Goal: Task Accomplishment & Management: Manage account settings

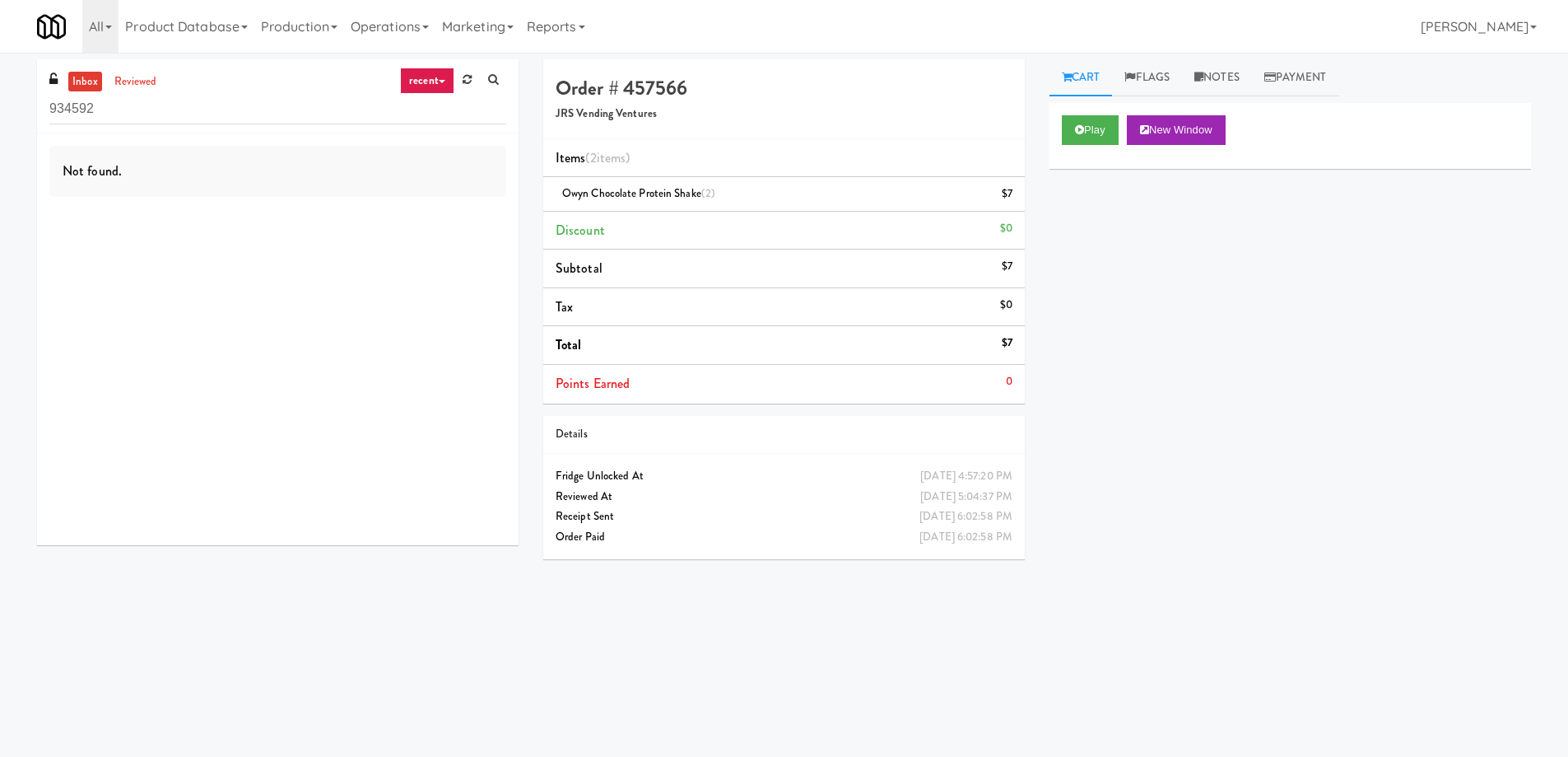
click at [439, 82] on icon at bounding box center [442, 80] width 7 height 3
click at [436, 117] on link "all" at bounding box center [440, 113] width 132 height 30
click at [1231, 572] on div "Play New Window Primary Flag Clear Flag if unable to determine what was taken o…" at bounding box center [1290, 412] width 482 height 618
click at [1238, 626] on div "Play New Window Primary Flag Clear Flag if unable to determine what was taken o…" at bounding box center [1290, 412] width 482 height 618
click at [262, 117] on input "934592" at bounding box center [278, 109] width 457 height 31
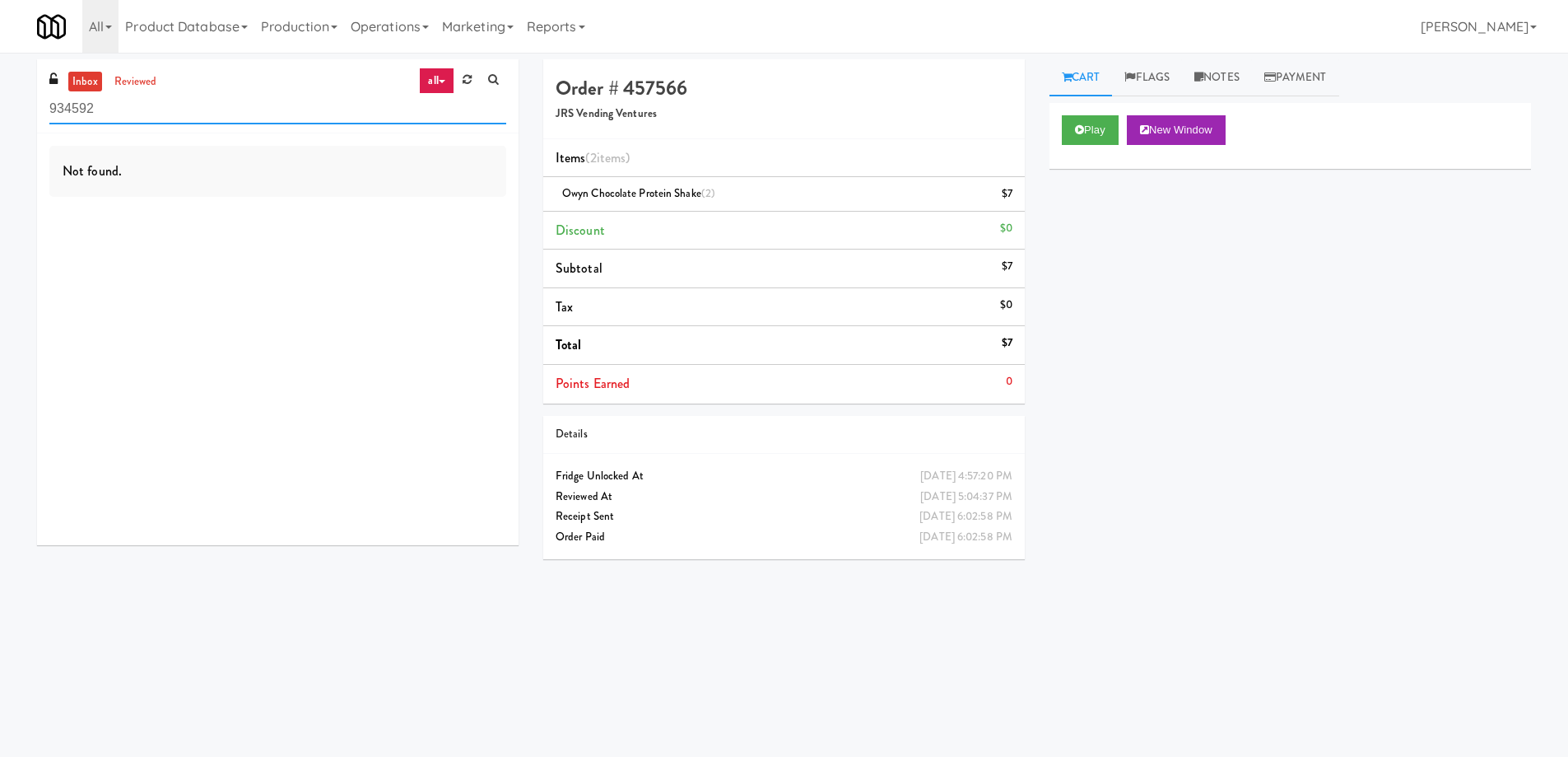
click at [262, 117] on input "934592" at bounding box center [278, 109] width 457 height 31
paste input "Woodlands - Combo"
click at [211, 111] on input "Woodlands - Combo" at bounding box center [278, 109] width 457 height 31
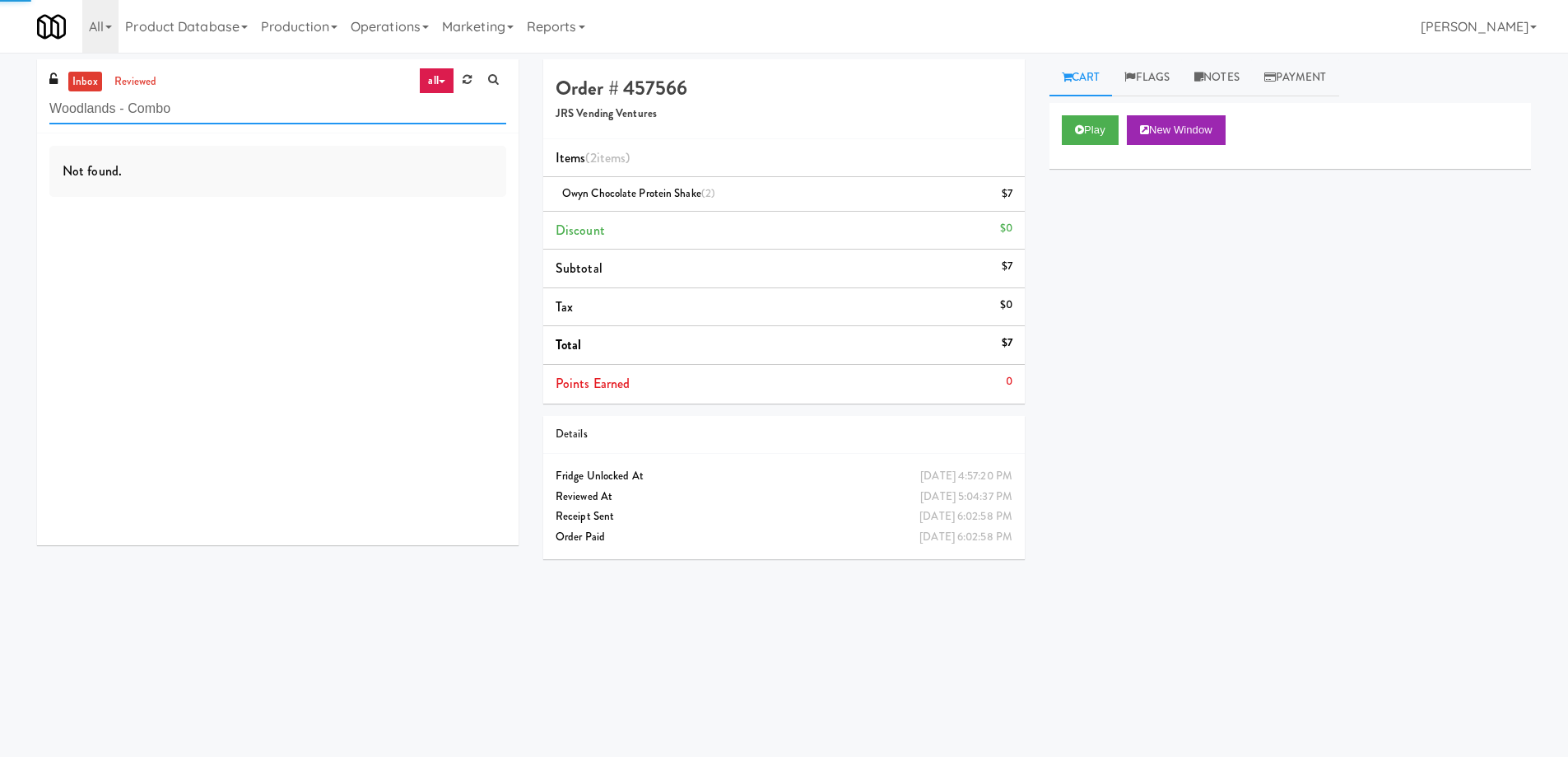
paste input "399 Fremont - Cooler"
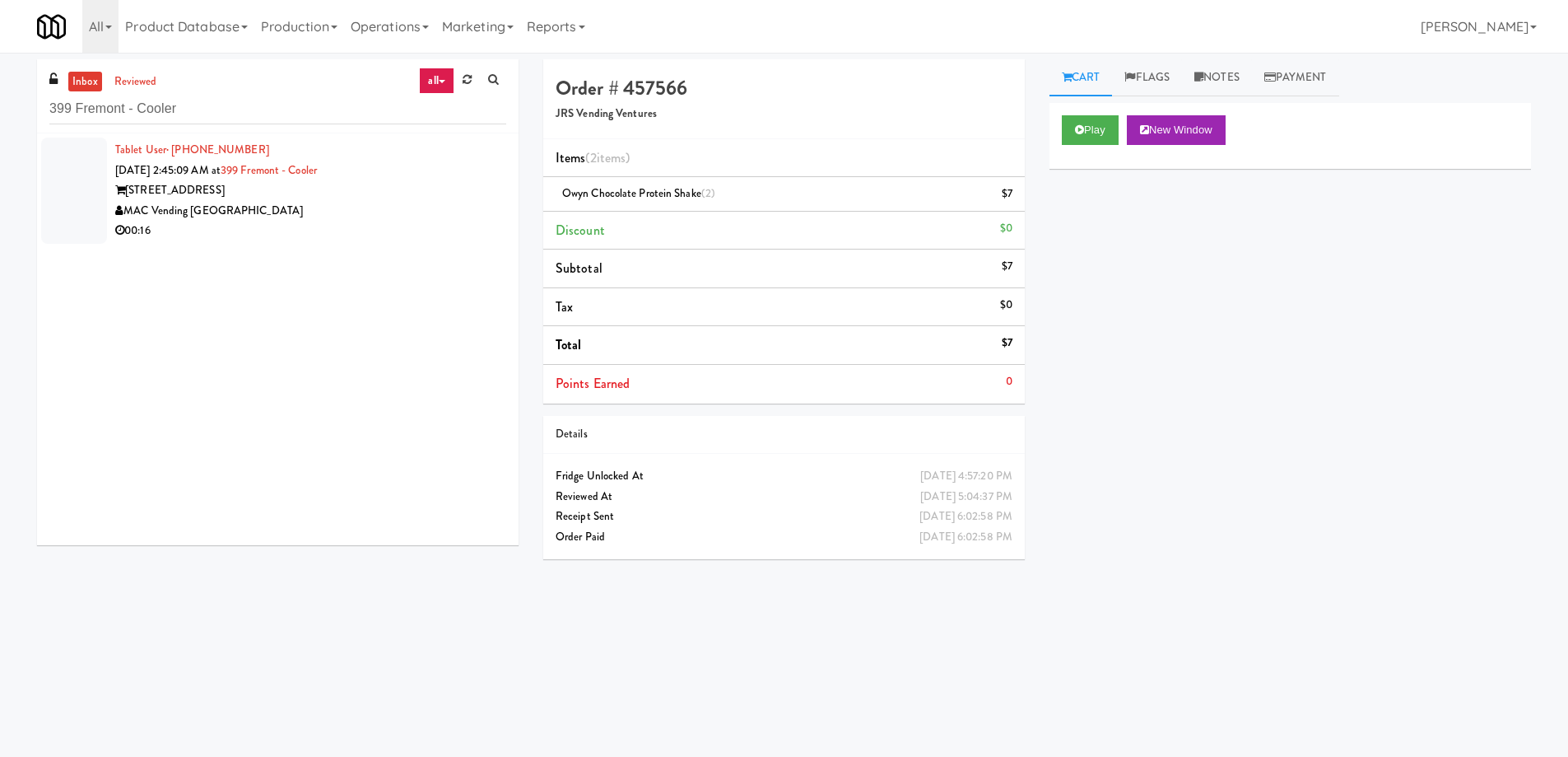
click at [345, 205] on div "MAC Vending [GEOGRAPHIC_DATA]" at bounding box center [311, 211] width 391 height 21
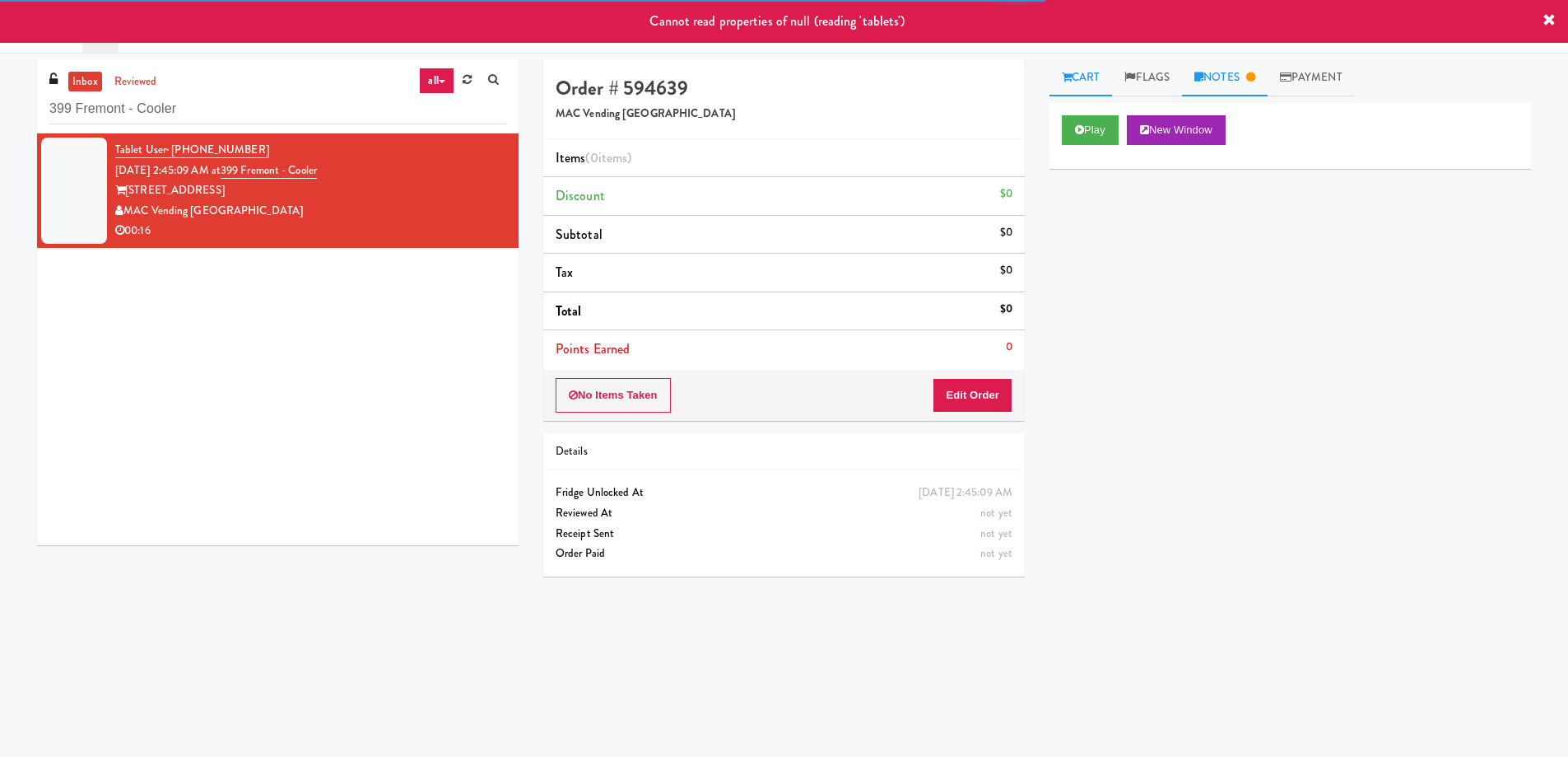
click at [1217, 77] on link "Notes" at bounding box center [1225, 77] width 85 height 37
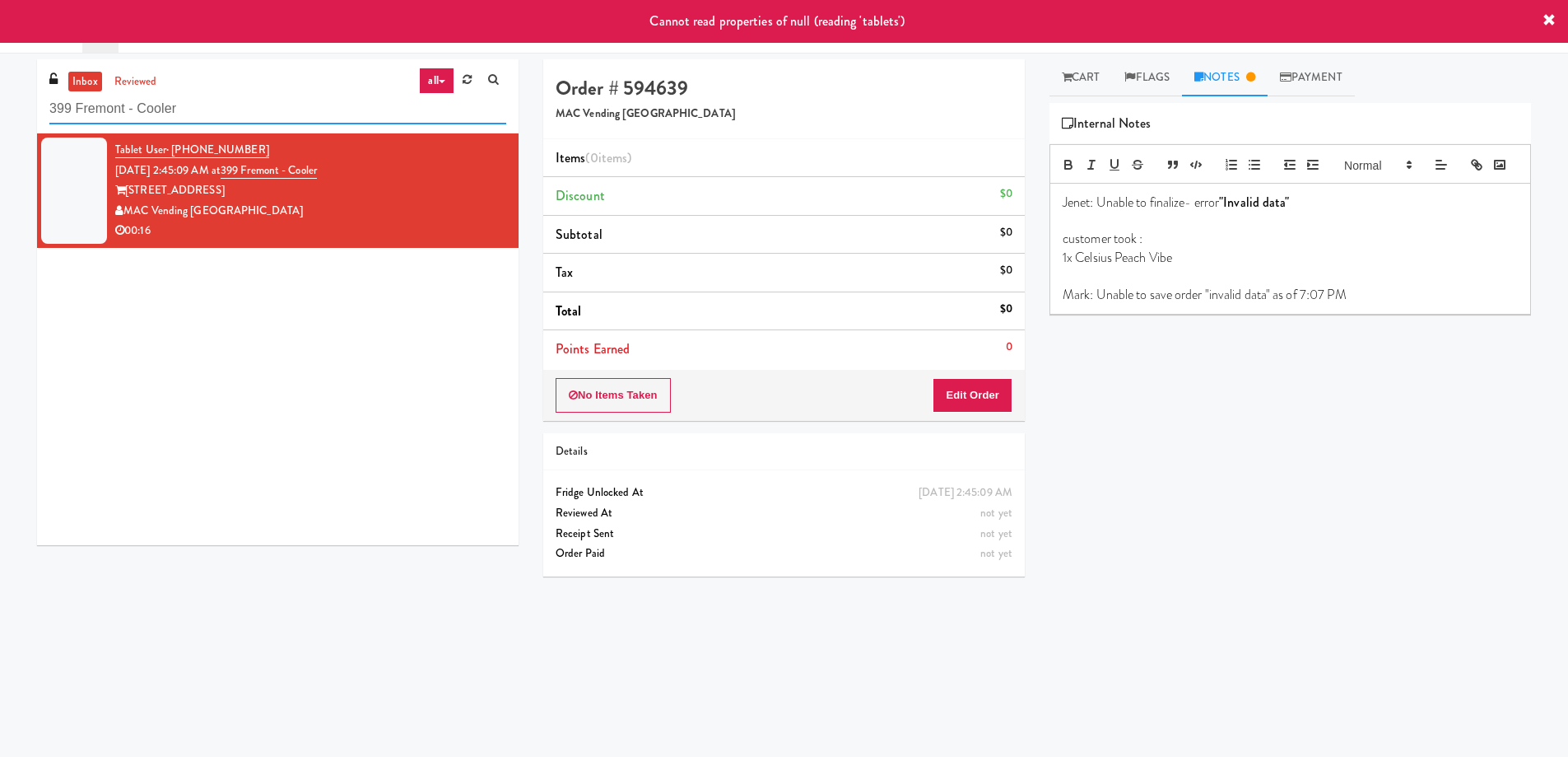
click at [219, 113] on input "399 Fremont - Cooler" at bounding box center [278, 109] width 457 height 31
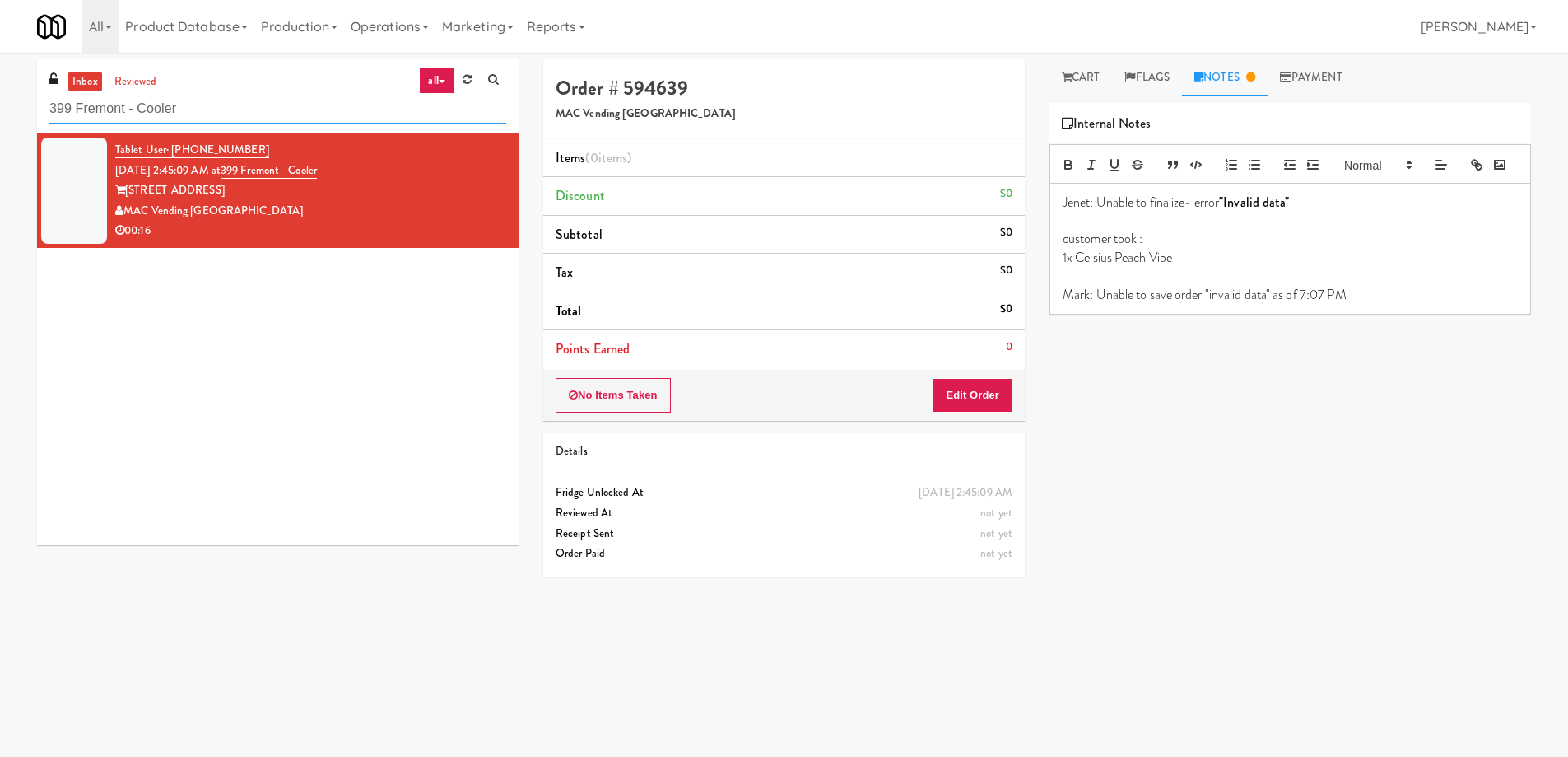
click at [219, 113] on input "399 Fremont - Cooler" at bounding box center [278, 109] width 457 height 31
paste input "White Furniture 01"
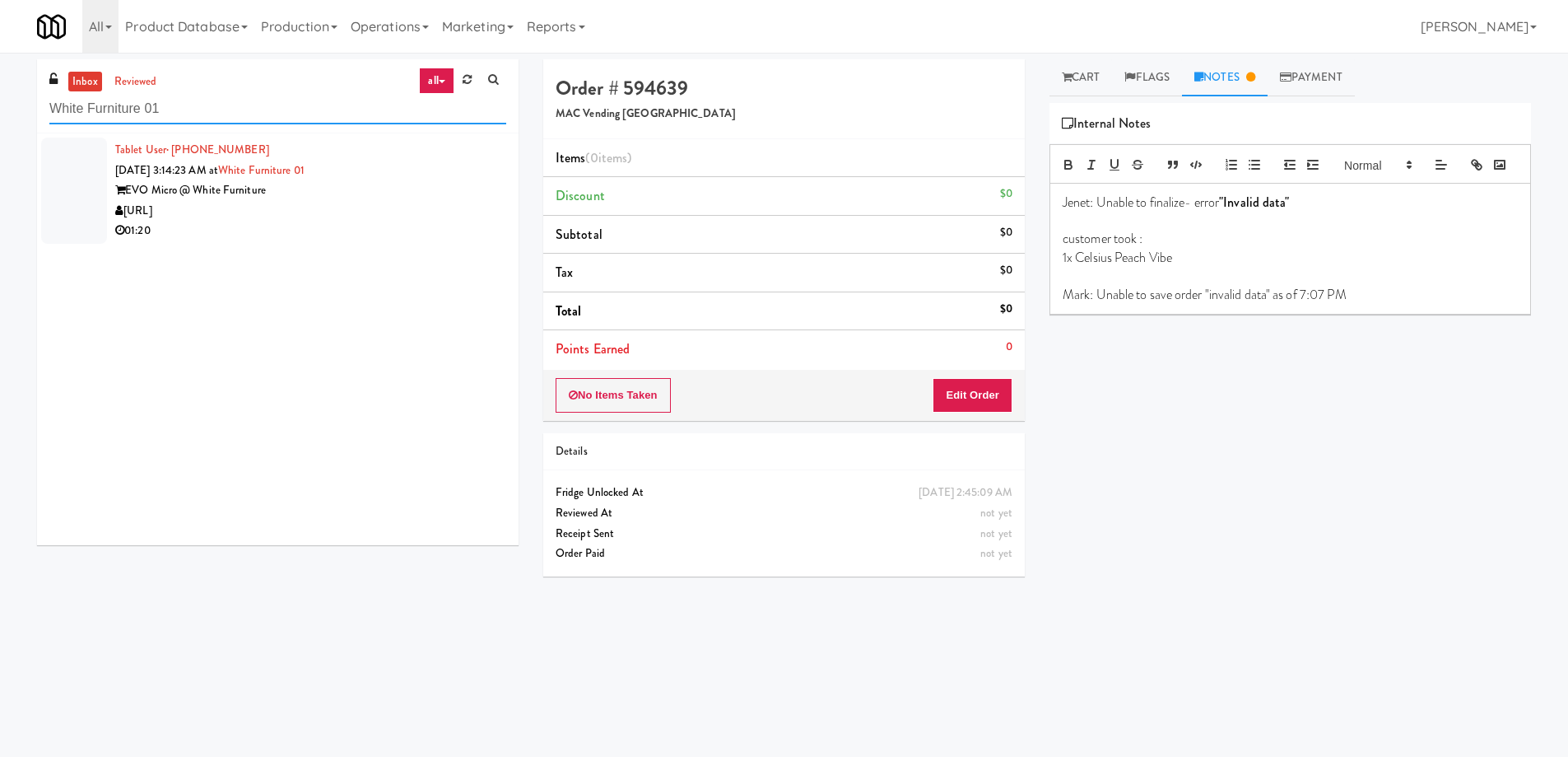
type input "White Furniture 01"
click at [431, 222] on div "01:20" at bounding box center [311, 230] width 391 height 21
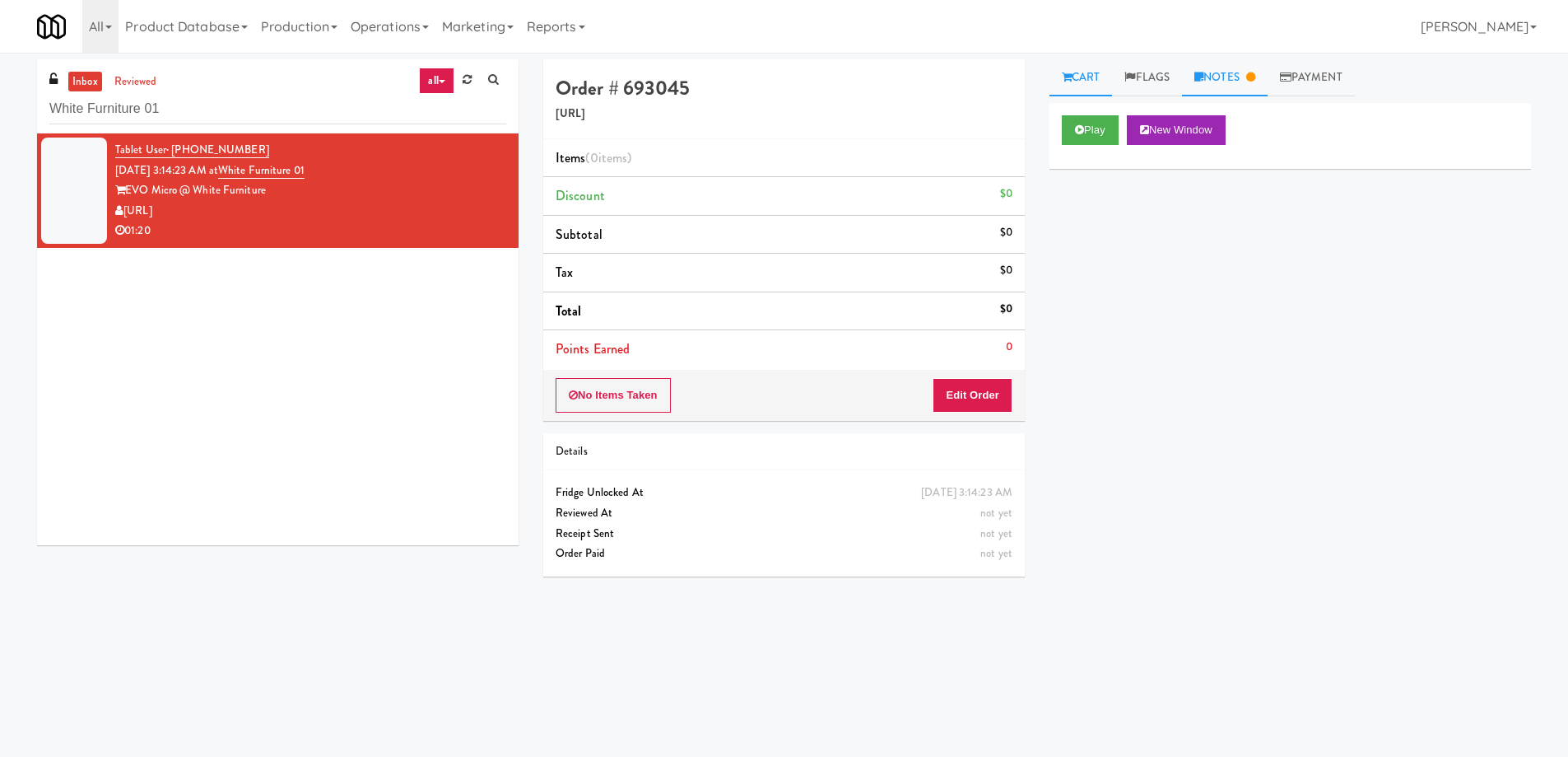
click at [1232, 76] on link "Notes" at bounding box center [1225, 77] width 85 height 37
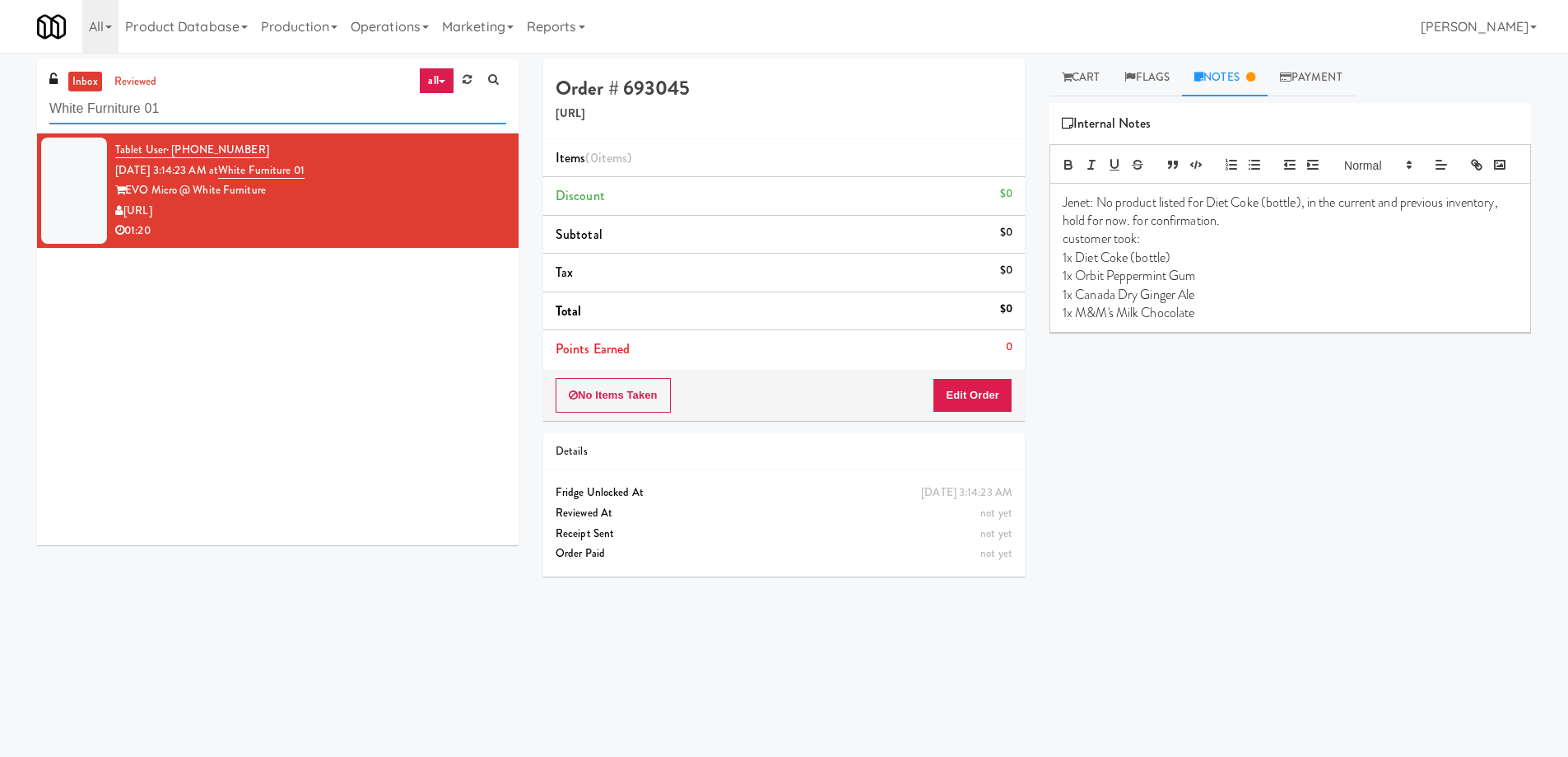
click at [244, 108] on input "White Furniture 01" at bounding box center [278, 109] width 457 height 31
paste input "City Gate - Cooler"
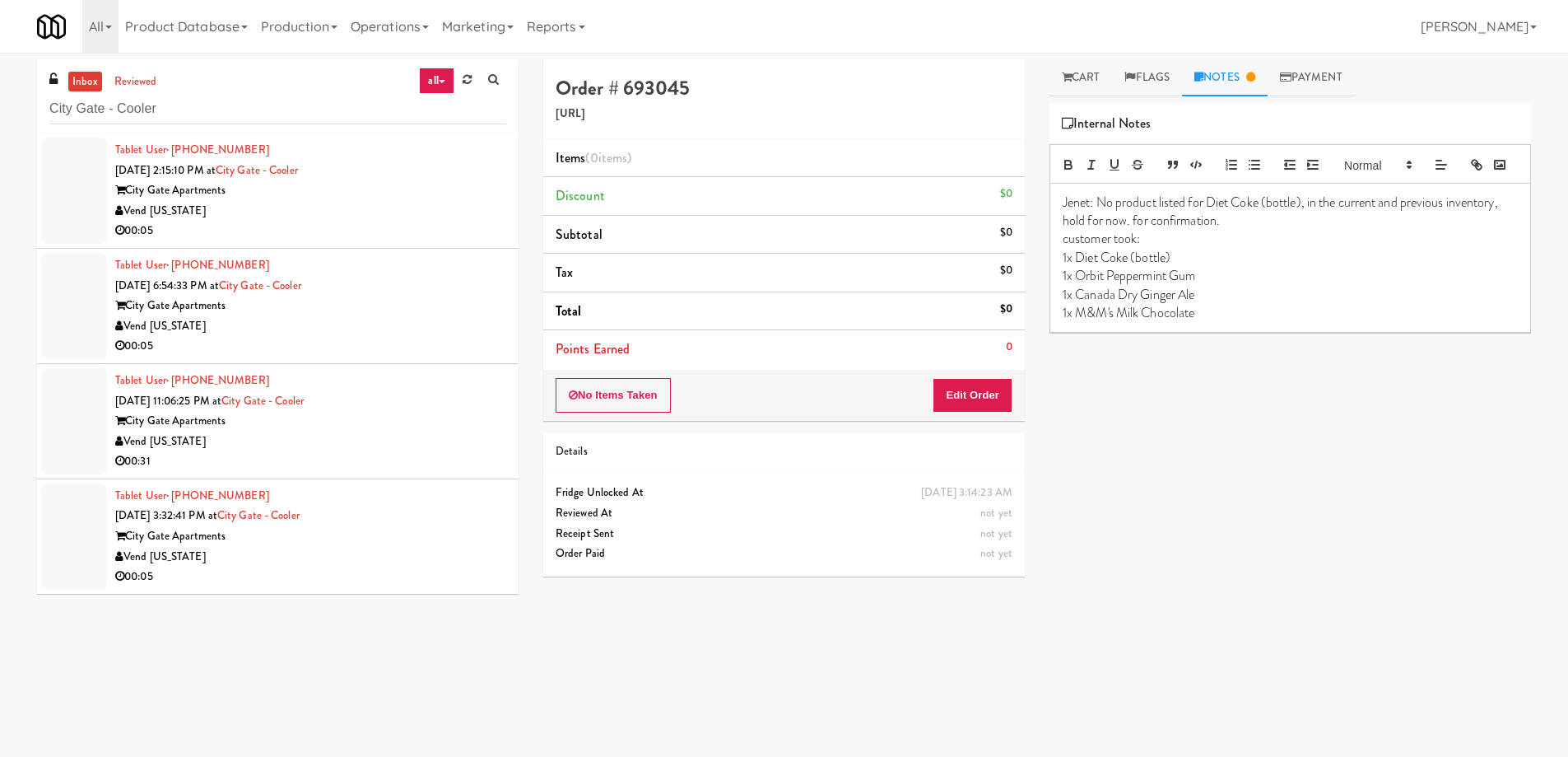
click at [424, 213] on div "Vend [US_STATE]" at bounding box center [311, 211] width 391 height 21
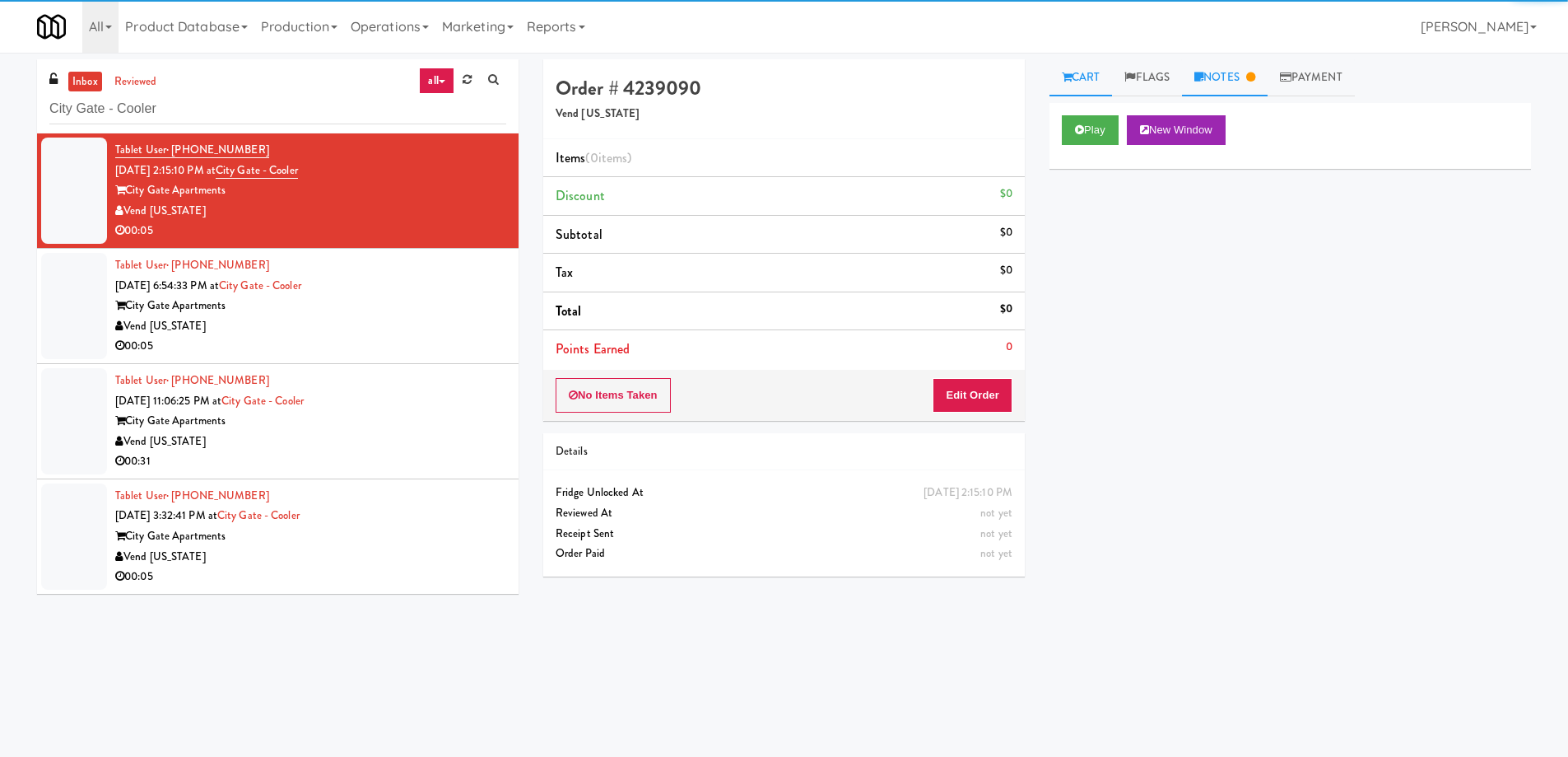
click at [1248, 76] on link "Notes" at bounding box center [1225, 77] width 85 height 37
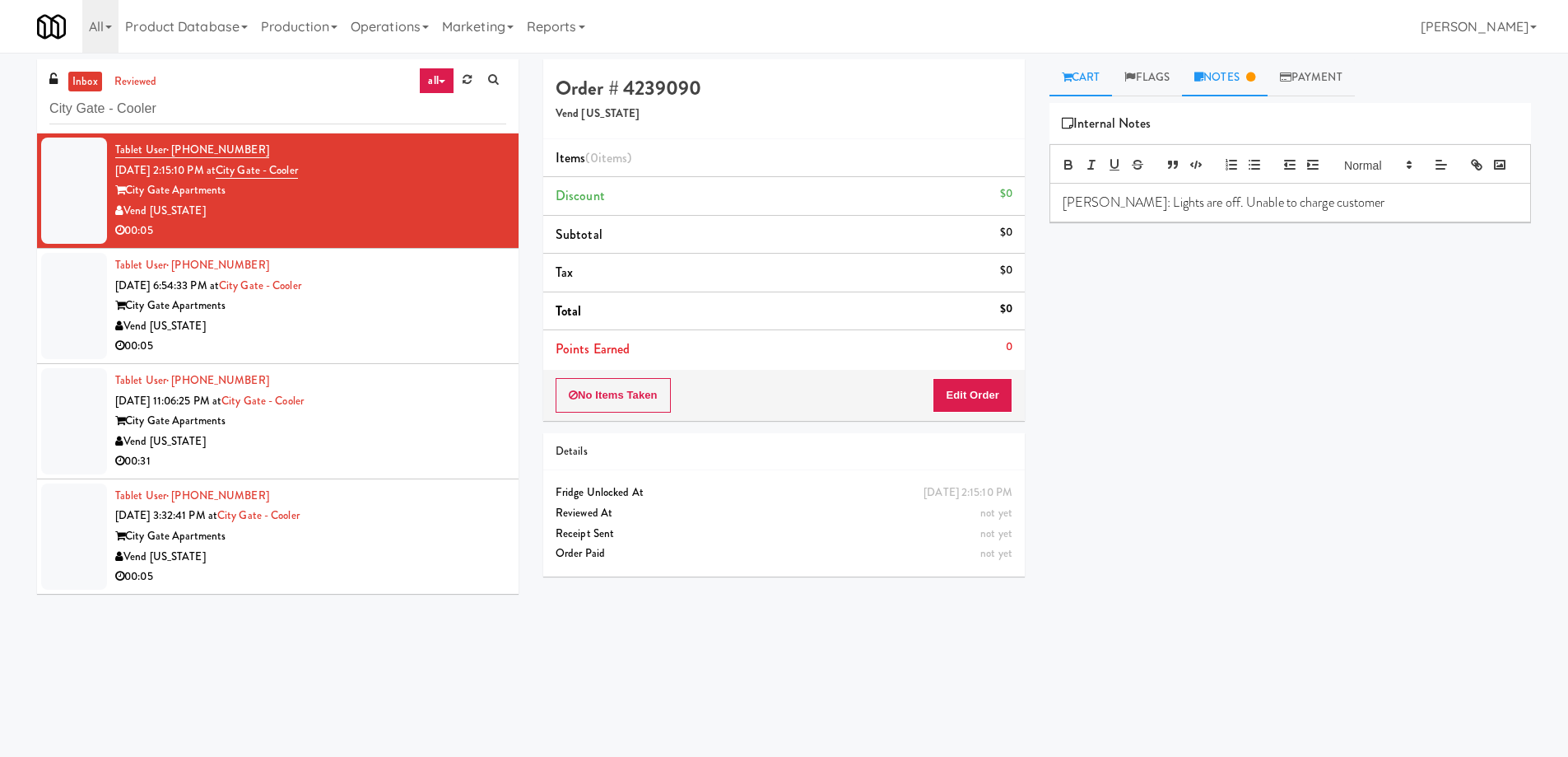
click at [1075, 73] on link "Cart" at bounding box center [1081, 77] width 64 height 37
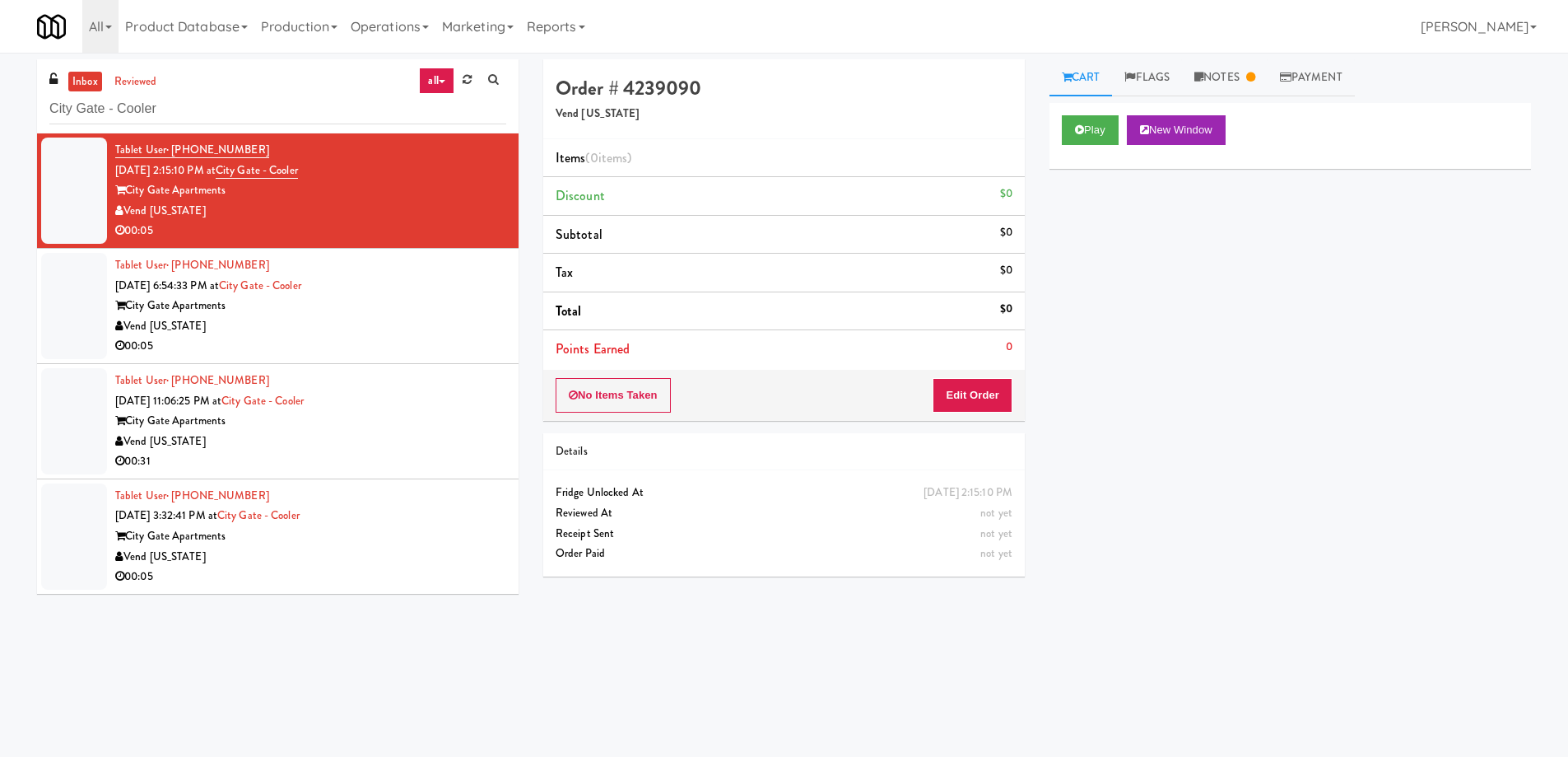
click at [413, 308] on div "City Gate Apartments" at bounding box center [311, 306] width 391 height 21
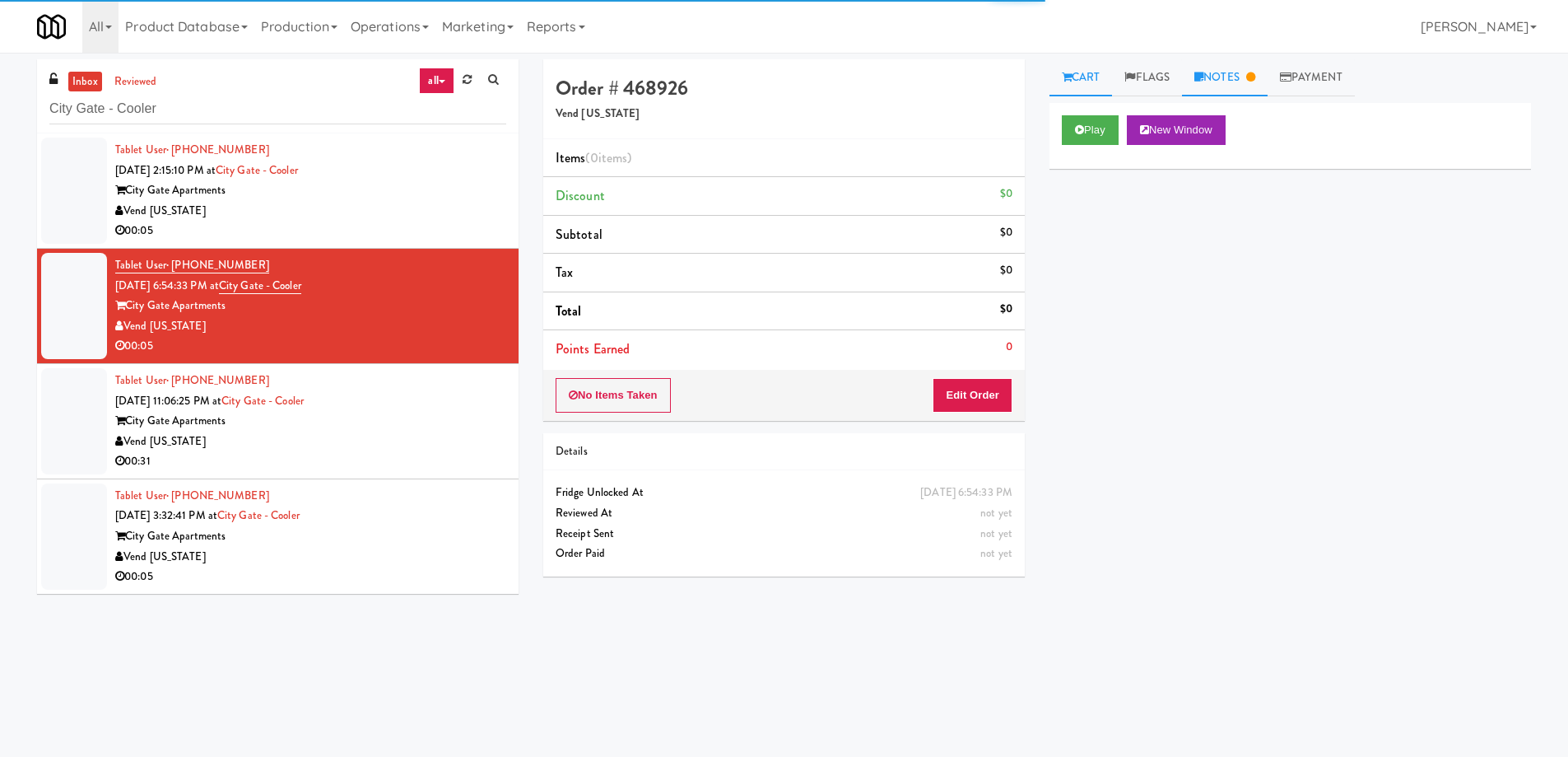
click at [1252, 73] on link "Notes" at bounding box center [1225, 77] width 85 height 37
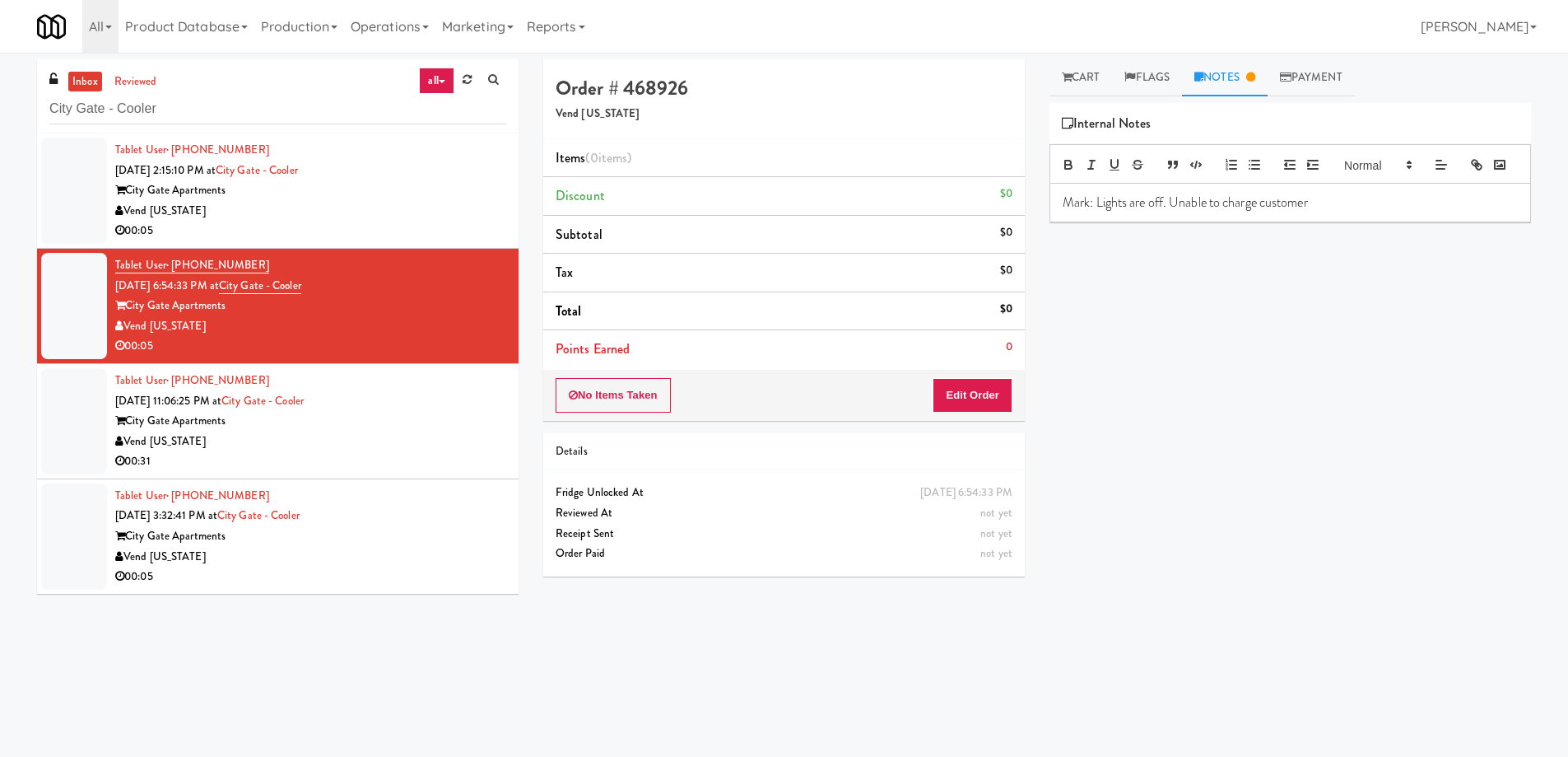
click at [434, 411] on div "City Gate Apartments" at bounding box center [311, 421] width 391 height 21
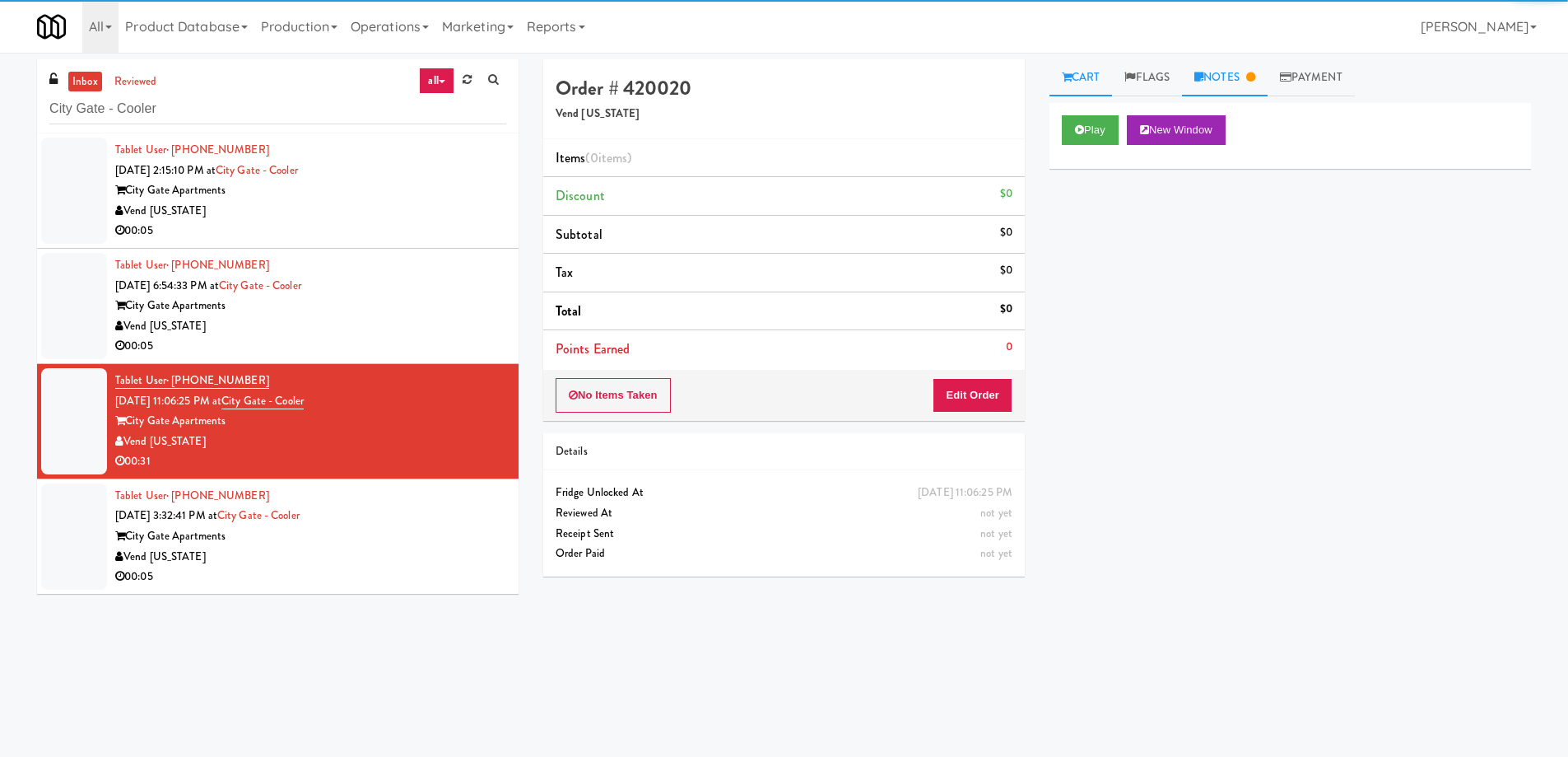
click at [1234, 77] on link "Notes" at bounding box center [1225, 77] width 85 height 37
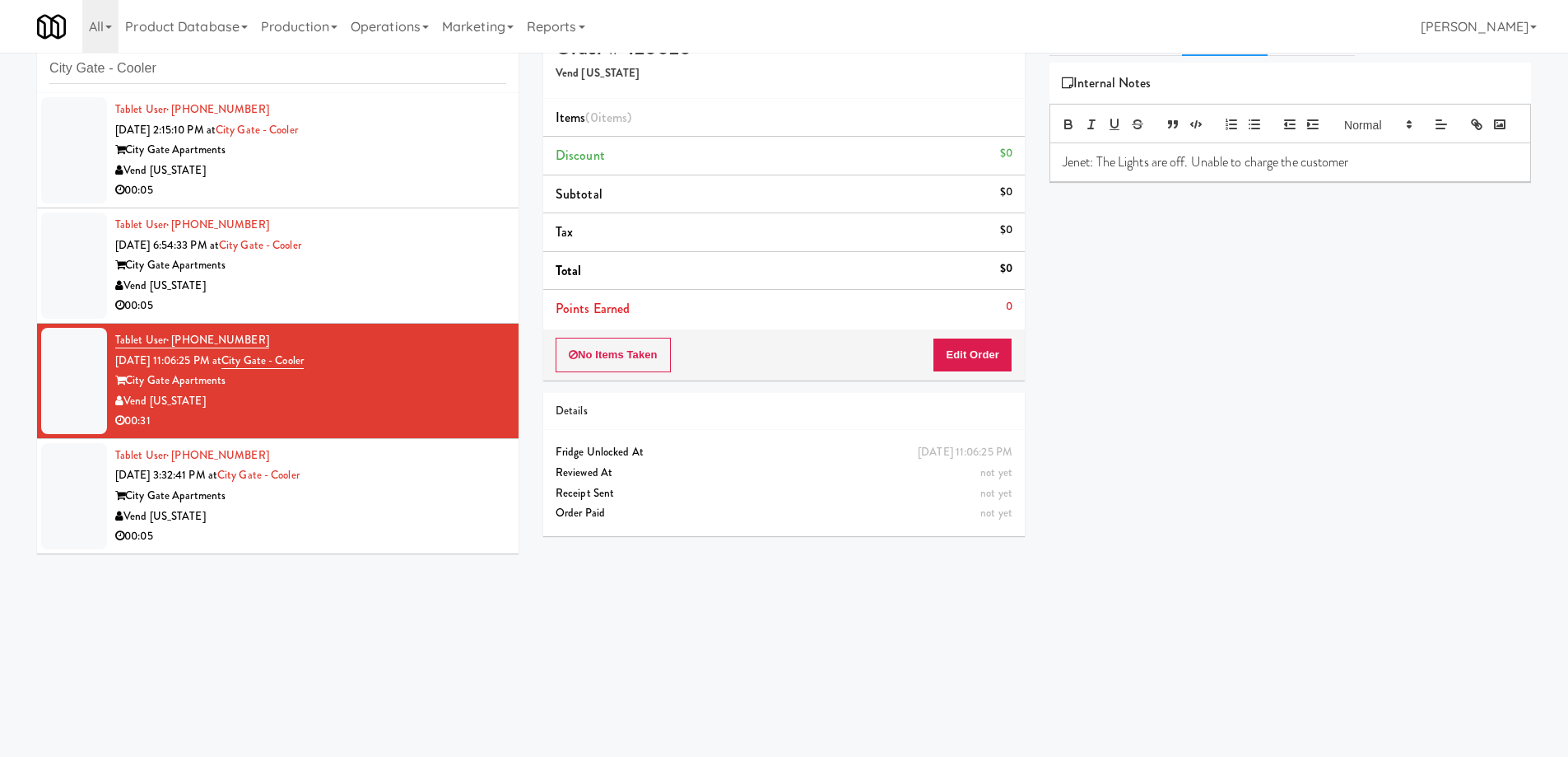
scroll to position [53, 0]
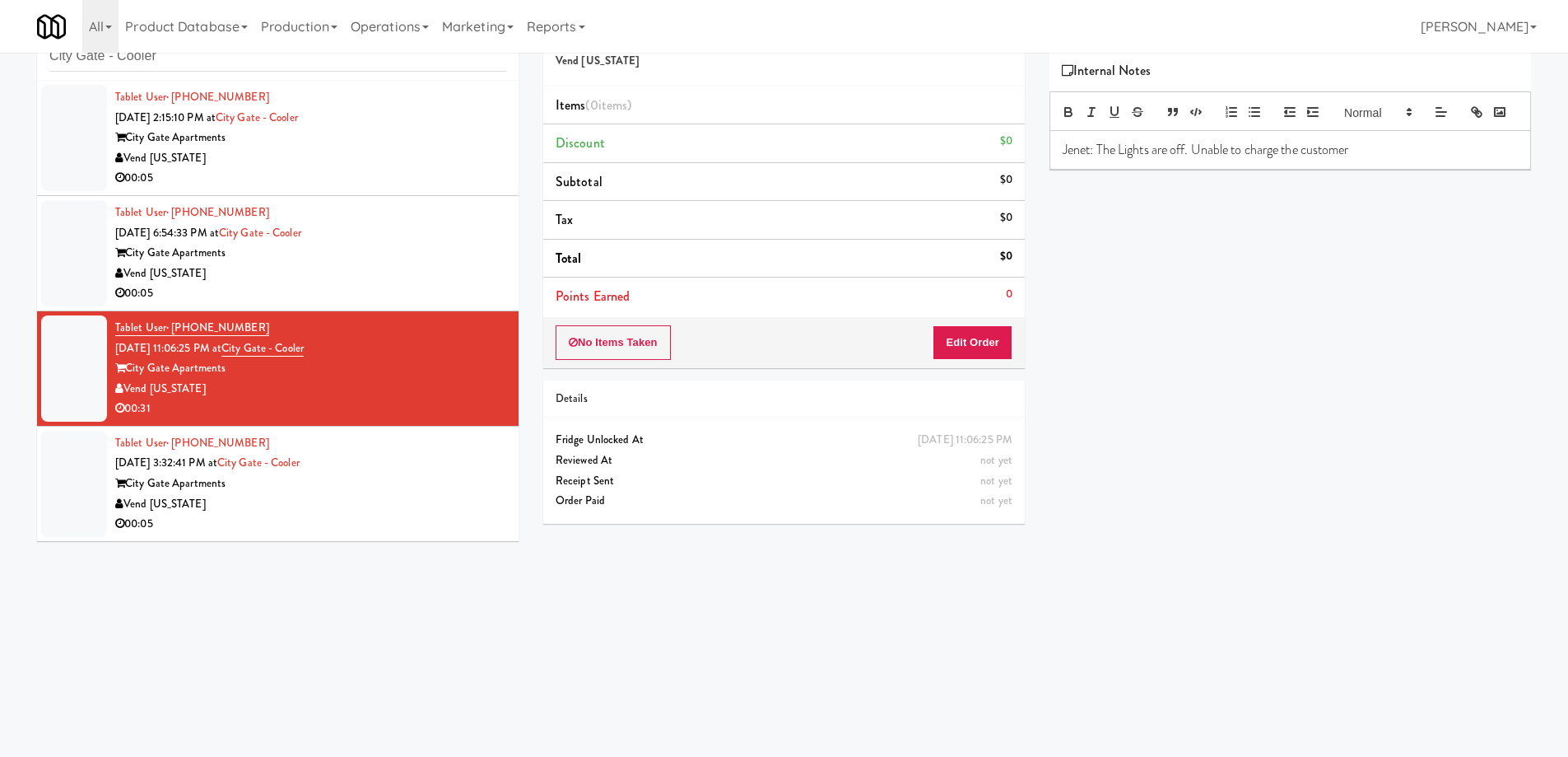
click at [407, 467] on div "Tablet User · (720) 709-9781 [DATE] 3:32:41 PM at [GEOGRAPHIC_DATA] - [GEOGRAPH…" at bounding box center [311, 484] width 391 height 101
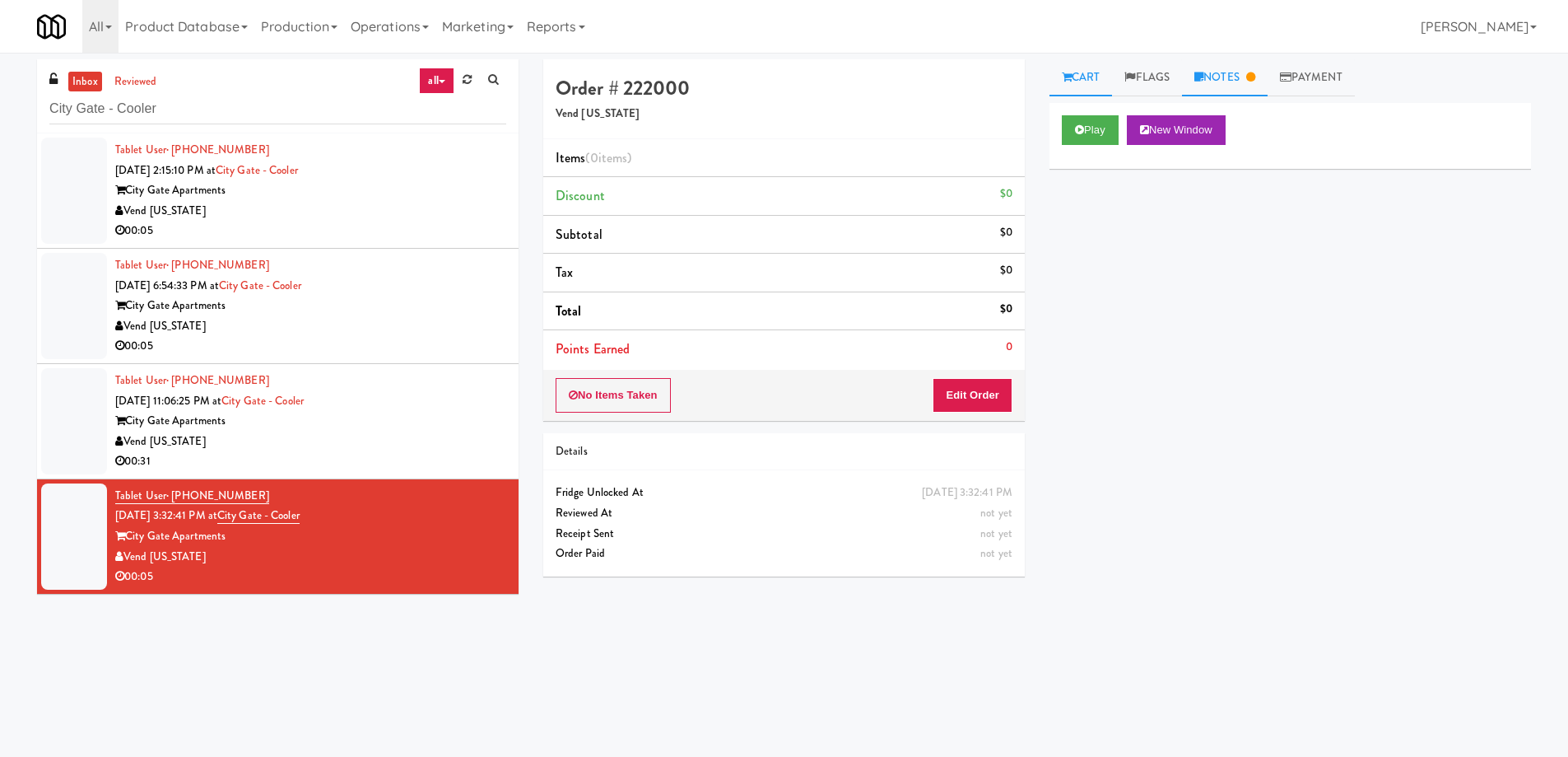
click at [1226, 75] on link "Notes" at bounding box center [1225, 77] width 85 height 37
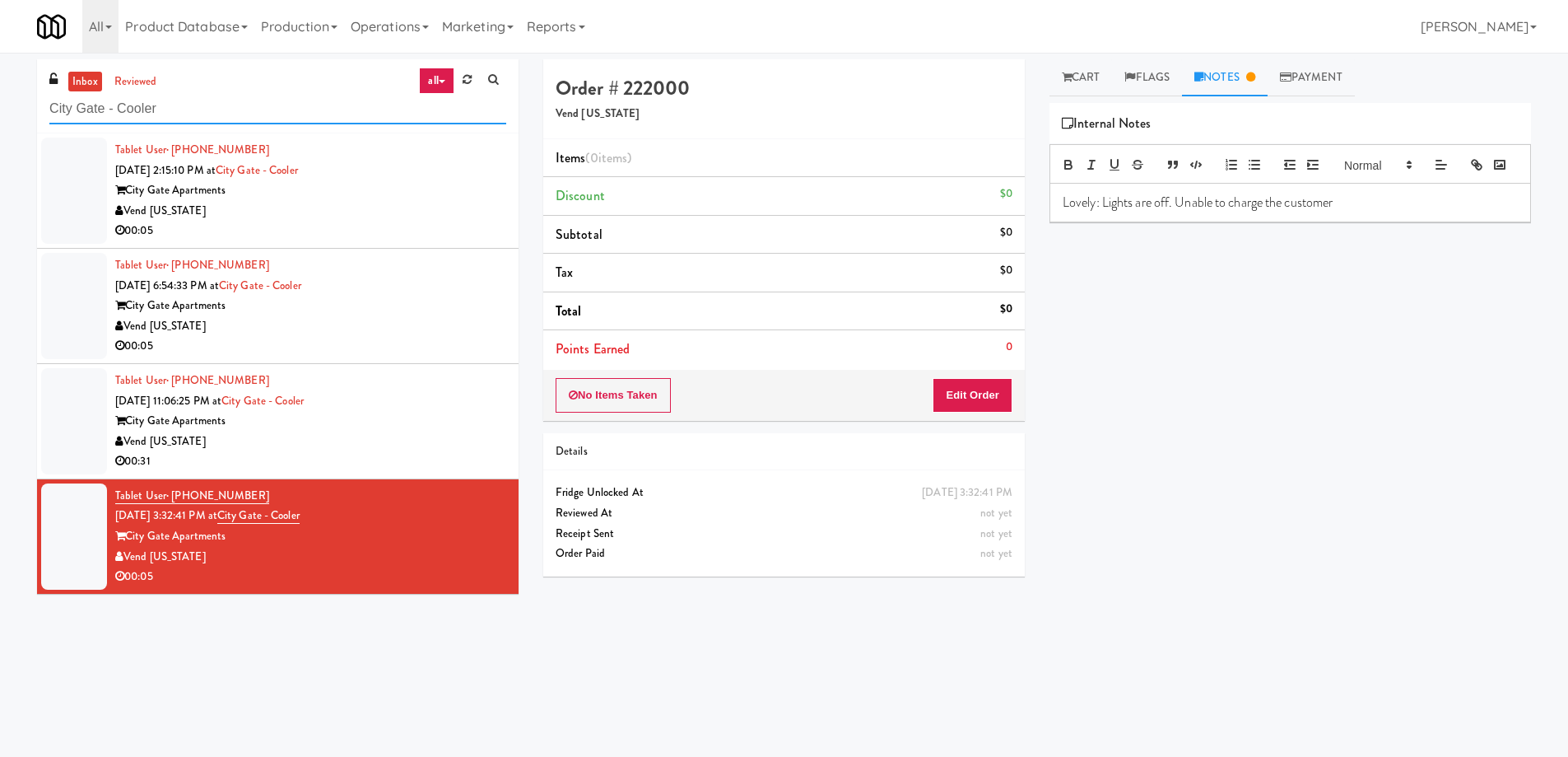
click at [240, 96] on input "City Gate - Cooler" at bounding box center [278, 109] width 457 height 31
paste input "Standard - Pantry - Right"
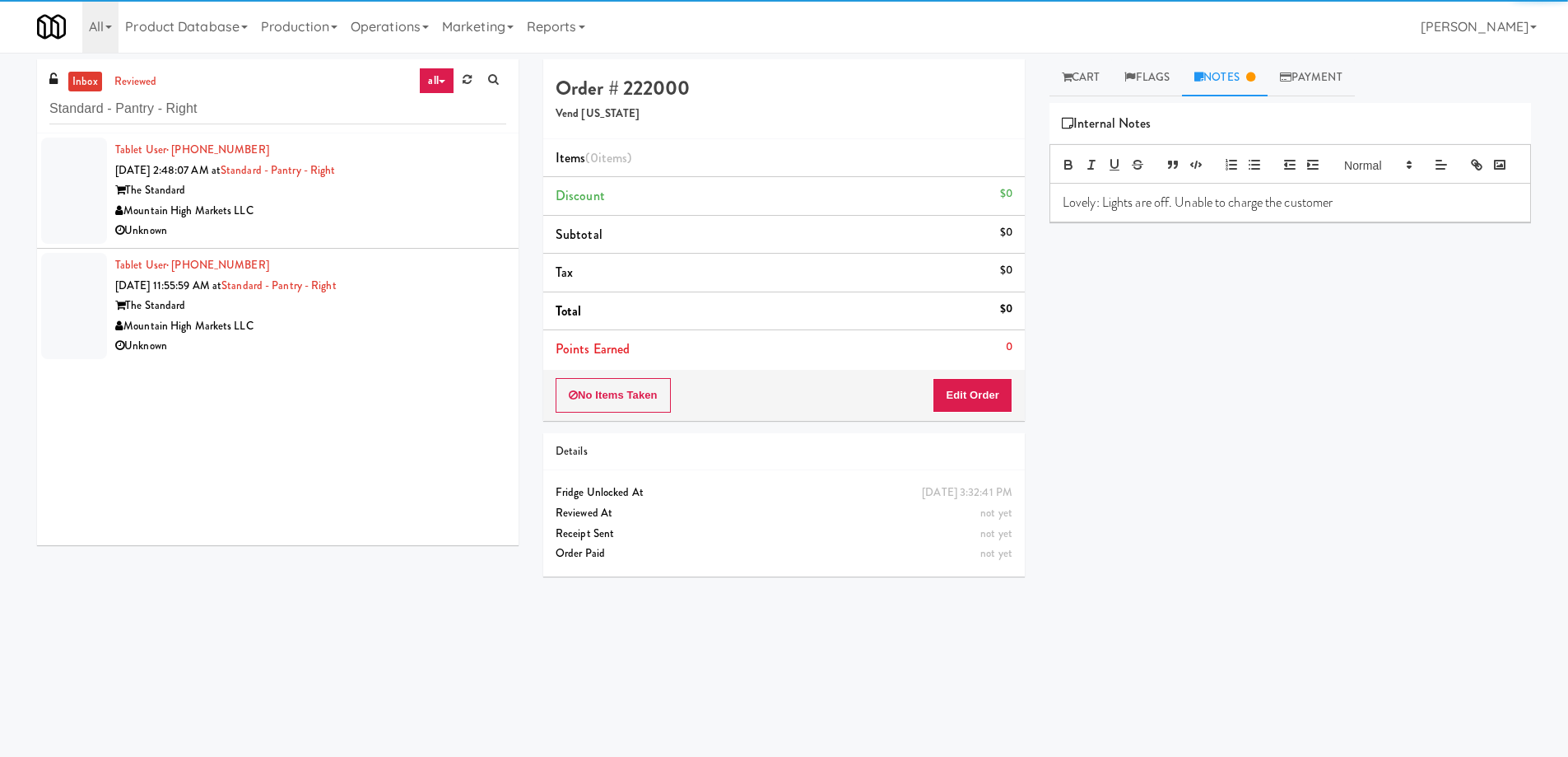
click at [388, 219] on div "Mountain High Markets LLC" at bounding box center [311, 211] width 391 height 21
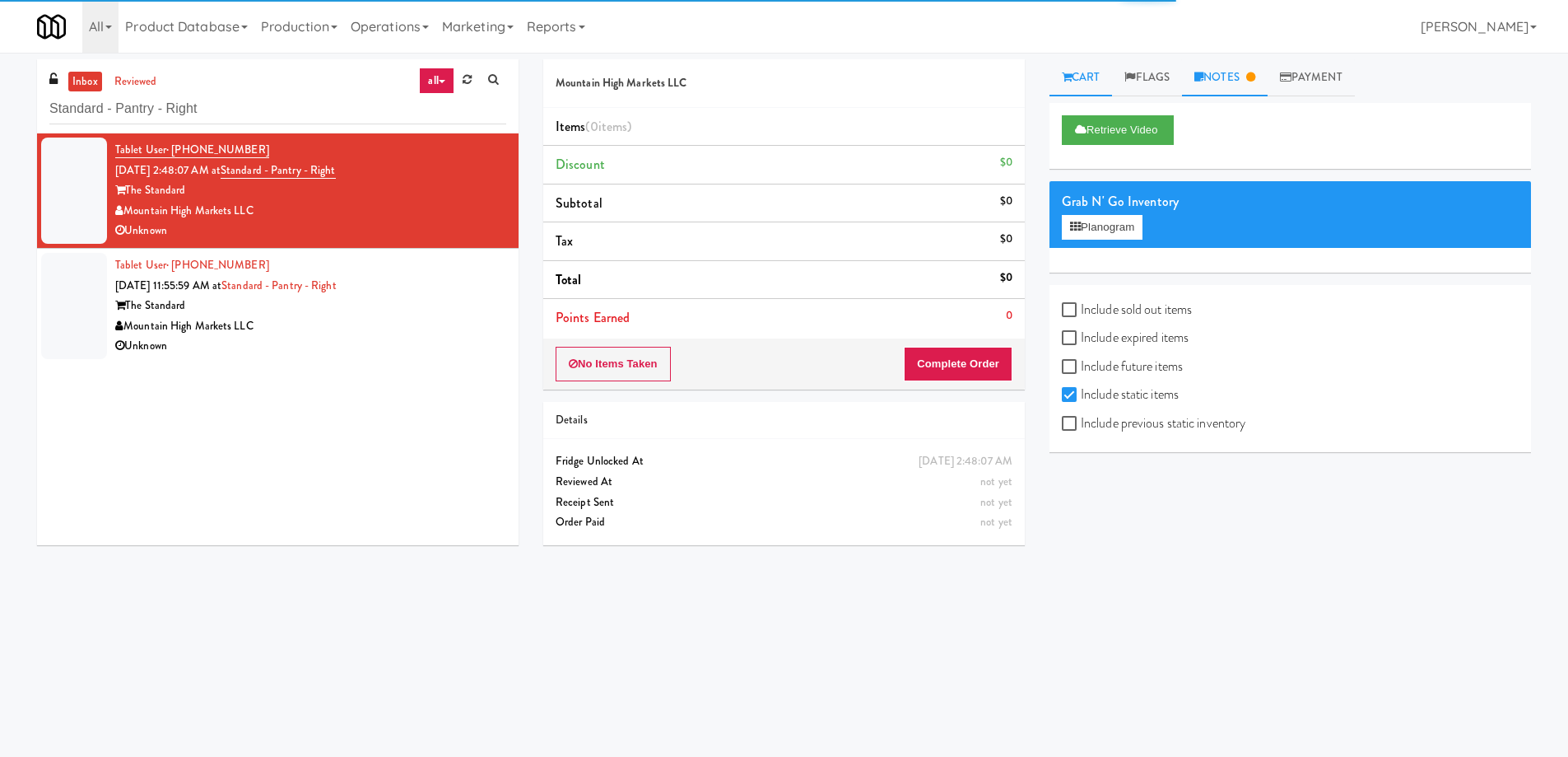
click at [1236, 73] on link "Notes" at bounding box center [1225, 77] width 85 height 37
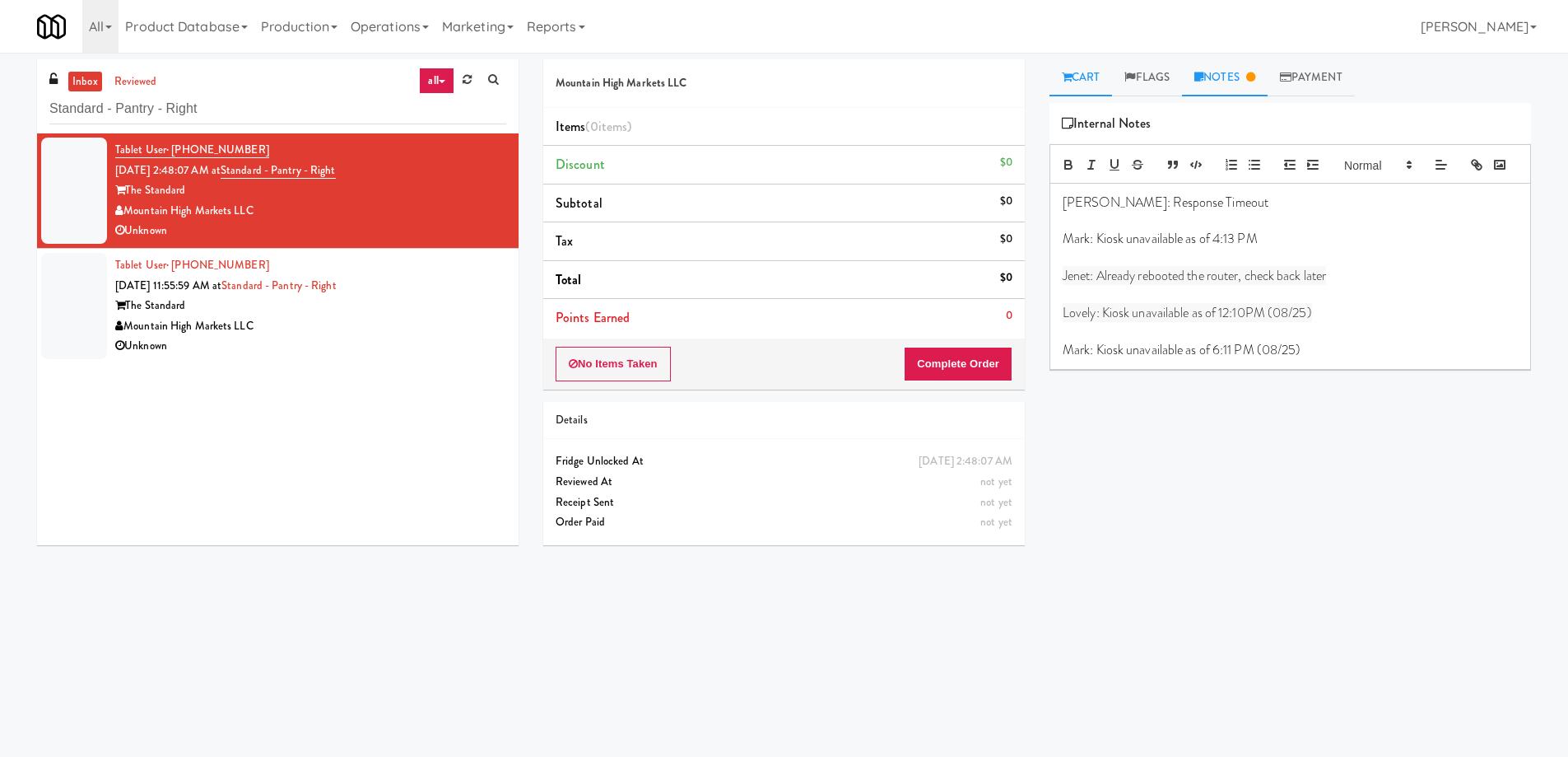
click at [1091, 79] on link "Cart" at bounding box center [1081, 77] width 64 height 37
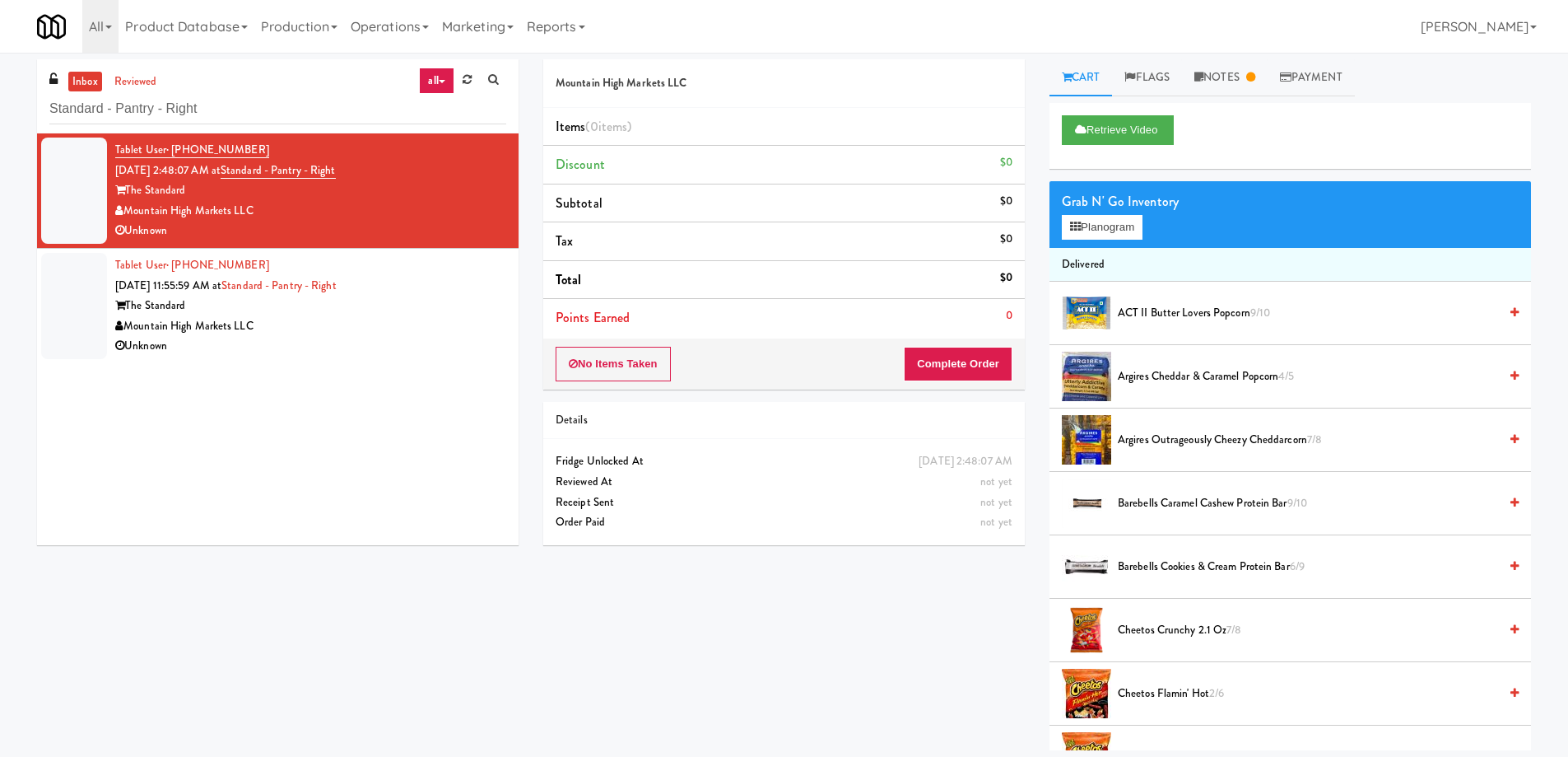
click at [436, 309] on div "The Standard" at bounding box center [311, 306] width 391 height 21
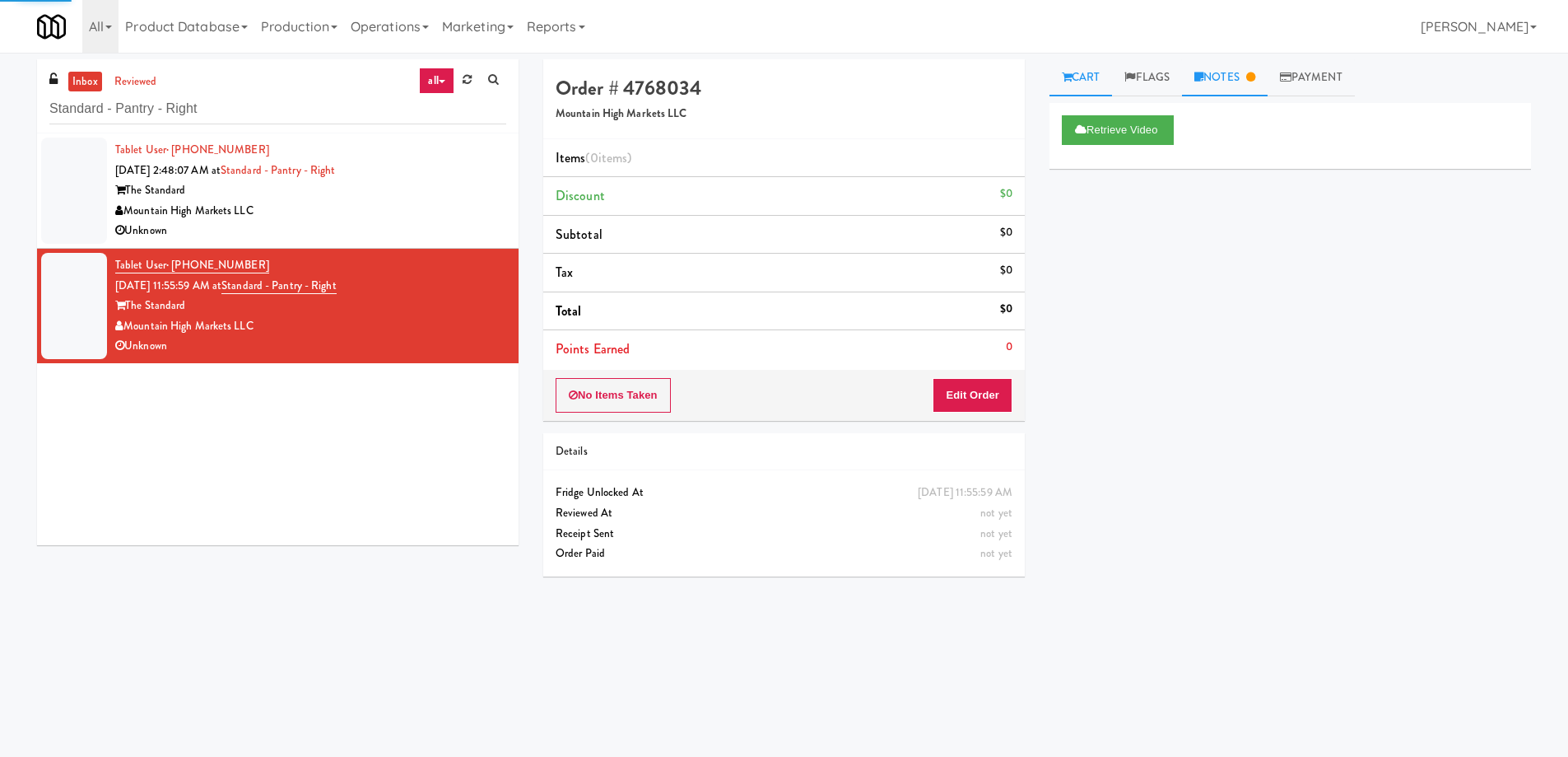
click at [1202, 81] on icon at bounding box center [1199, 76] width 9 height 11
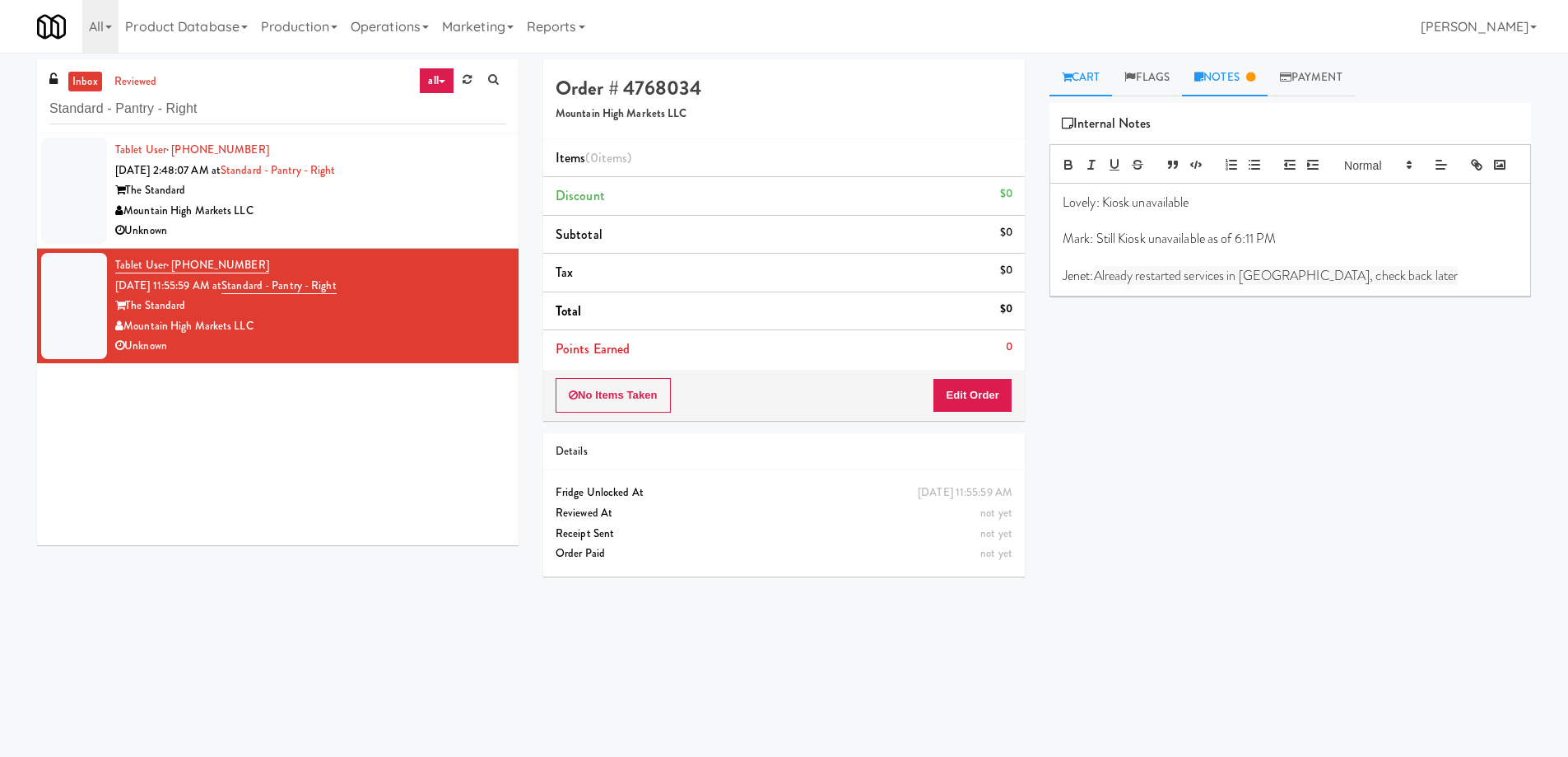
click at [1101, 71] on link "Cart" at bounding box center [1081, 77] width 64 height 37
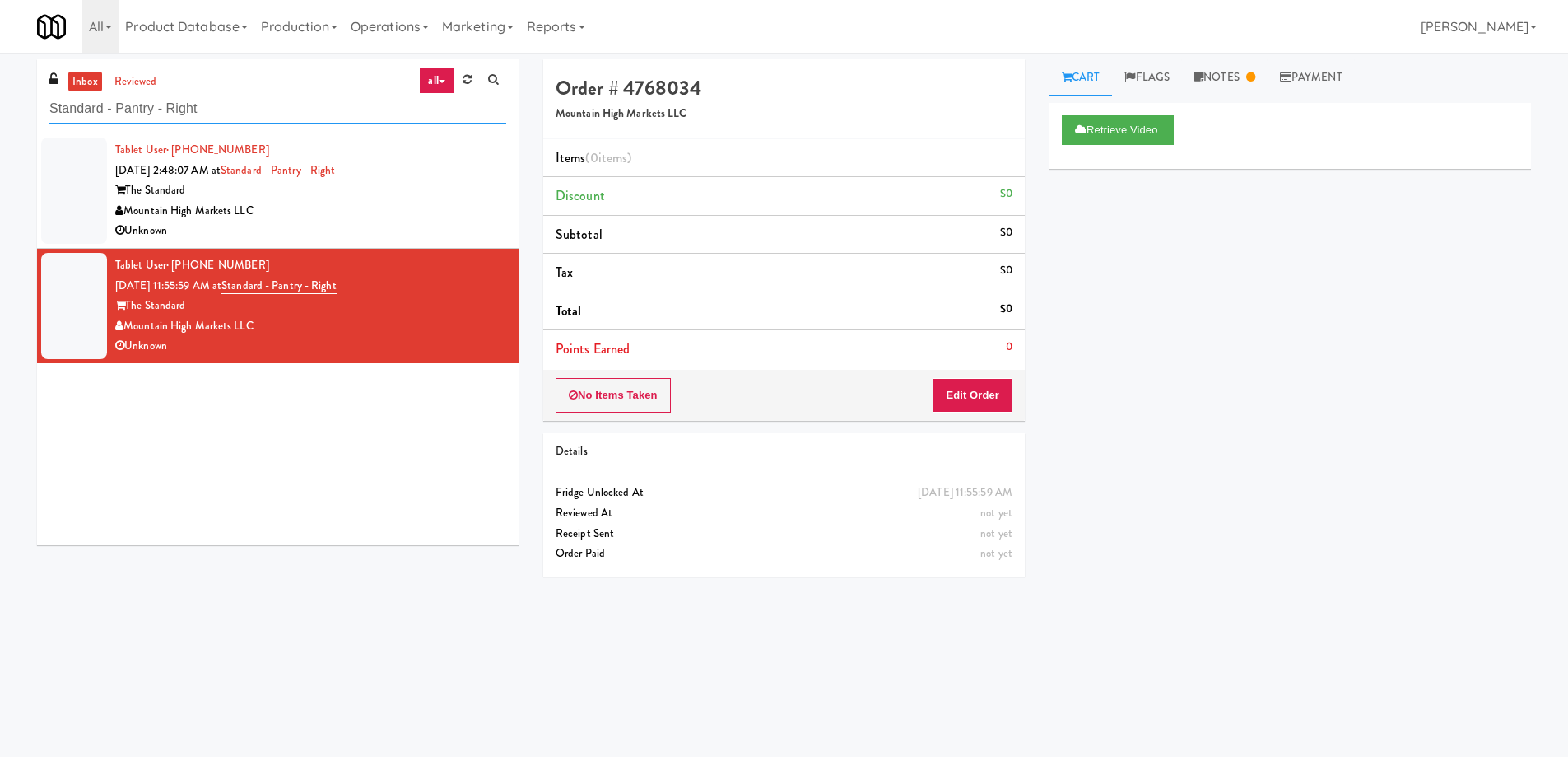
click at [260, 102] on input "Standard - Pantry - Right" at bounding box center [278, 109] width 457 height 31
paste input "Buckingham - Cooler"
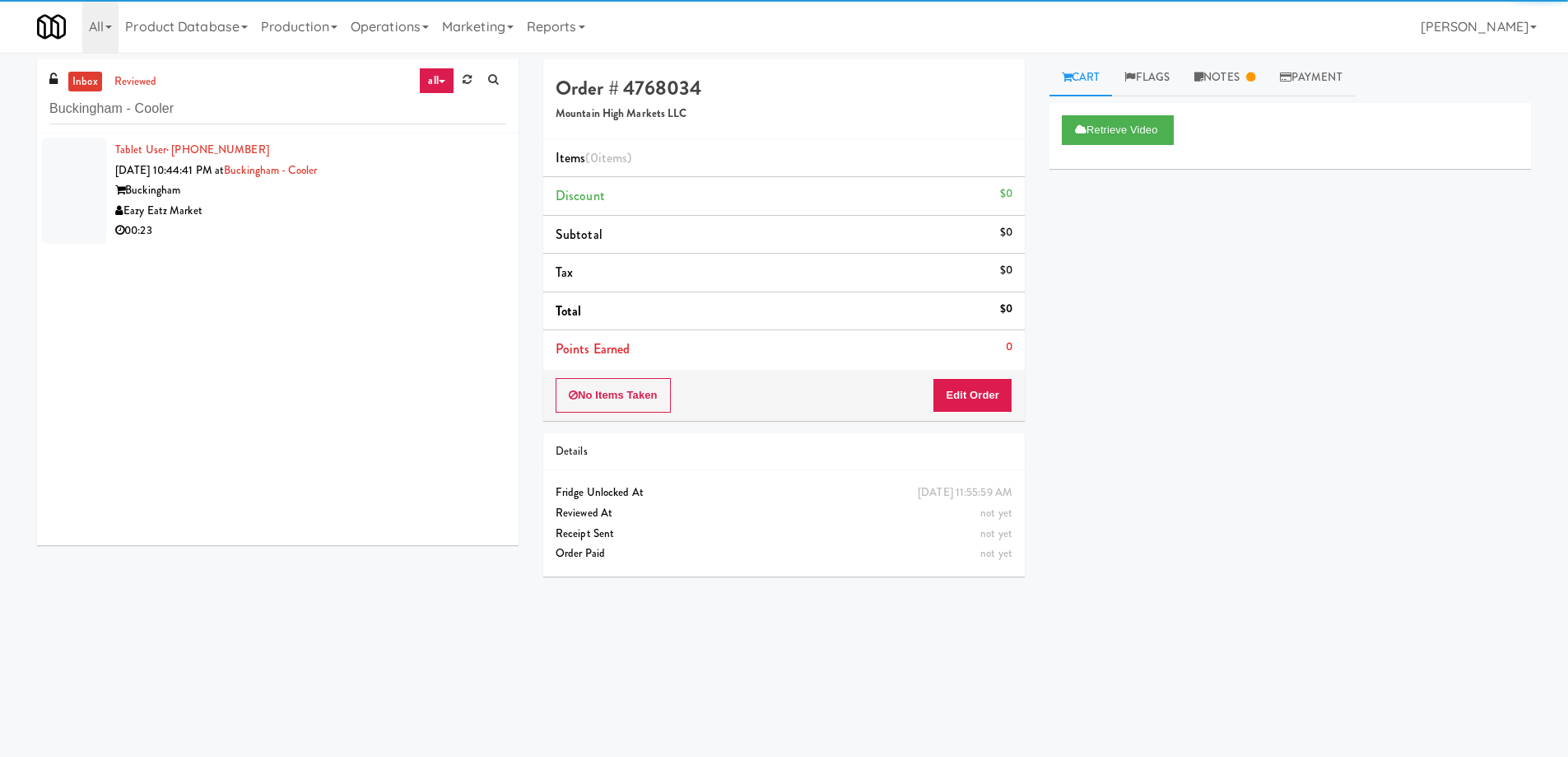
click at [389, 216] on div "Eazy Eatz Market" at bounding box center [311, 211] width 391 height 21
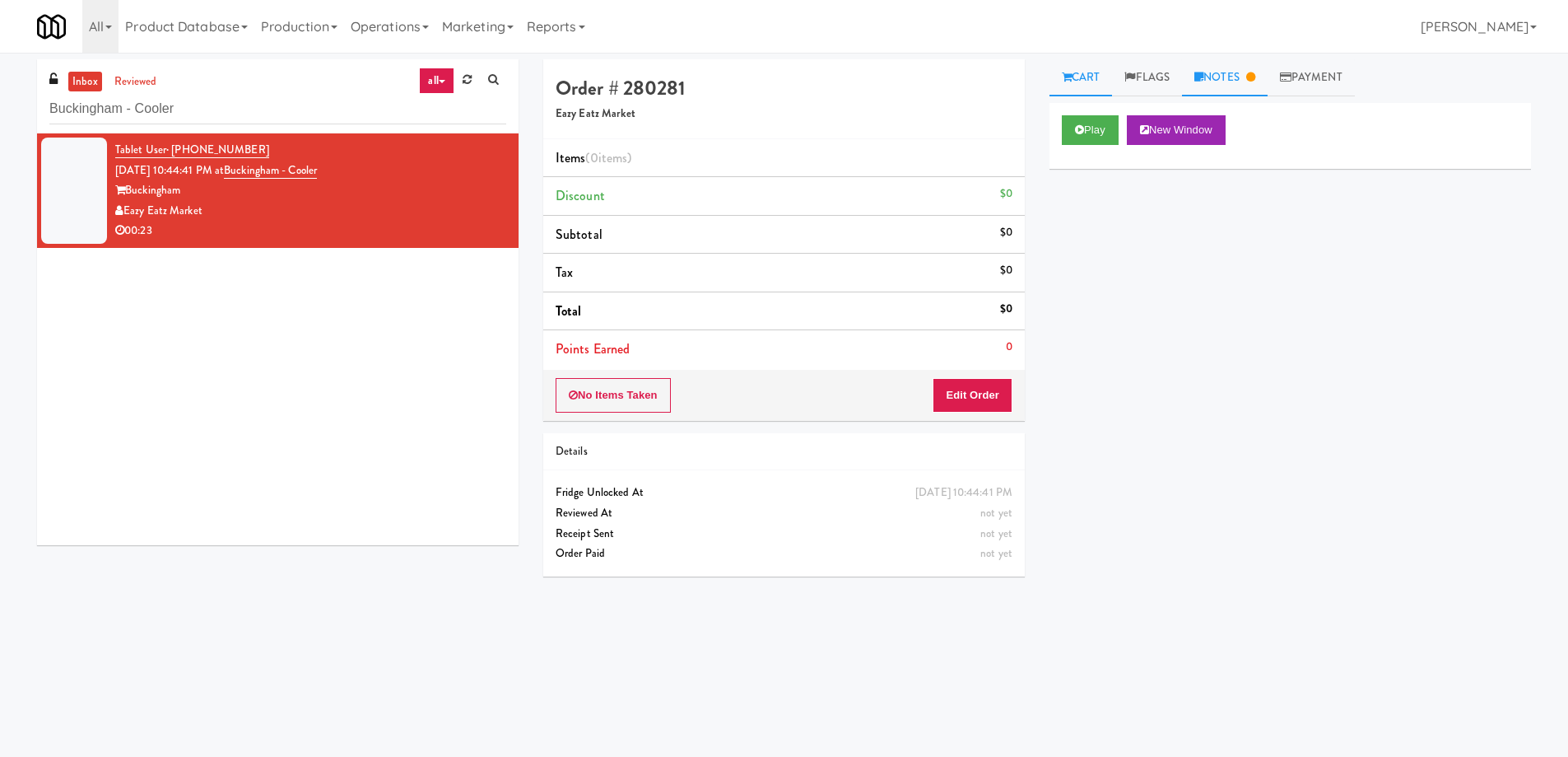
click at [1233, 82] on link "Notes" at bounding box center [1225, 77] width 85 height 37
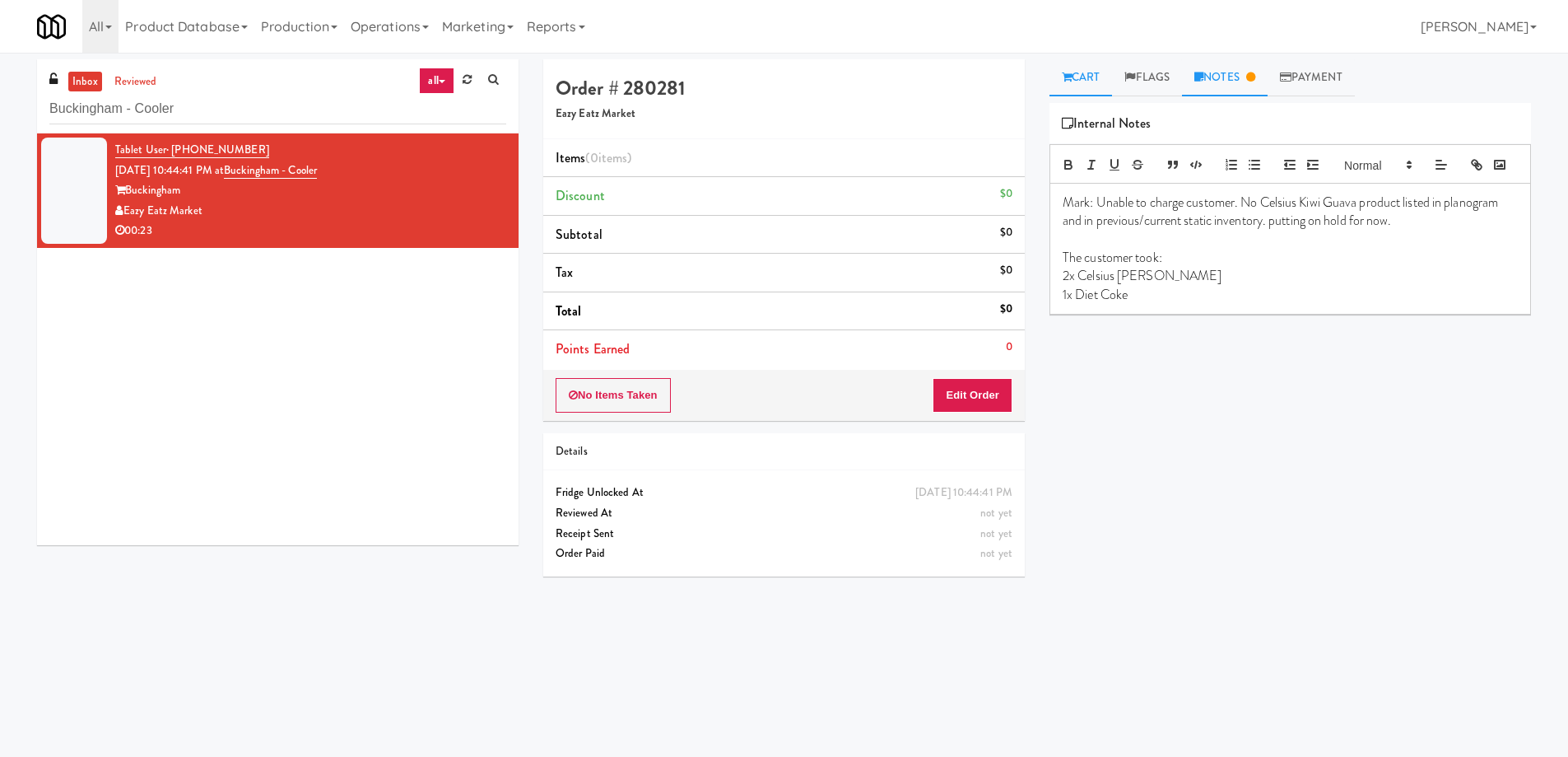
click at [1102, 76] on link "Cart" at bounding box center [1081, 77] width 64 height 37
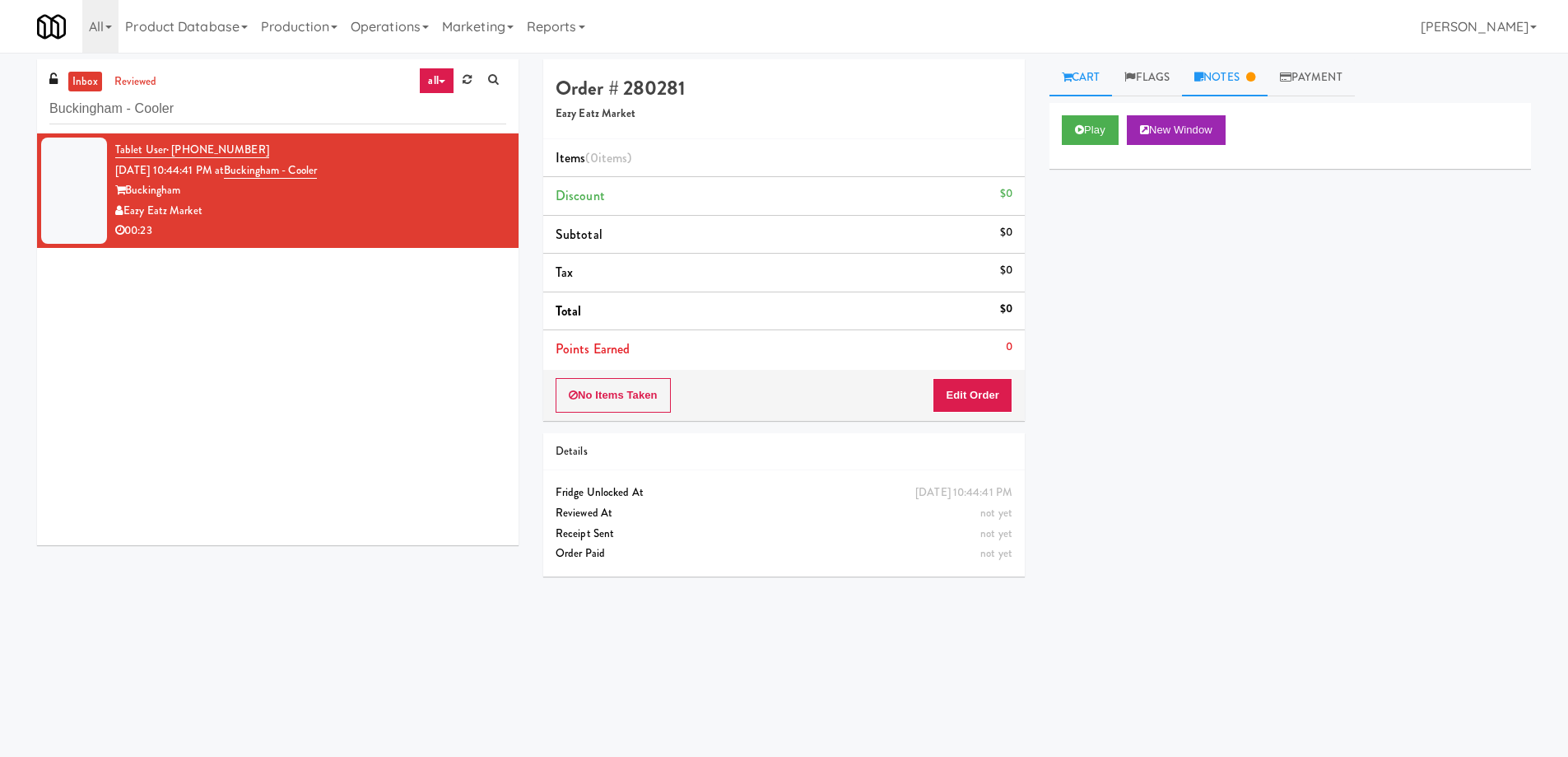
click at [1237, 85] on link "Notes" at bounding box center [1225, 77] width 85 height 37
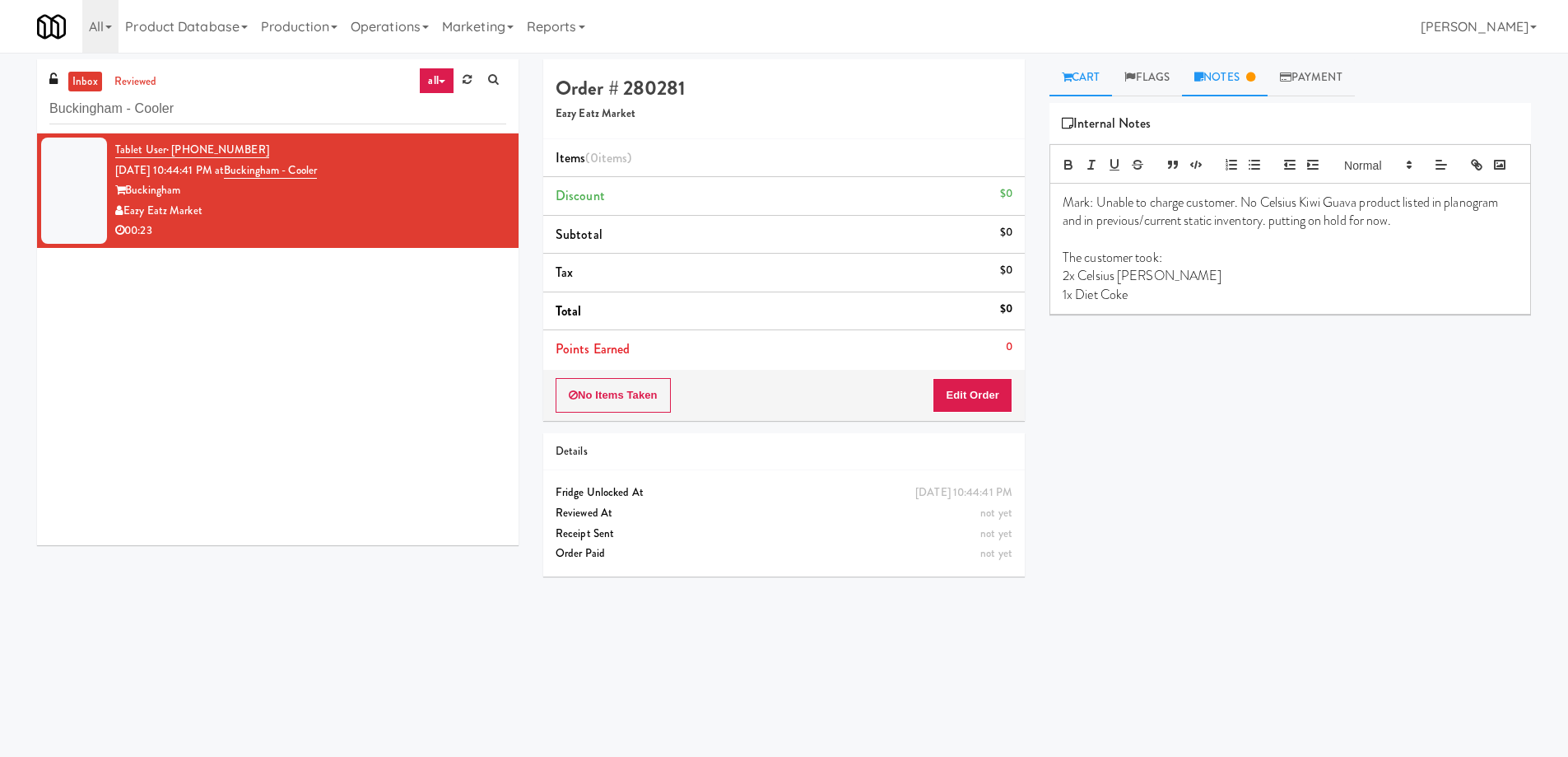
click at [1088, 83] on link "Cart" at bounding box center [1081, 77] width 64 height 37
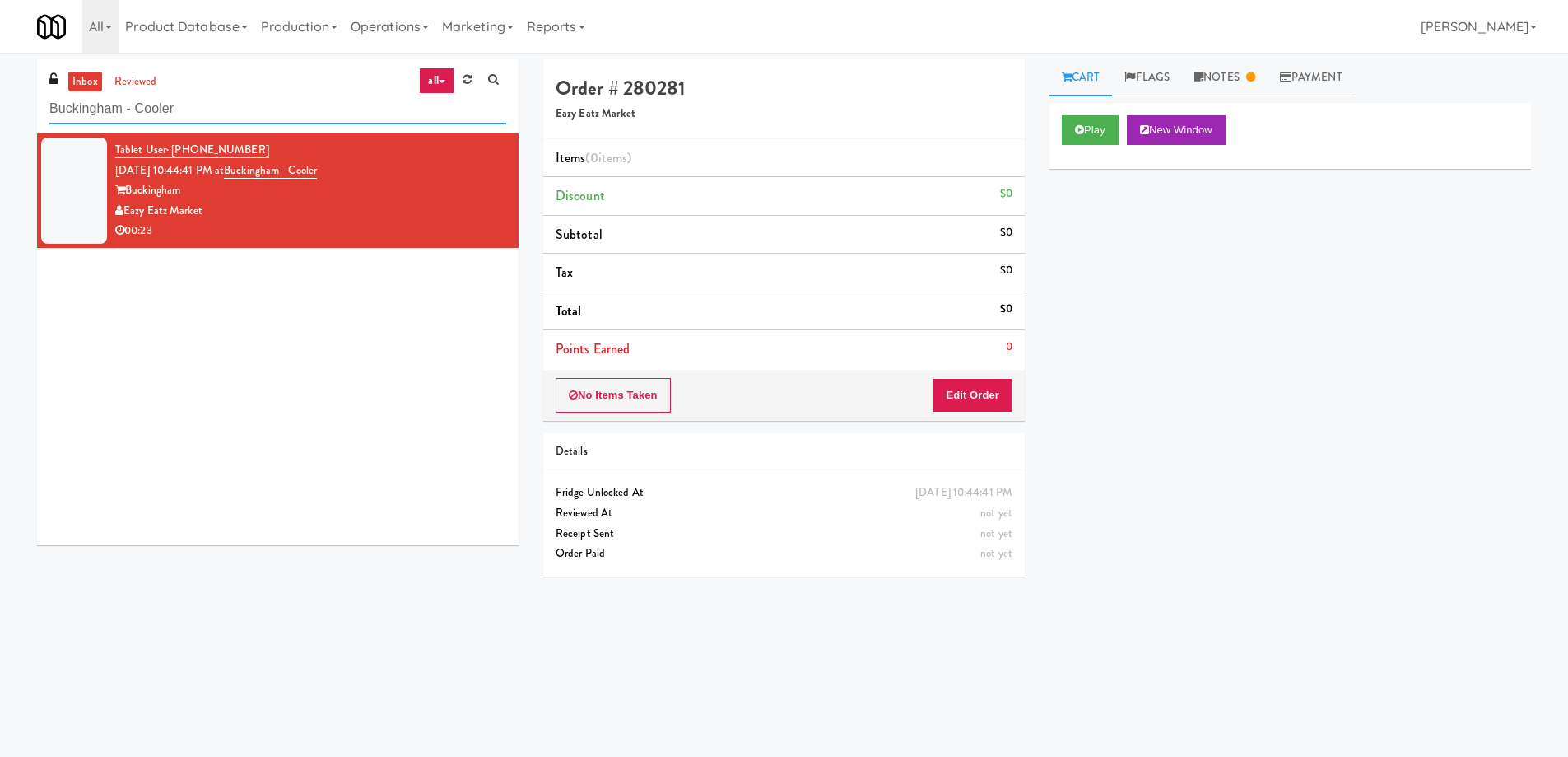
click at [204, 120] on input "Buckingham - Cooler" at bounding box center [278, 109] width 457 height 31
paste input "Eight80 - Gym"
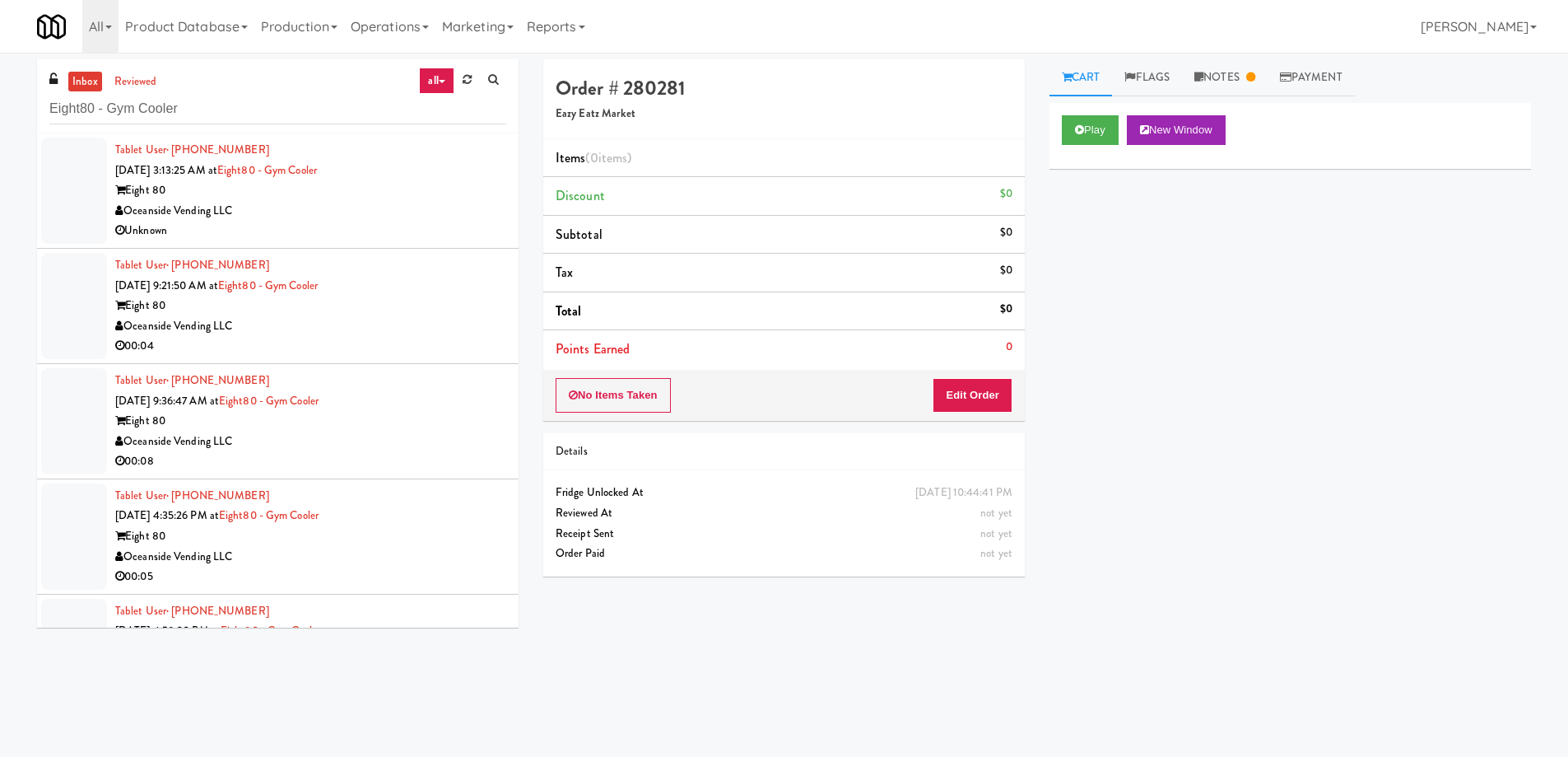
click at [313, 205] on div "Oceanside Vending LLC" at bounding box center [311, 211] width 391 height 21
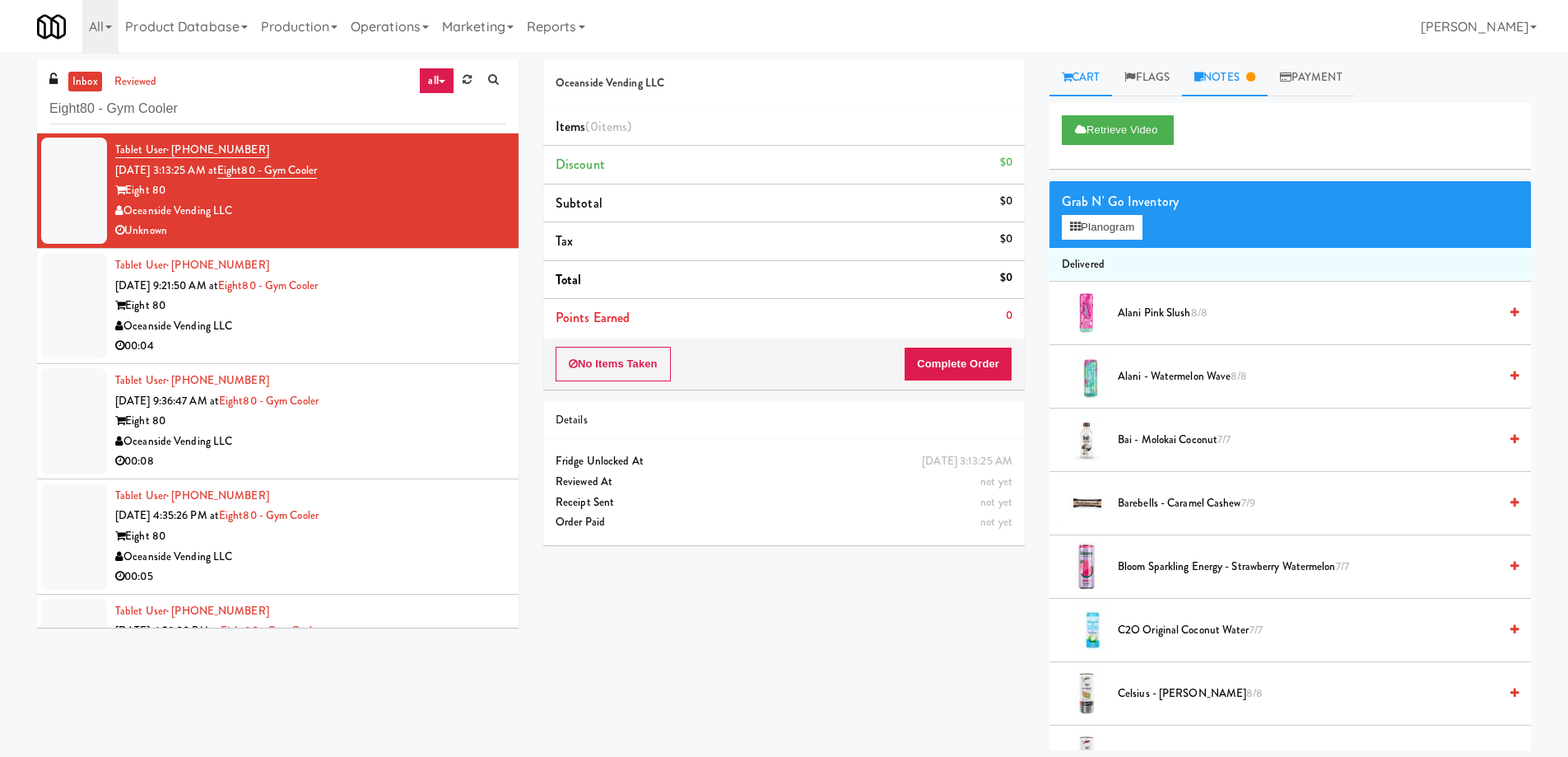
click at [1216, 79] on link "Notes" at bounding box center [1225, 77] width 85 height 37
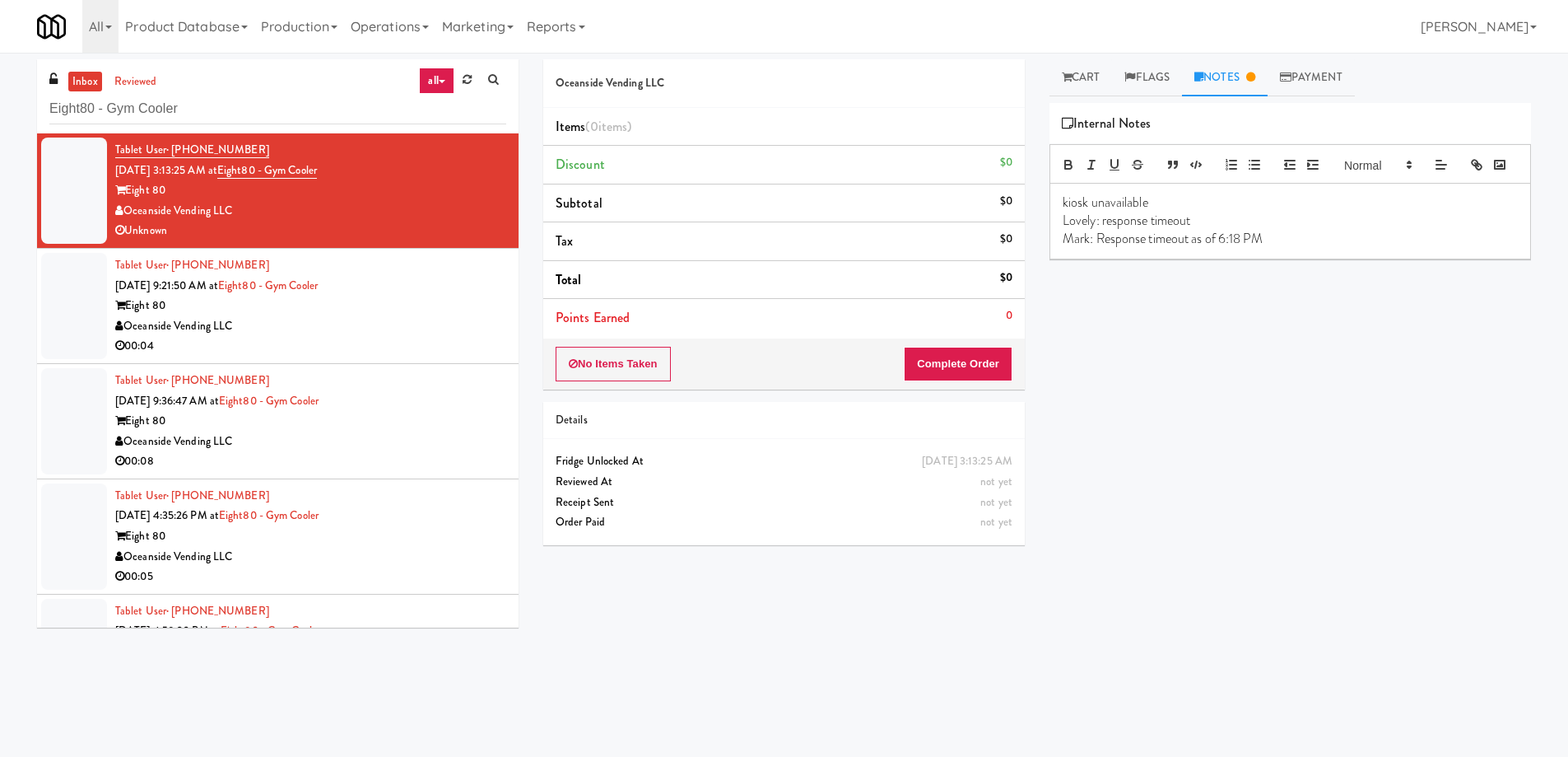
click at [431, 275] on div "Tablet User · (949) 246-5635 [DATE] 9:21:50 AM at Eight80 - Gym Cooler Eight 80…" at bounding box center [311, 306] width 391 height 101
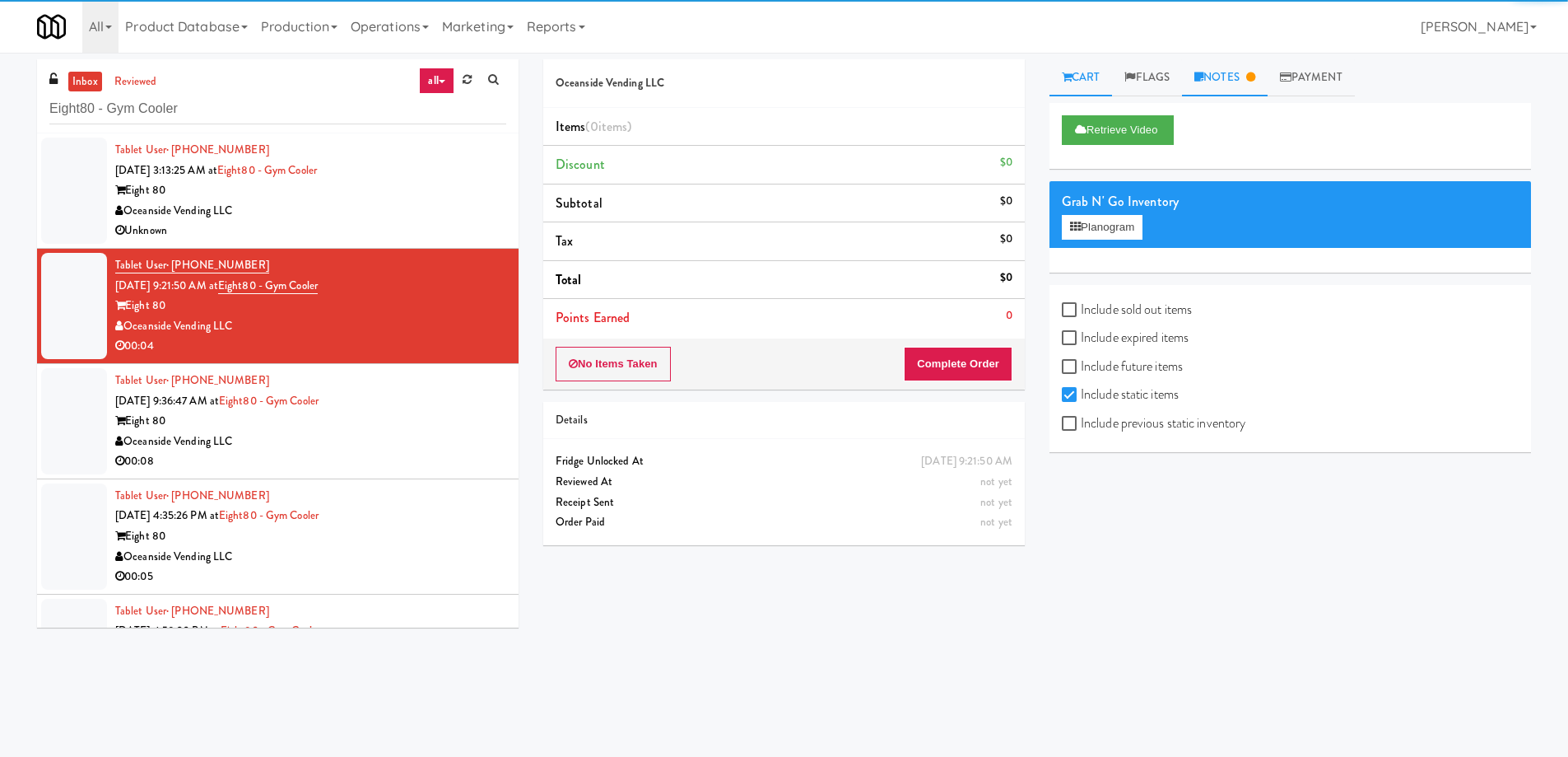
click at [1223, 85] on link "Notes" at bounding box center [1225, 77] width 85 height 37
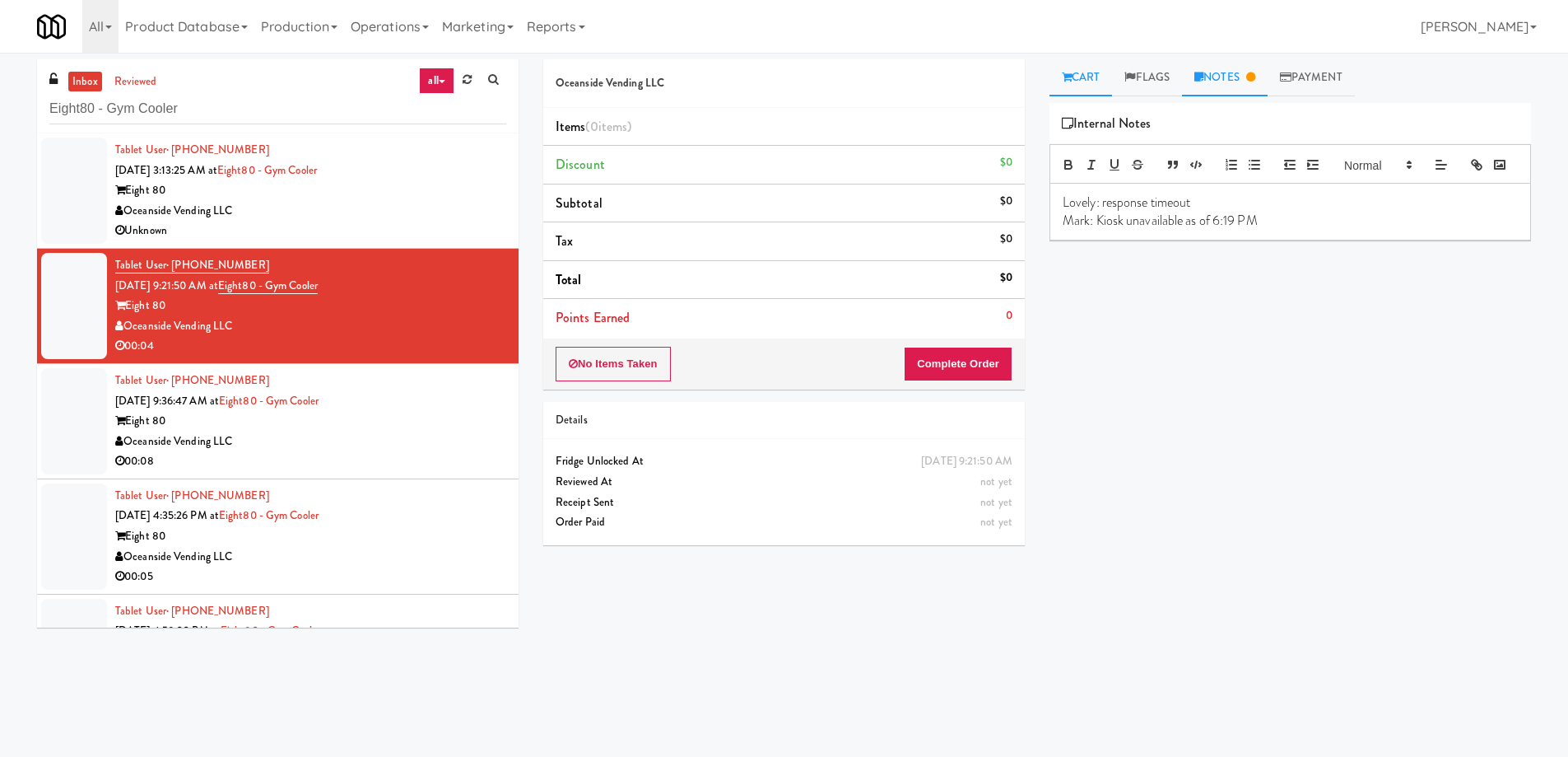
click at [1076, 65] on link "Cart" at bounding box center [1081, 77] width 64 height 37
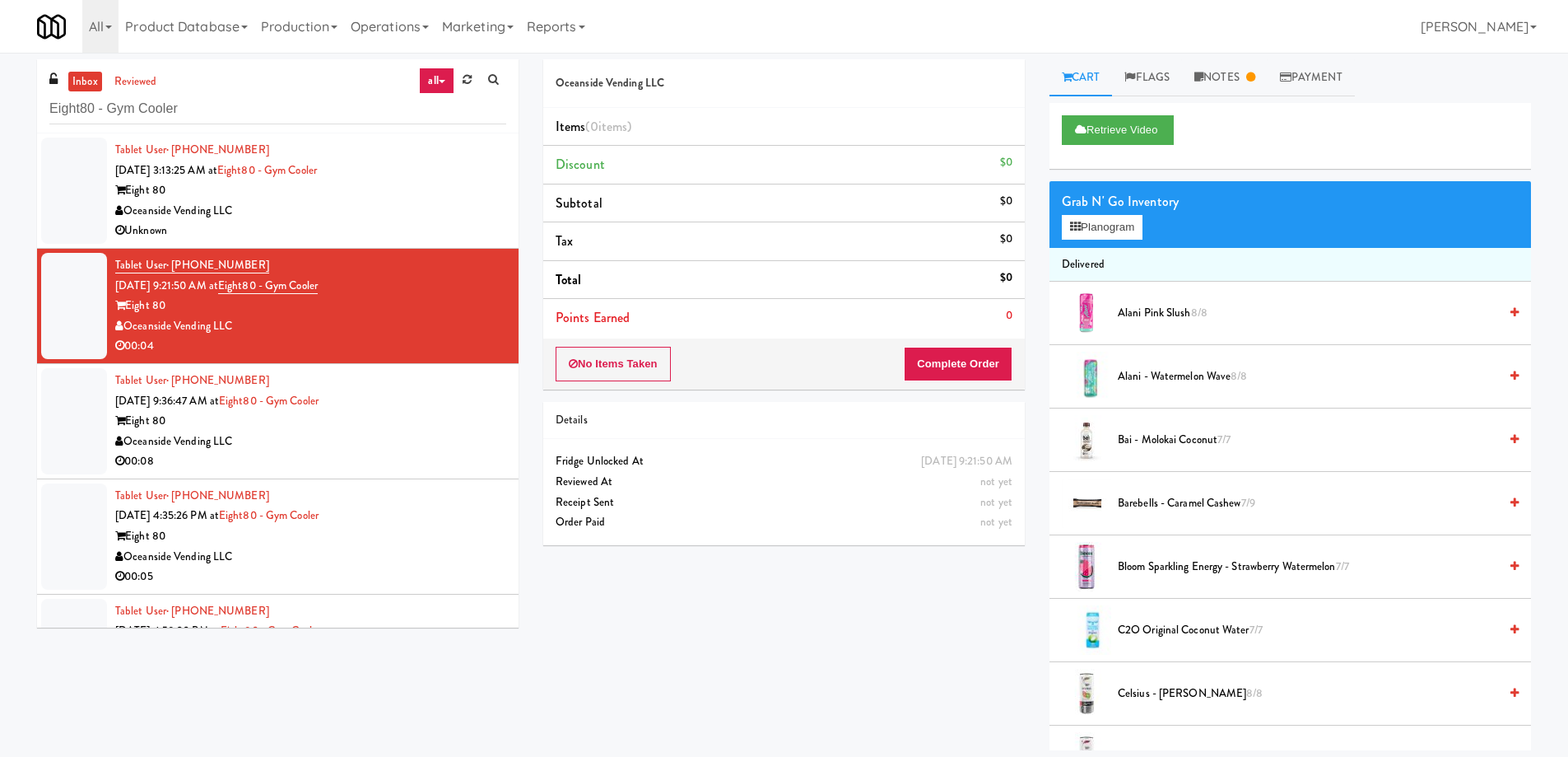
click at [414, 412] on div "Eight 80" at bounding box center [311, 421] width 391 height 21
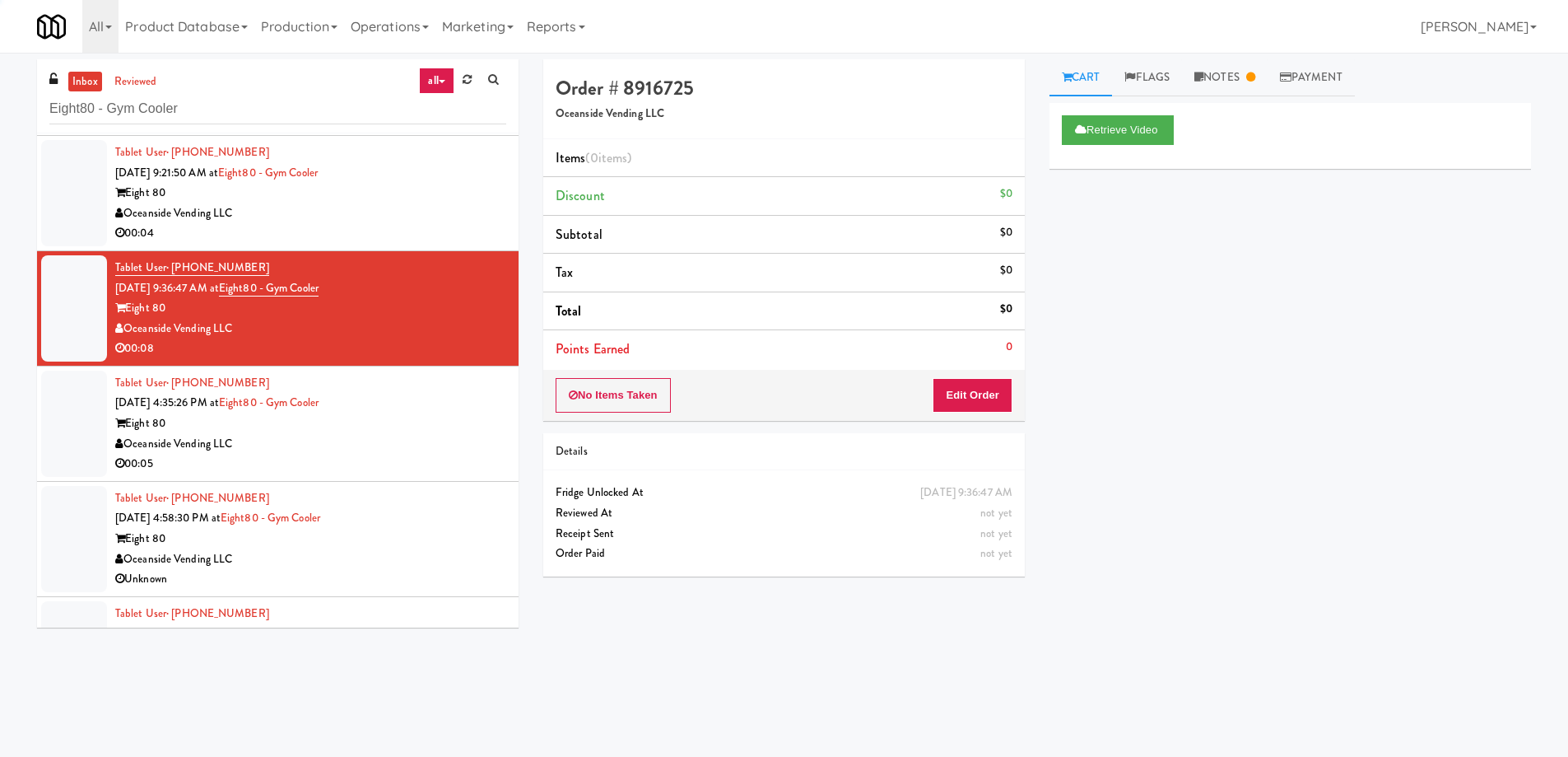
scroll to position [165, 0]
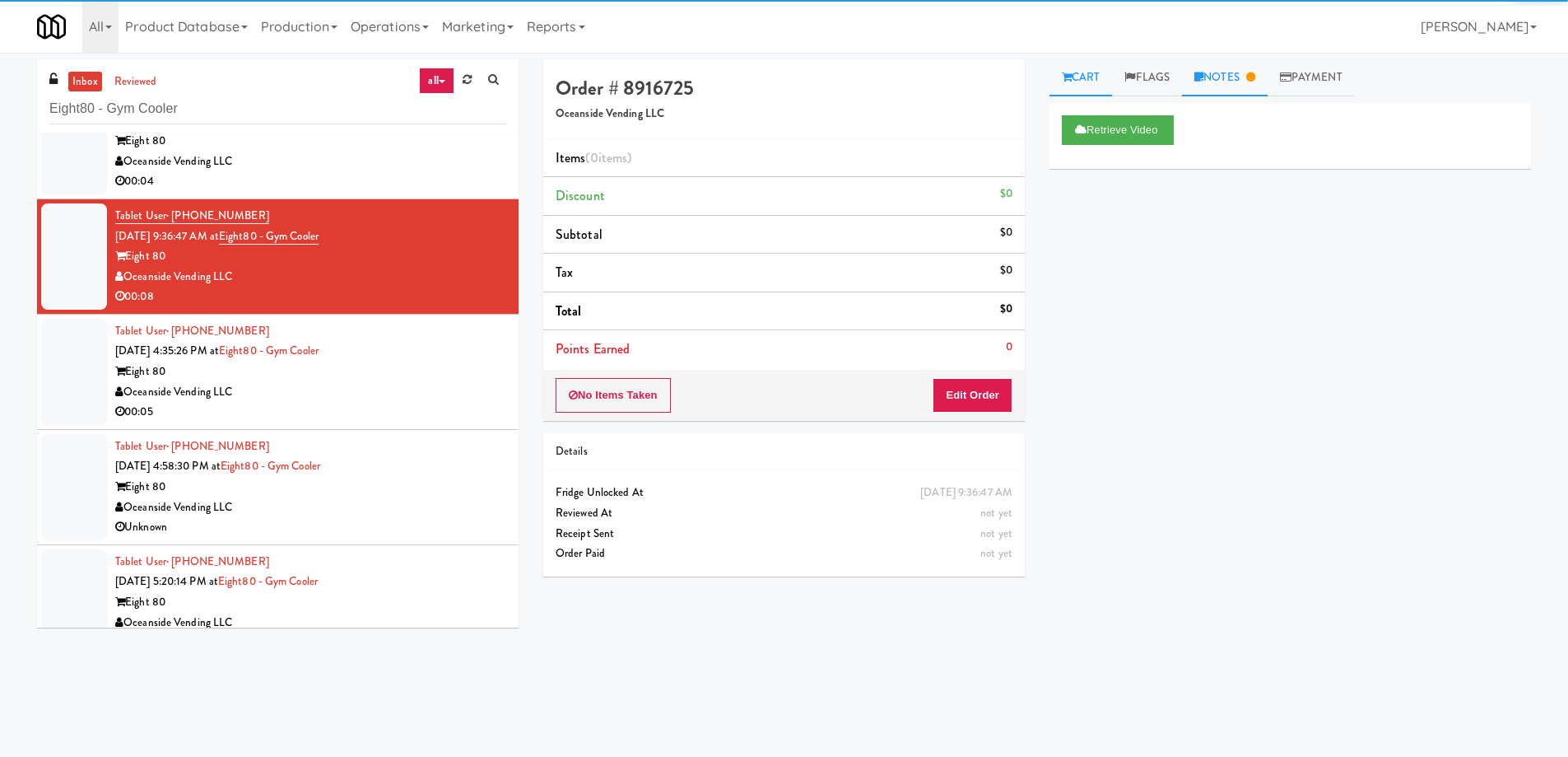
click at [1216, 71] on link "Notes" at bounding box center [1225, 77] width 85 height 37
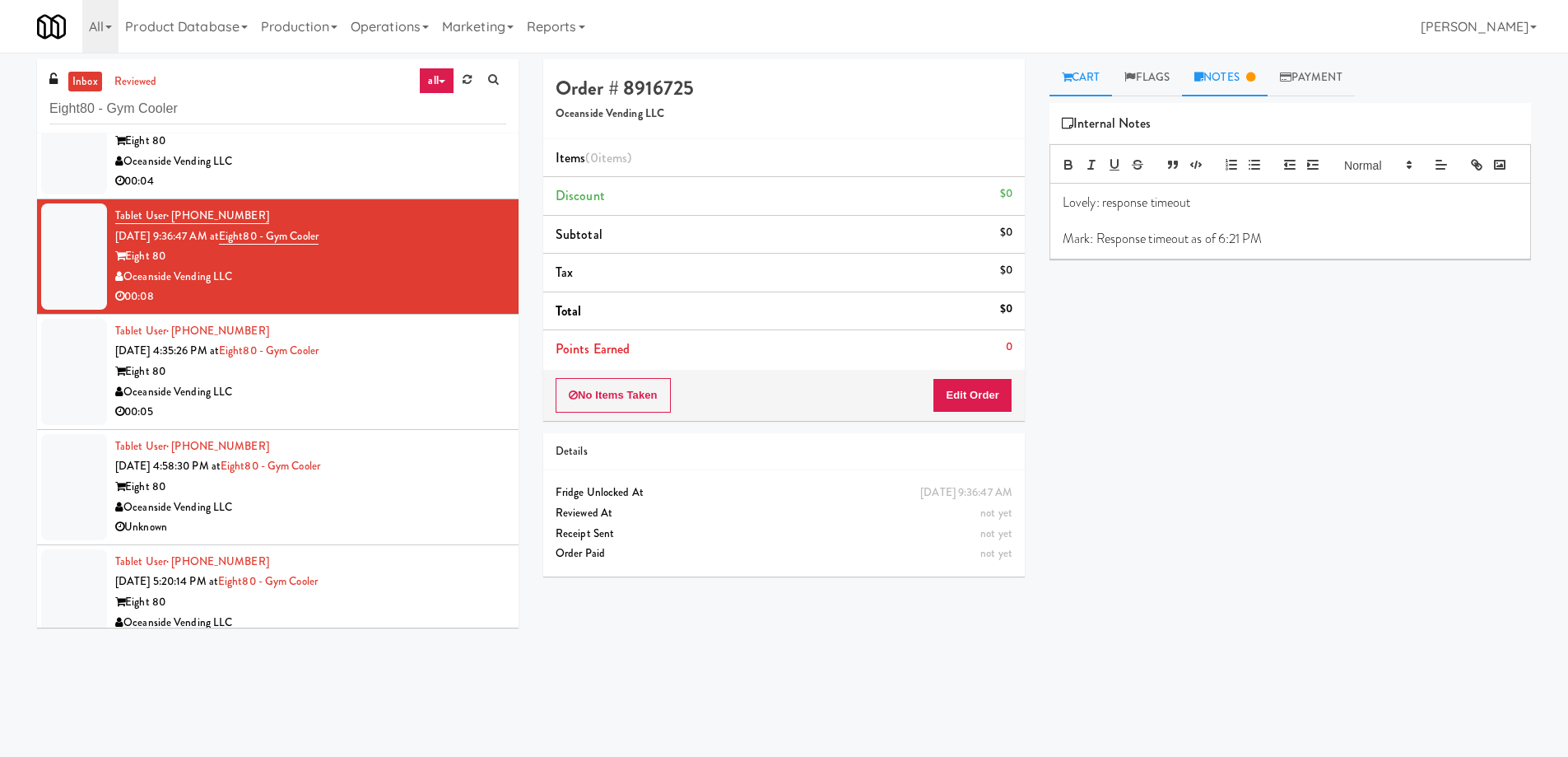
click at [1084, 69] on link "Cart" at bounding box center [1081, 77] width 64 height 37
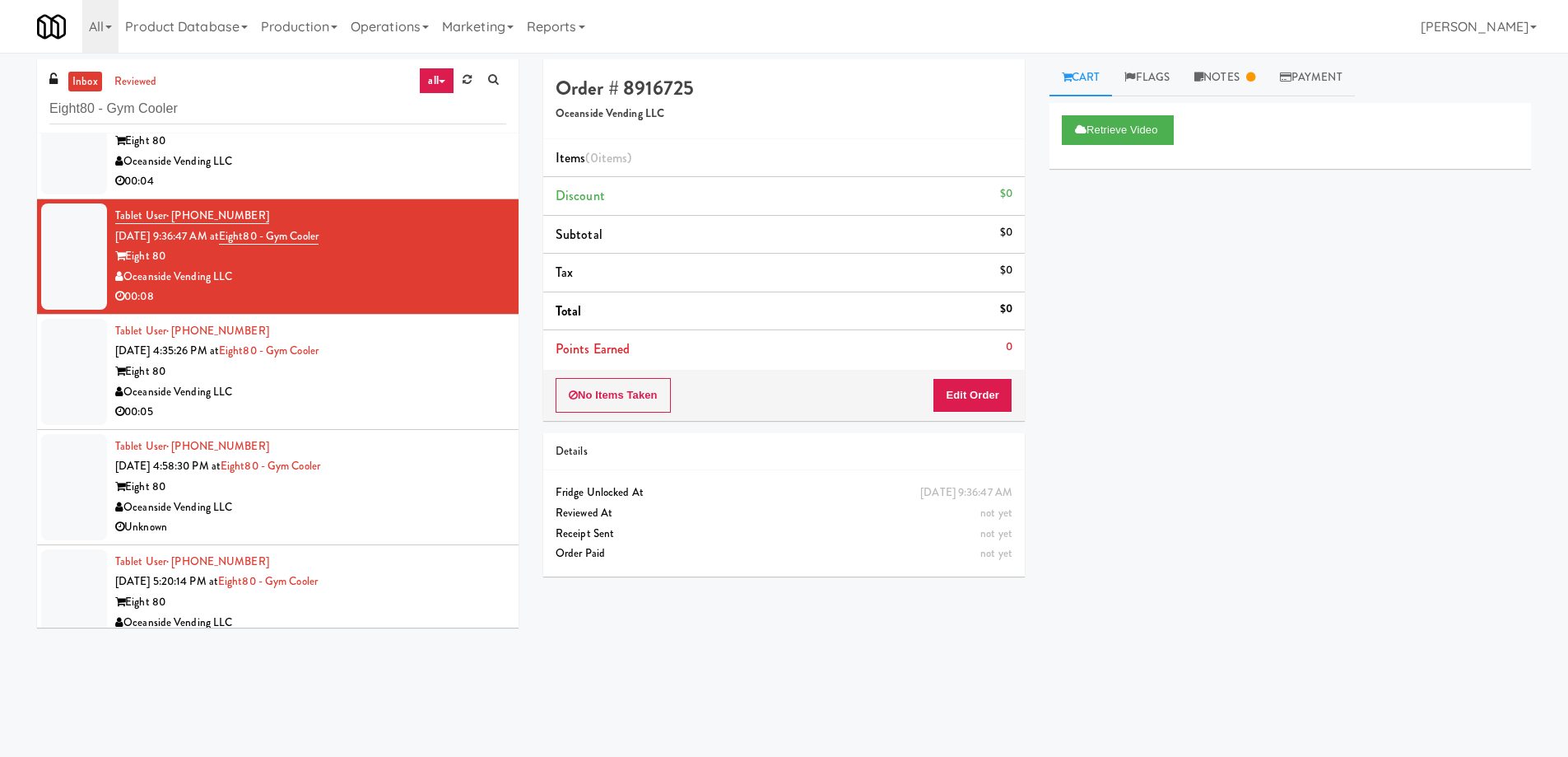
click at [392, 392] on div "Oceanside Vending LLC" at bounding box center [311, 392] width 391 height 21
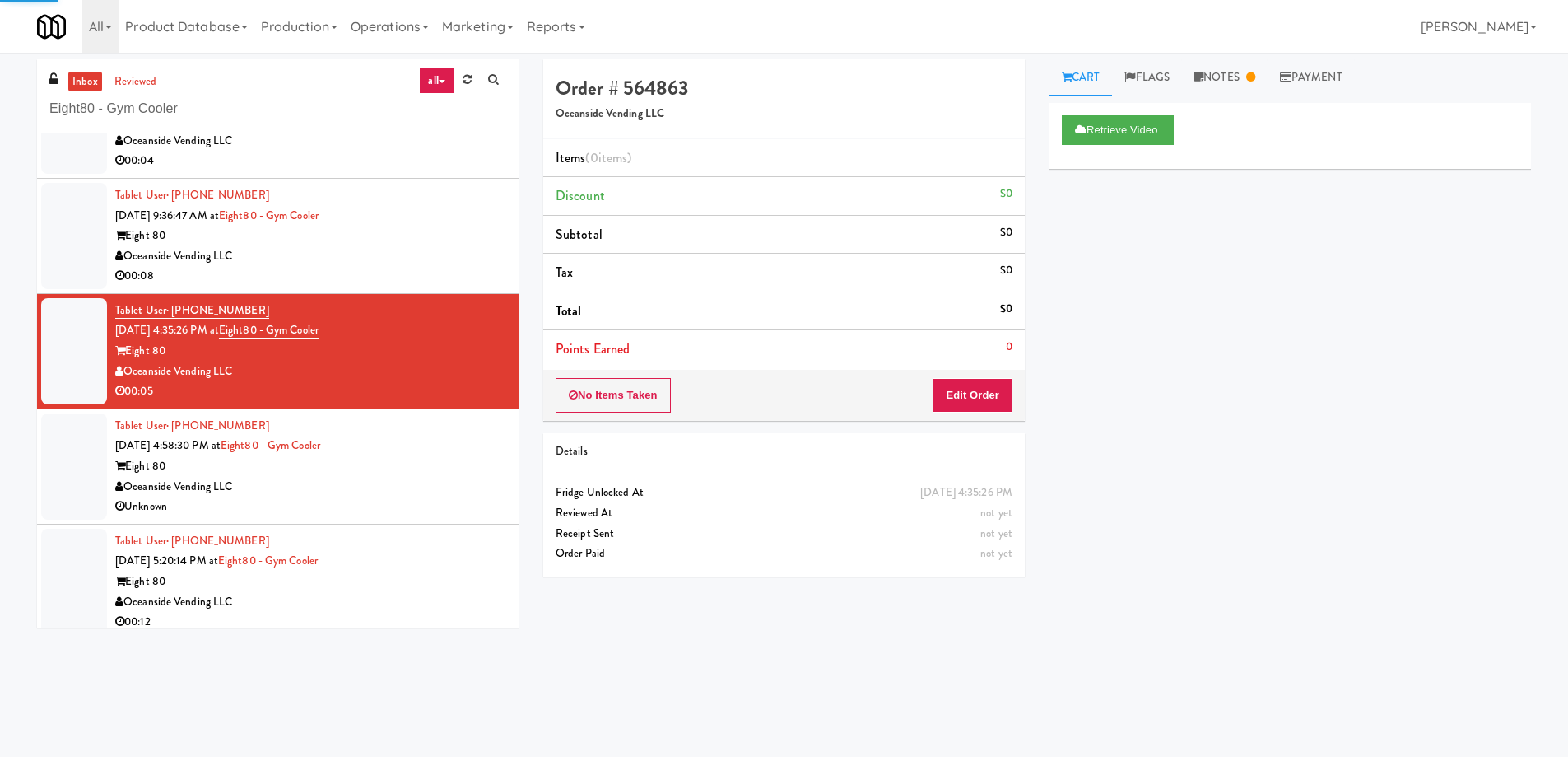
scroll to position [197, 0]
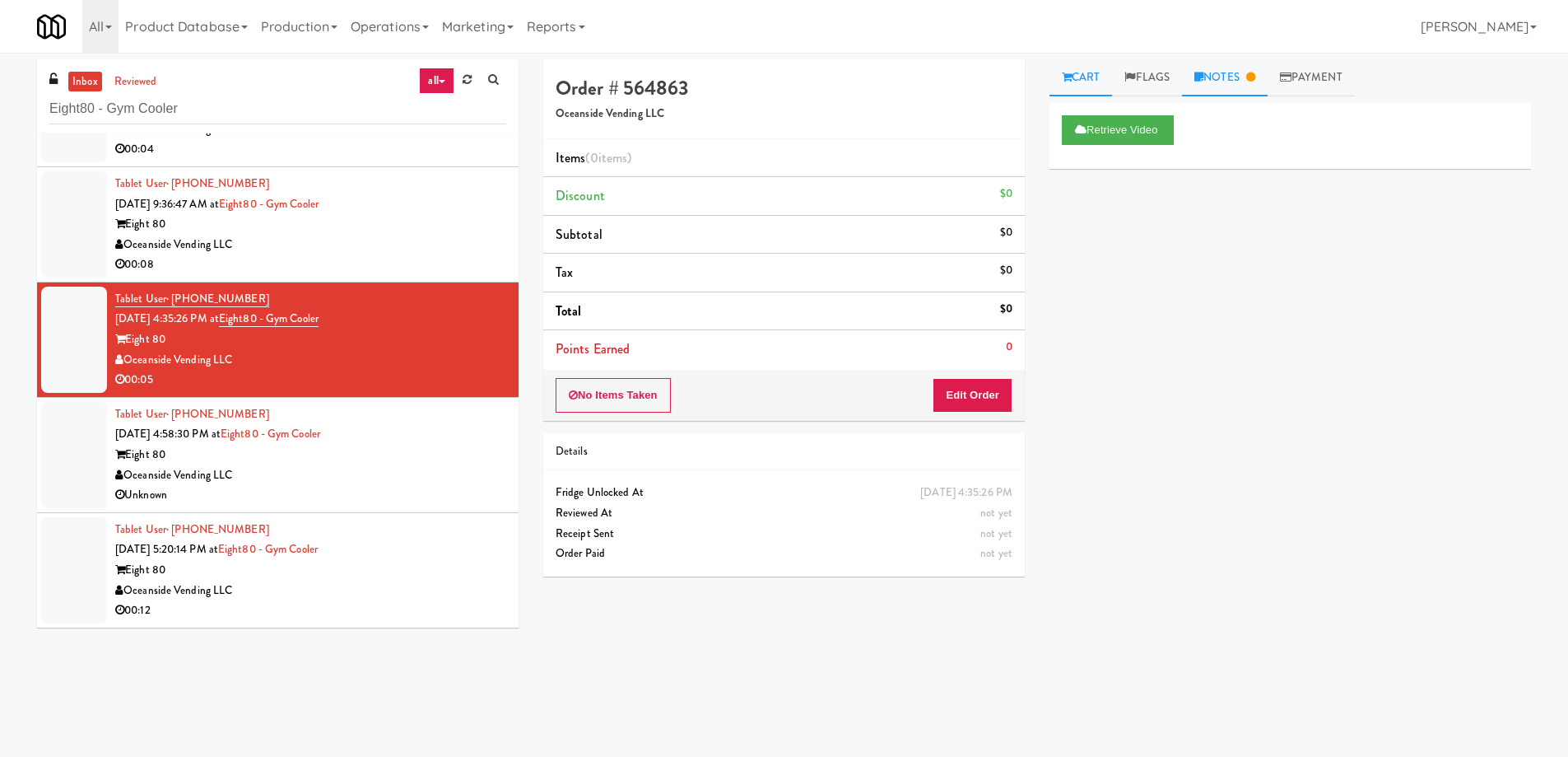
click at [1242, 75] on link "Notes" at bounding box center [1225, 77] width 85 height 37
click at [1066, 79] on icon at bounding box center [1068, 76] width 10 height 11
click at [383, 476] on div "Oceanside Vending LLC" at bounding box center [311, 475] width 391 height 21
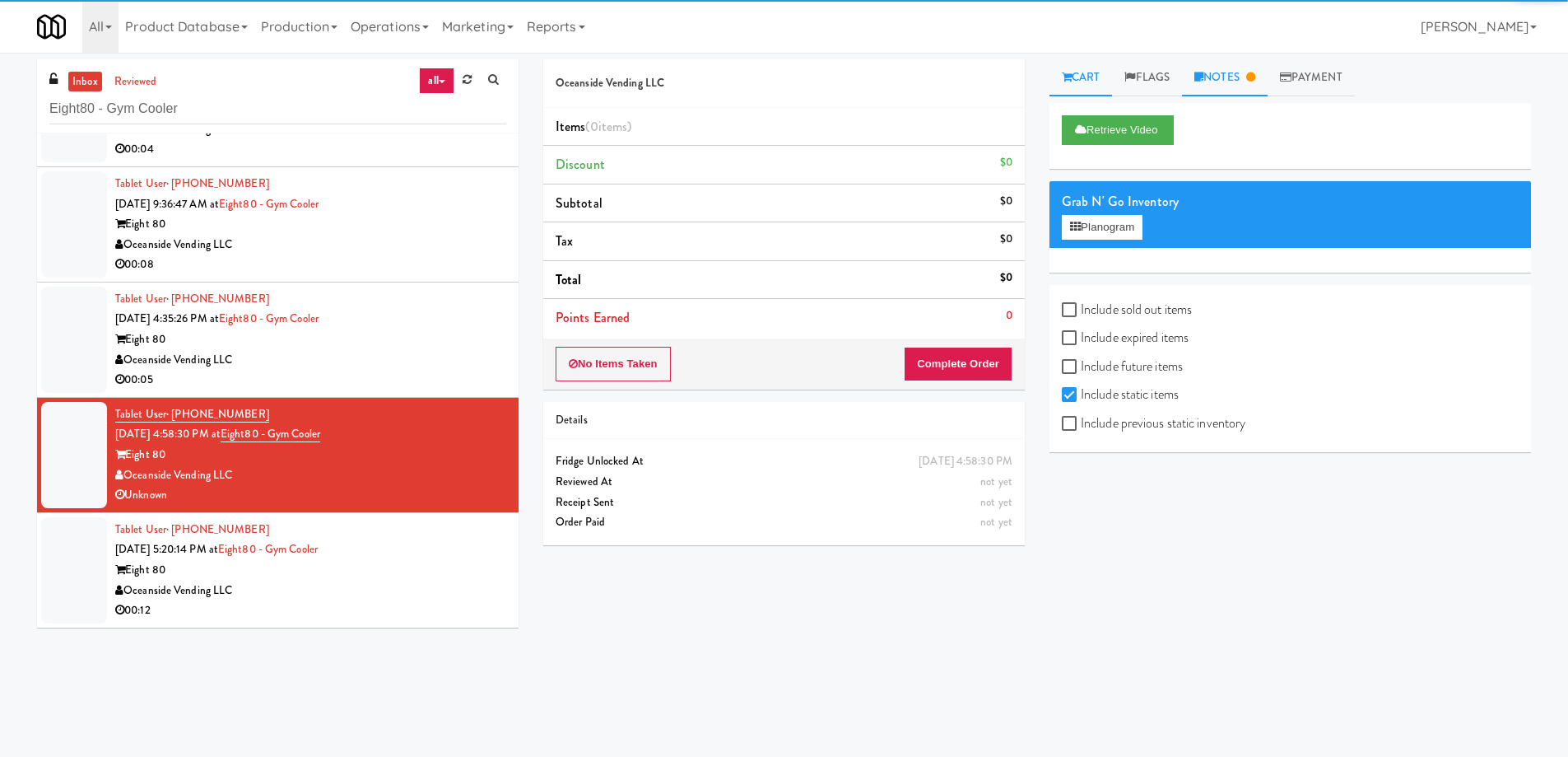
click at [1245, 84] on link "Notes" at bounding box center [1225, 77] width 85 height 37
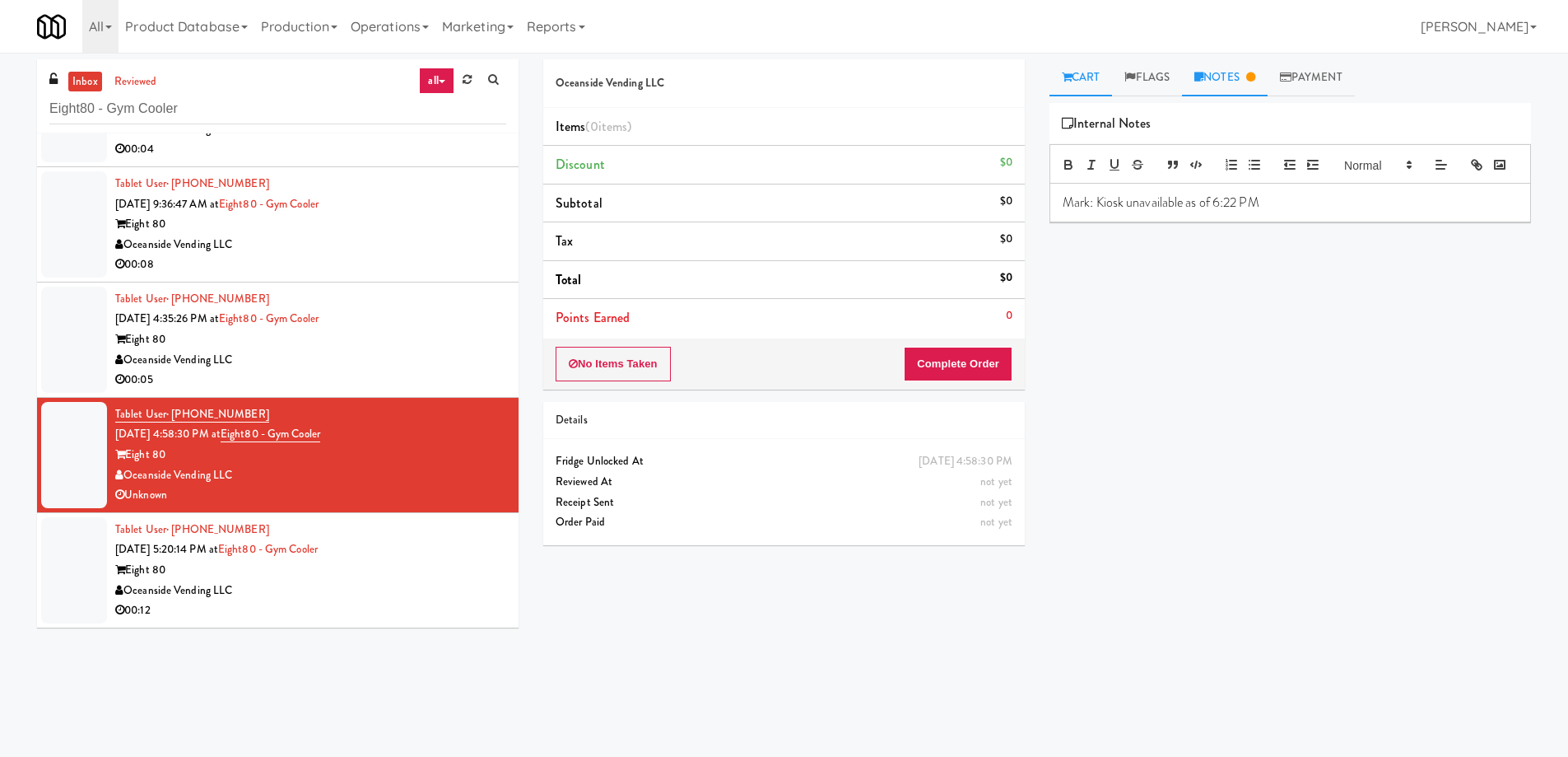
click at [1084, 70] on link "Cart" at bounding box center [1081, 77] width 64 height 37
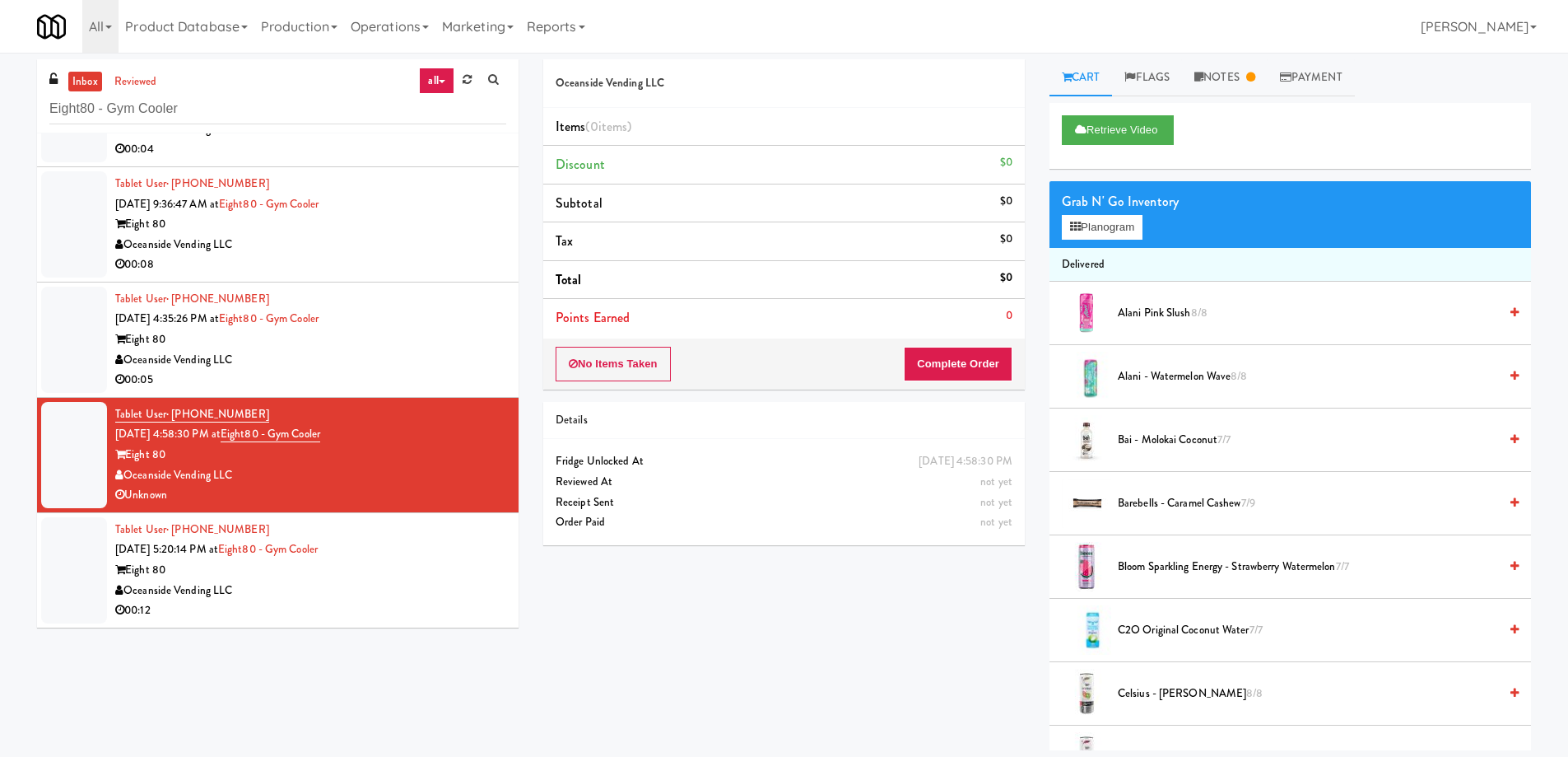
click at [433, 547] on div "Tablet User · (949) 412-7111 [DATE] 5:20:14 PM at Eight80 - Gym Cooler Eight 80…" at bounding box center [311, 570] width 391 height 101
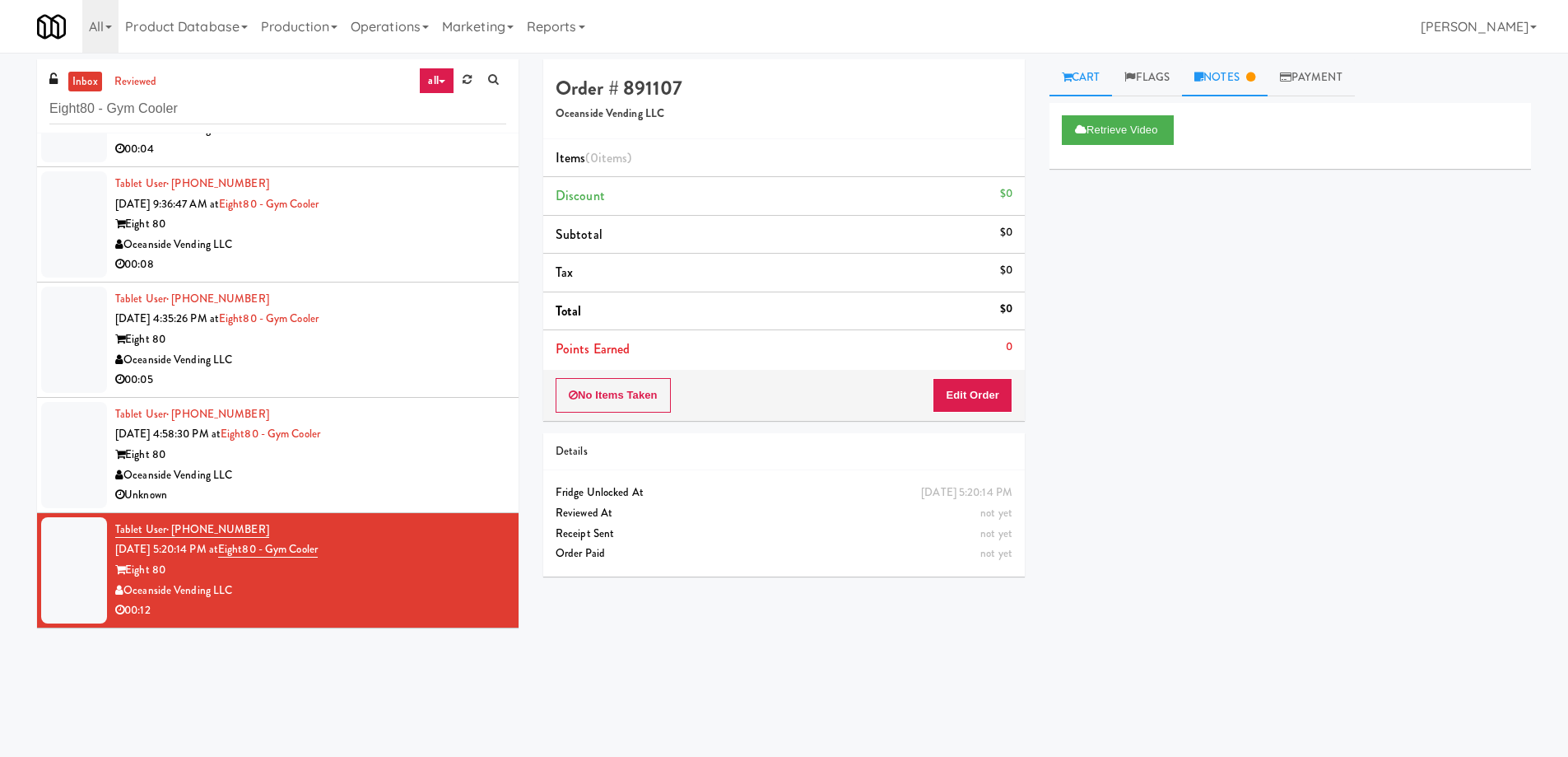
click at [1235, 79] on link "Notes" at bounding box center [1225, 77] width 85 height 37
click at [1078, 69] on link "Cart" at bounding box center [1081, 77] width 64 height 37
click at [257, 118] on input "Eight80 - Gym Cooler" at bounding box center [278, 109] width 457 height 31
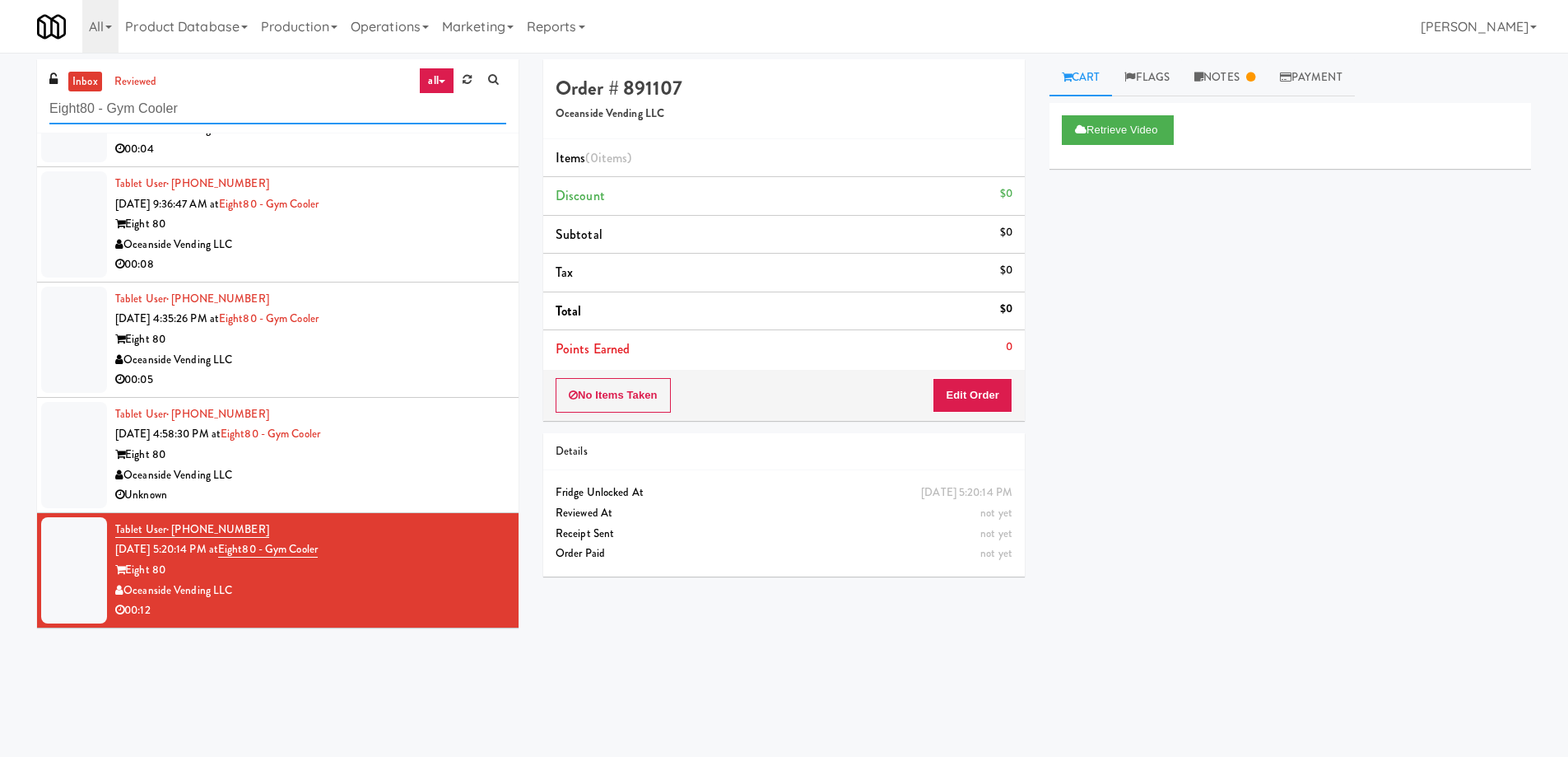
paste input "Applewood - Cooler - Right"
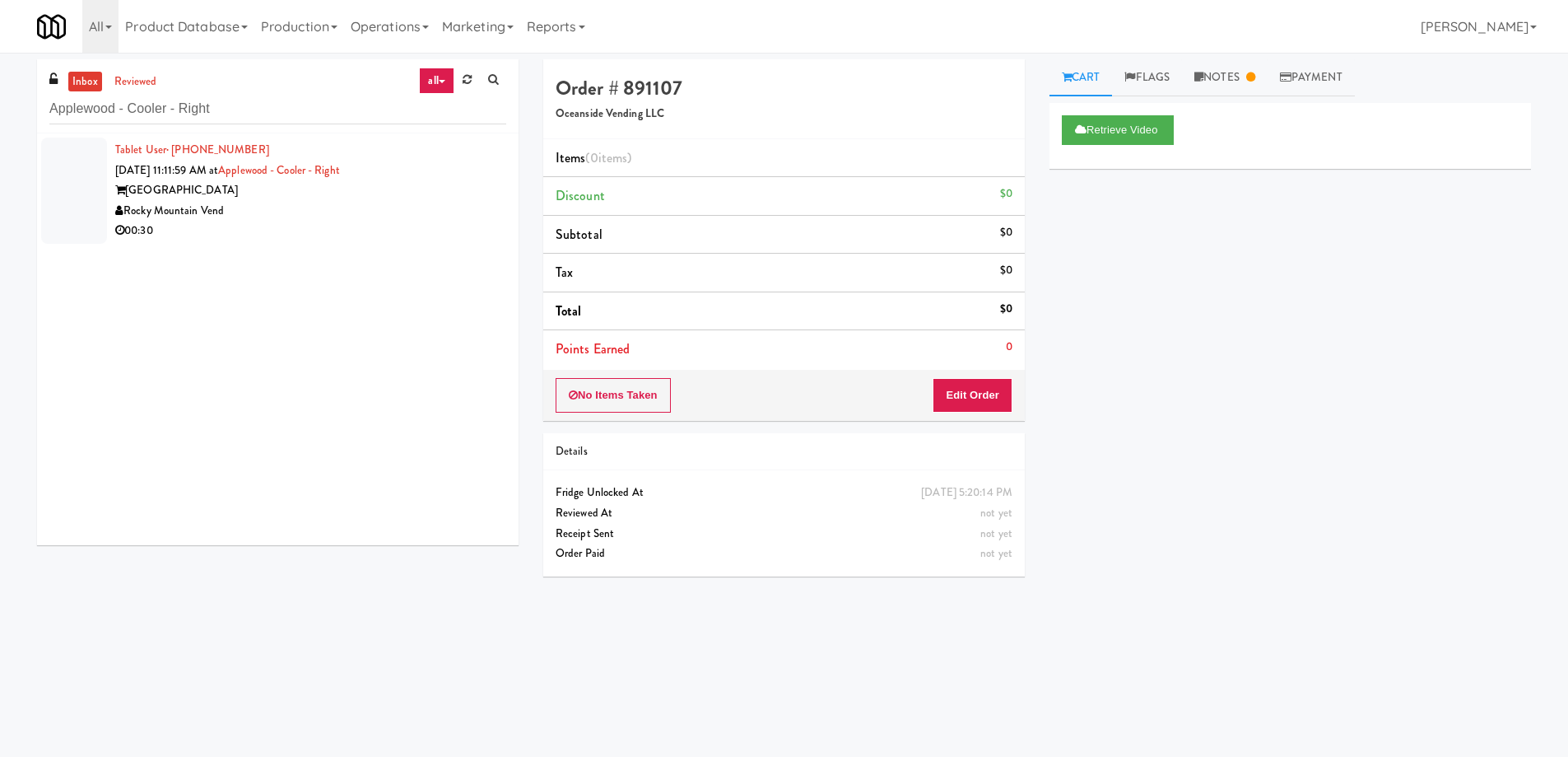
click at [385, 232] on div "00:30" at bounding box center [311, 230] width 391 height 21
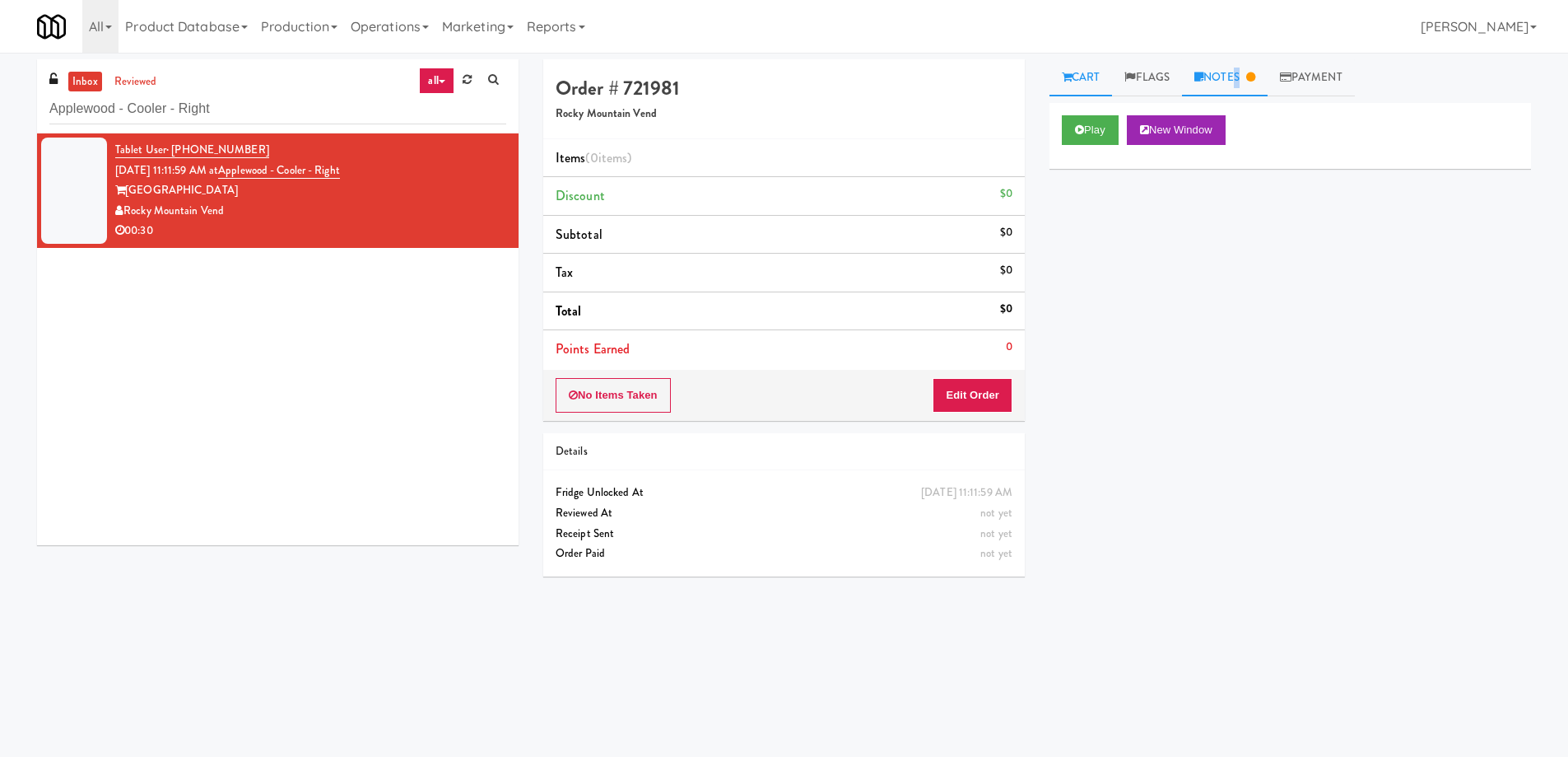
click at [1237, 81] on link "Notes" at bounding box center [1225, 77] width 85 height 37
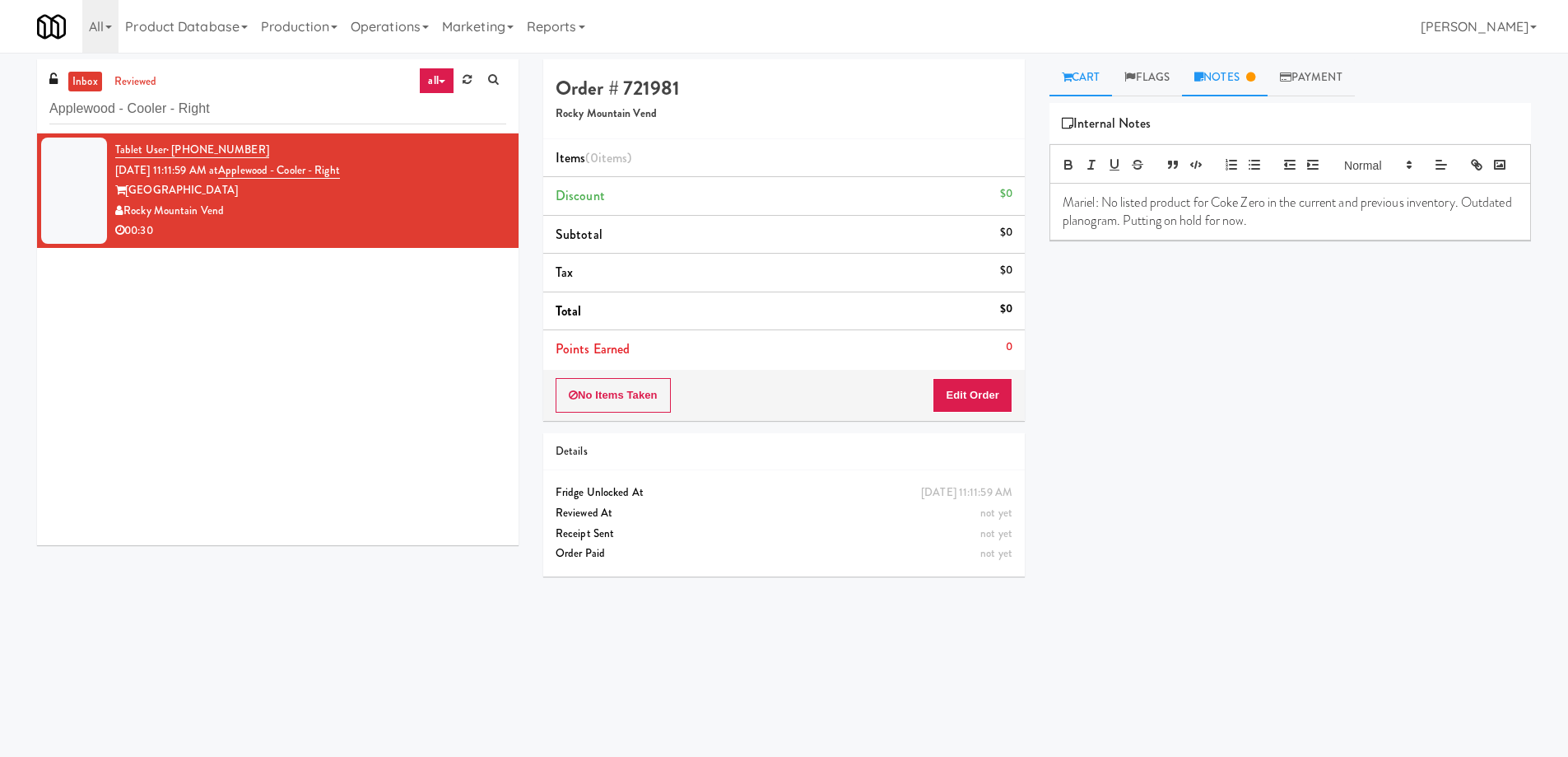
click at [1074, 71] on link "Cart" at bounding box center [1081, 77] width 64 height 37
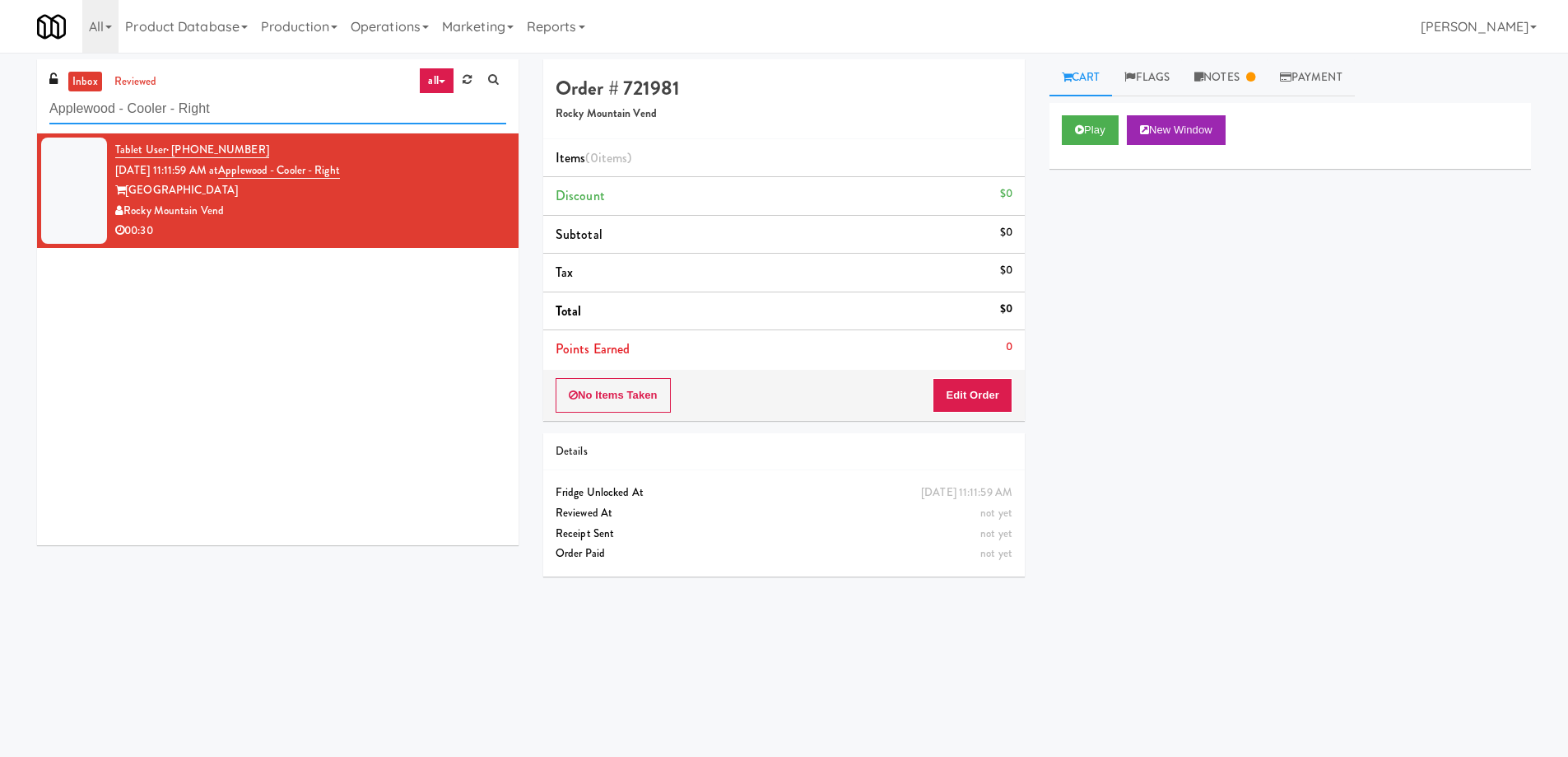
click at [305, 111] on input "Applewood - Cooler - Right" at bounding box center [278, 109] width 457 height 31
paste input "[GEOGRAPHIC_DATA] - Ambient"
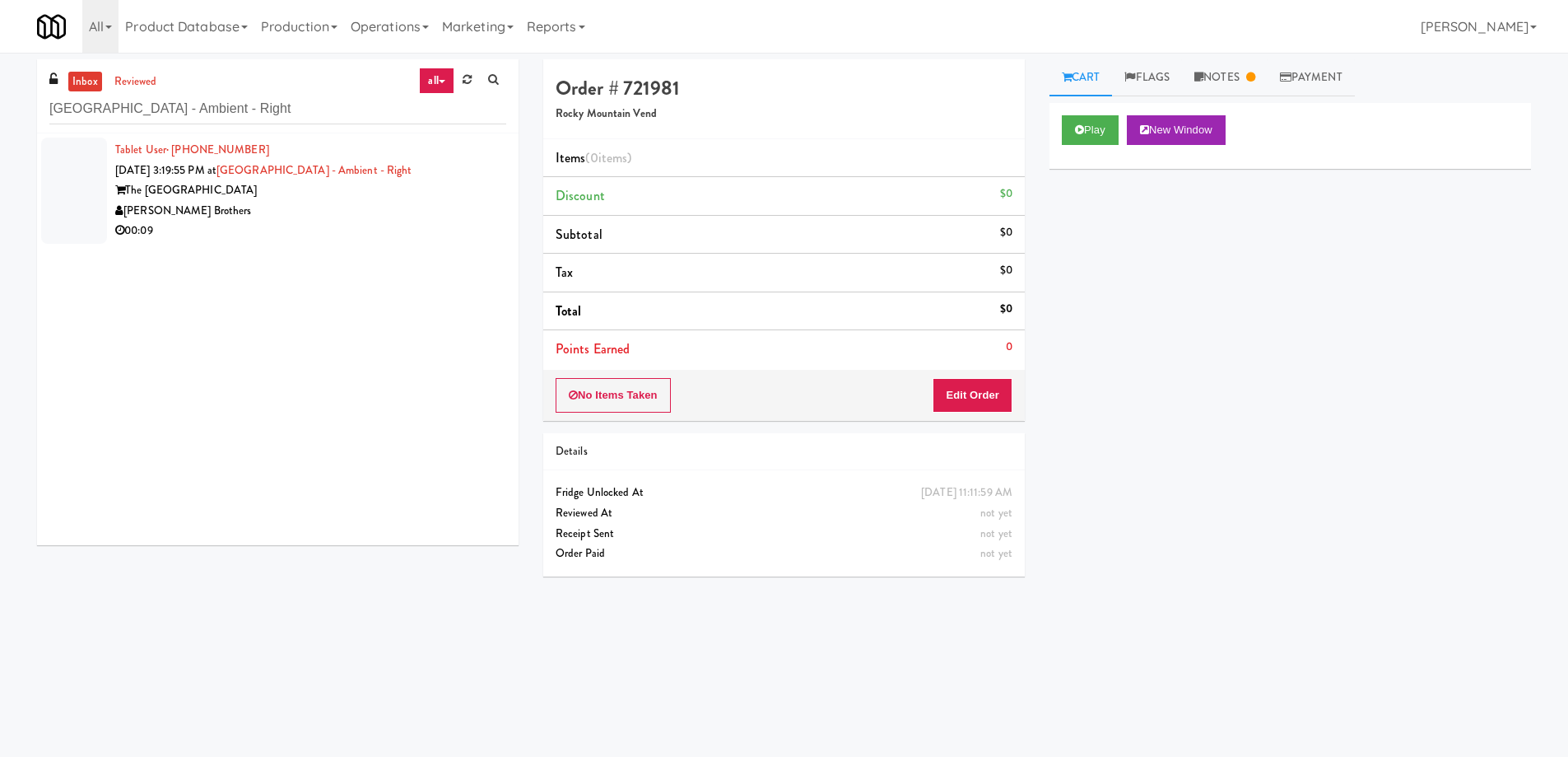
click at [407, 210] on div "[PERSON_NAME] Brothers" at bounding box center [311, 211] width 391 height 21
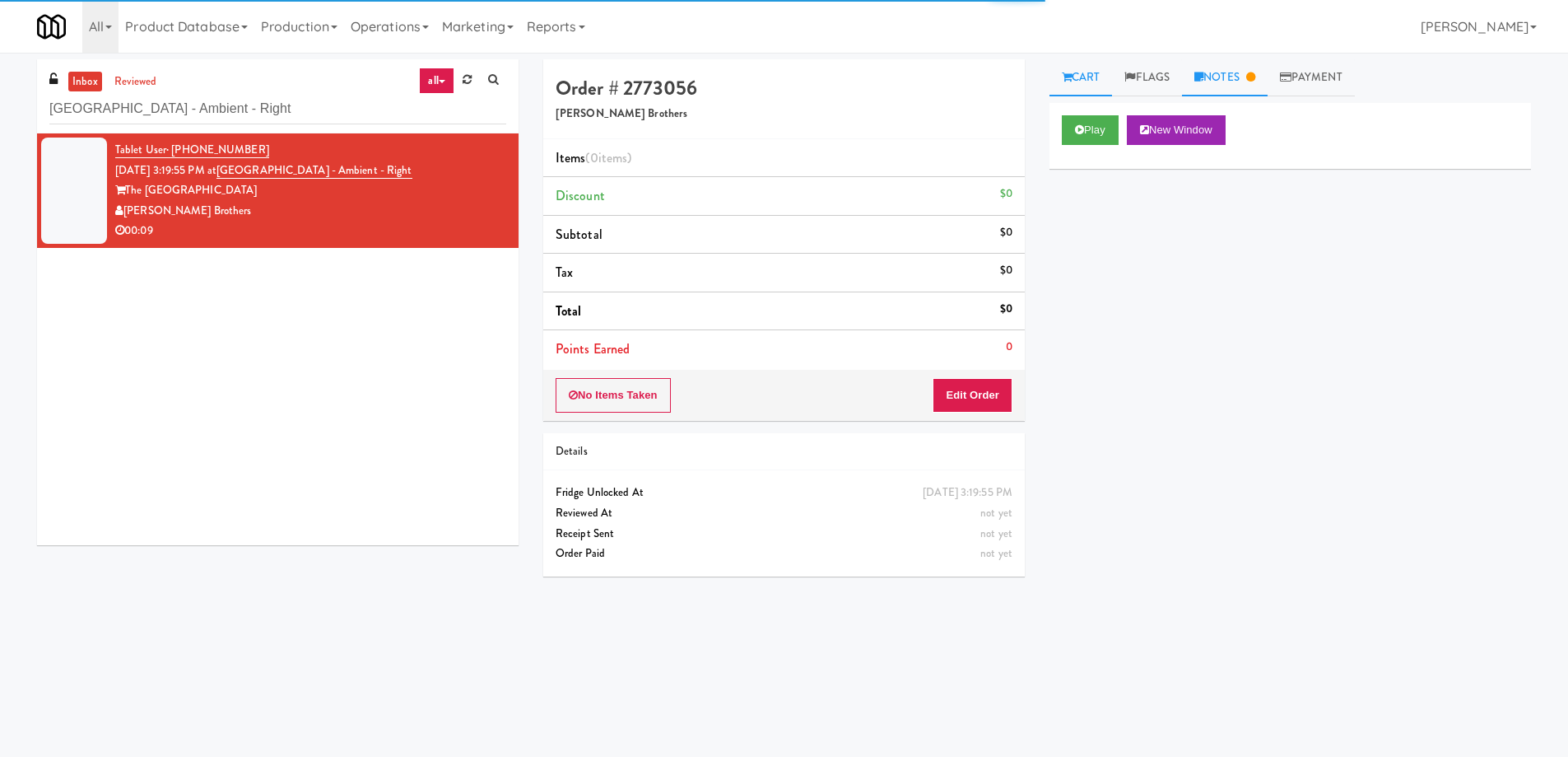
click at [1241, 81] on link "Notes" at bounding box center [1225, 77] width 85 height 37
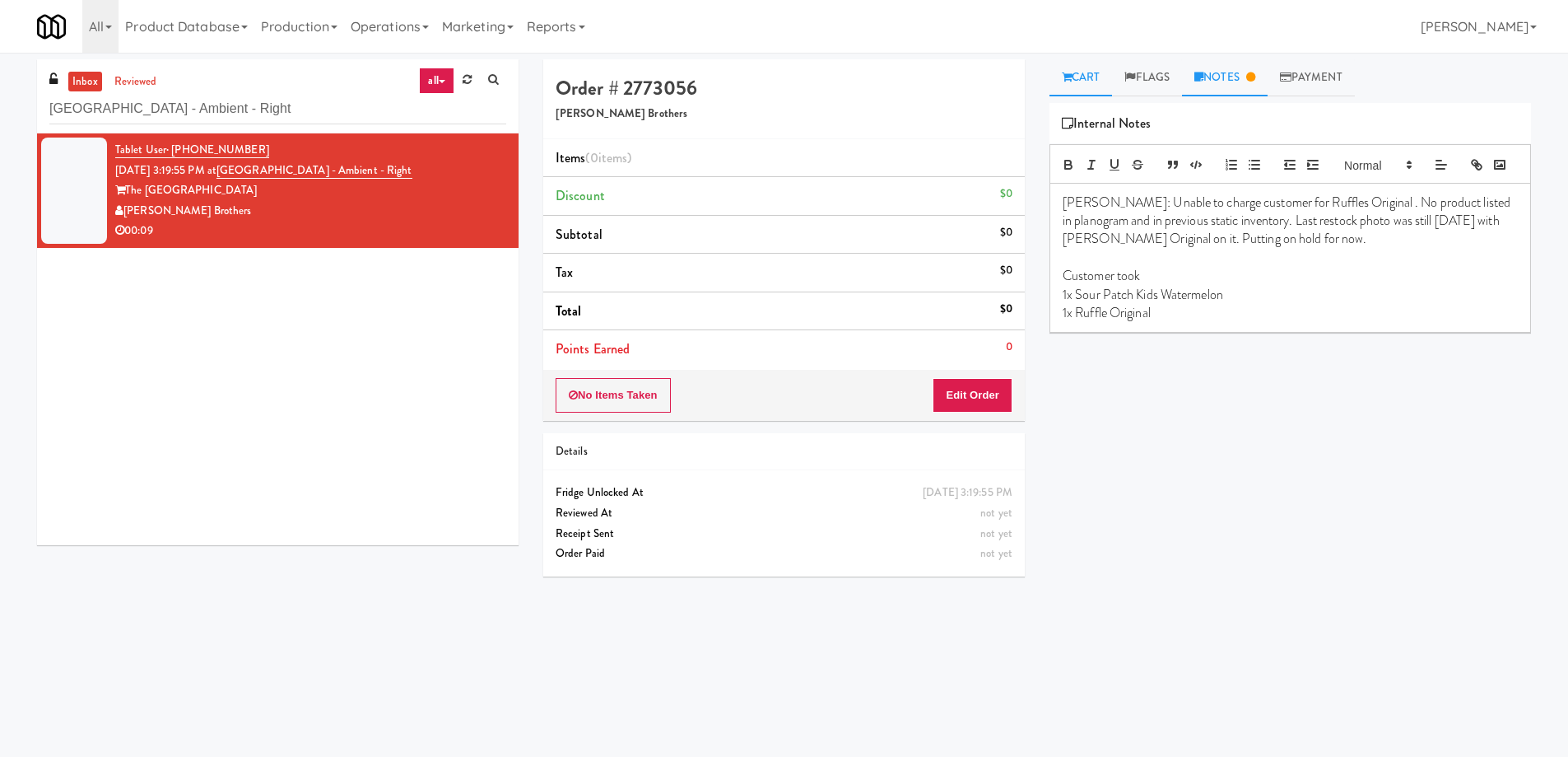
click at [1079, 78] on link "Cart" at bounding box center [1081, 77] width 64 height 37
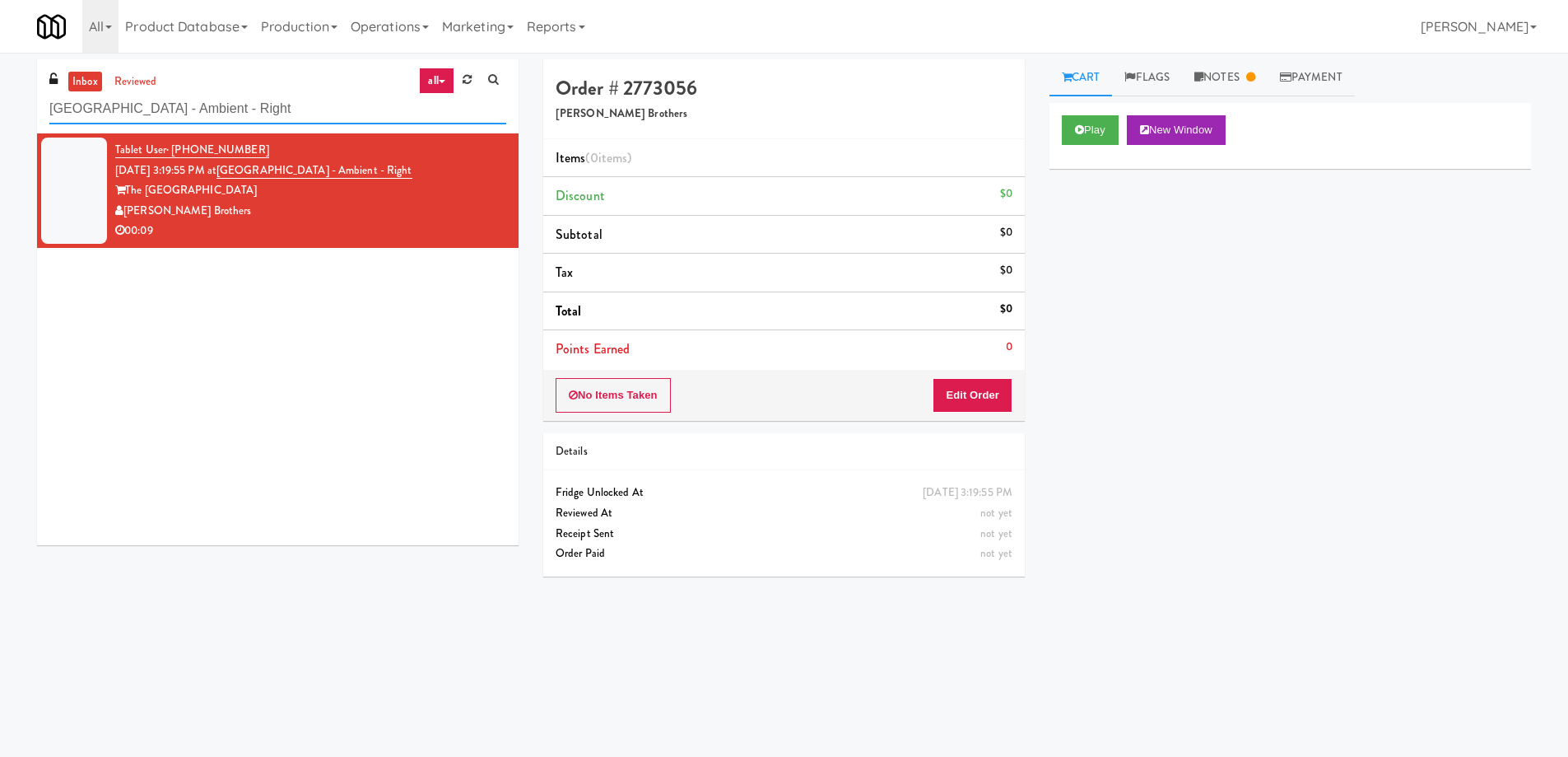
click at [282, 106] on input "[GEOGRAPHIC_DATA] - Ambient - Right" at bounding box center [278, 109] width 457 height 31
paste input "Ambient - MW - Pre Launch"
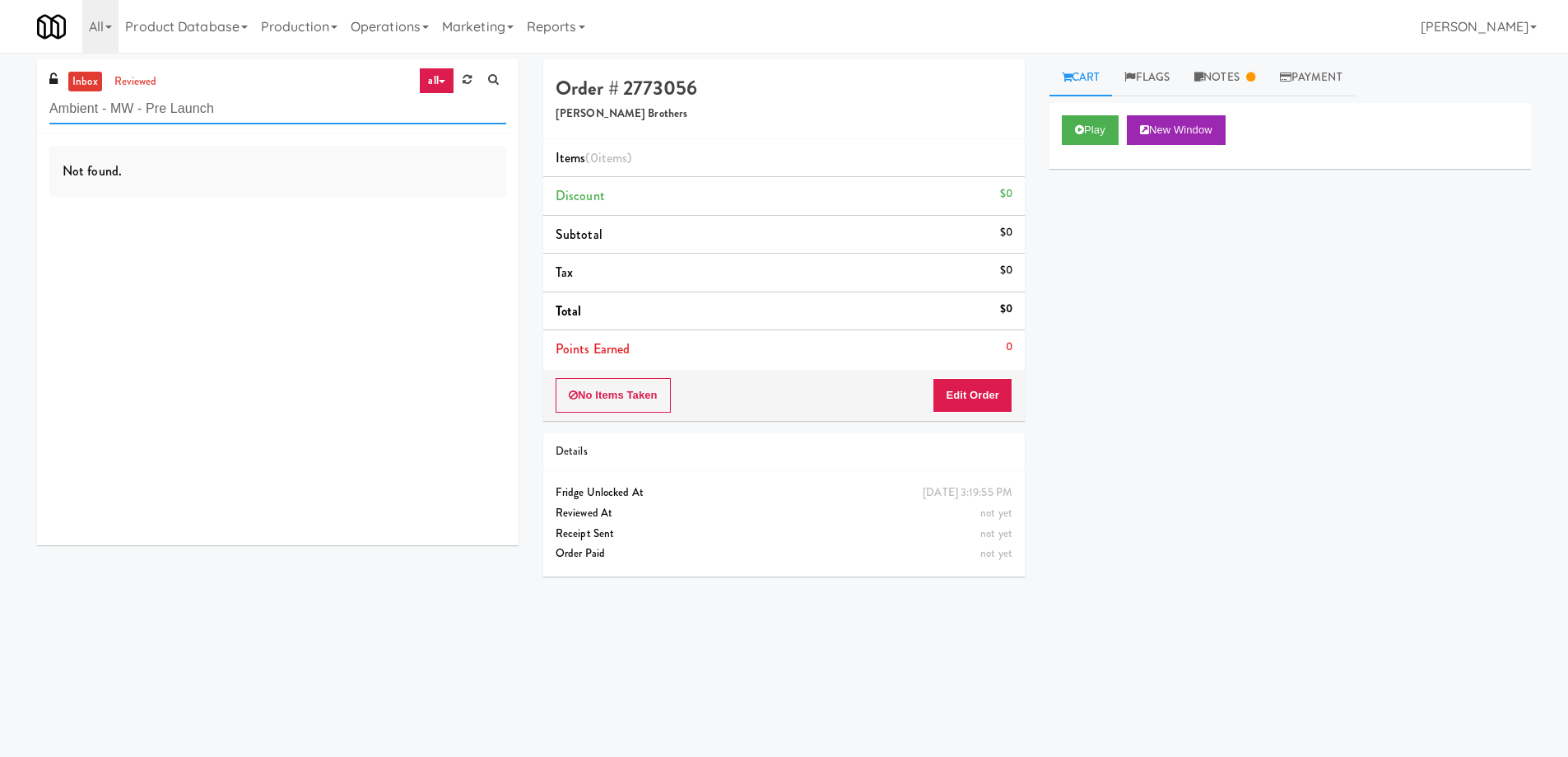
click at [288, 113] on input "Ambient - MW - Pre Launch" at bounding box center [278, 109] width 457 height 31
click at [1234, 84] on link "Notes" at bounding box center [1225, 77] width 85 height 37
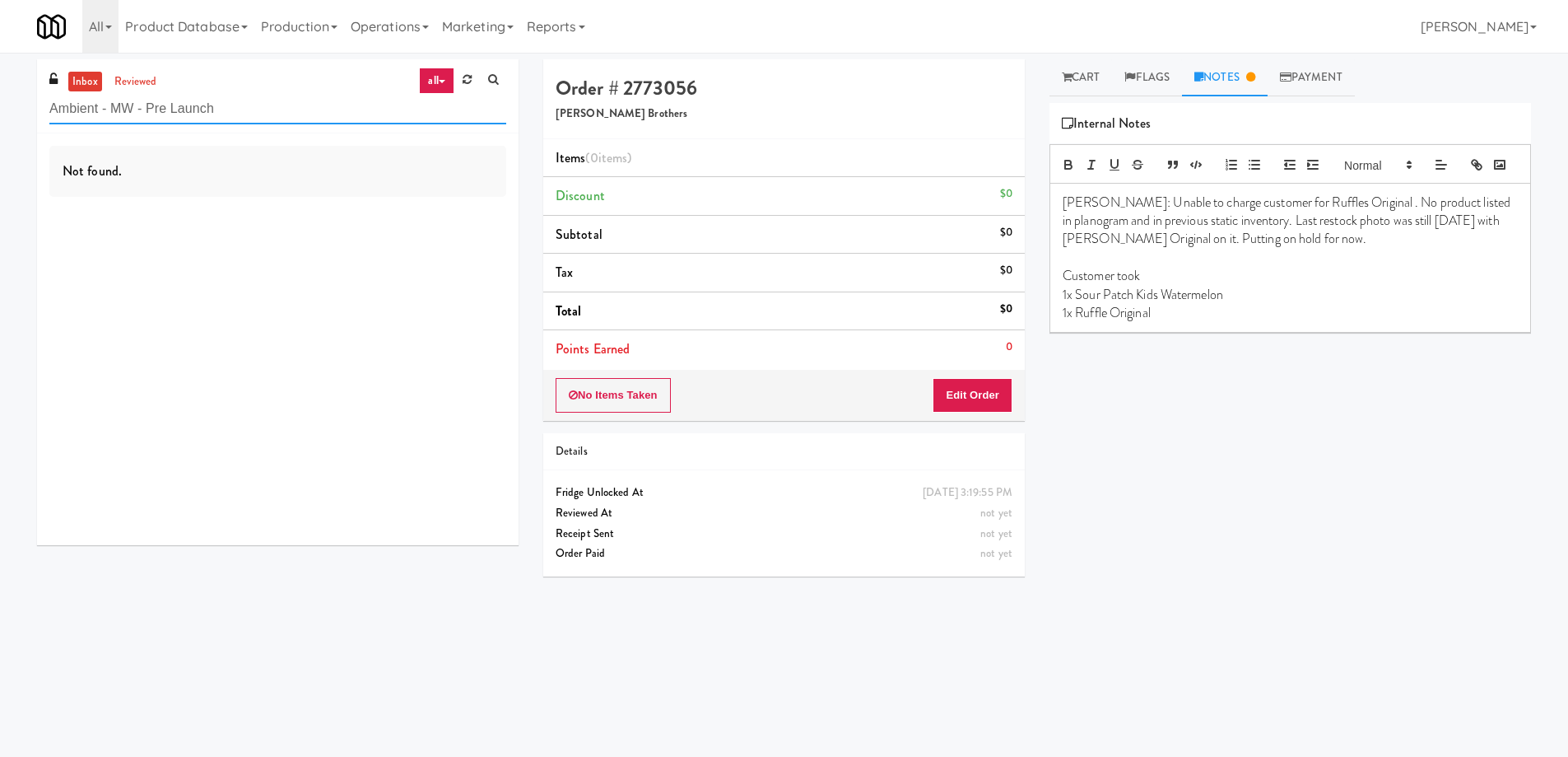
click at [291, 106] on input "Ambient - MW - Pre Launch" at bounding box center [278, 109] width 457 height 31
click at [146, 92] on div "Ambient - MW - Pre Launch" at bounding box center [278, 108] width 457 height 32
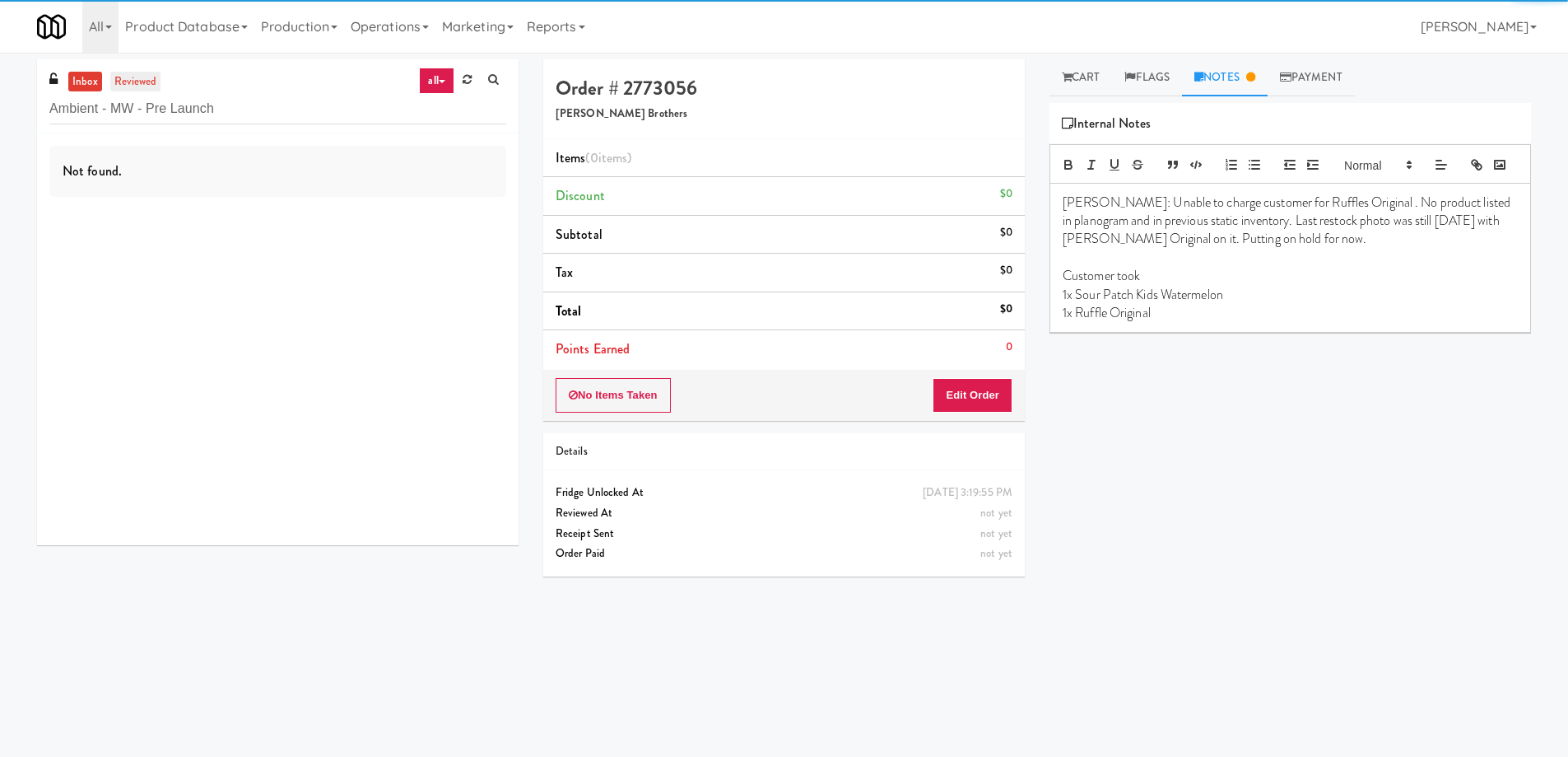
click at [141, 79] on link "reviewed" at bounding box center [135, 81] width 51 height 21
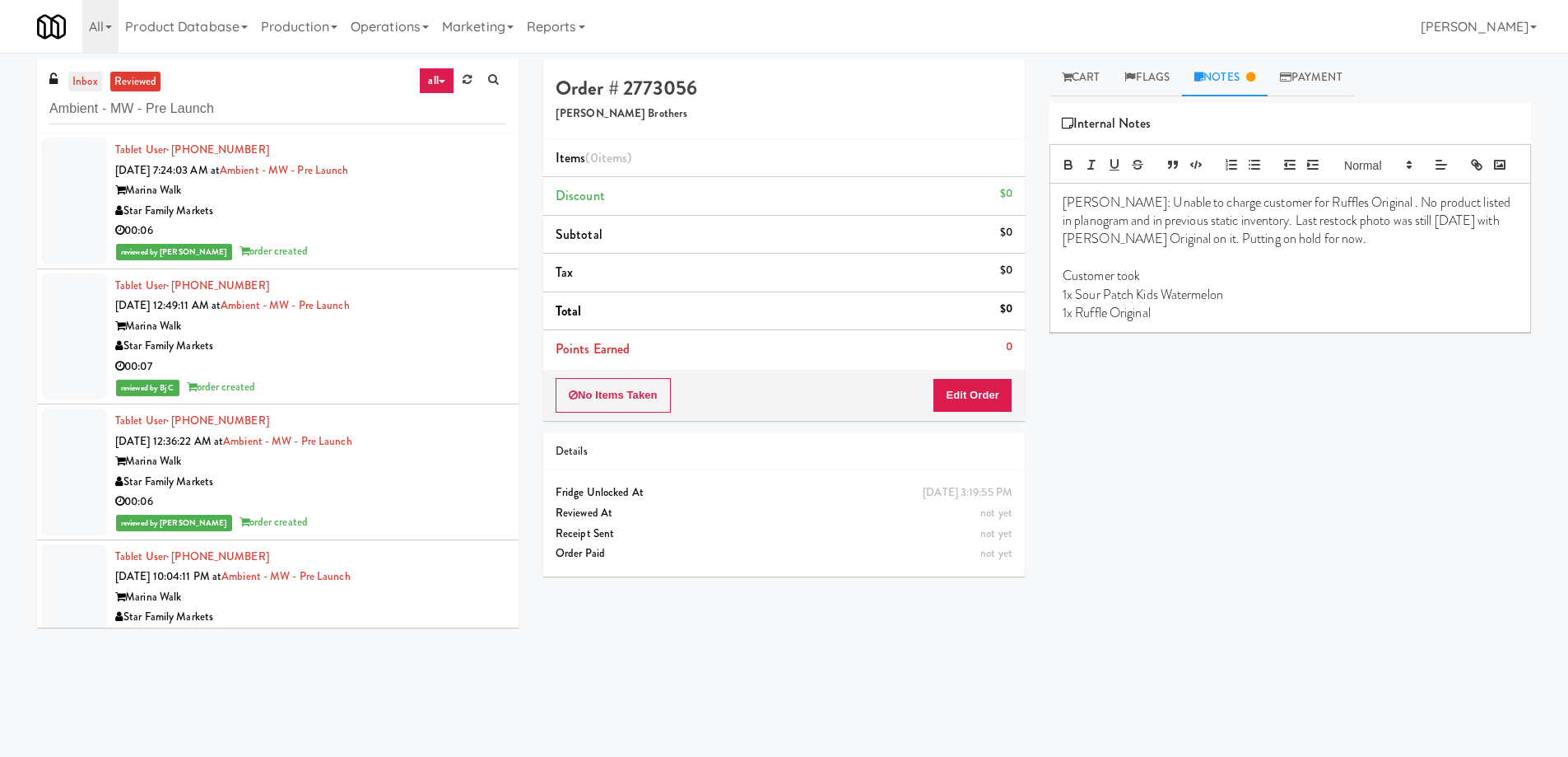
click at [83, 79] on link "inbox" at bounding box center [85, 81] width 34 height 21
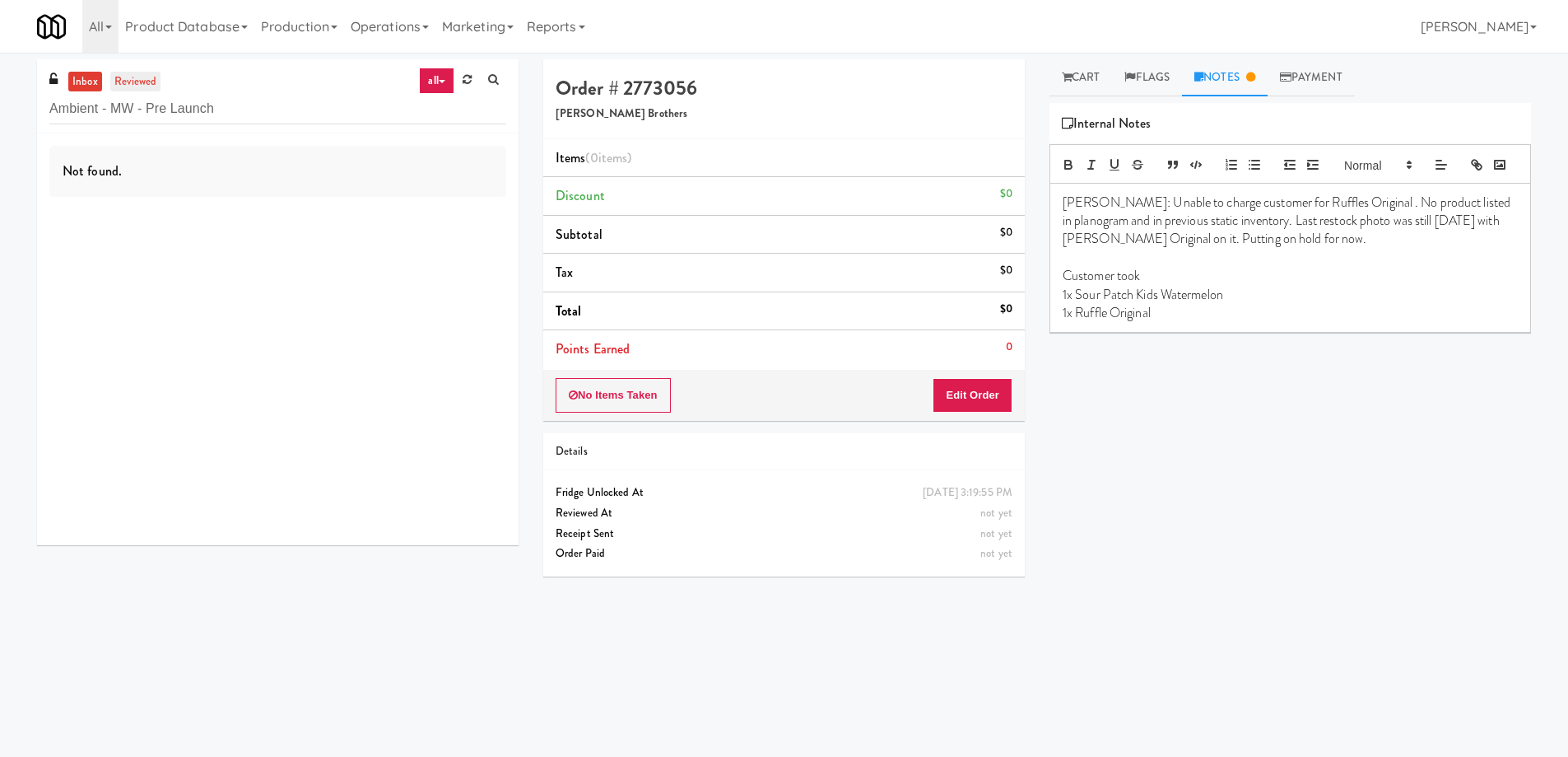
click at [137, 76] on link "reviewed" at bounding box center [135, 81] width 51 height 21
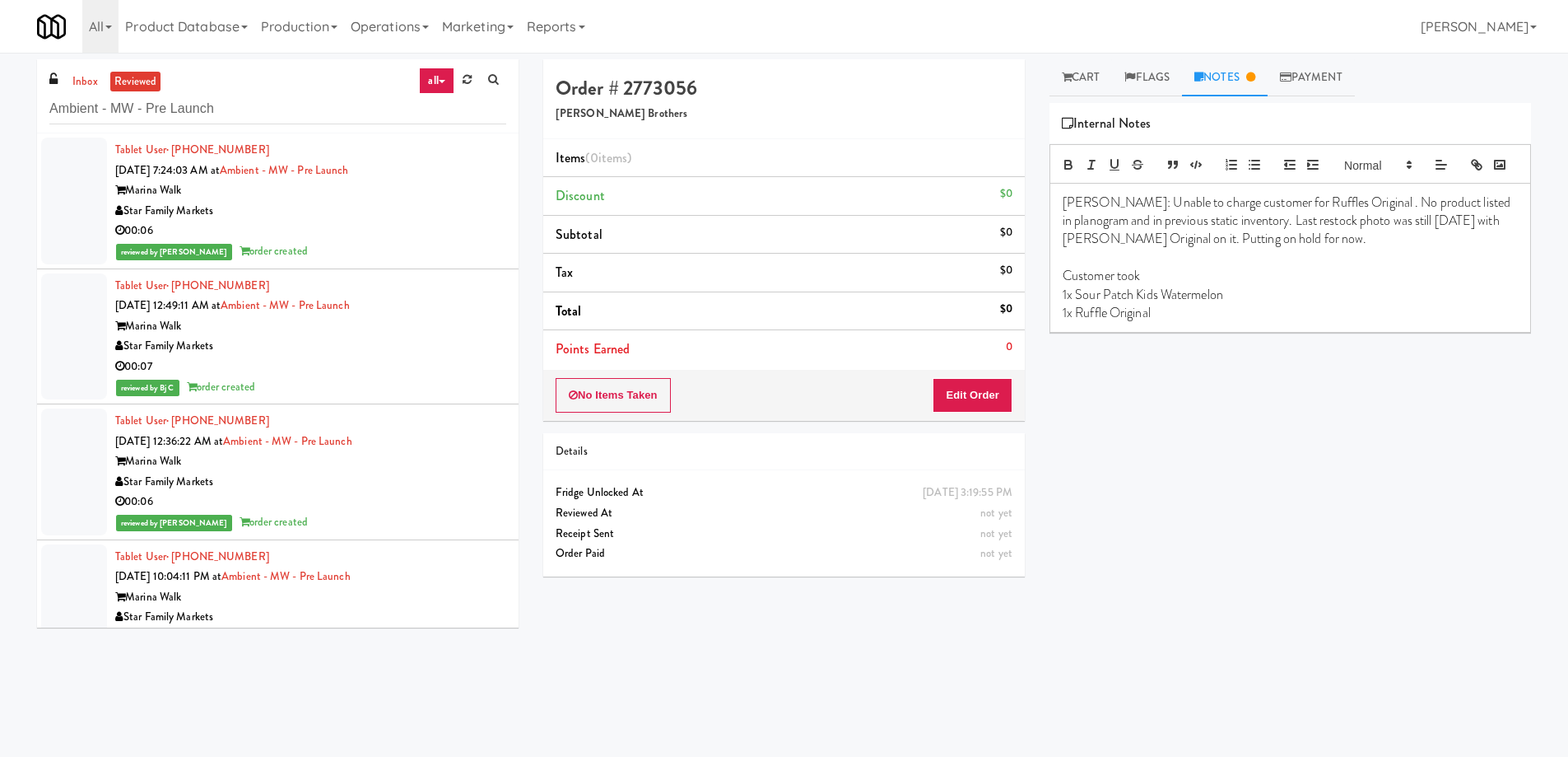
click at [368, 211] on div "Star Family Markets" at bounding box center [311, 211] width 391 height 21
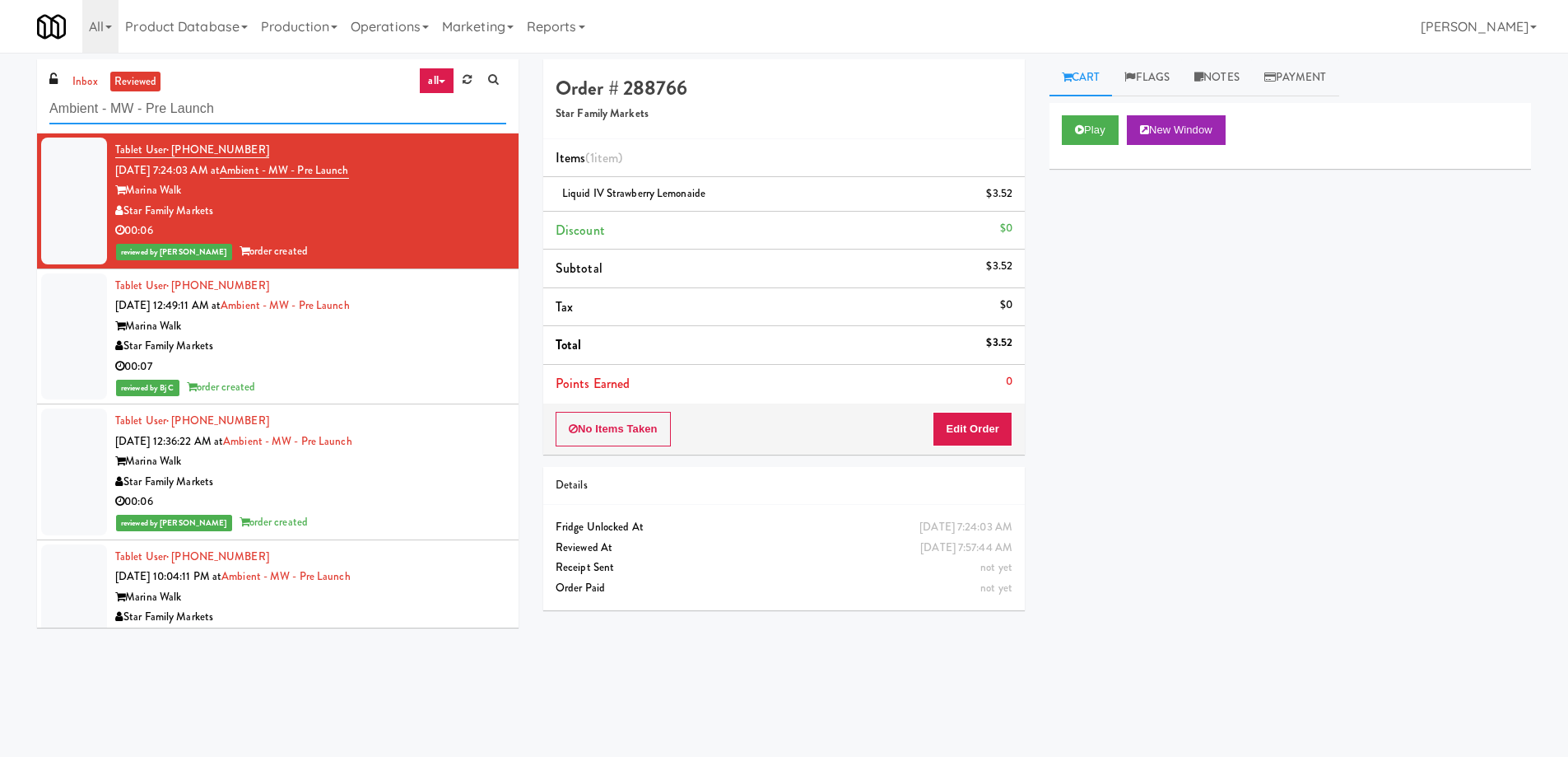
click at [259, 118] on input "Ambient - MW - Pre Launch" at bounding box center [278, 109] width 457 height 31
click at [79, 66] on div "inbox reviewed all all unclear take inventory issue suspicious failed recent Am…" at bounding box center [277, 96] width 482 height 75
click at [82, 80] on link "inbox" at bounding box center [85, 81] width 34 height 21
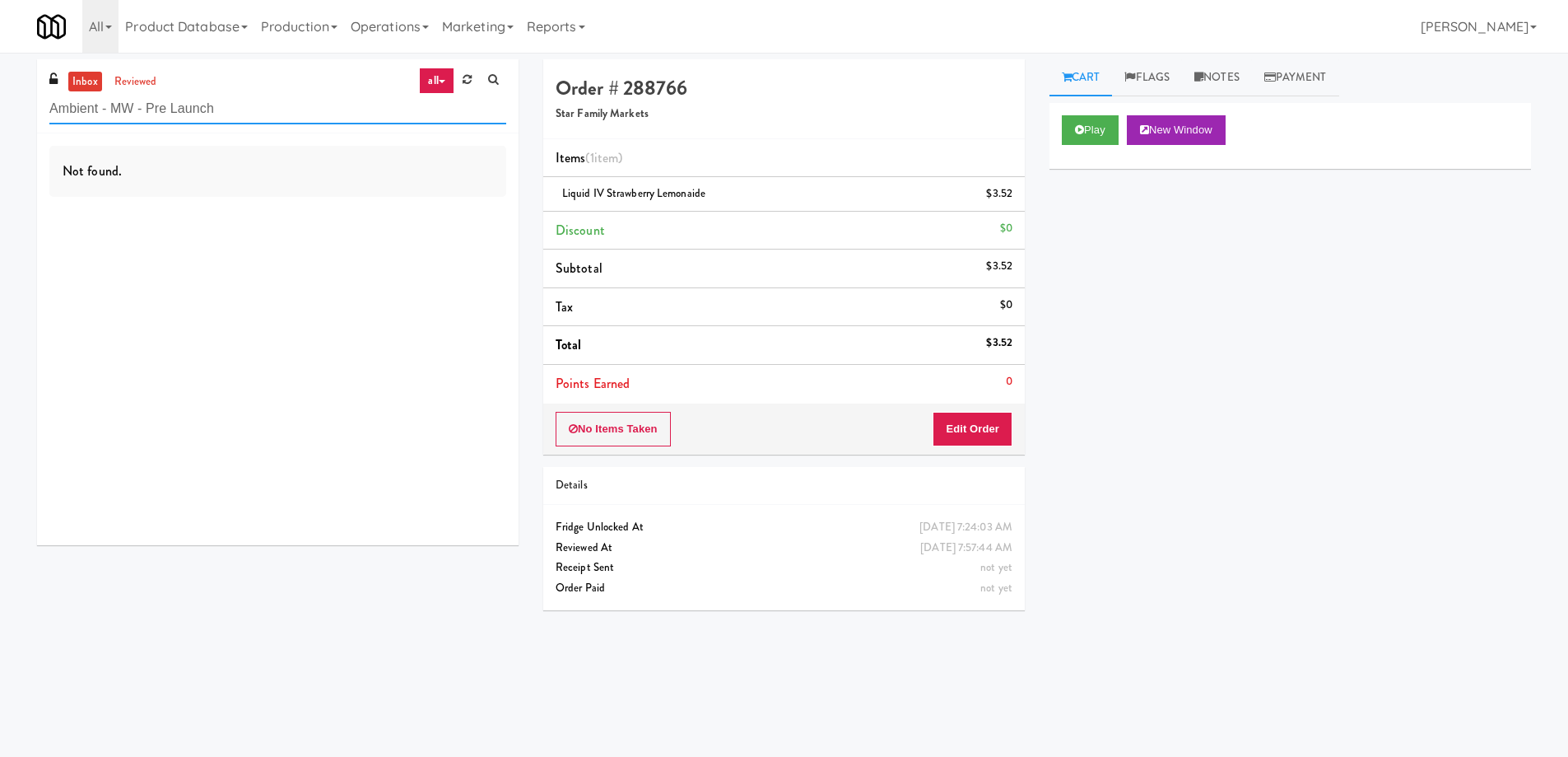
click at [297, 117] on input "Ambient - MW - Pre Launch" at bounding box center [278, 109] width 457 height 31
click at [951, 416] on button "Edit Order" at bounding box center [972, 429] width 79 height 35
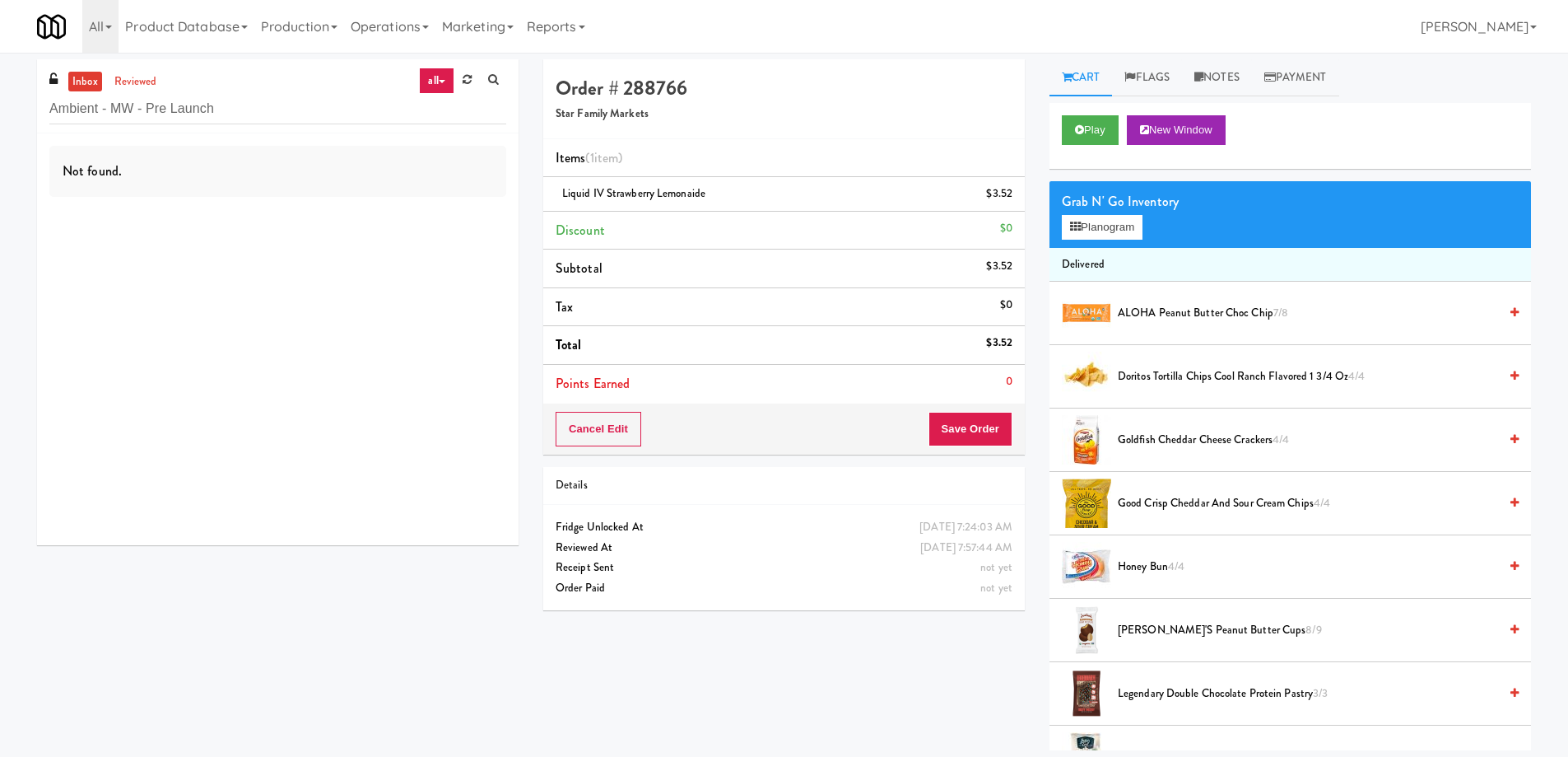
click at [385, 378] on div "Not found." at bounding box center [277, 339] width 482 height 412
click at [809, 673] on div "Order # 288766 Star Family Markets Items (1 item ) Liquid IV Strawberry Lemonai…" at bounding box center [1038, 405] width 1013 height 691
click at [266, 112] on input "Ambient - MW - Pre Launch" at bounding box center [278, 109] width 457 height 31
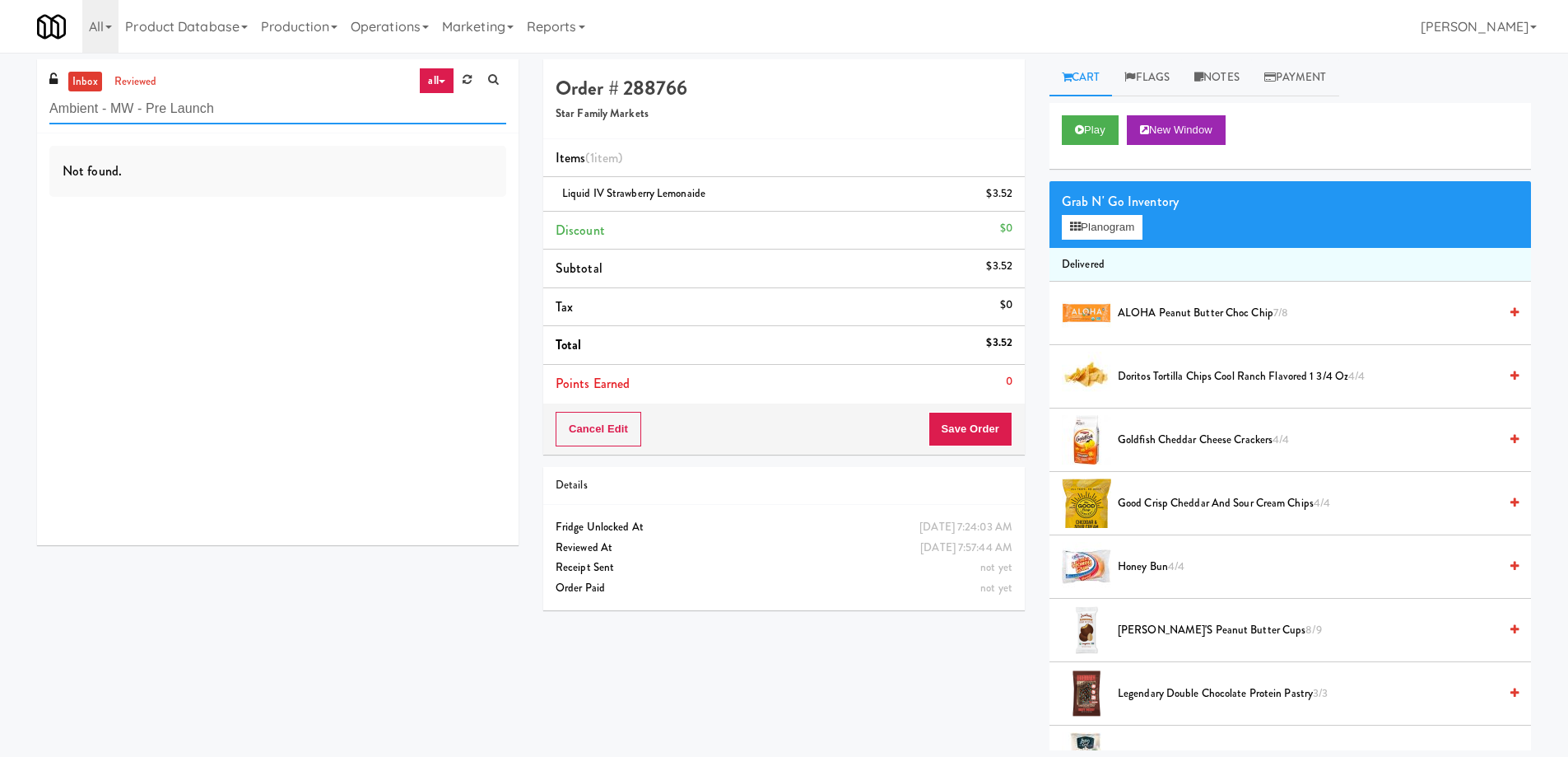
paste input "Cool - MW - Pre Launch"
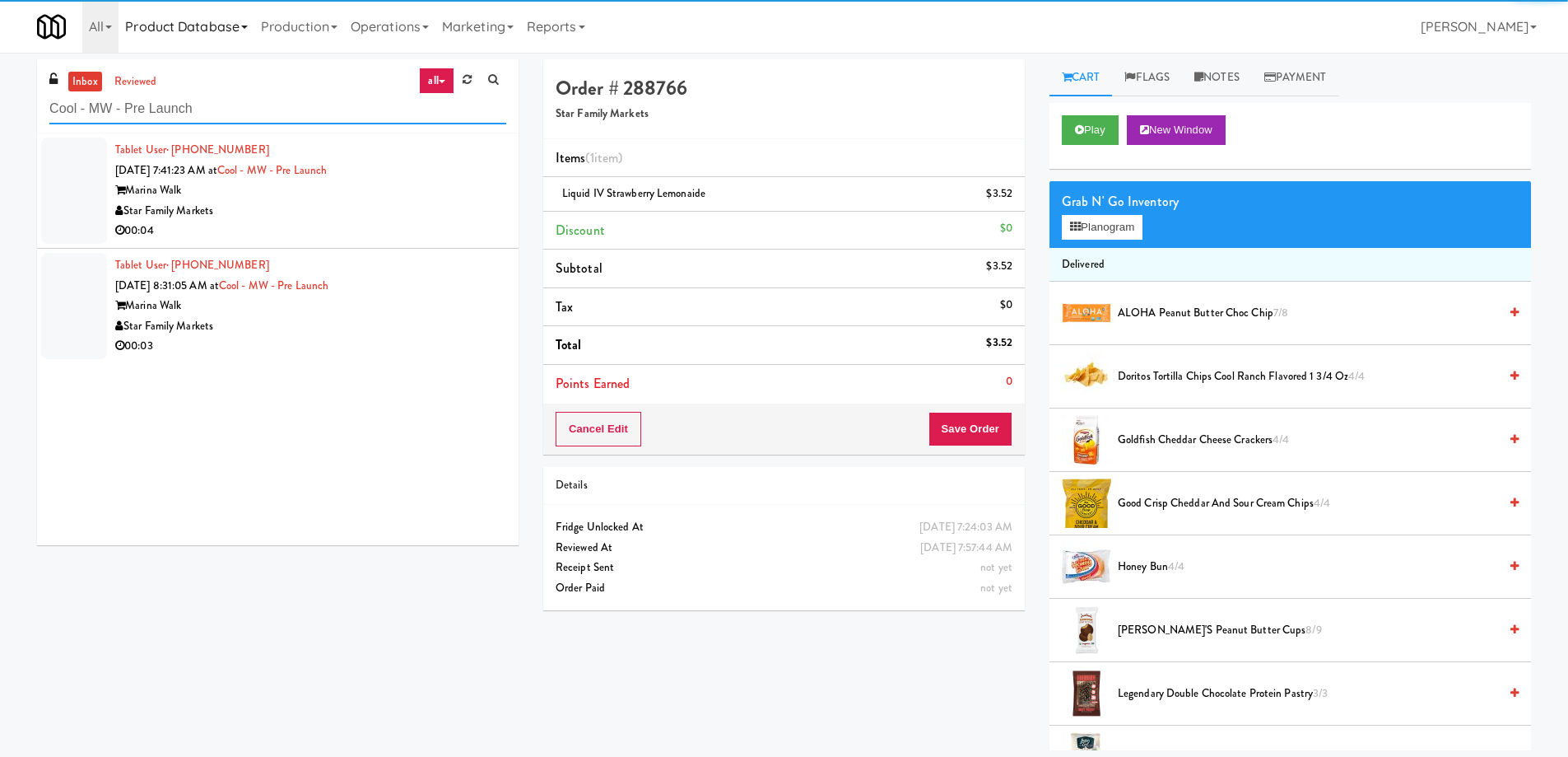
type input "Cool - MW - Pre Launch"
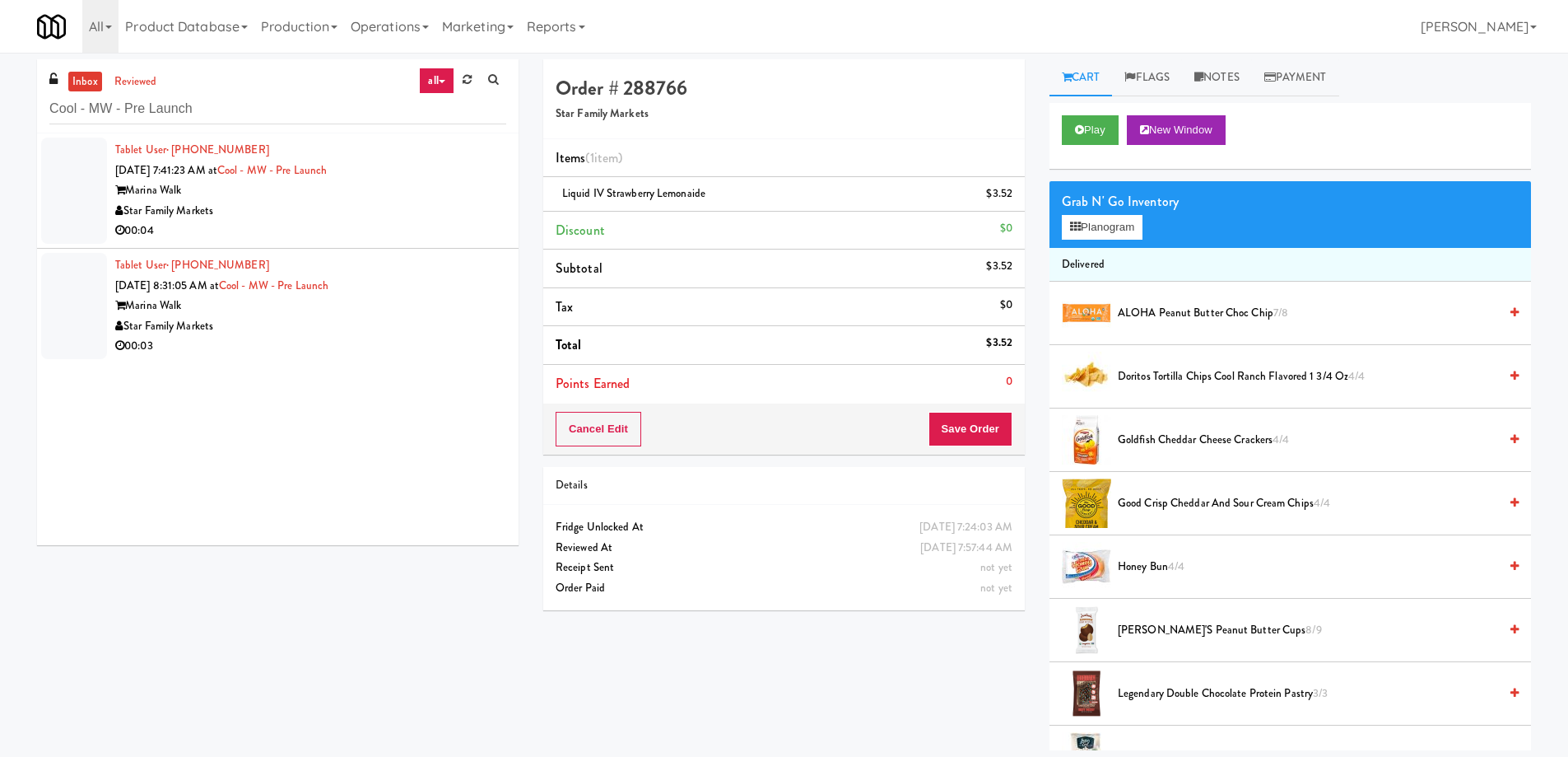
click at [436, 219] on div "Star Family Markets" at bounding box center [311, 211] width 391 height 21
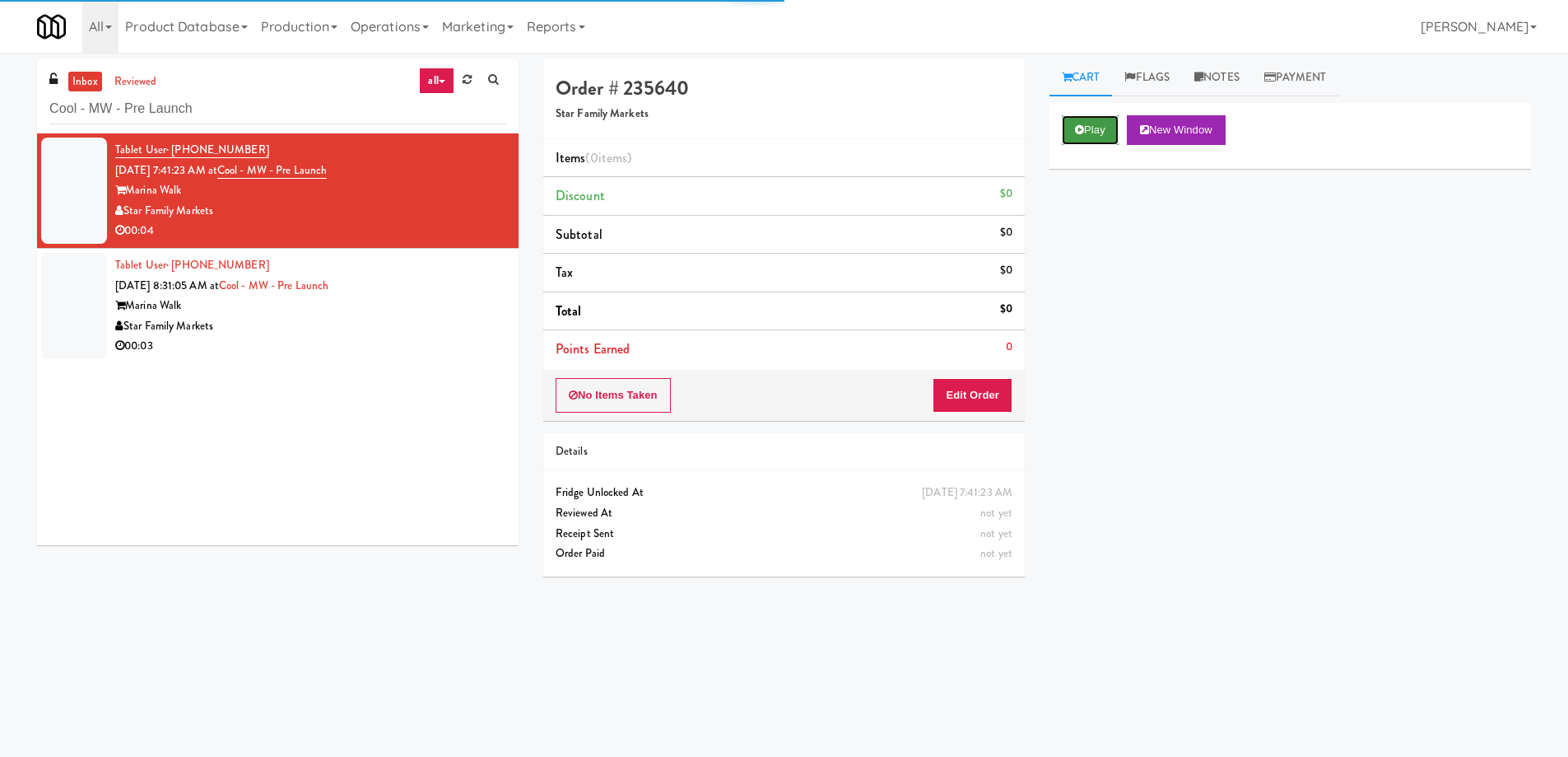
click at [1095, 135] on button "Play" at bounding box center [1090, 130] width 57 height 30
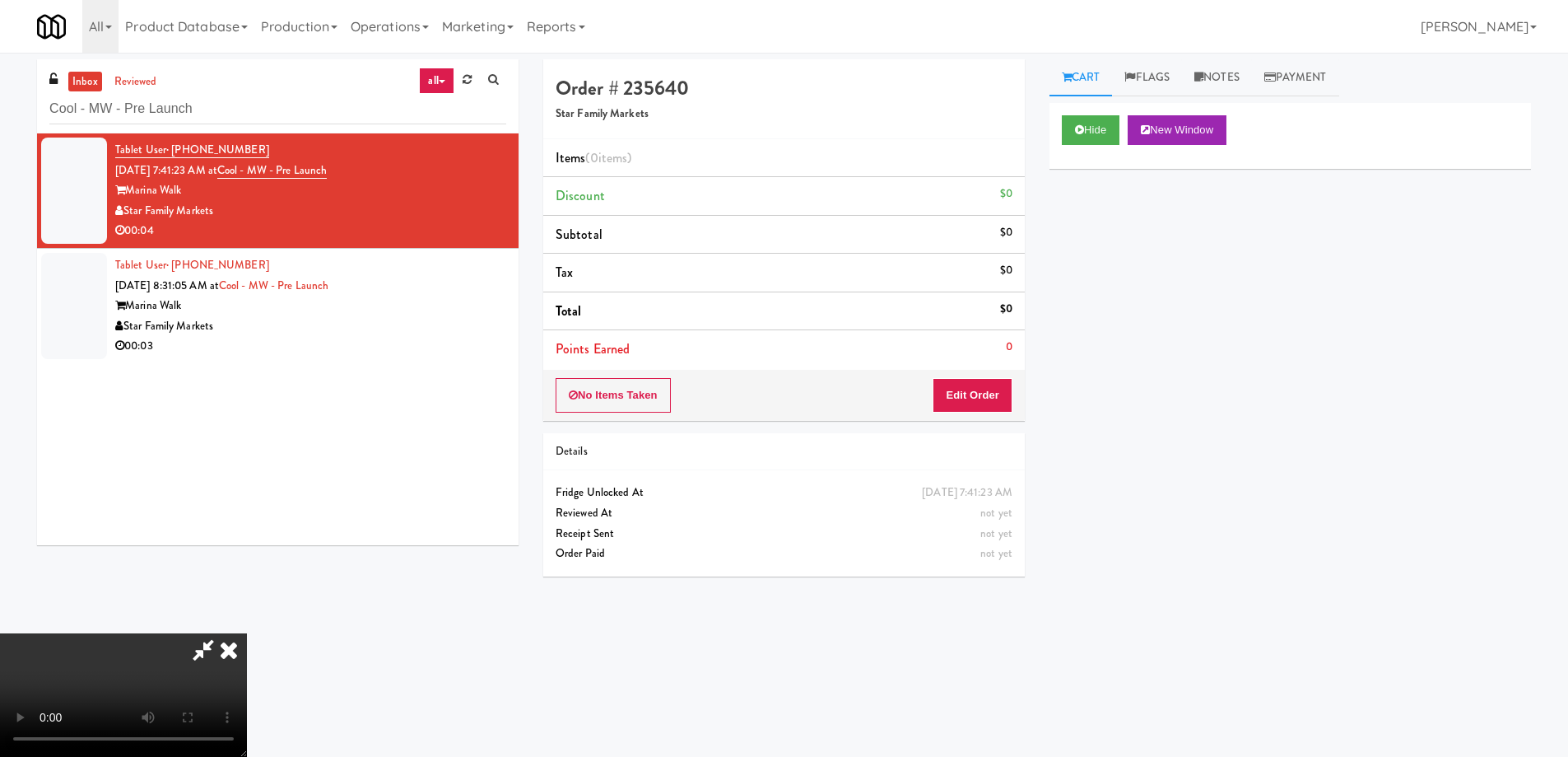
click at [247, 634] on video at bounding box center [123, 695] width 247 height 123
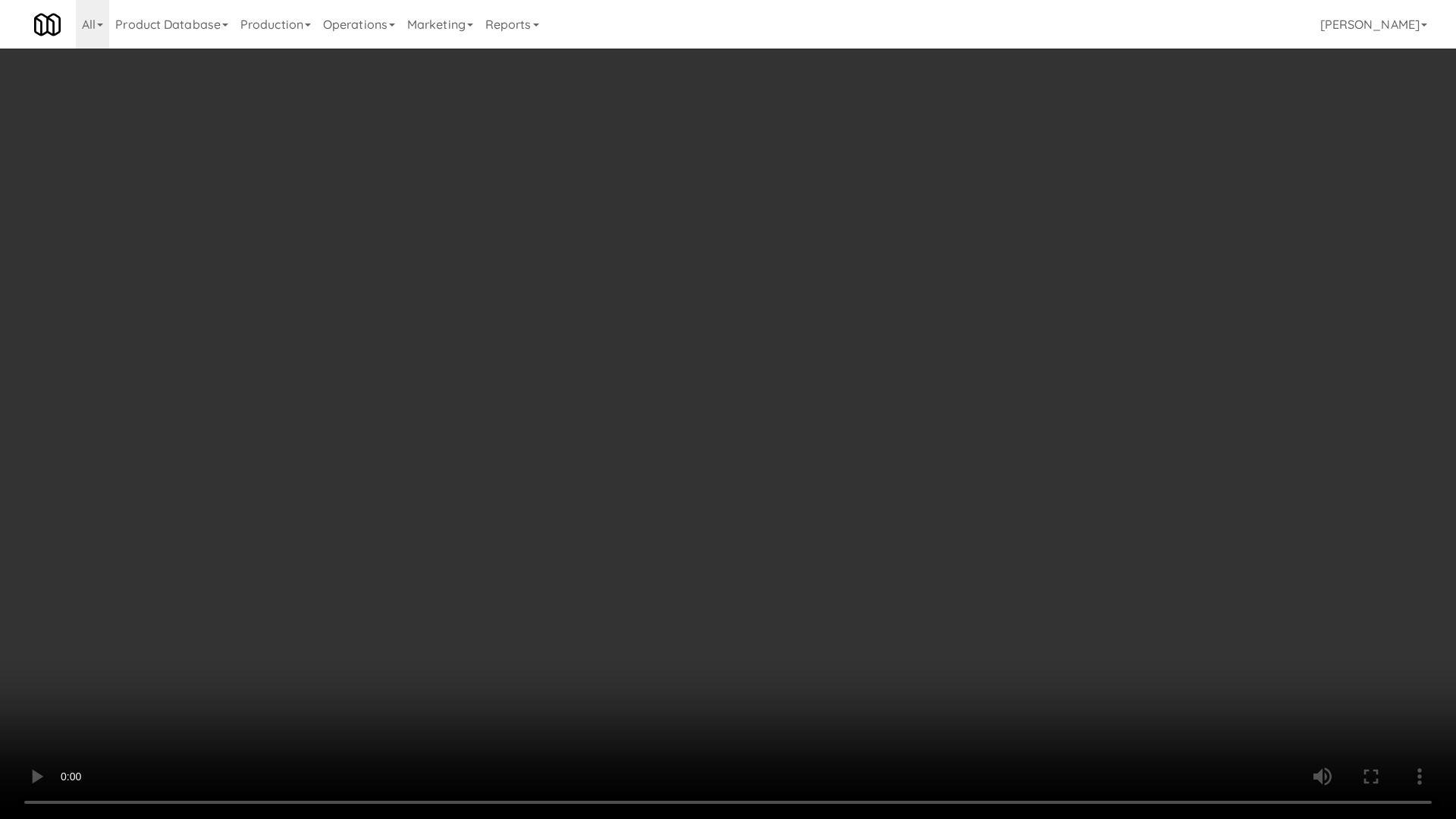
click at [656, 424] on video at bounding box center [728, 409] width 1456 height 819
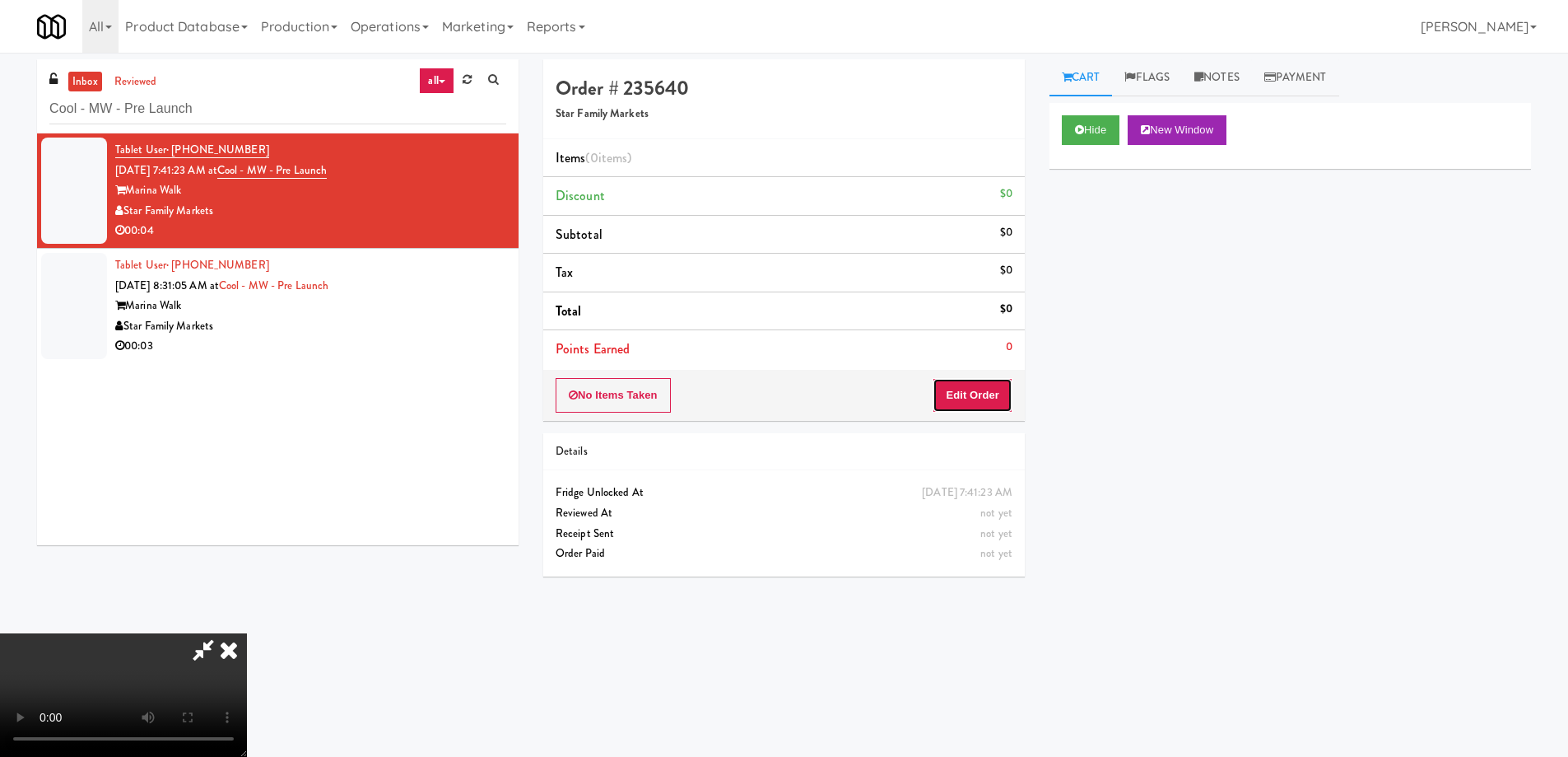
click at [990, 402] on button "Edit Order" at bounding box center [972, 395] width 79 height 35
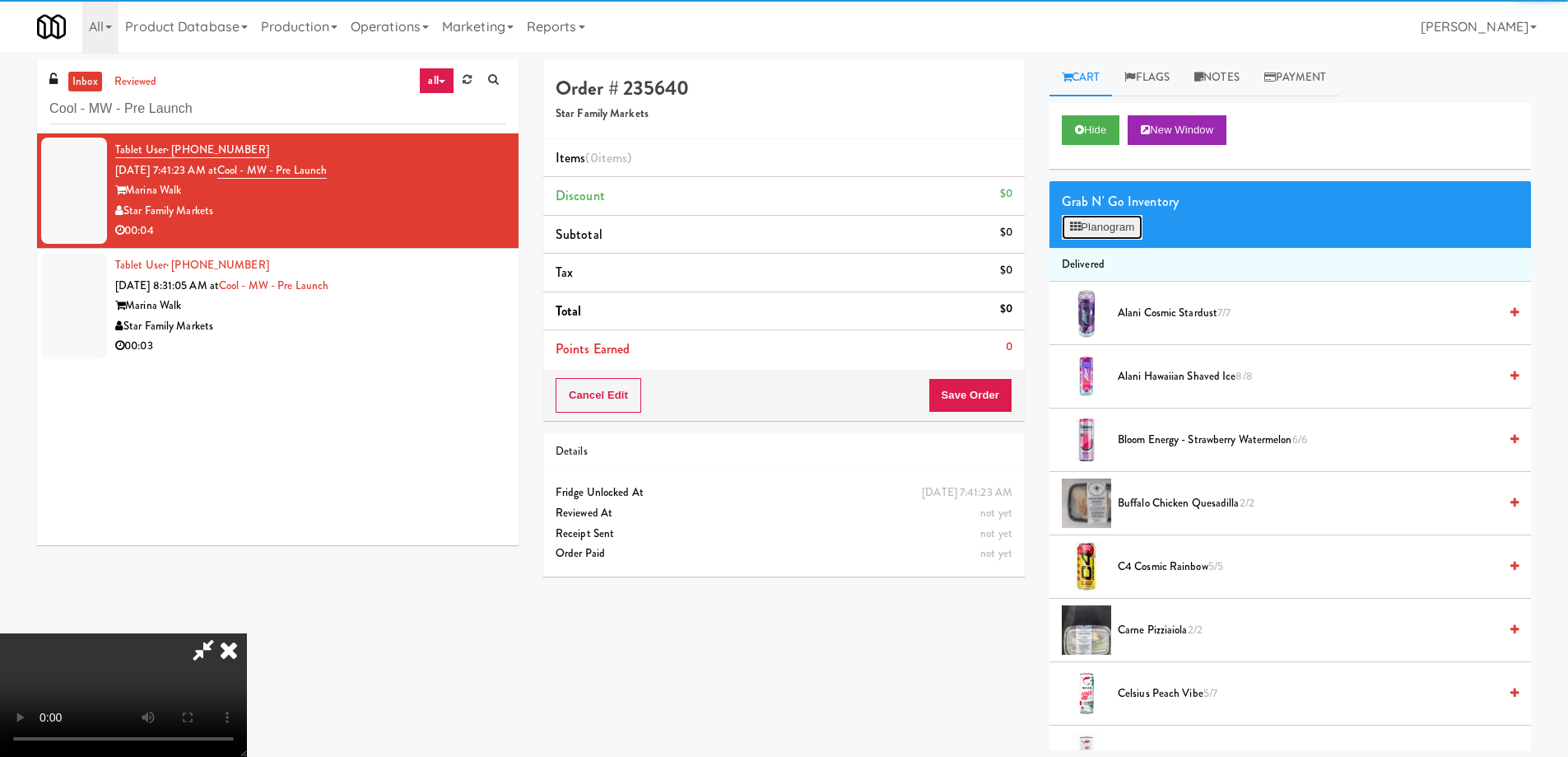
click at [1083, 225] on button "Planogram" at bounding box center [1102, 227] width 80 height 25
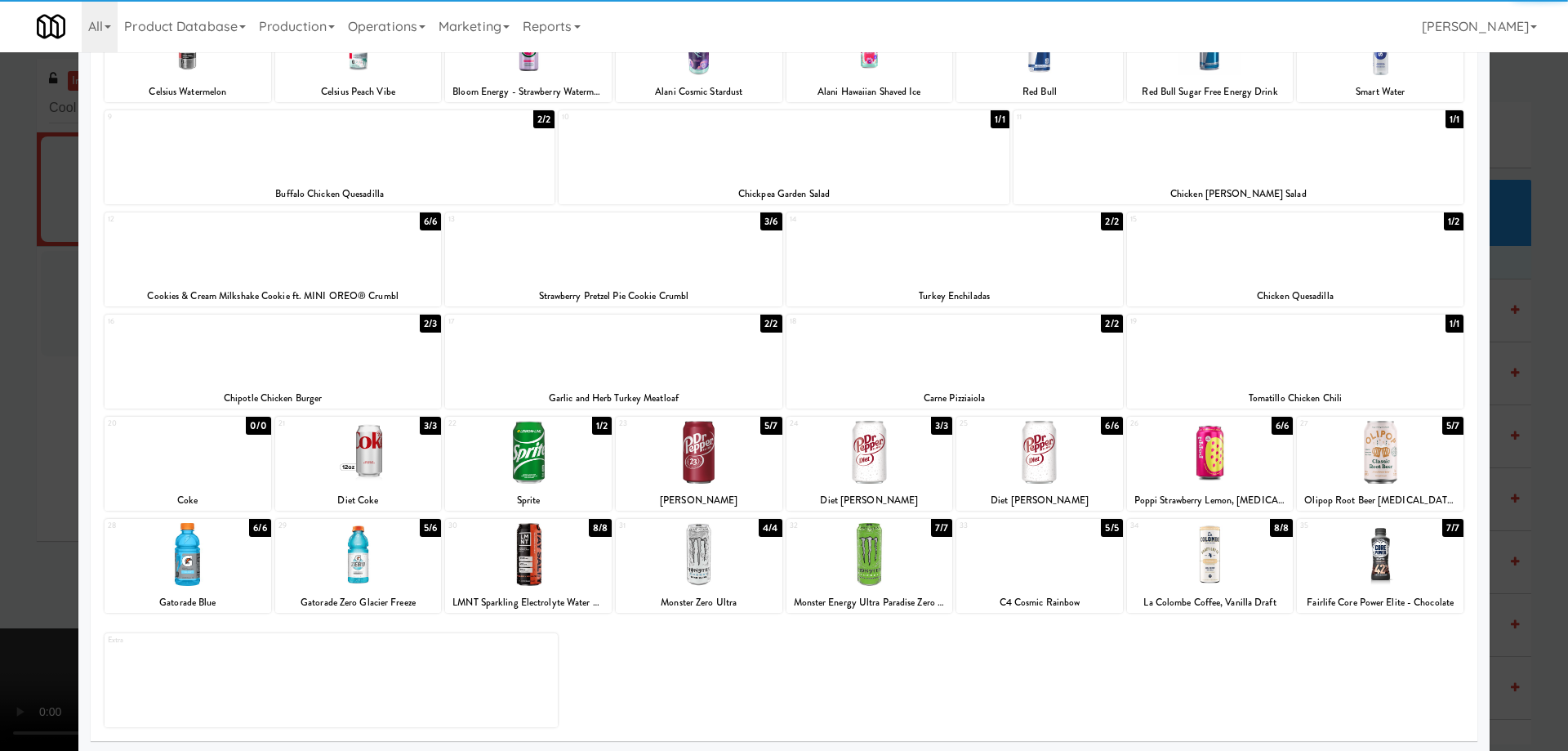
scroll to position [154, 0]
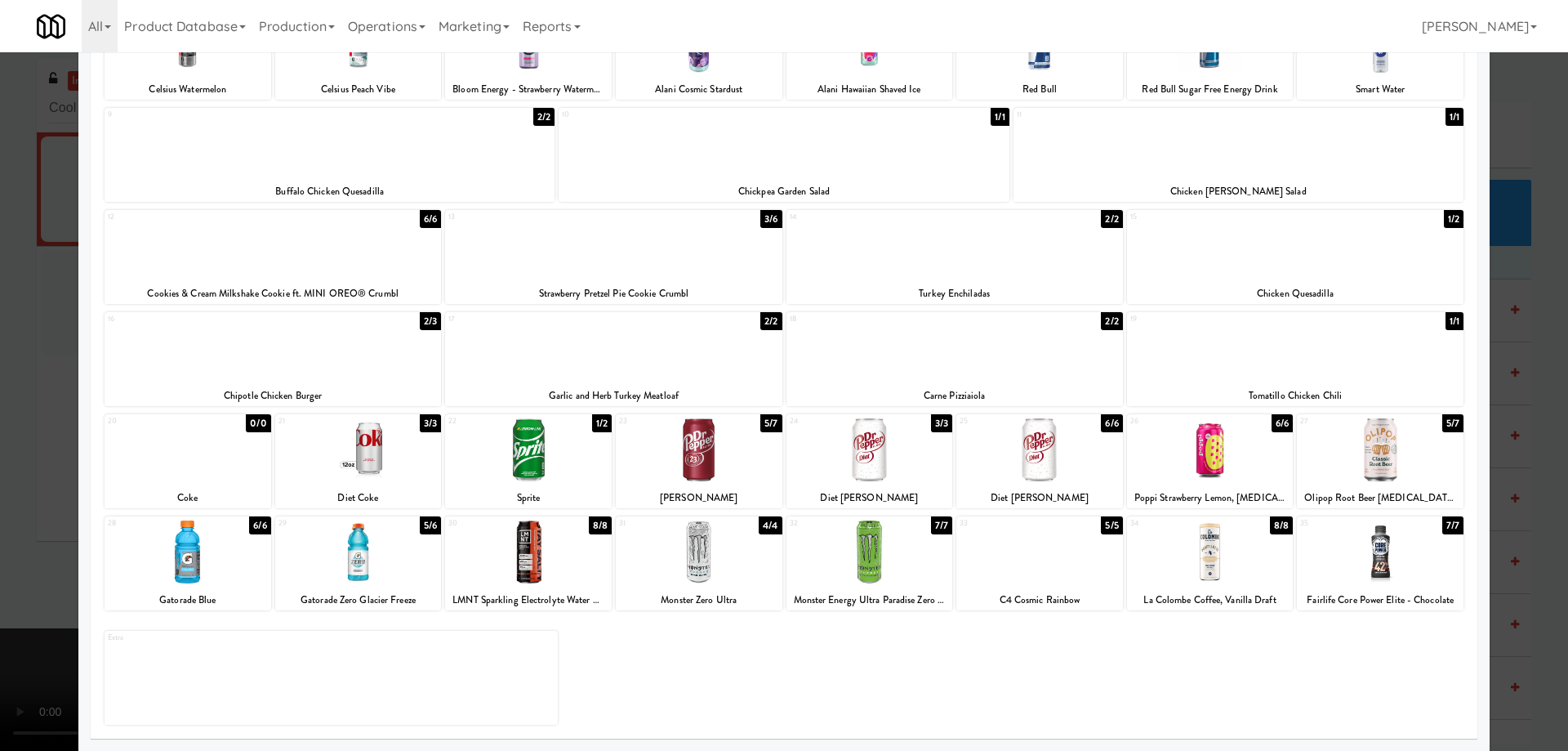
click at [739, 562] on div at bounding box center [698, 552] width 166 height 63
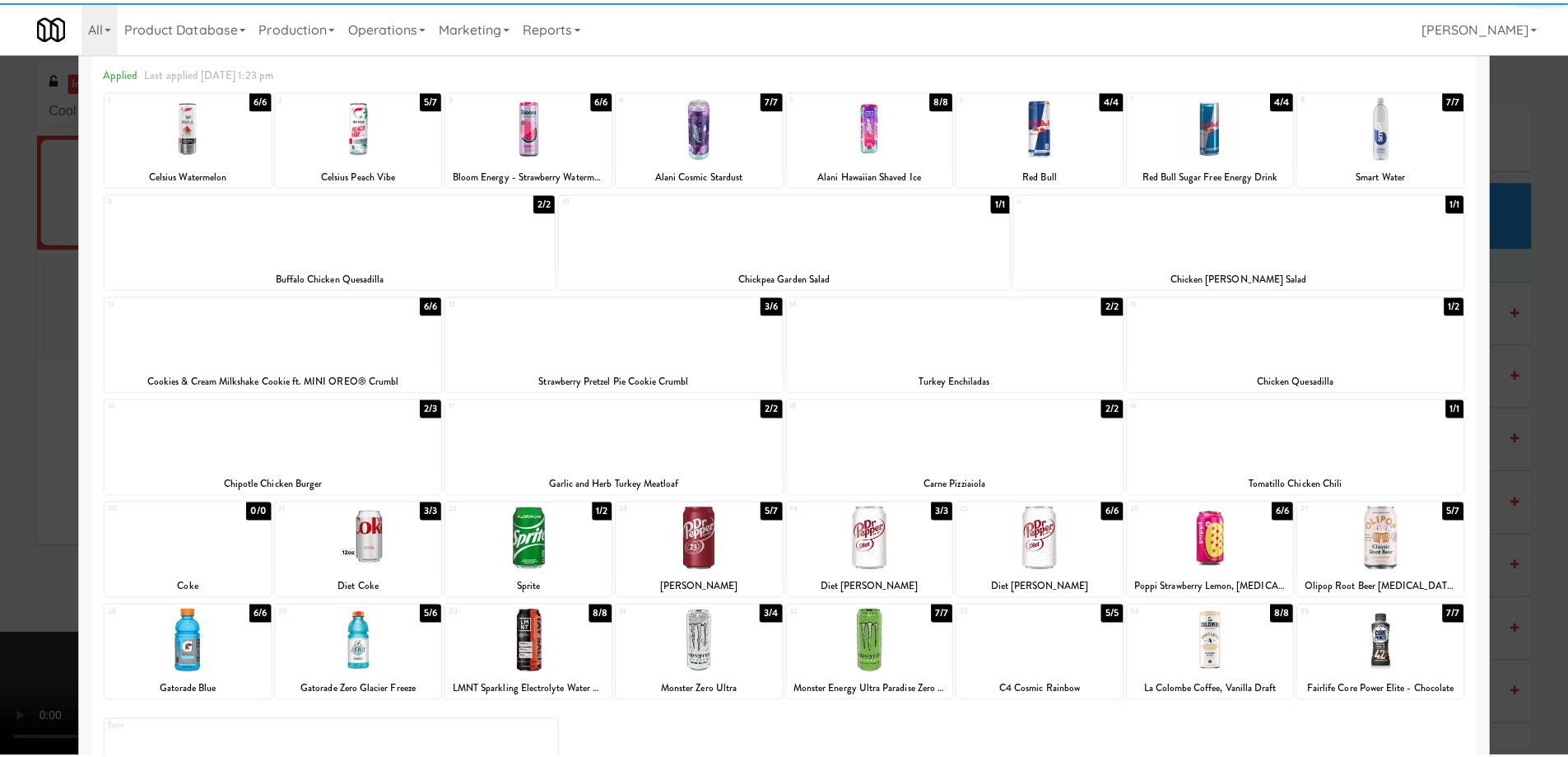
scroll to position [0, 0]
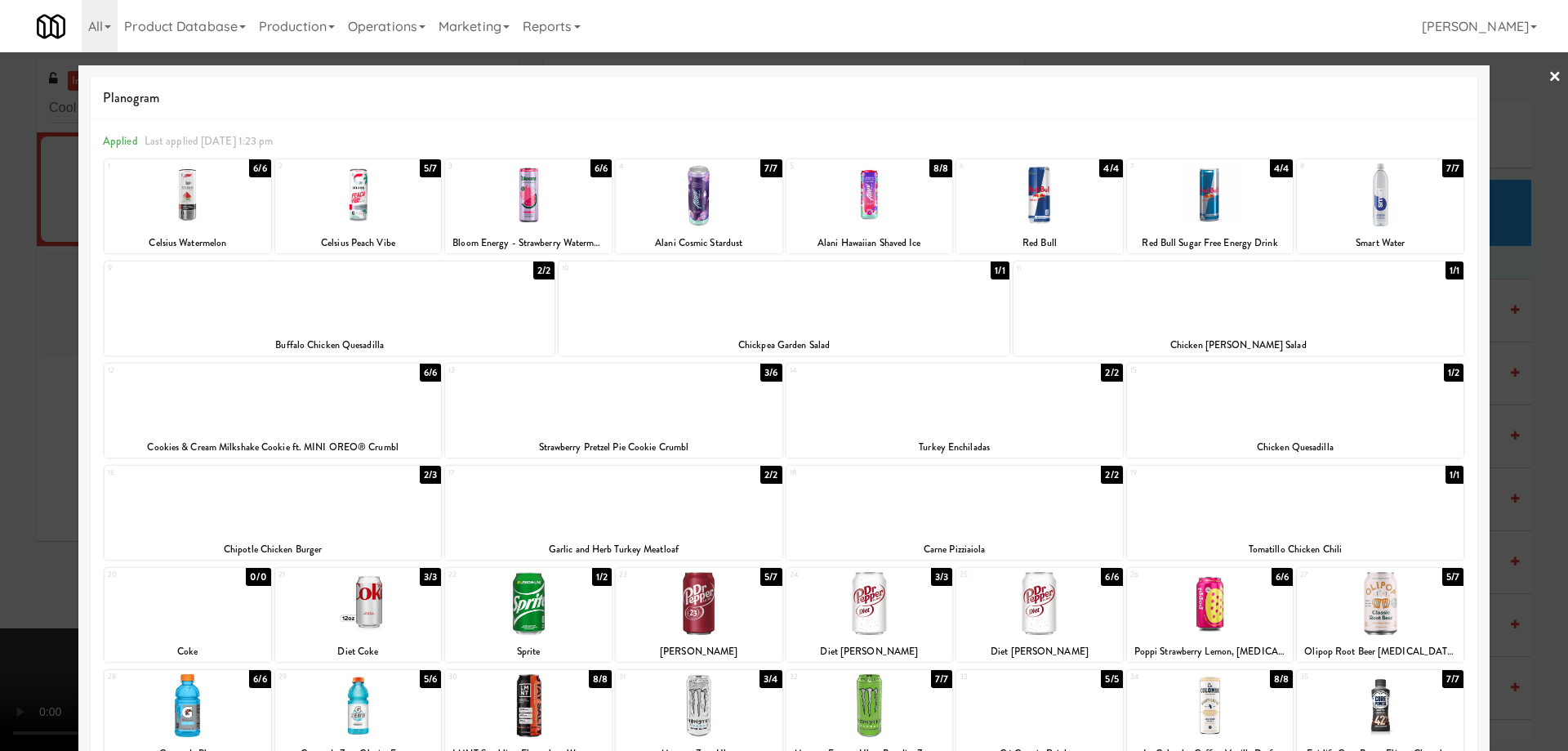
click at [1548, 71] on link "×" at bounding box center [1554, 77] width 13 height 50
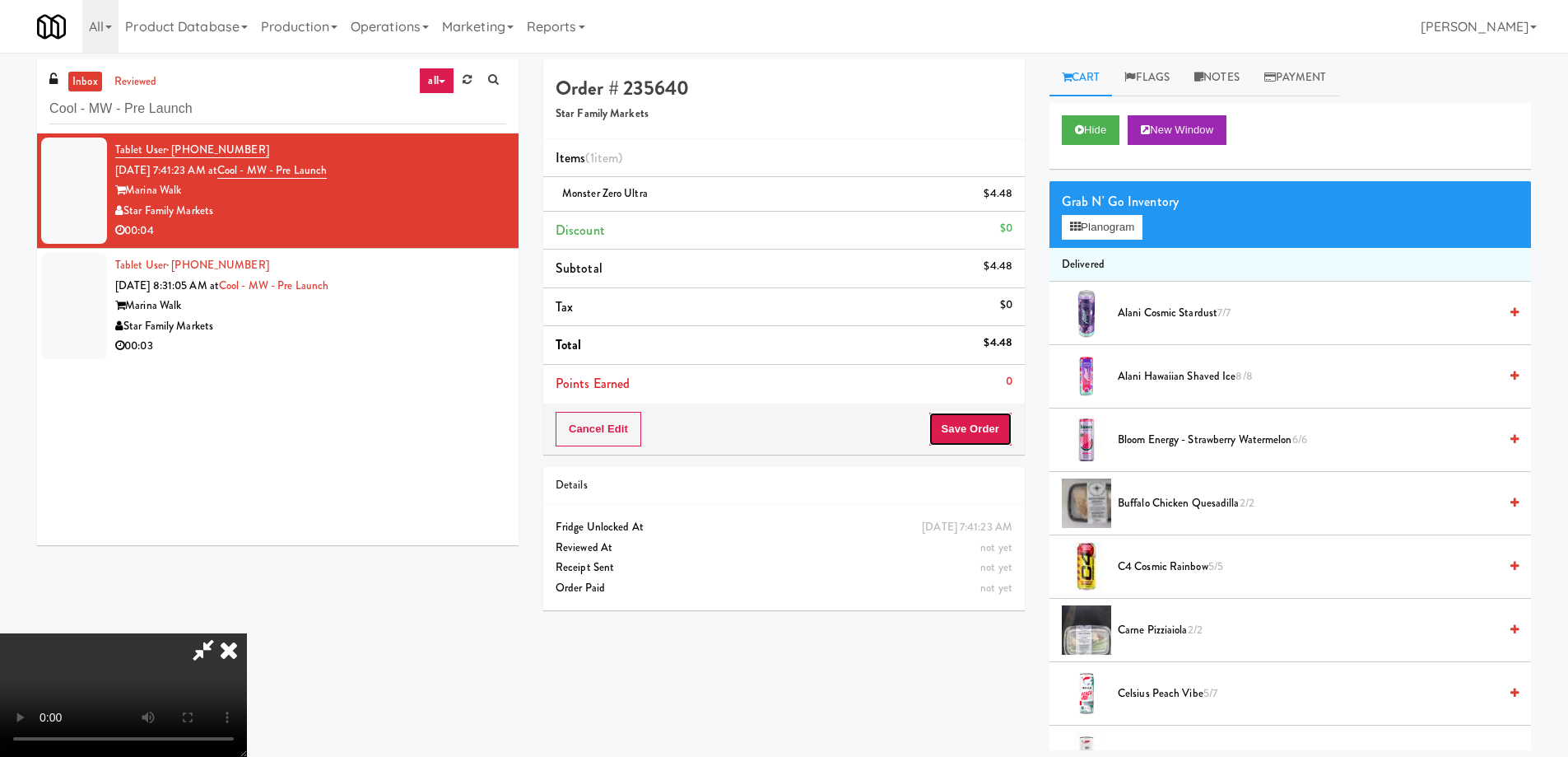
click at [993, 415] on button "Save Order" at bounding box center [970, 429] width 84 height 35
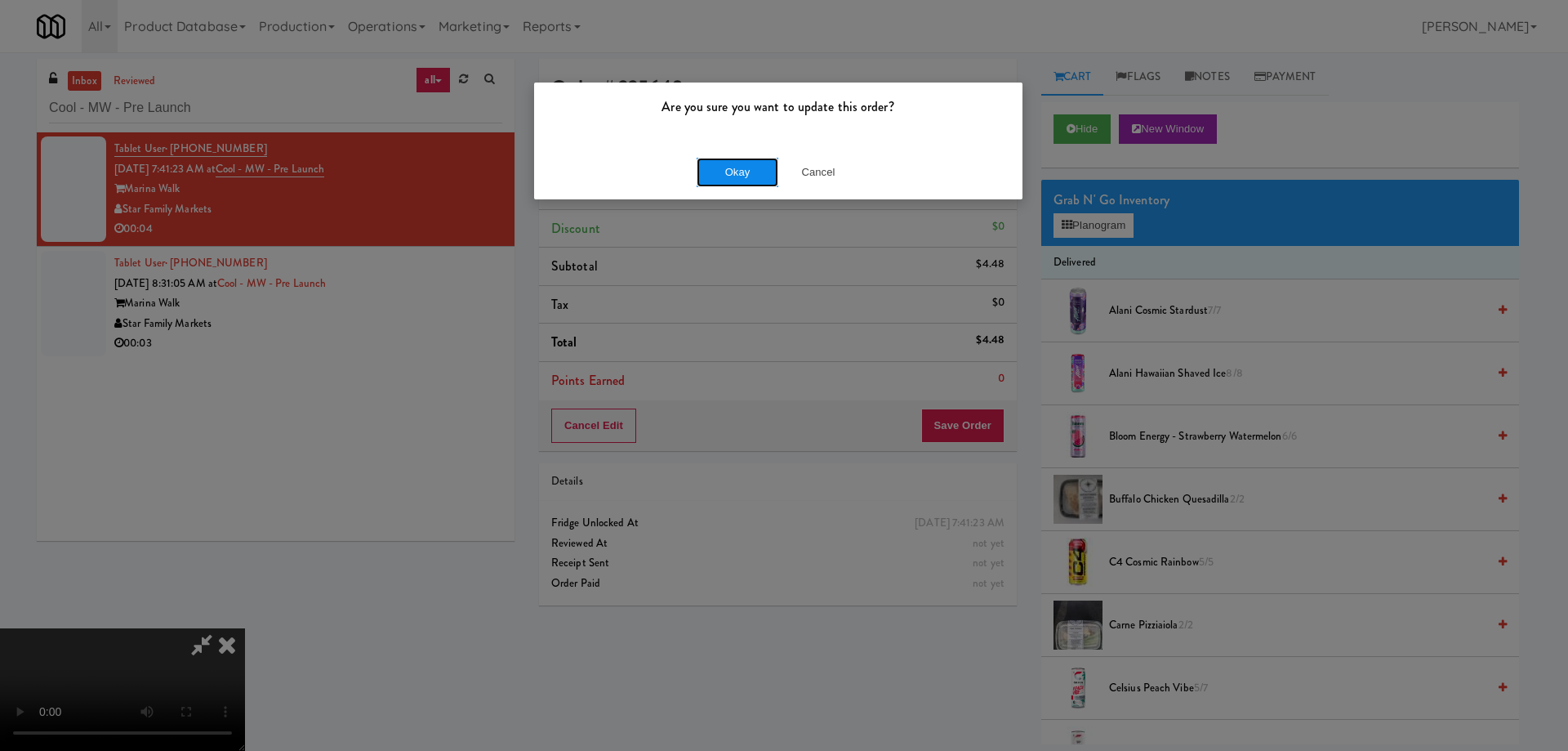
click at [746, 176] on button "Okay" at bounding box center [737, 172] width 82 height 30
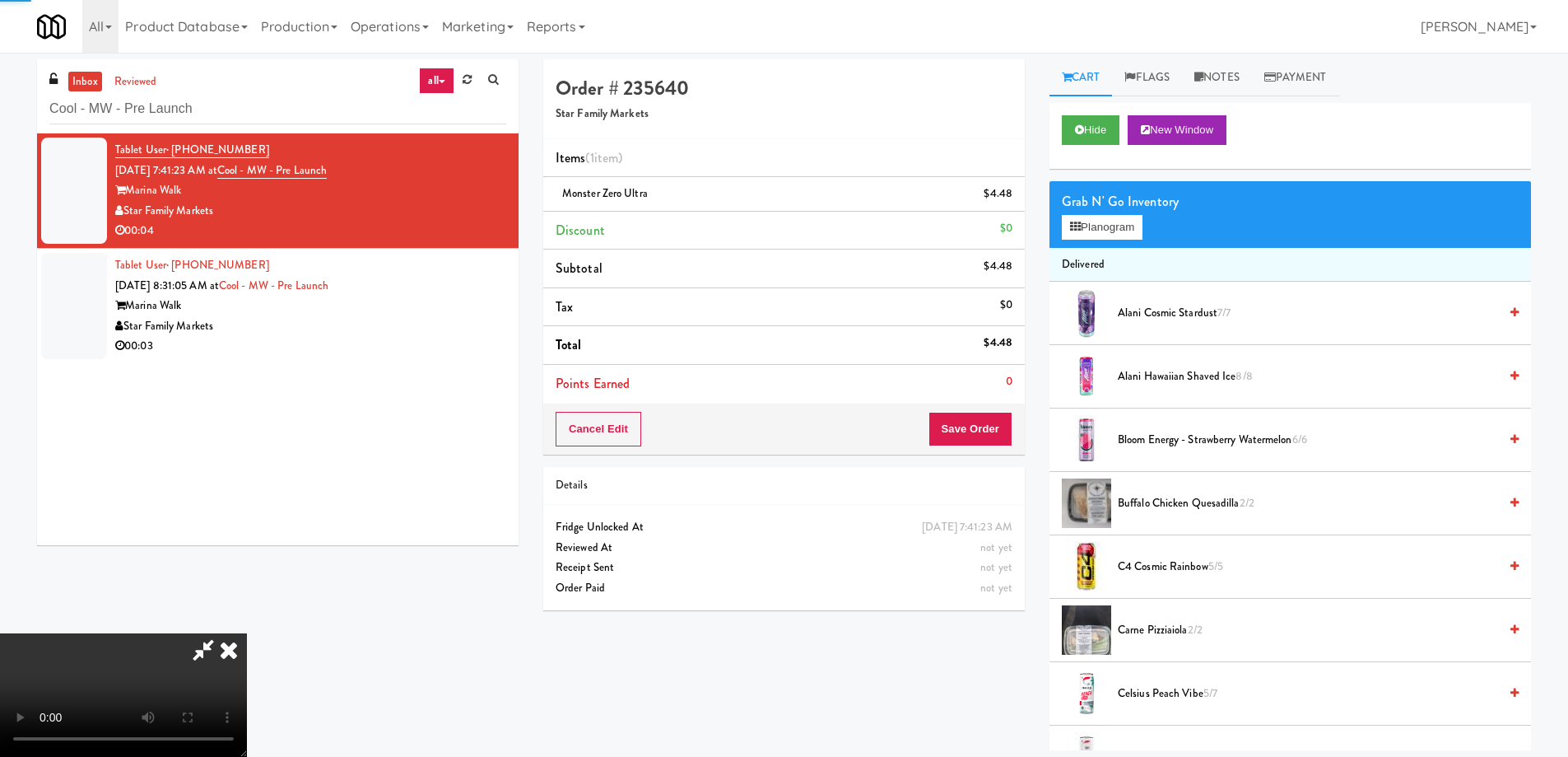
click at [247, 634] on icon at bounding box center [228, 650] width 36 height 33
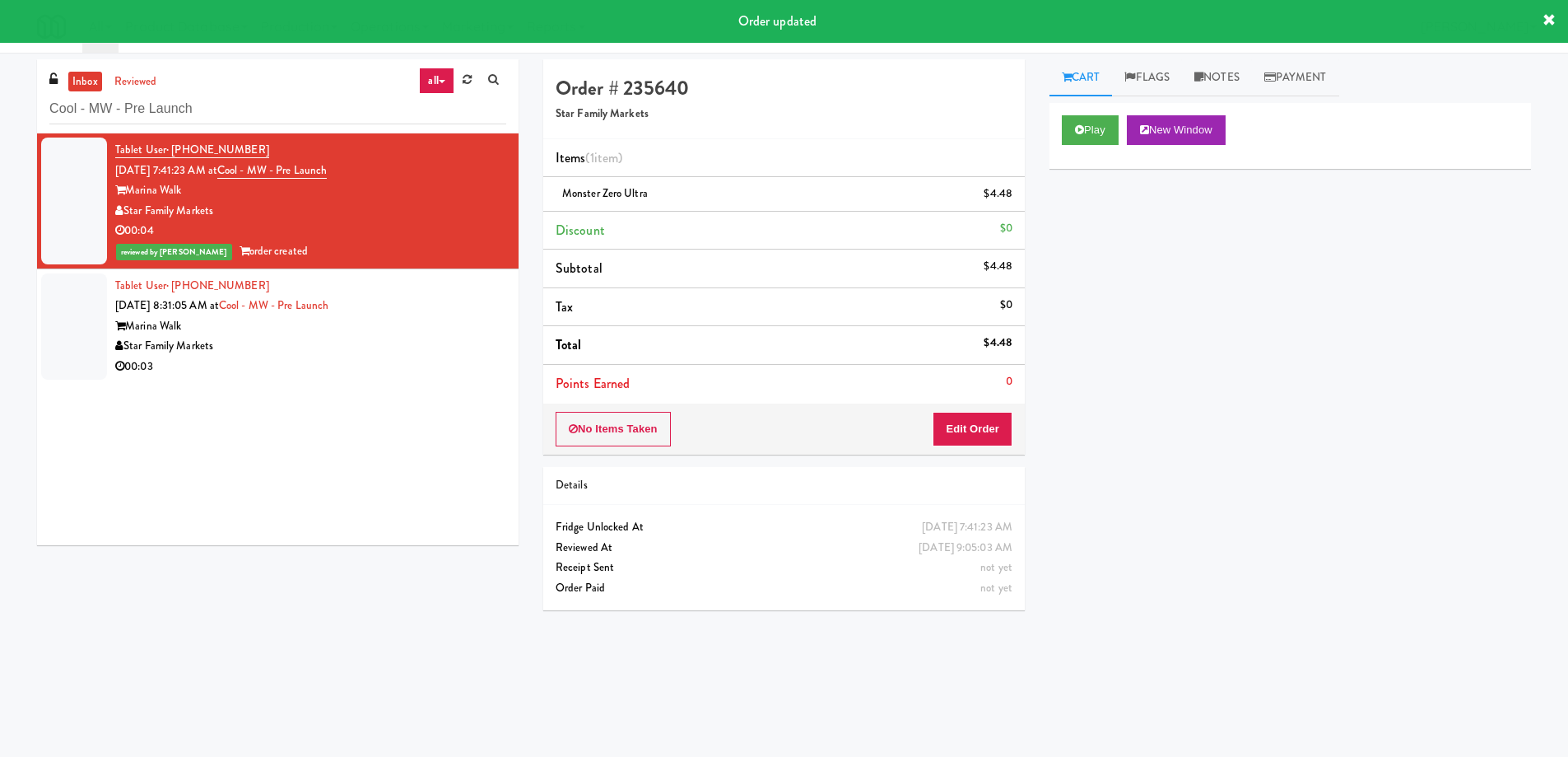
click at [430, 312] on div "Tablet User · (352) 615-8084 [DATE] 8:31:05 AM at Cool - MW - Pre Launch Marina…" at bounding box center [311, 327] width 391 height 101
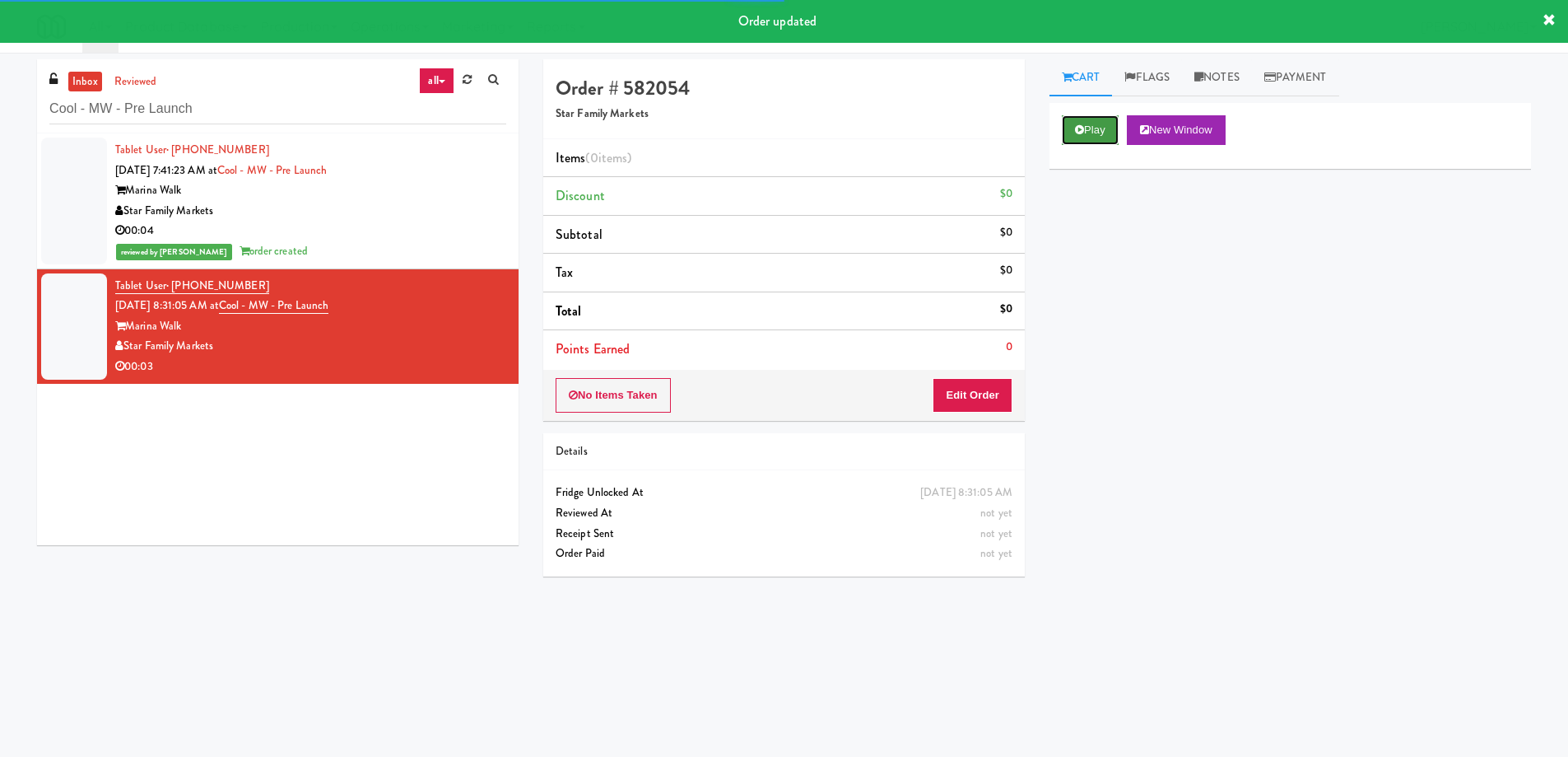
click at [1102, 130] on button "Play" at bounding box center [1090, 130] width 57 height 30
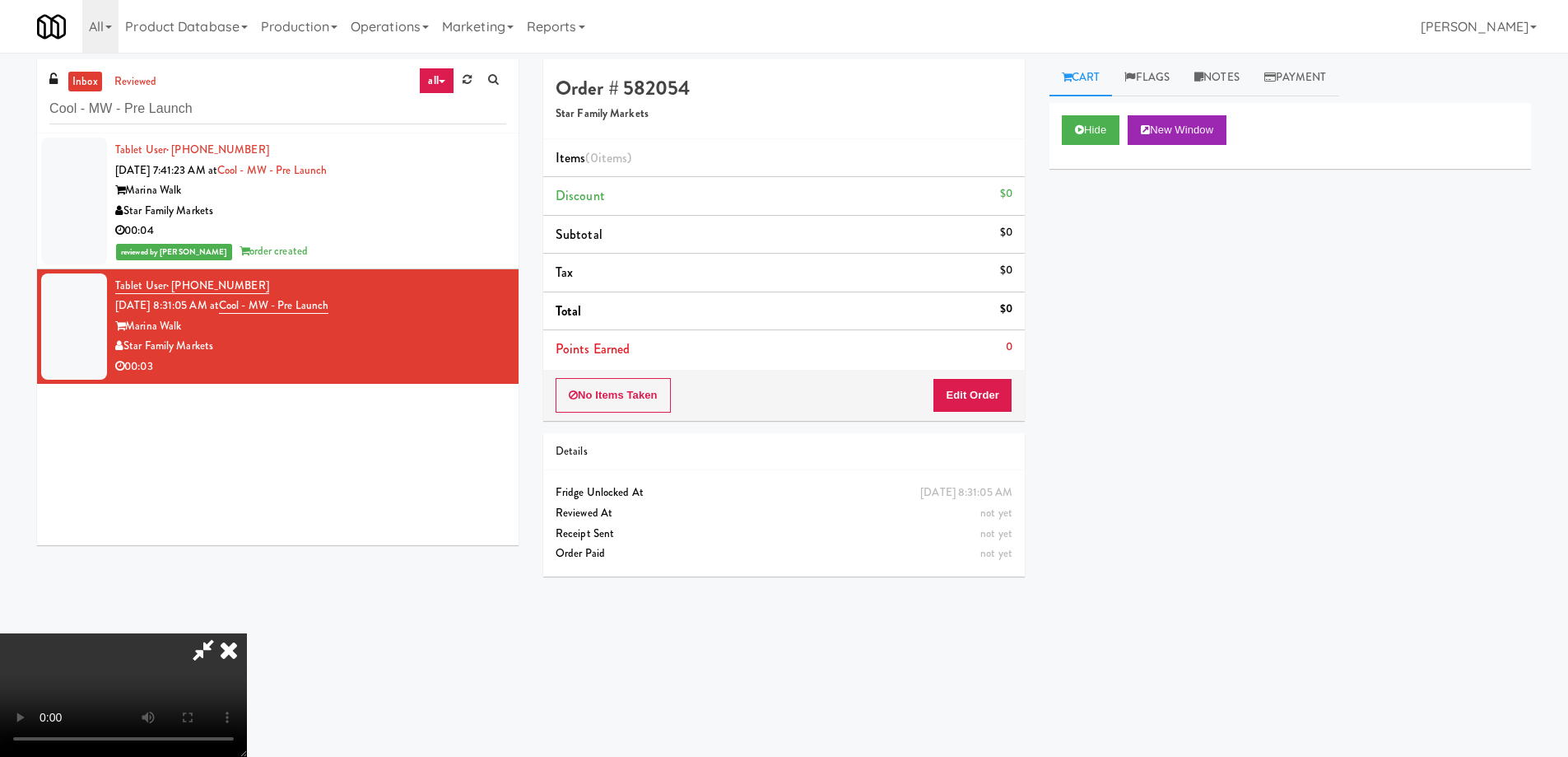
click at [247, 634] on video at bounding box center [123, 695] width 247 height 123
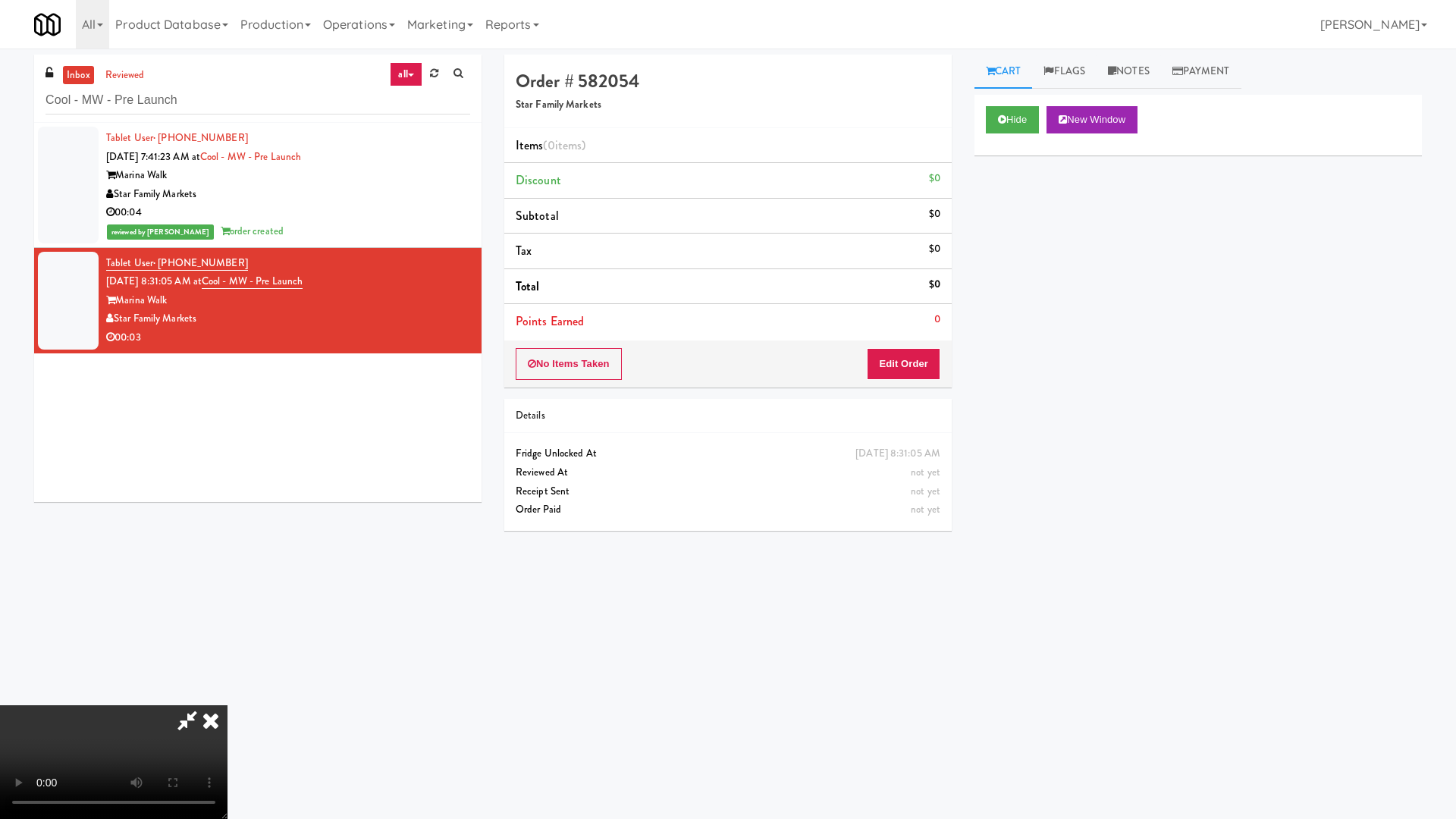
click at [228, 696] on video at bounding box center [113, 762] width 228 height 113
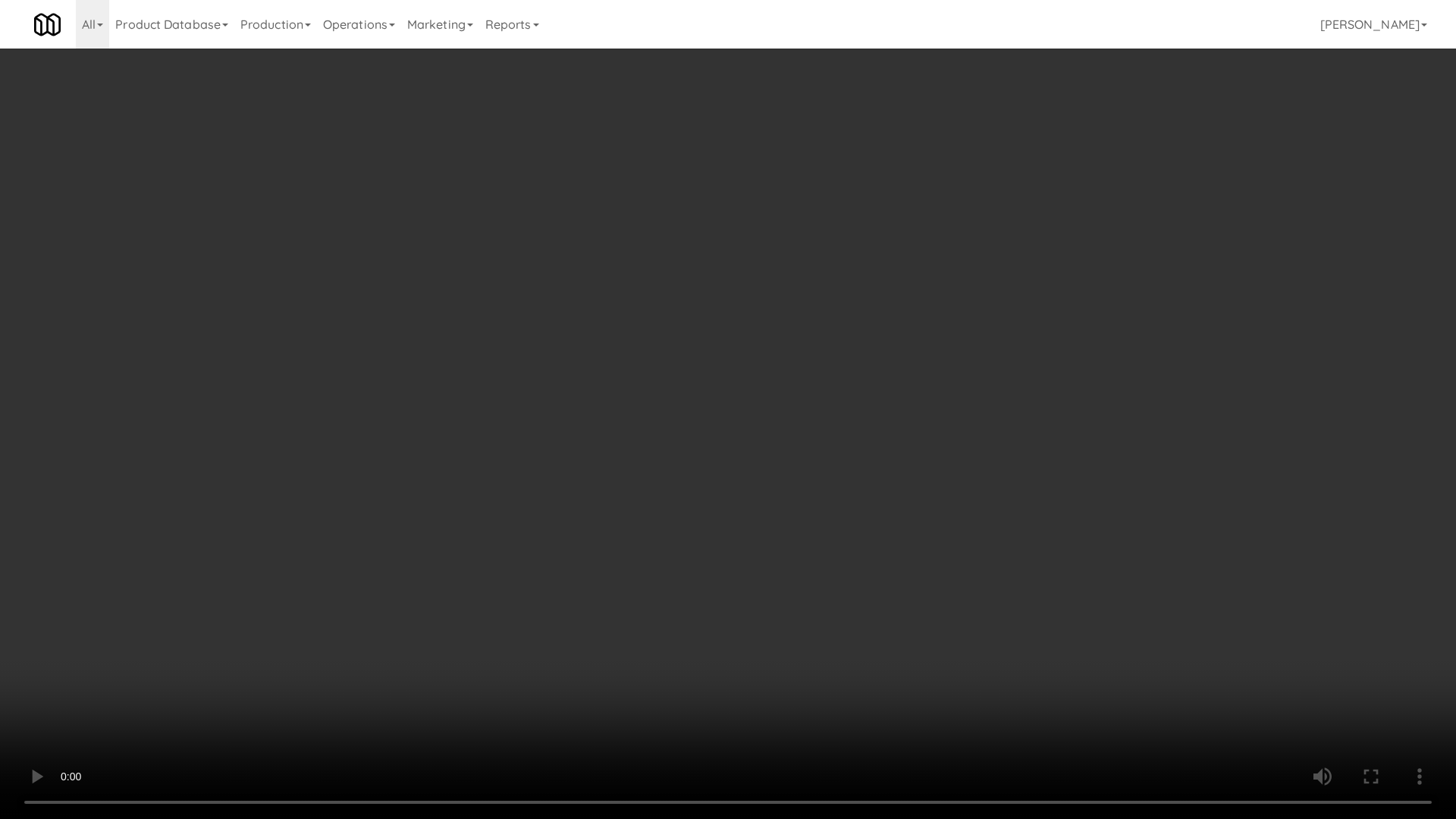
click at [689, 415] on video at bounding box center [728, 409] width 1456 height 819
click at [754, 384] on video at bounding box center [728, 409] width 1456 height 819
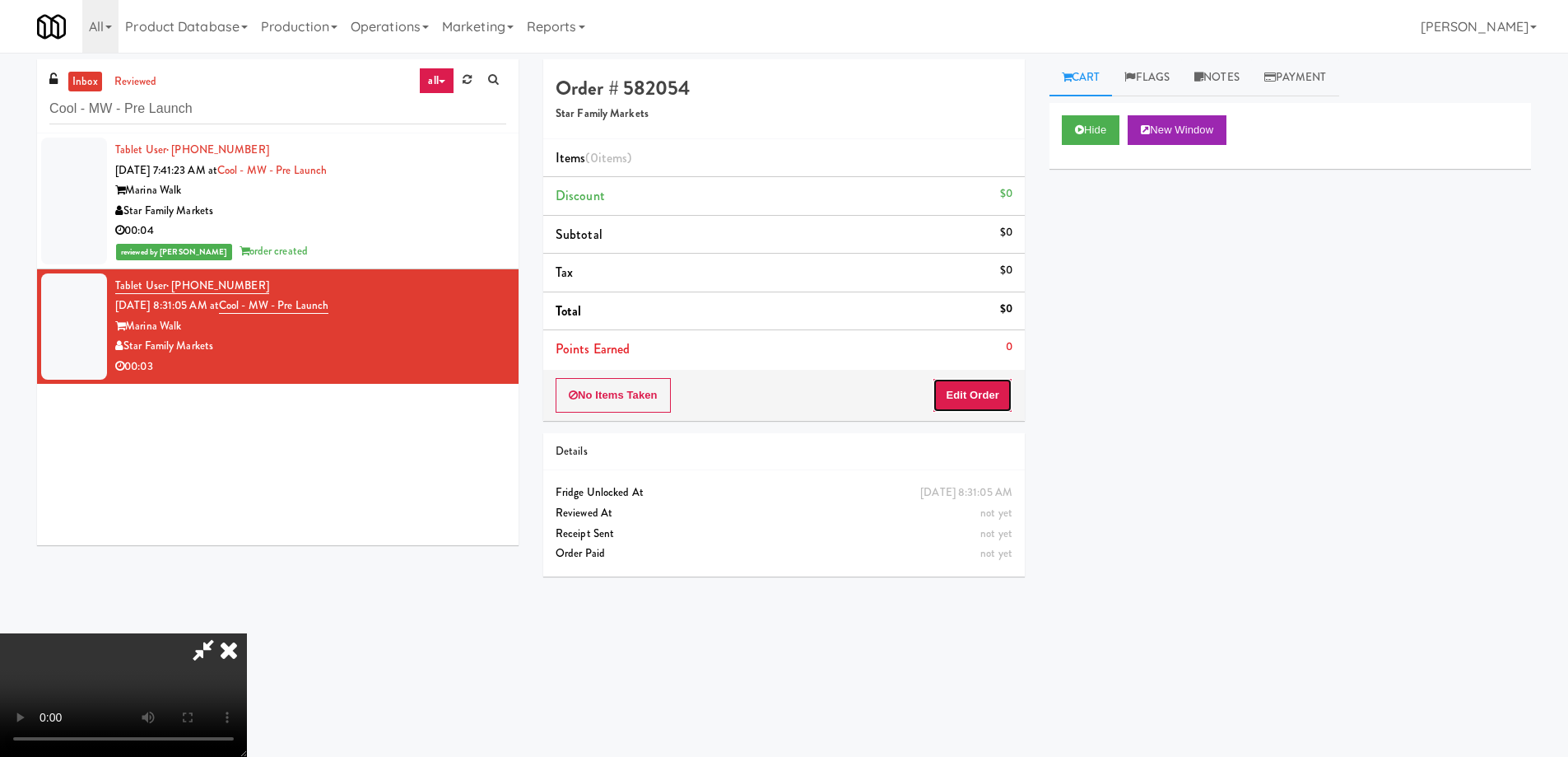
drag, startPoint x: 981, startPoint y: 379, endPoint x: 1033, endPoint y: 270, distance: 120.8
click at [981, 378] on button "Edit Order" at bounding box center [972, 395] width 79 height 35
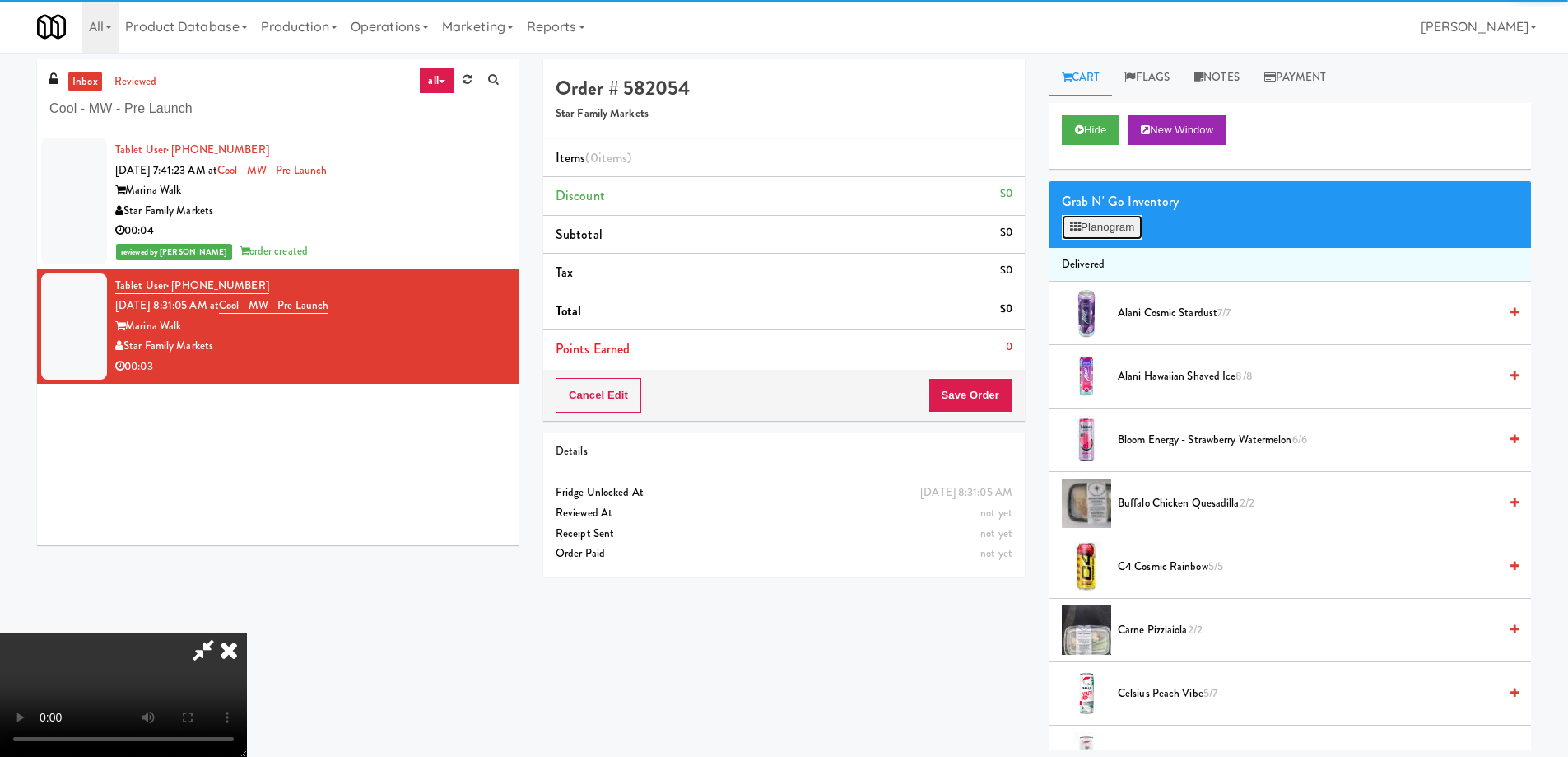
click at [1093, 225] on button "Planogram" at bounding box center [1102, 227] width 80 height 25
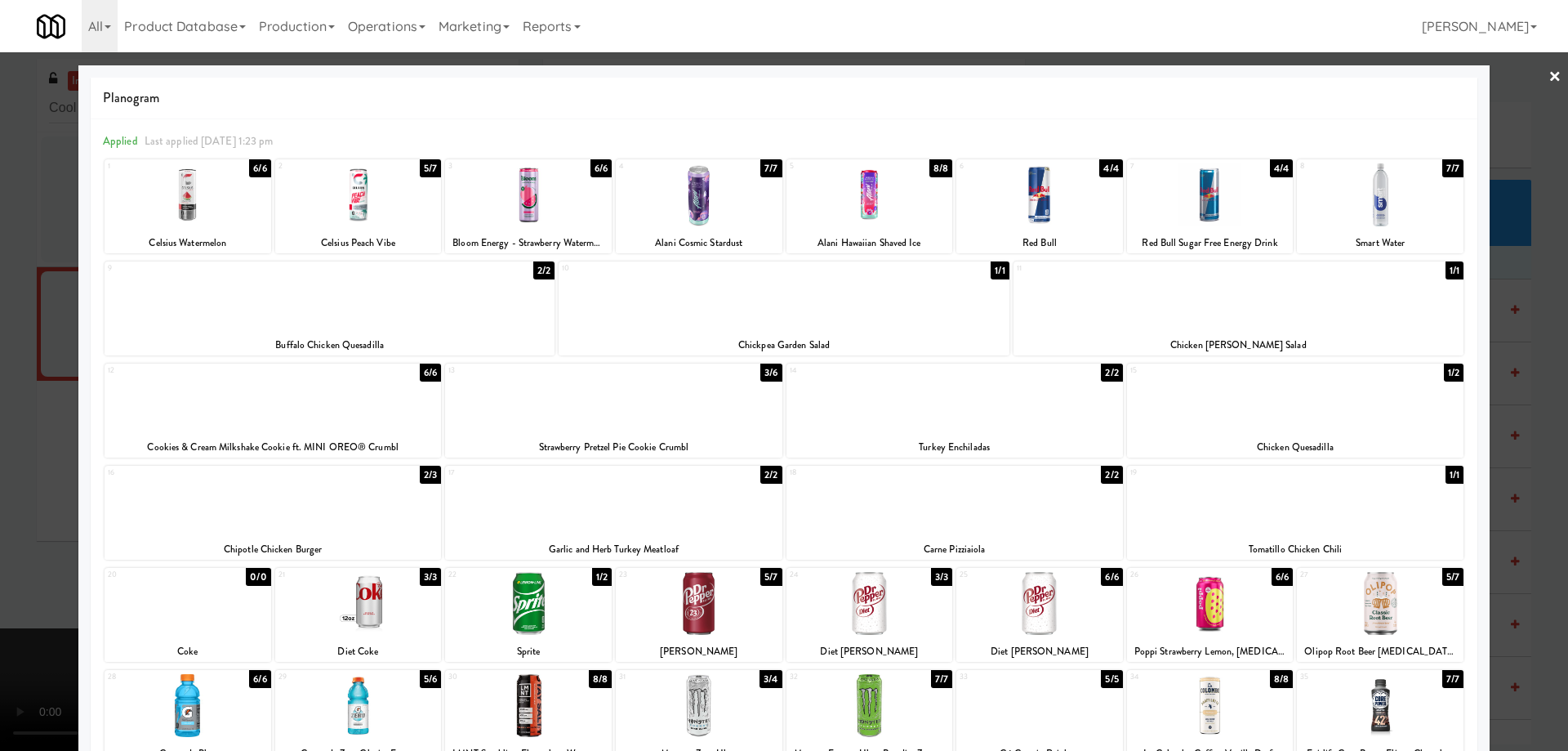
click at [734, 211] on div at bounding box center [698, 195] width 166 height 63
drag, startPoint x: 1539, startPoint y: 76, endPoint x: 1408, endPoint y: 119, distance: 137.9
click at [1548, 77] on link "×" at bounding box center [1554, 77] width 13 height 50
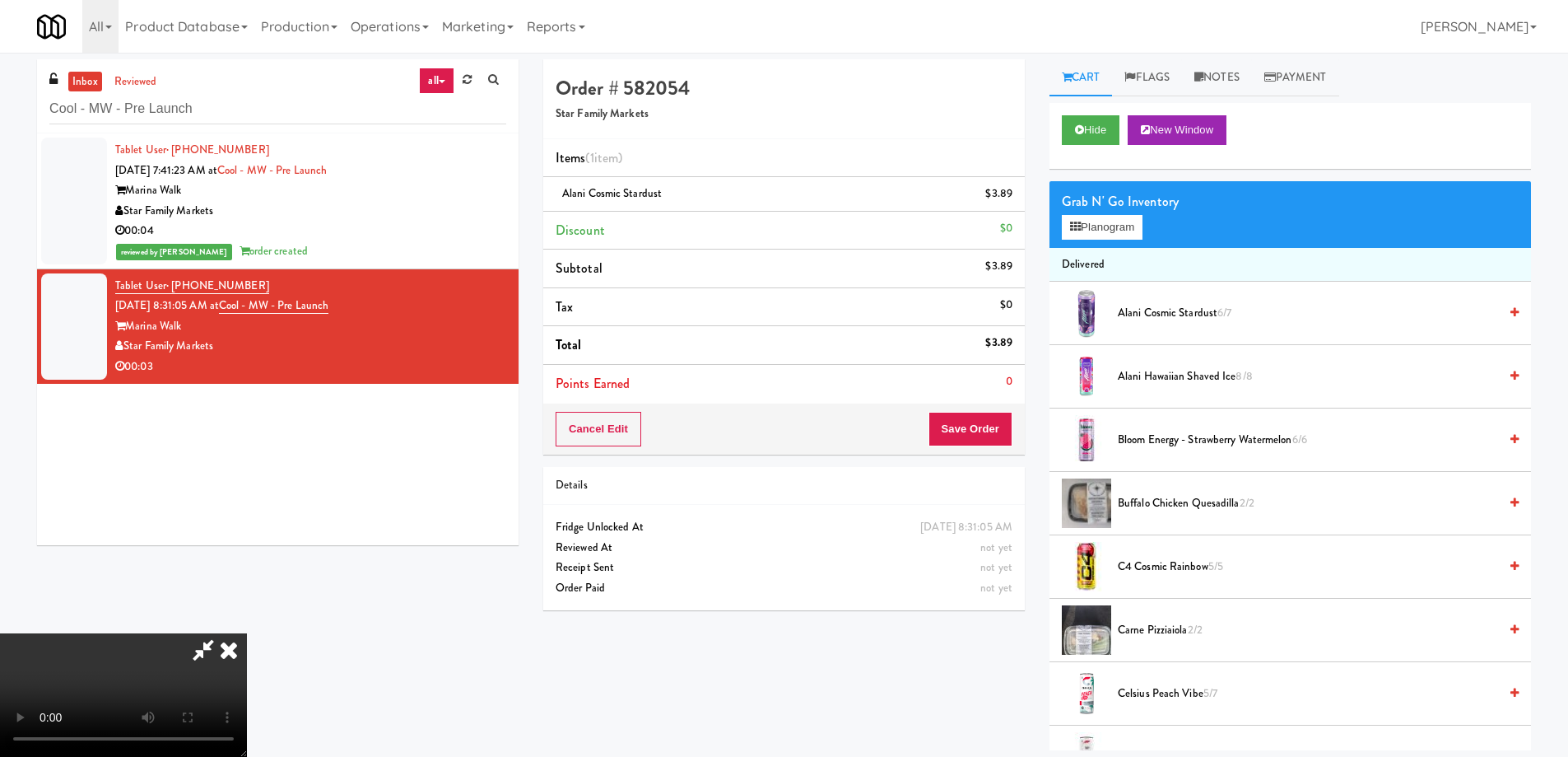
drag, startPoint x: 908, startPoint y: 72, endPoint x: 907, endPoint y: 113, distance: 41.0
click at [247, 634] on icon at bounding box center [228, 650] width 36 height 33
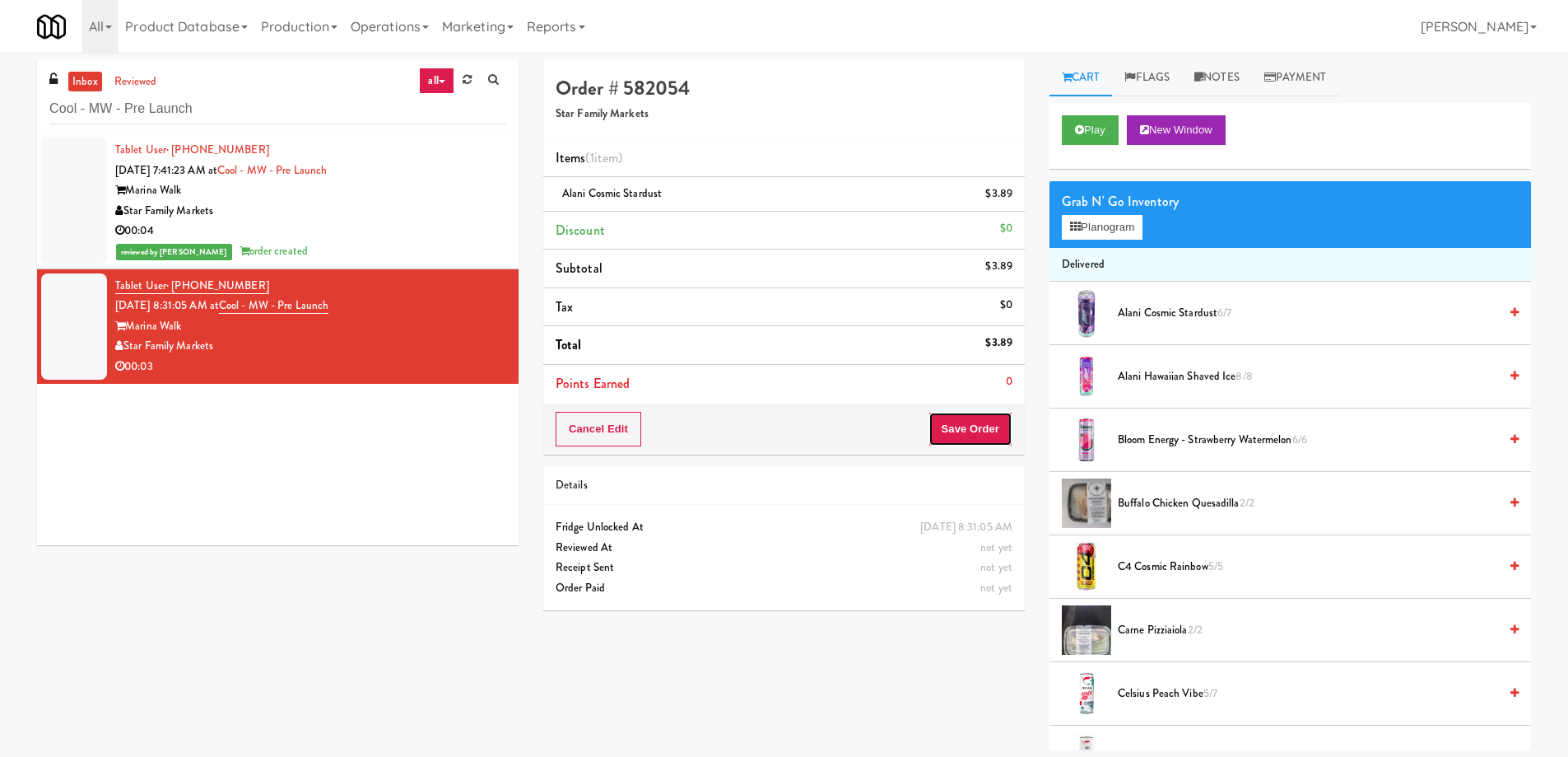
click at [964, 414] on button "Save Order" at bounding box center [970, 429] width 84 height 35
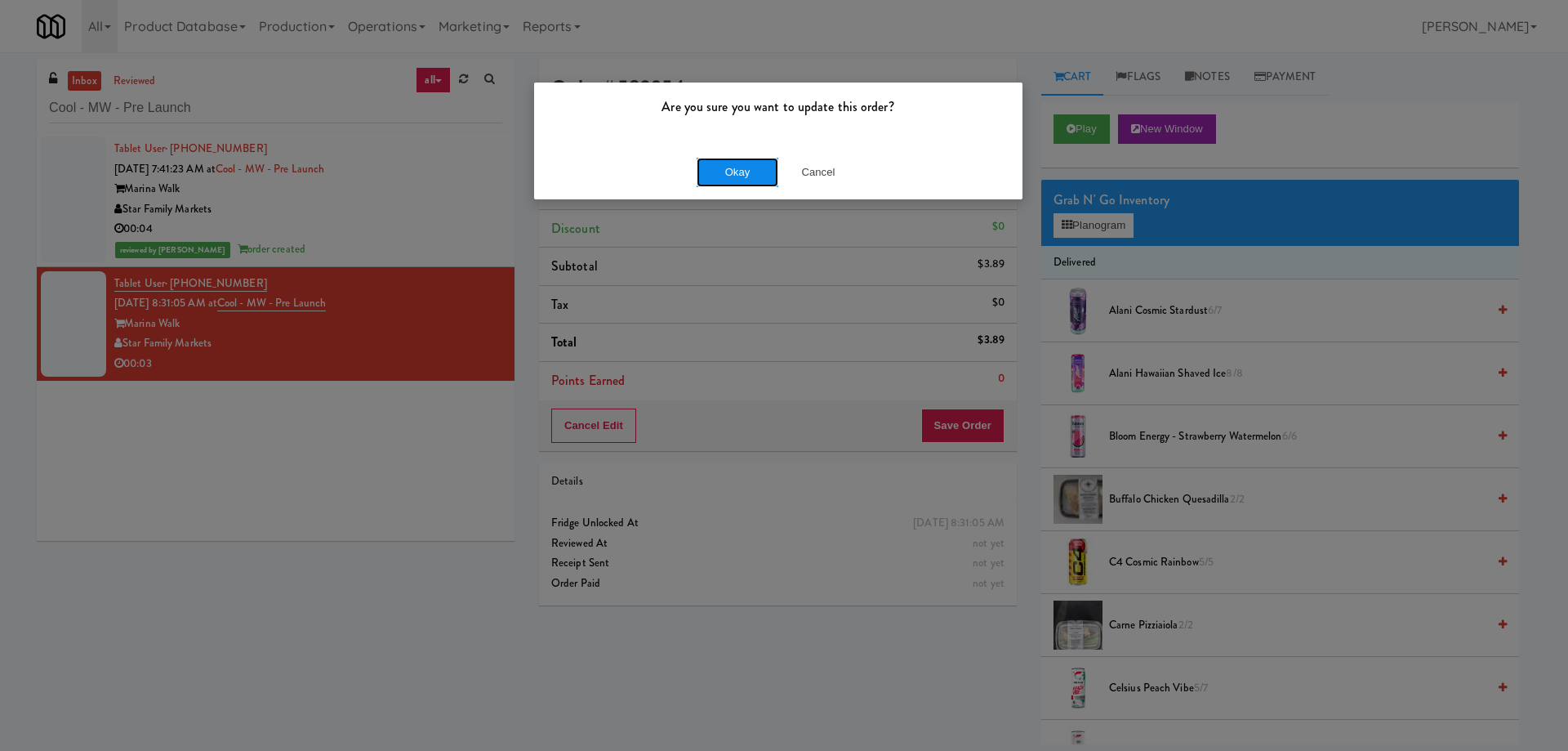
click at [757, 162] on button "Okay" at bounding box center [737, 172] width 82 height 30
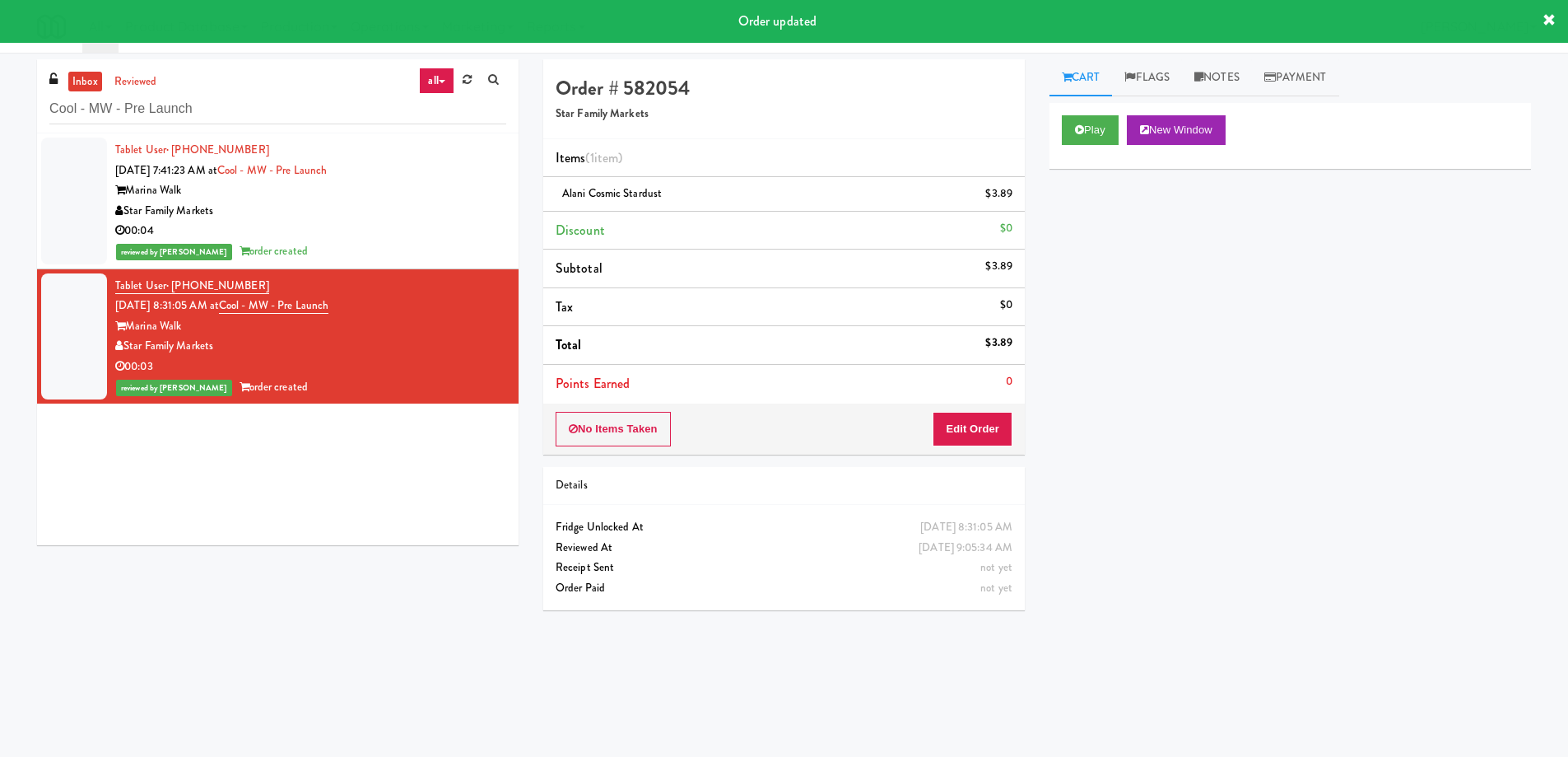
drag, startPoint x: 349, startPoint y: 494, endPoint x: 707, endPoint y: 514, distance: 358.6
click at [347, 498] on div "Tablet User · (732) 648-1689 [DATE] 7:41:23 AM at Cool - MW - Pre Launch Marina…" at bounding box center [277, 339] width 482 height 412
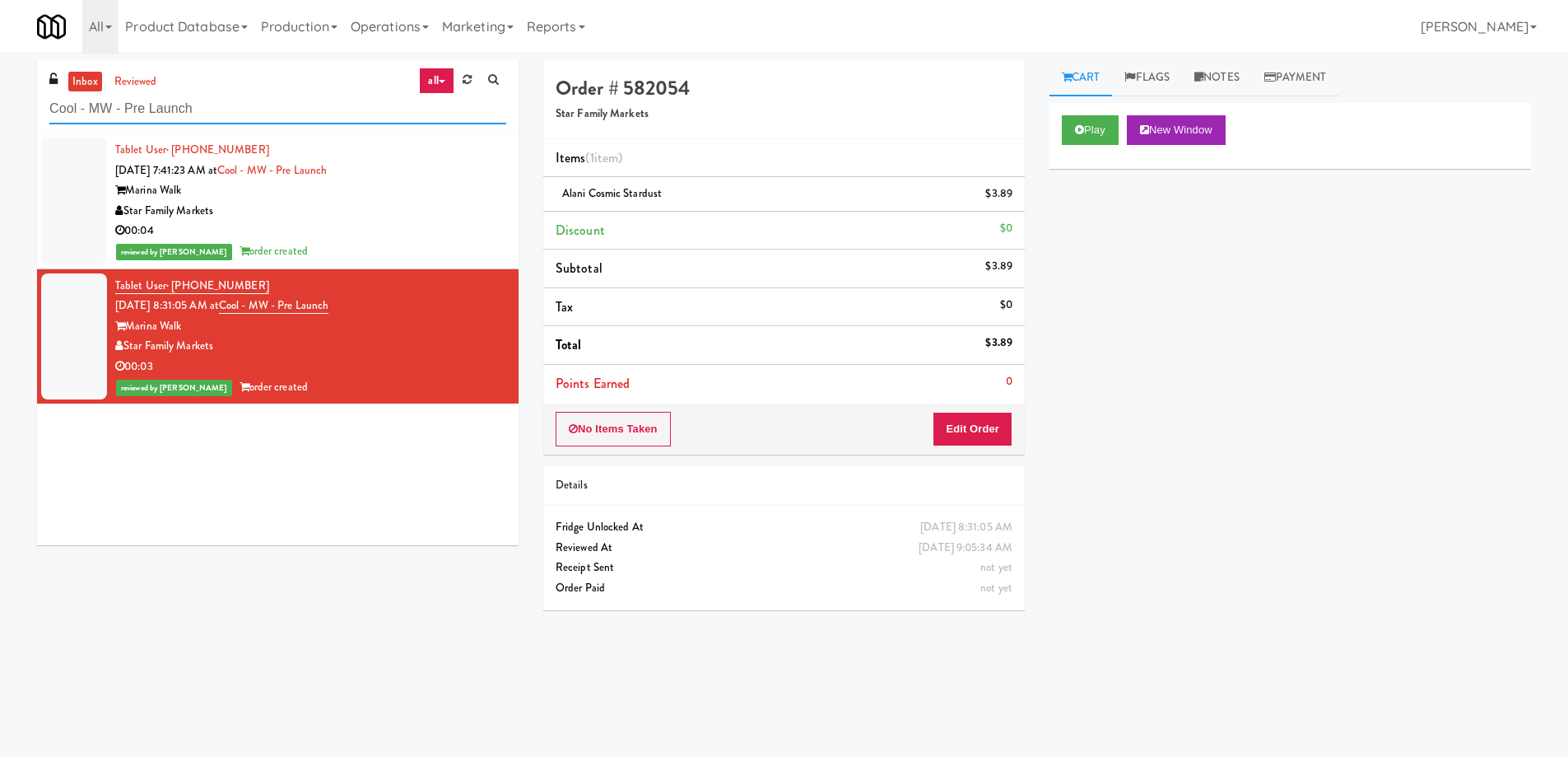
click at [265, 118] on input "Cool - MW - Pre Launch" at bounding box center [278, 109] width 457 height 31
paste input "Illume - Cooler - Left"
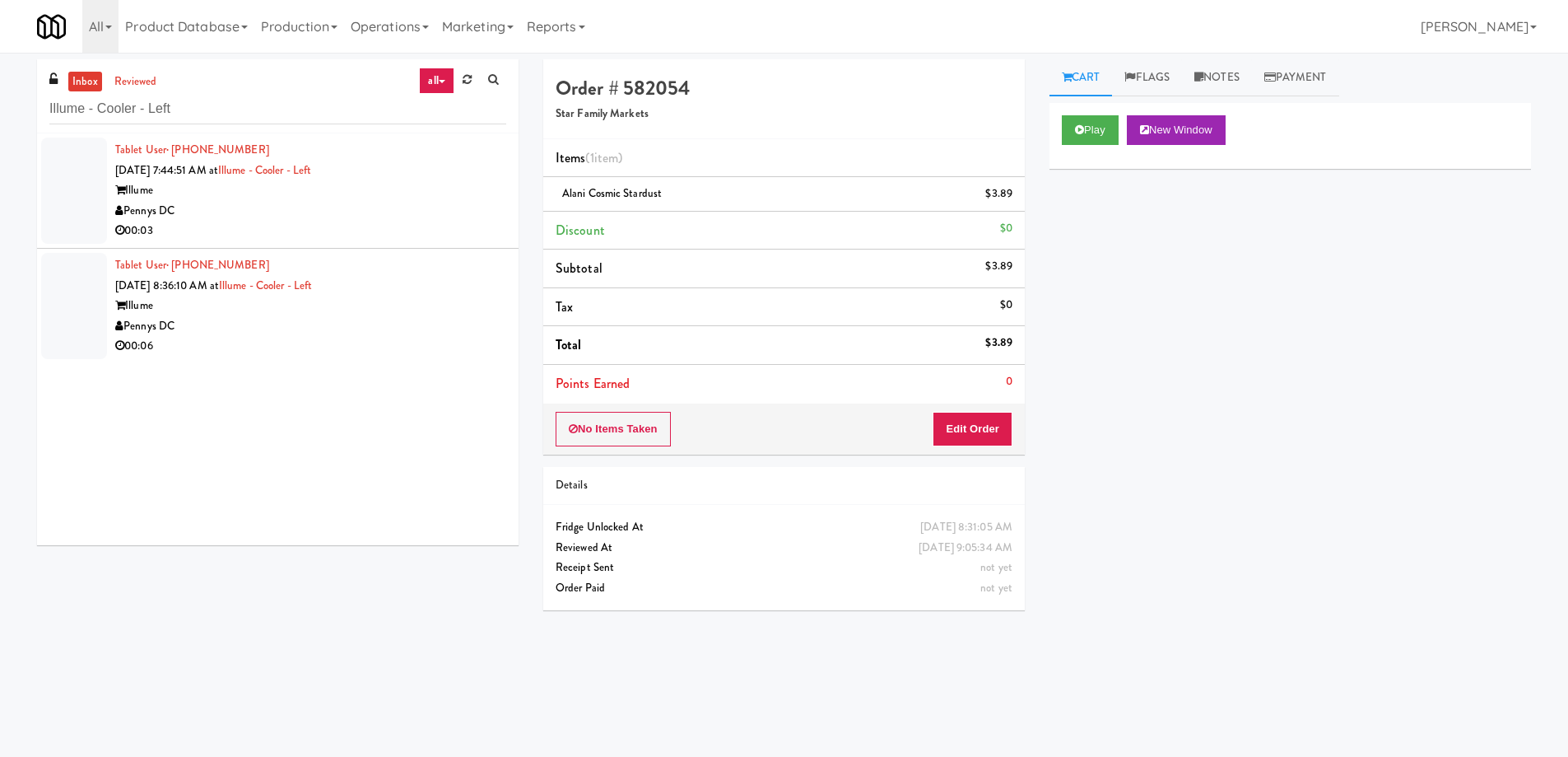
click at [374, 213] on div "Pennys DC" at bounding box center [311, 211] width 391 height 21
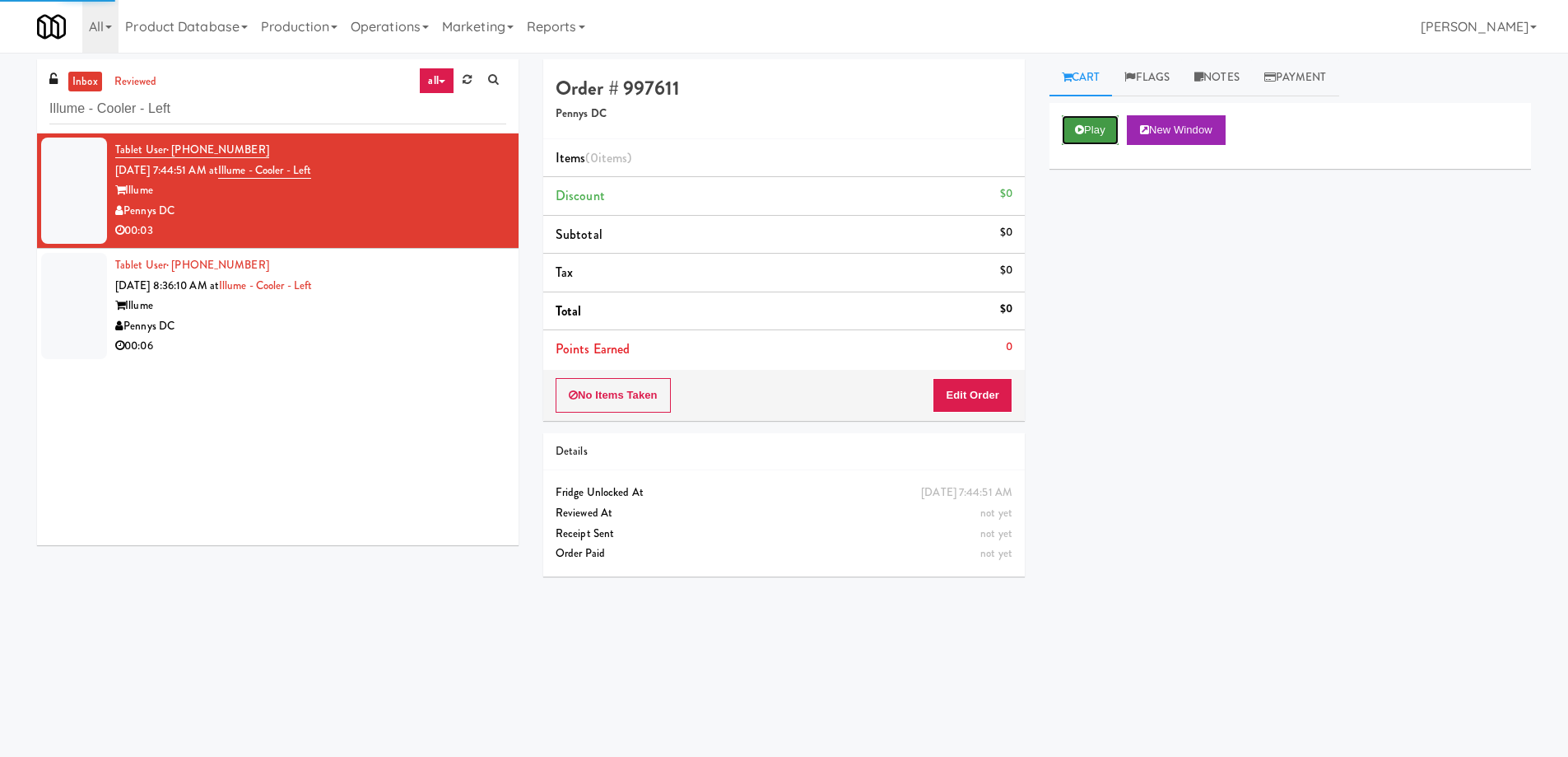
click at [1084, 129] on button "Play" at bounding box center [1090, 130] width 57 height 30
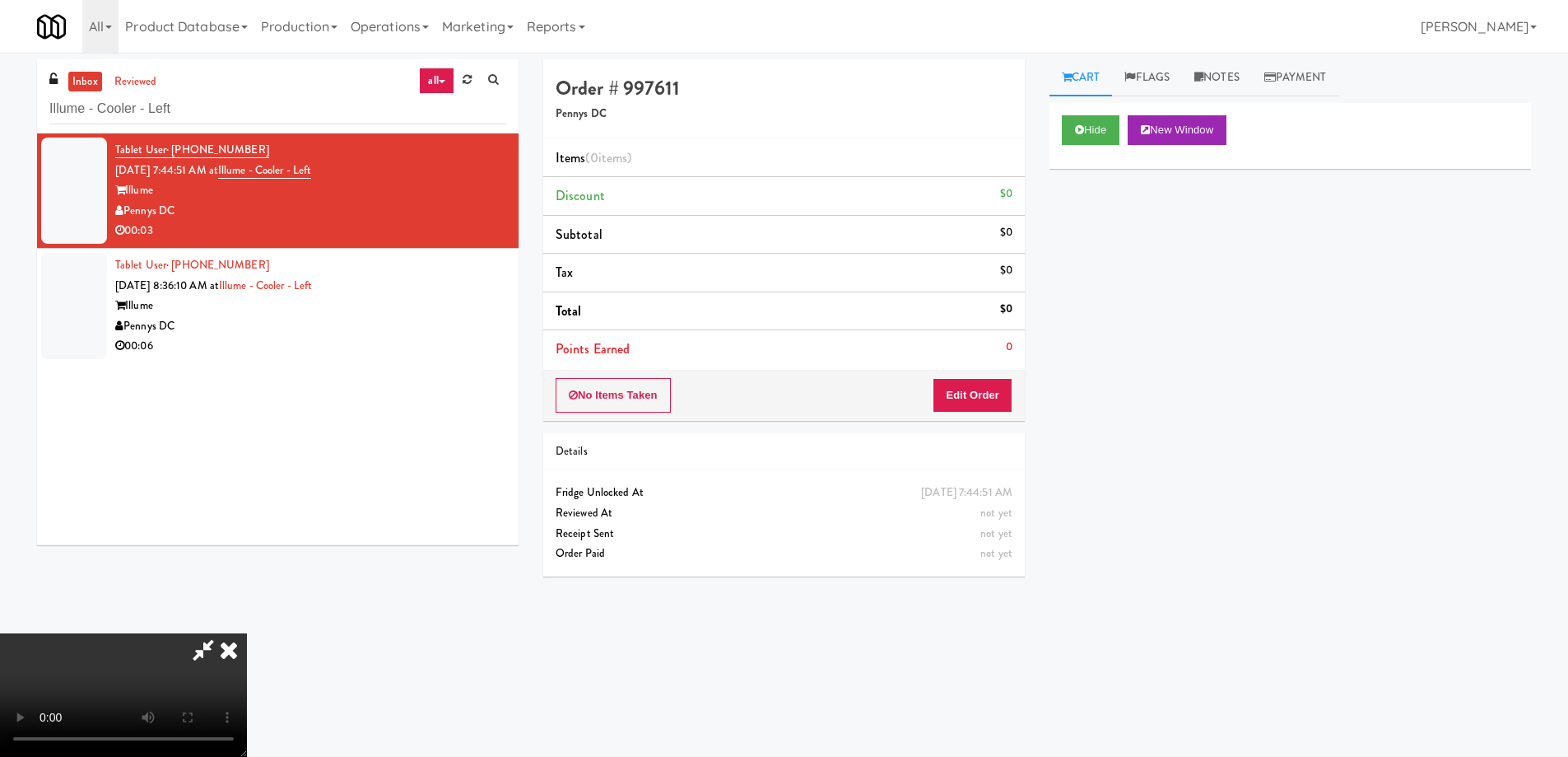
click at [247, 634] on video at bounding box center [123, 695] width 247 height 123
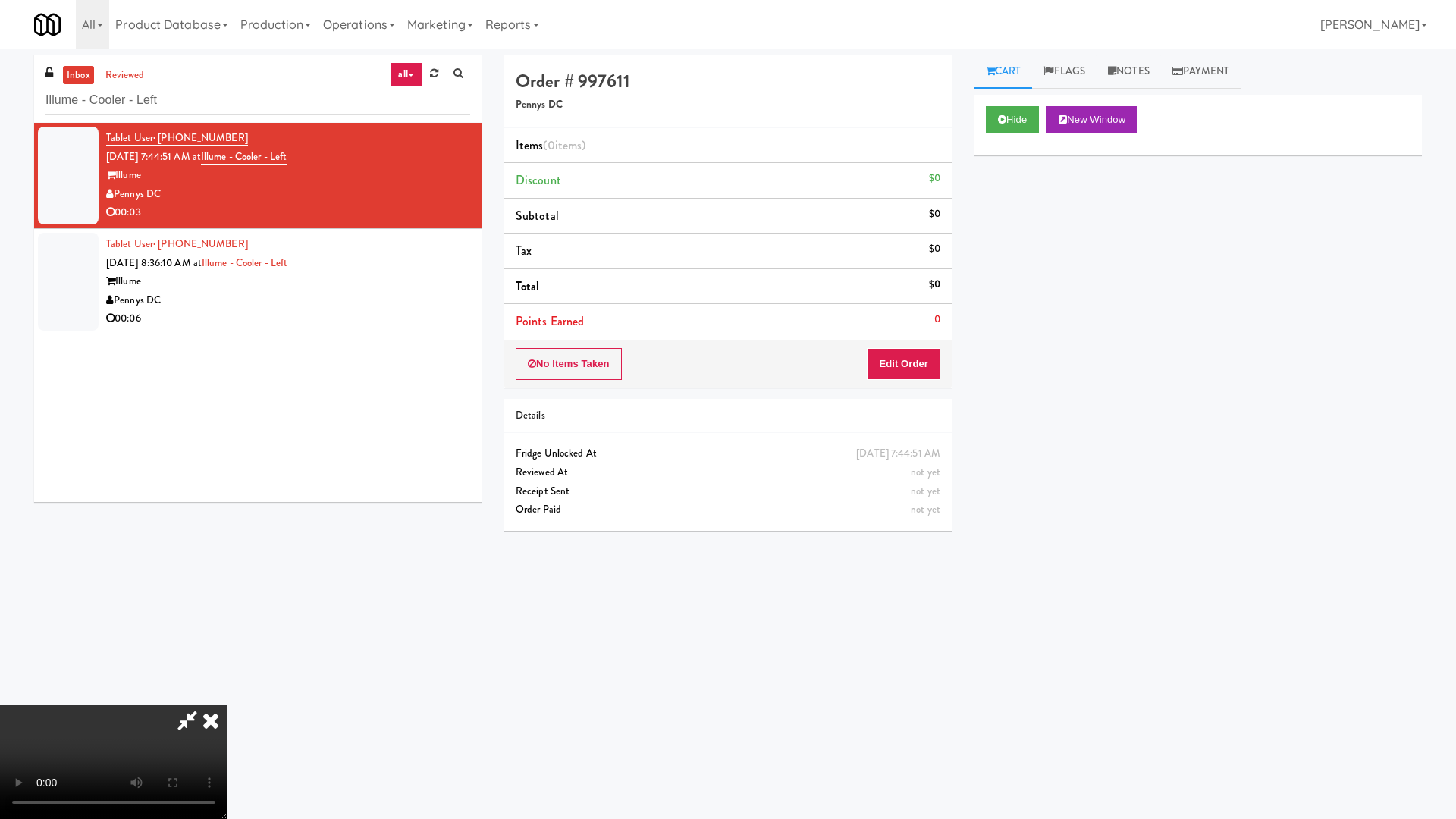
click at [228, 696] on video at bounding box center [113, 762] width 228 height 113
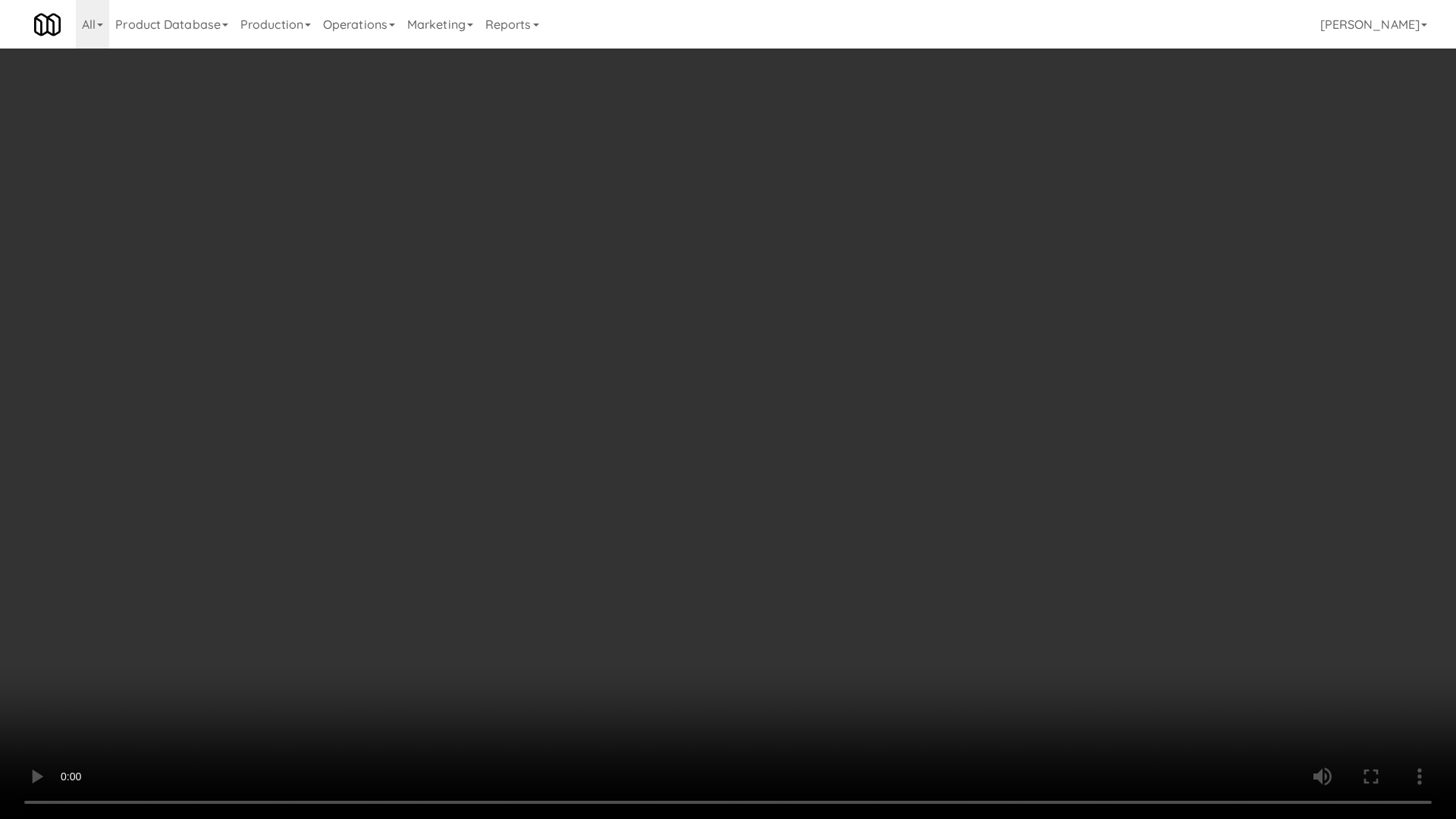
click at [642, 383] on video at bounding box center [728, 409] width 1456 height 819
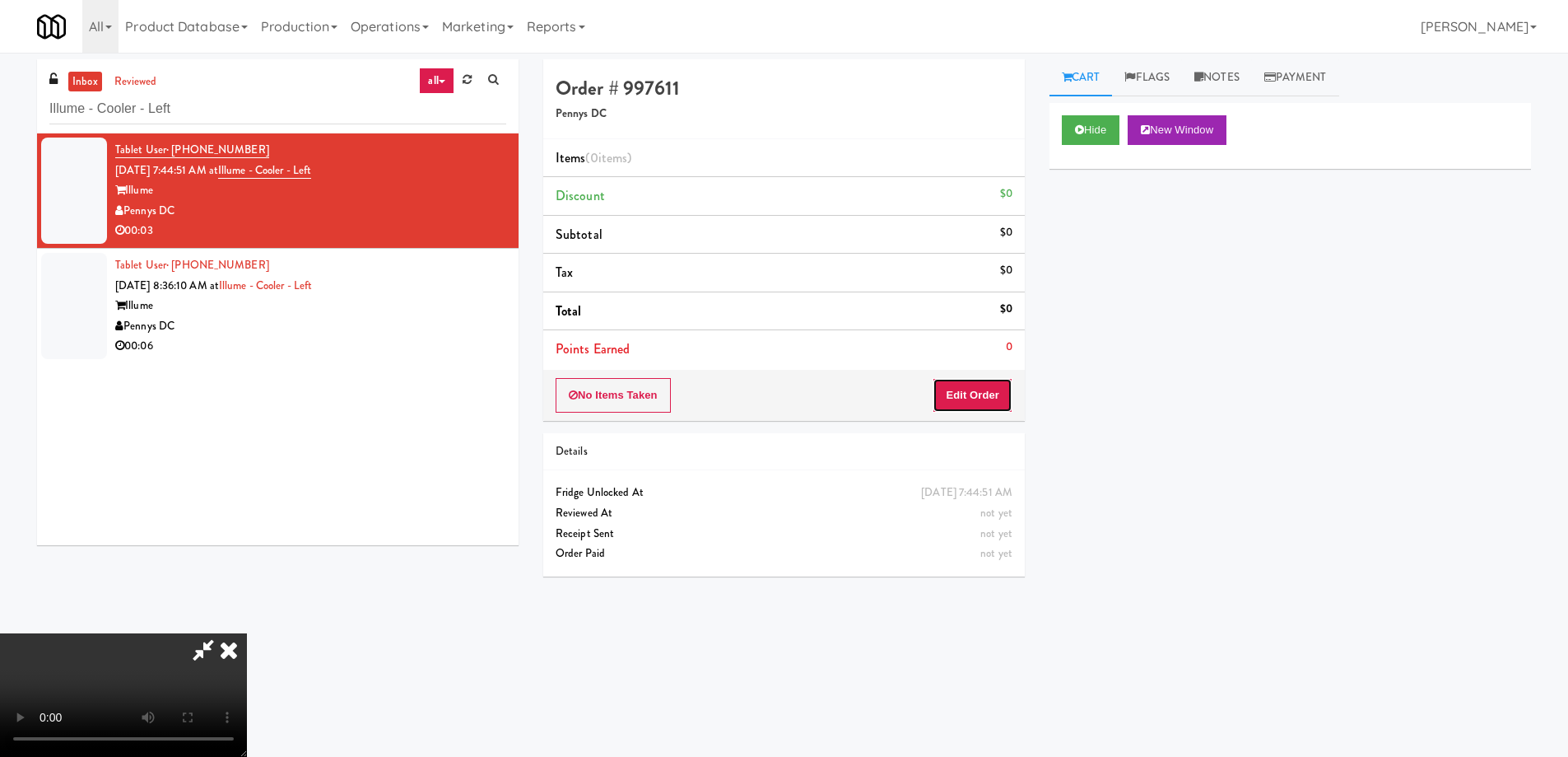
click at [983, 395] on button "Edit Order" at bounding box center [972, 395] width 79 height 35
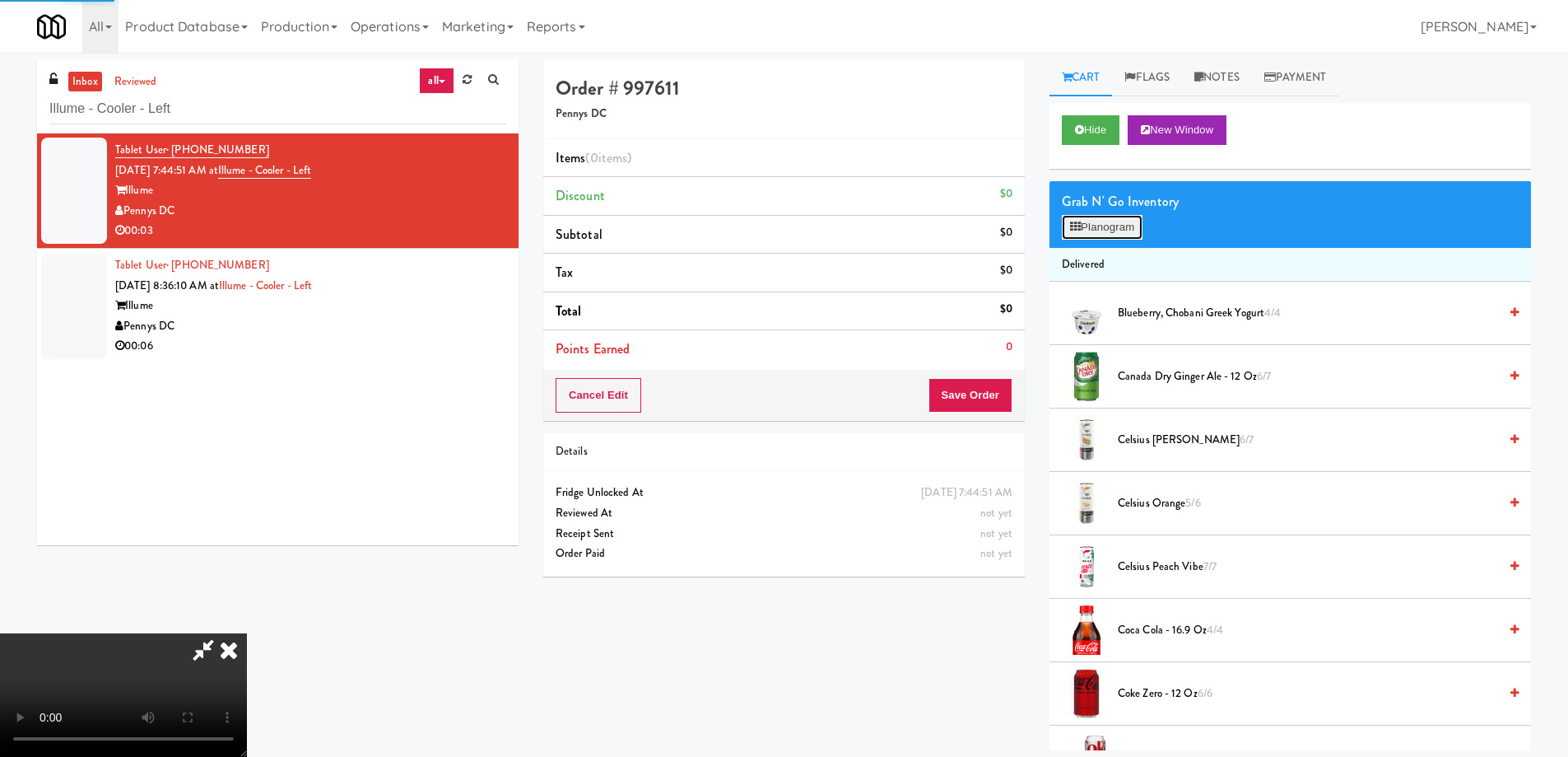
click at [1089, 223] on button "Planogram" at bounding box center [1102, 227] width 80 height 25
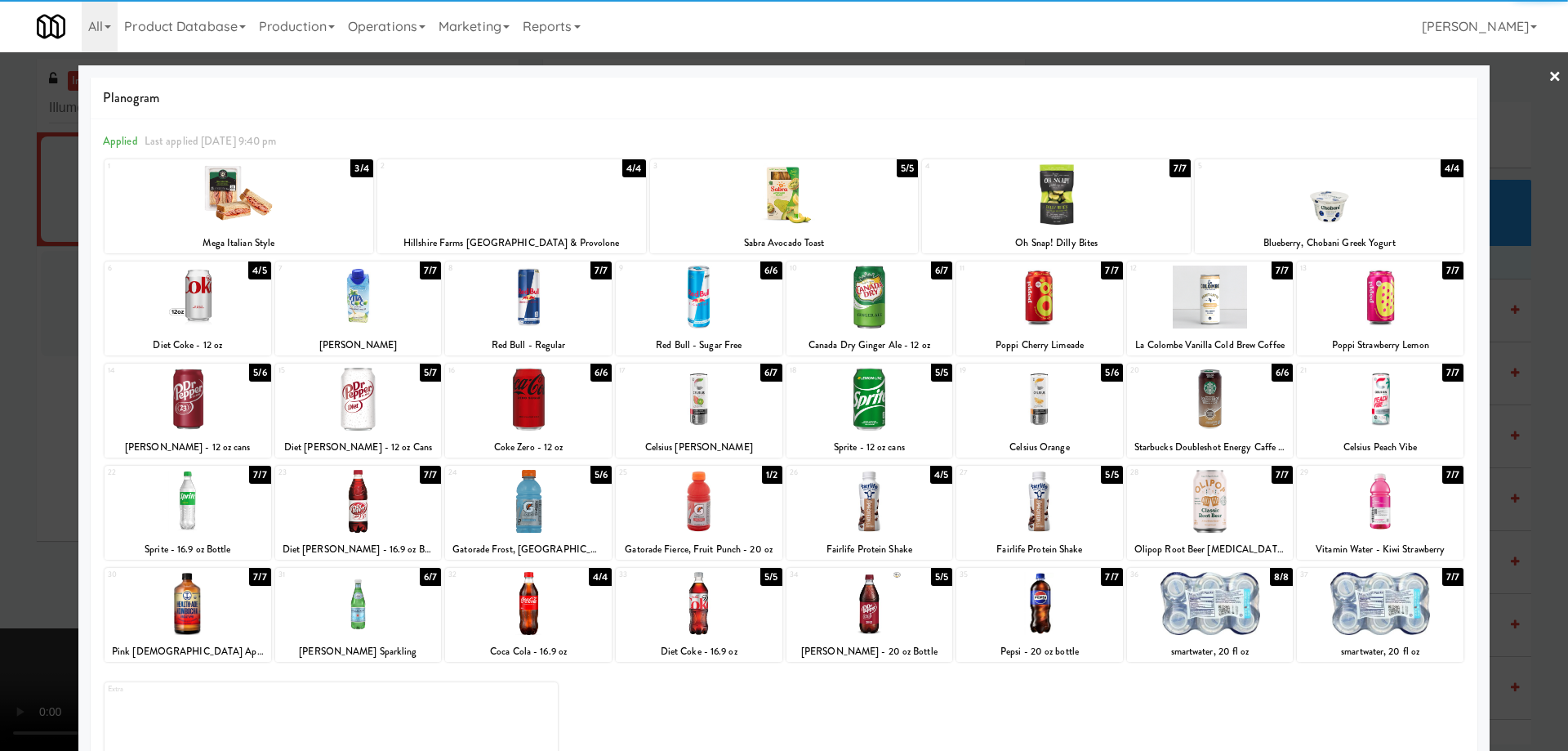
click at [1042, 412] on div at bounding box center [1039, 399] width 166 height 63
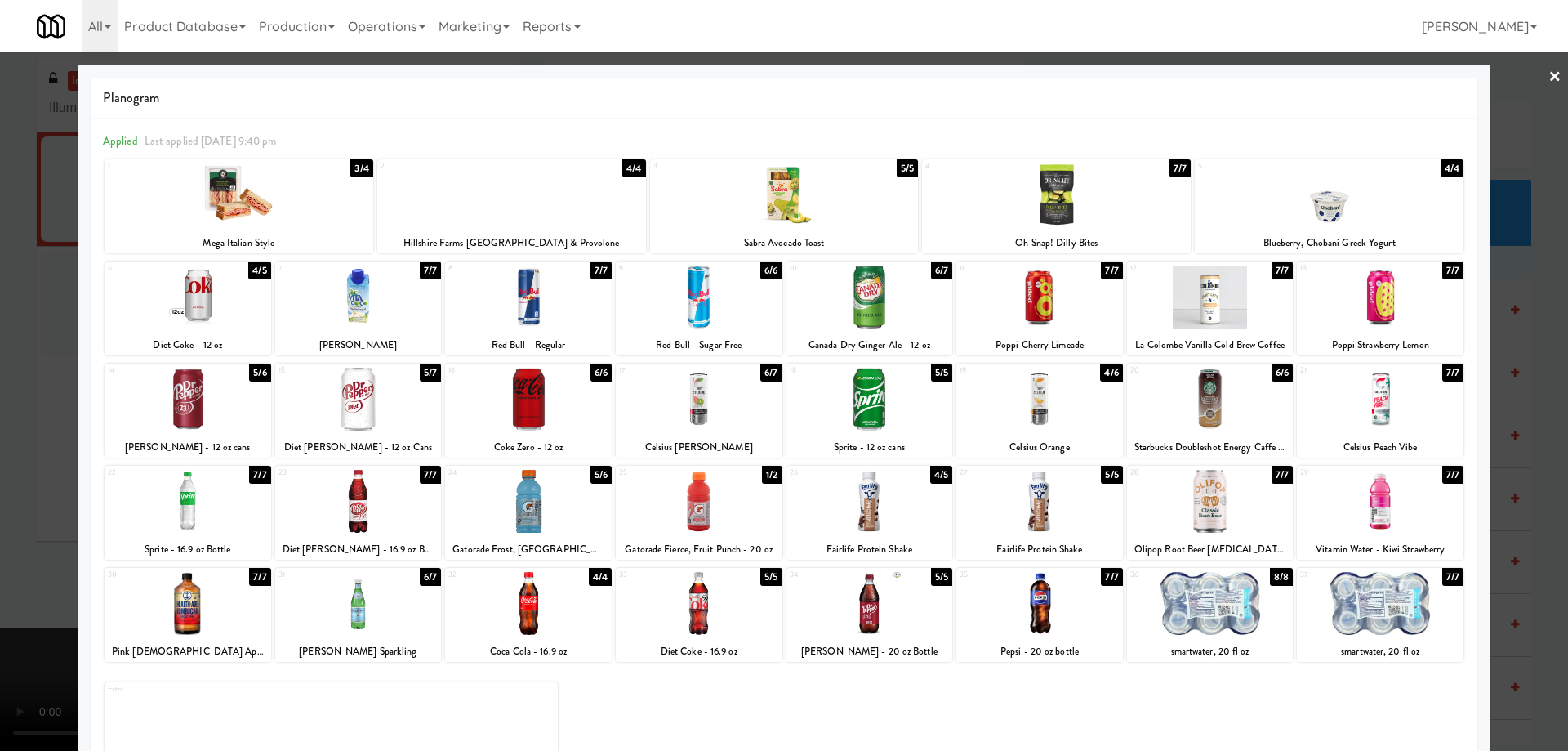
click at [1548, 77] on link "×" at bounding box center [1554, 77] width 13 height 50
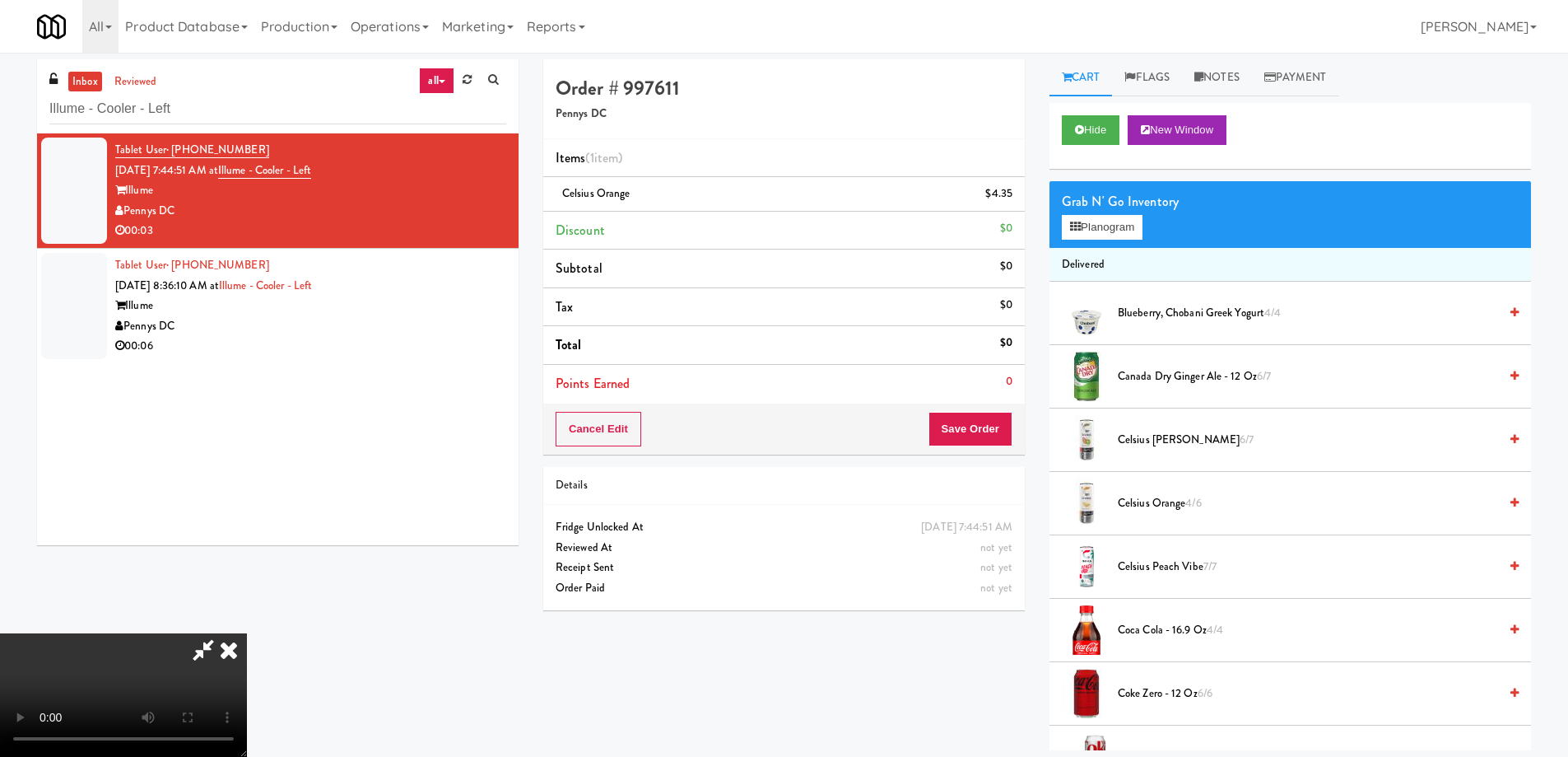
click at [247, 634] on video at bounding box center [123, 695] width 247 height 123
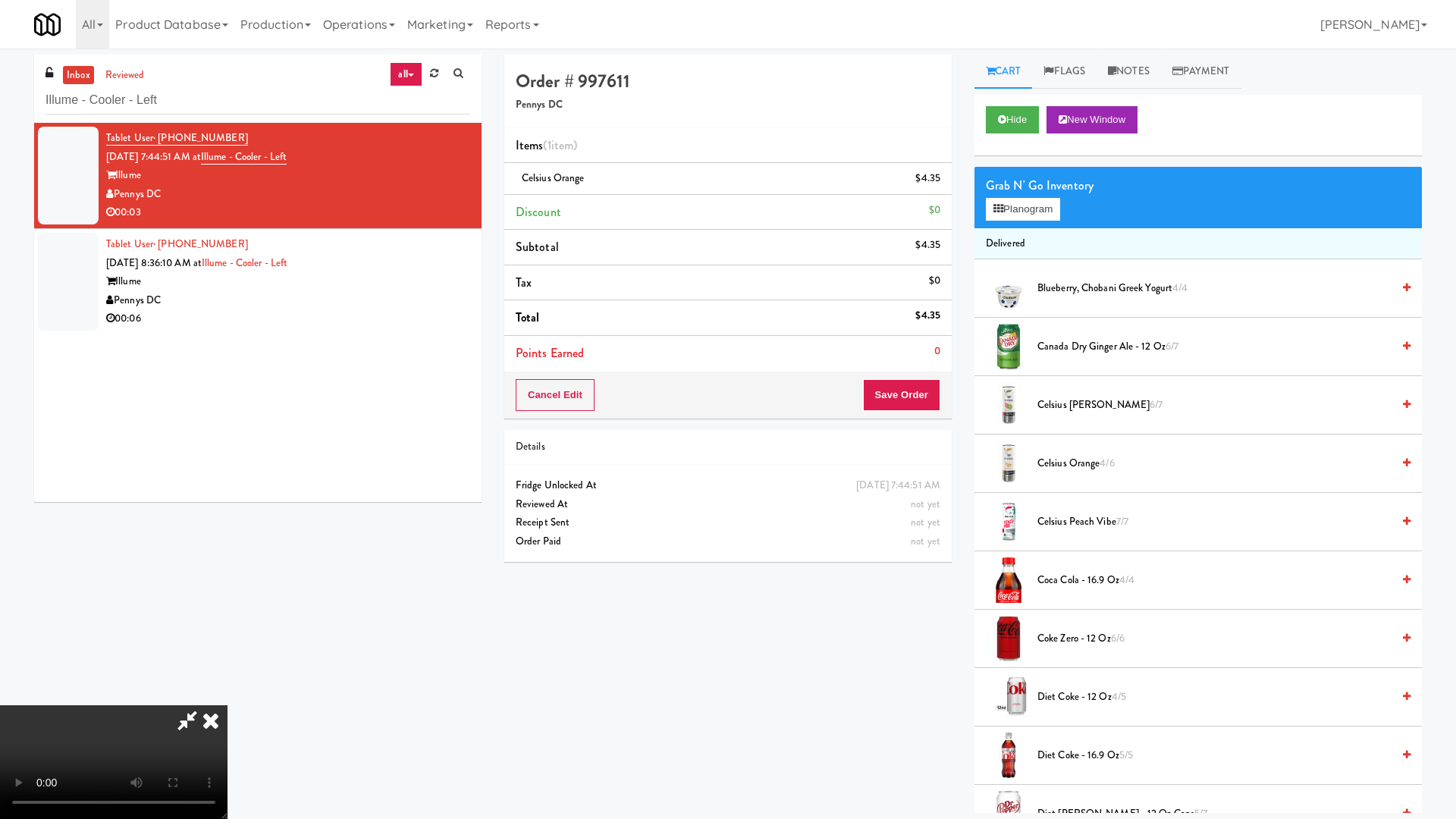
click at [228, 696] on video at bounding box center [113, 762] width 228 height 113
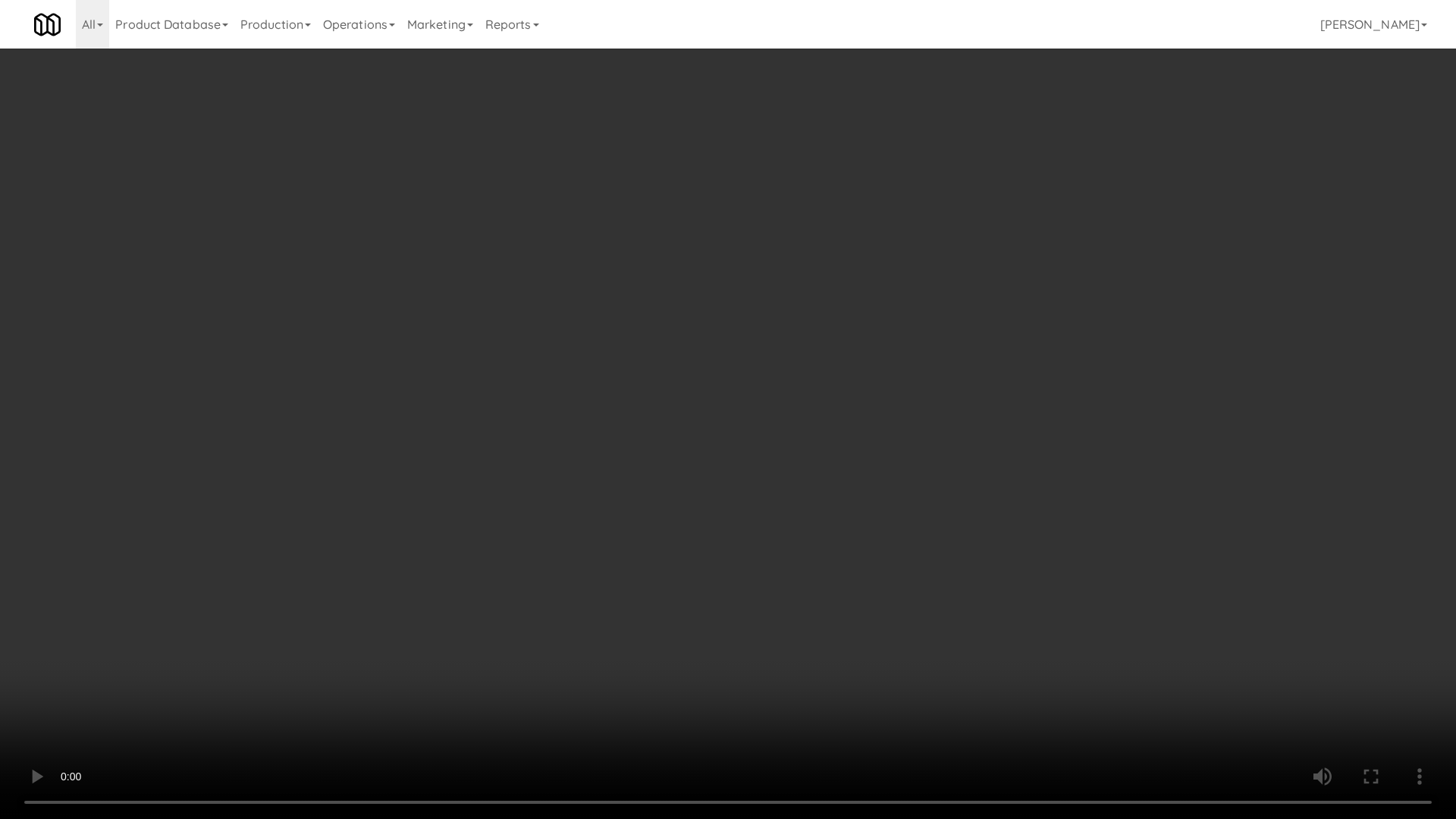
click at [720, 398] on video at bounding box center [728, 409] width 1456 height 819
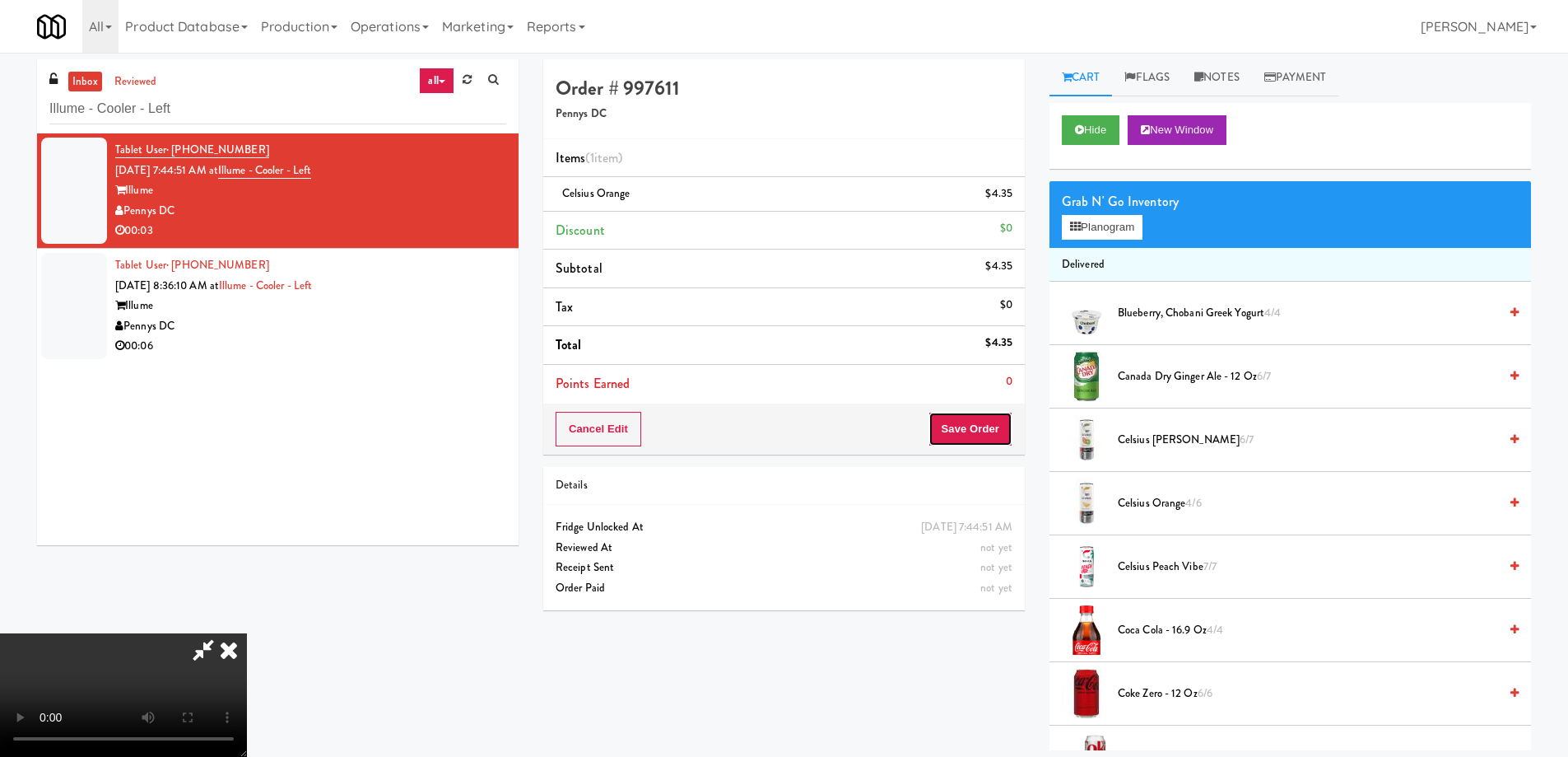
click at [999, 428] on button "Save Order" at bounding box center [970, 429] width 84 height 35
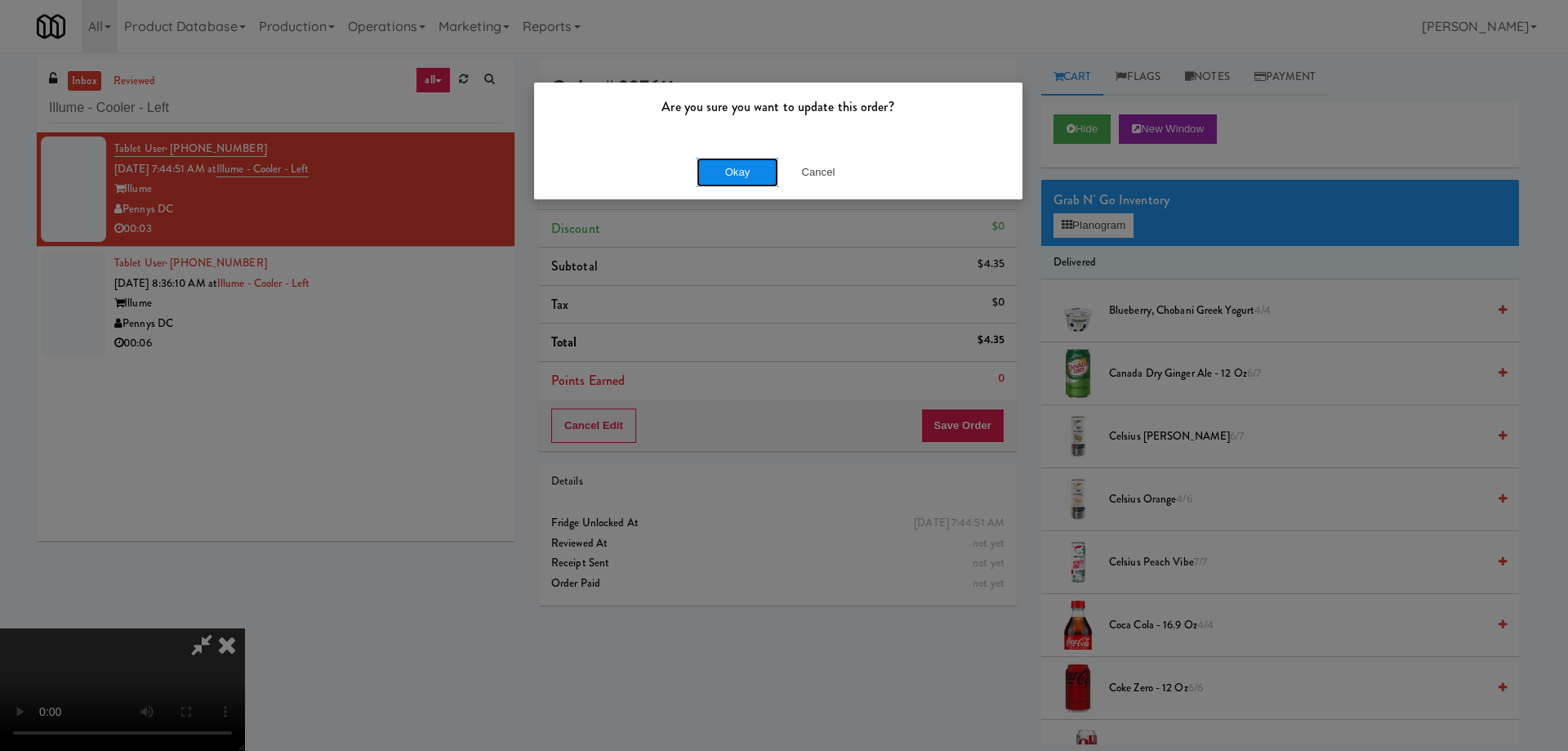
click at [743, 174] on button "Okay" at bounding box center [737, 172] width 82 height 30
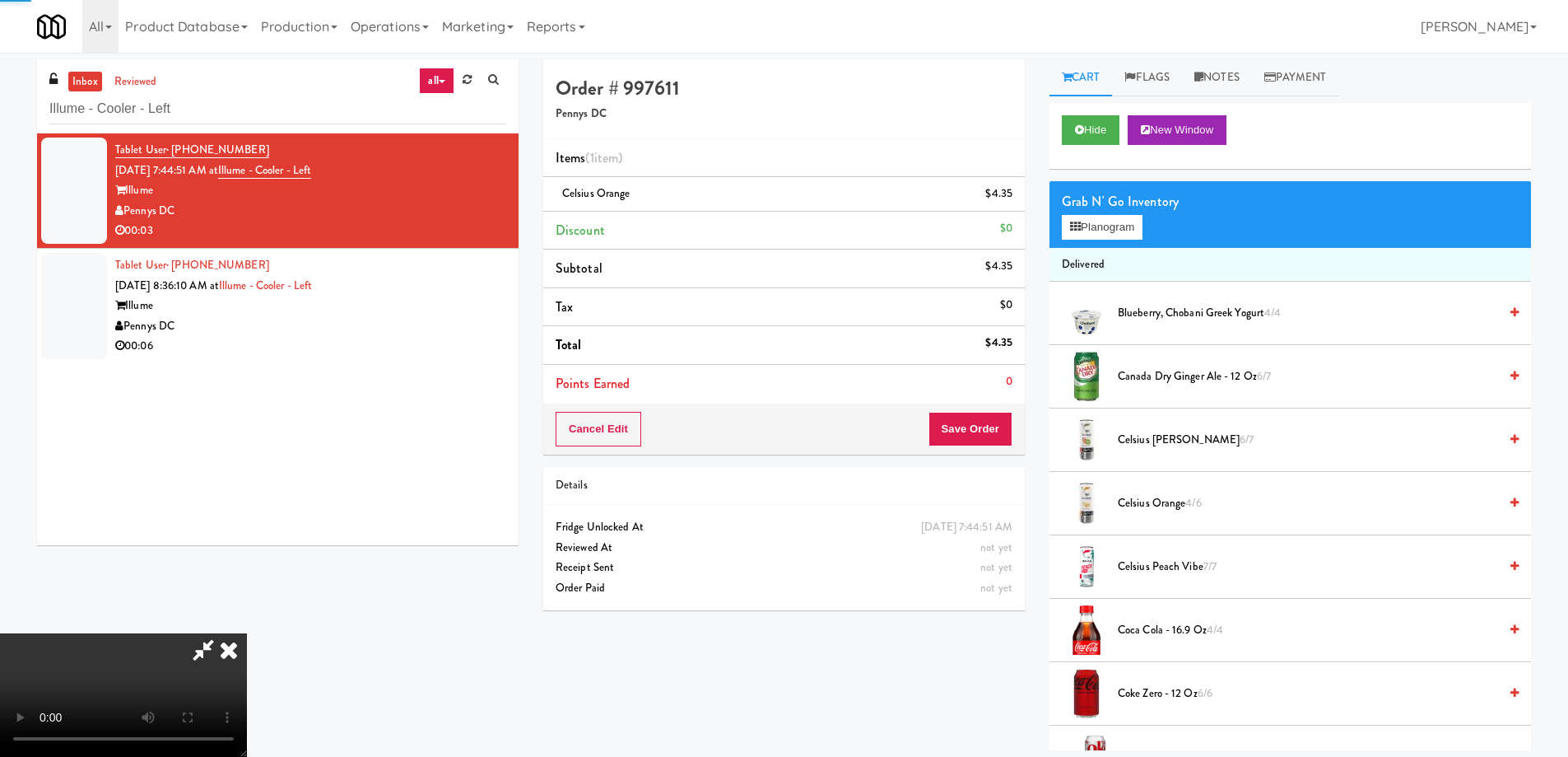
click at [247, 634] on icon at bounding box center [228, 650] width 36 height 33
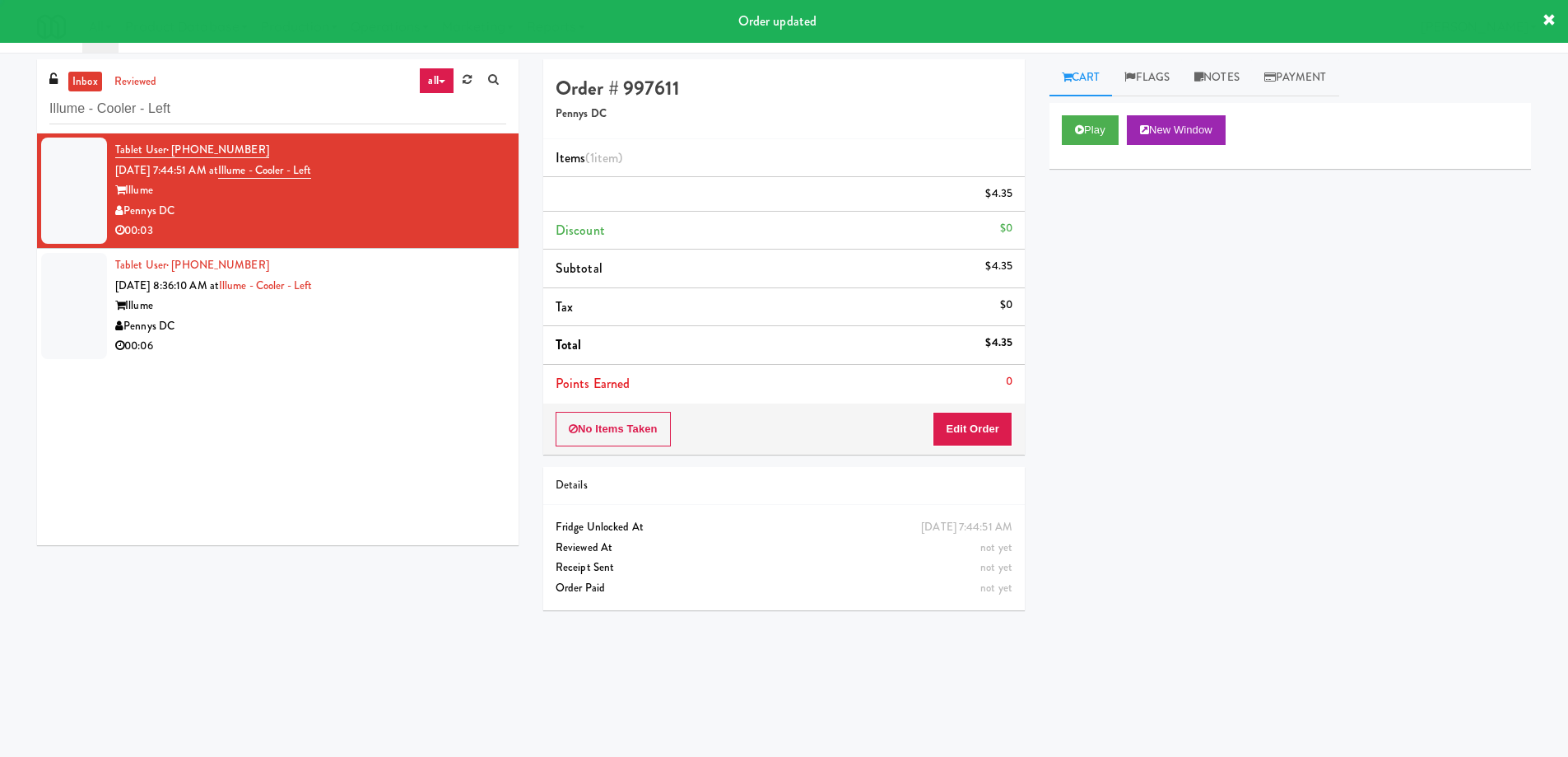
click at [387, 322] on div "Pennys DC" at bounding box center [311, 326] width 391 height 21
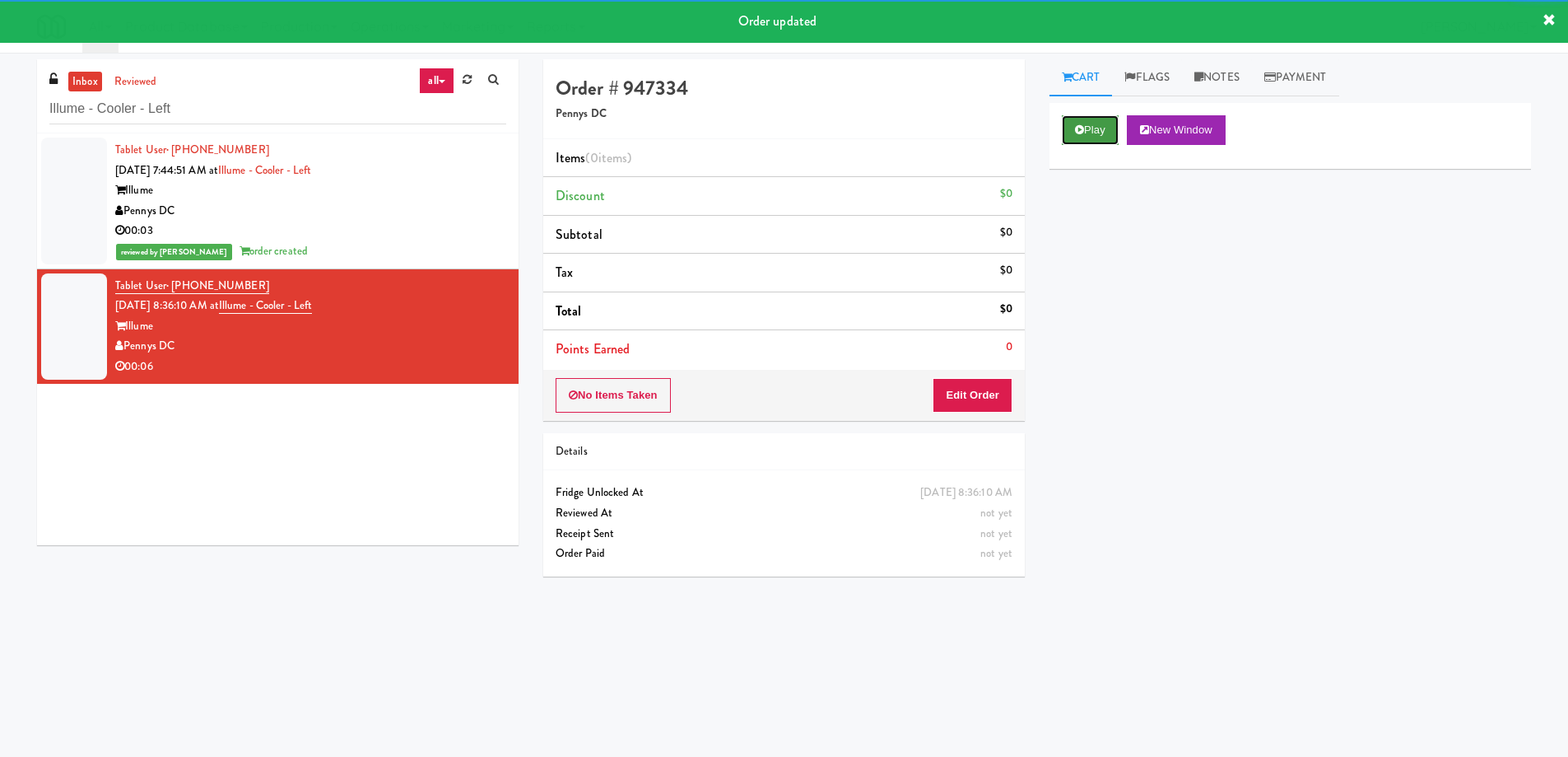
click at [1104, 132] on button "Play" at bounding box center [1090, 130] width 57 height 30
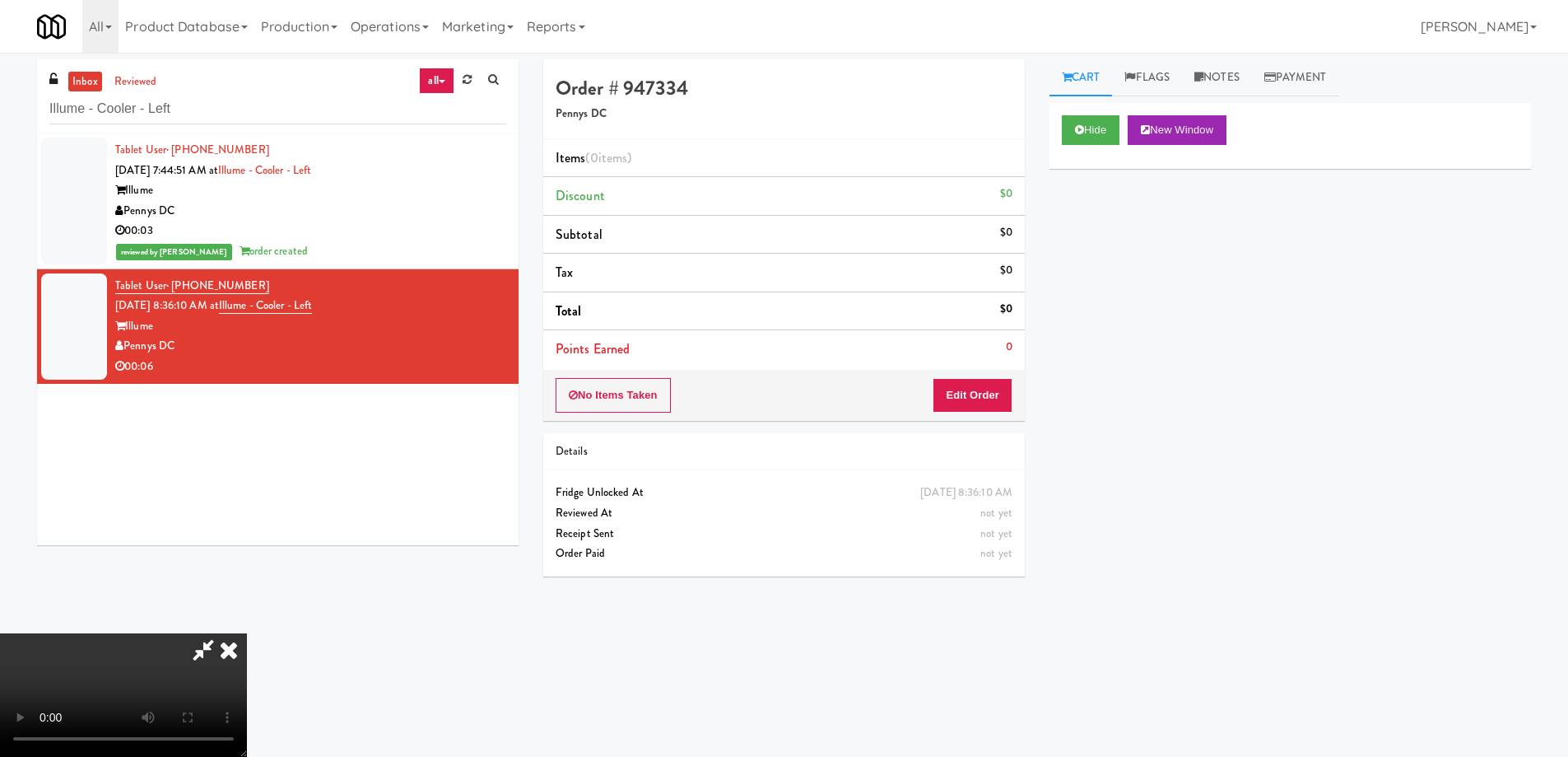
click at [247, 634] on video at bounding box center [123, 695] width 247 height 123
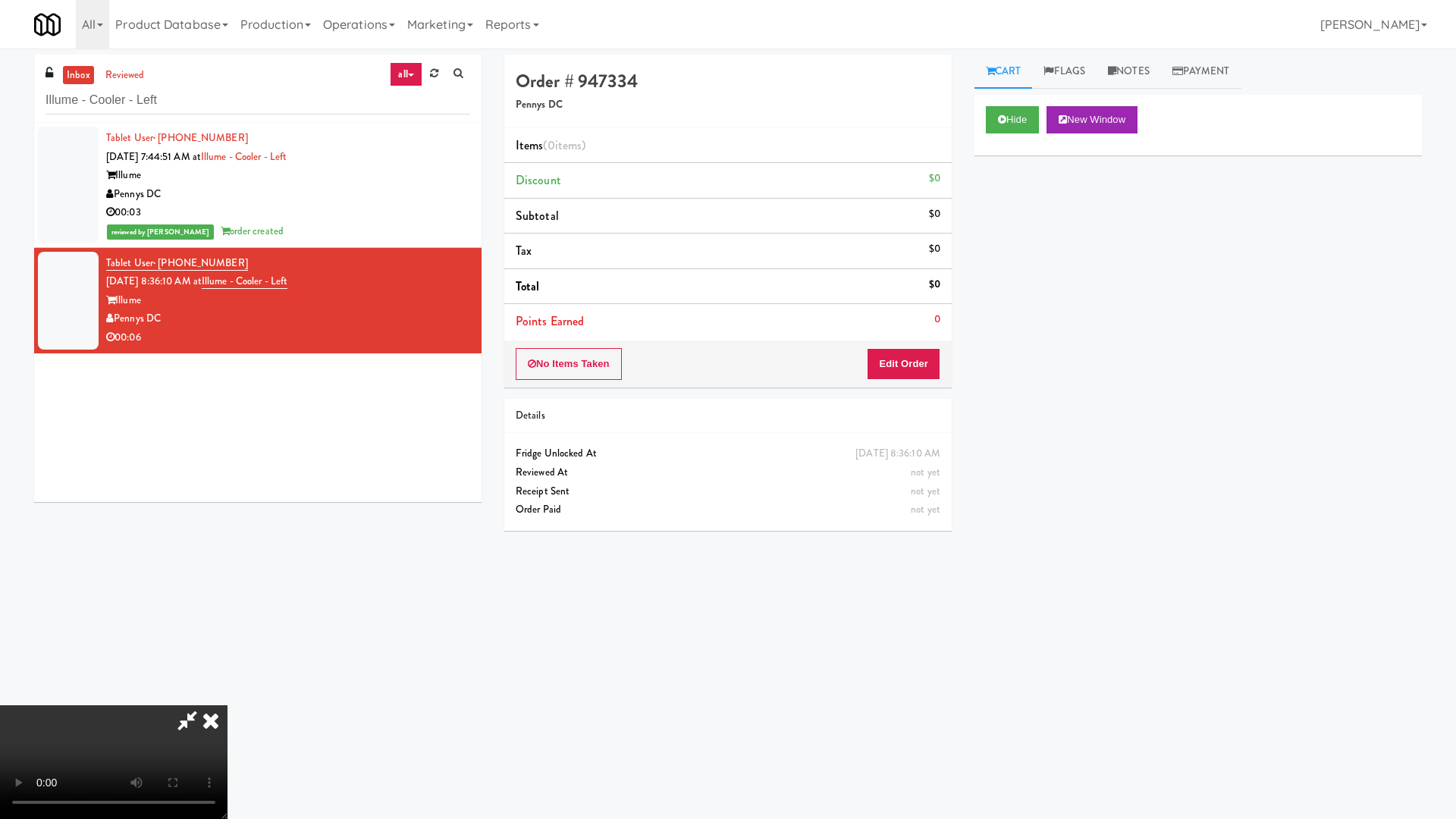
click at [228, 696] on video at bounding box center [113, 762] width 228 height 113
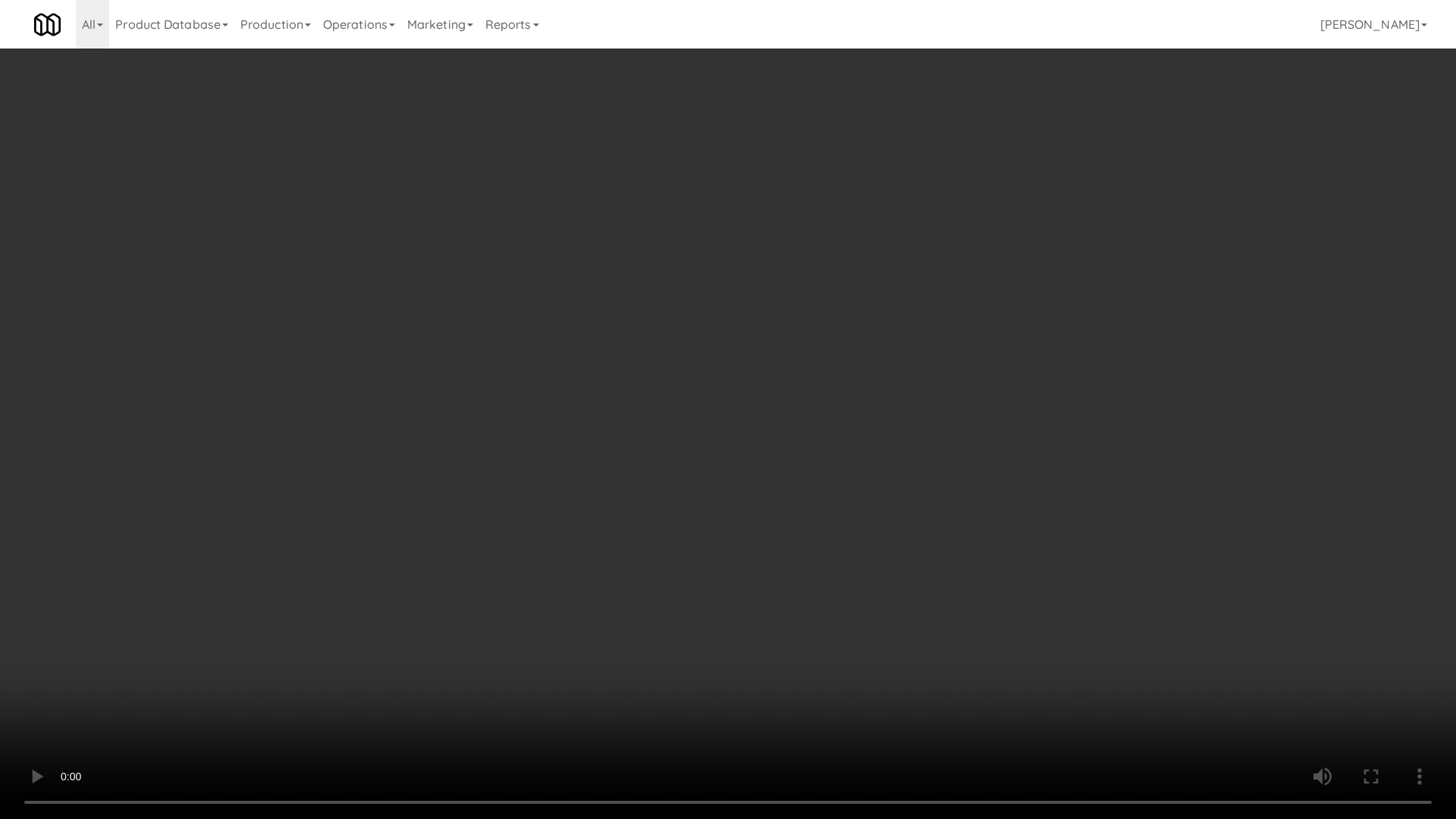
click at [748, 393] on video at bounding box center [728, 409] width 1456 height 819
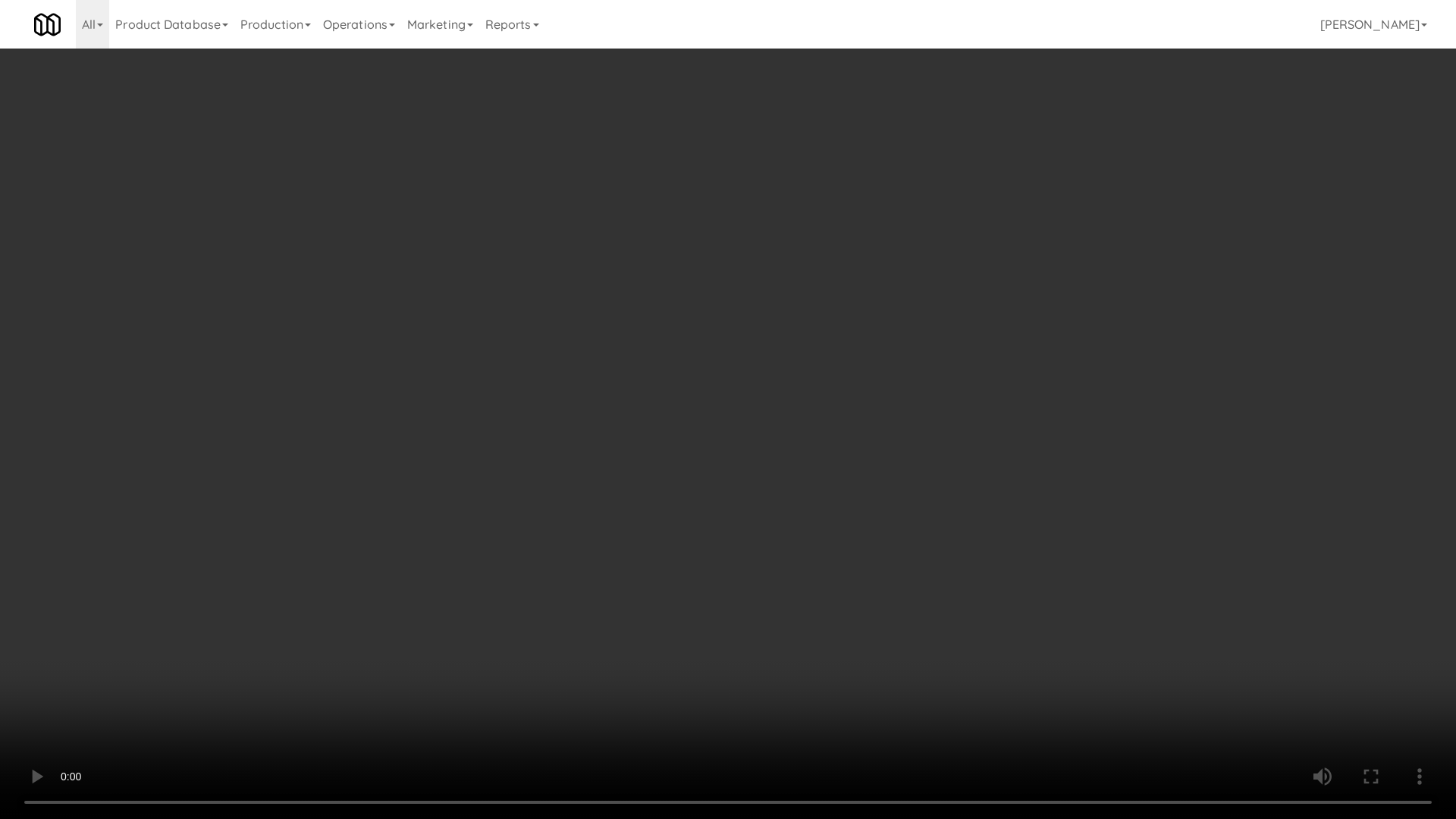
click at [748, 393] on video at bounding box center [728, 409] width 1456 height 819
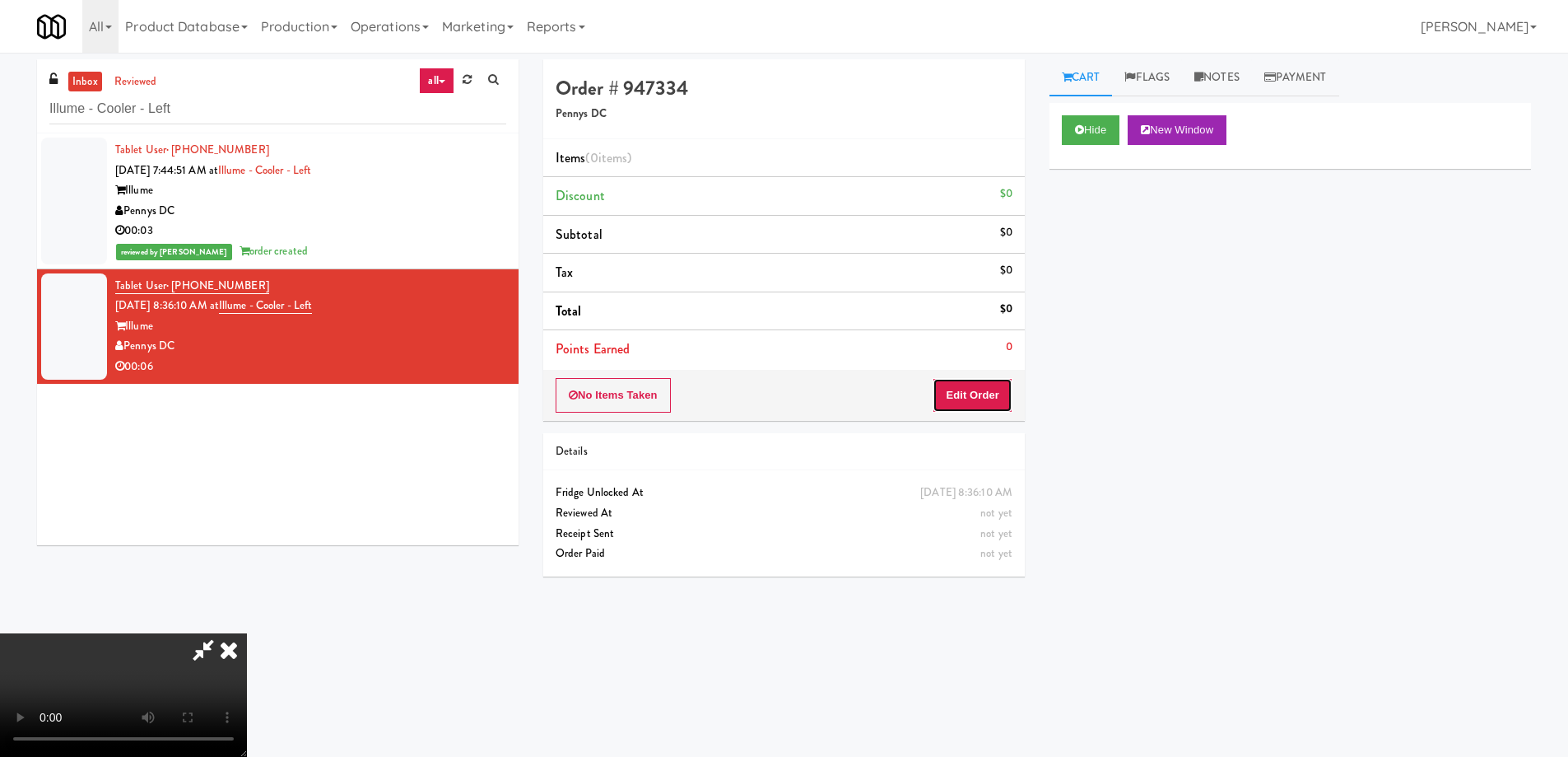
click at [956, 394] on button "Edit Order" at bounding box center [972, 395] width 79 height 35
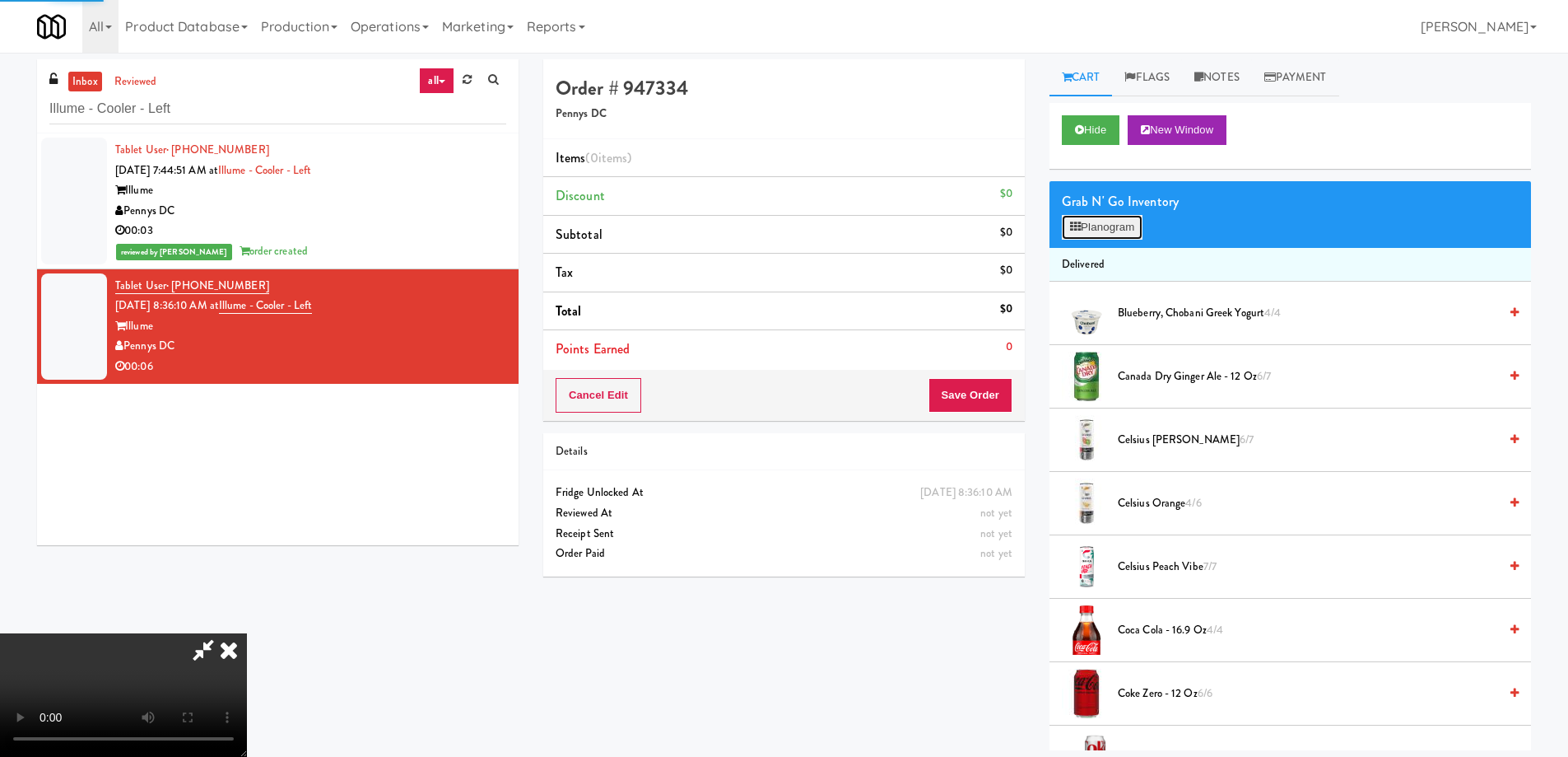
click at [1096, 228] on button "Planogram" at bounding box center [1102, 227] width 80 height 25
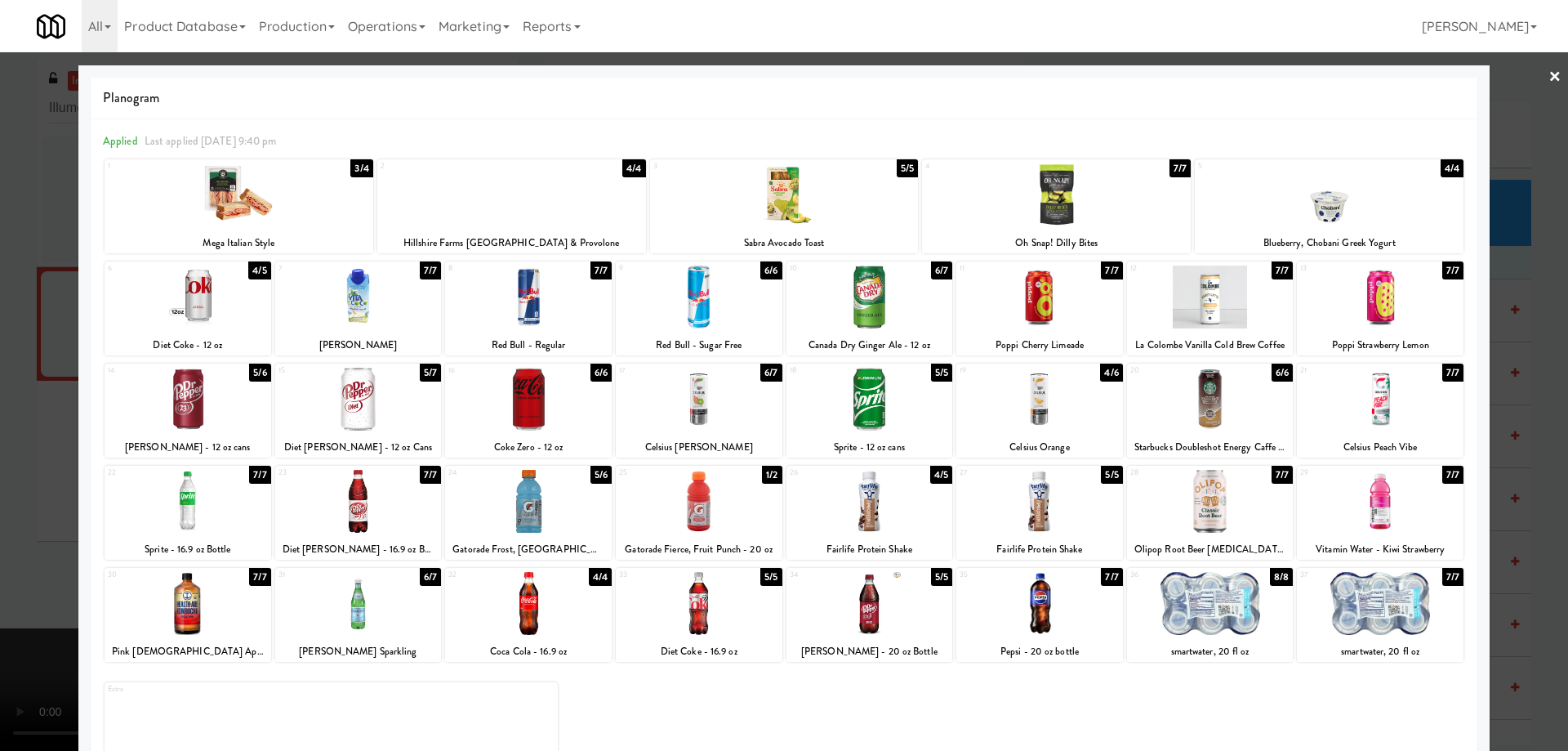
click at [1398, 491] on div at bounding box center [1380, 502] width 166 height 63
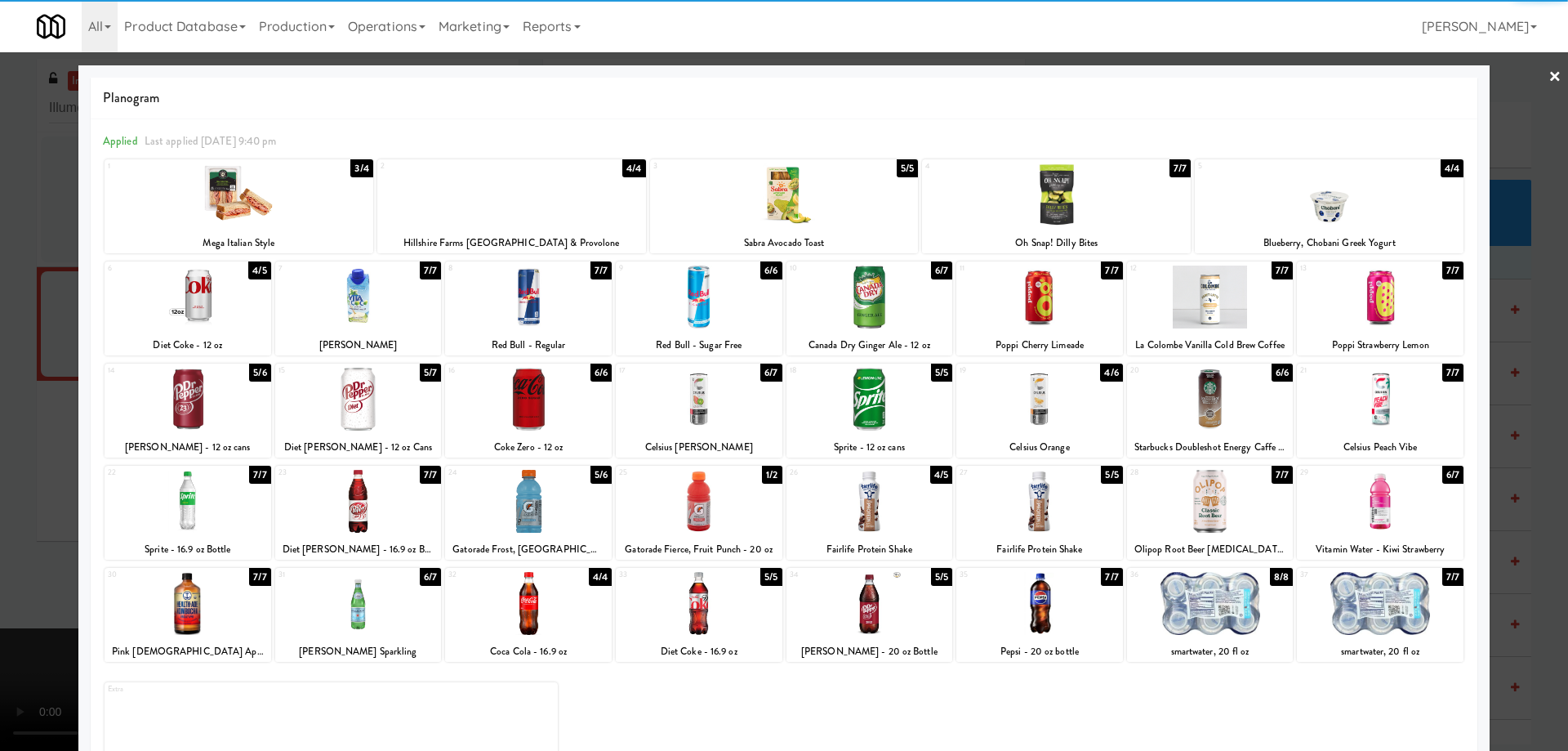
click at [1535, 76] on div at bounding box center [784, 376] width 1568 height 751
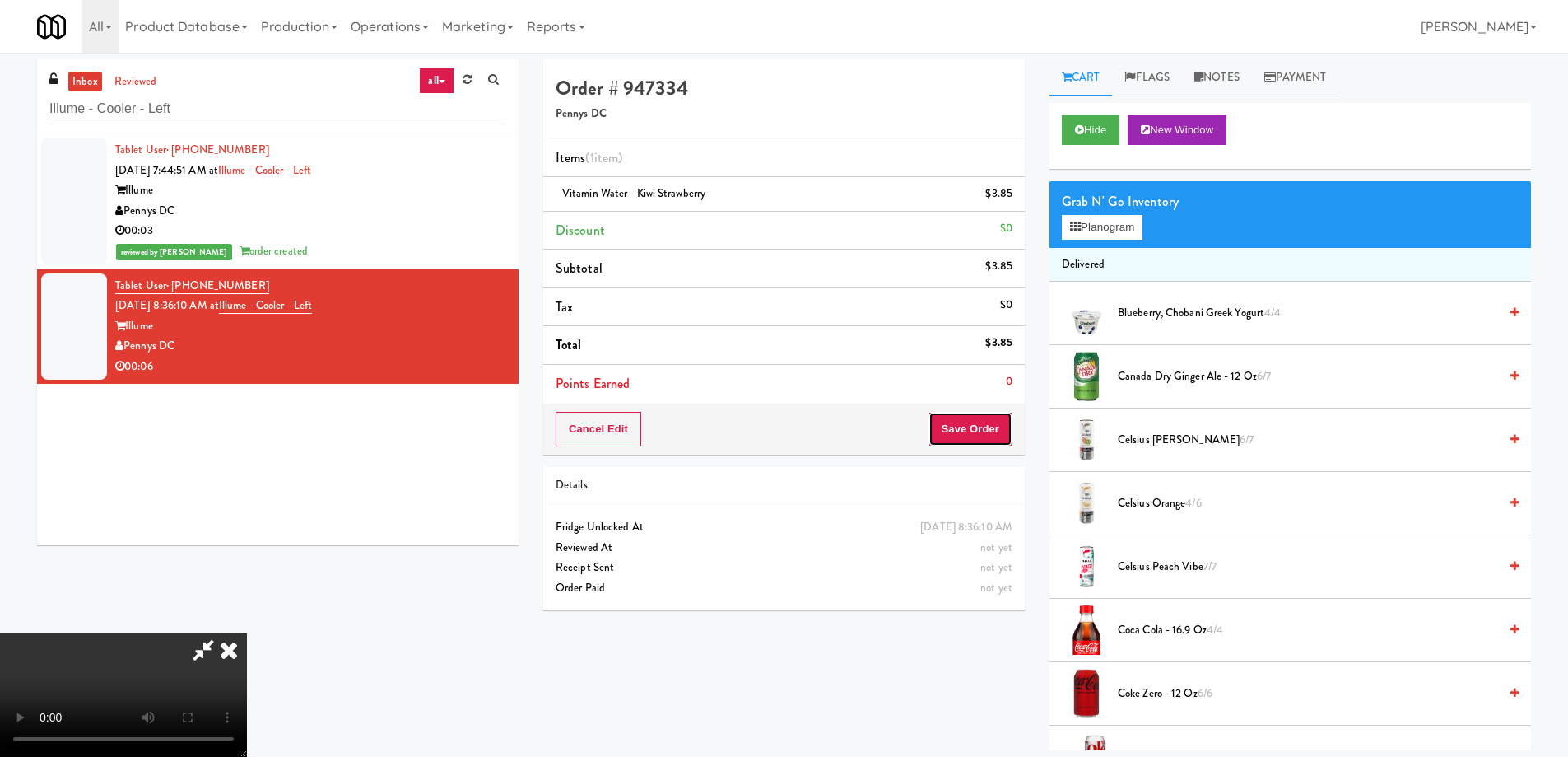
click at [992, 421] on button "Save Order" at bounding box center [970, 429] width 84 height 35
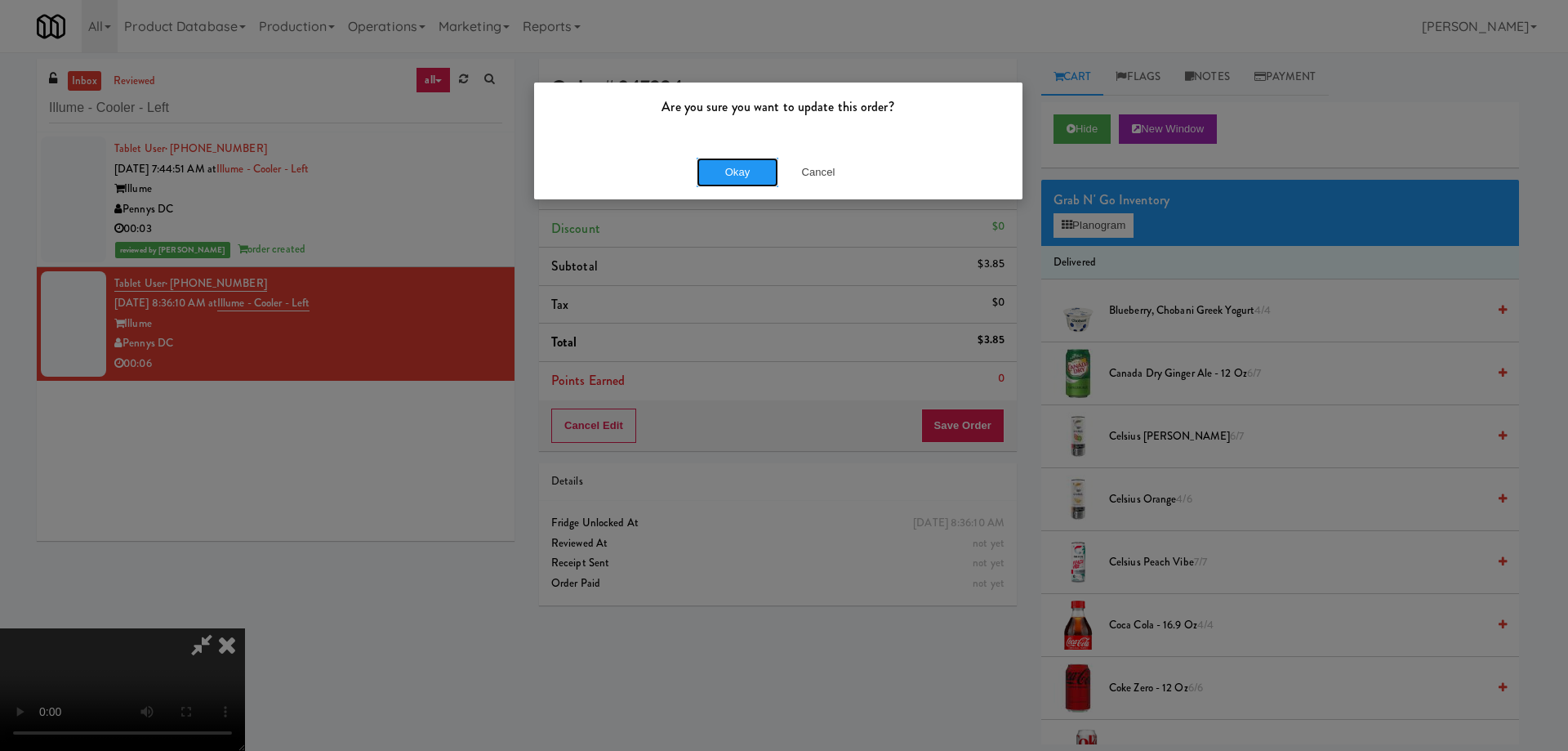
click at [724, 176] on button "Okay" at bounding box center [737, 172] width 82 height 30
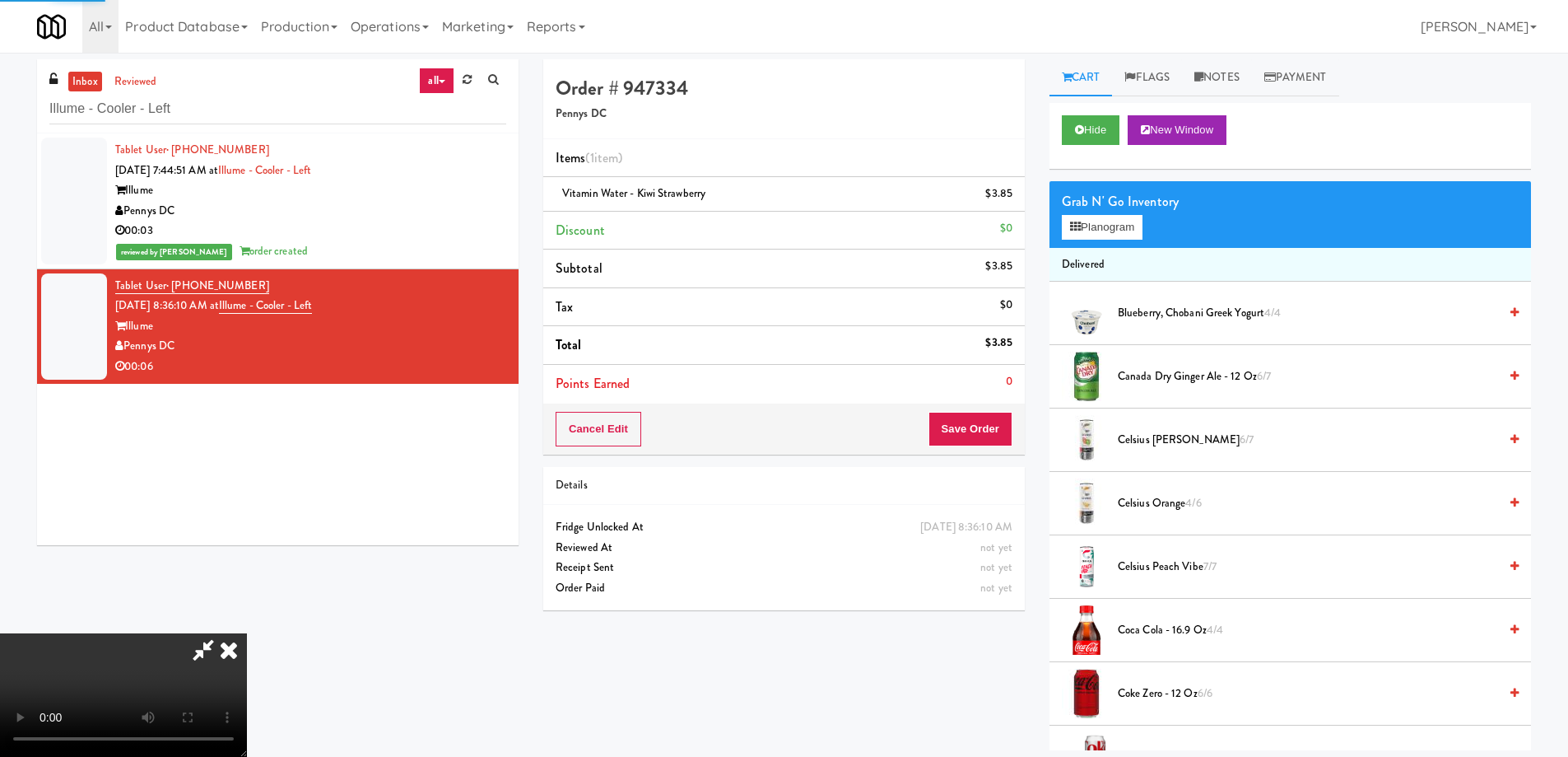
click at [941, 243] on li "Discount $0" at bounding box center [784, 230] width 482 height 39
click at [247, 634] on icon at bounding box center [228, 650] width 36 height 33
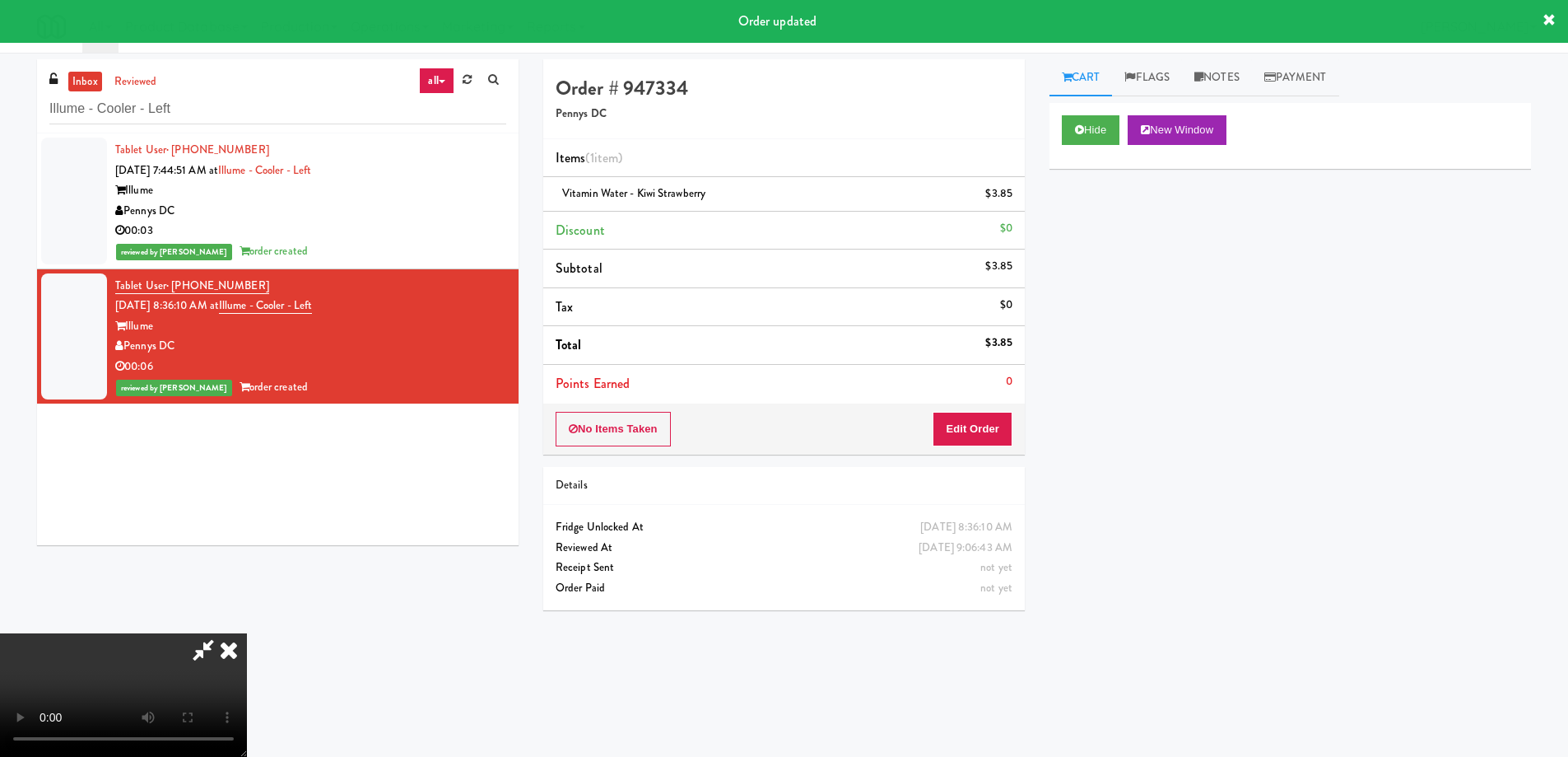
click at [247, 634] on icon at bounding box center [228, 650] width 36 height 33
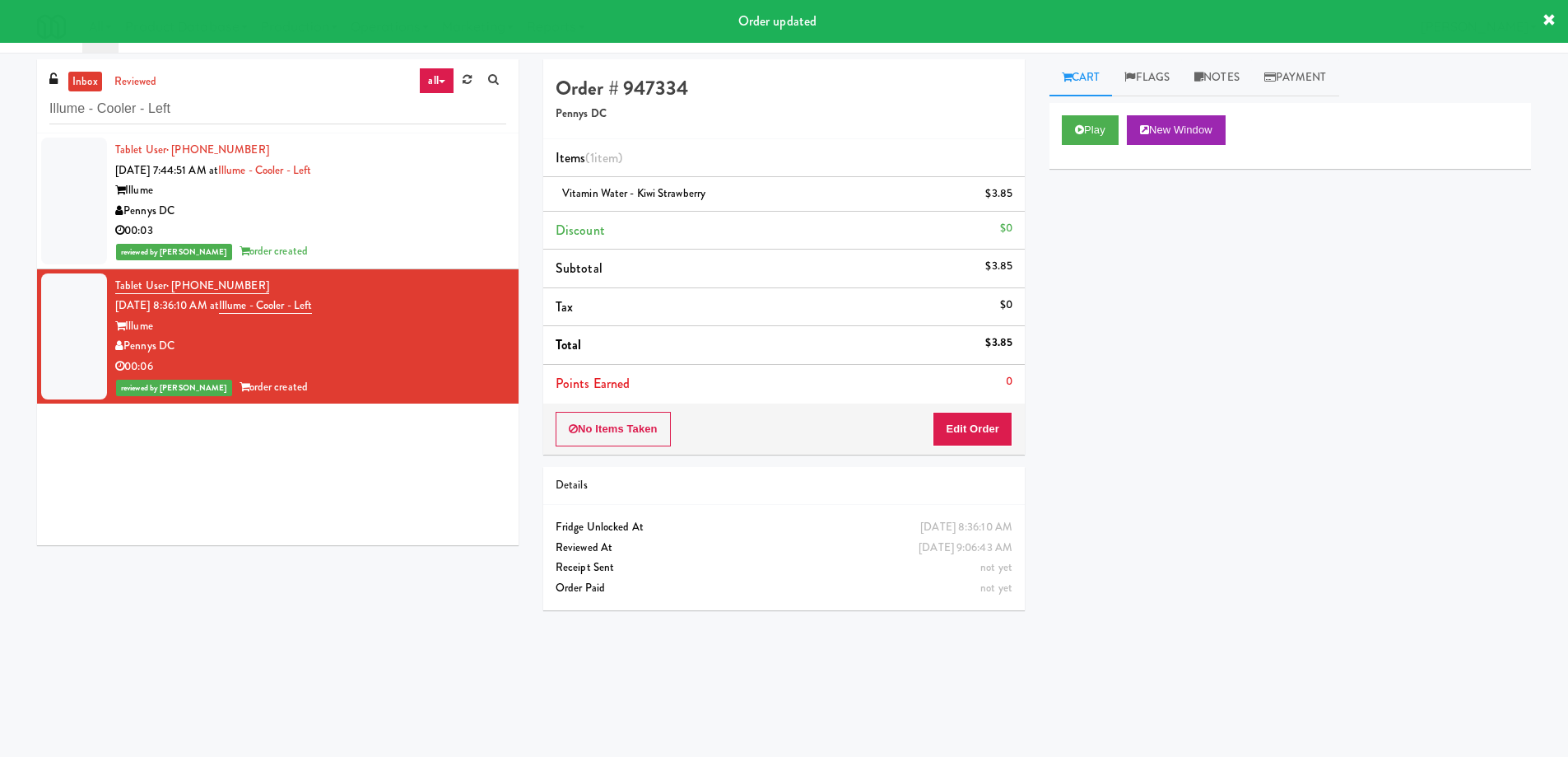
click at [335, 535] on div "Tablet User · (401) 633-5951 [DATE] 7:44:51 AM at Illume - Cooler - Left Illume…" at bounding box center [277, 339] width 482 height 412
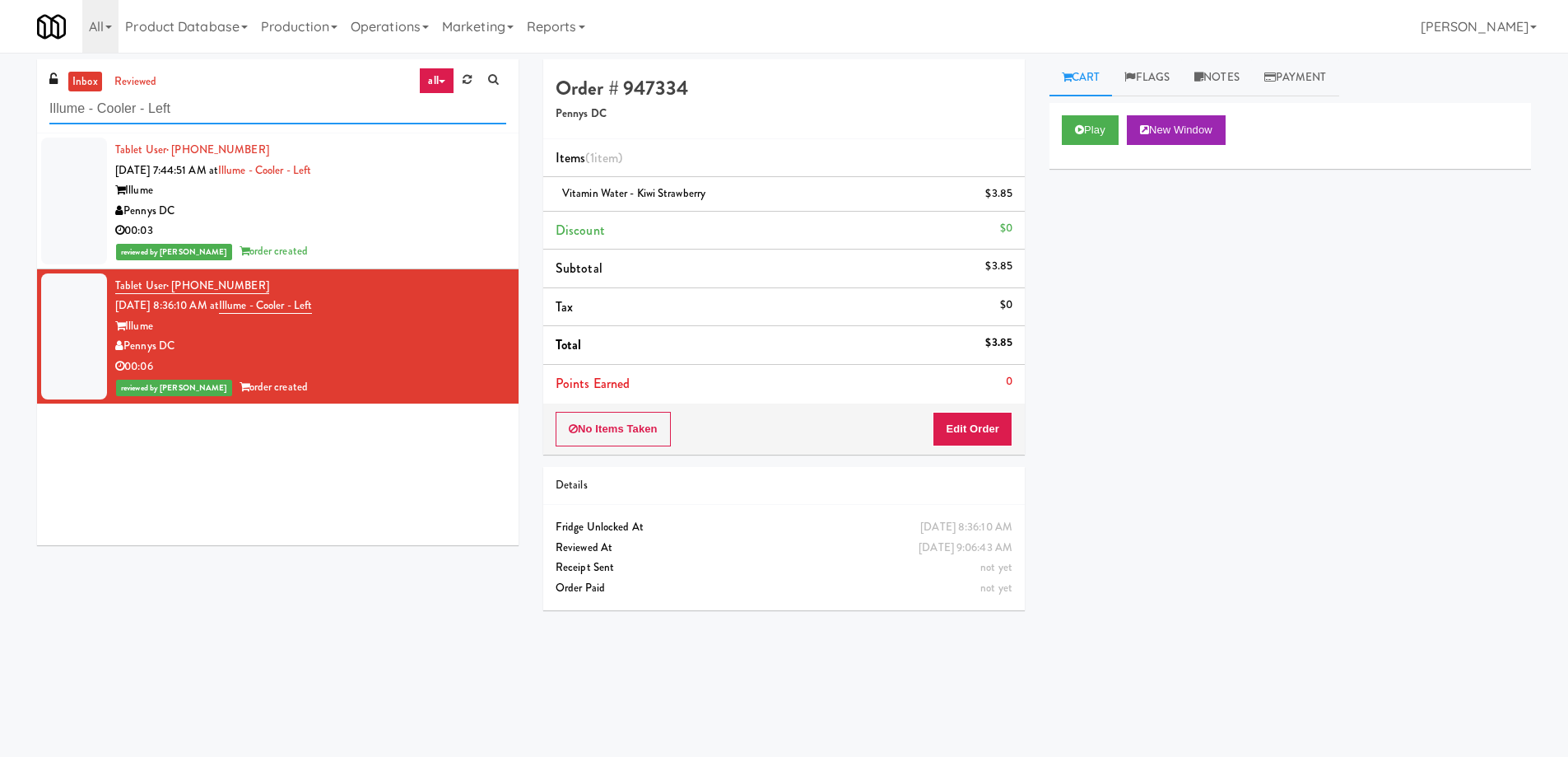
click at [212, 112] on input "Illume - Cooler - Left" at bounding box center [278, 109] width 457 height 31
paste input "Rock Solid Reboot (Right)"
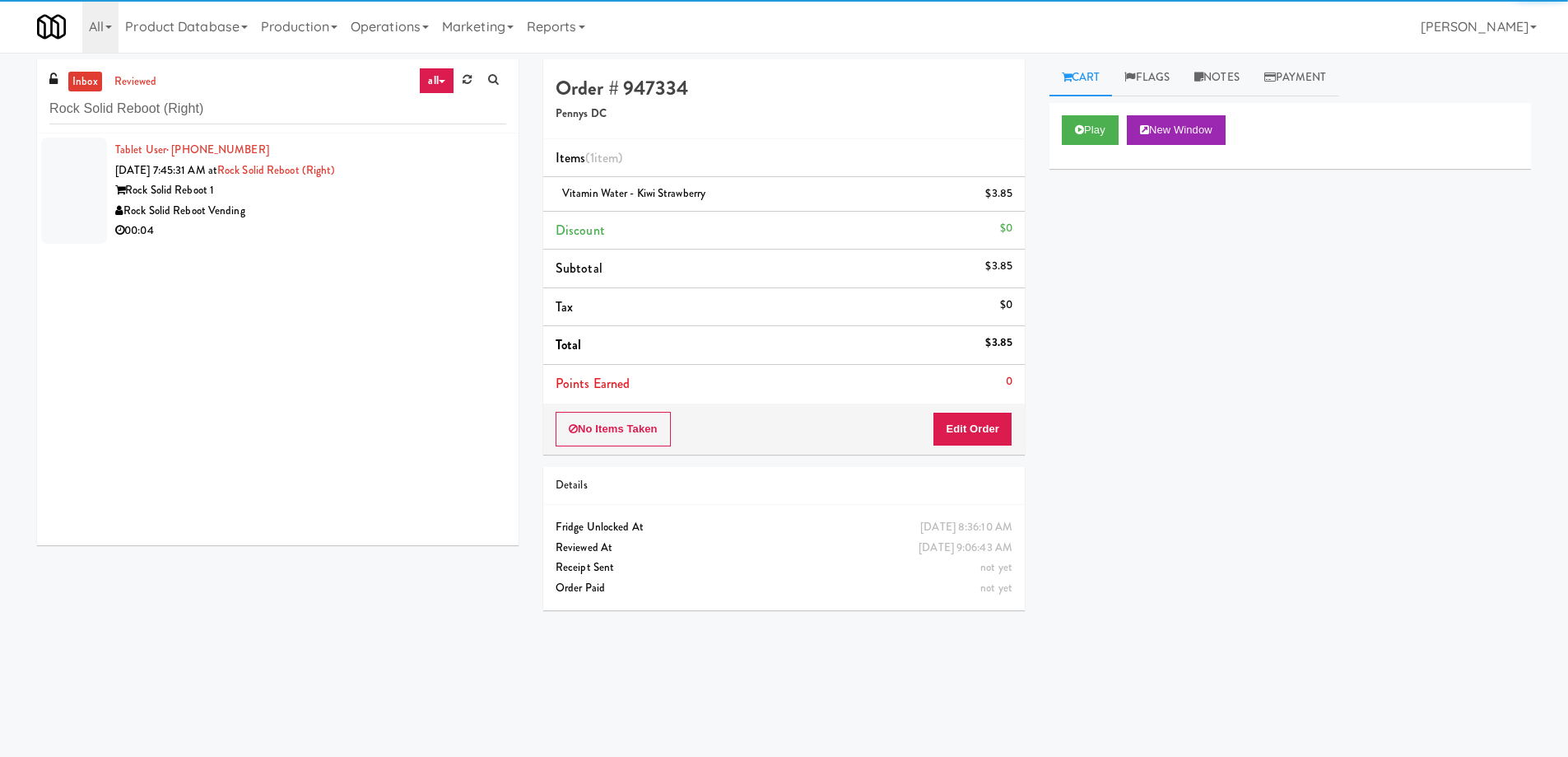
click at [366, 212] on div "Rock Solid Reboot Vending" at bounding box center [311, 211] width 391 height 21
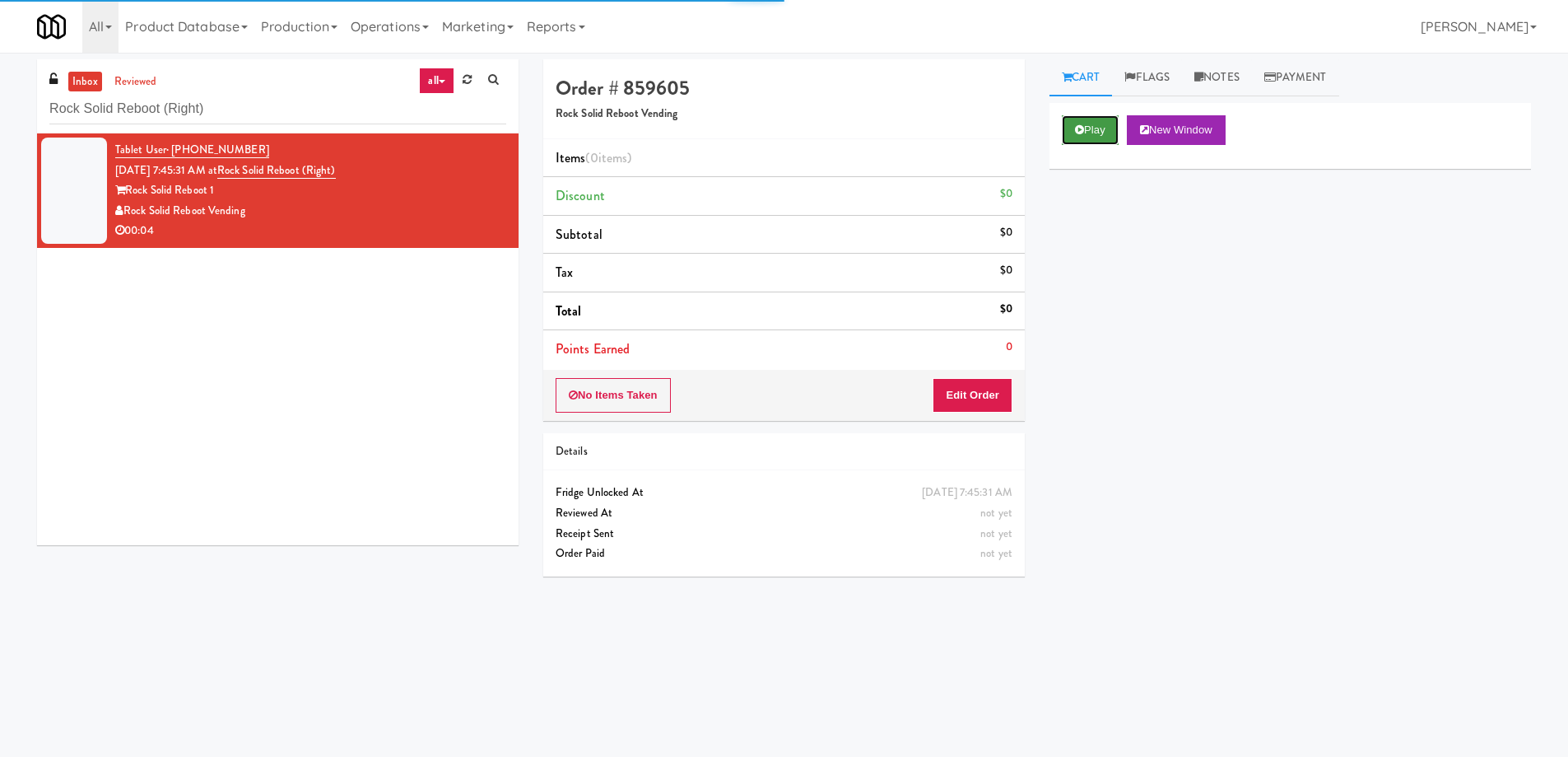
click at [1097, 132] on button "Play" at bounding box center [1090, 130] width 57 height 30
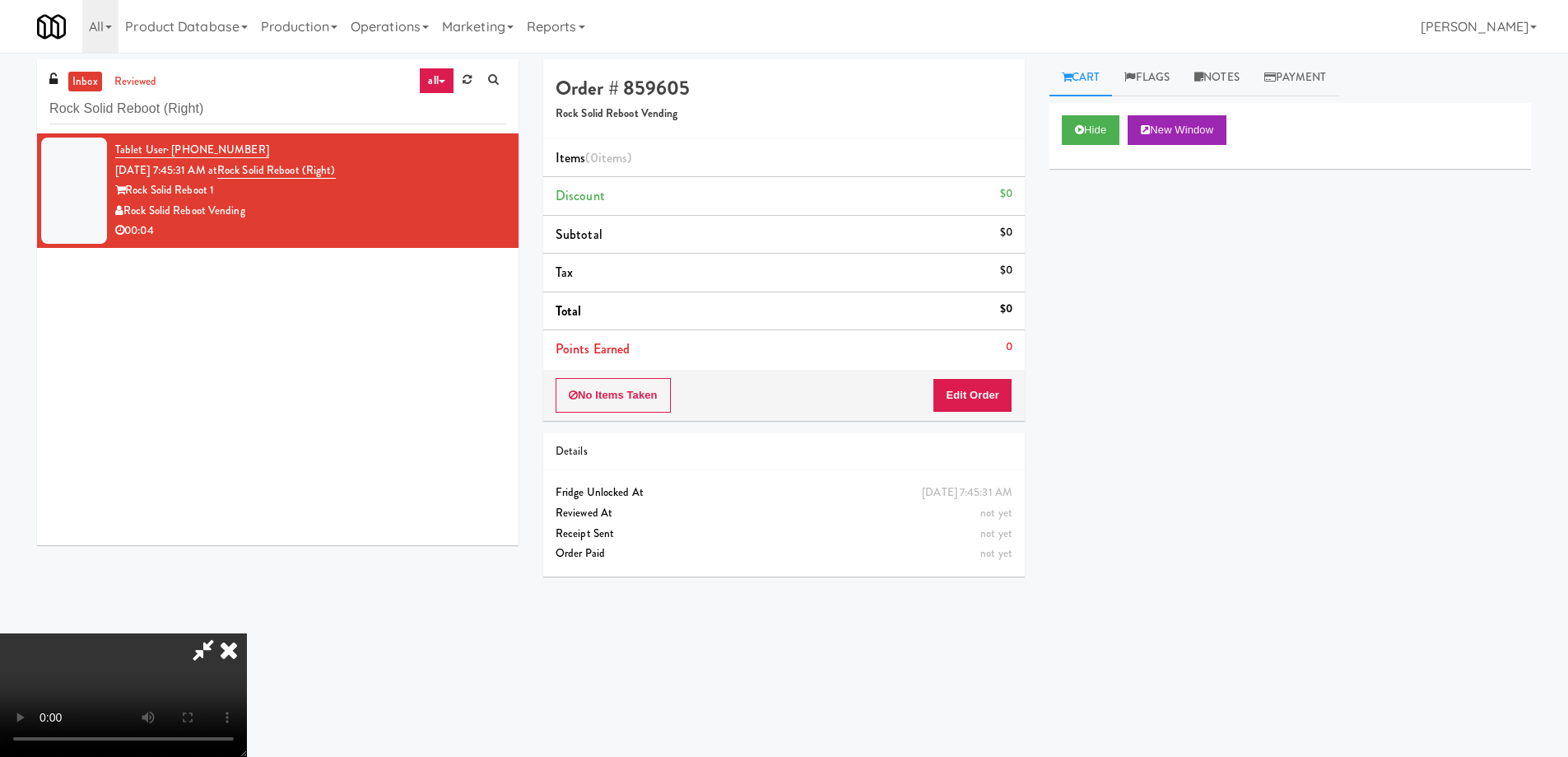
click at [247, 634] on video at bounding box center [123, 695] width 247 height 123
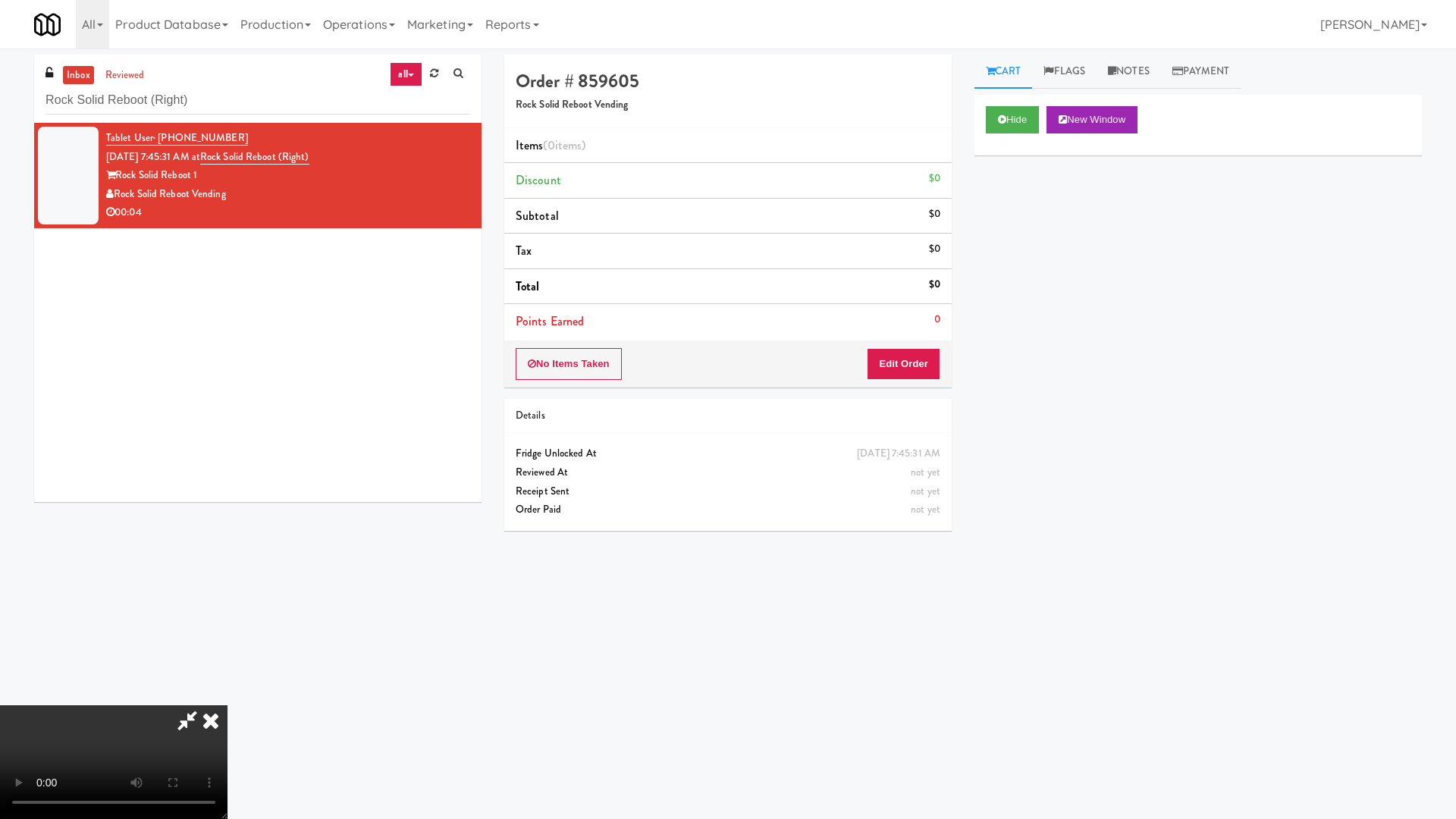
click at [228, 696] on video at bounding box center [113, 762] width 228 height 113
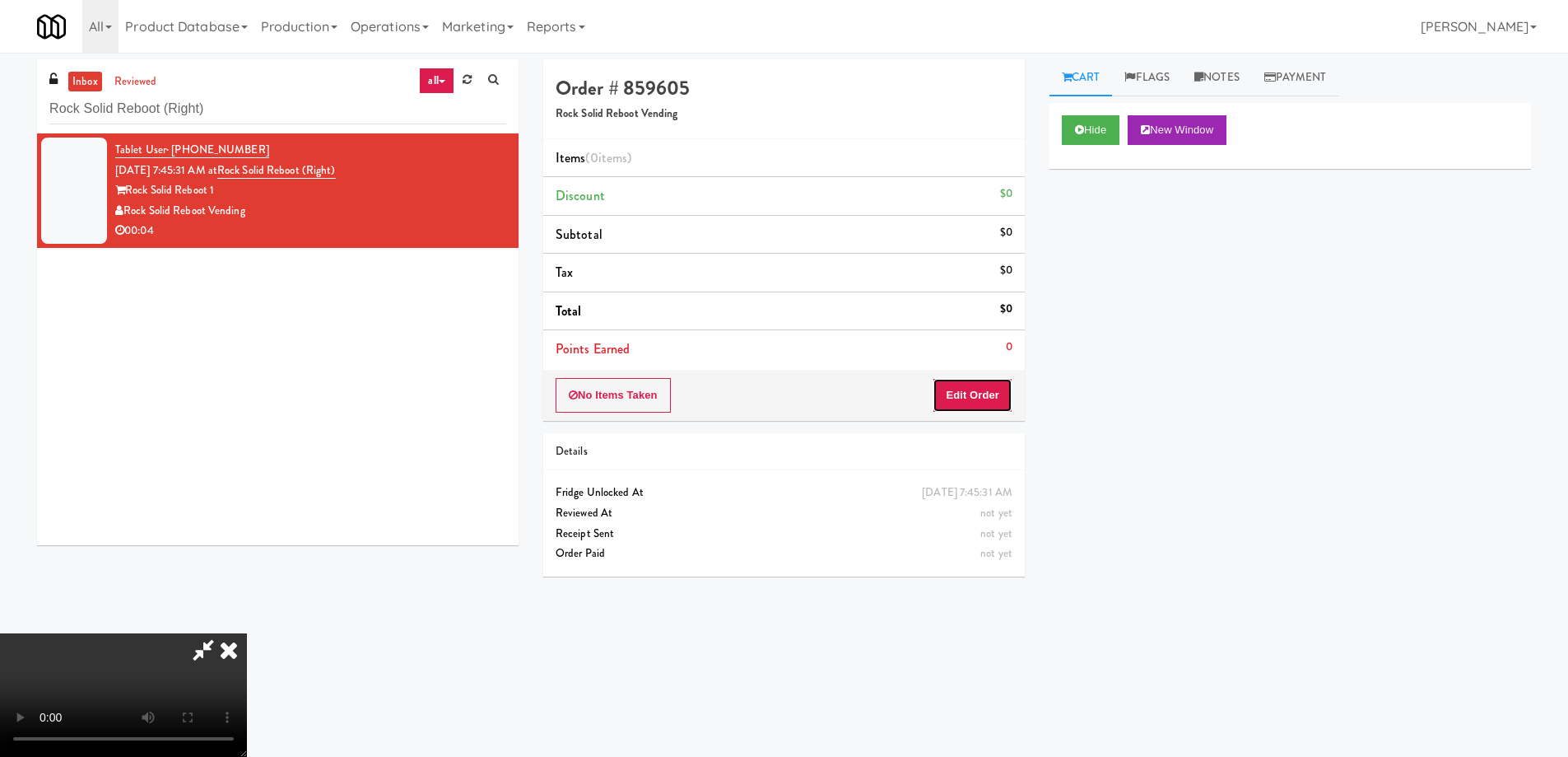
click at [973, 398] on button "Edit Order" at bounding box center [972, 395] width 79 height 35
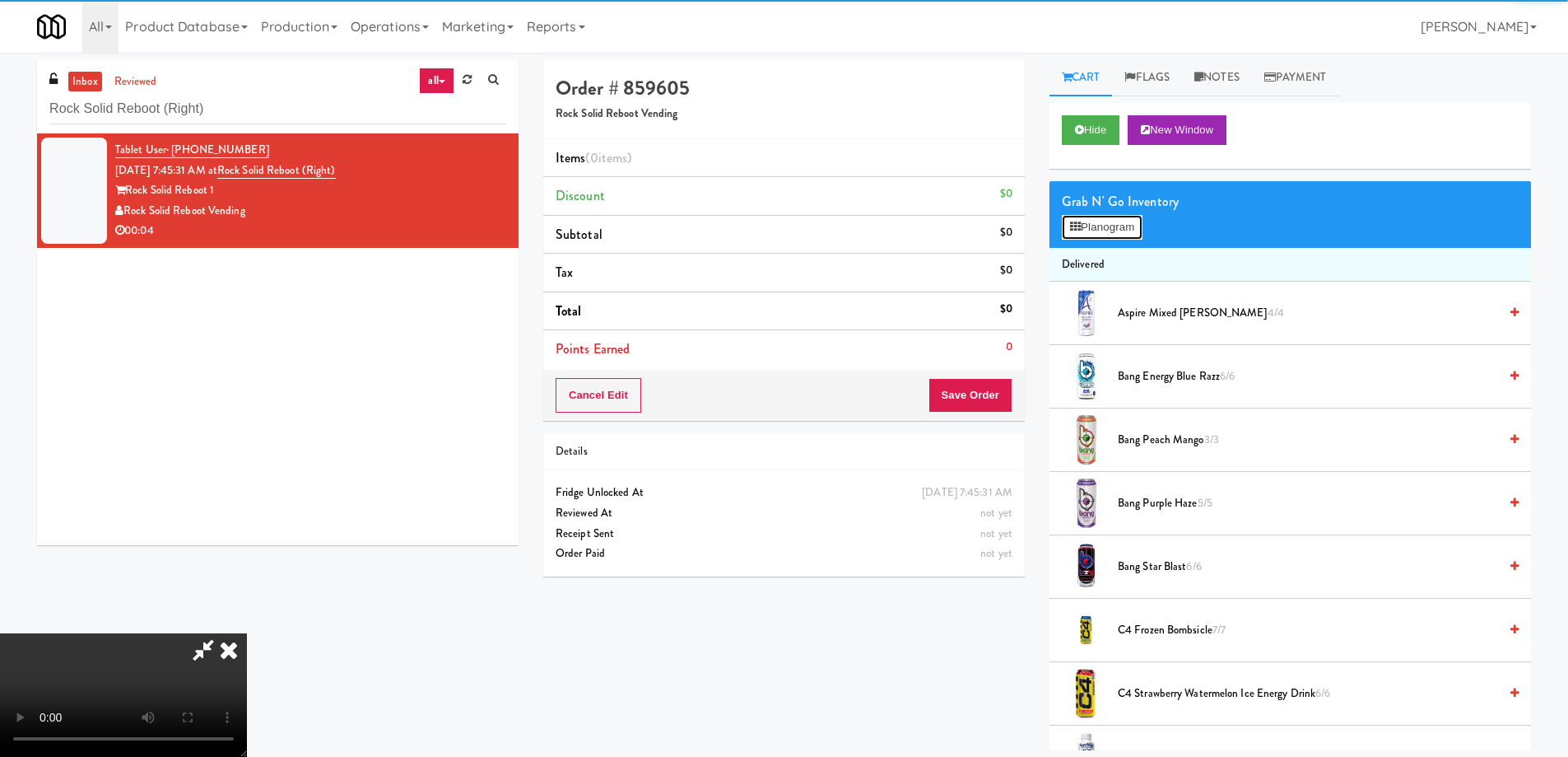
click at [1116, 225] on button "Planogram" at bounding box center [1102, 227] width 80 height 25
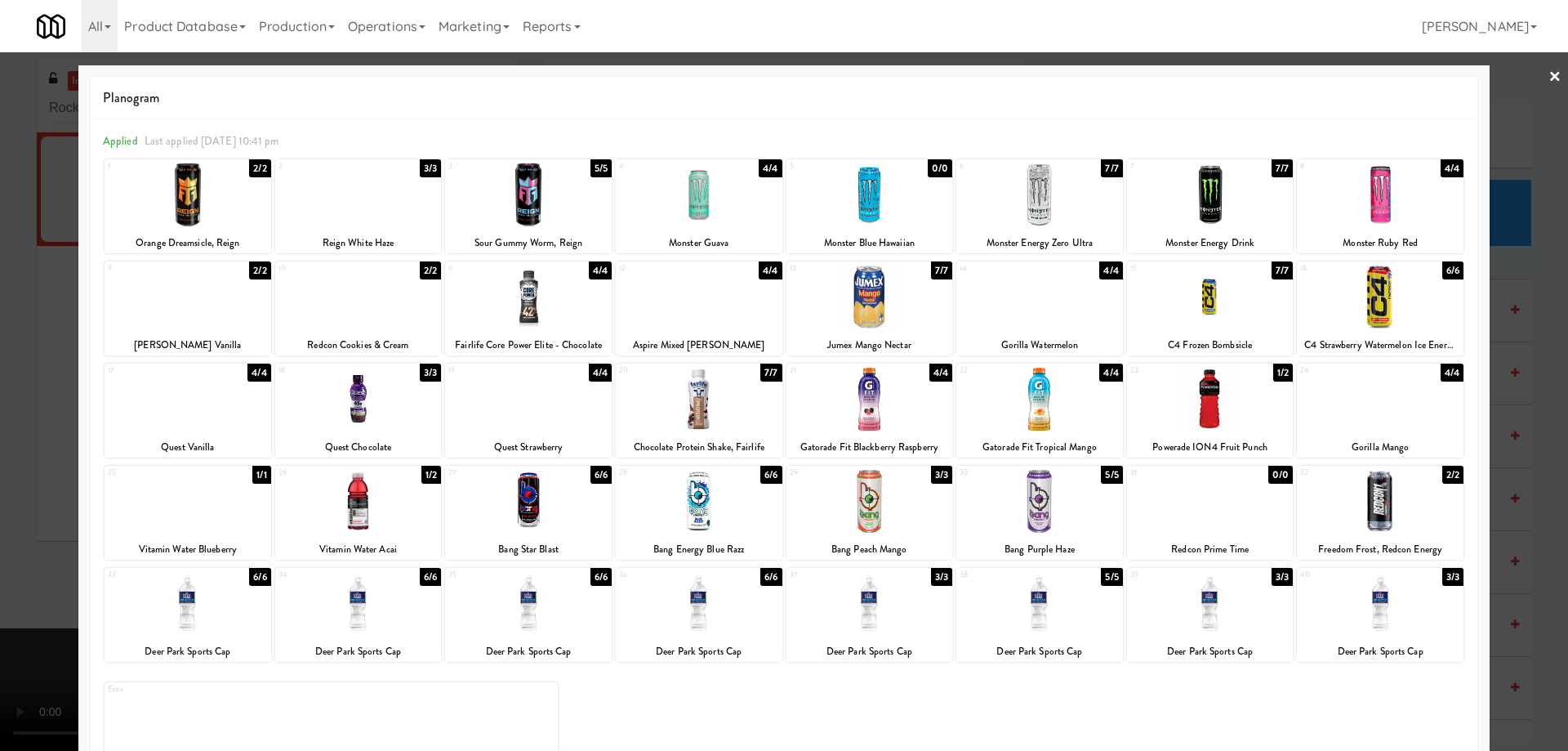
click at [559, 594] on div at bounding box center [528, 603] width 166 height 63
click at [1548, 76] on link "×" at bounding box center [1554, 77] width 13 height 50
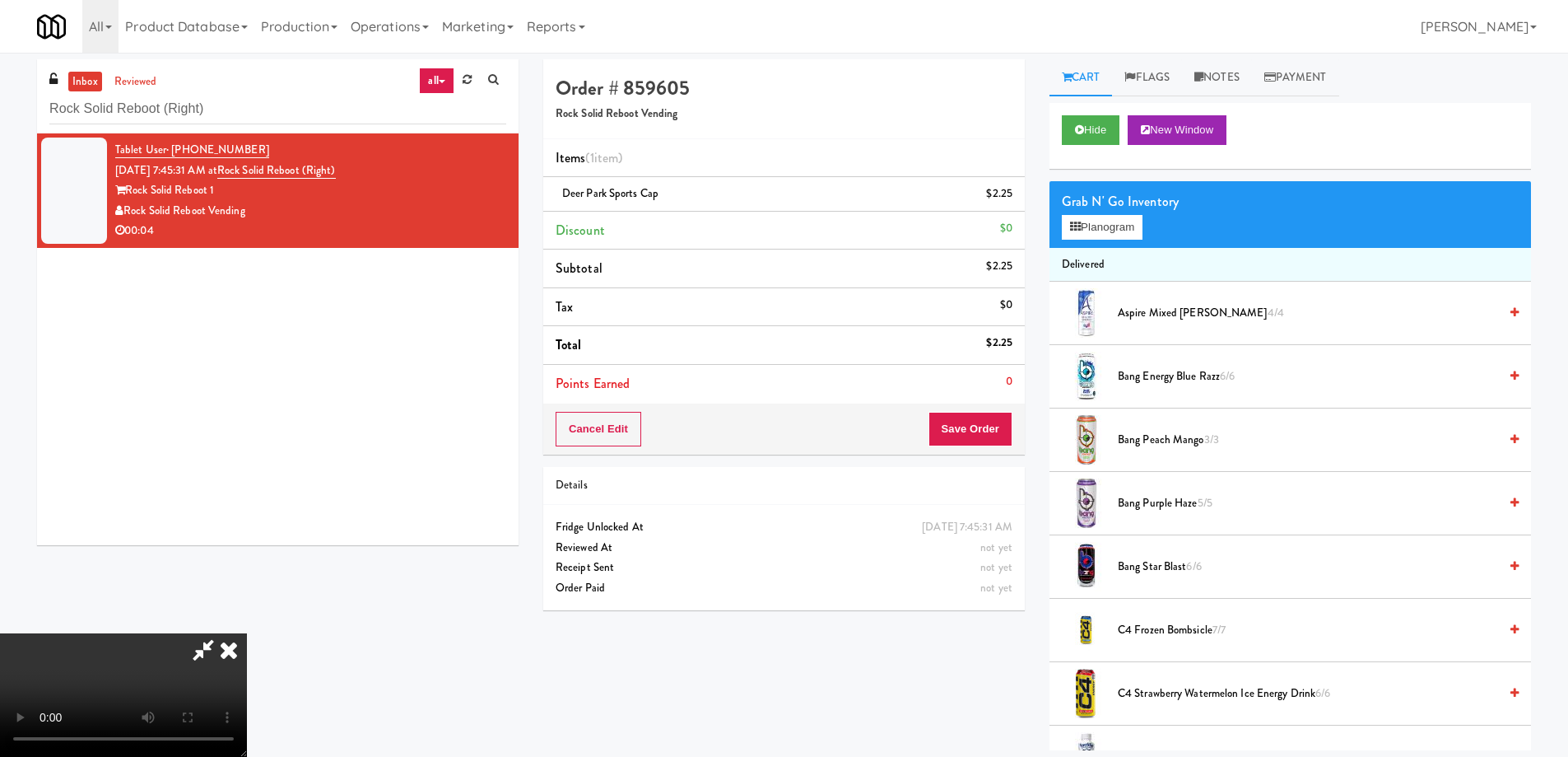
click at [247, 634] on video at bounding box center [123, 695] width 247 height 123
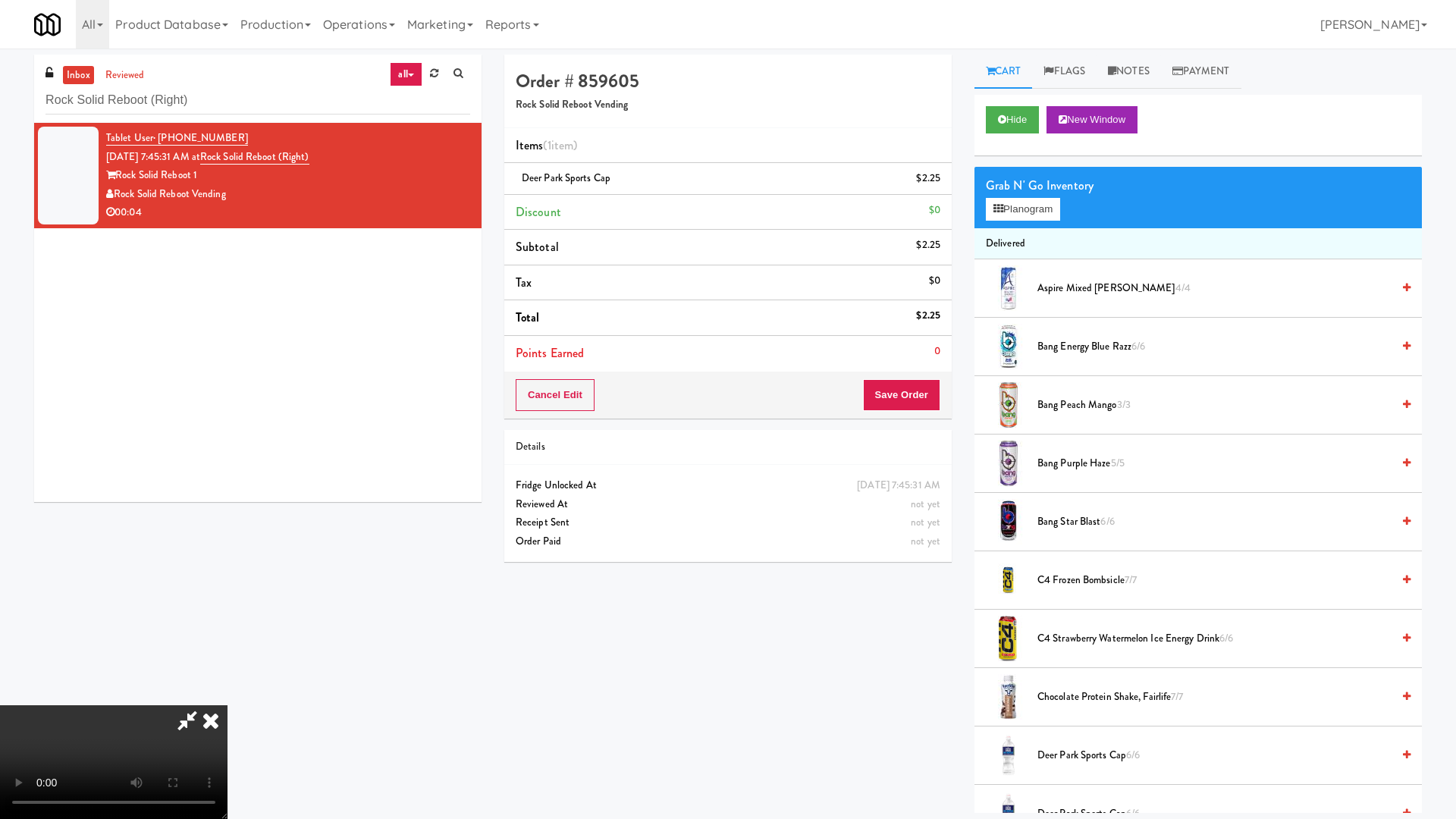
click at [228, 696] on video at bounding box center [113, 762] width 228 height 113
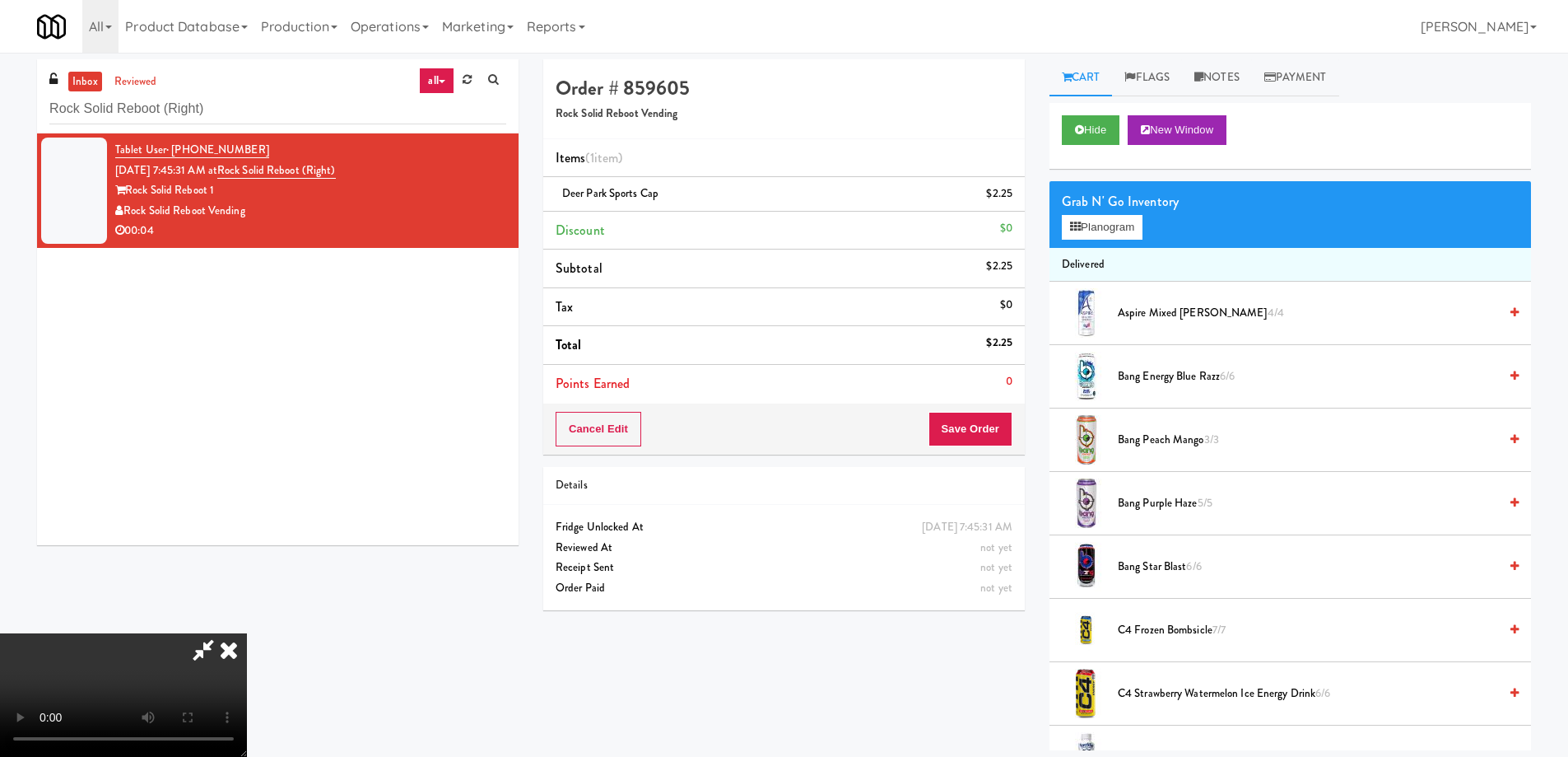
drag, startPoint x: 918, startPoint y: 75, endPoint x: 924, endPoint y: 152, distance: 77.2
click at [247, 634] on icon at bounding box center [228, 650] width 36 height 33
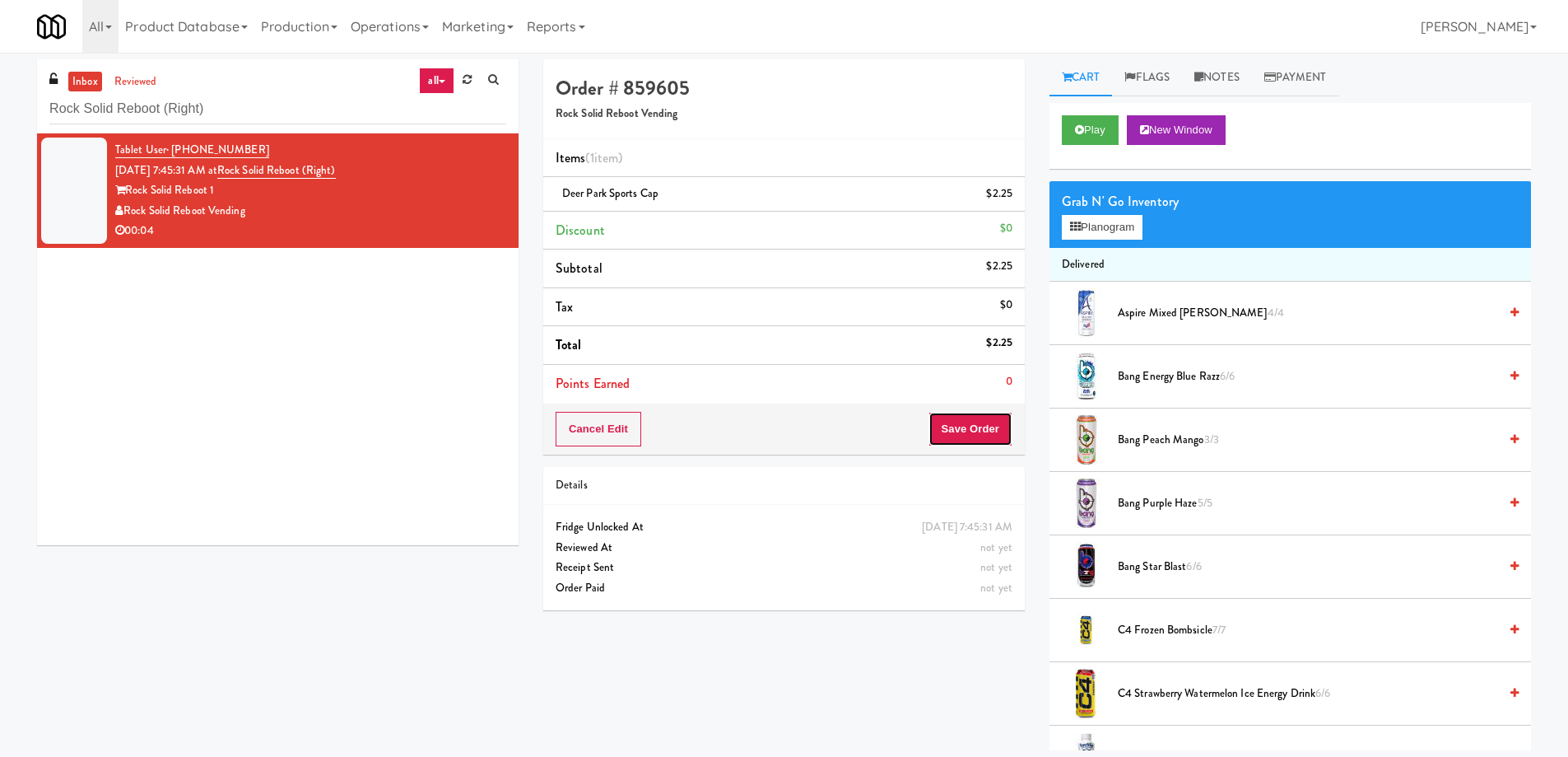
click at [961, 427] on button "Save Order" at bounding box center [970, 429] width 84 height 35
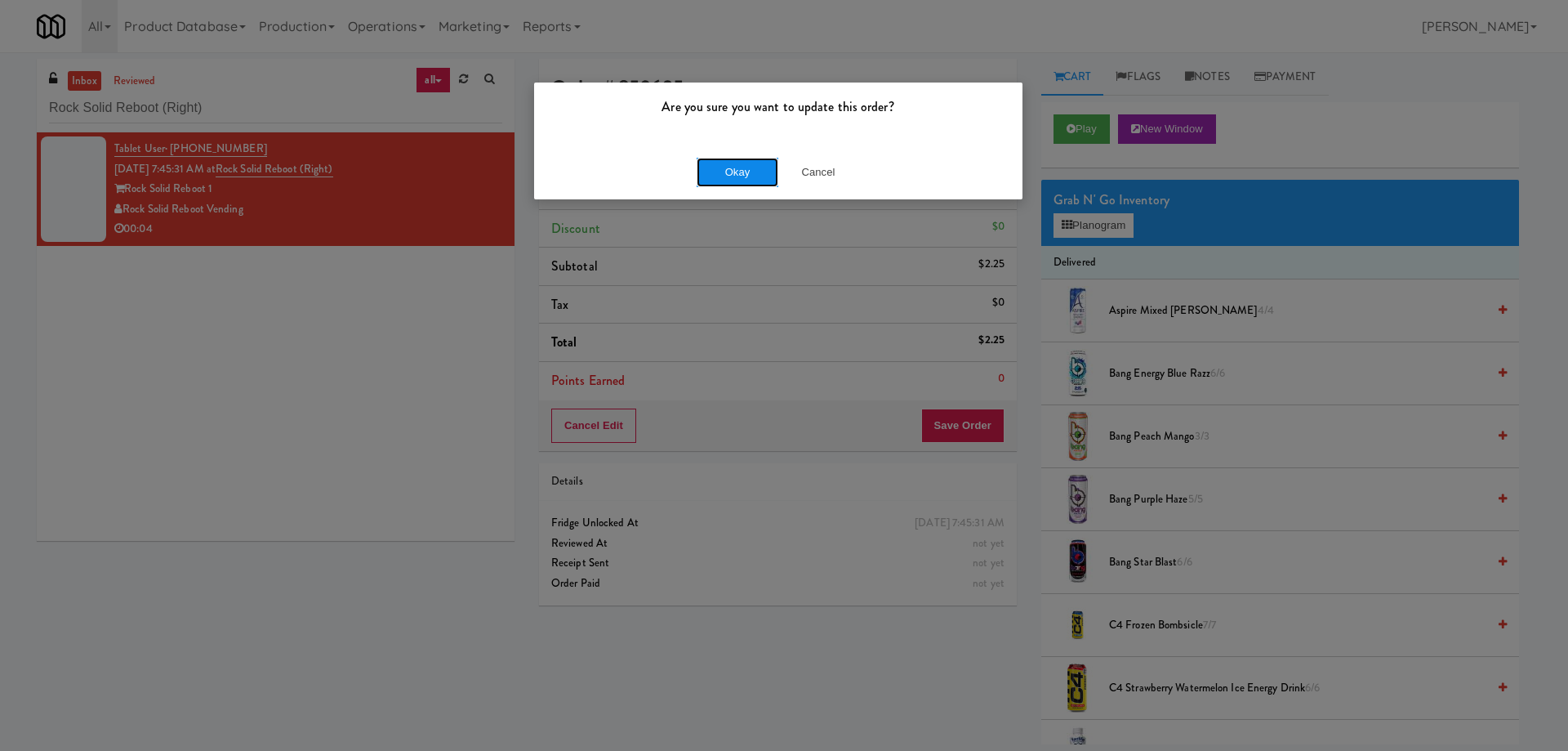
click at [743, 177] on button "Okay" at bounding box center [737, 172] width 82 height 30
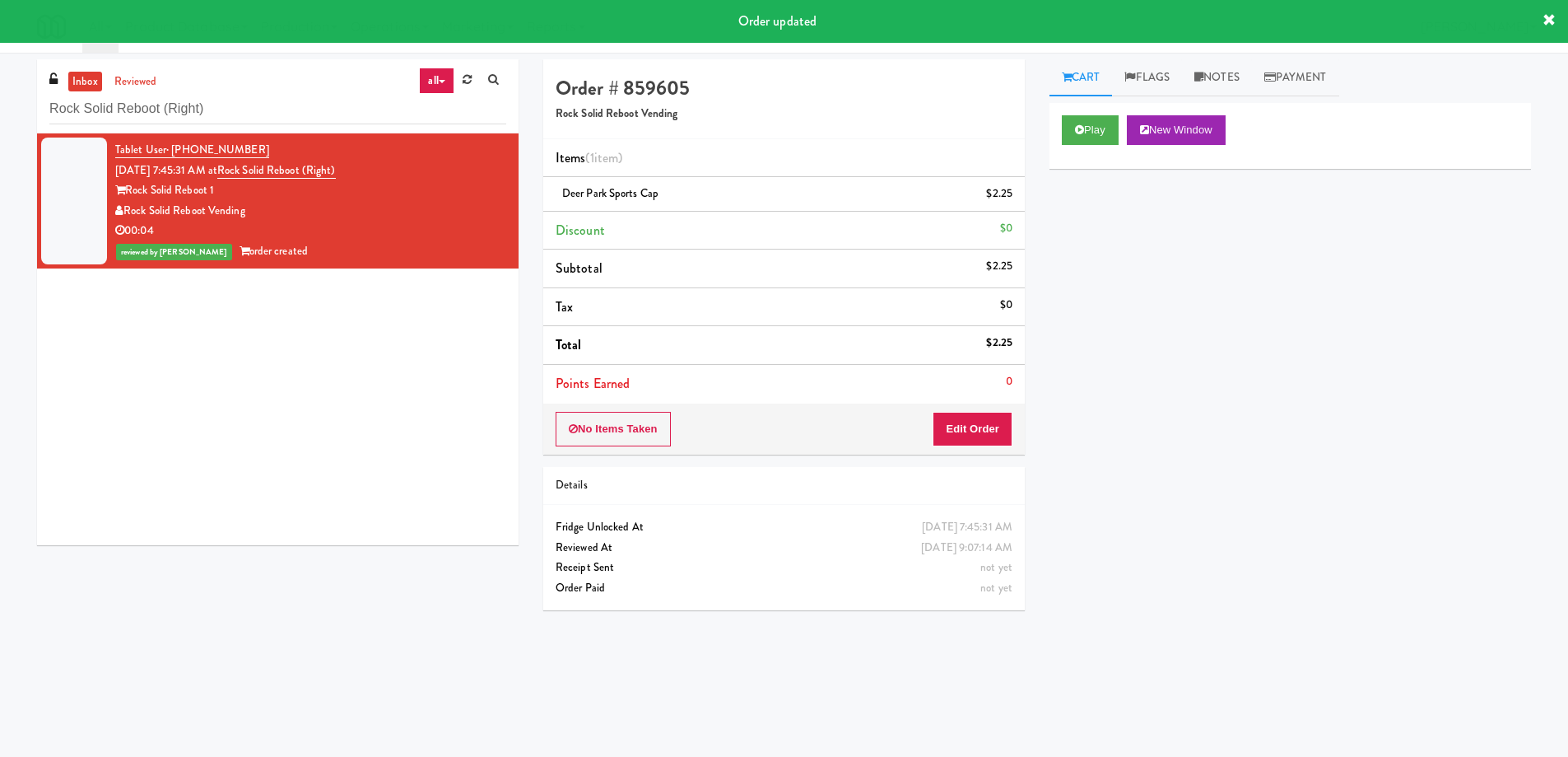
click at [345, 476] on div "Tablet User · (240) 899-3731 [DATE] 7:45:31 AM at Rock Solid Reboot (Right) Roc…" at bounding box center [277, 339] width 482 height 412
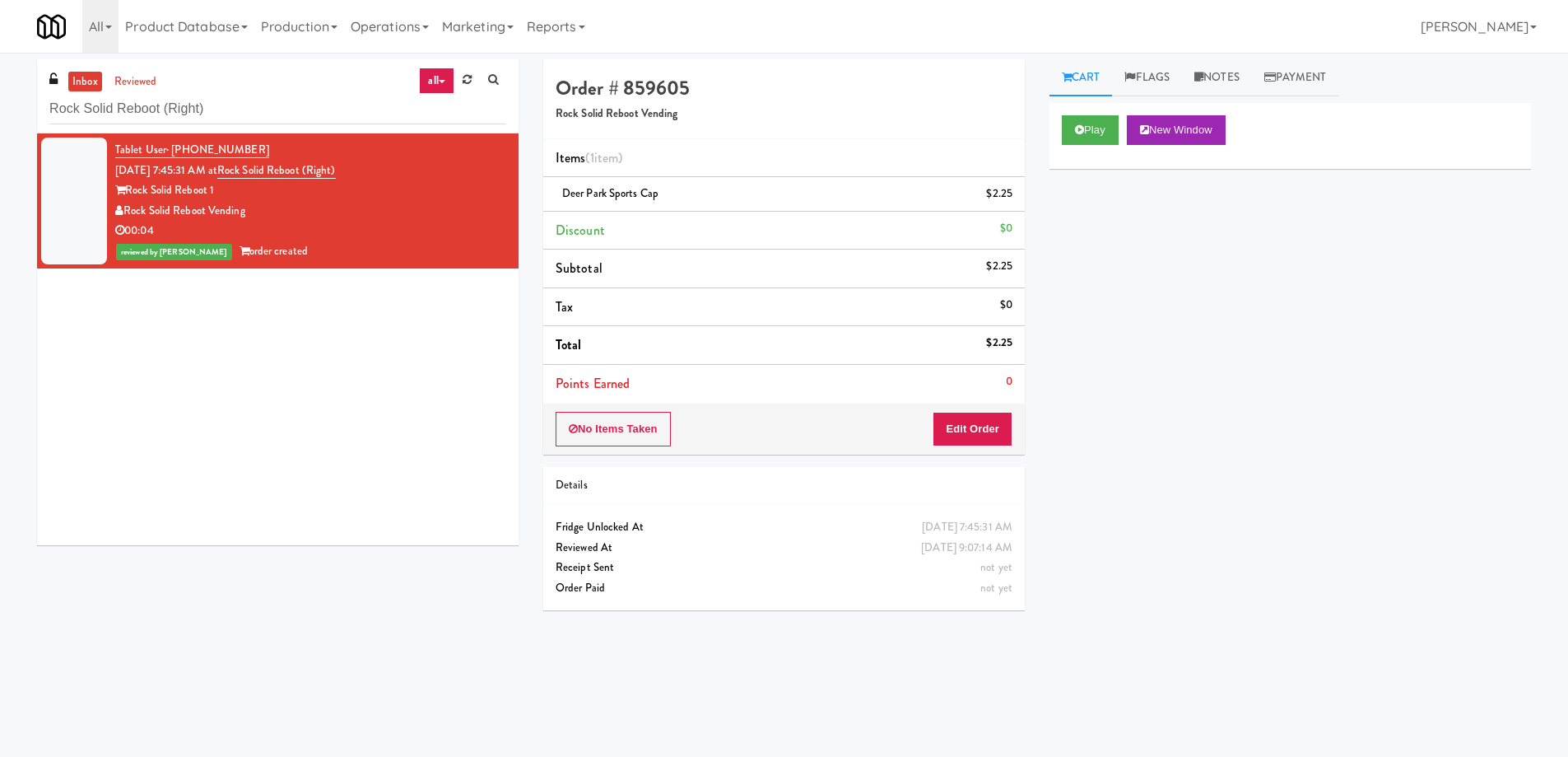
click at [1365, 542] on div "Play New Window Primary Flag Clear Flag if unable to determine what was taken o…" at bounding box center [1290, 412] width 482 height 618
click at [435, 419] on div "Tablet User · (240) 899-3731 [DATE] 7:45:31 AM at Rock Solid Reboot (Right) Roc…" at bounding box center [277, 339] width 482 height 412
click at [1177, 433] on div "Play New Window Primary Flag Clear Flag if unable to determine what was taken o…" at bounding box center [1290, 412] width 482 height 618
click at [282, 94] on input "Rock Solid Reboot (Right)" at bounding box center [278, 109] width 457 height 31
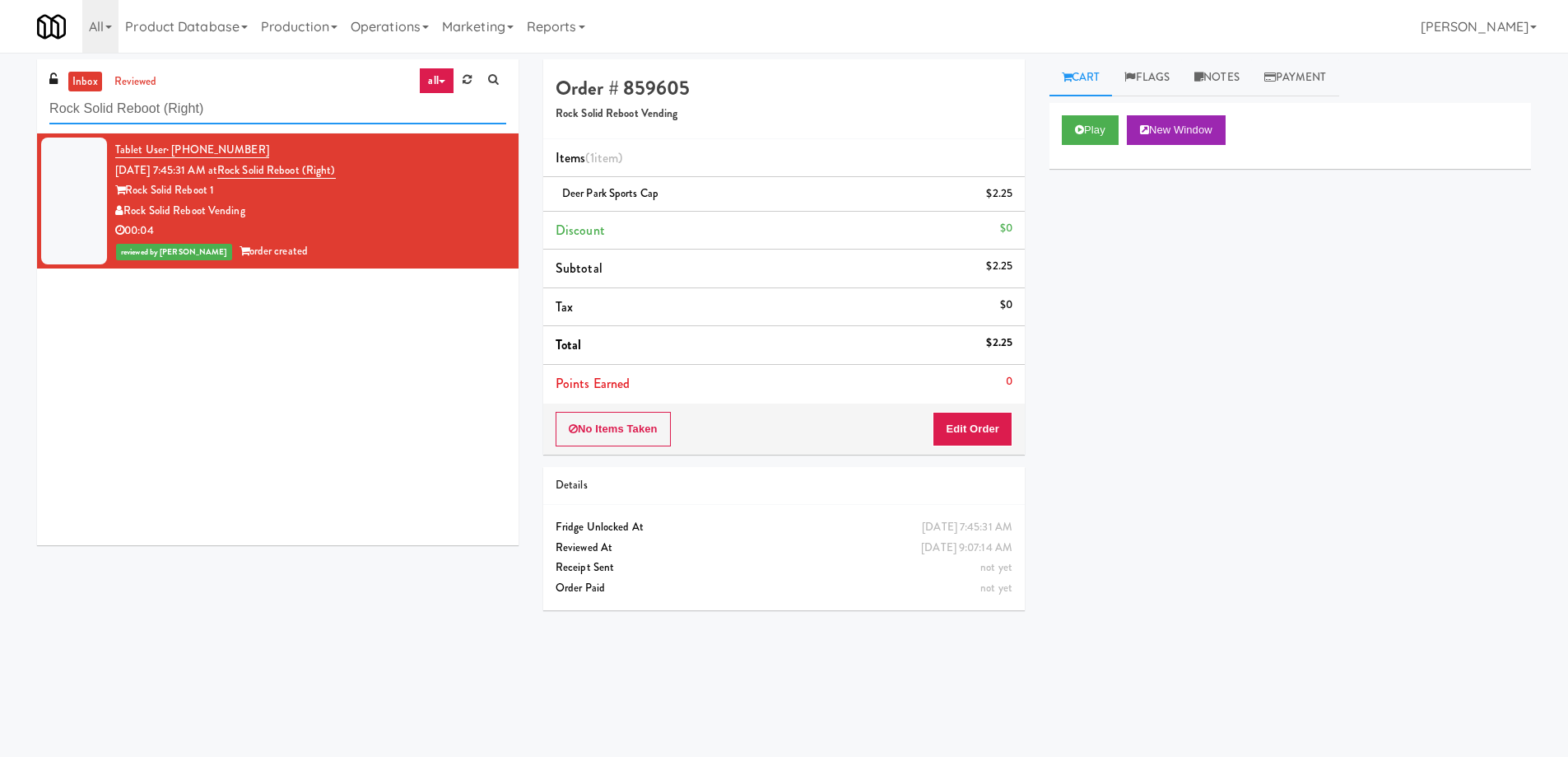
click at [282, 94] on input "Rock Solid Reboot (Right)" at bounding box center [278, 109] width 457 height 31
paste input "WPW - Right - Ambient"
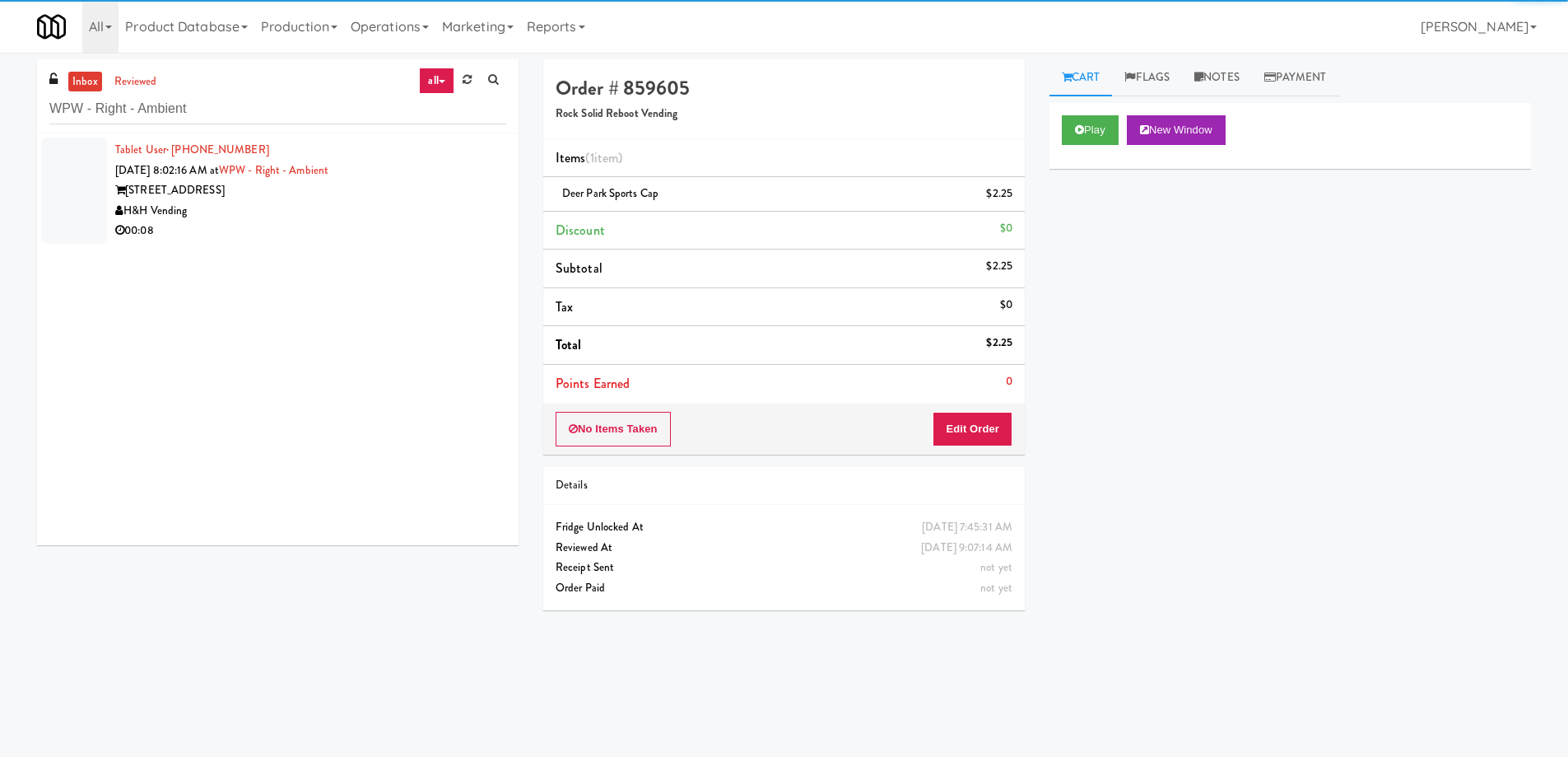
click at [406, 194] on div "[STREET_ADDRESS]" at bounding box center [311, 191] width 391 height 21
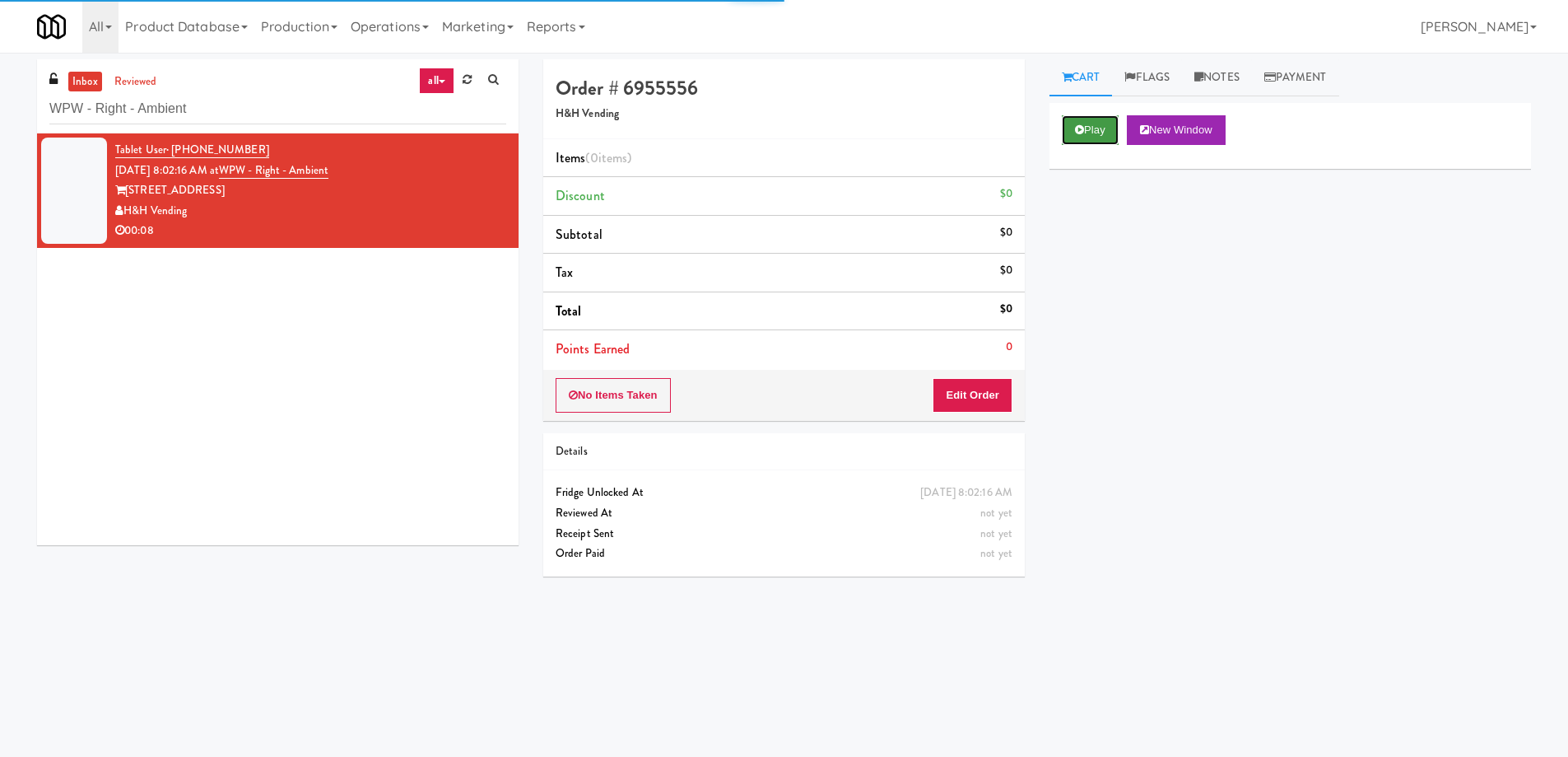
click at [1069, 133] on button "Play" at bounding box center [1090, 130] width 57 height 30
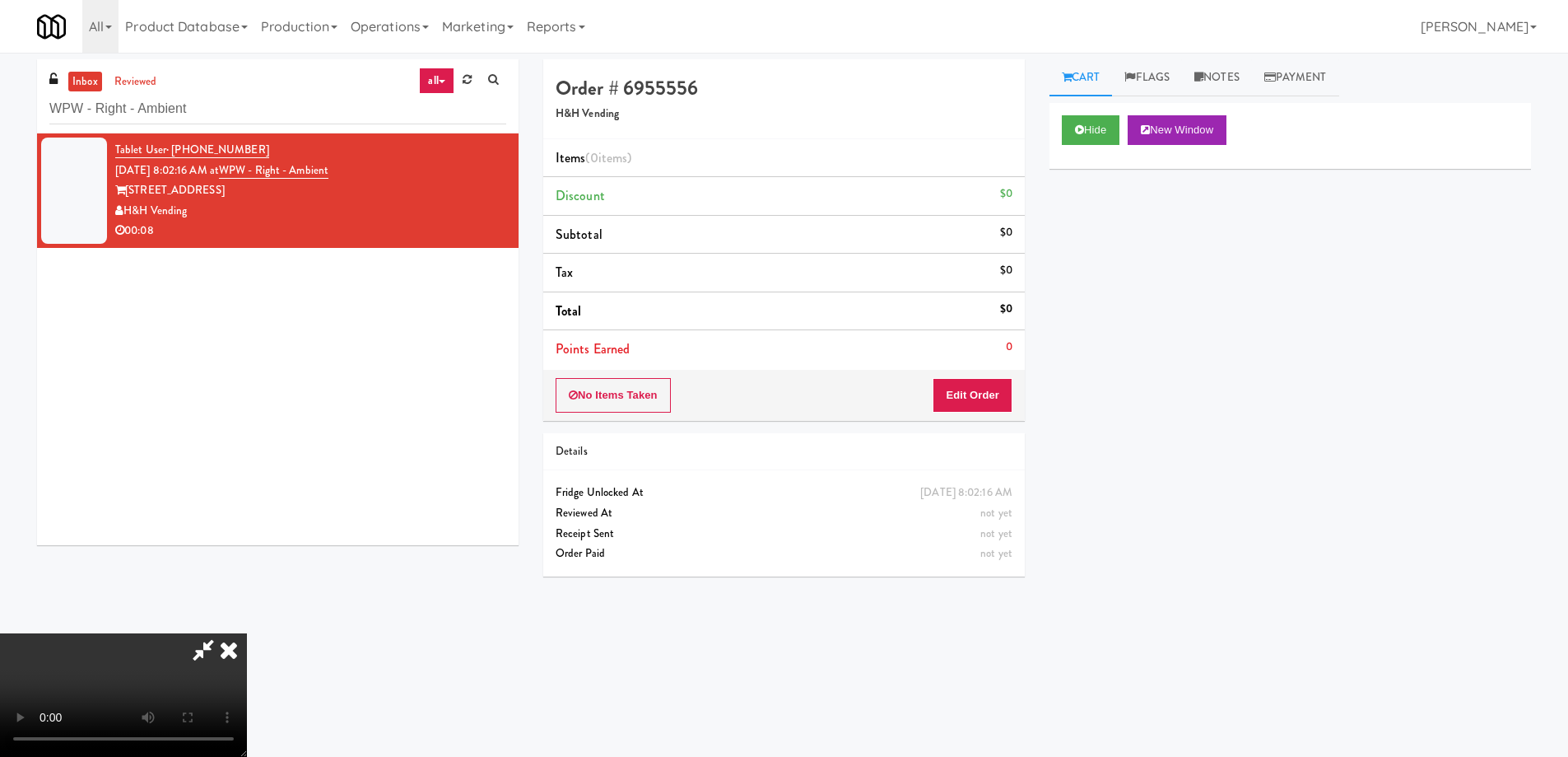
click at [247, 634] on video at bounding box center [123, 695] width 247 height 123
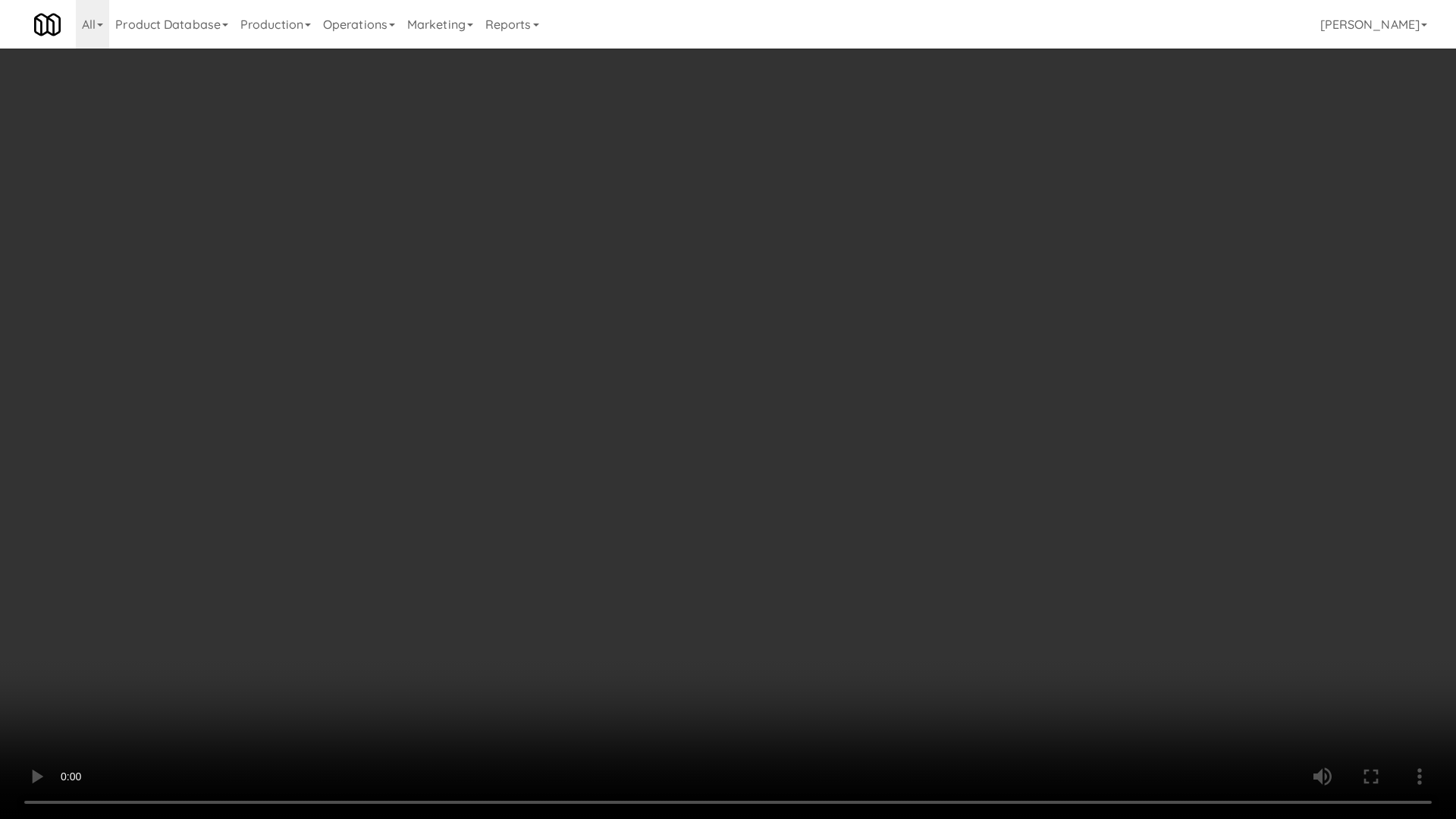
click at [540, 394] on video at bounding box center [728, 409] width 1456 height 819
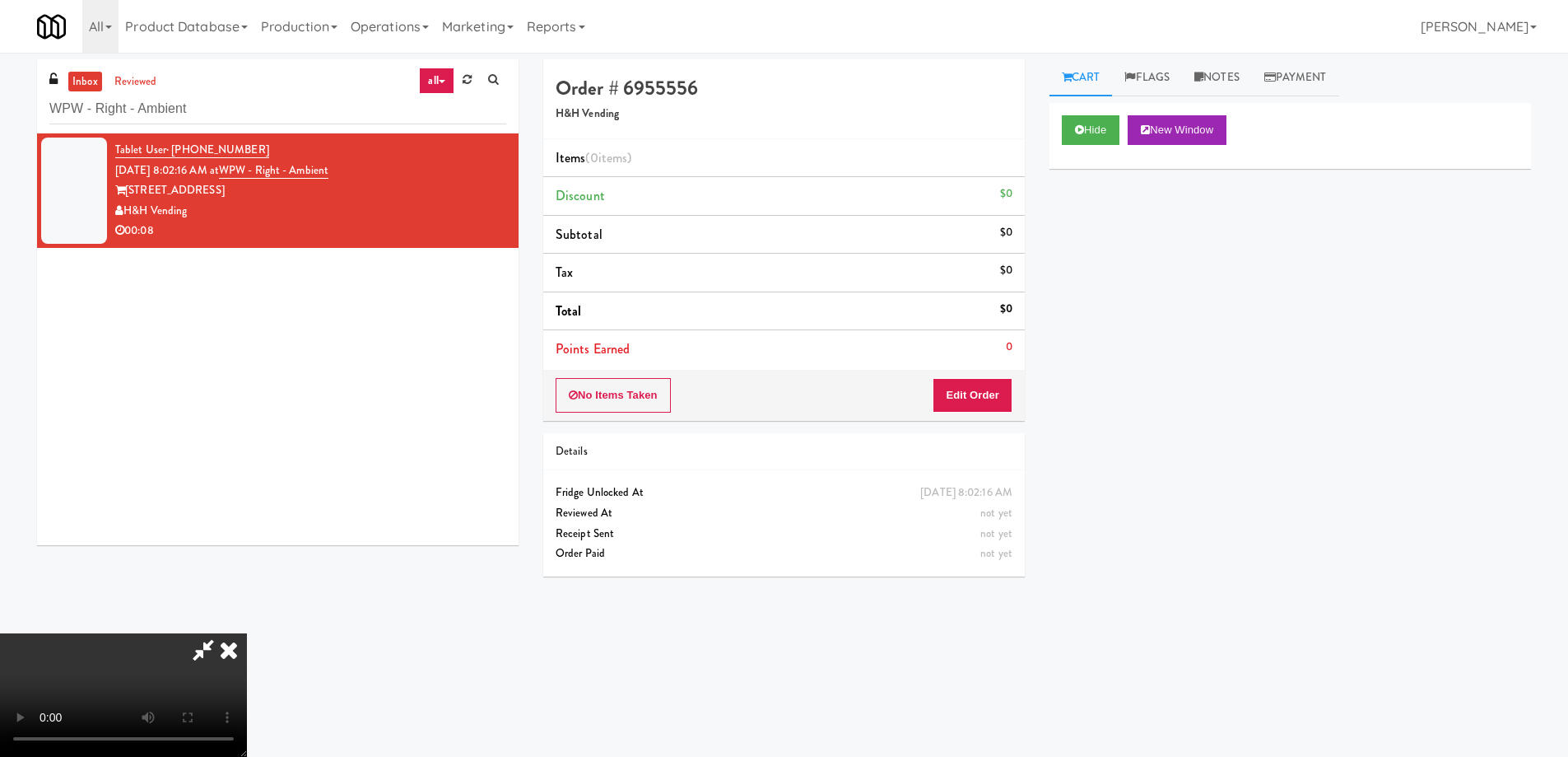
click at [1015, 388] on div "No Items Taken Edit Order" at bounding box center [784, 394] width 482 height 51
click at [1000, 396] on button "Edit Order" at bounding box center [972, 395] width 79 height 35
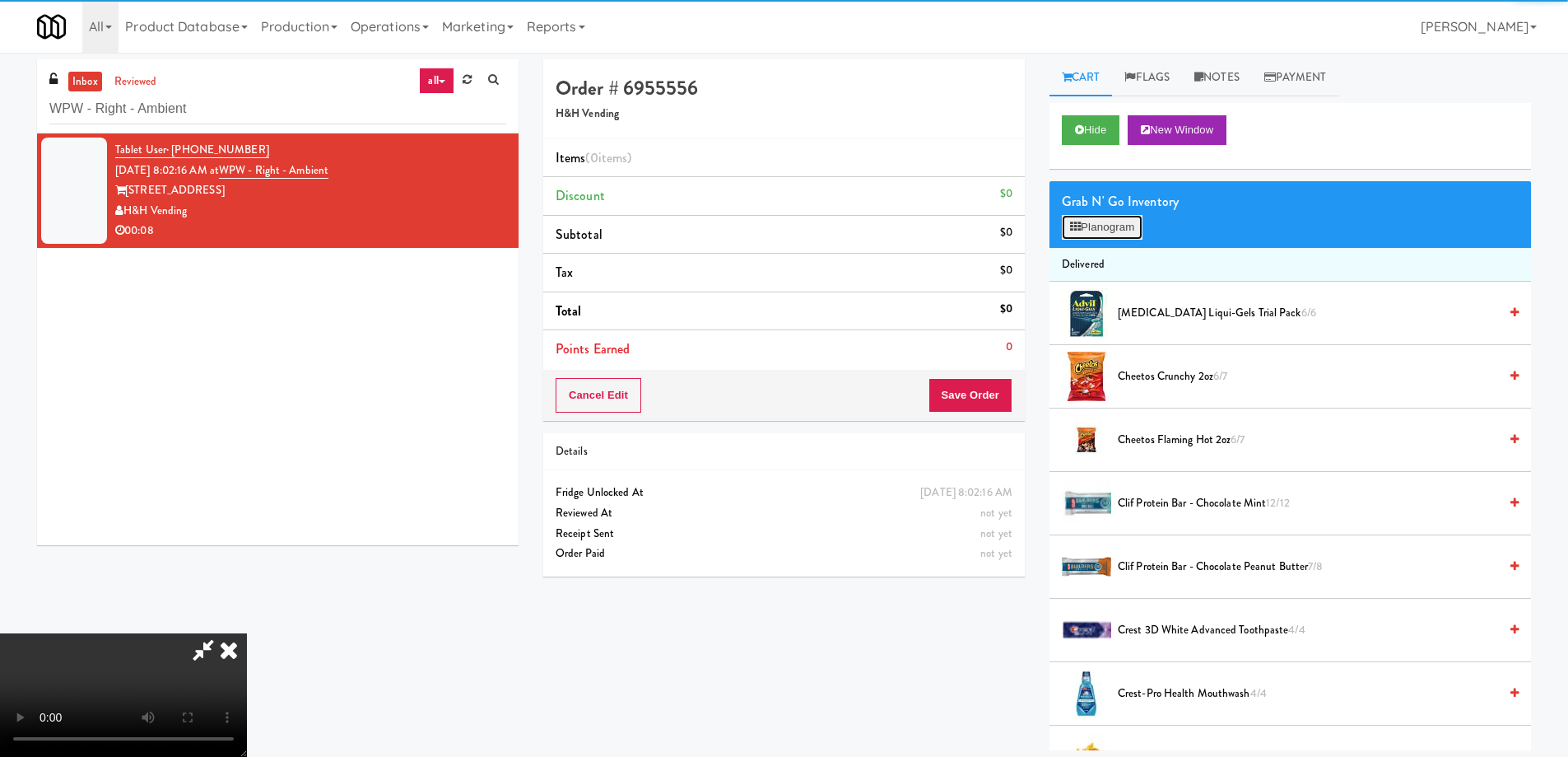
click at [1109, 231] on button "Planogram" at bounding box center [1102, 227] width 80 height 25
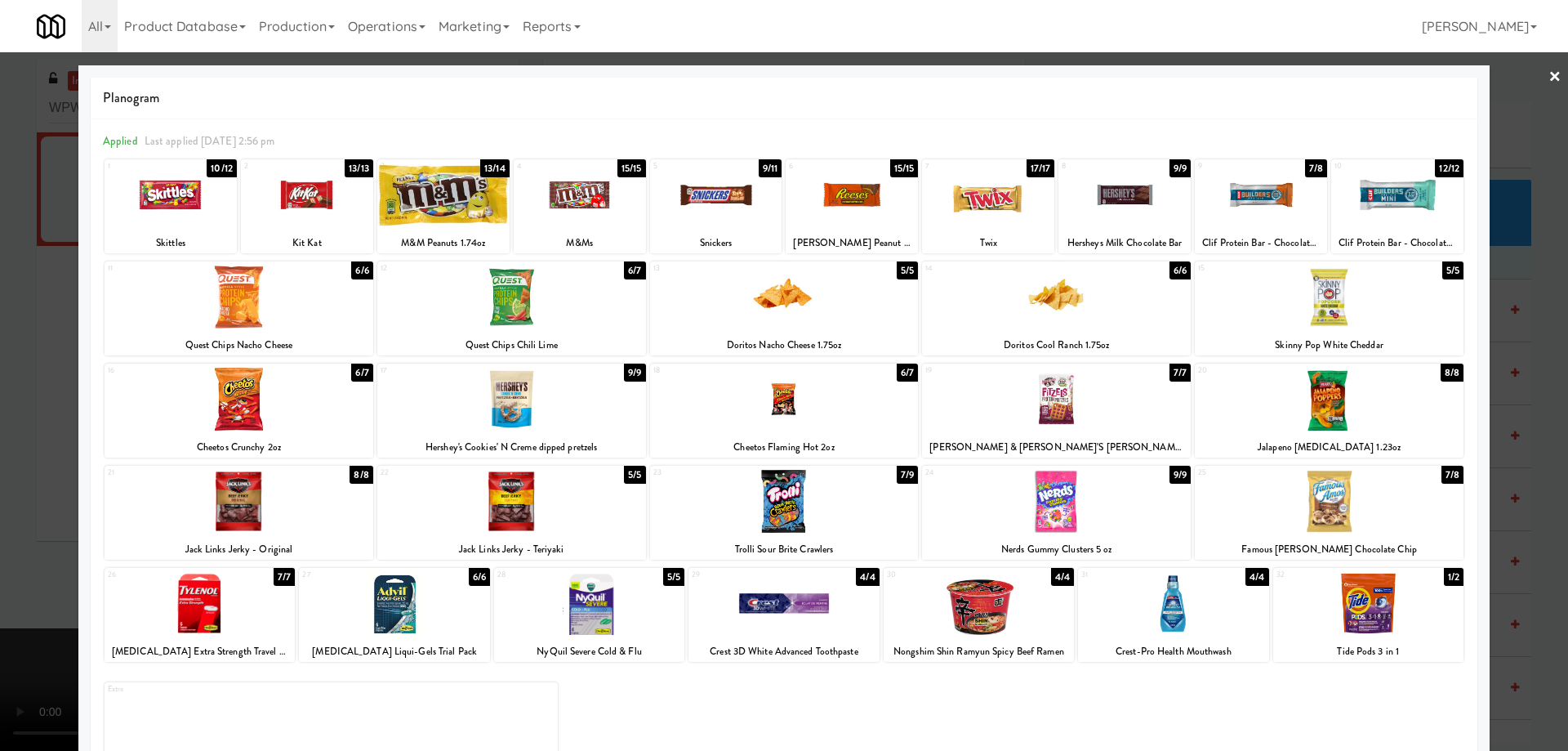
click at [1361, 506] on div at bounding box center [1329, 502] width 269 height 63
click at [1548, 81] on link "×" at bounding box center [1554, 77] width 13 height 50
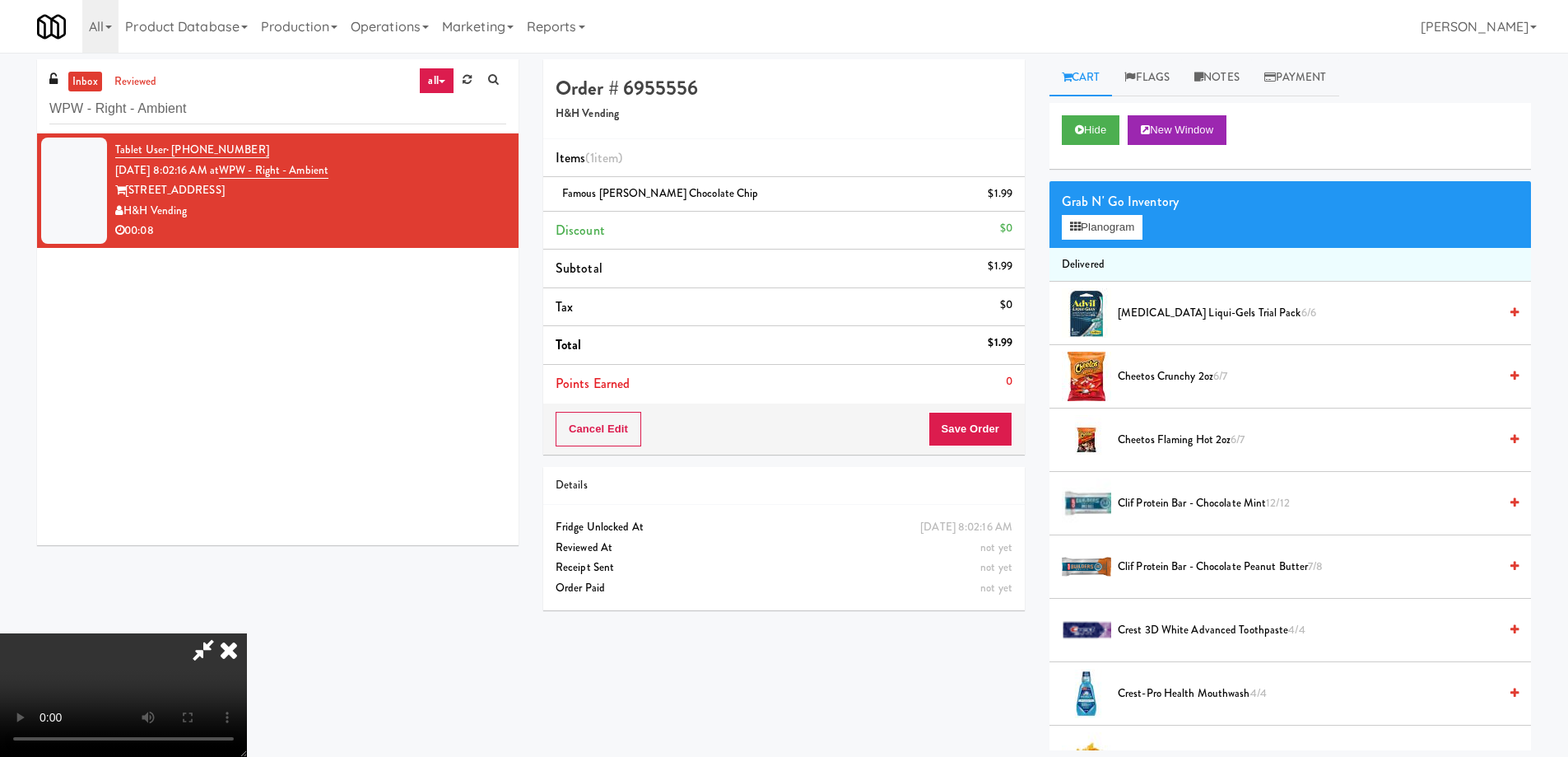
click at [247, 634] on video at bounding box center [123, 695] width 247 height 123
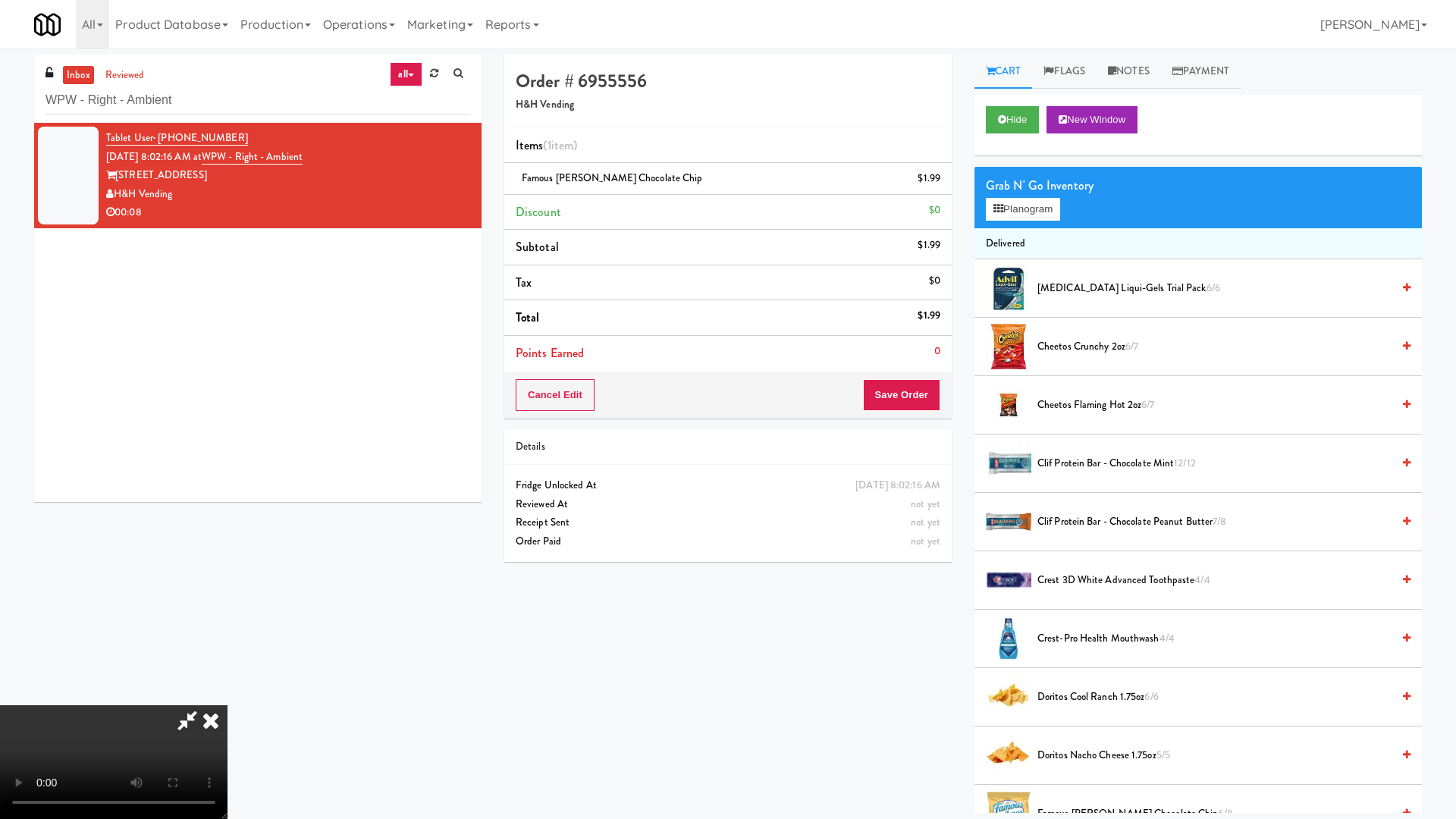
click at [228, 696] on video at bounding box center [113, 762] width 228 height 113
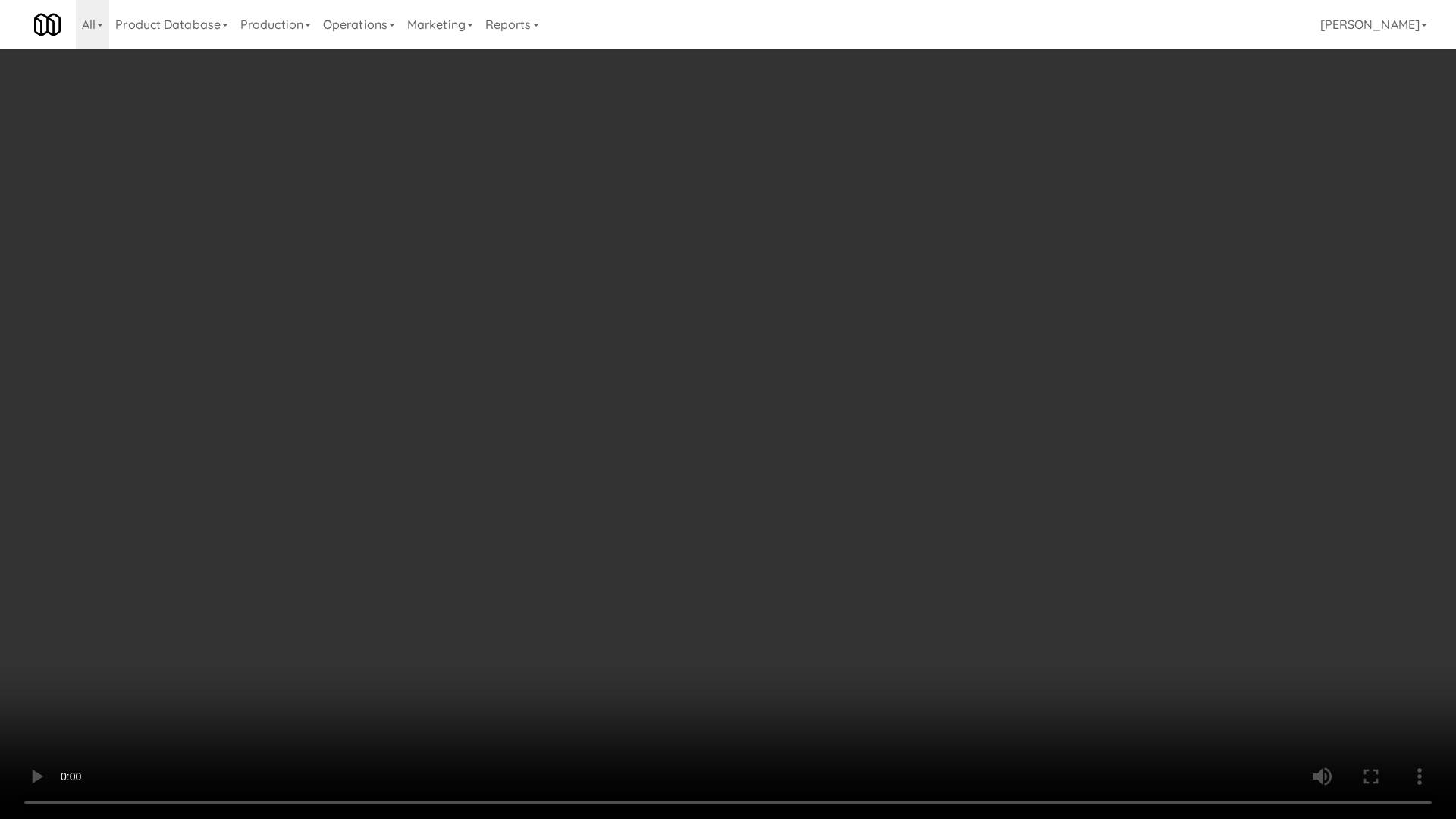
click at [777, 361] on video at bounding box center [728, 409] width 1456 height 819
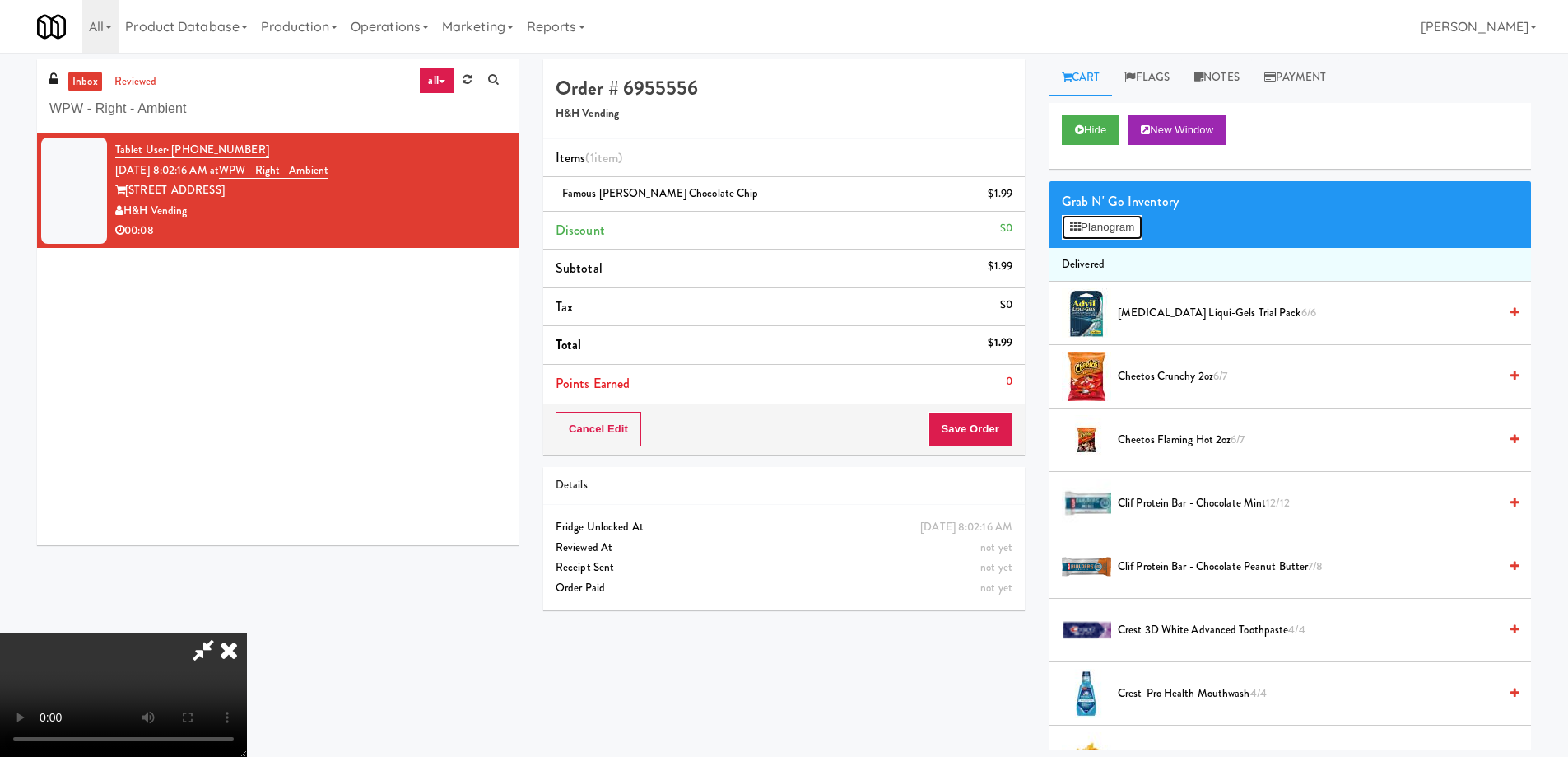
click at [1076, 231] on icon at bounding box center [1075, 227] width 11 height 11
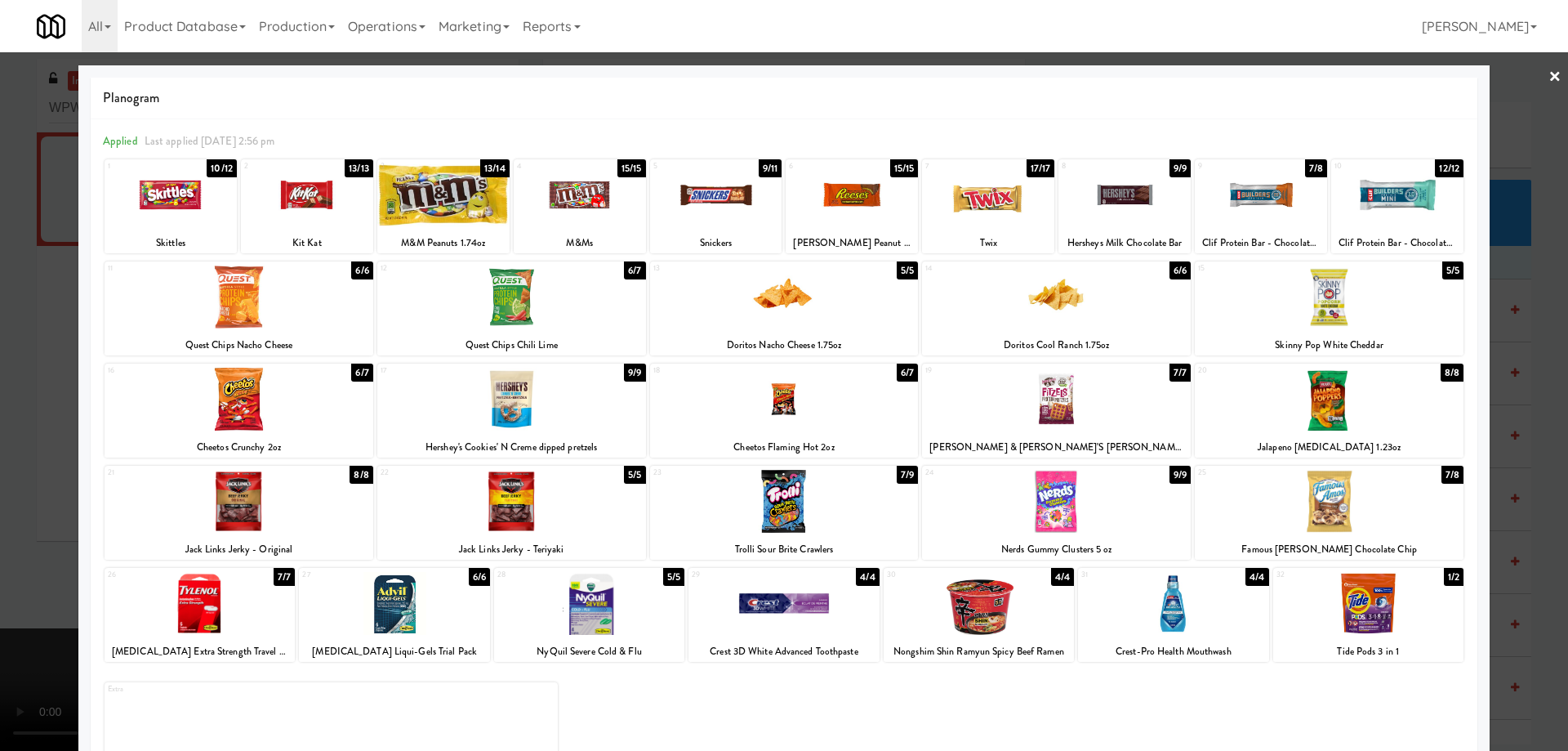
click at [605, 401] on div at bounding box center [511, 399] width 269 height 63
click at [1548, 81] on link "×" at bounding box center [1554, 77] width 13 height 50
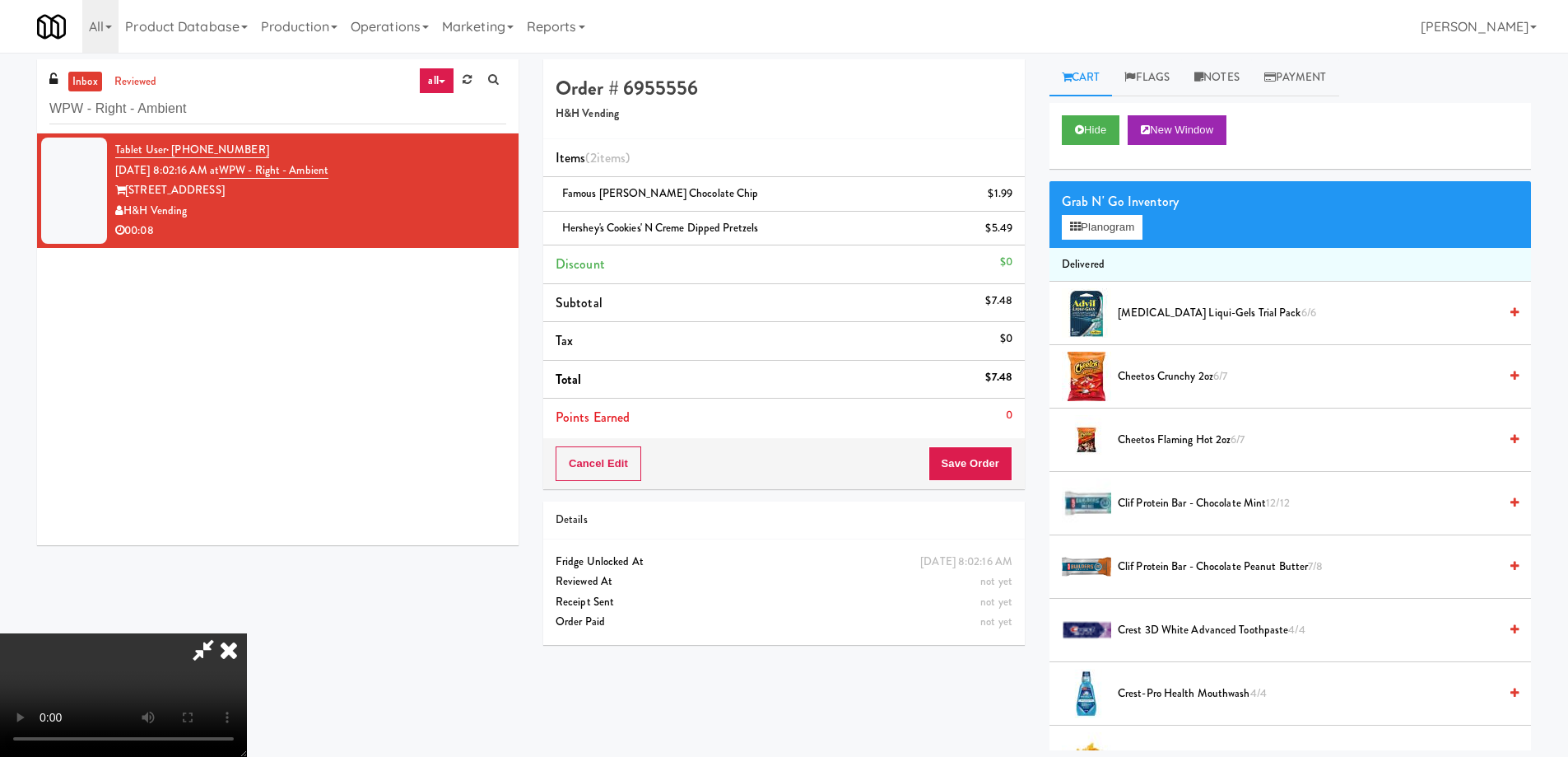
click at [247, 634] on video at bounding box center [123, 695] width 247 height 123
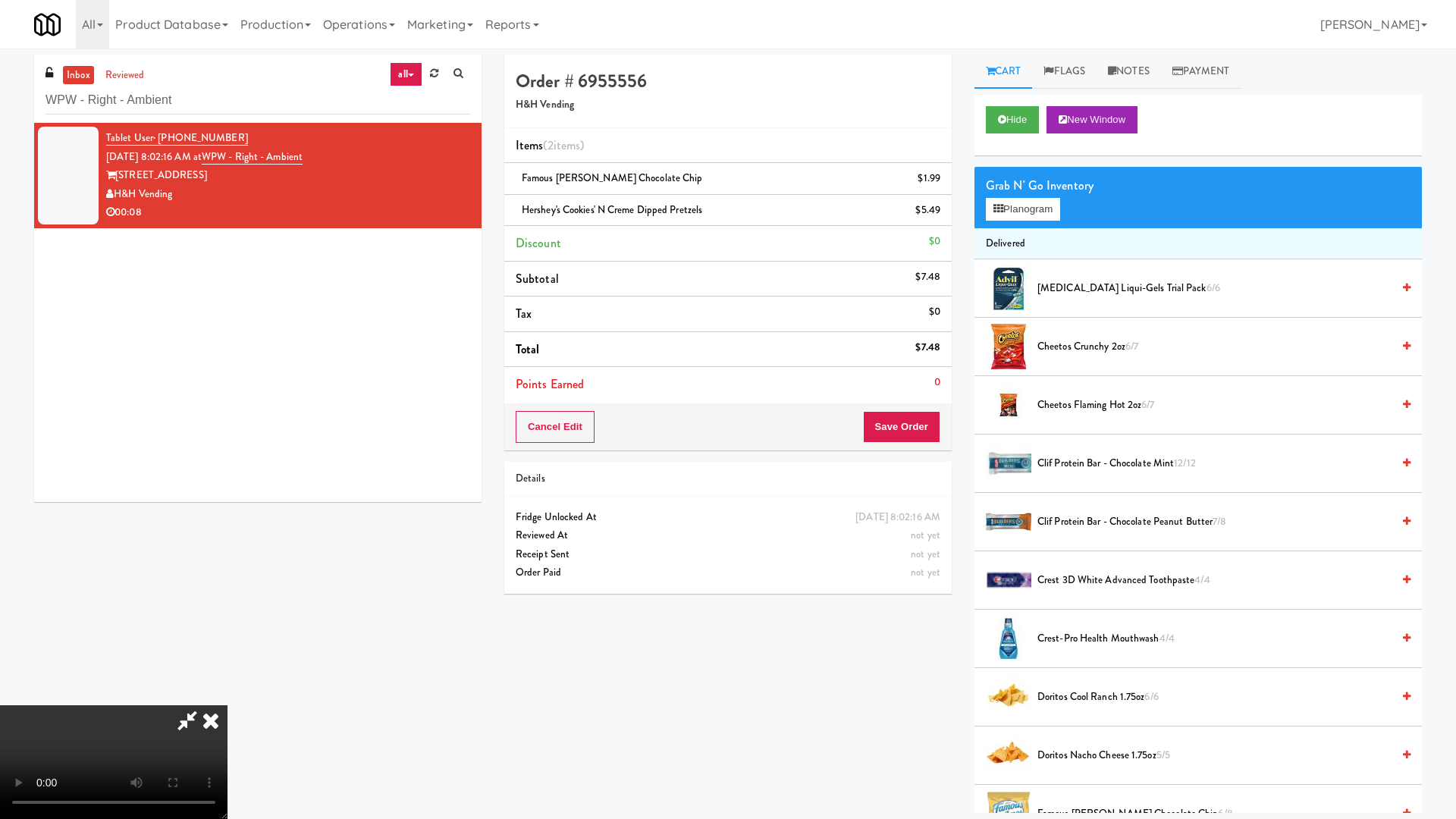
click at [228, 696] on video at bounding box center [113, 762] width 228 height 113
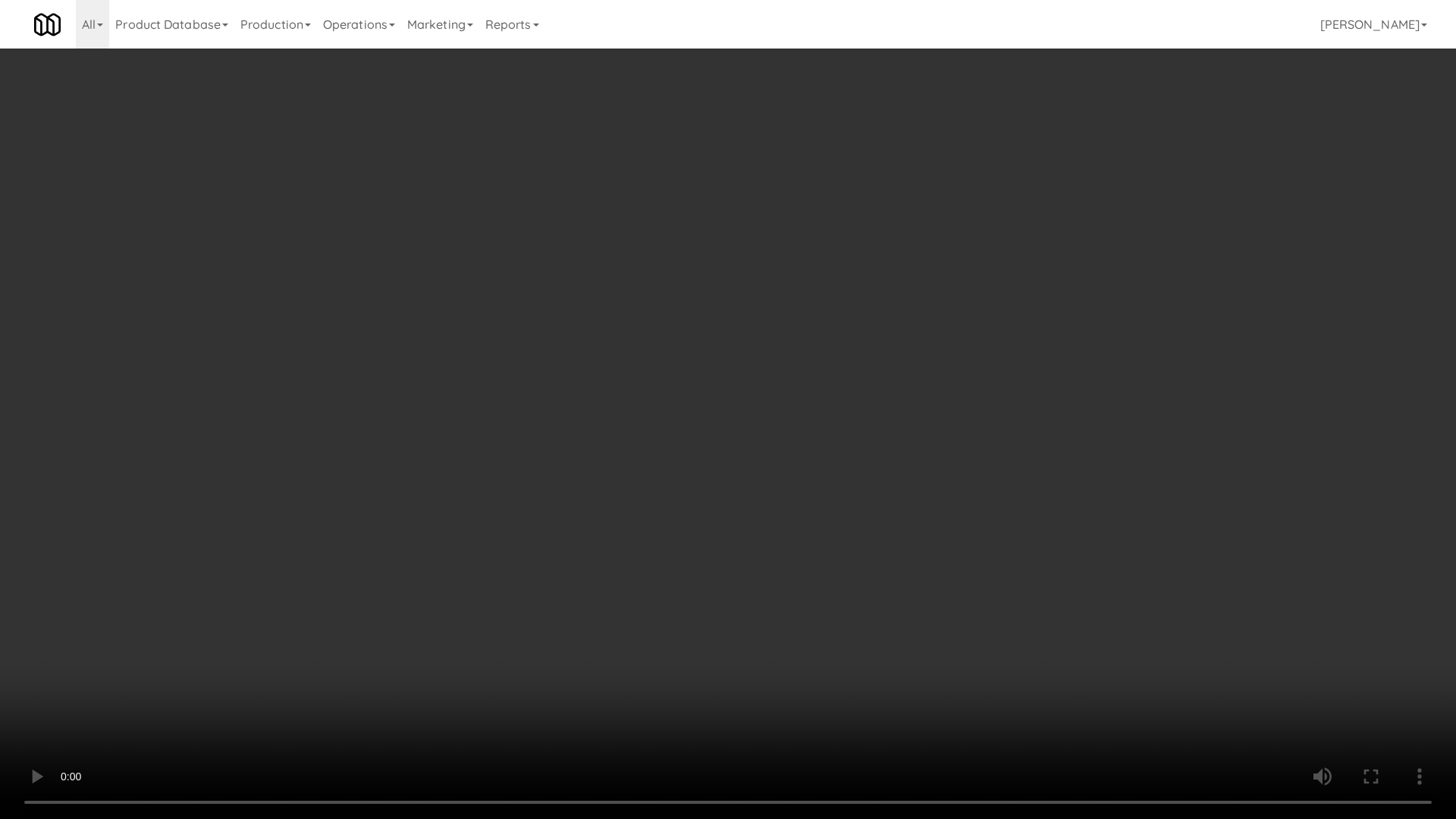
click at [678, 392] on video at bounding box center [728, 409] width 1456 height 819
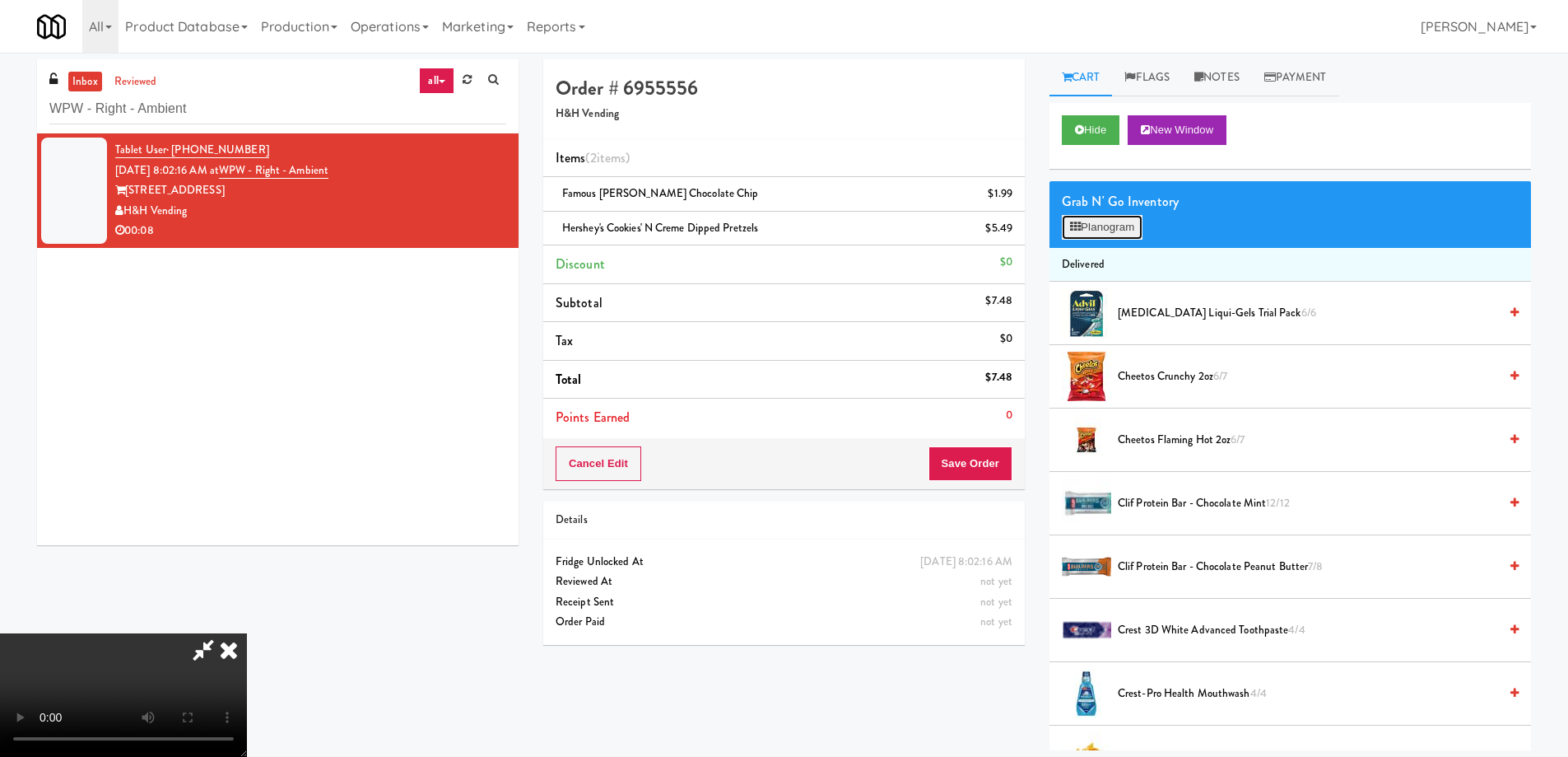
click at [1098, 229] on button "Planogram" at bounding box center [1102, 227] width 80 height 25
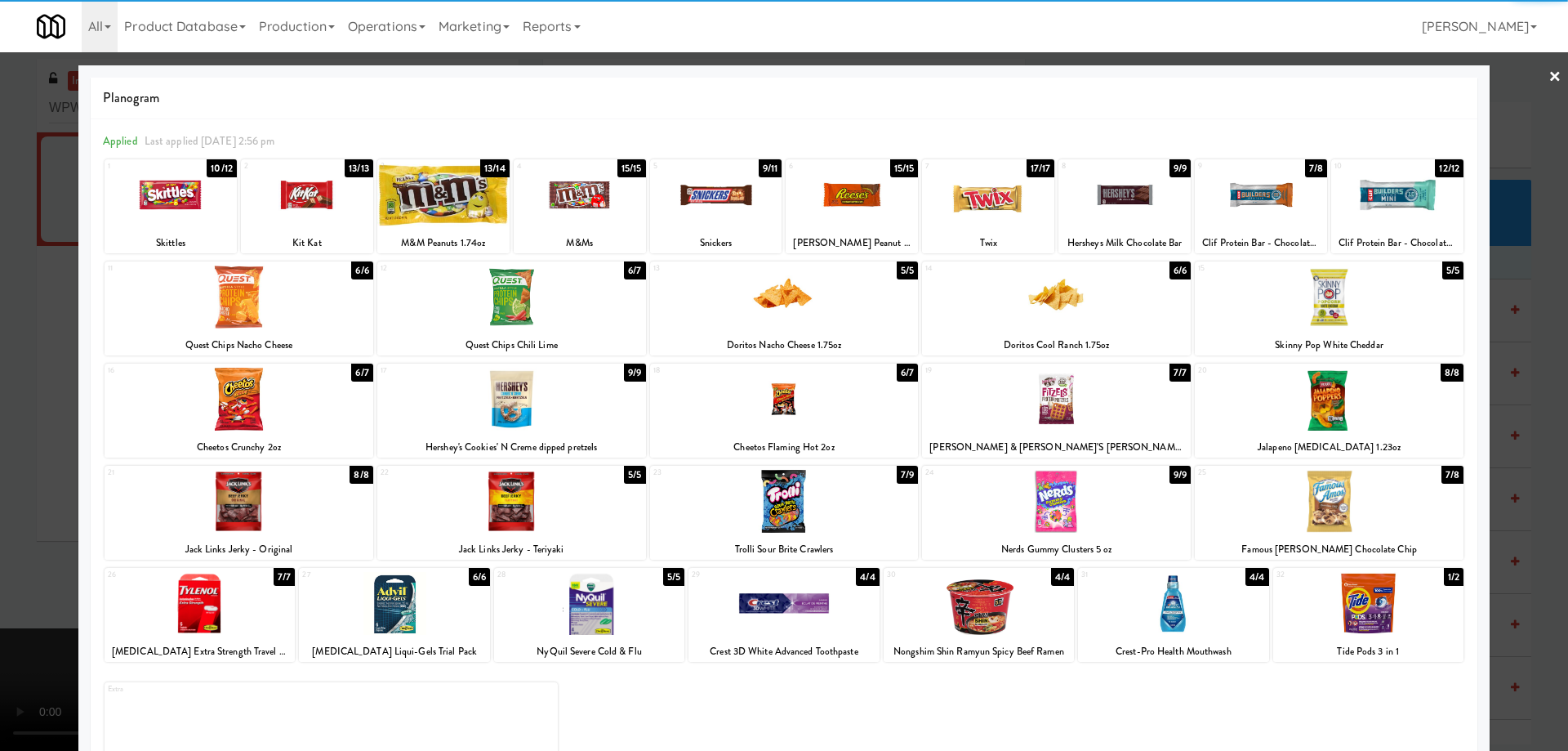
click at [1548, 84] on link "×" at bounding box center [1554, 77] width 13 height 50
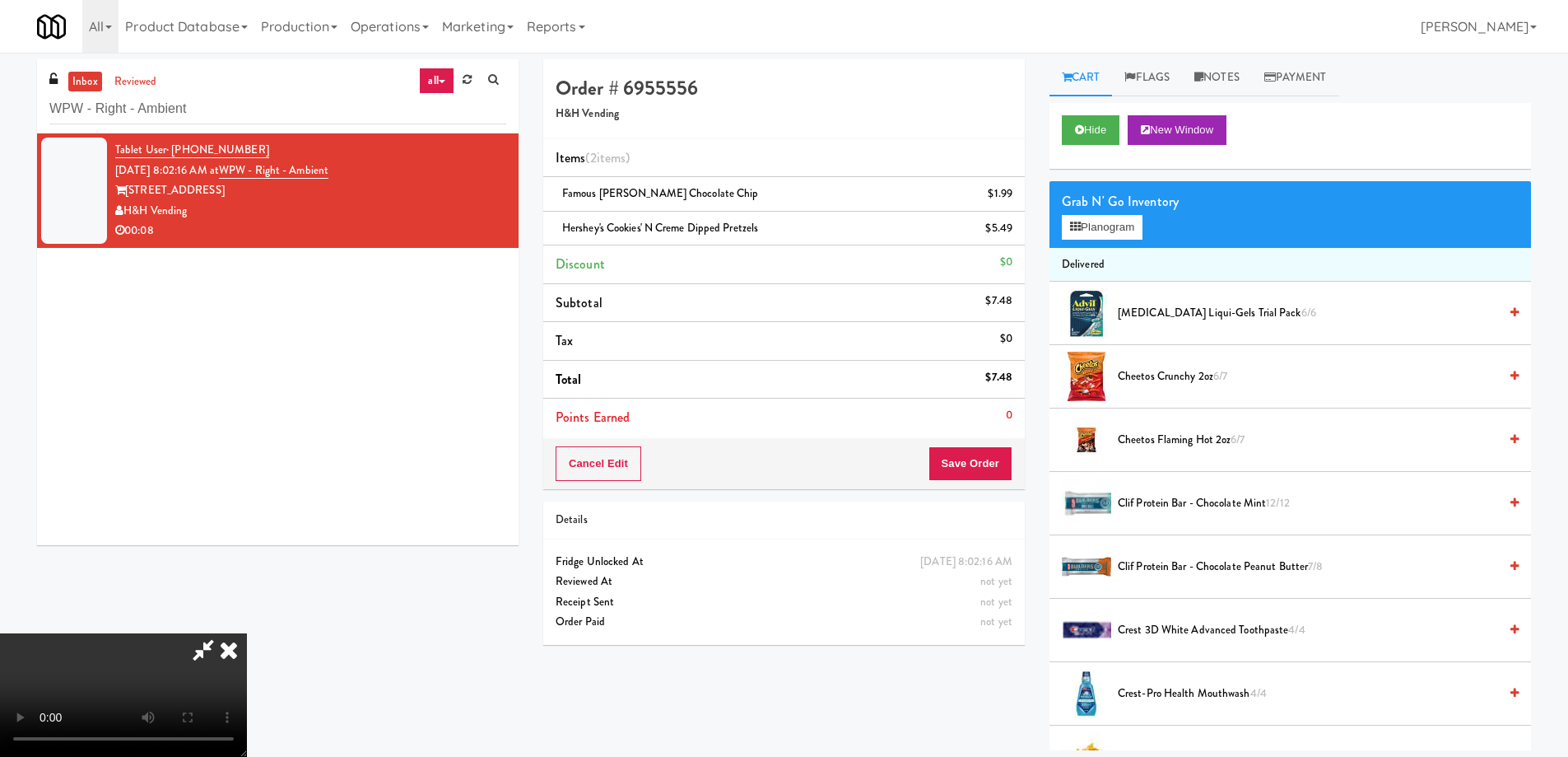
click at [247, 634] on video at bounding box center [123, 695] width 247 height 123
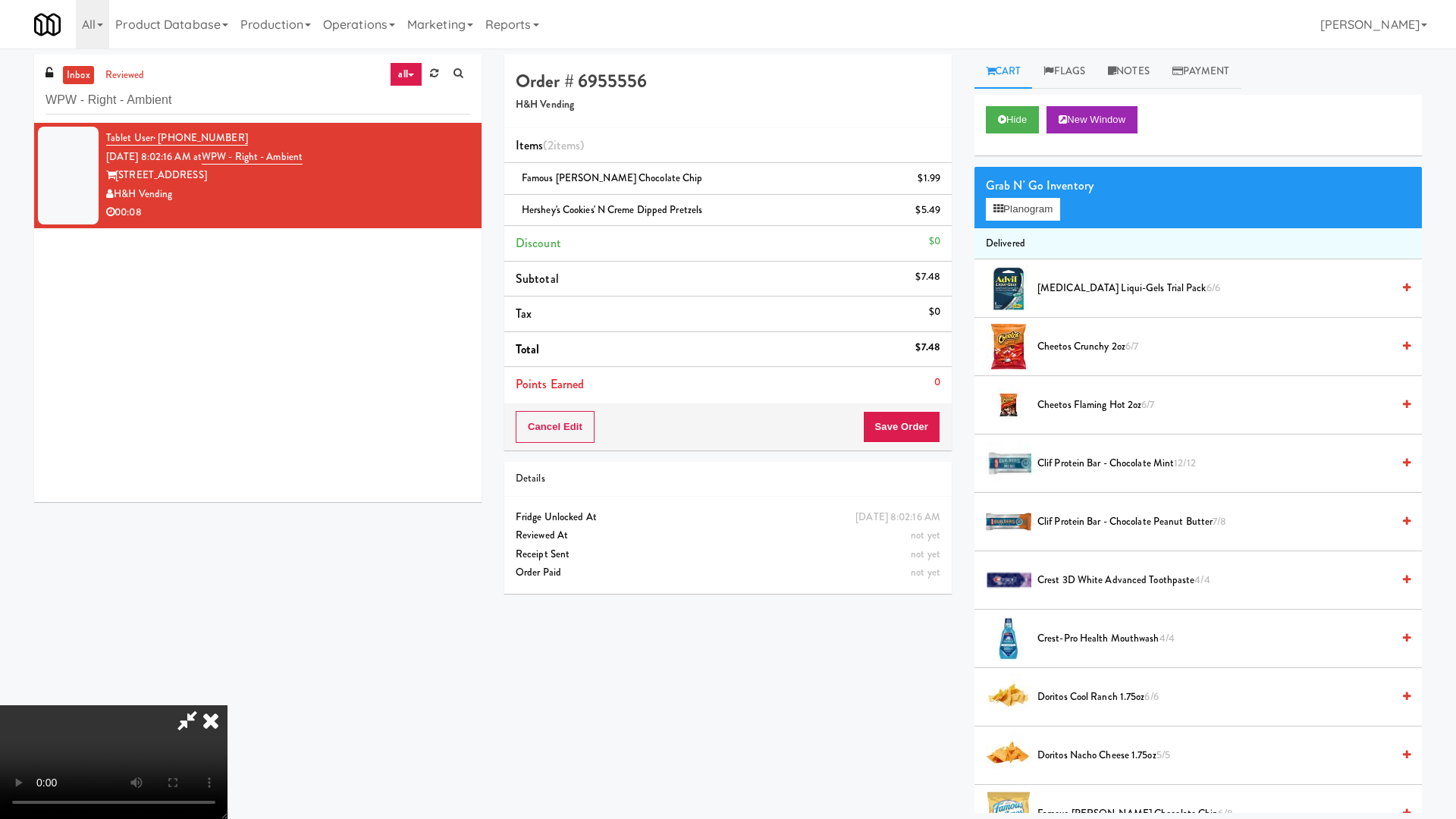
click at [228, 696] on video at bounding box center [113, 762] width 228 height 113
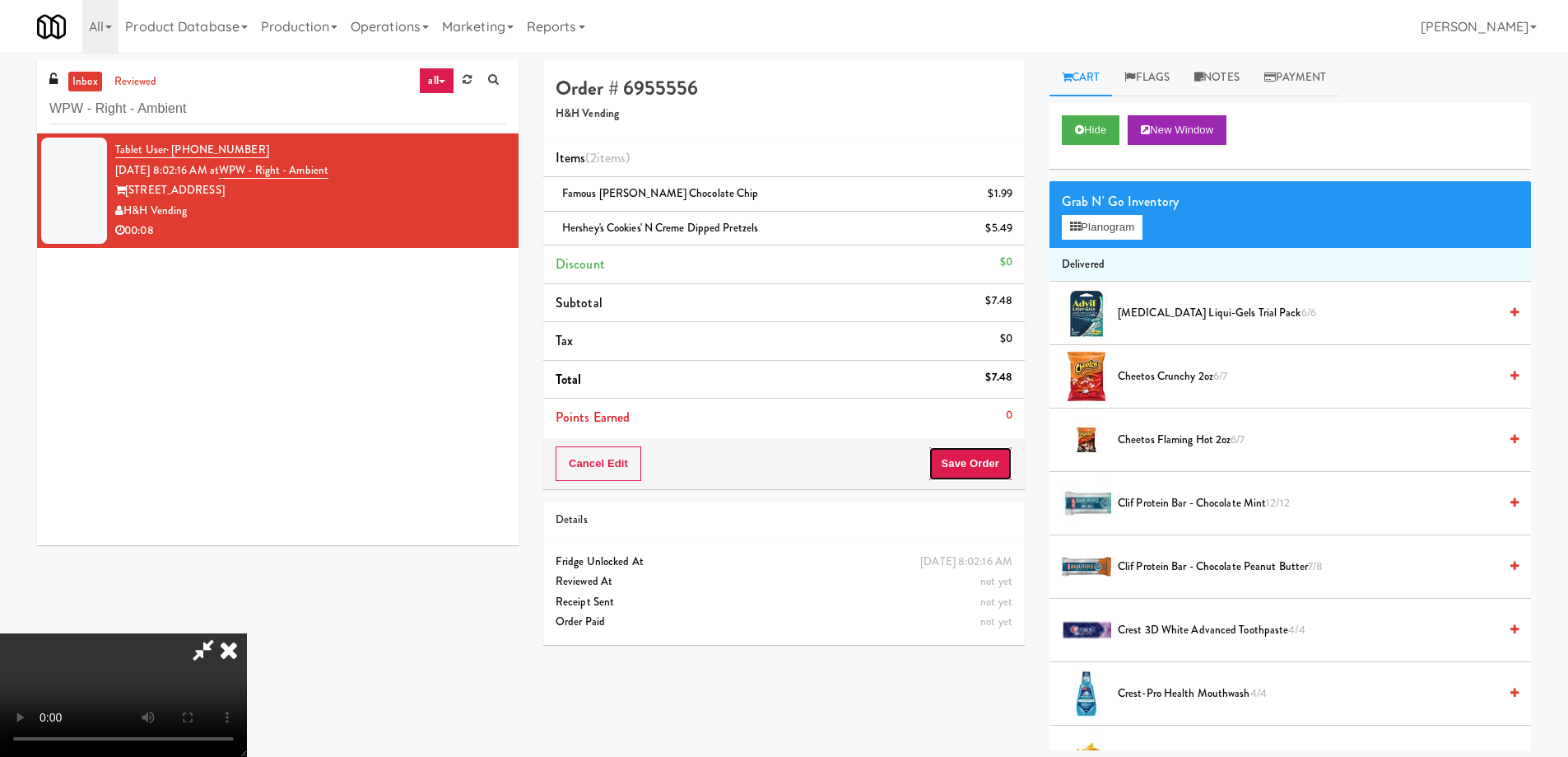
click at [975, 462] on button "Save Order" at bounding box center [970, 463] width 84 height 35
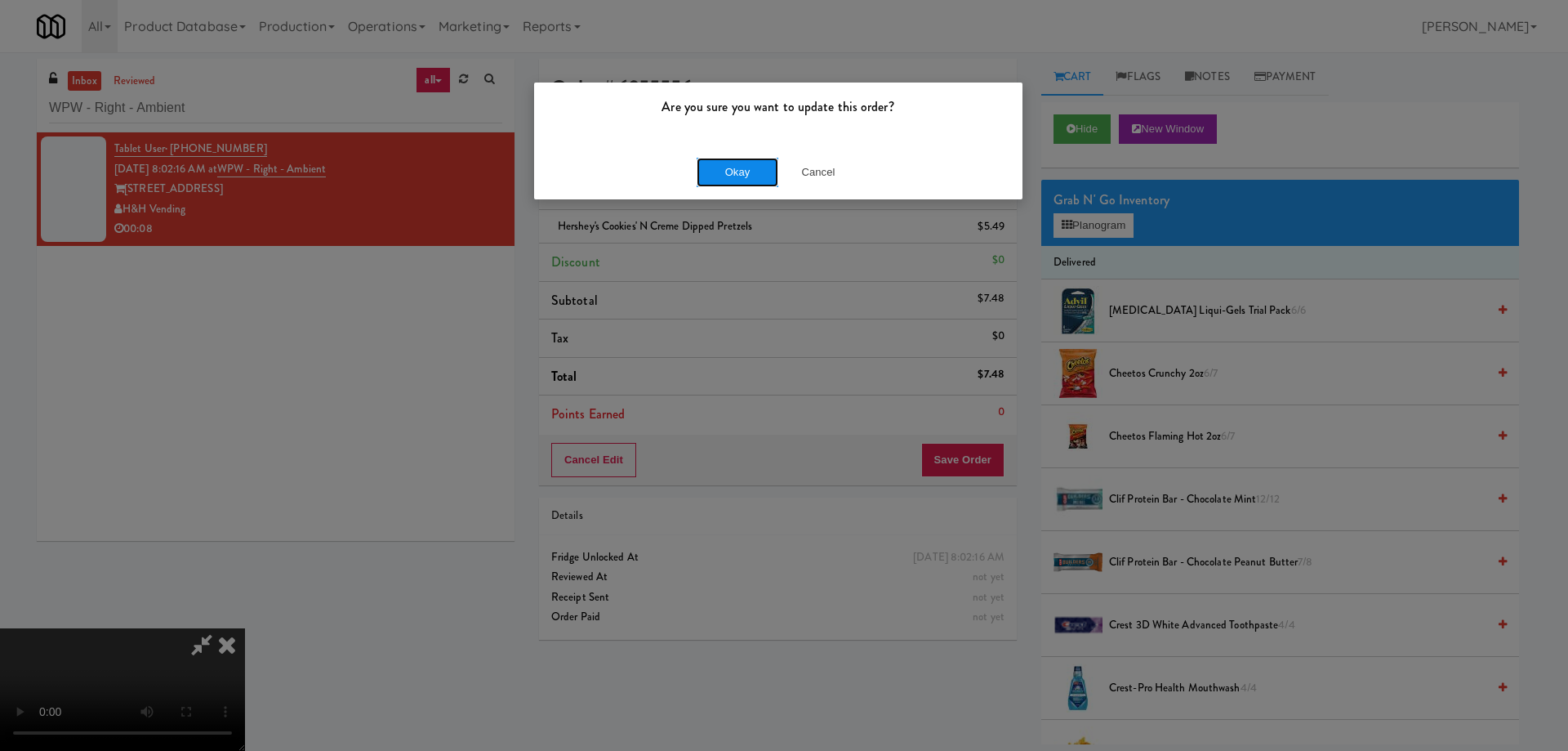
click at [737, 175] on button "Okay" at bounding box center [737, 172] width 82 height 30
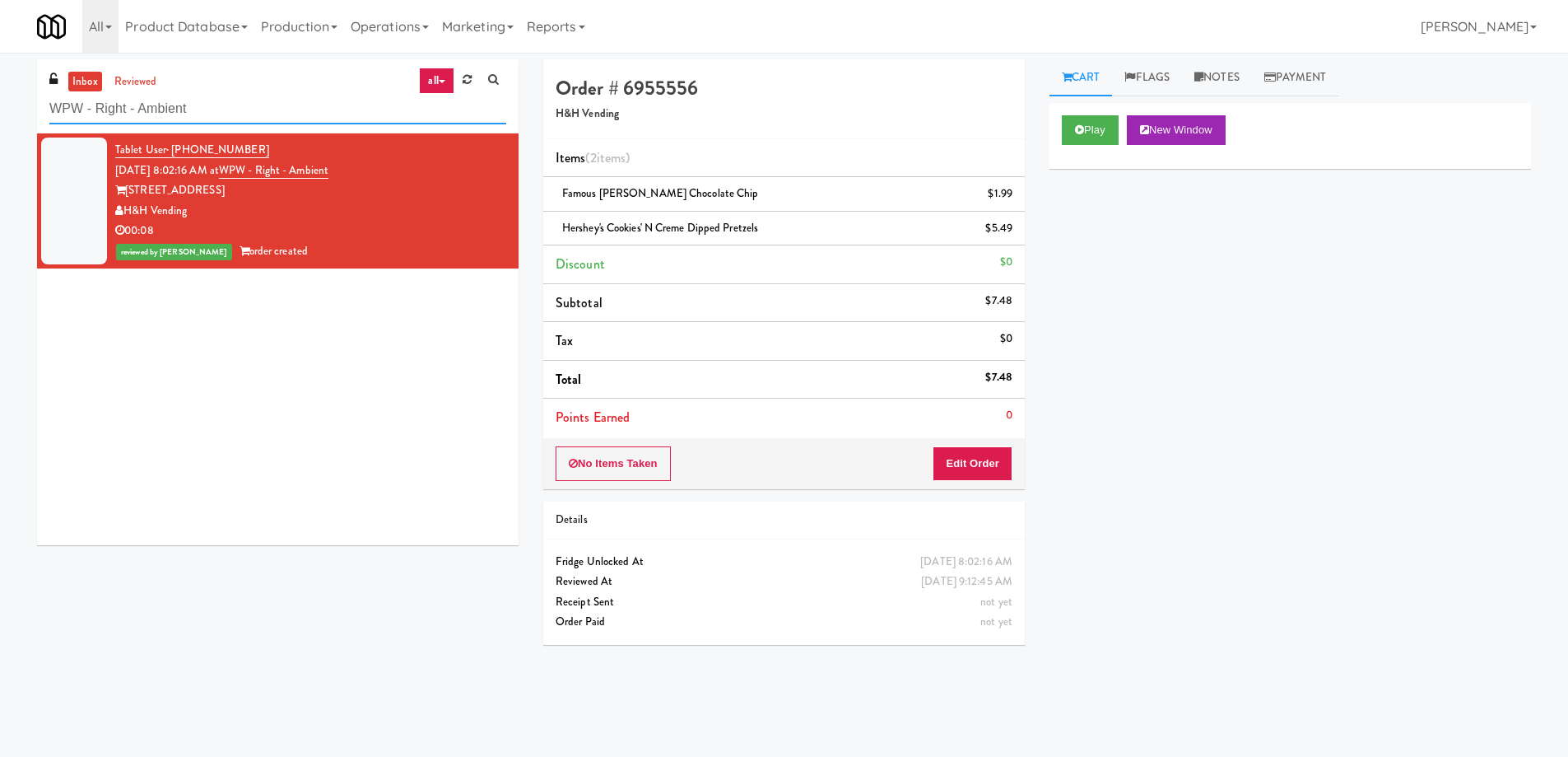
click at [251, 113] on input "WPW - Right - Ambient" at bounding box center [278, 109] width 457 height 31
paste input "CoolRay"
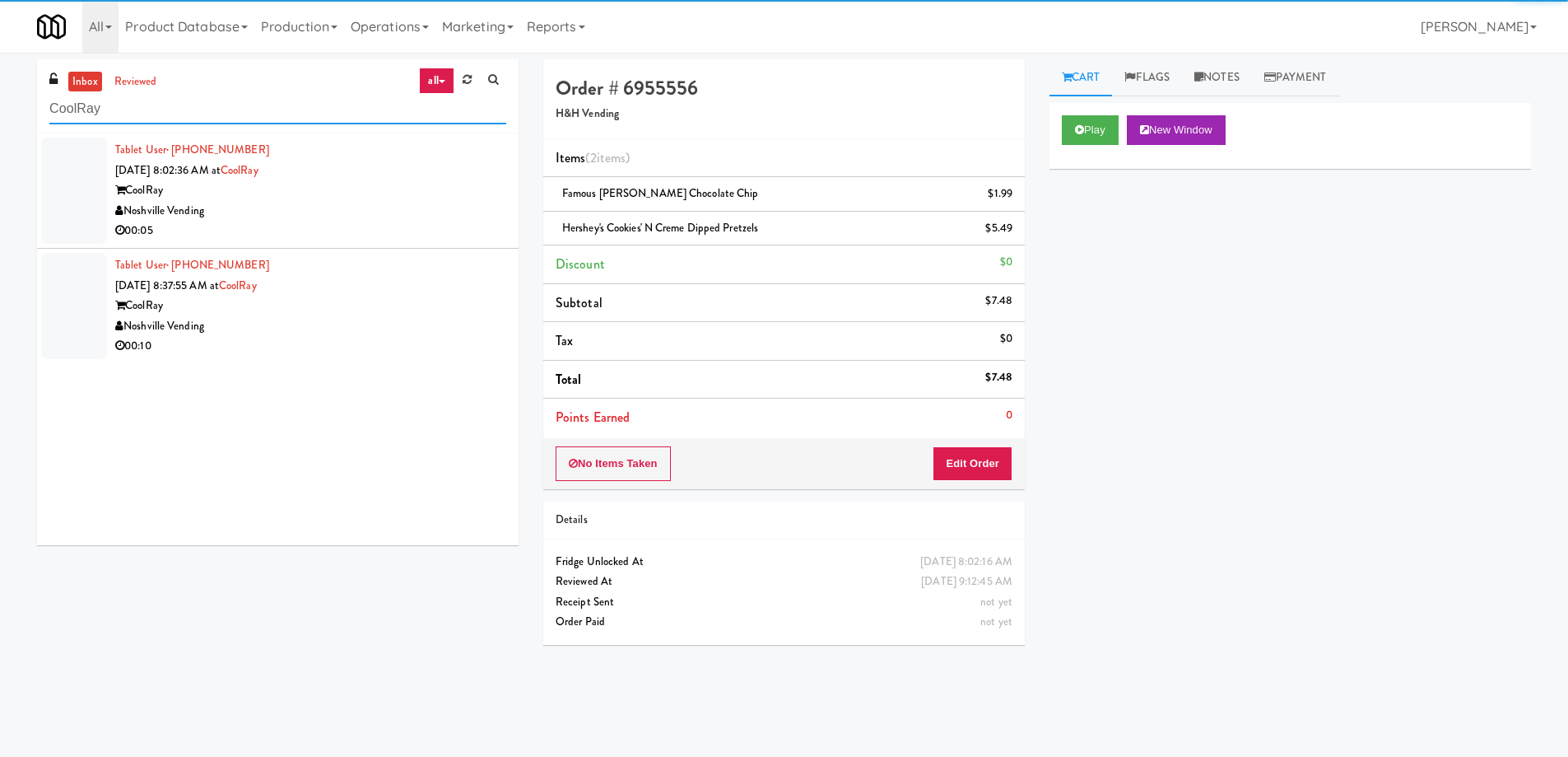
type input "CoolRay"
click at [405, 207] on div "Noshville Vending" at bounding box center [311, 211] width 391 height 21
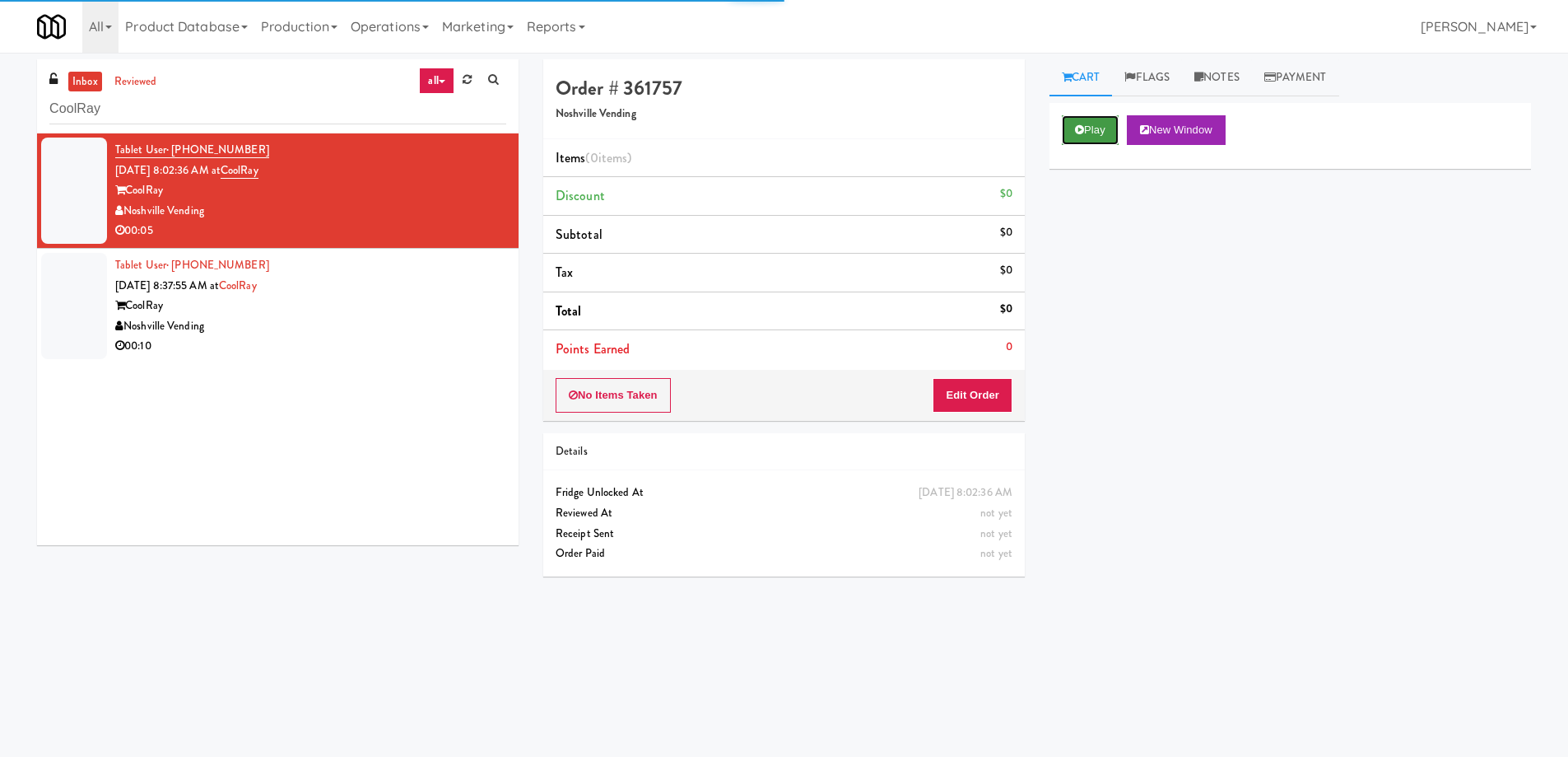
click at [1108, 125] on button "Play" at bounding box center [1090, 130] width 57 height 30
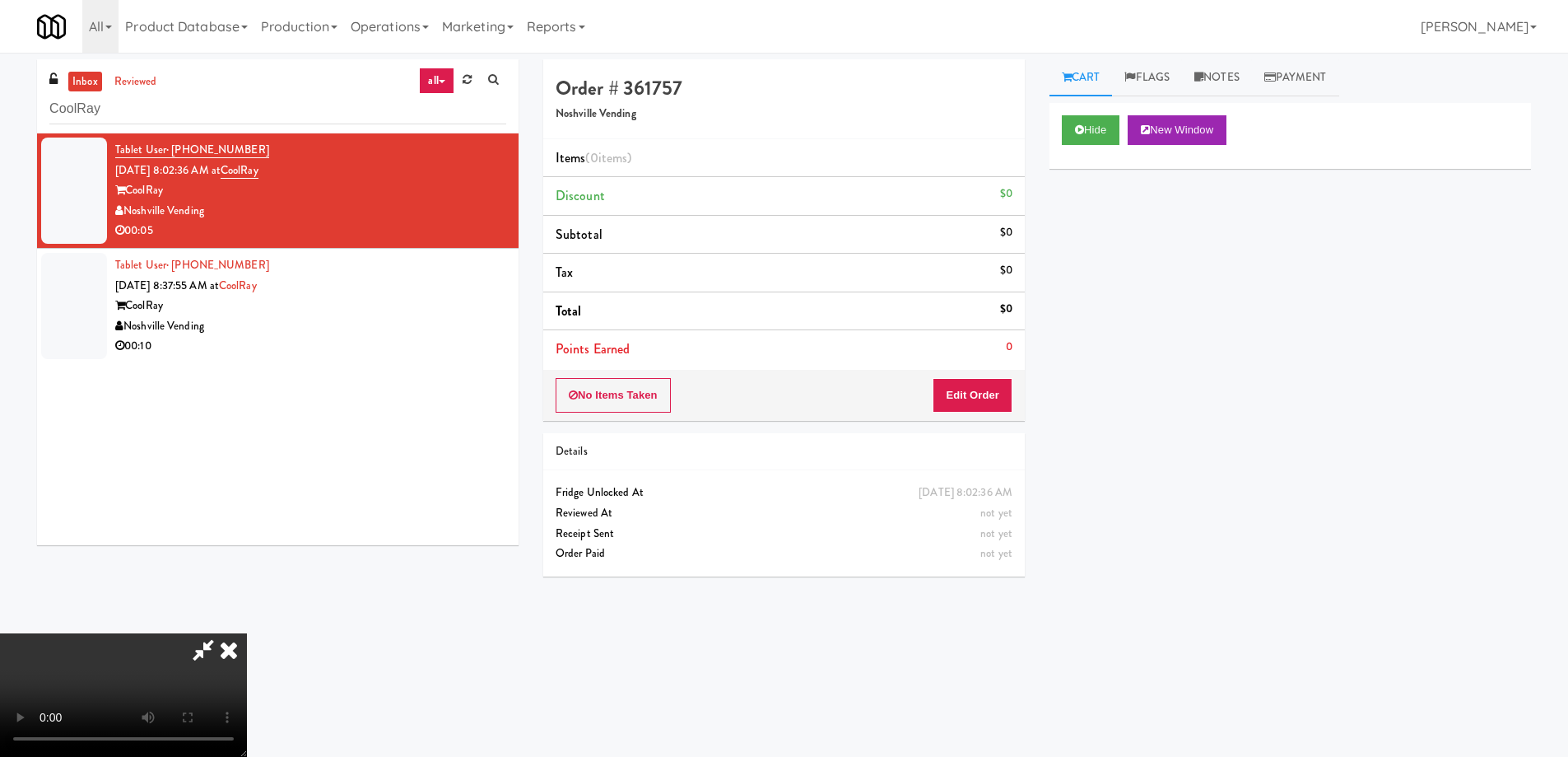
click at [247, 634] on video at bounding box center [123, 695] width 247 height 123
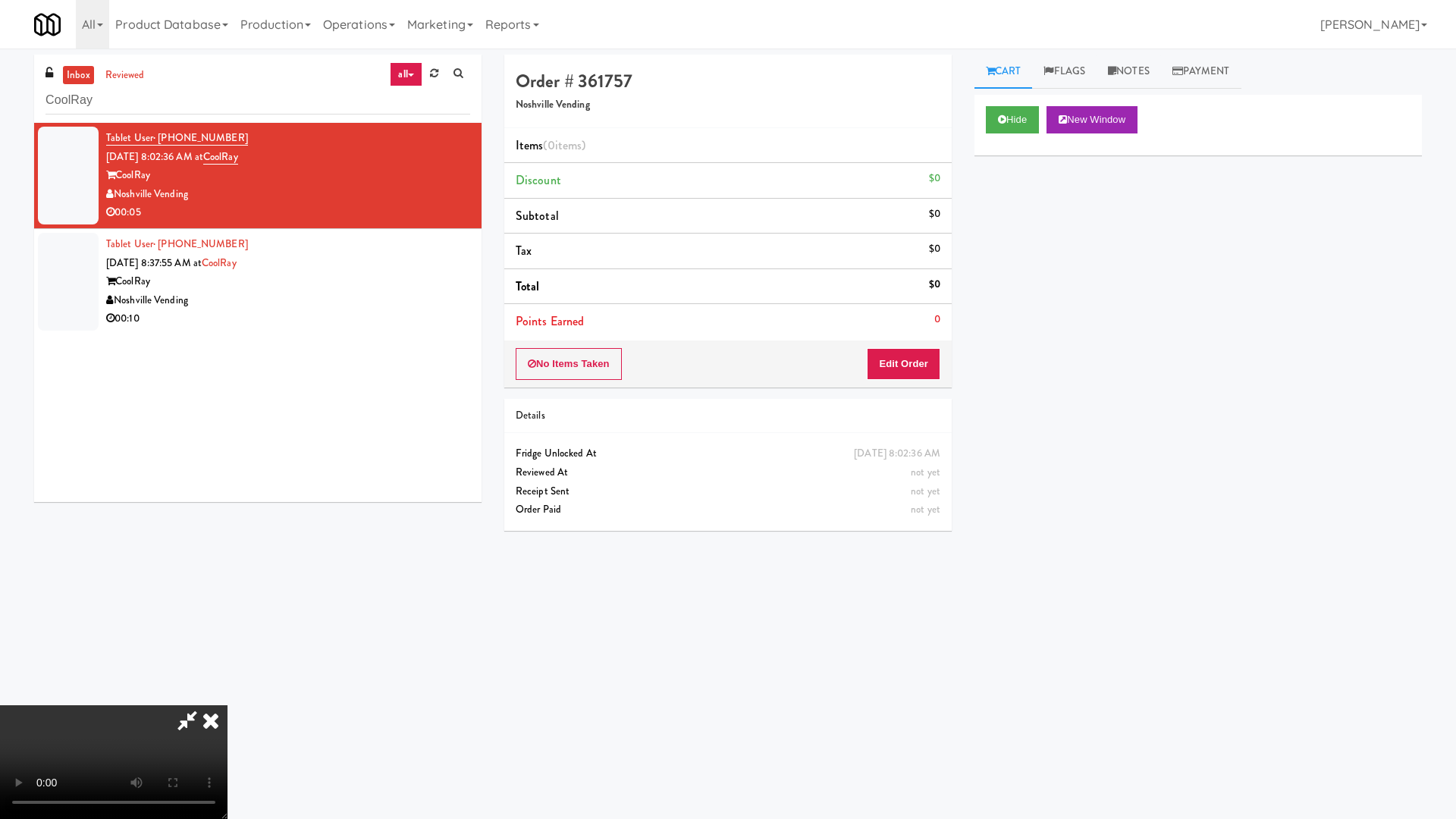
click at [228, 696] on video at bounding box center [113, 762] width 228 height 113
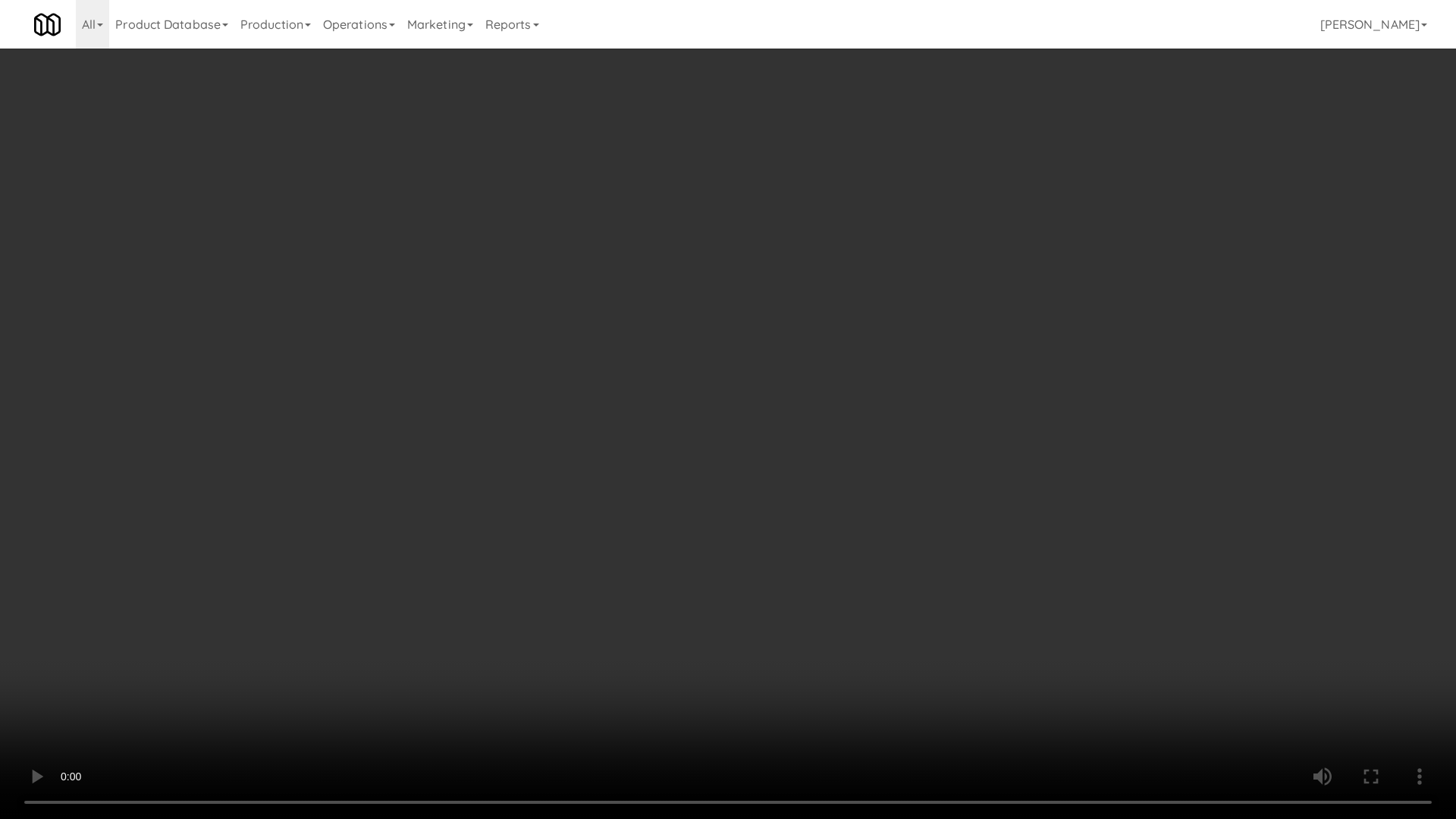
click at [562, 377] on video at bounding box center [728, 409] width 1456 height 819
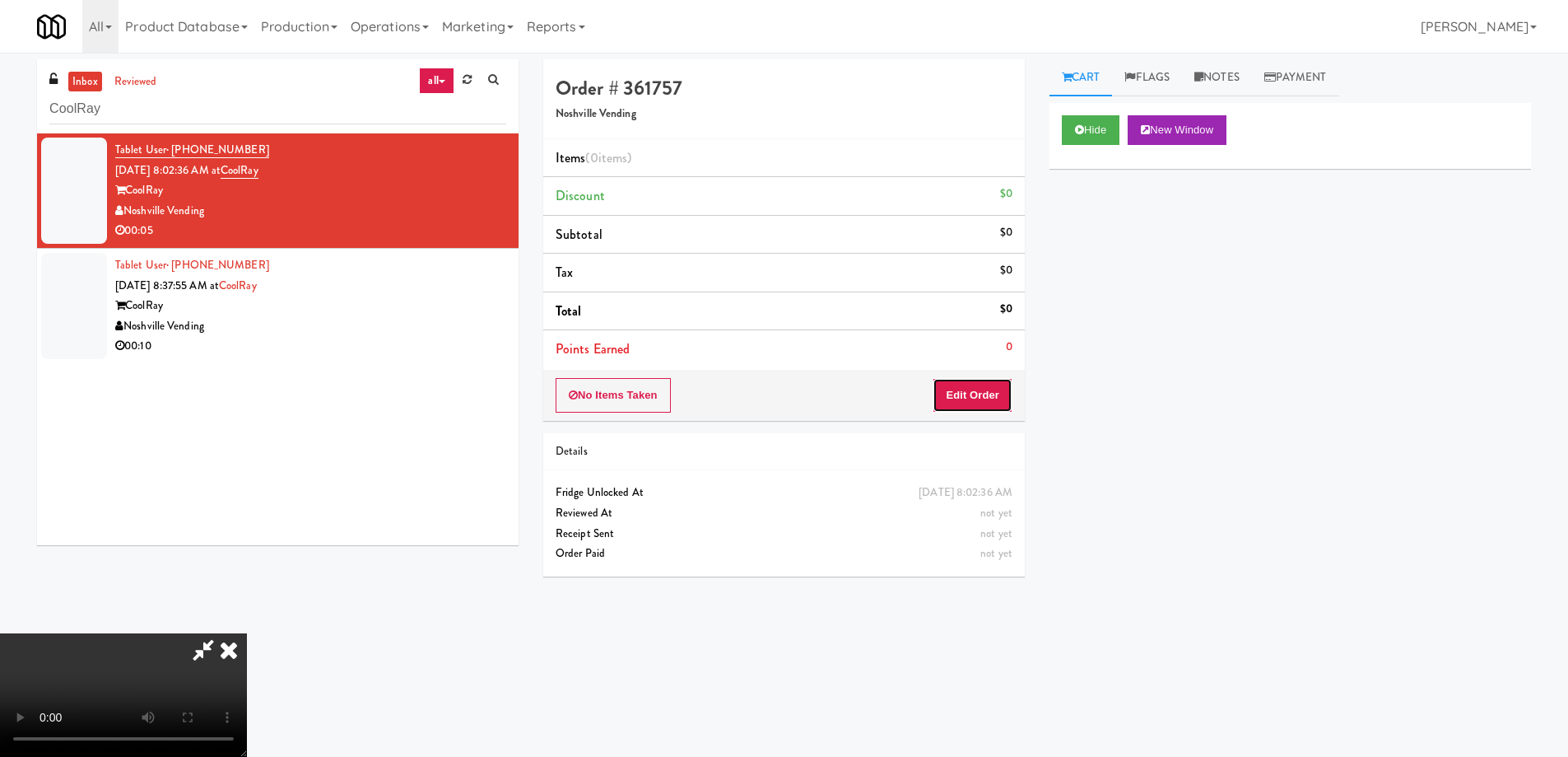
click at [990, 397] on button "Edit Order" at bounding box center [972, 395] width 79 height 35
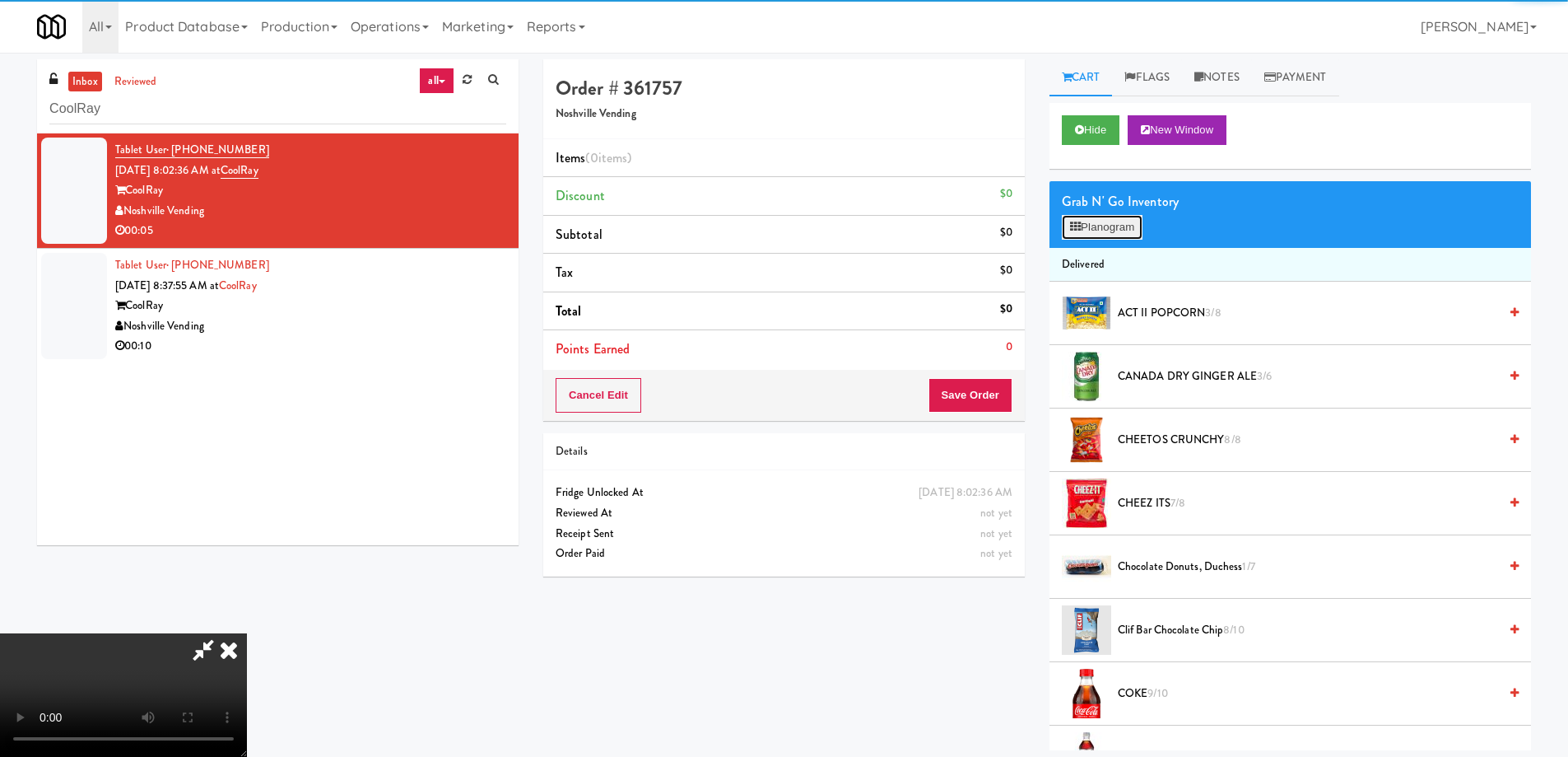
click at [1094, 231] on button "Planogram" at bounding box center [1102, 227] width 80 height 25
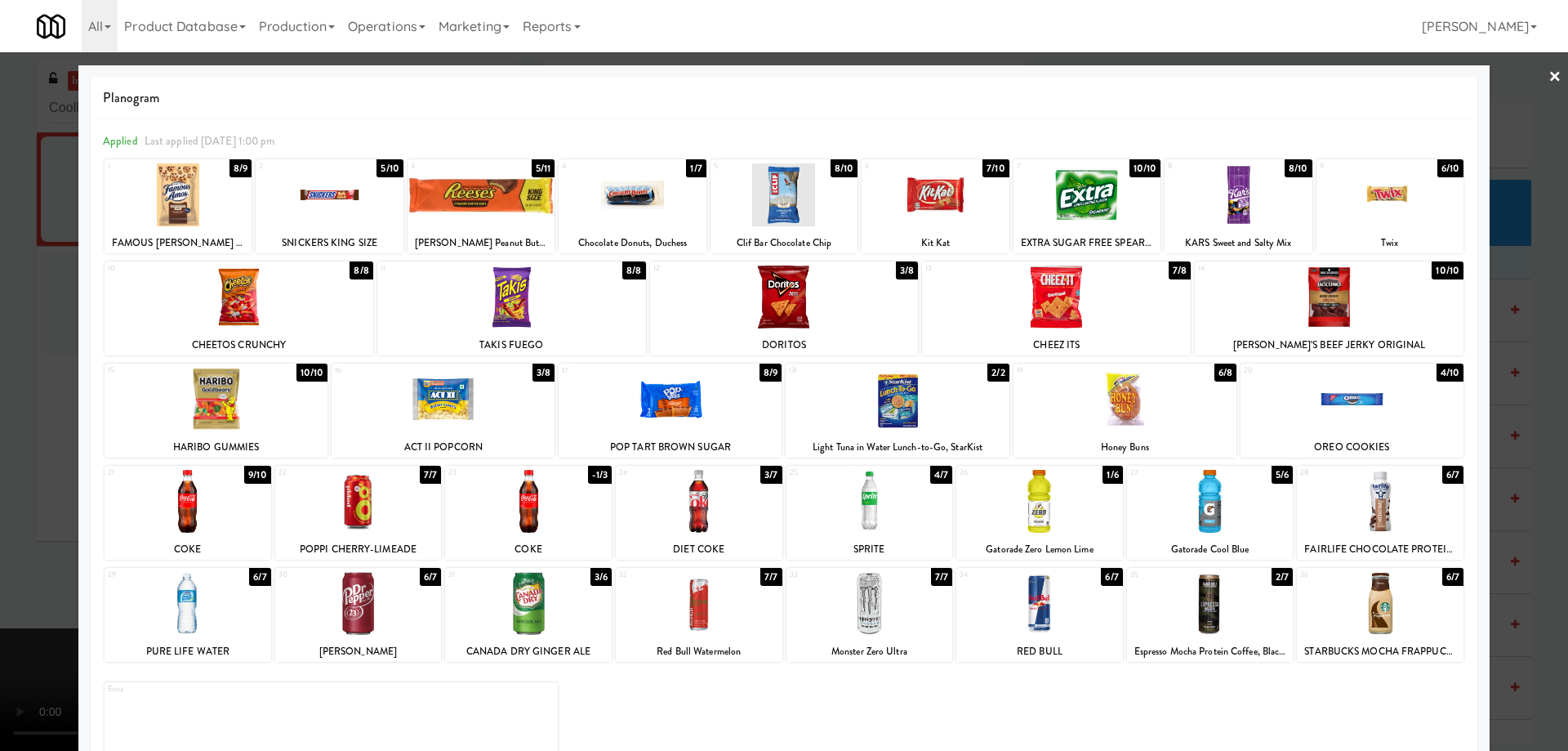
click at [1405, 510] on div at bounding box center [1380, 502] width 166 height 63
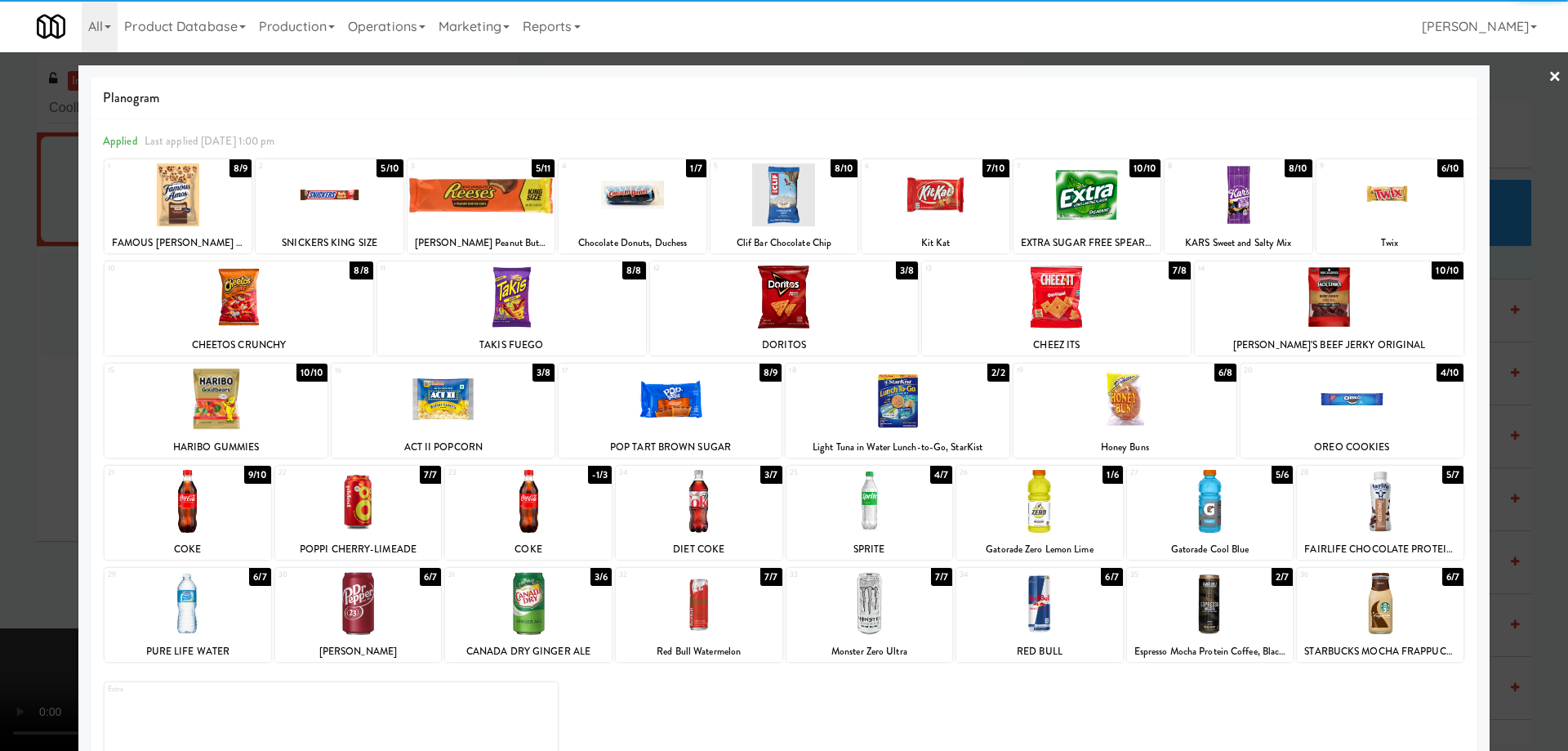
click at [1548, 80] on link "×" at bounding box center [1554, 77] width 13 height 50
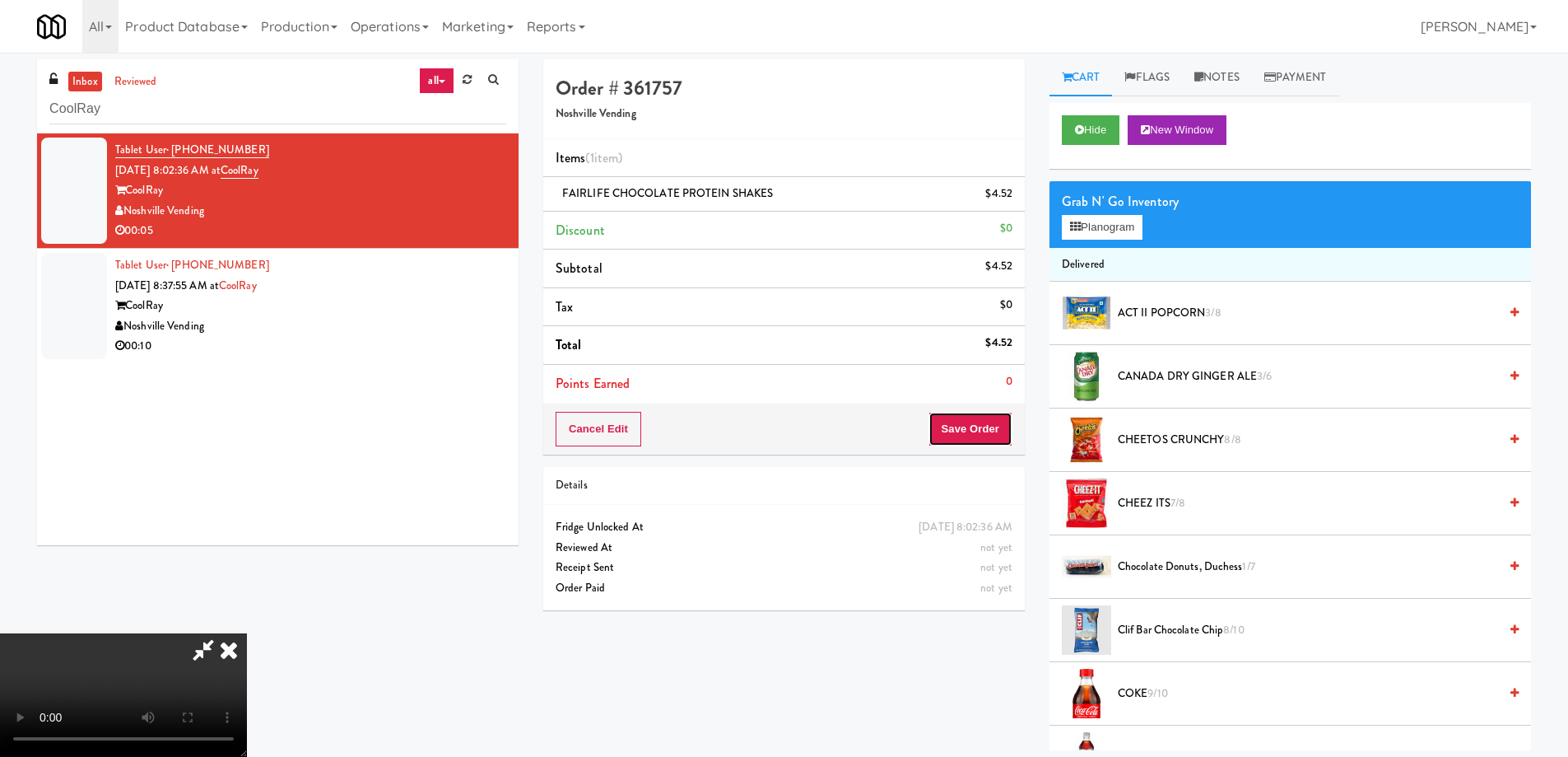
click at [980, 422] on button "Save Order" at bounding box center [970, 429] width 84 height 35
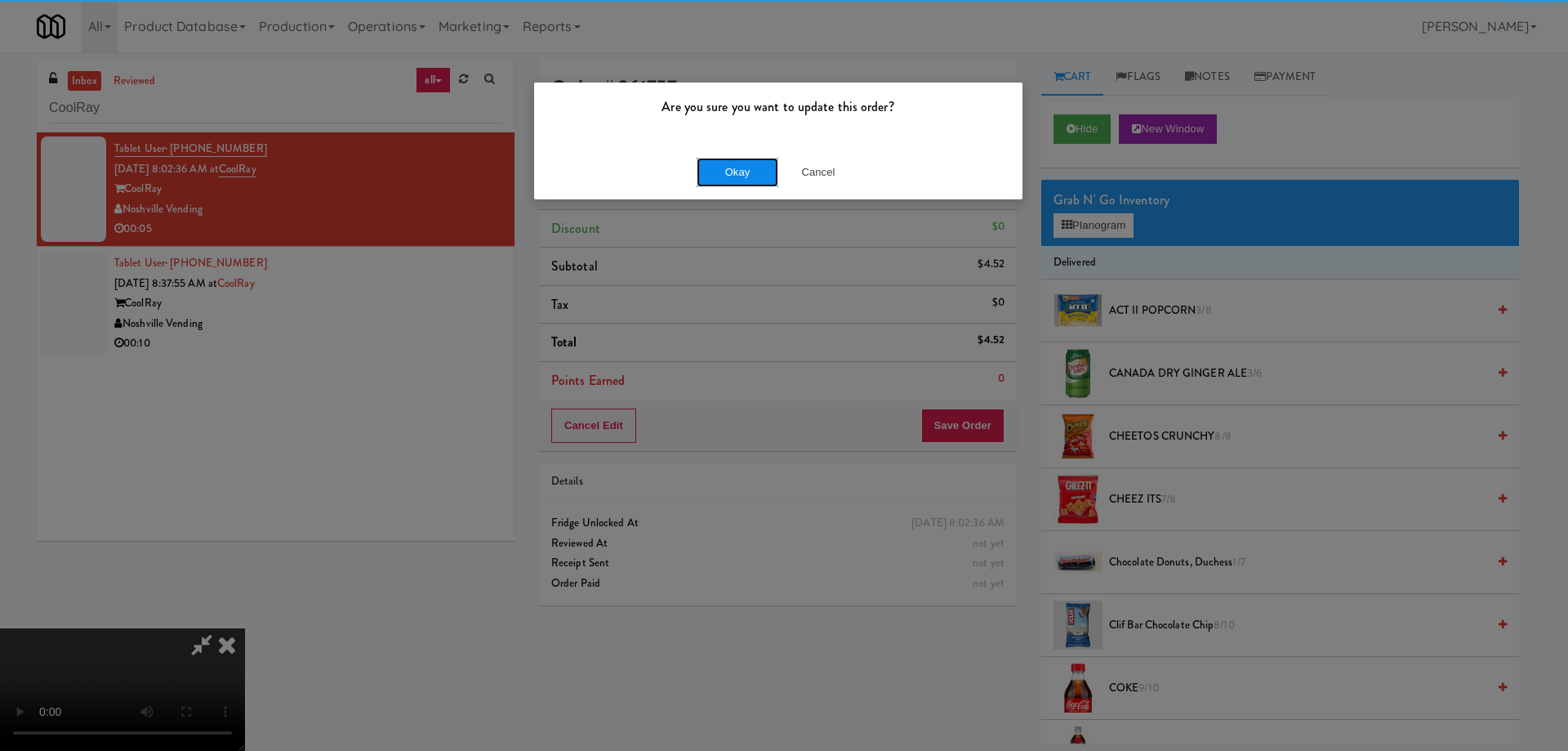
click at [738, 172] on button "Okay" at bounding box center [737, 172] width 82 height 30
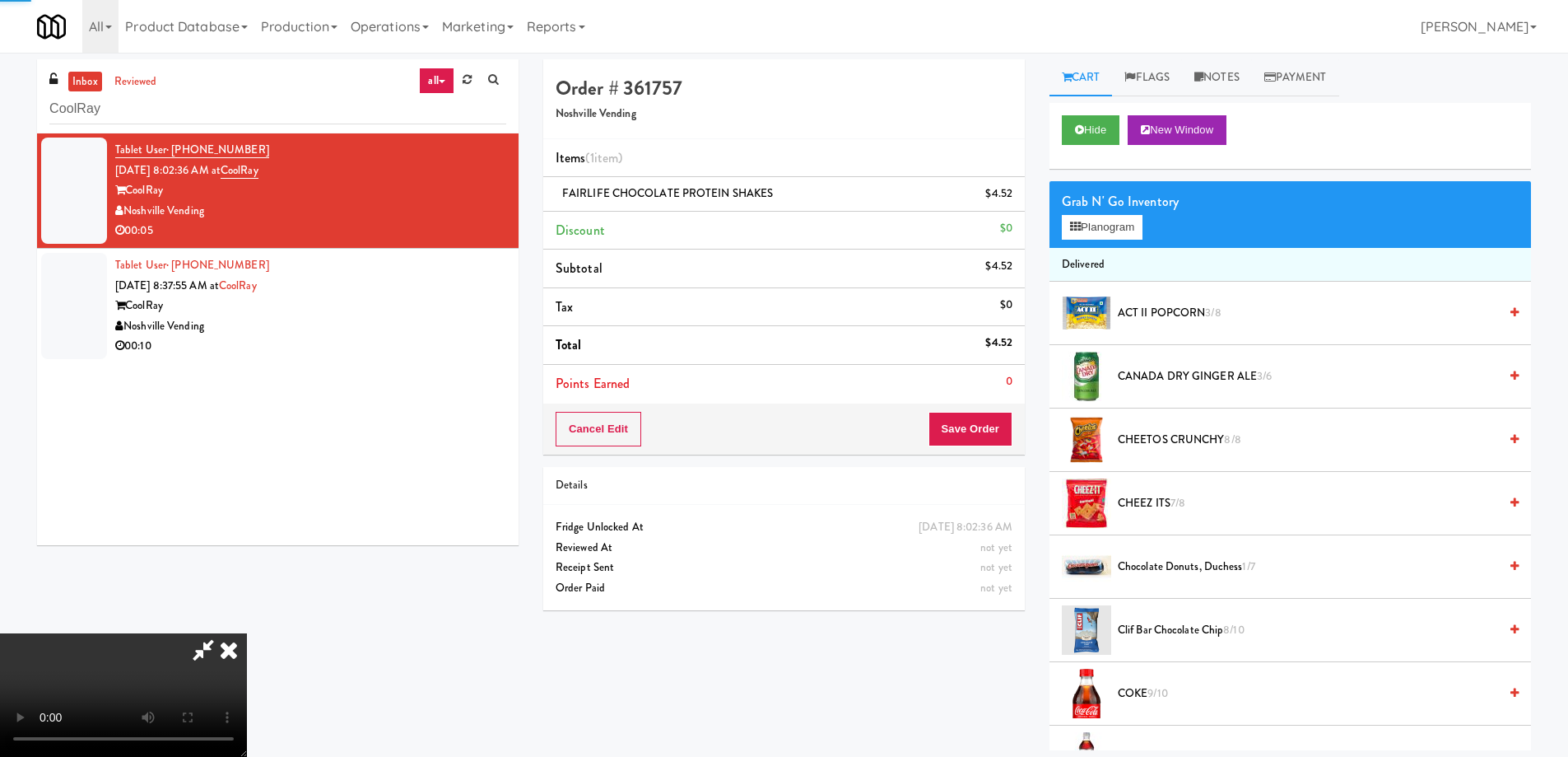
click at [247, 634] on icon at bounding box center [228, 650] width 36 height 33
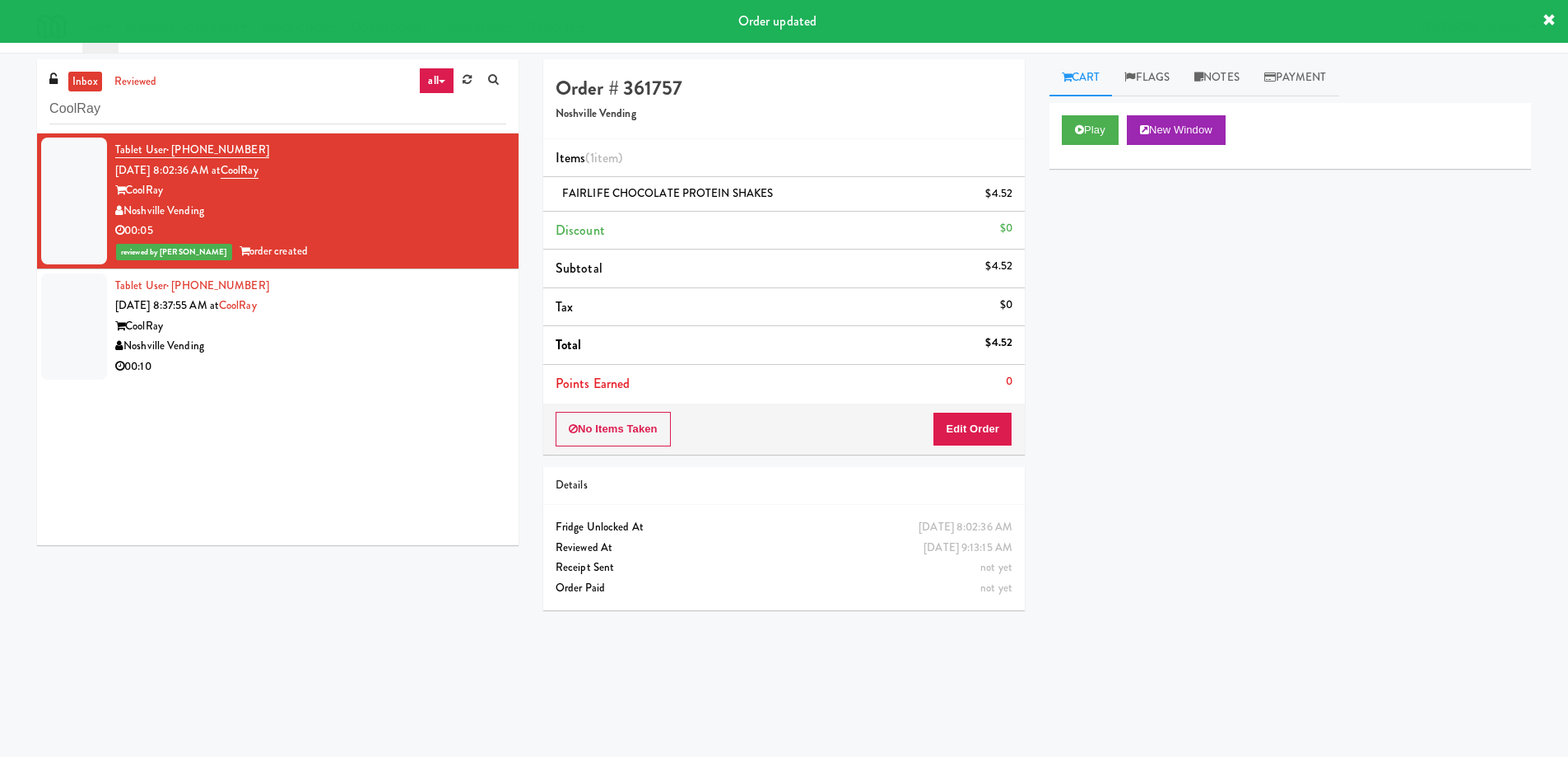
click at [436, 343] on div "Noshville Vending" at bounding box center [311, 346] width 391 height 21
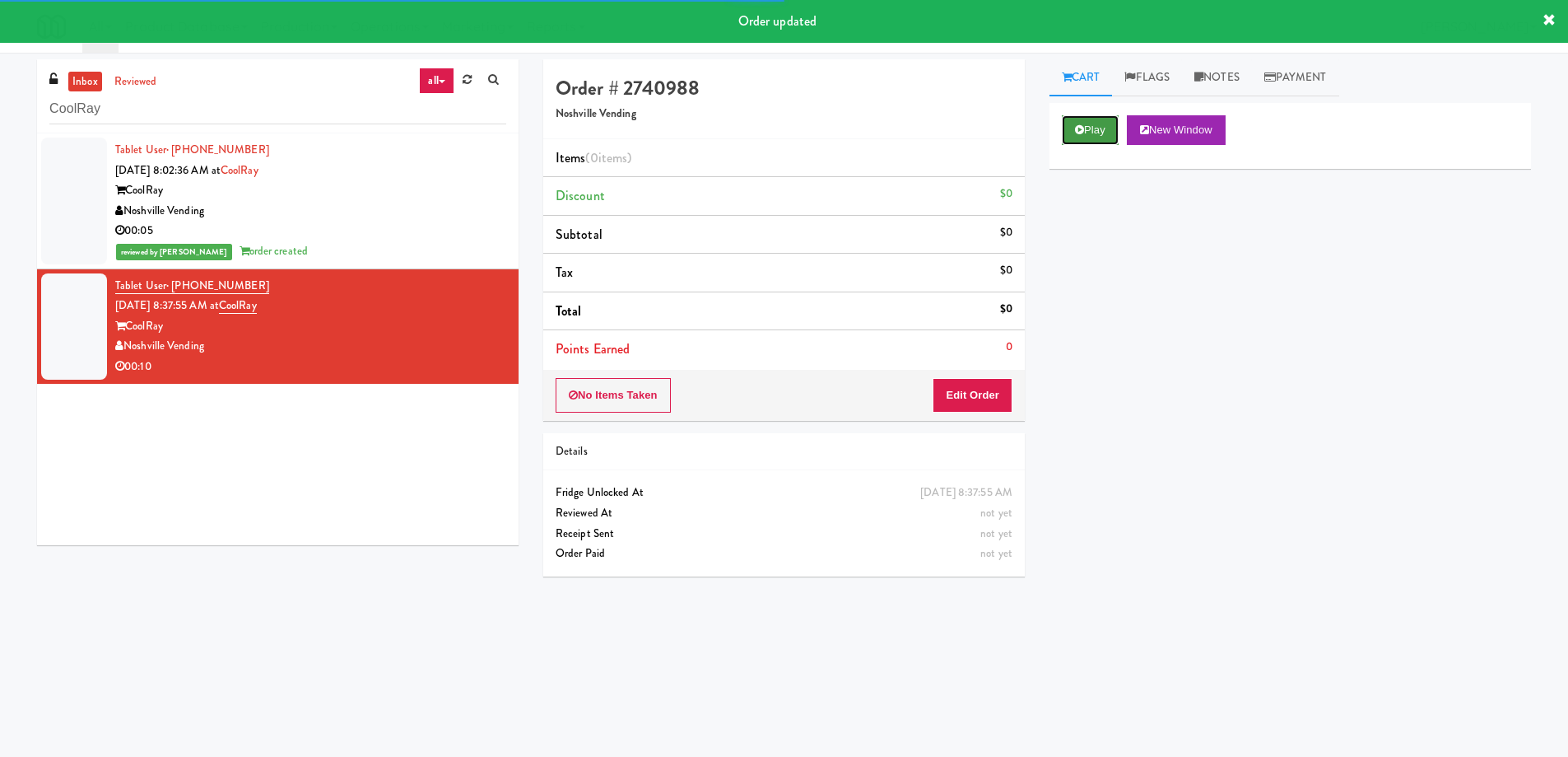
click at [1091, 127] on button "Play" at bounding box center [1090, 130] width 57 height 30
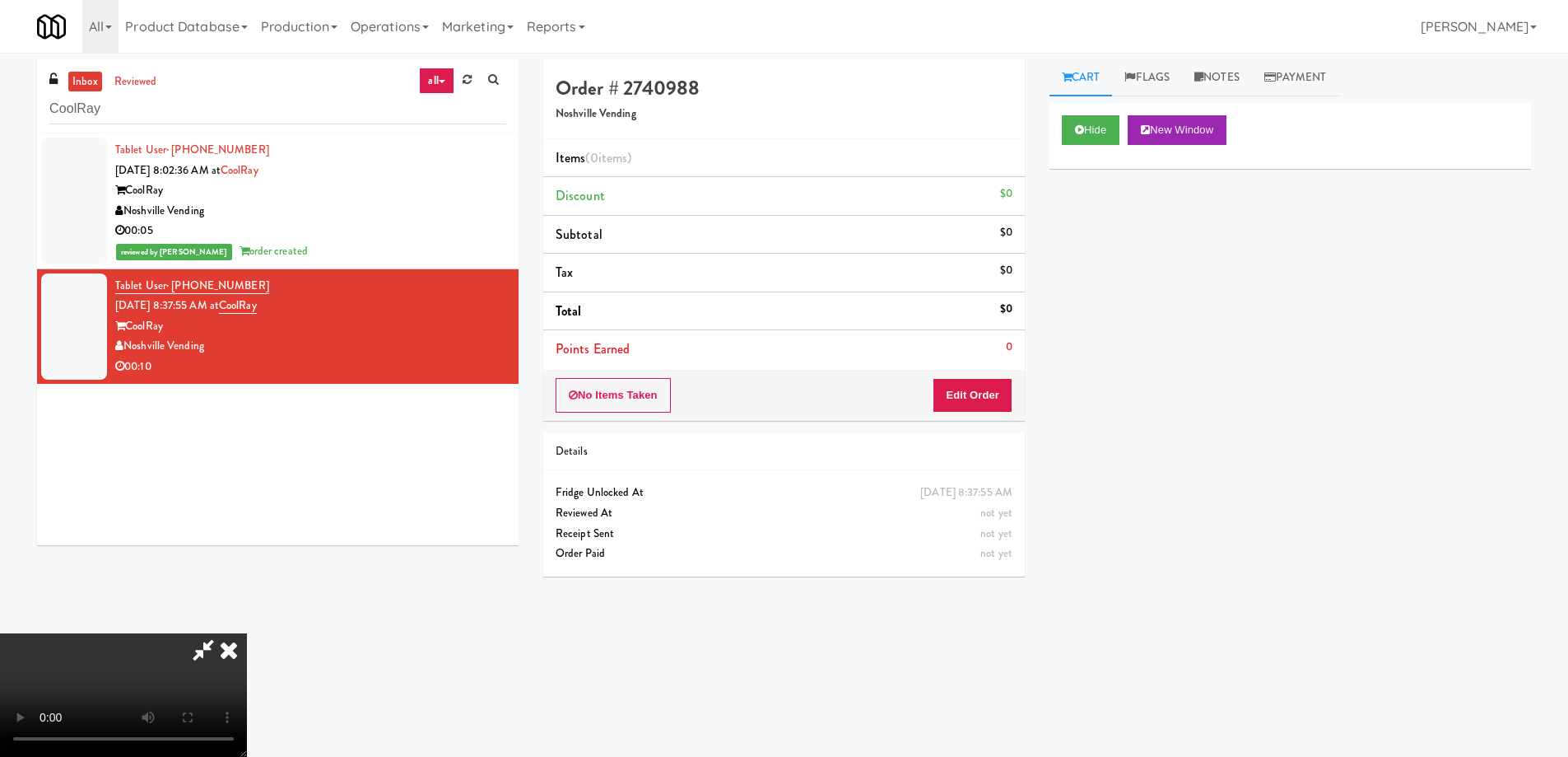
click at [247, 634] on video at bounding box center [123, 695] width 247 height 123
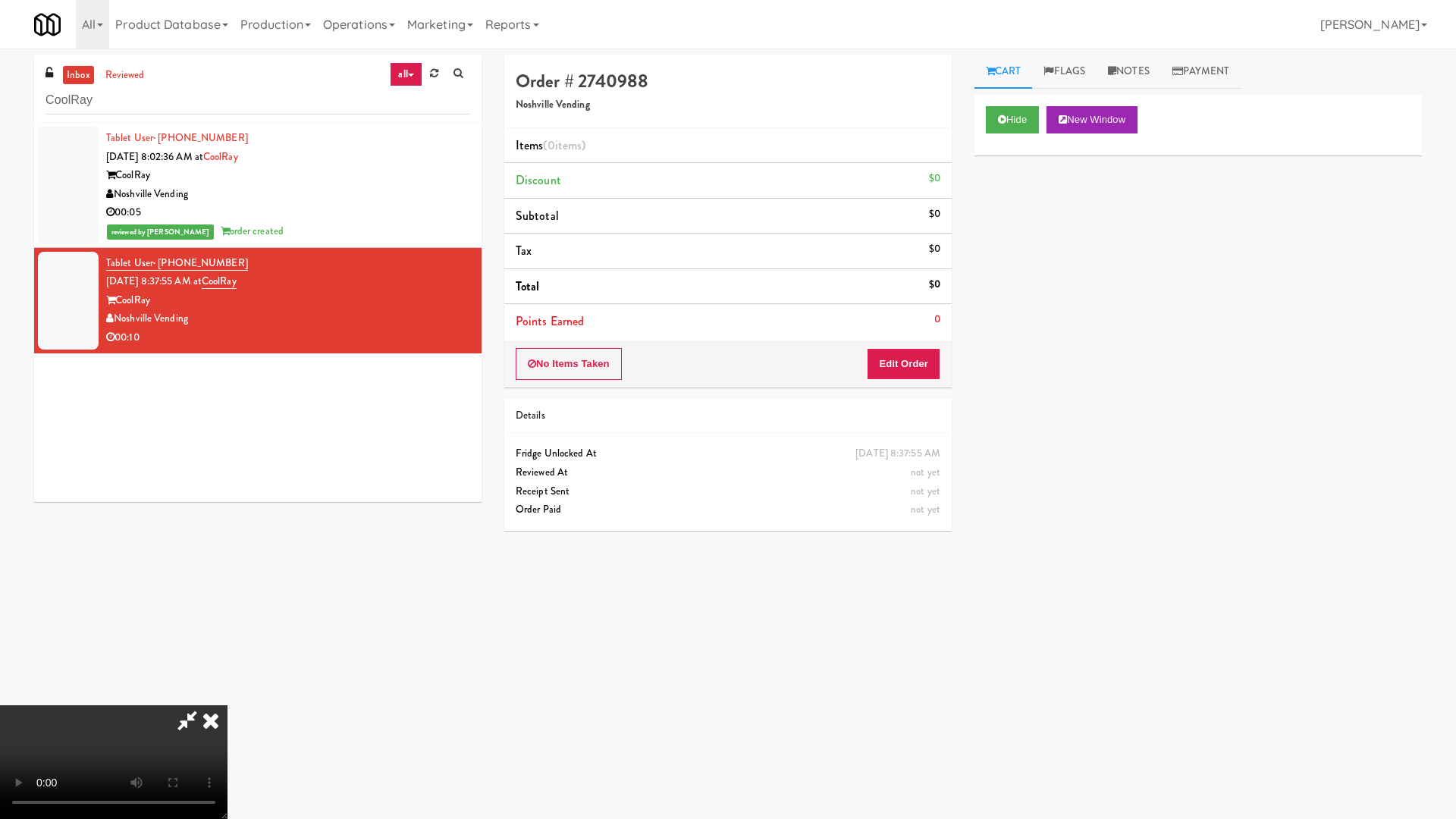
click at [228, 696] on video at bounding box center [113, 762] width 228 height 113
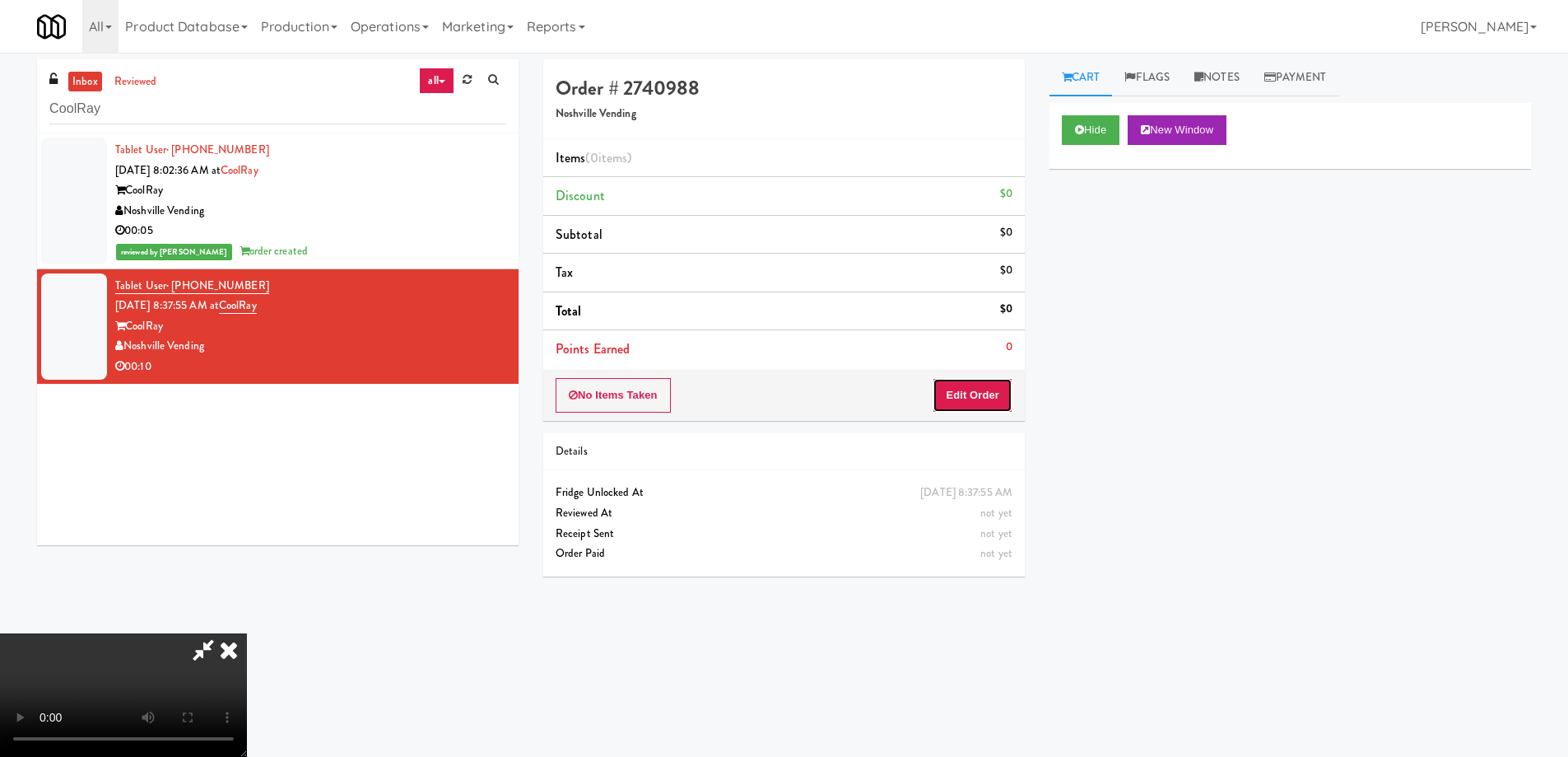
click at [1006, 383] on button "Edit Order" at bounding box center [972, 395] width 79 height 35
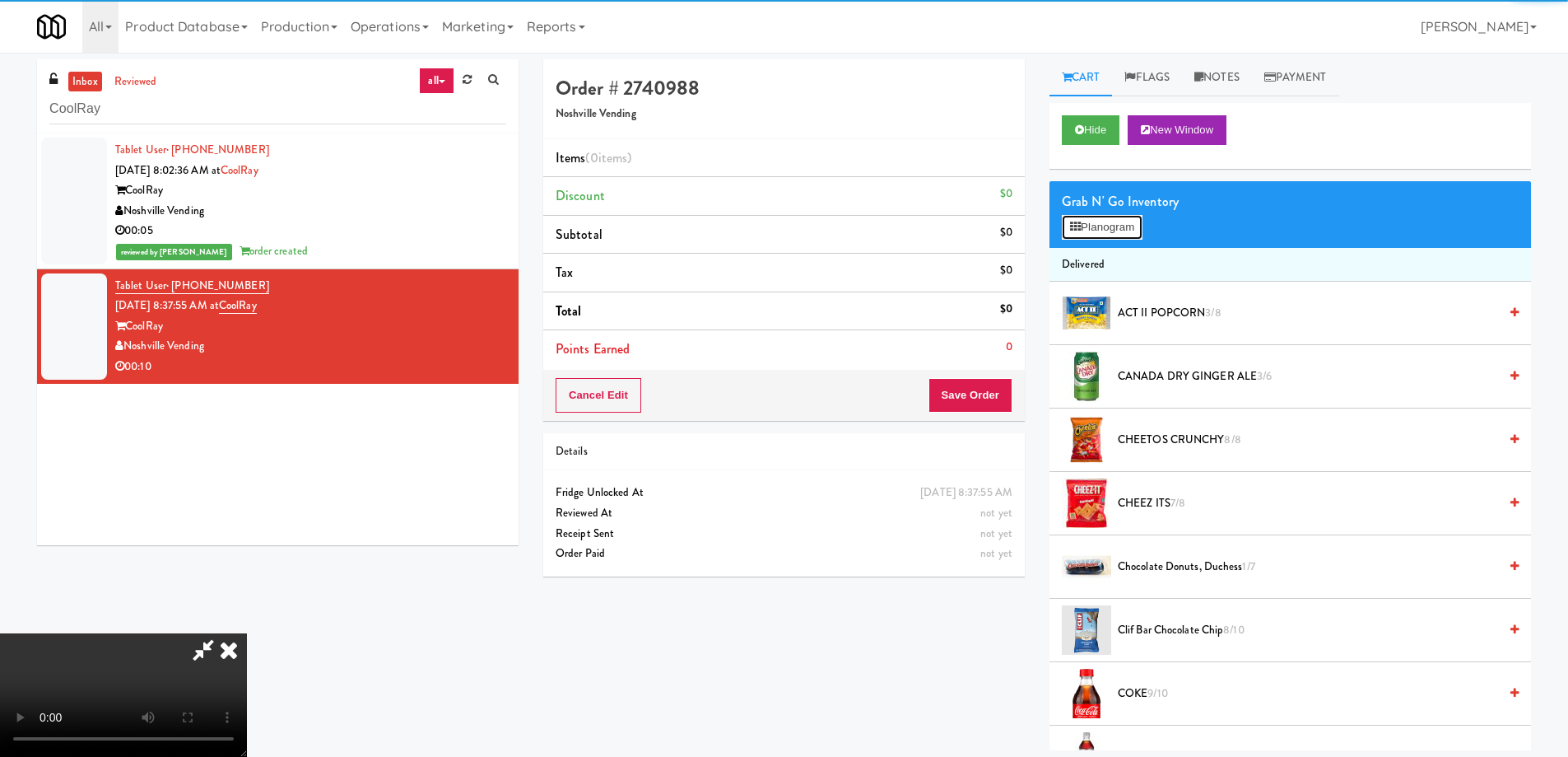
drag, startPoint x: 1112, startPoint y: 237, endPoint x: 1096, endPoint y: 350, distance: 114.1
click at [1113, 237] on button "Planogram" at bounding box center [1102, 227] width 80 height 25
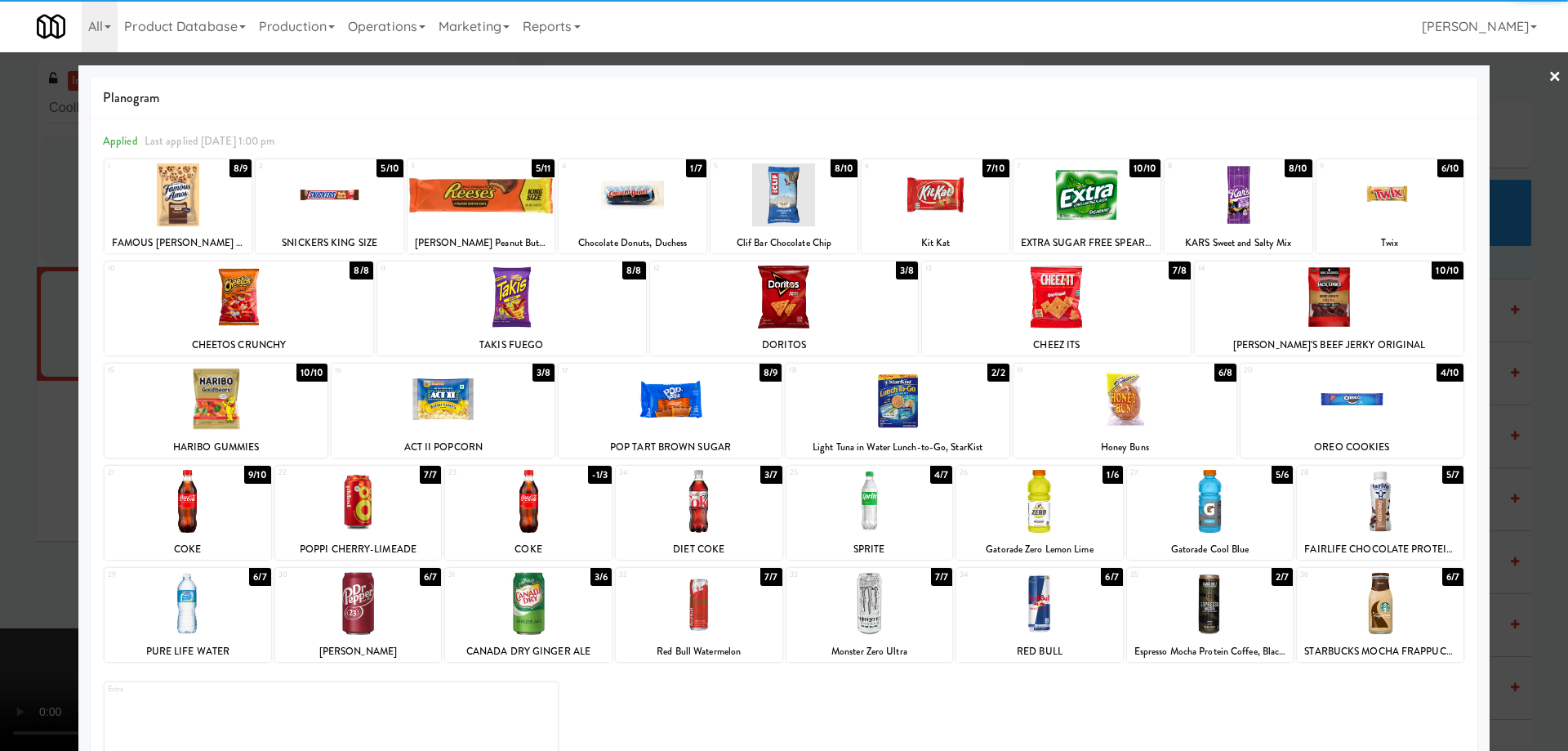
click at [1059, 593] on div at bounding box center [1039, 603] width 166 height 63
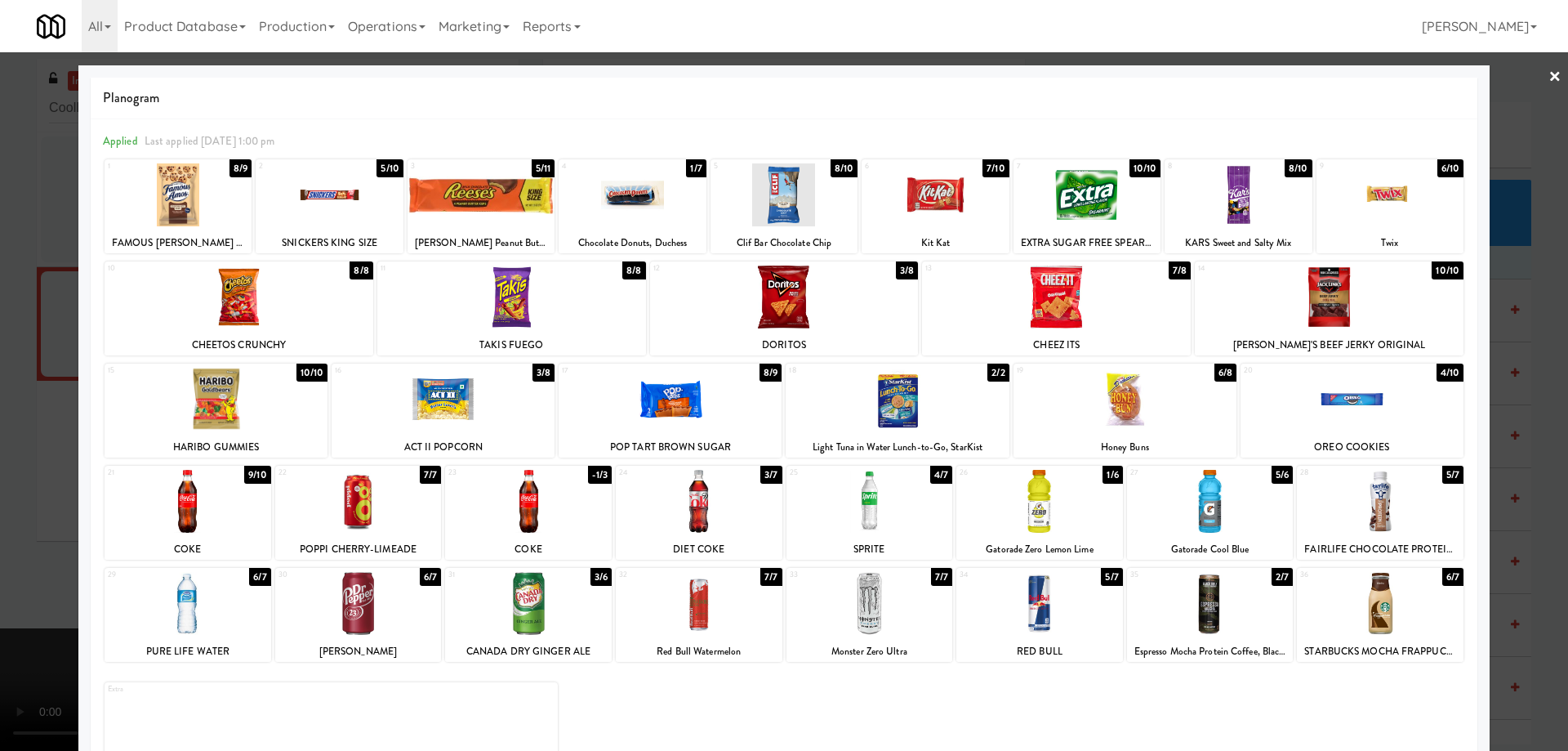
click at [1548, 78] on link "×" at bounding box center [1554, 77] width 13 height 50
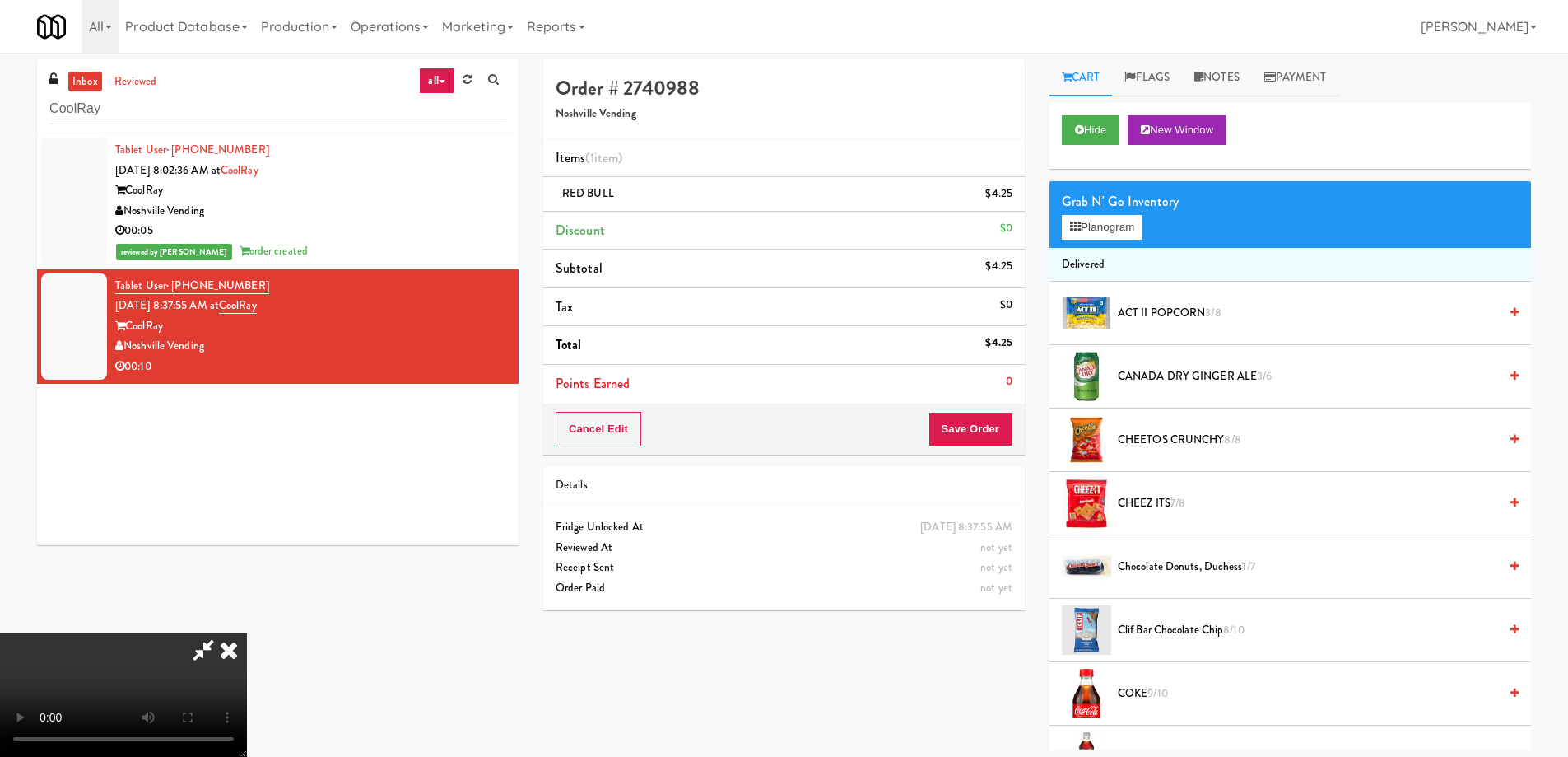
click at [247, 634] on video at bounding box center [123, 695] width 247 height 123
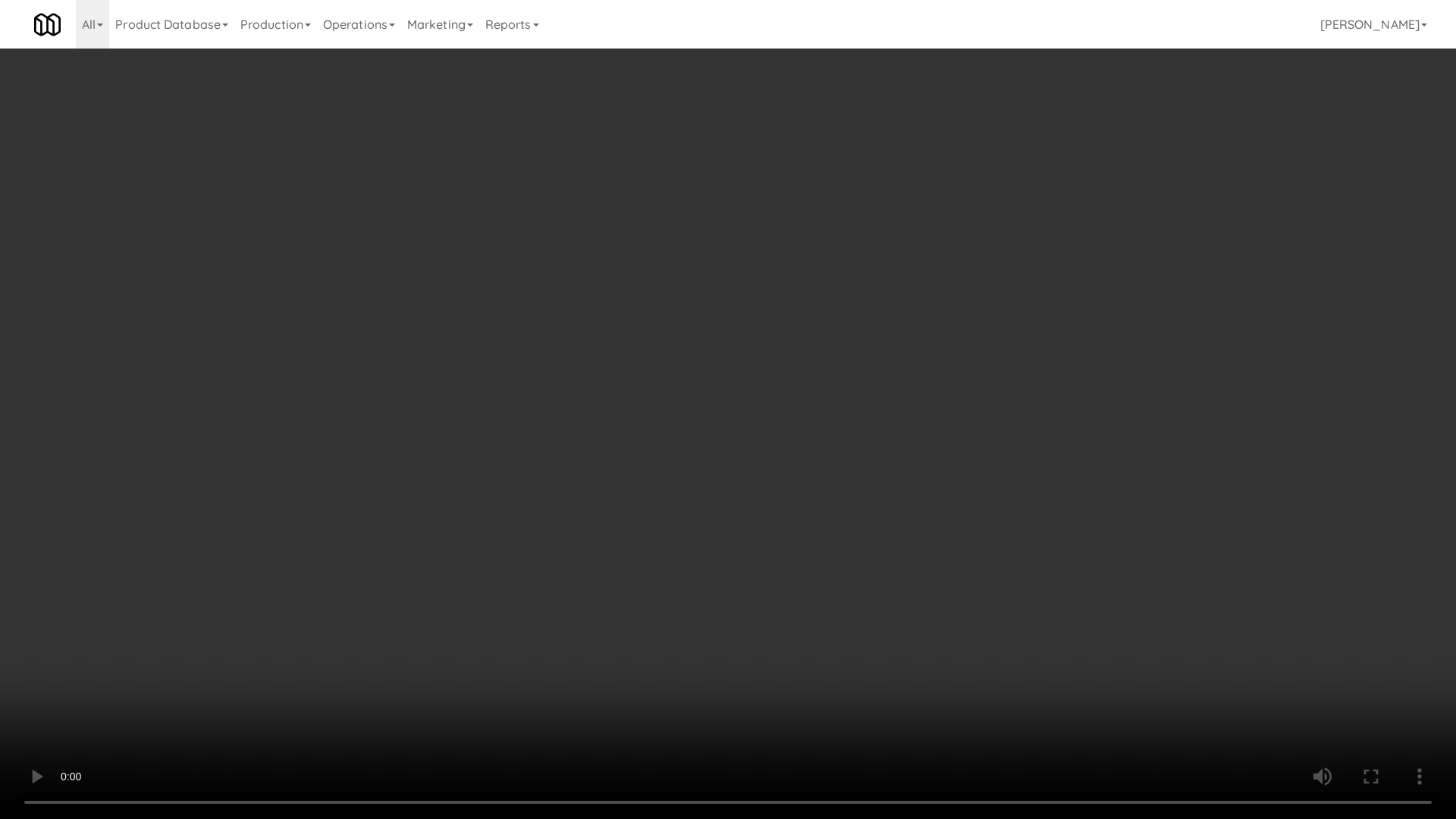
click at [720, 480] on video at bounding box center [728, 409] width 1456 height 819
click at [723, 477] on video at bounding box center [728, 409] width 1456 height 819
click at [757, 456] on video at bounding box center [728, 409] width 1456 height 819
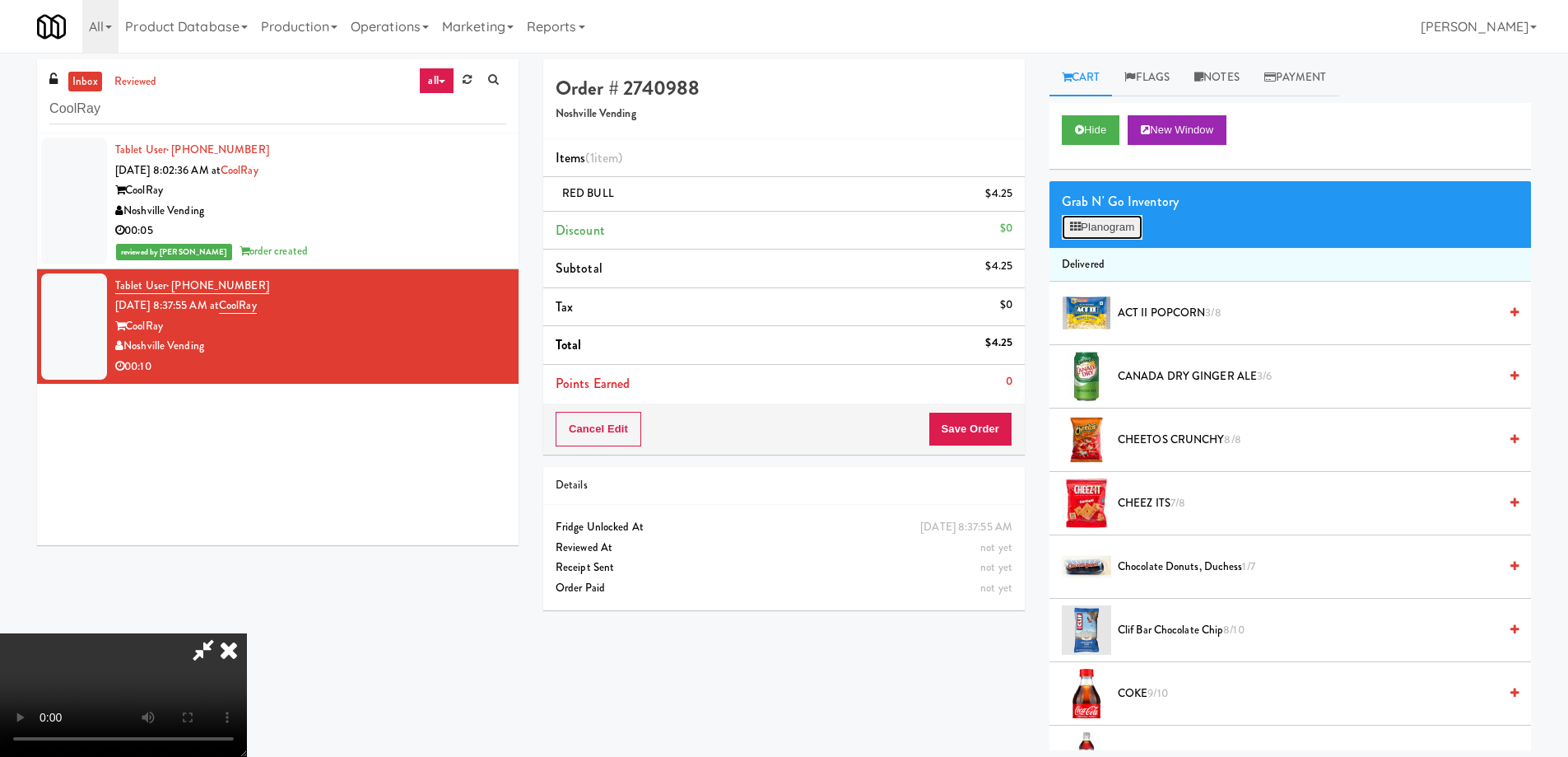
click at [1097, 233] on button "Planogram" at bounding box center [1102, 227] width 80 height 25
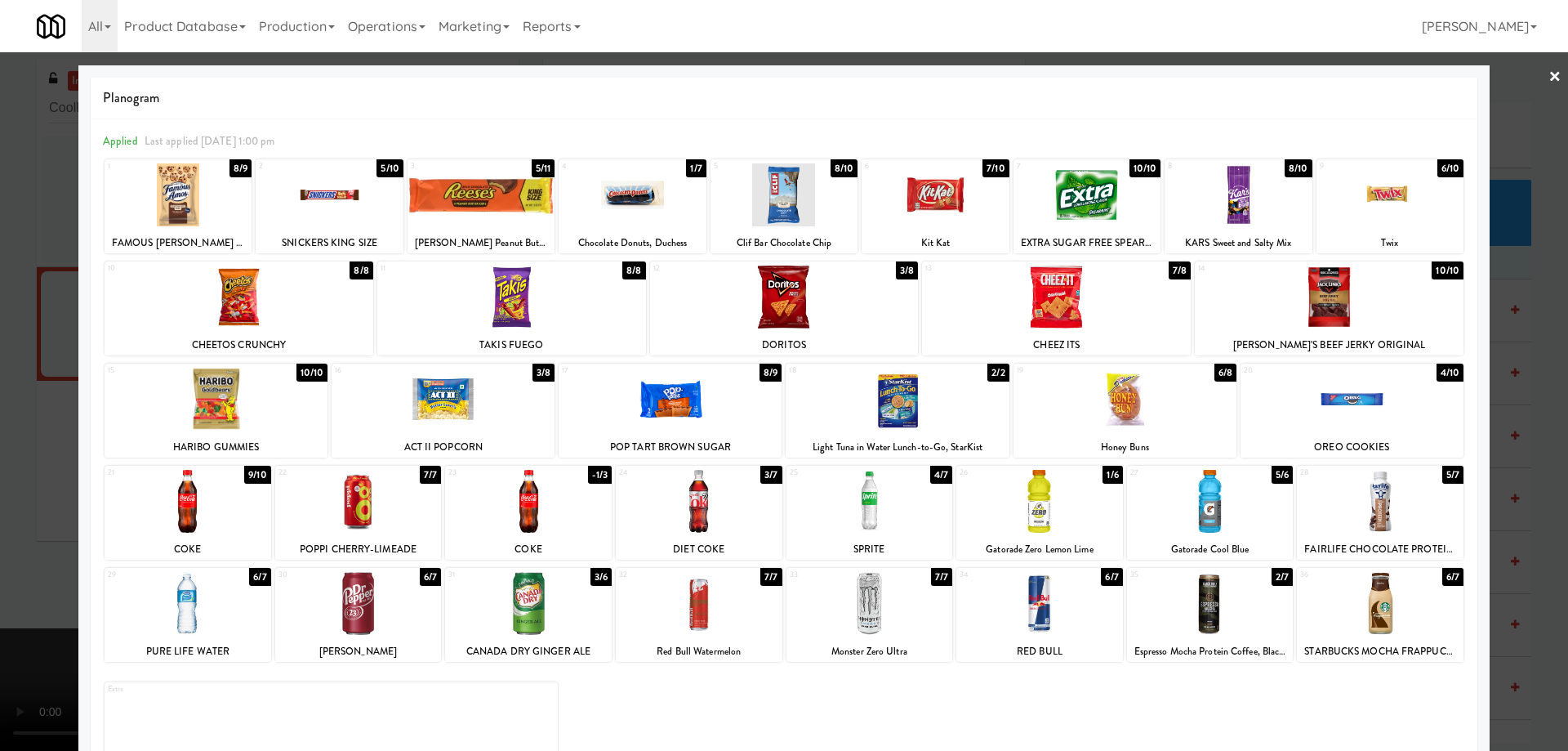
click at [1451, 187] on div at bounding box center [1389, 195] width 147 height 63
click at [1548, 73] on link "×" at bounding box center [1554, 77] width 13 height 50
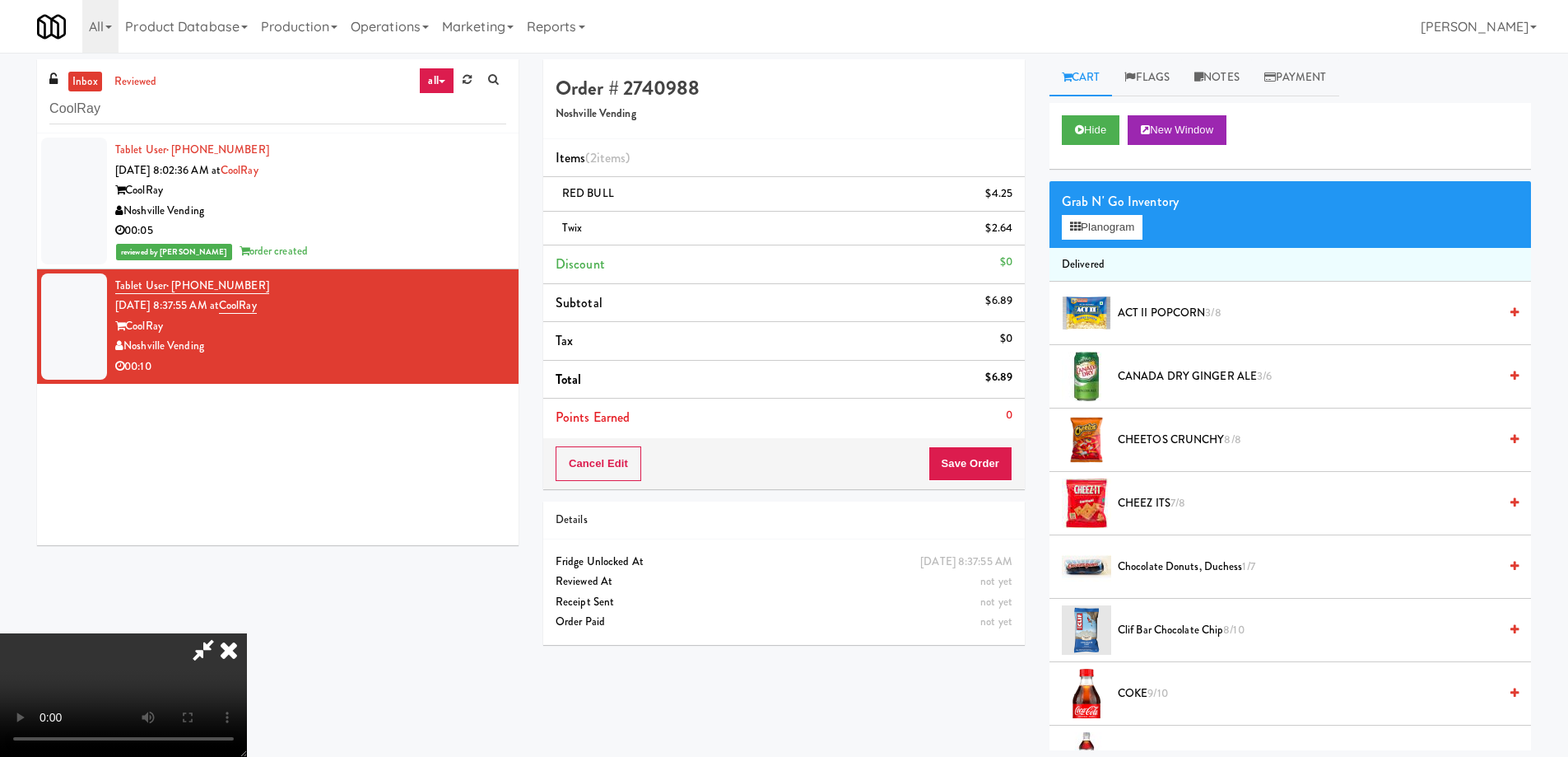
click at [247, 634] on video at bounding box center [123, 695] width 247 height 123
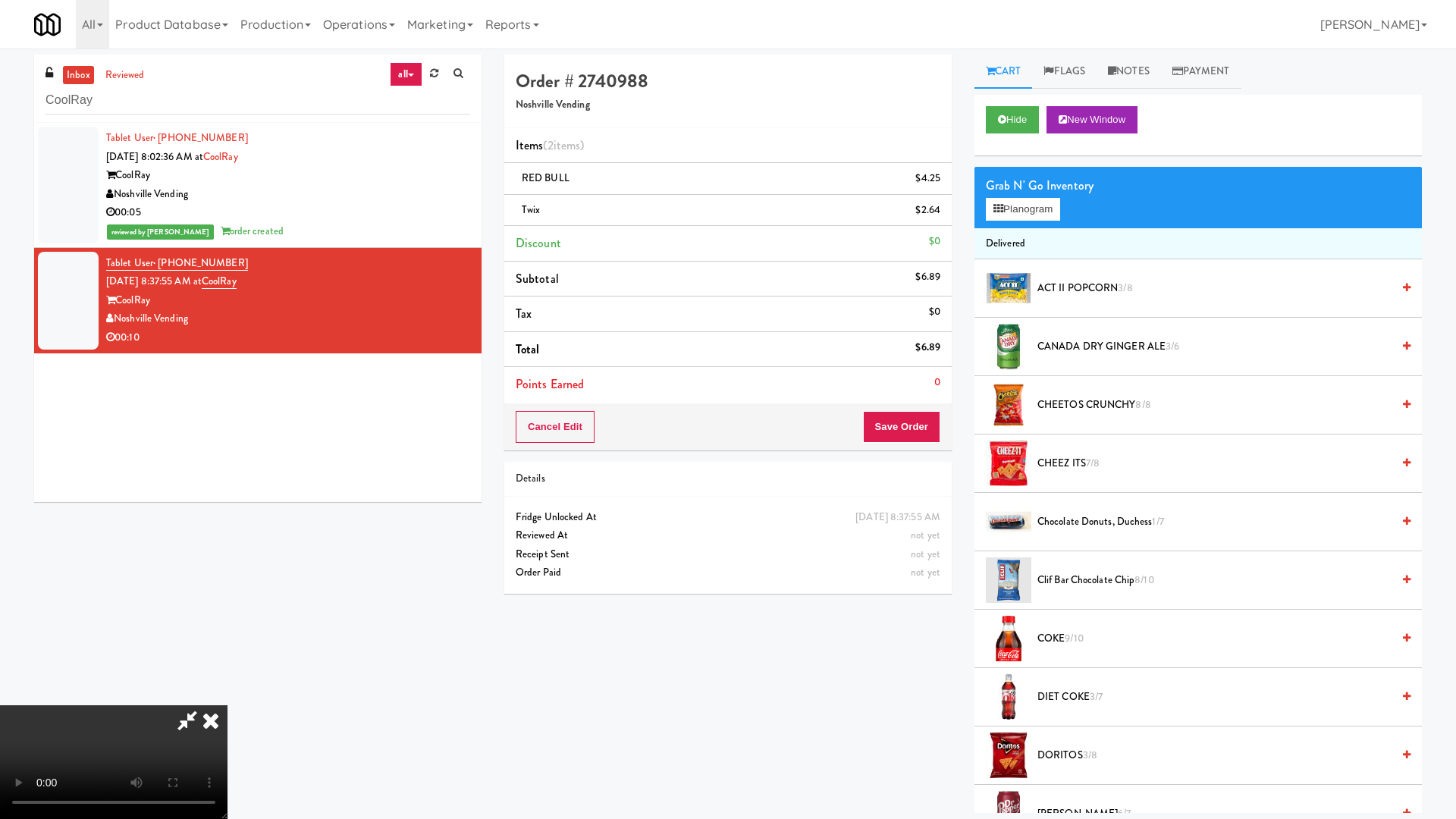
click at [228, 696] on video at bounding box center [113, 762] width 228 height 113
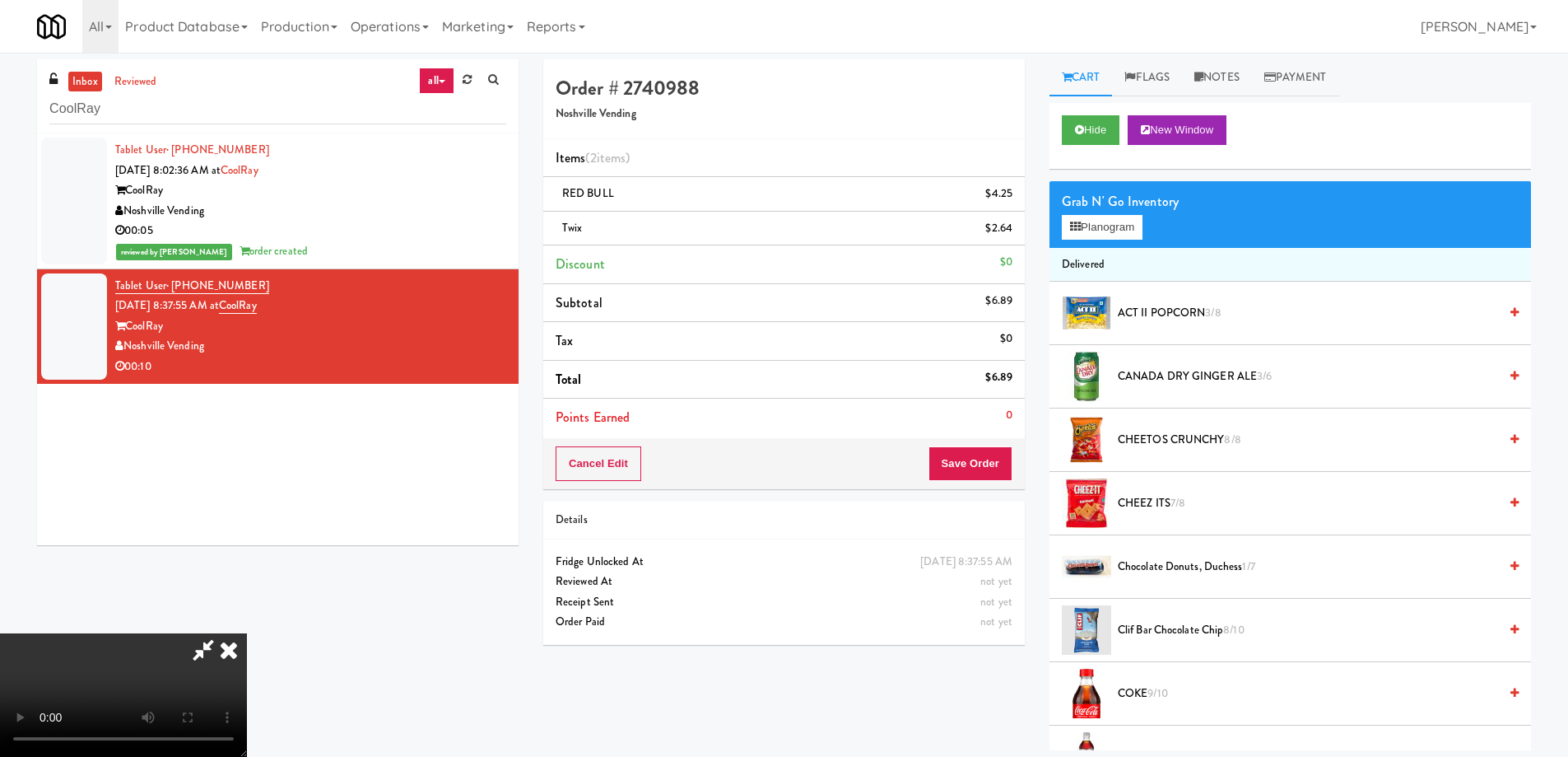
click at [247, 634] on icon at bounding box center [228, 650] width 36 height 33
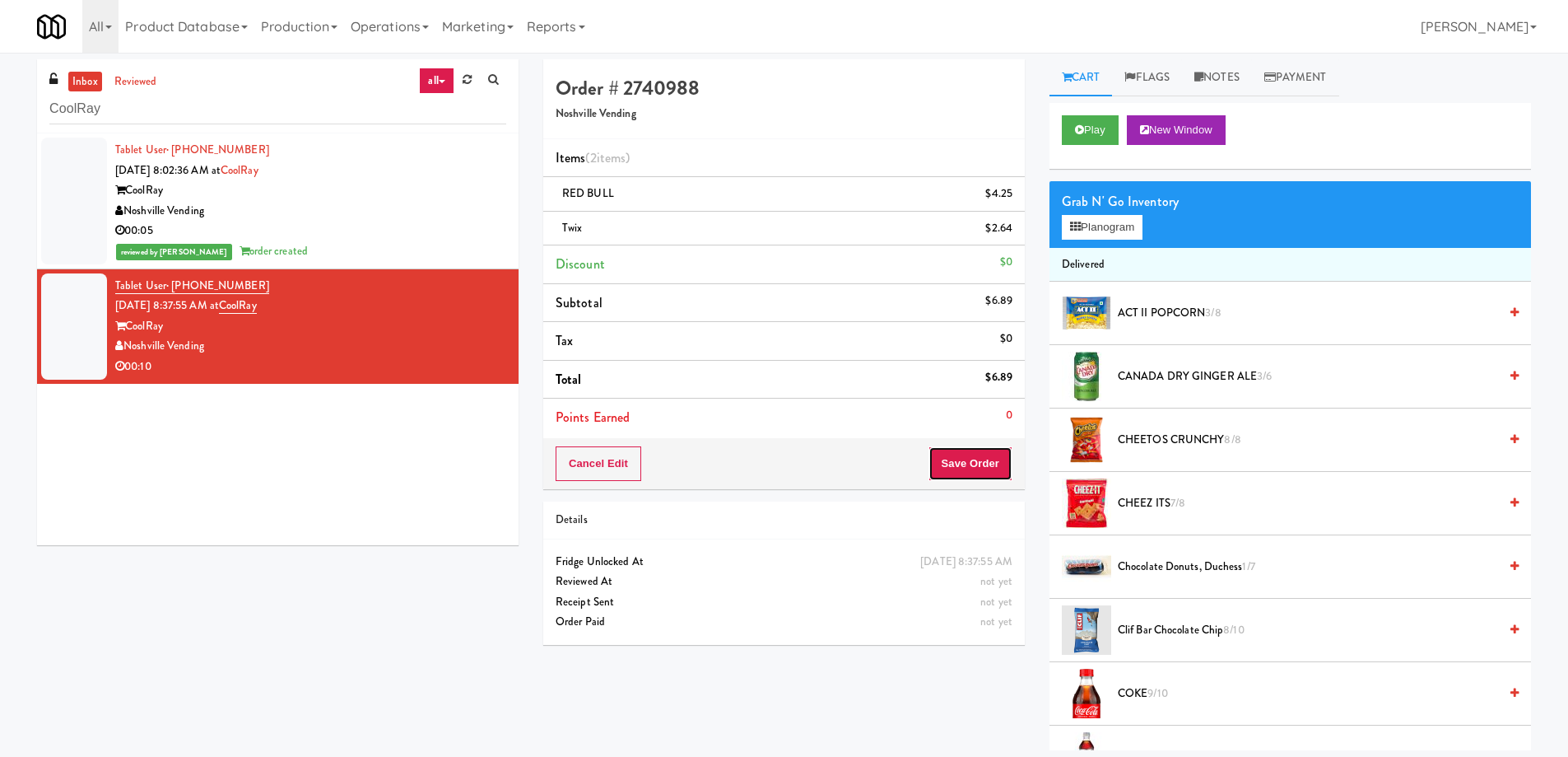
click at [954, 466] on button "Save Order" at bounding box center [970, 463] width 84 height 35
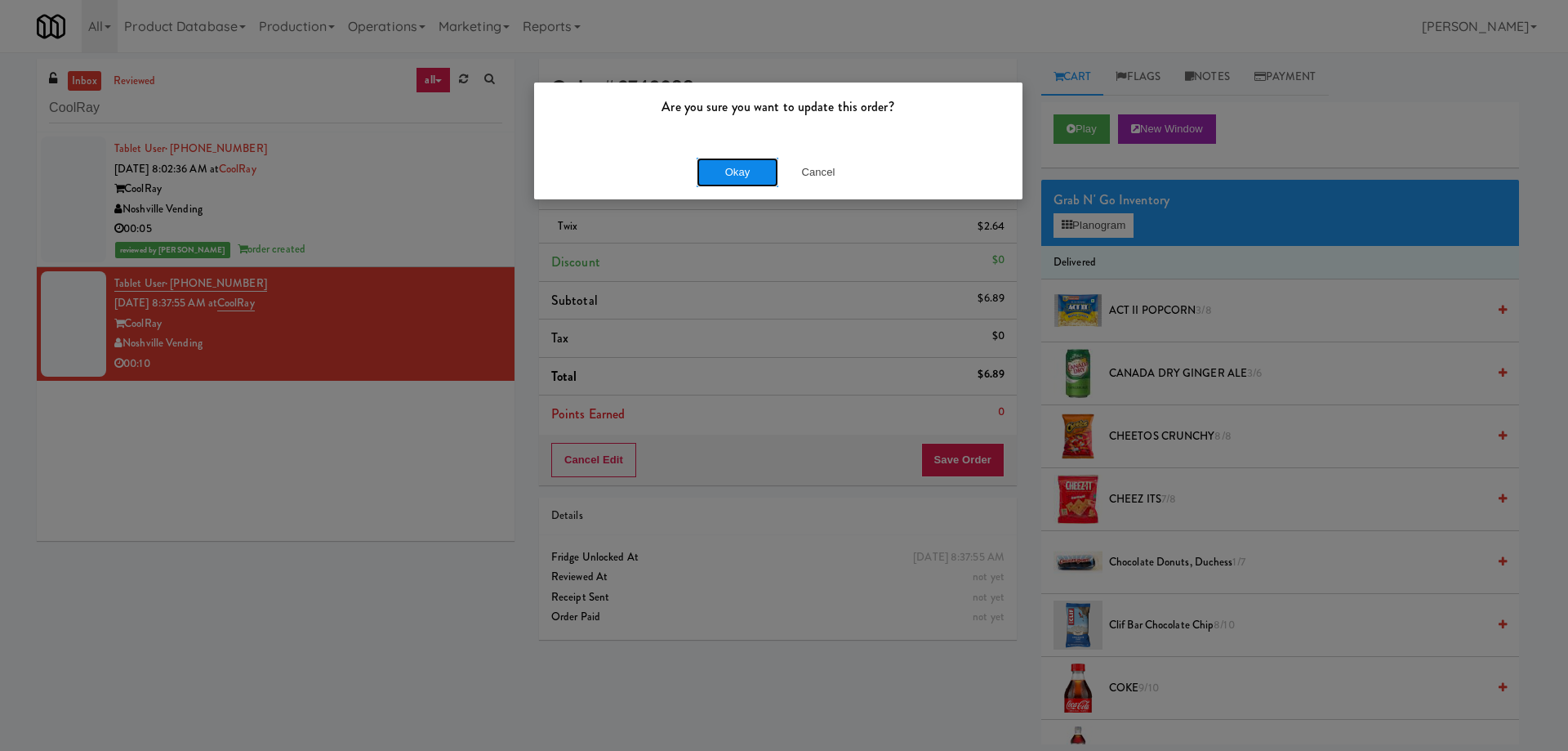
click at [726, 169] on button "Okay" at bounding box center [737, 172] width 82 height 30
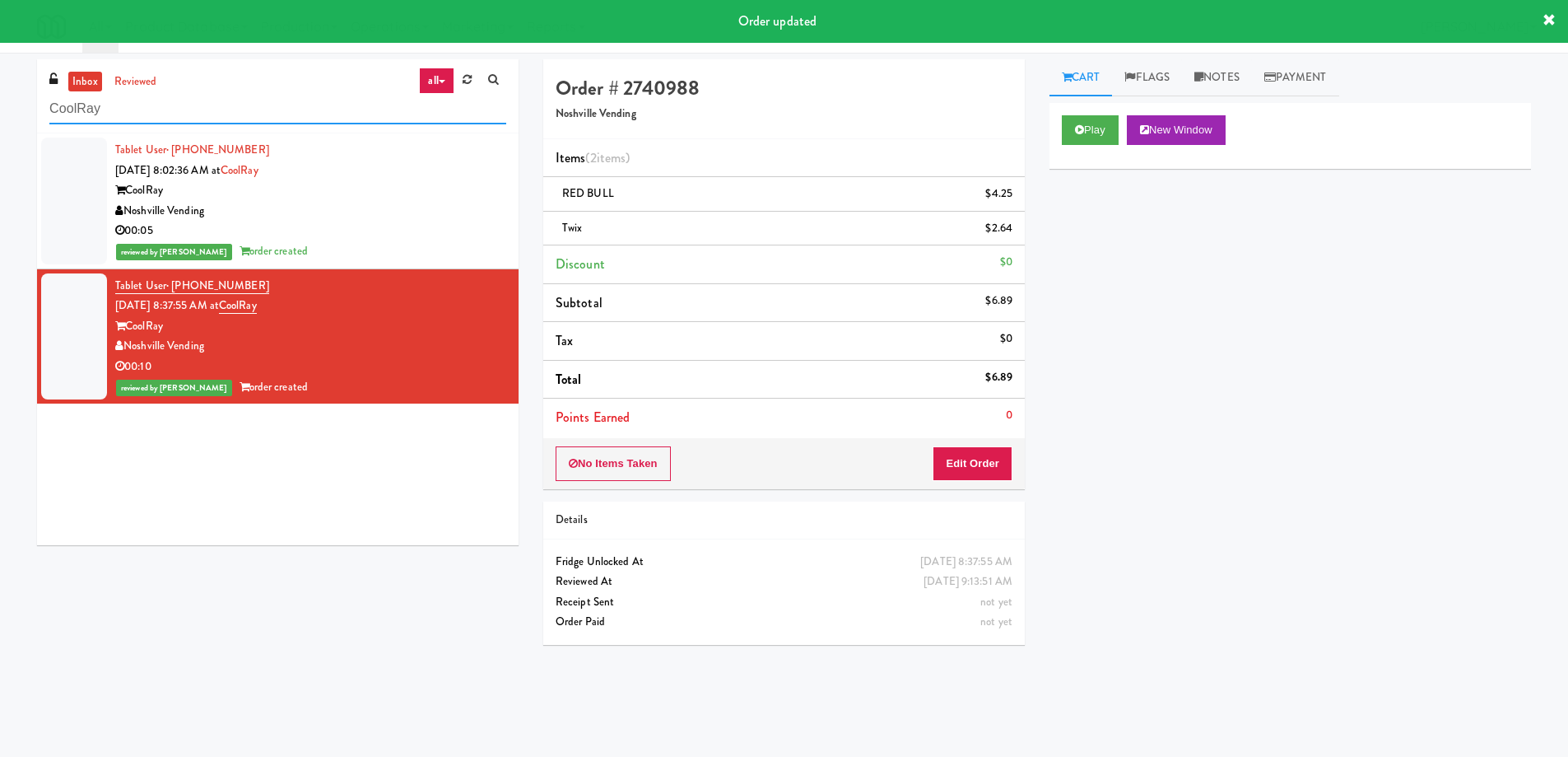
click at [197, 99] on input "CoolRay" at bounding box center [278, 109] width 457 height 31
paste input "WPW - Left - Fridge"
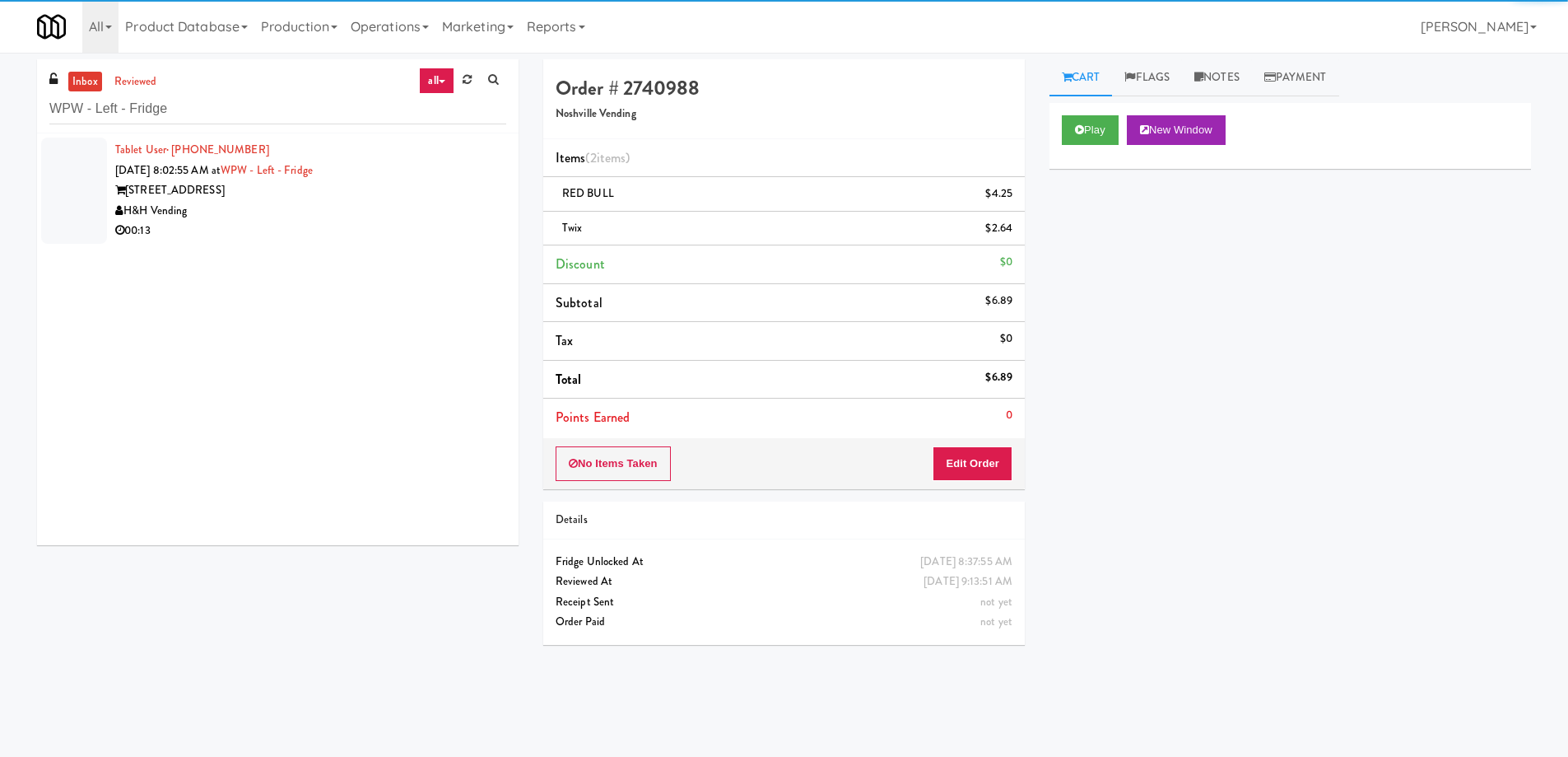
click at [385, 191] on div "[STREET_ADDRESS]" at bounding box center [311, 191] width 391 height 21
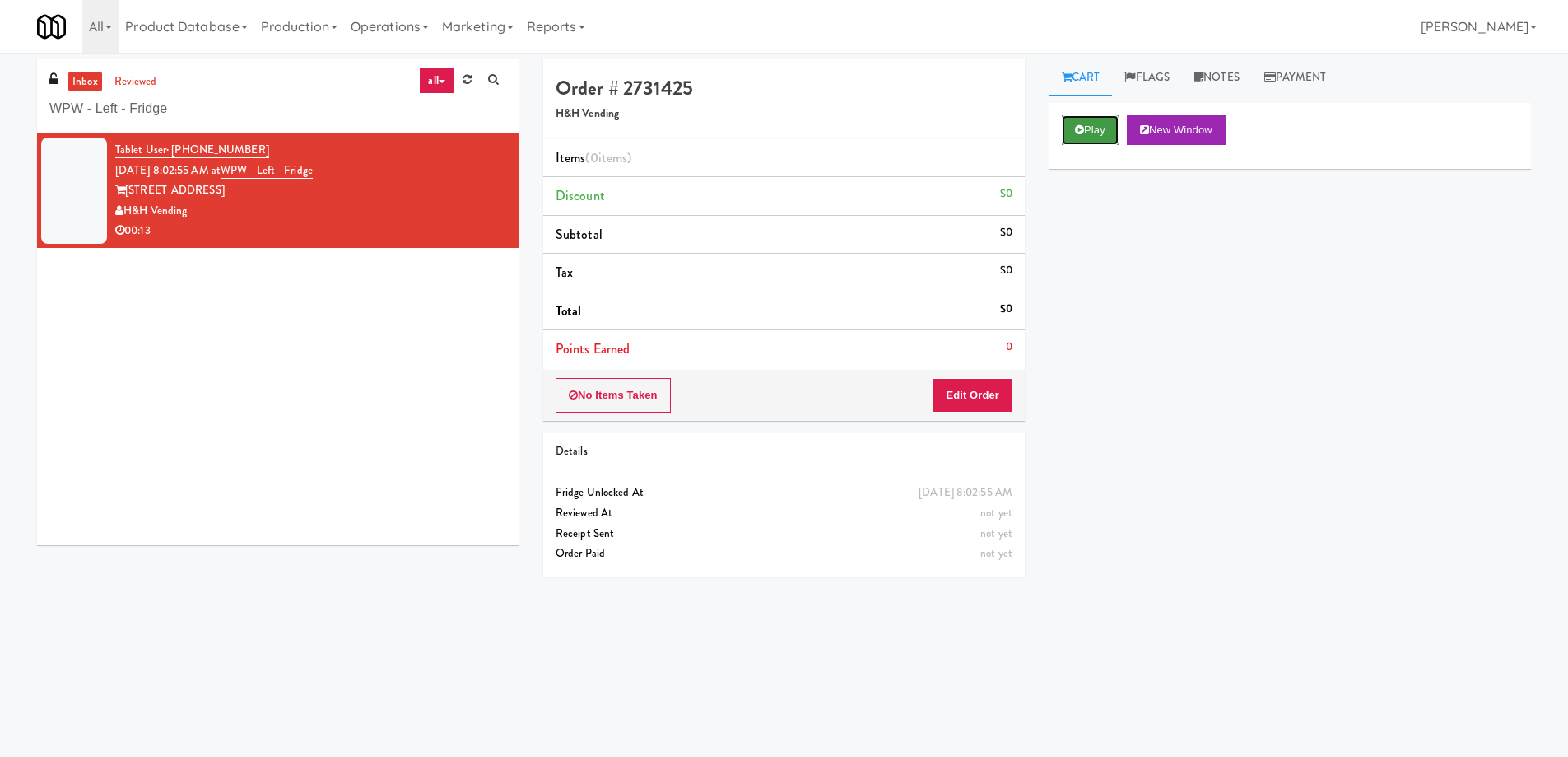
click at [1095, 123] on button "Play" at bounding box center [1090, 130] width 57 height 30
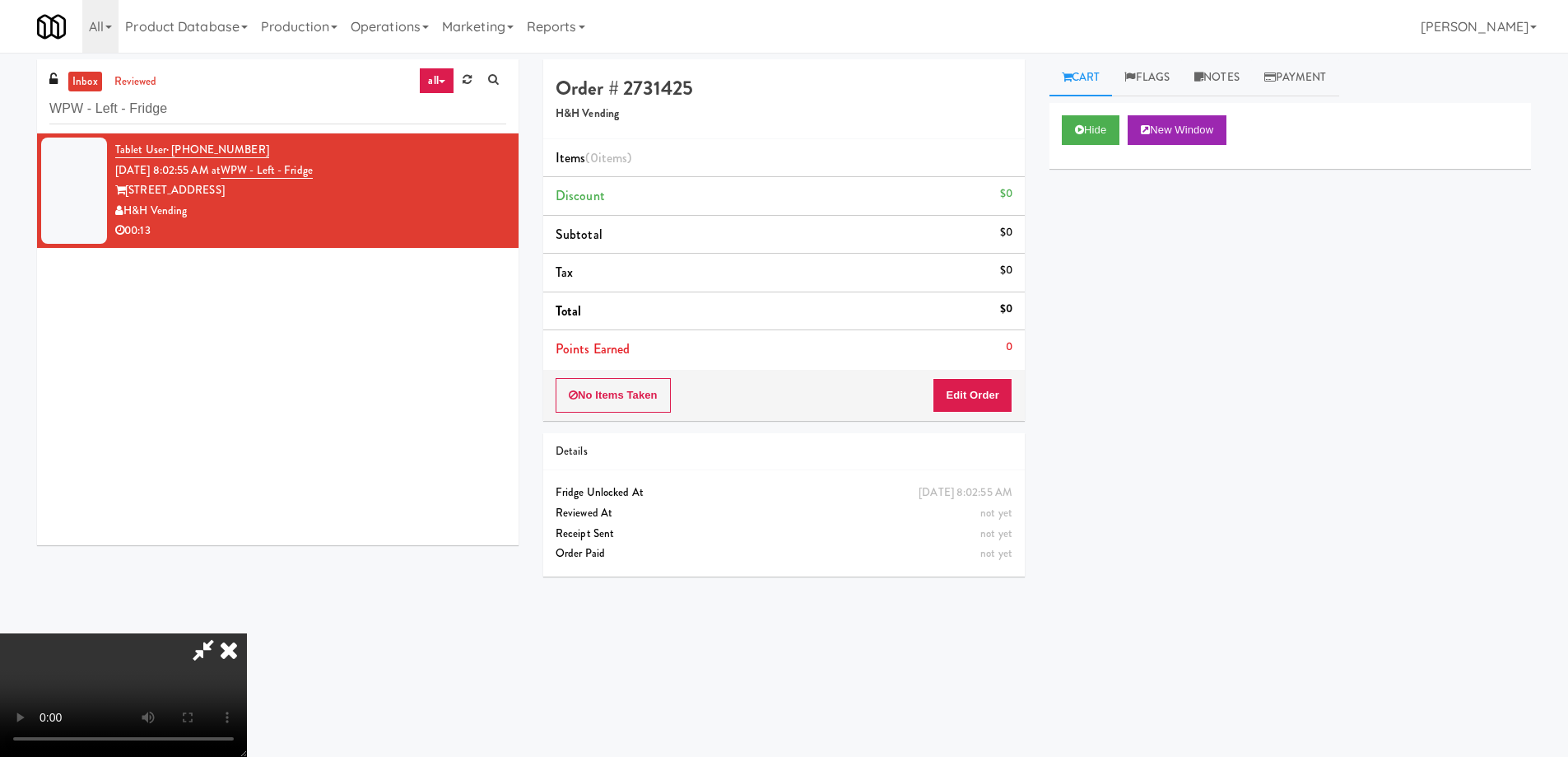
click at [247, 634] on video at bounding box center [123, 695] width 247 height 123
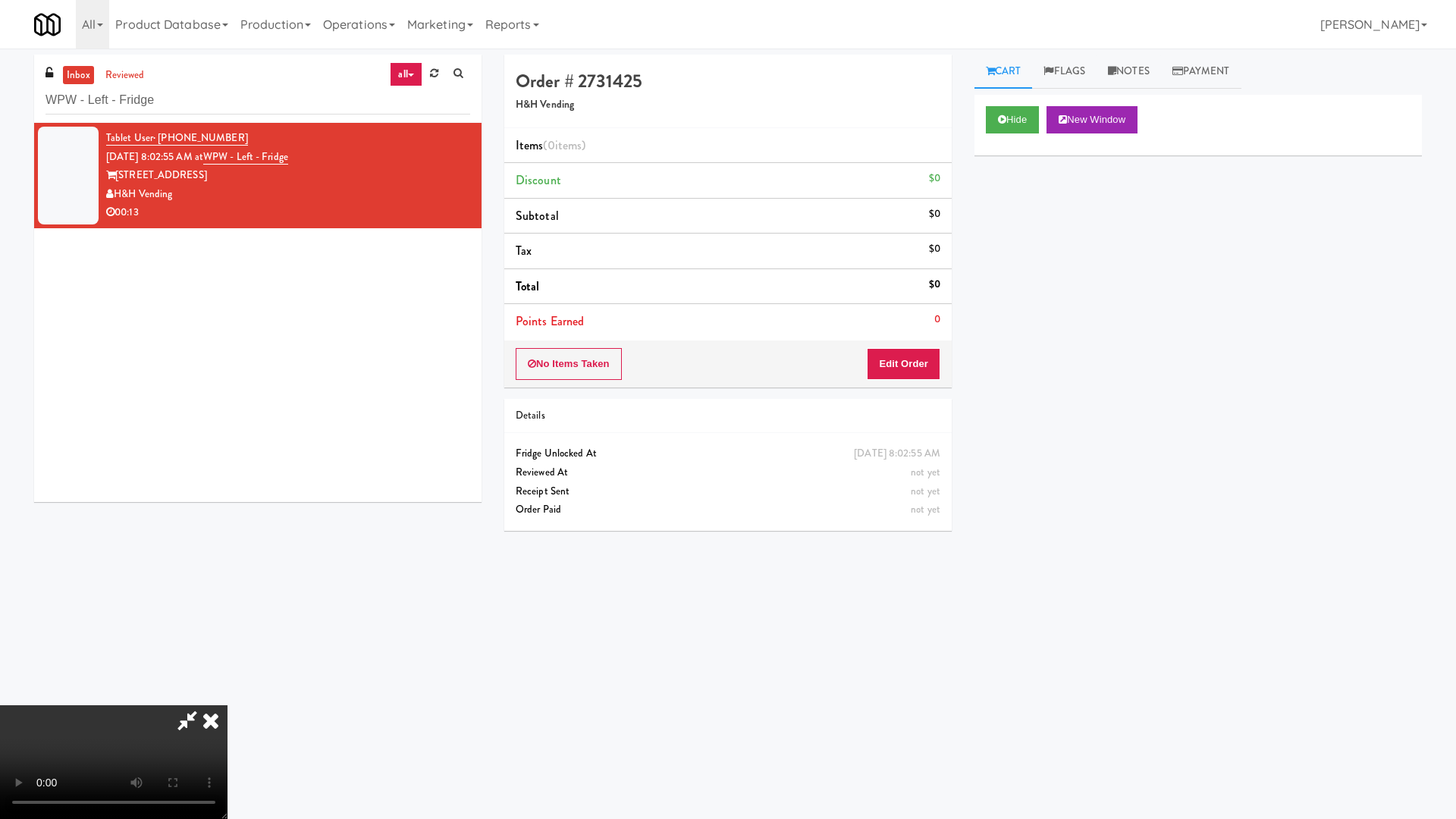
click at [228, 696] on video at bounding box center [113, 762] width 228 height 113
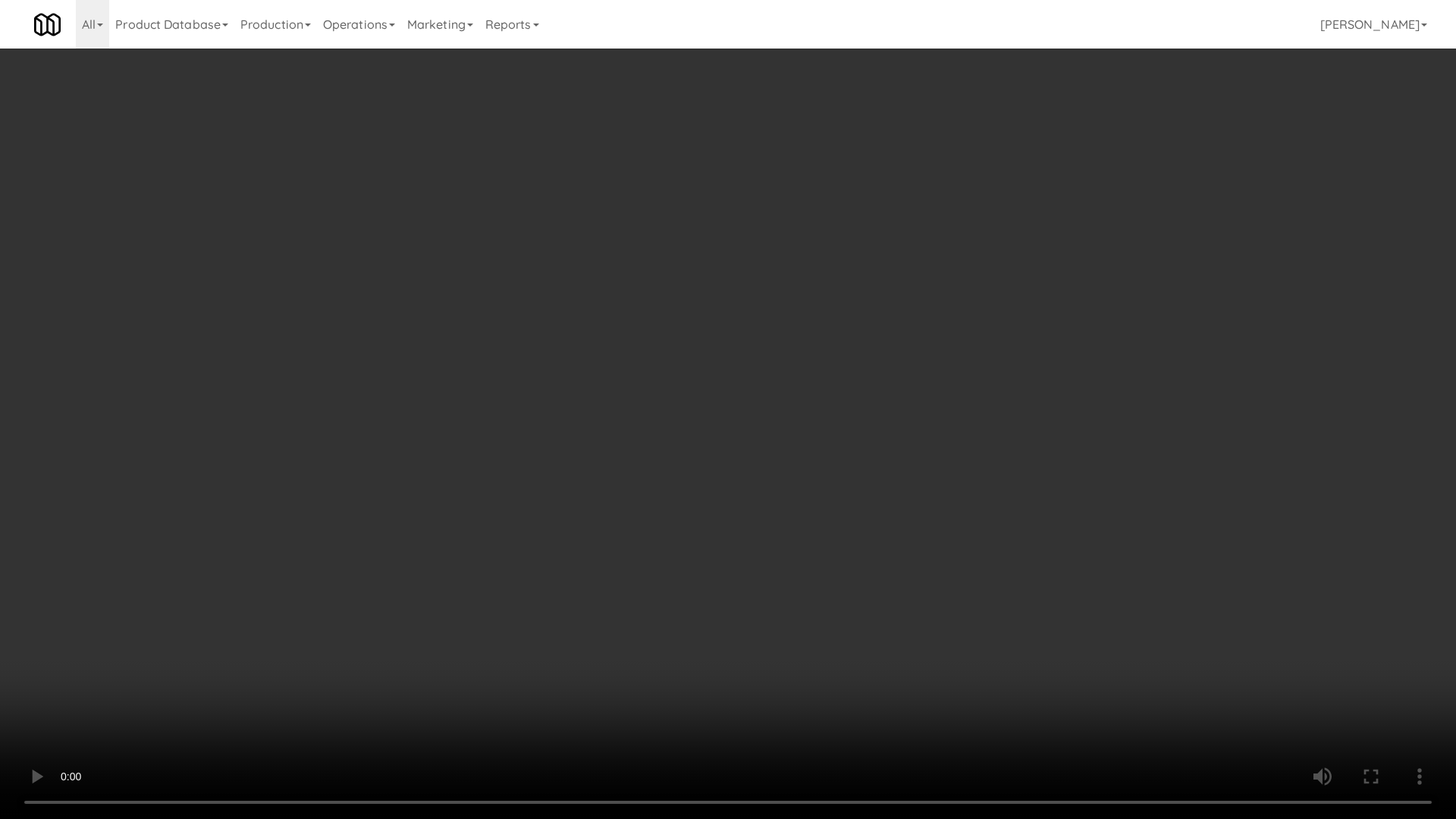
click at [590, 403] on video at bounding box center [728, 409] width 1456 height 819
click at [663, 349] on video at bounding box center [728, 409] width 1456 height 819
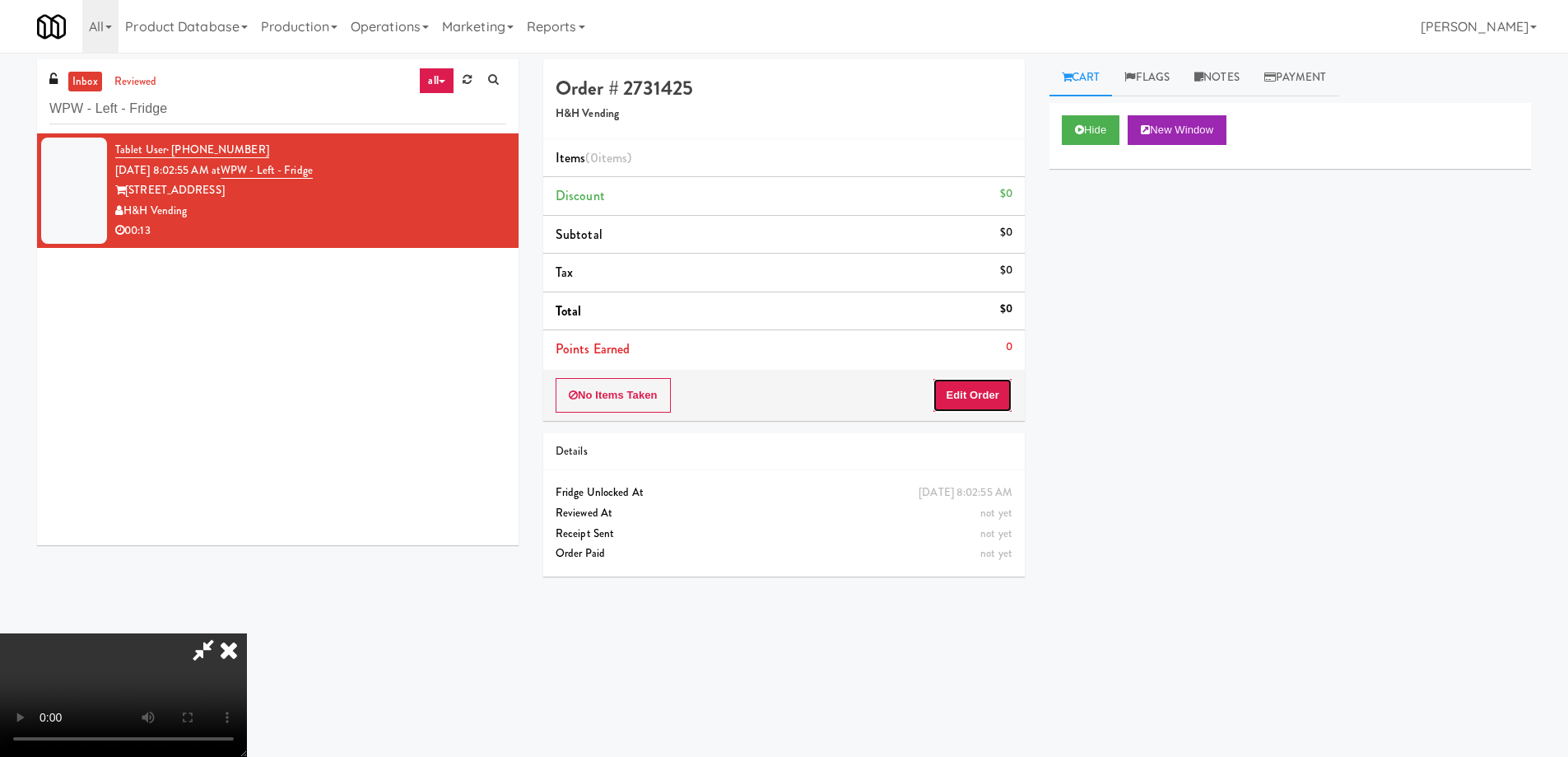
click at [990, 395] on button "Edit Order" at bounding box center [972, 395] width 79 height 35
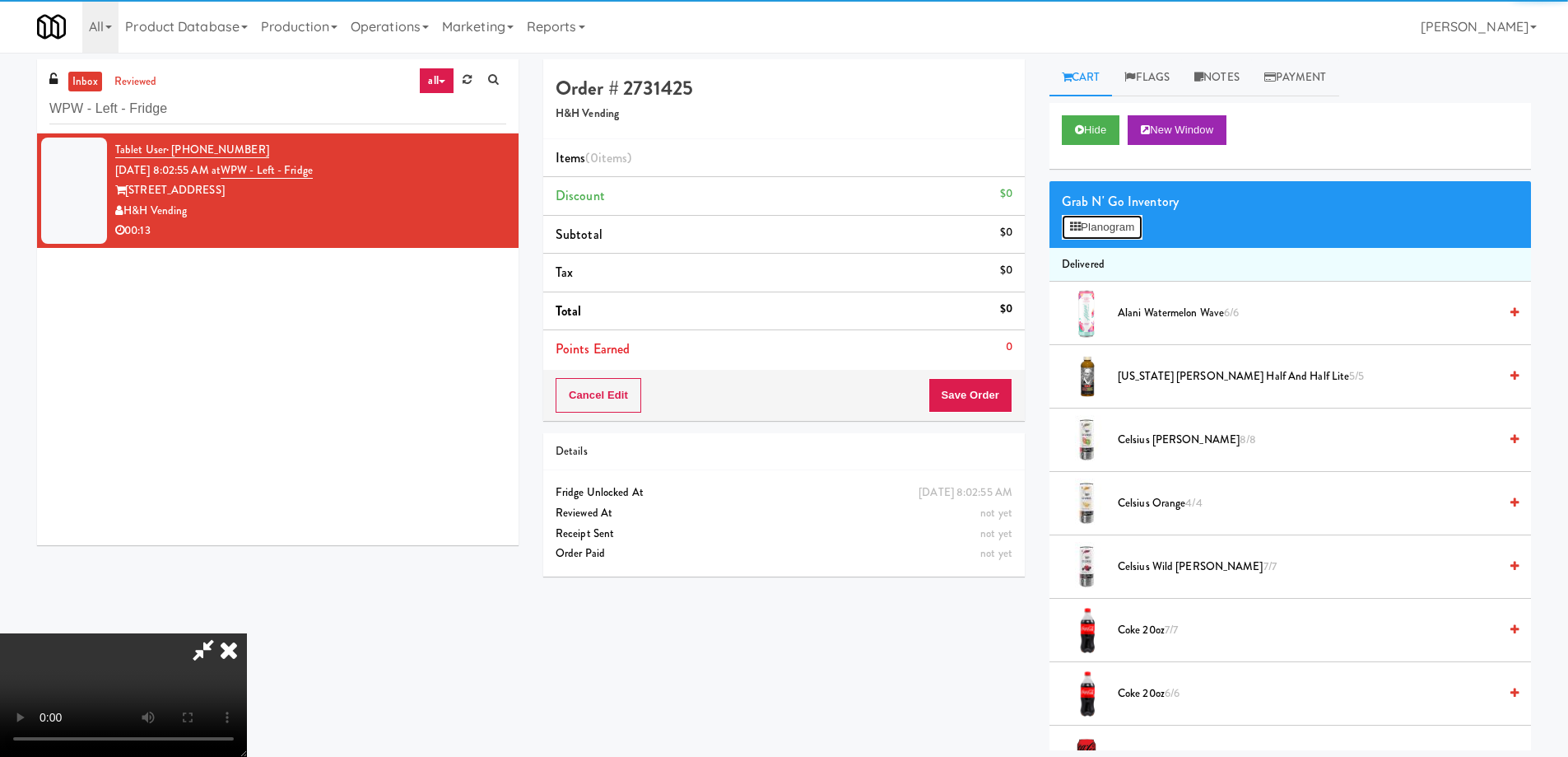
drag, startPoint x: 1100, startPoint y: 235, endPoint x: 1082, endPoint y: 249, distance: 22.8
click at [1100, 234] on button "Planogram" at bounding box center [1102, 227] width 80 height 25
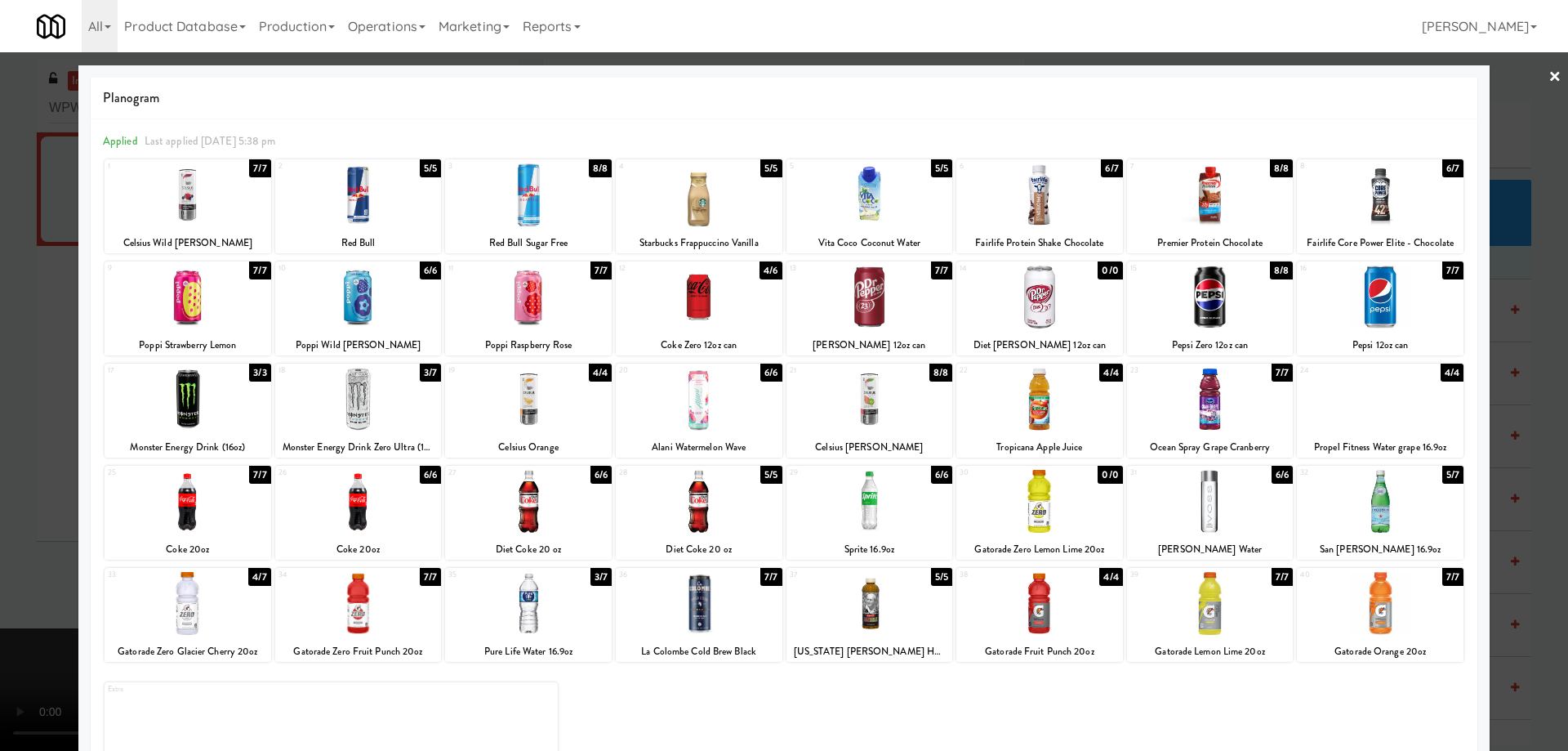
click at [560, 533] on div "27 6/6 Diet Coke 20 oz" at bounding box center [528, 512] width 166 height 94
click at [1548, 79] on link "×" at bounding box center [1554, 77] width 13 height 50
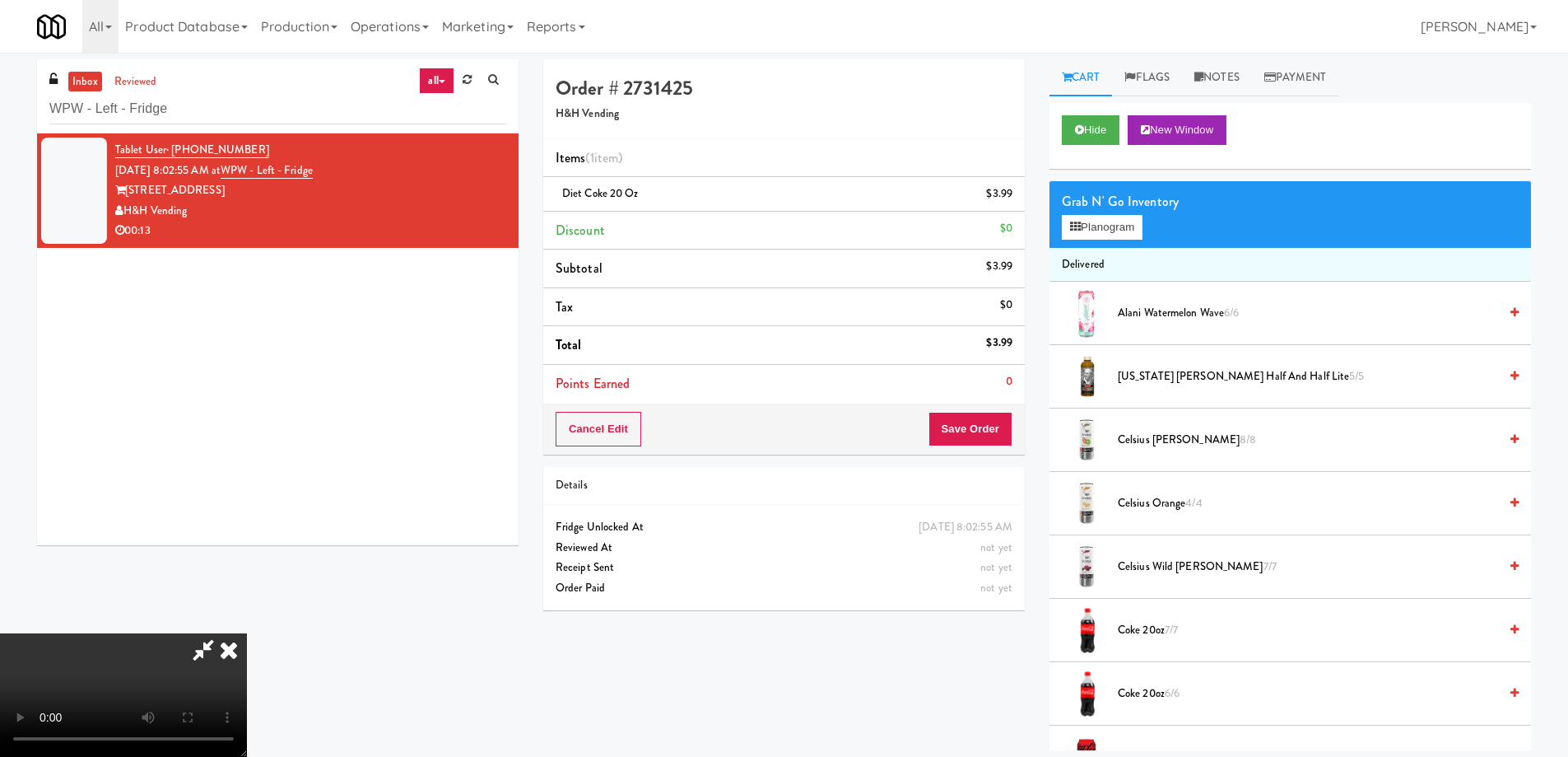
click at [247, 634] on video at bounding box center [123, 695] width 247 height 123
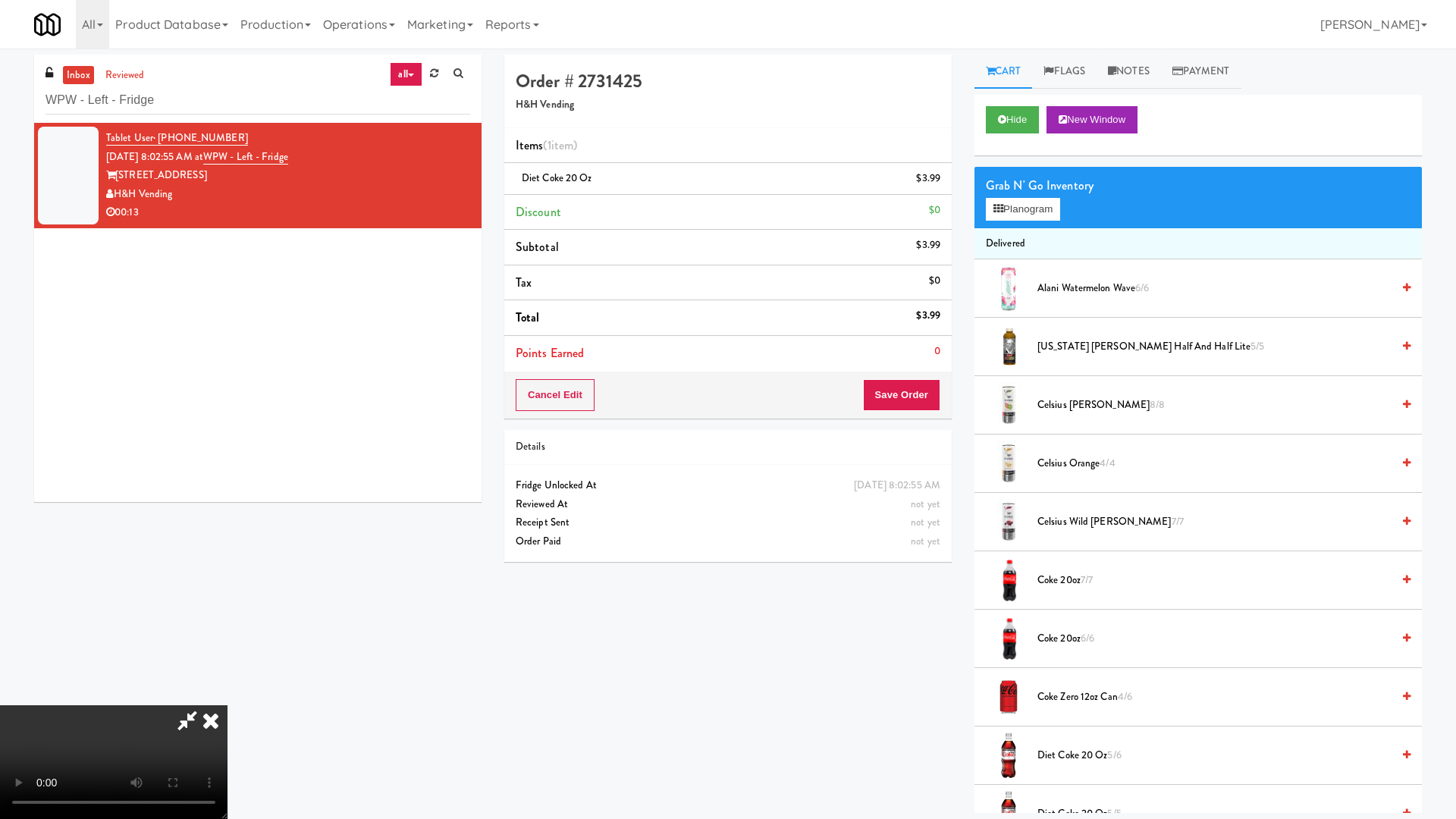
click at [228, 696] on video at bounding box center [113, 762] width 228 height 113
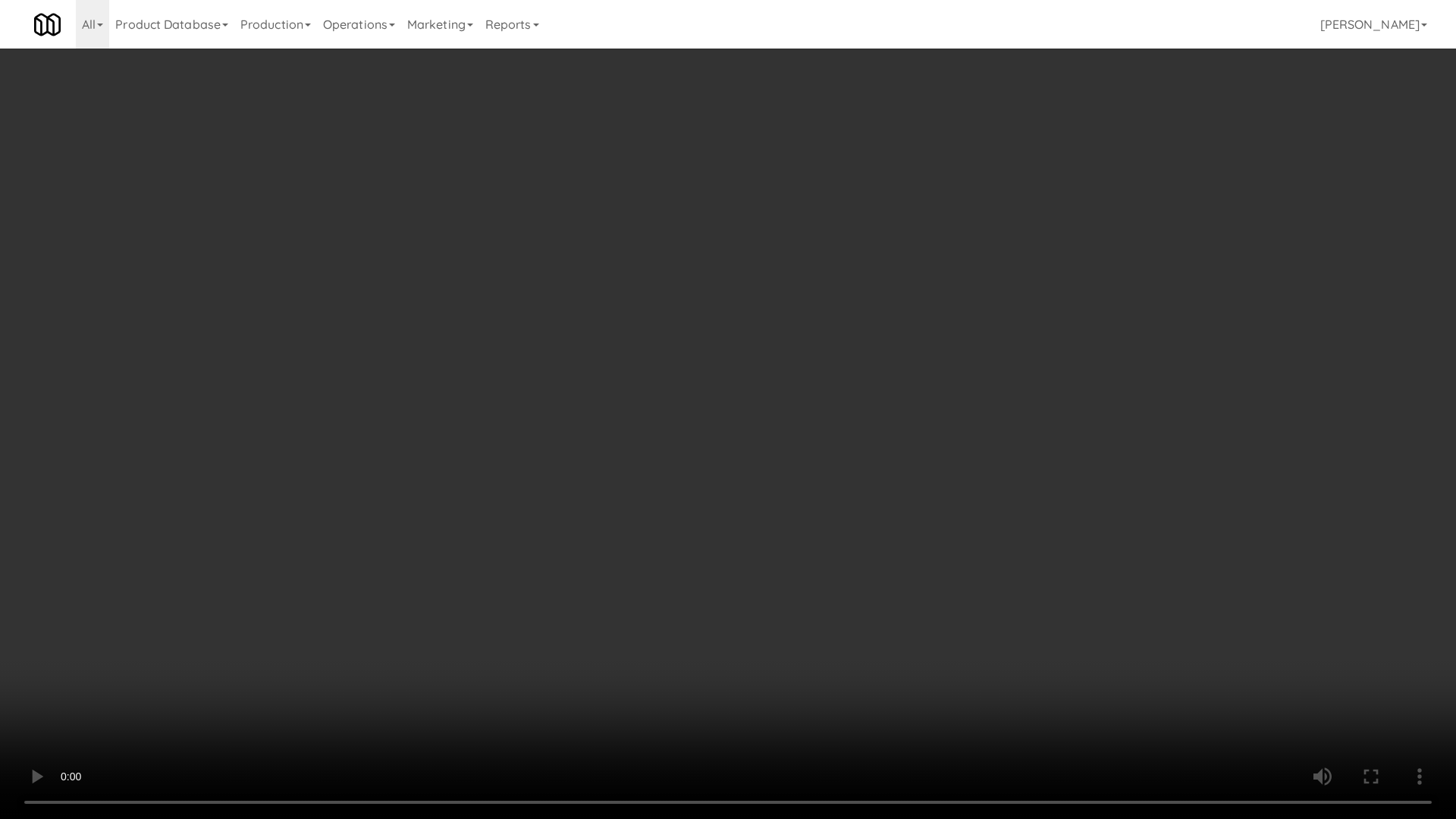
click at [739, 373] on video at bounding box center [728, 409] width 1456 height 819
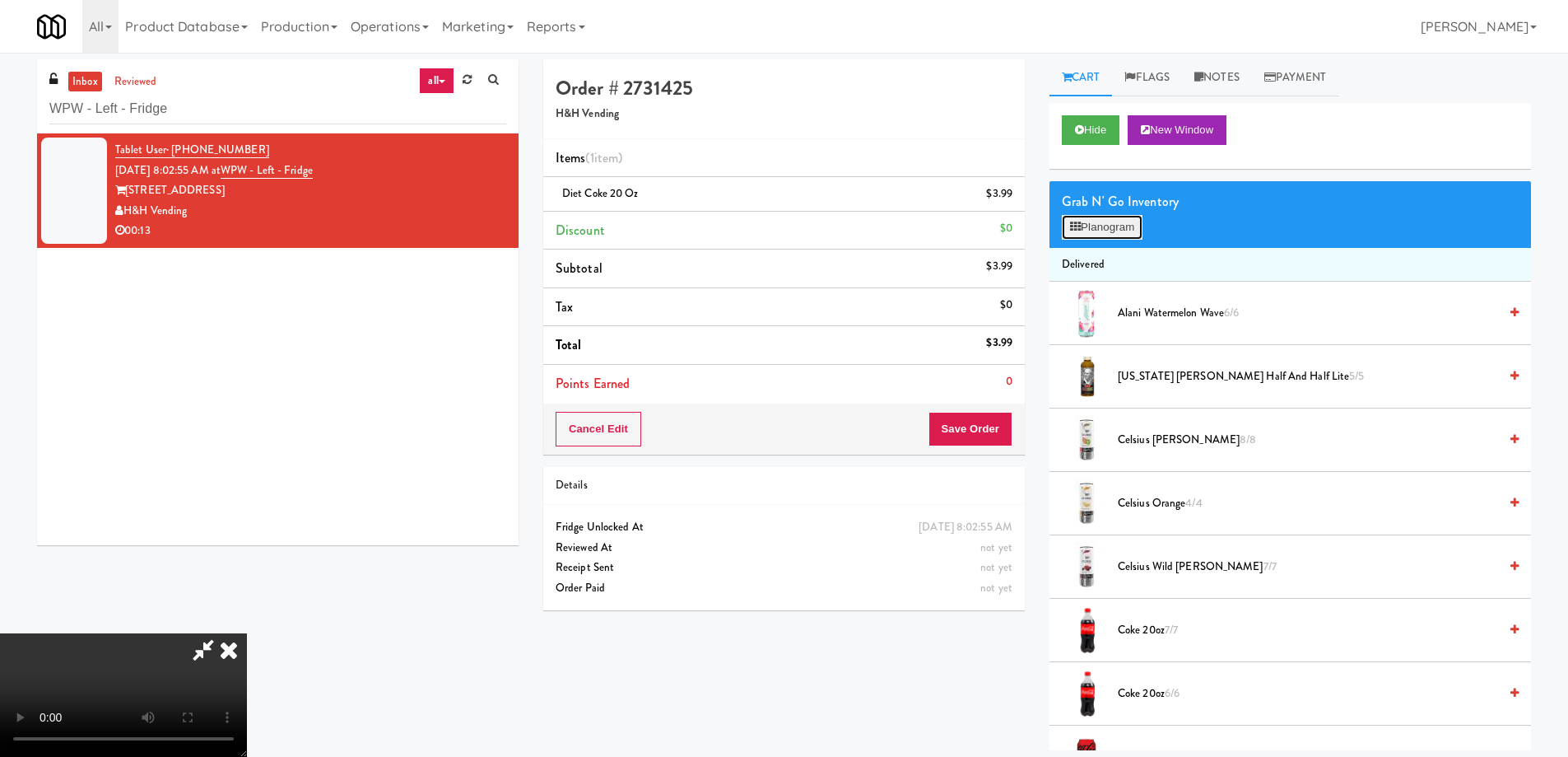
click at [1101, 232] on button "Planogram" at bounding box center [1102, 227] width 80 height 25
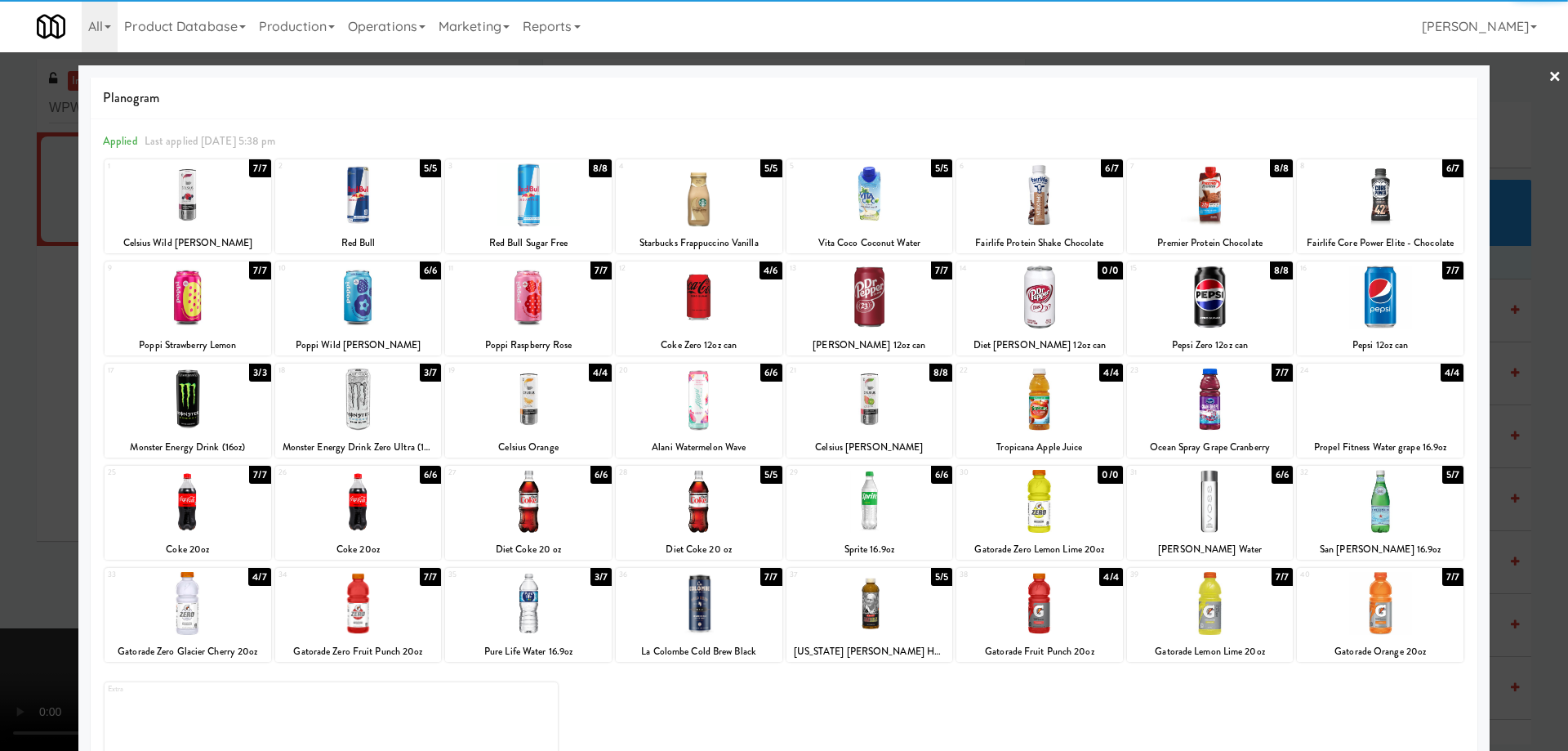
click at [211, 193] on div at bounding box center [187, 195] width 166 height 63
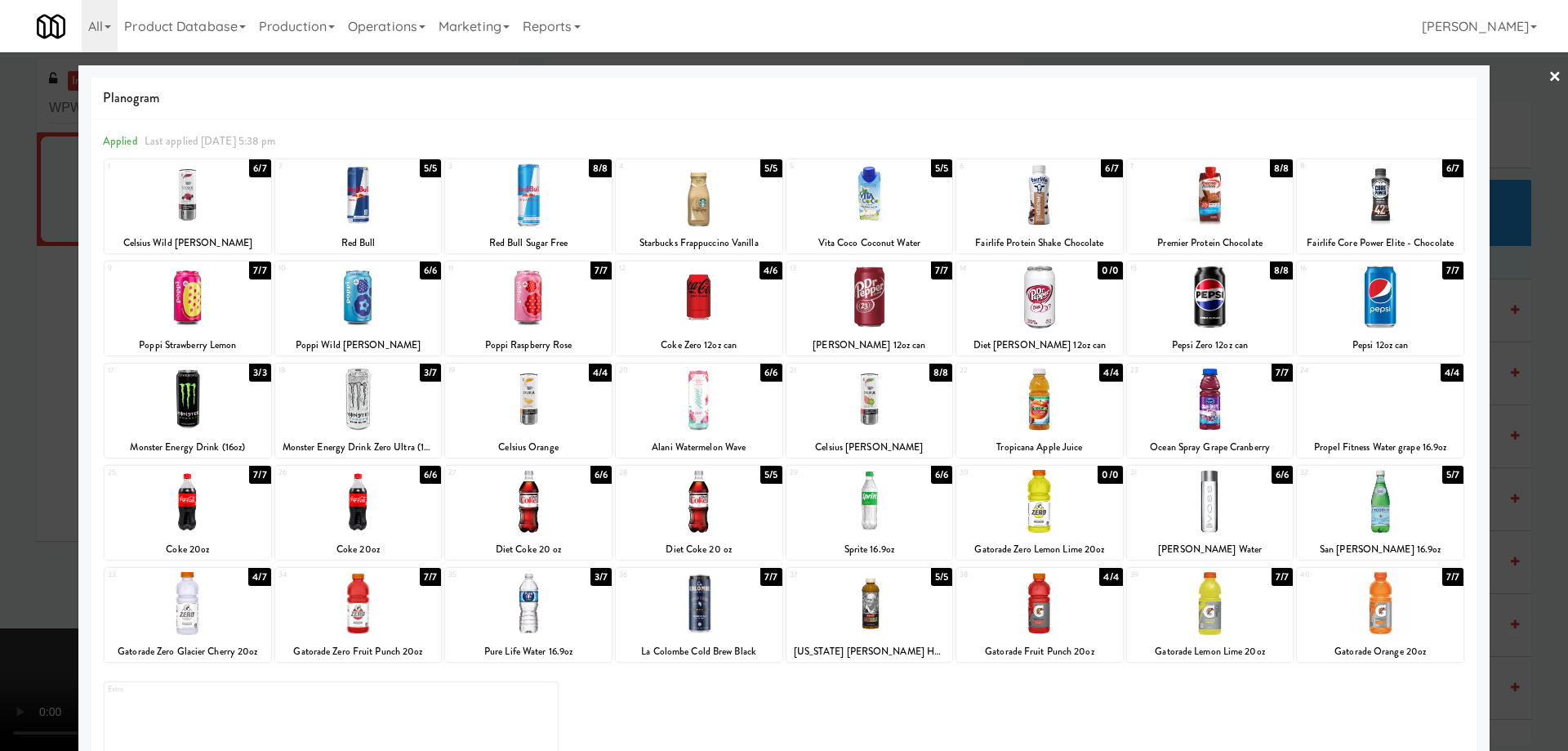
click at [1548, 76] on link "×" at bounding box center [1554, 77] width 13 height 50
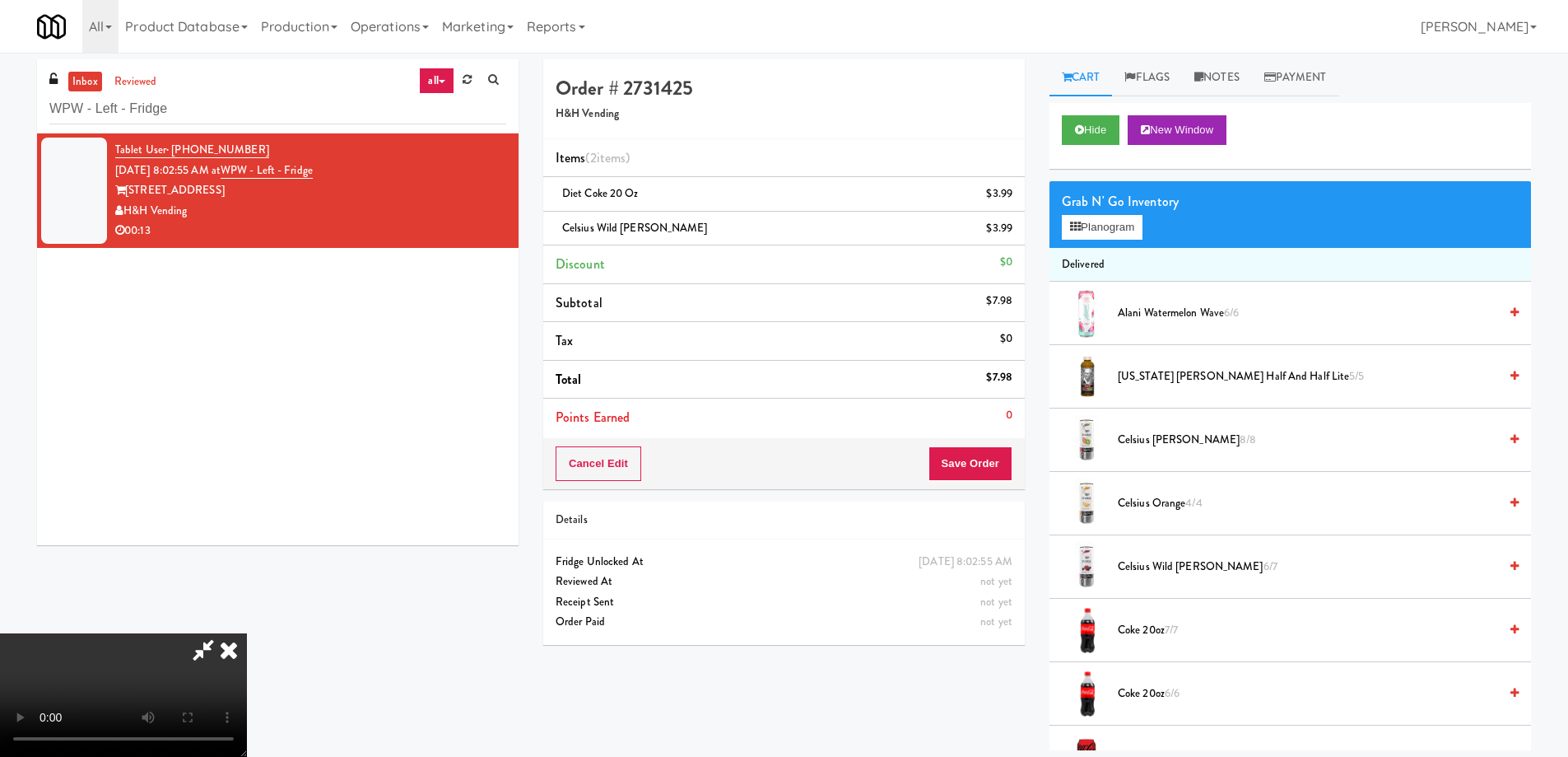
click at [247, 634] on video at bounding box center [123, 695] width 247 height 123
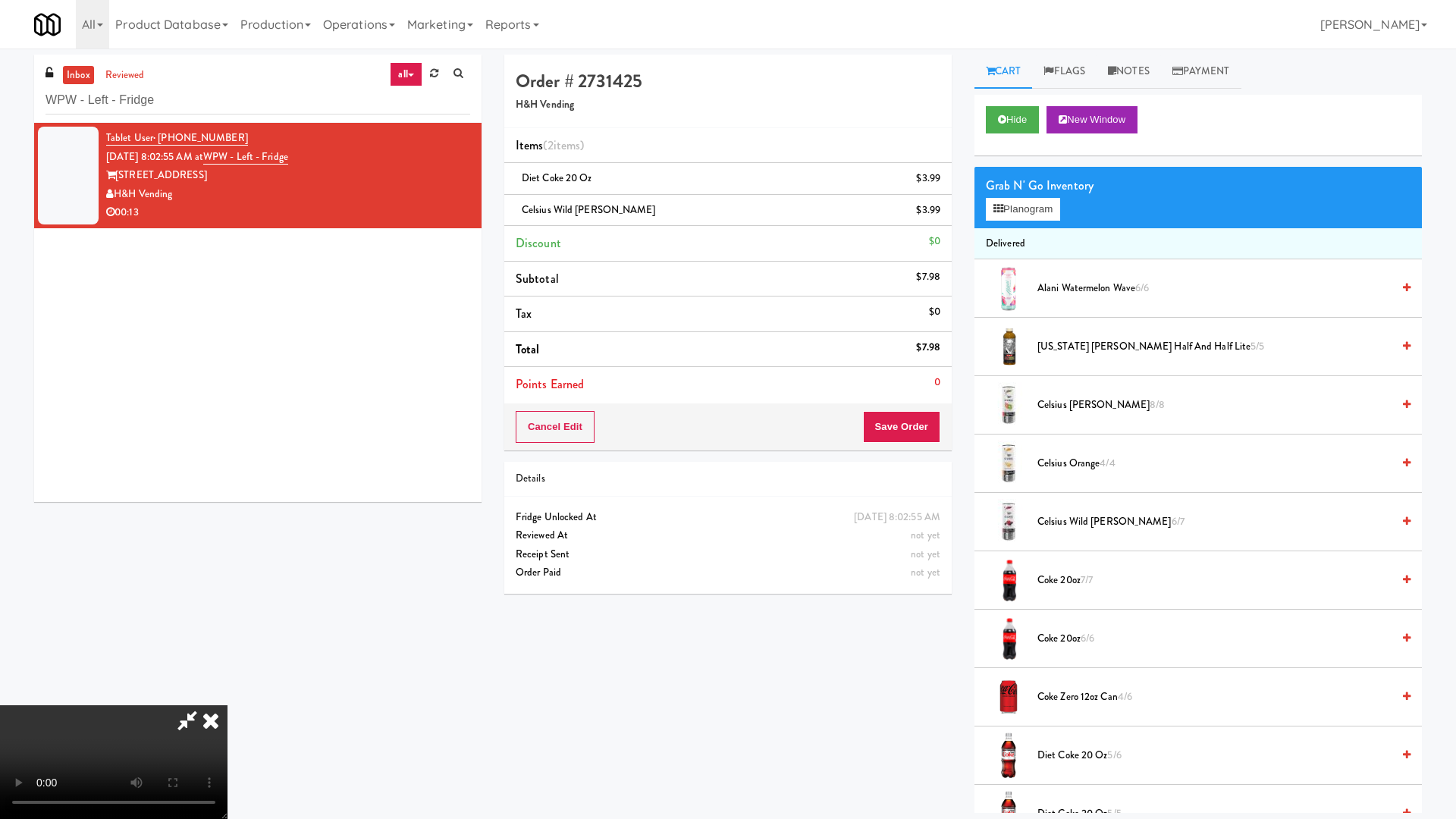
click at [228, 696] on video at bounding box center [113, 762] width 228 height 113
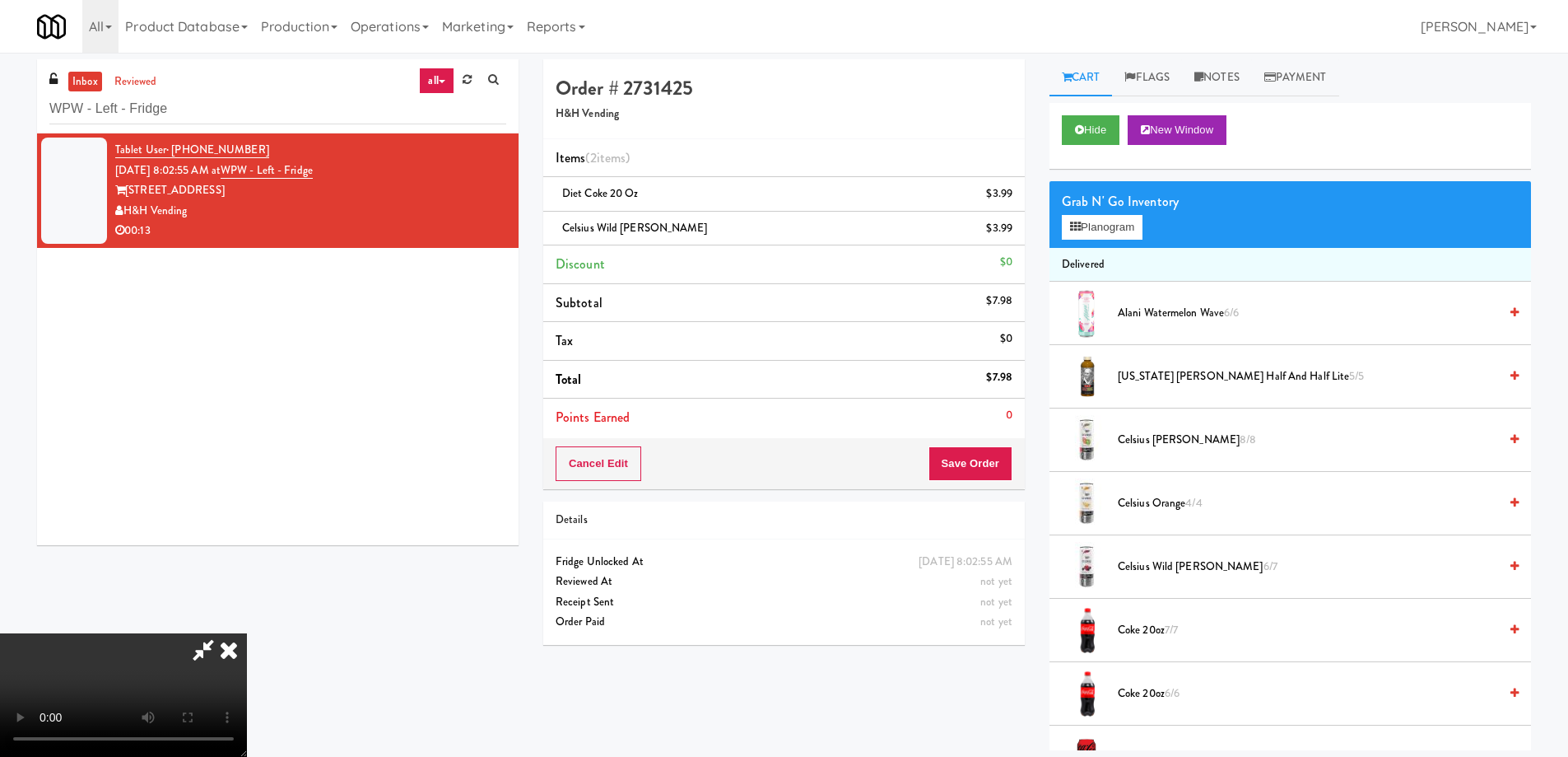
click at [247, 634] on icon at bounding box center [228, 650] width 36 height 33
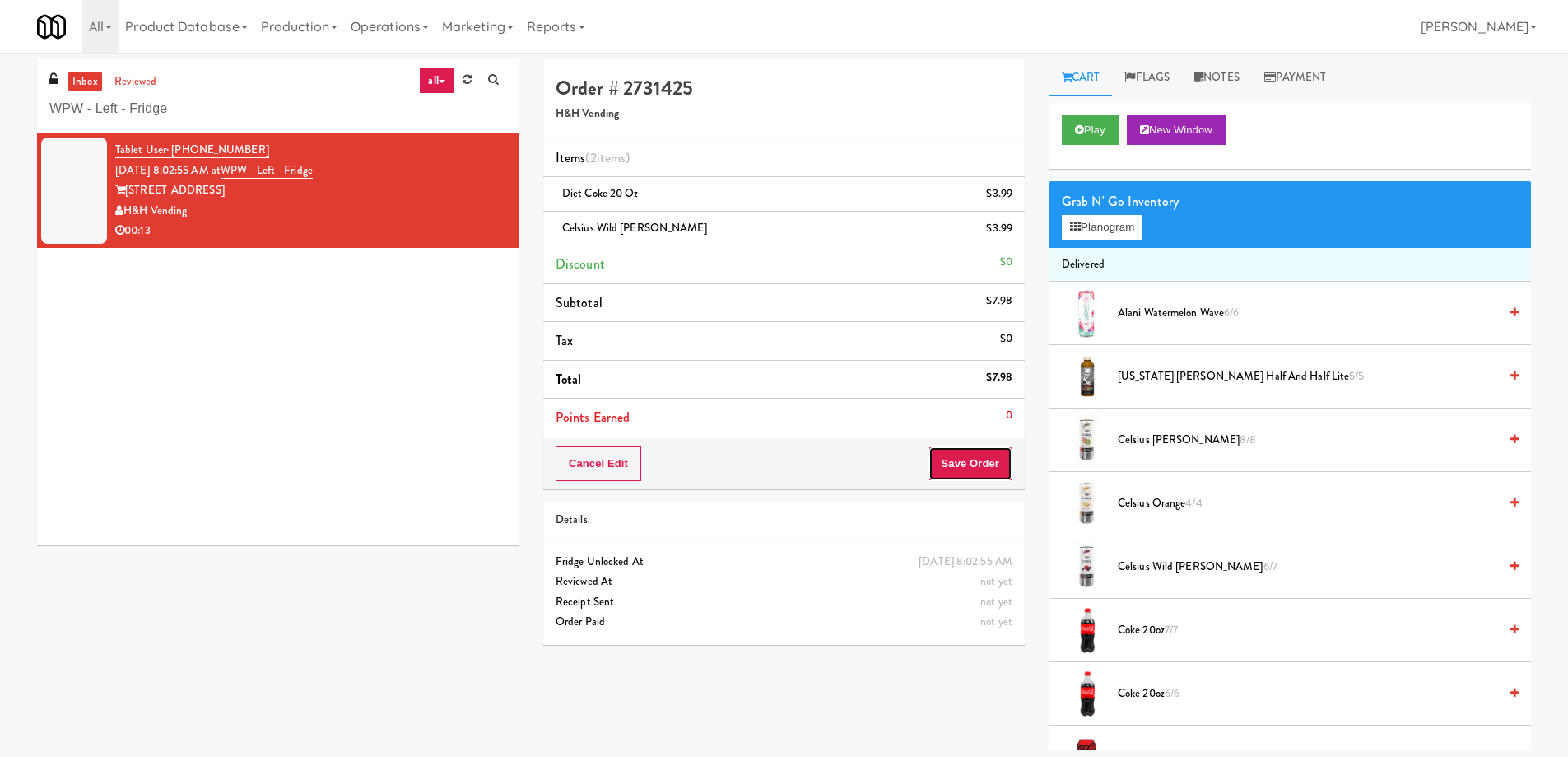
click at [968, 460] on button "Save Order" at bounding box center [970, 463] width 84 height 35
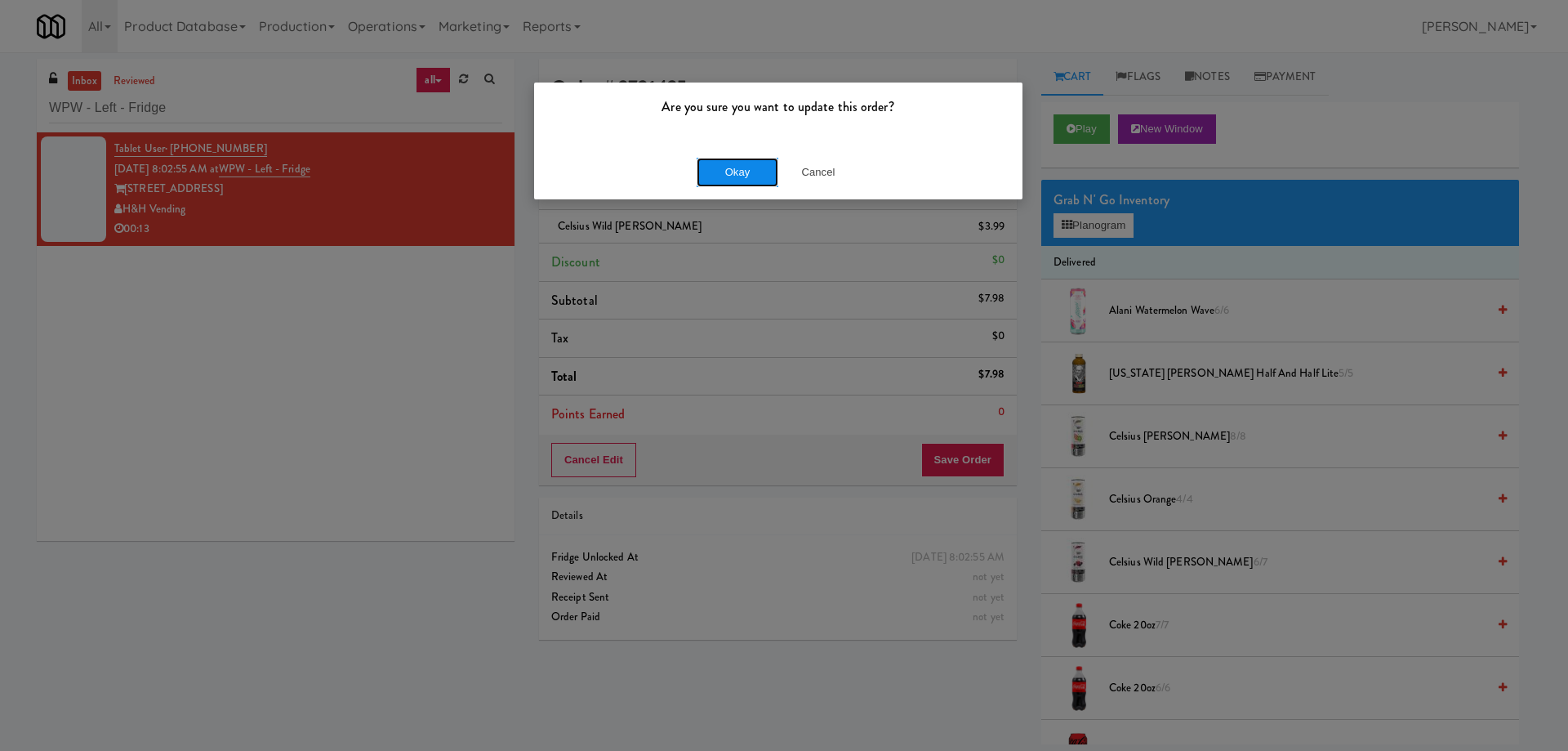
click at [736, 180] on button "Okay" at bounding box center [737, 172] width 82 height 30
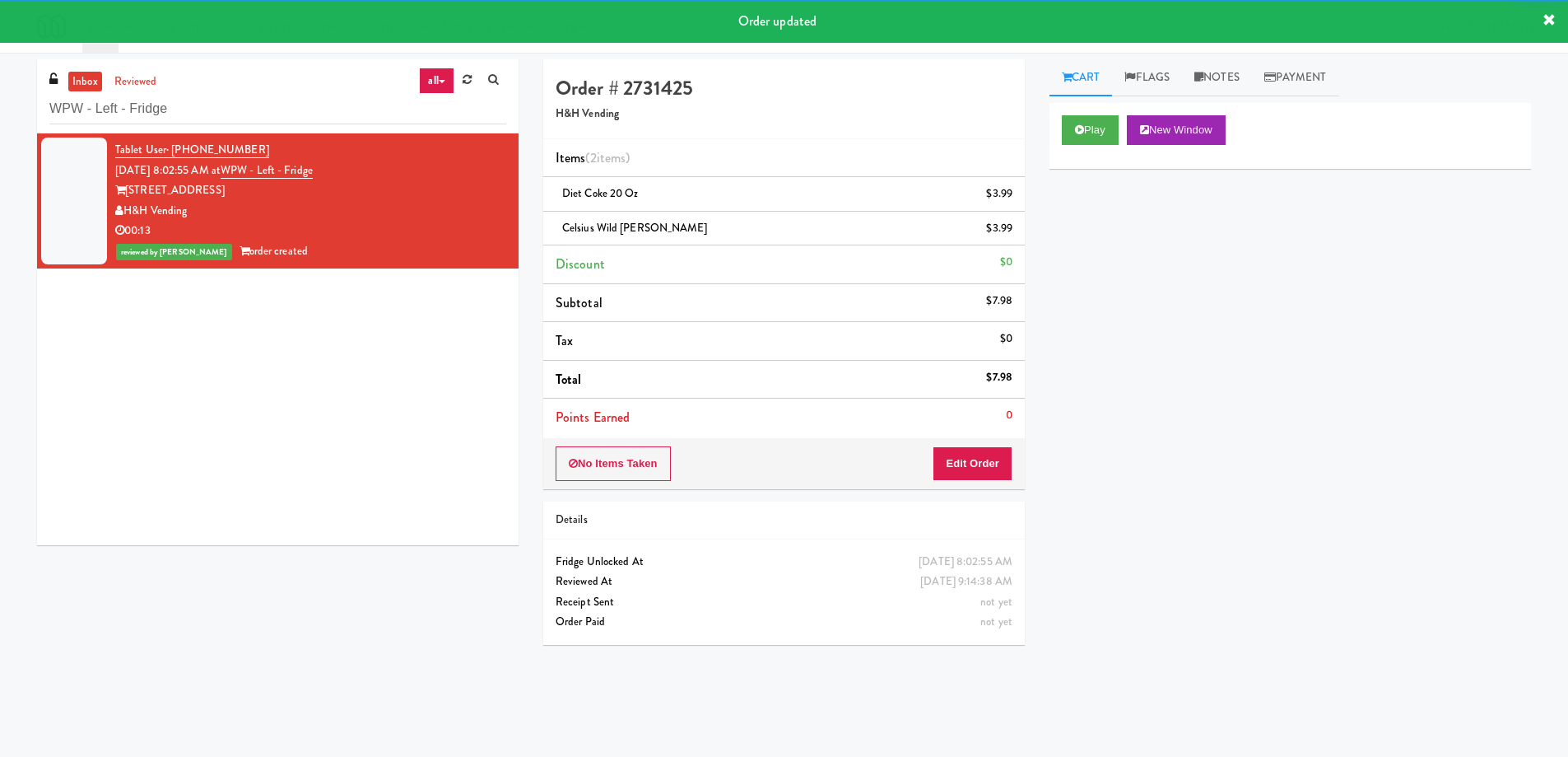
click at [369, 394] on div "Tablet User · (330) 697-7737 [DATE] 8:02:55 AM at WPW - Left - Fridge [STREET_A…" at bounding box center [277, 339] width 482 height 412
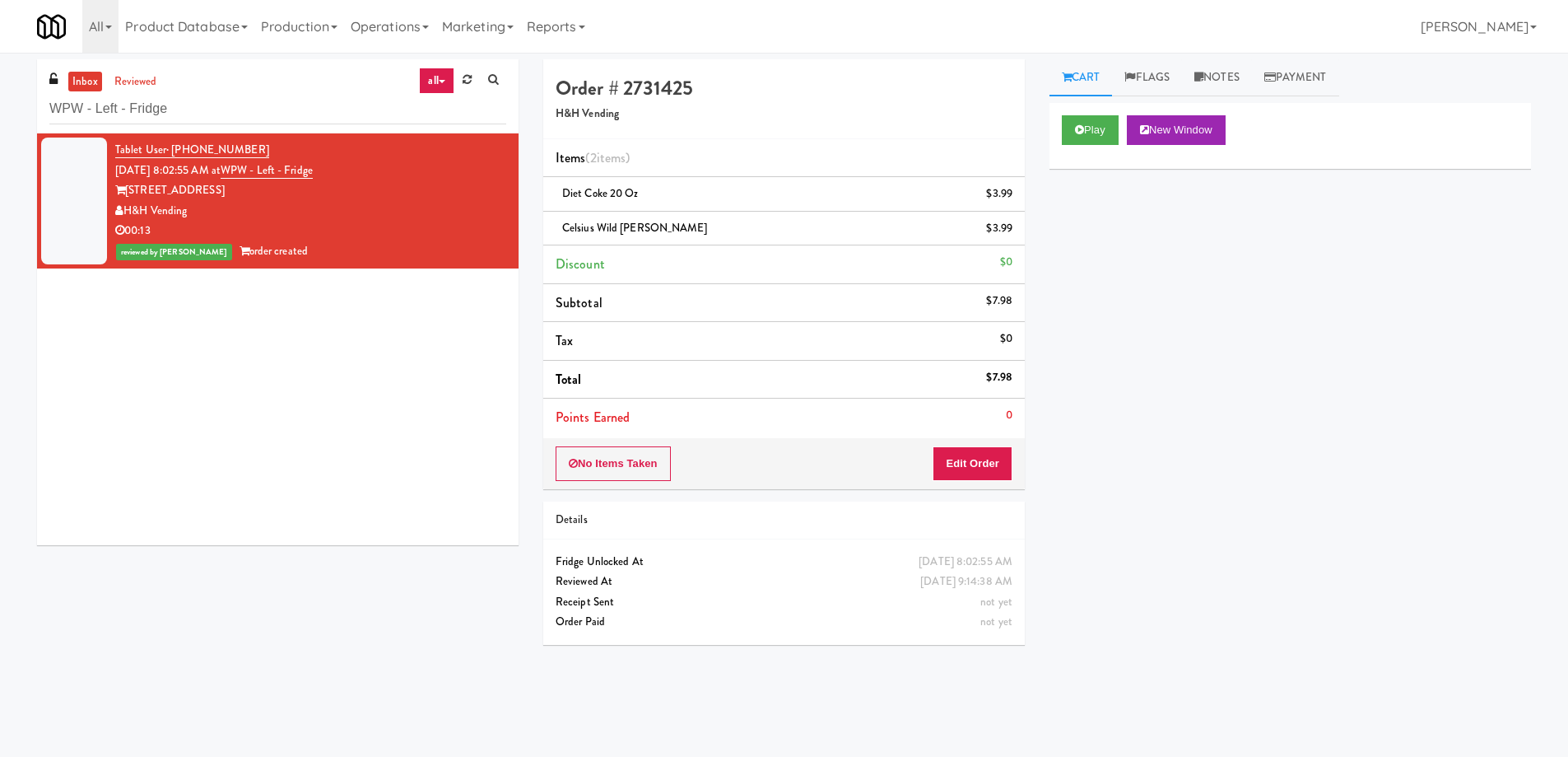
click at [1264, 581] on div "Play New Window Primary Flag Clear Flag if unable to determine what was taken o…" at bounding box center [1290, 412] width 482 height 618
click at [280, 113] on input "WPW - Left - Fridge" at bounding box center [278, 109] width 457 height 31
paste input "500 West Trade - Combo"
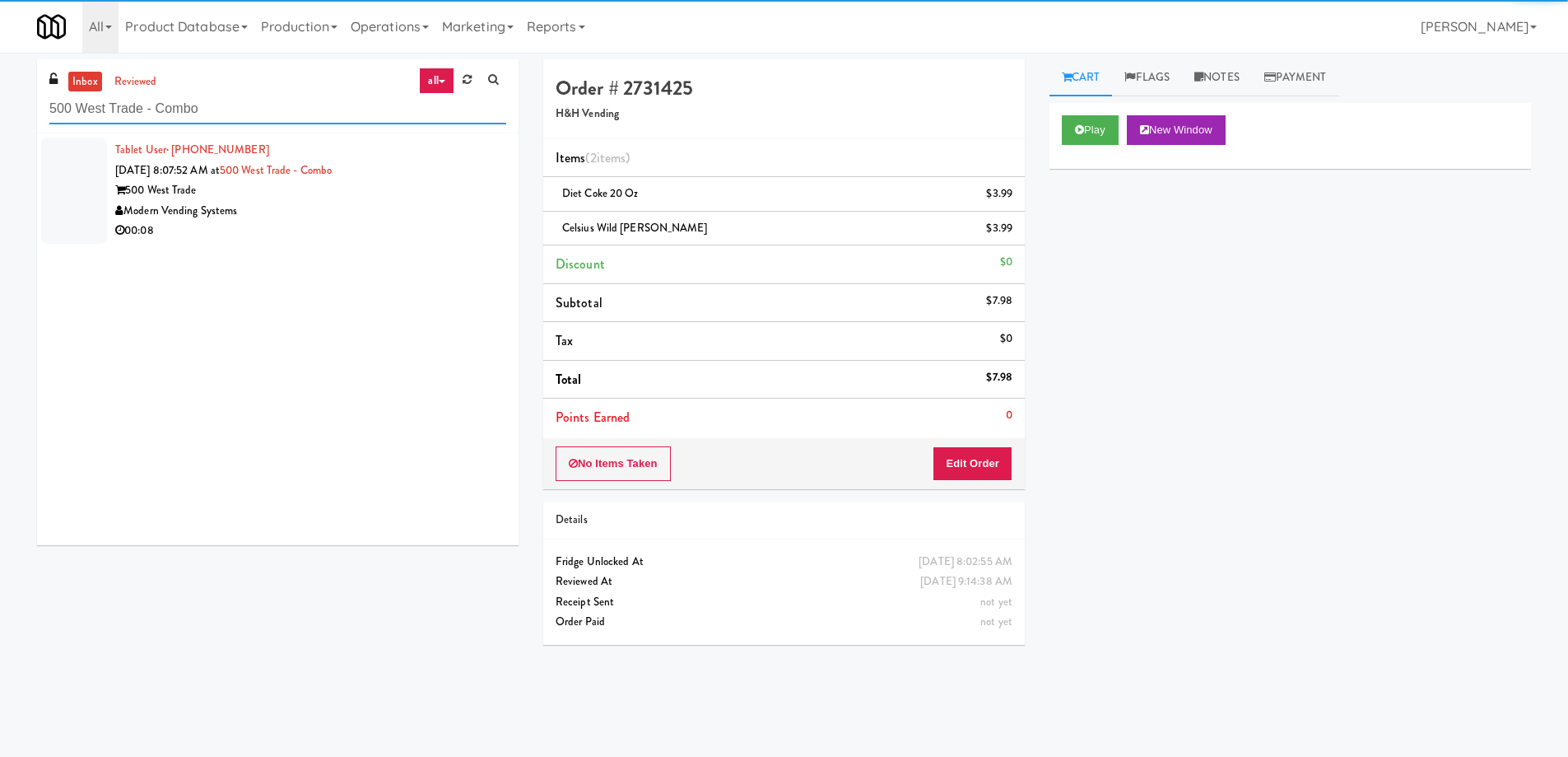
type input "500 West Trade - Combo"
click at [405, 206] on div "Modern Vending Systems" at bounding box center [311, 211] width 391 height 21
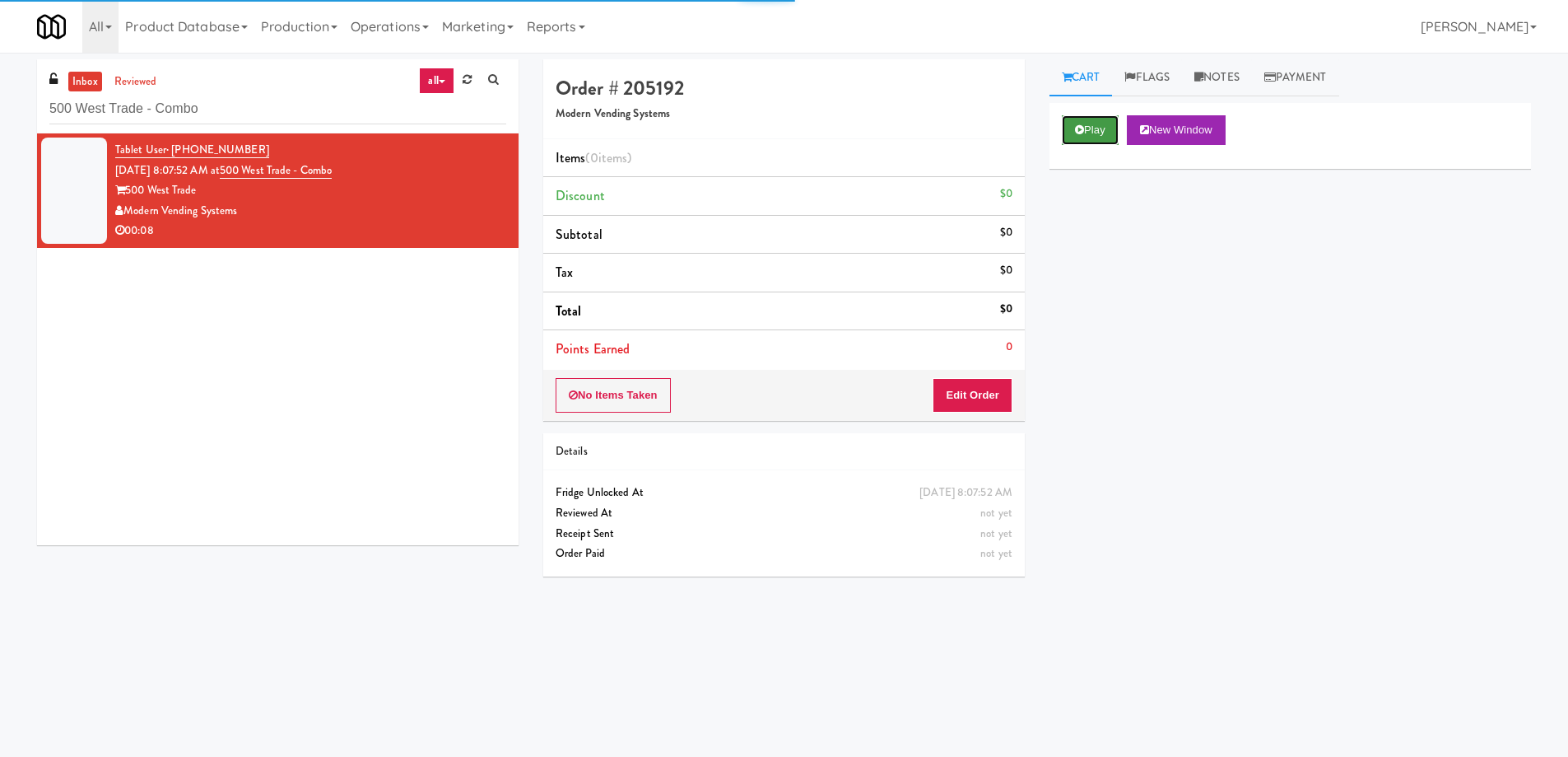
click at [1076, 133] on icon at bounding box center [1079, 129] width 9 height 11
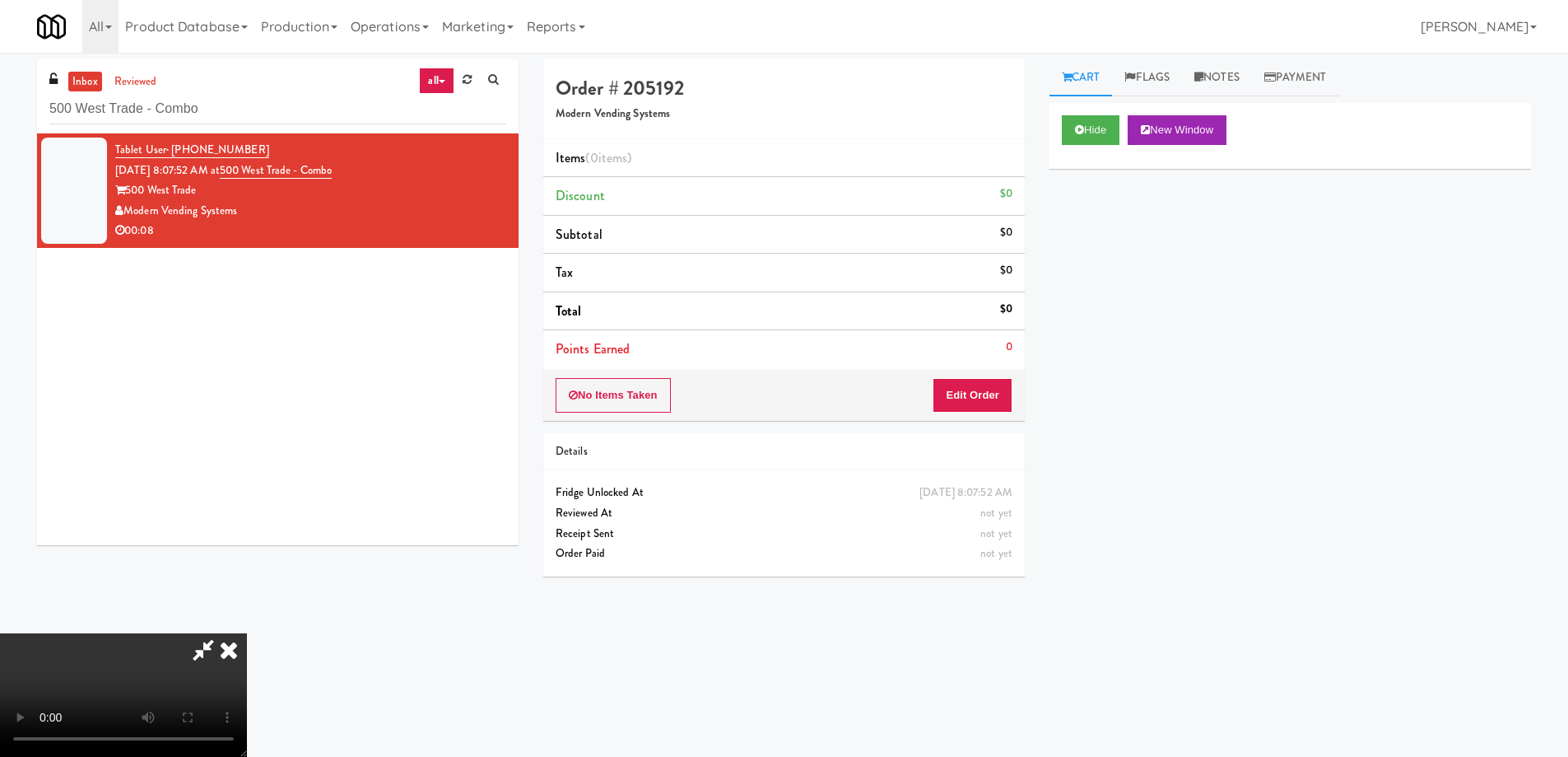
click at [247, 634] on video at bounding box center [123, 695] width 247 height 123
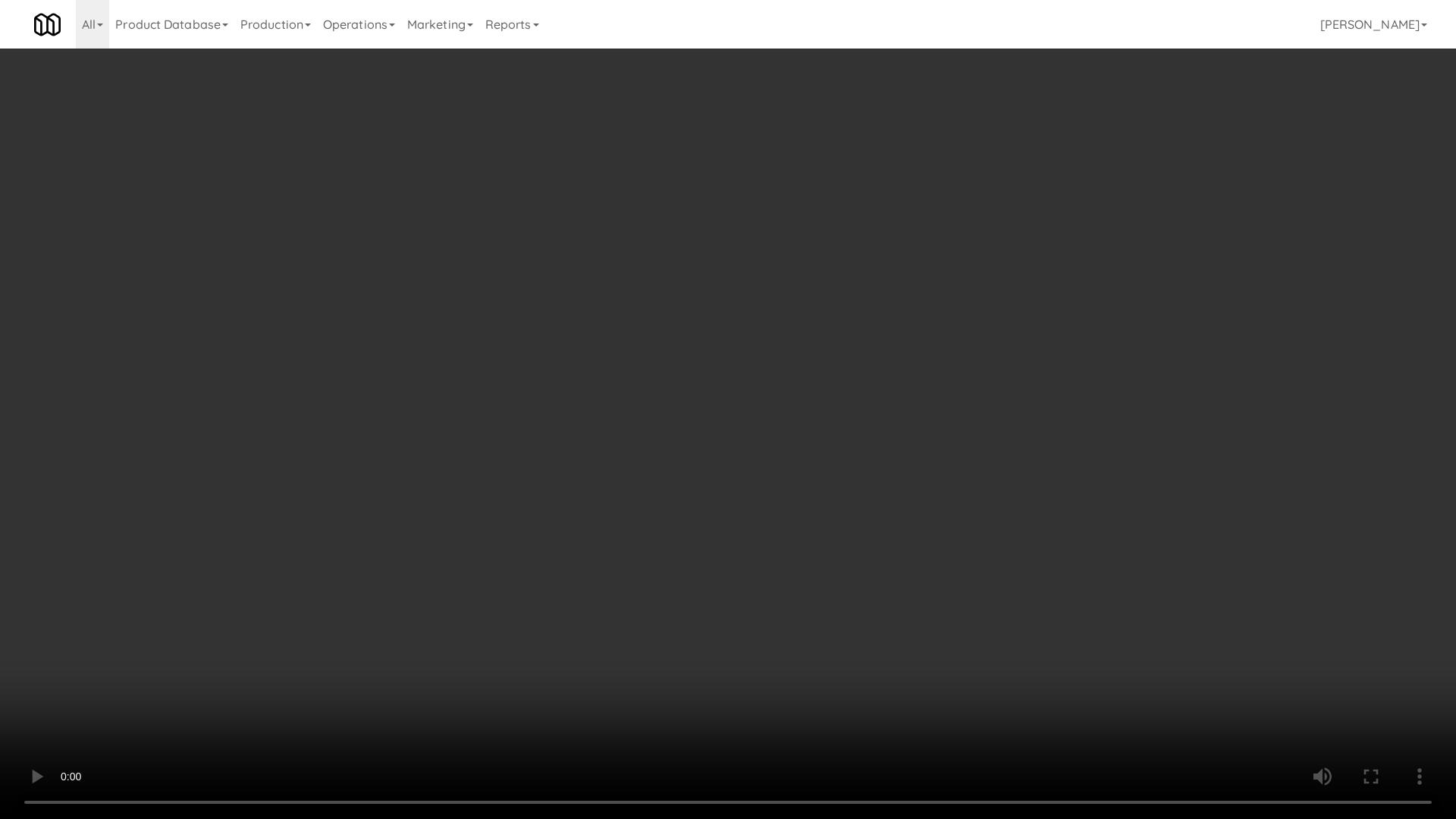
click at [574, 415] on video at bounding box center [728, 409] width 1456 height 819
click at [732, 503] on video at bounding box center [728, 409] width 1456 height 819
click at [737, 440] on video at bounding box center [728, 409] width 1456 height 819
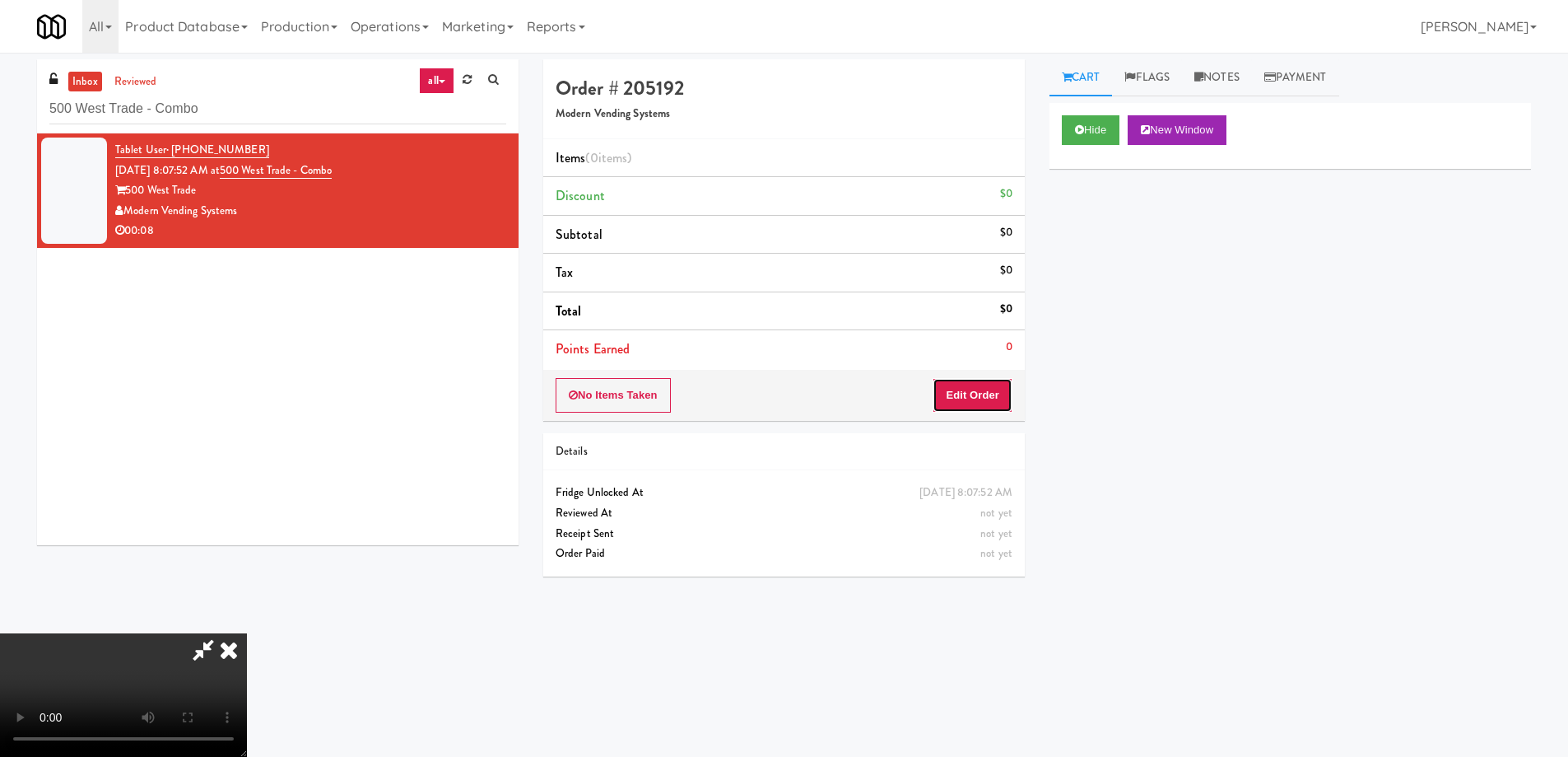
click at [982, 396] on button "Edit Order" at bounding box center [972, 395] width 79 height 35
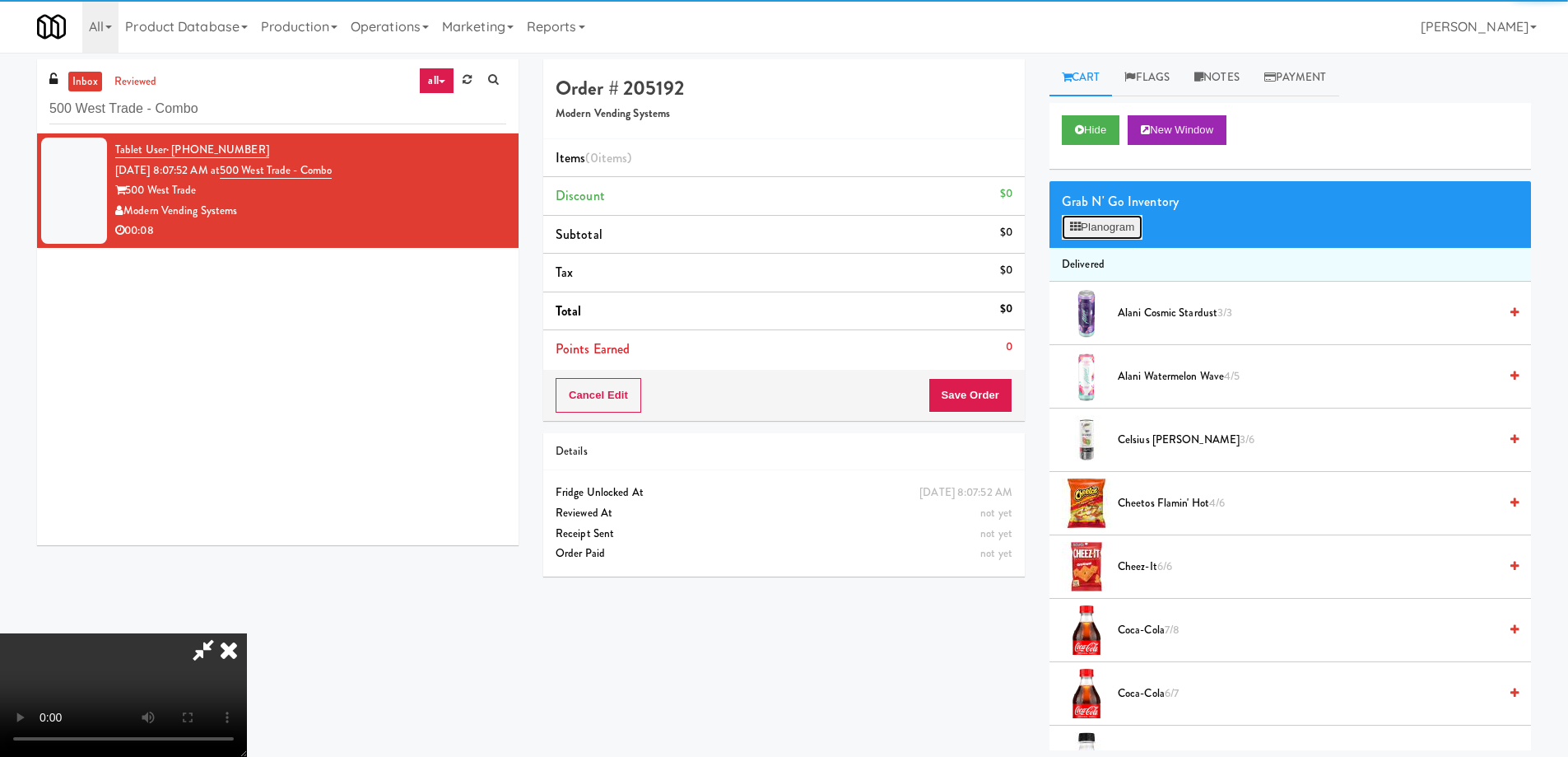
click at [1095, 228] on button "Planogram" at bounding box center [1102, 227] width 80 height 25
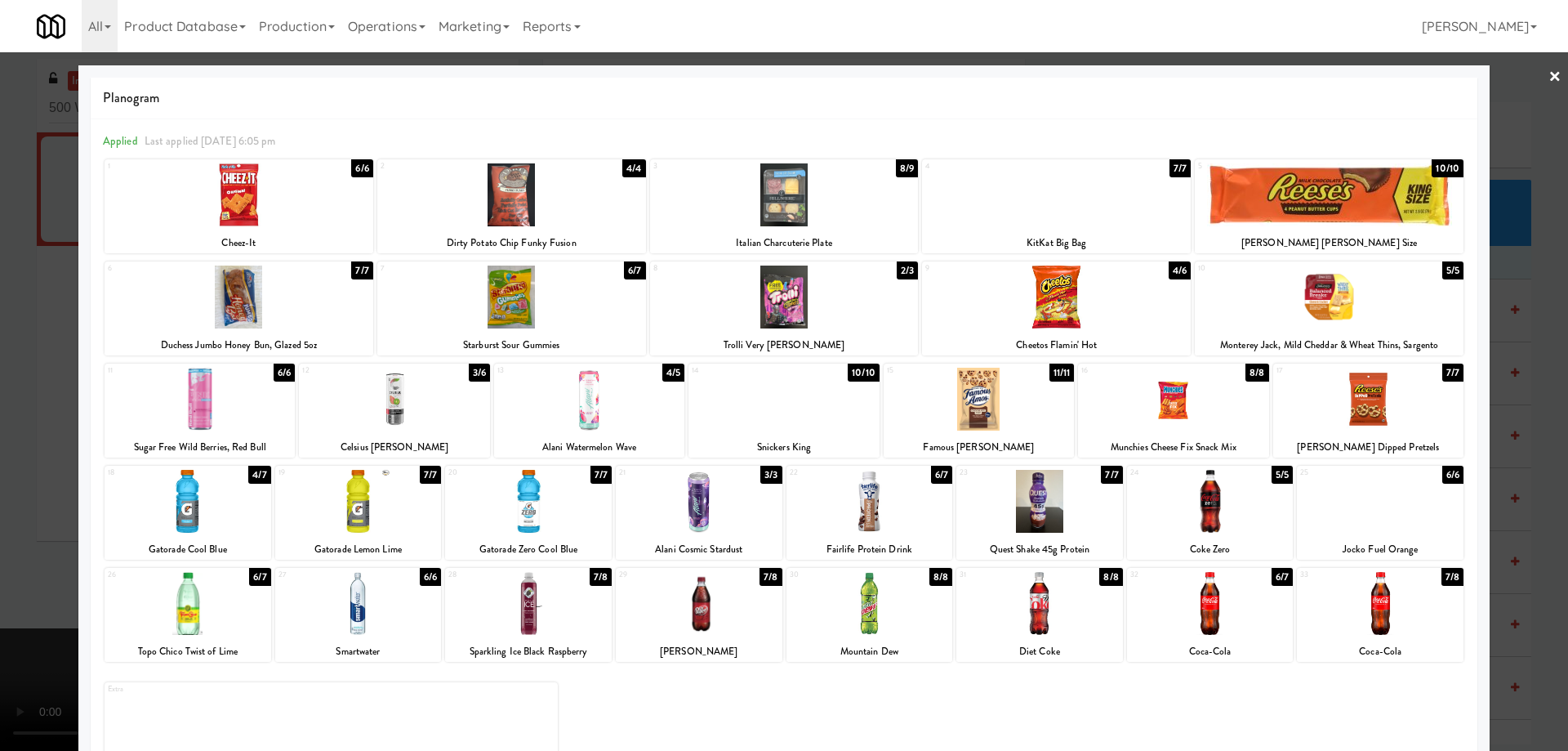
click at [641, 404] on div at bounding box center [589, 399] width 190 height 63
click at [1535, 81] on div at bounding box center [784, 376] width 1568 height 751
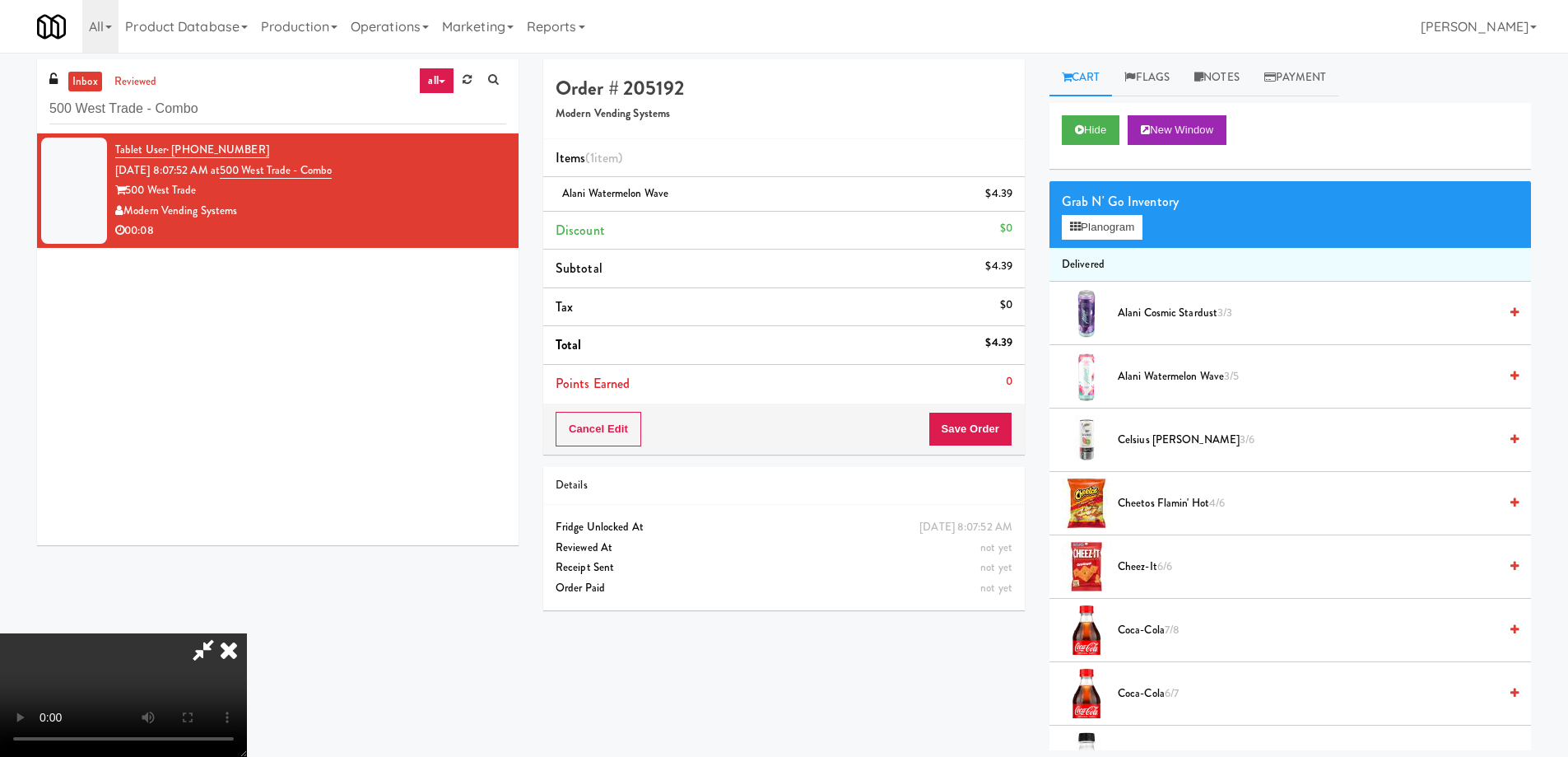
click at [247, 634] on video at bounding box center [123, 695] width 247 height 123
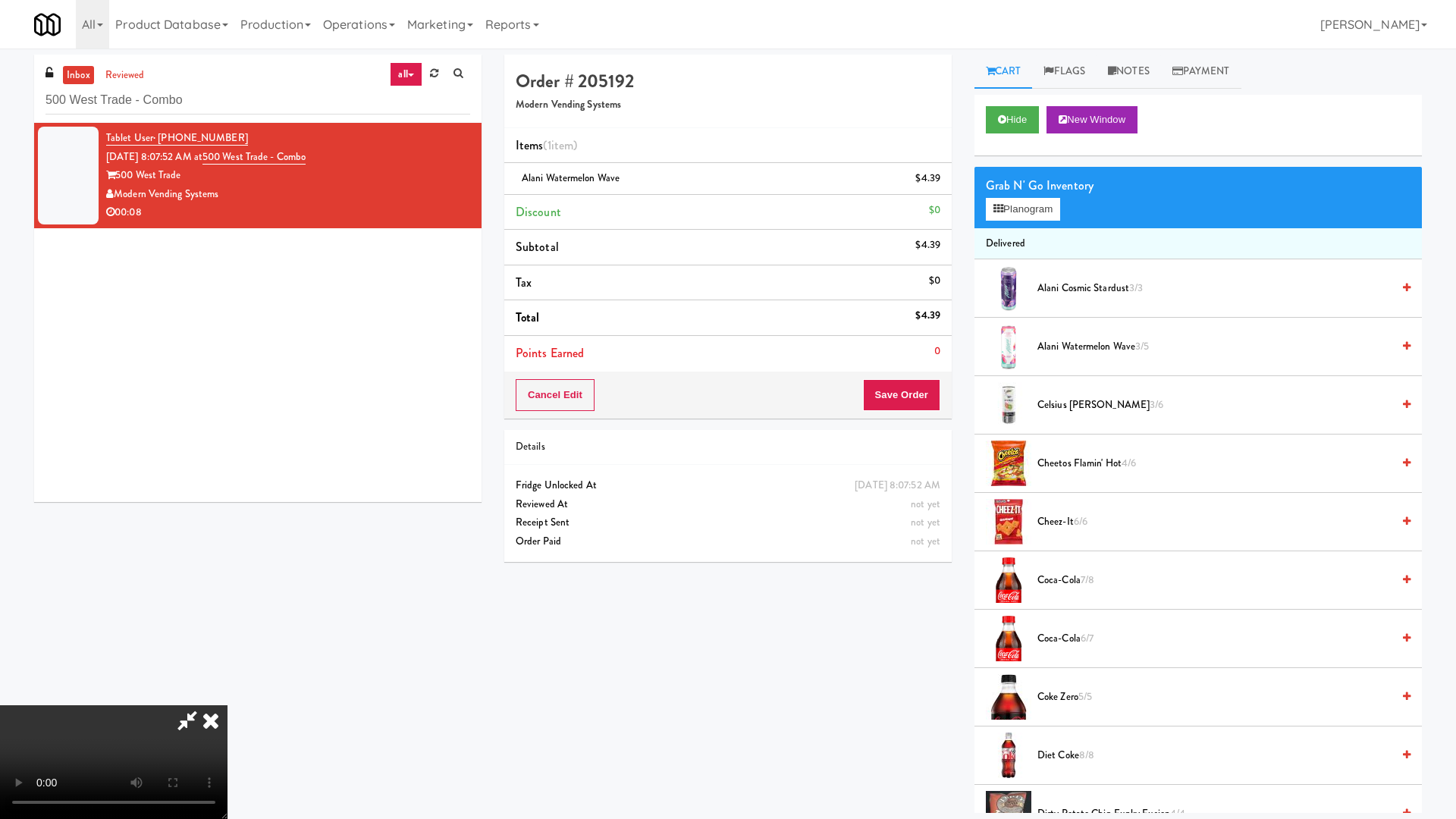
click at [228, 696] on video at bounding box center [113, 762] width 228 height 113
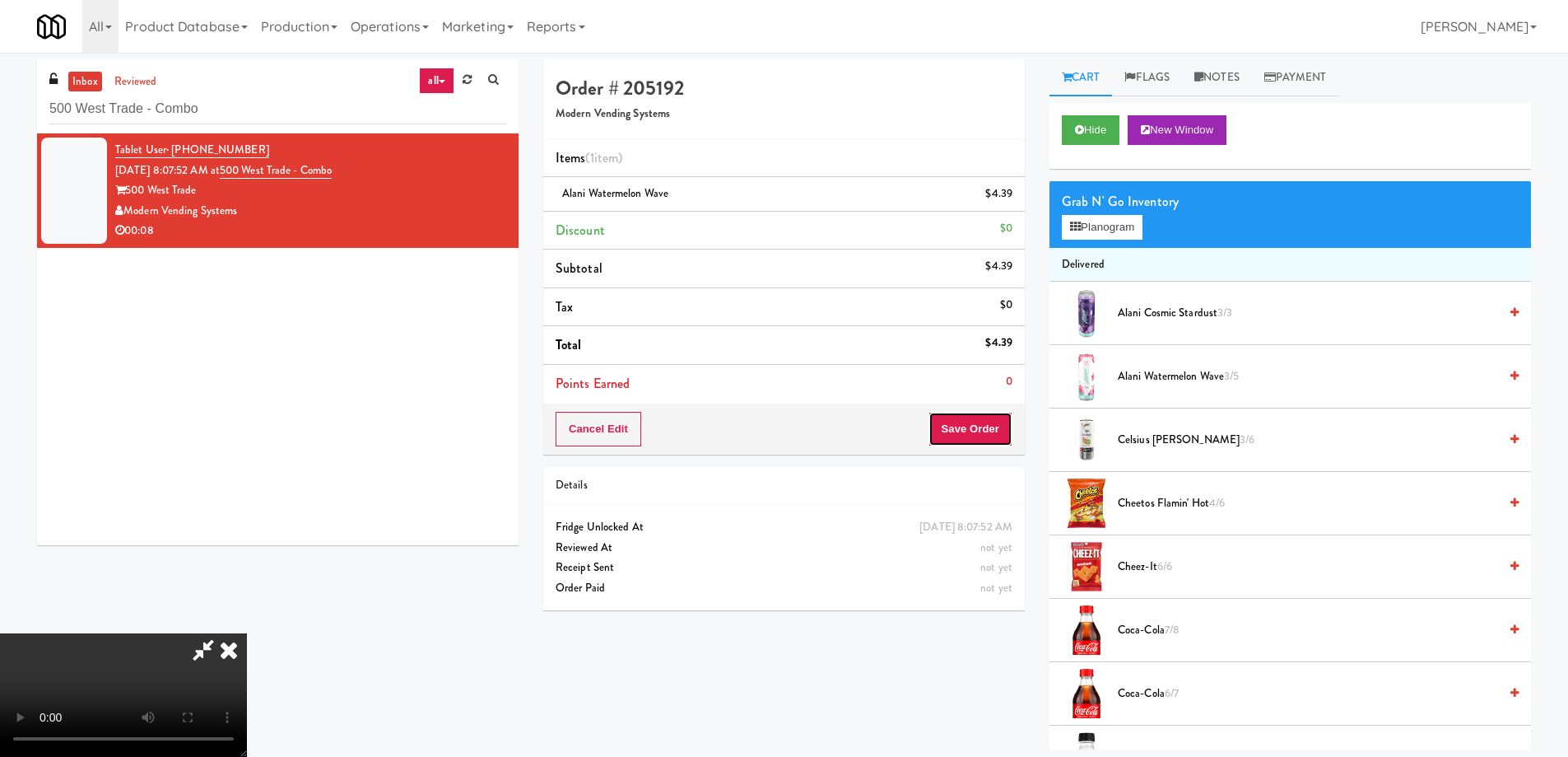
click at [995, 437] on button "Save Order" at bounding box center [970, 429] width 84 height 35
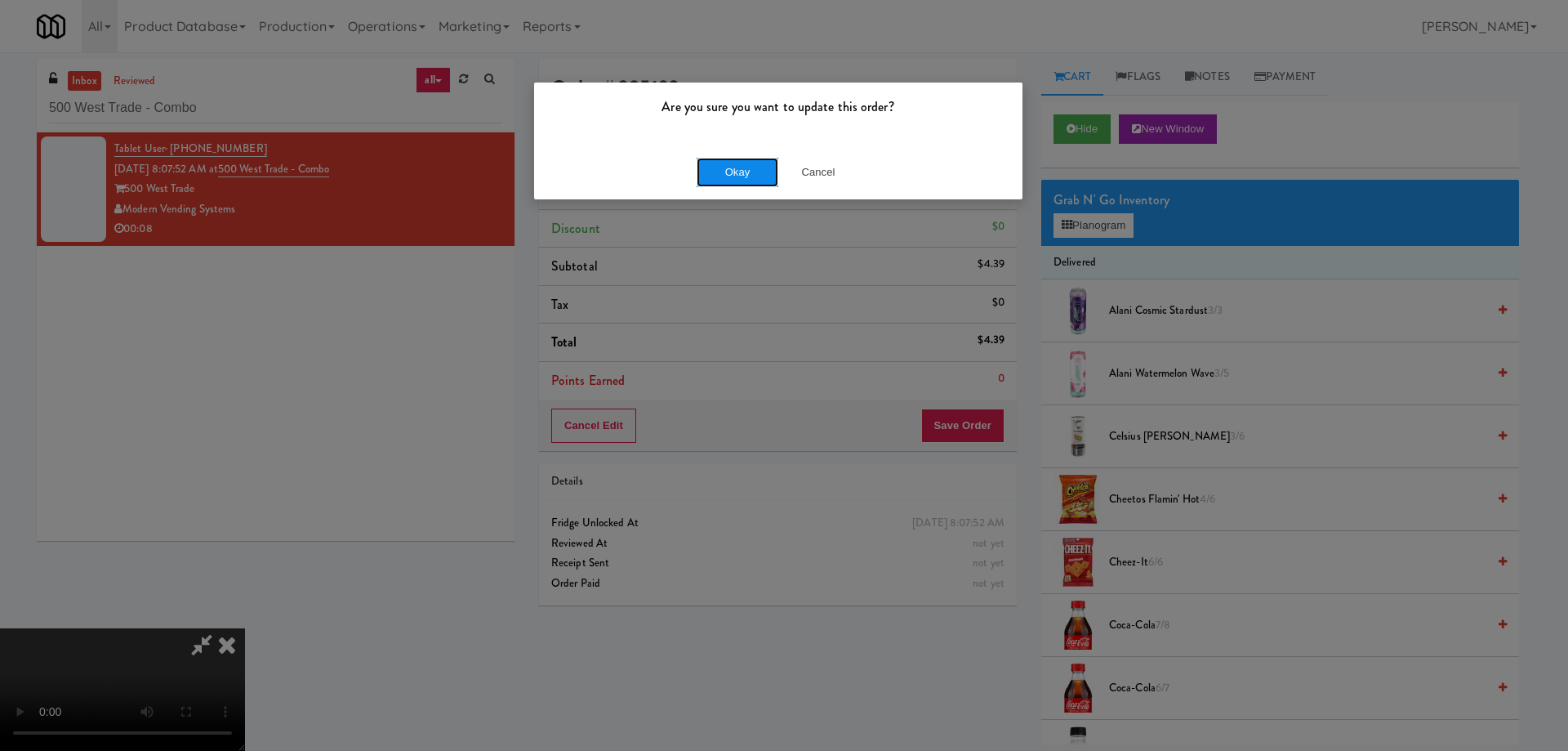
click at [724, 179] on button "Okay" at bounding box center [737, 172] width 82 height 30
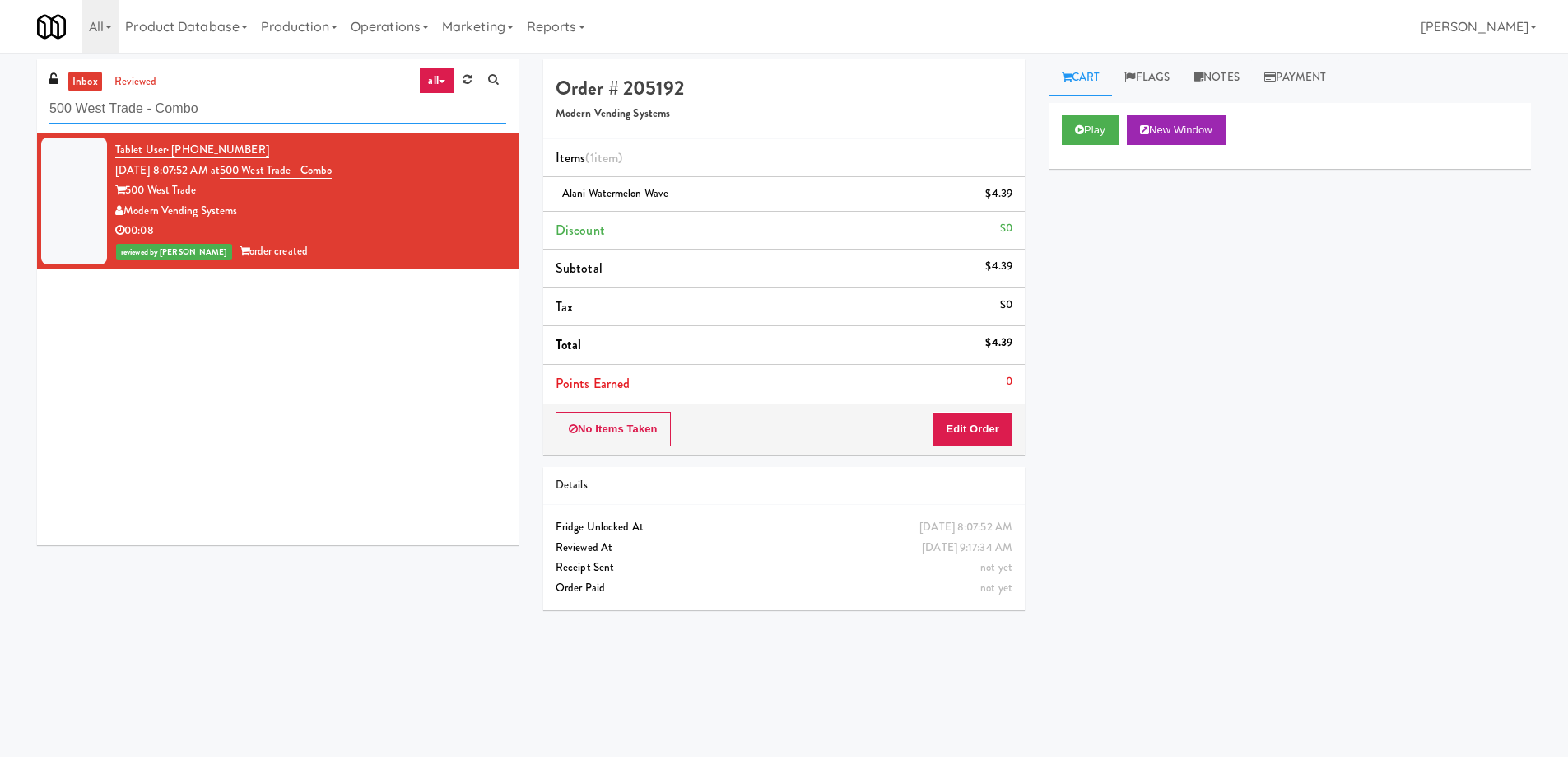
click at [280, 115] on input "500 West Trade - Combo" at bounding box center [278, 109] width 457 height 31
paste input "First Street - Cooler - Left"
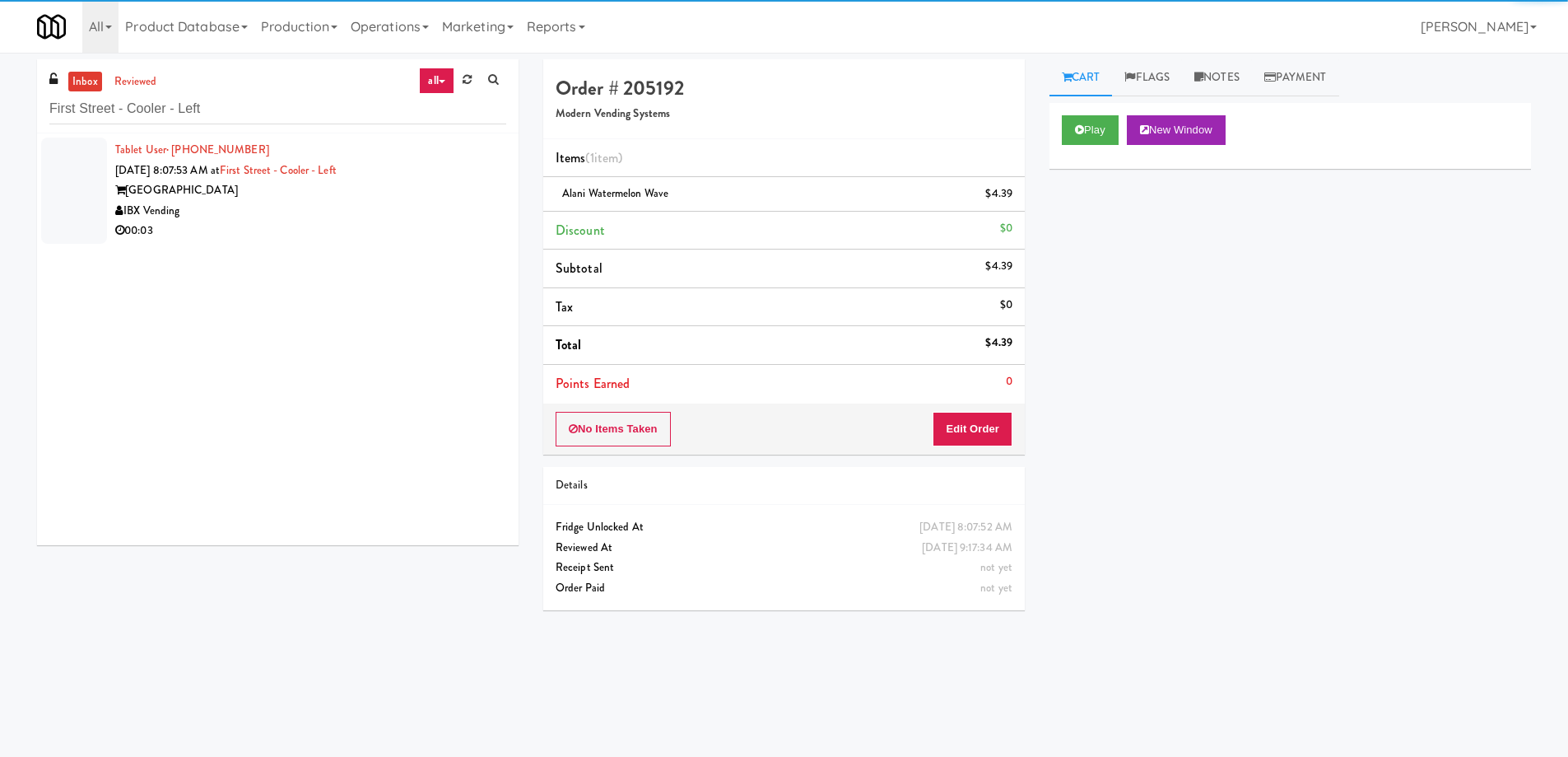
click at [418, 209] on div "IBX Vending" at bounding box center [311, 211] width 391 height 21
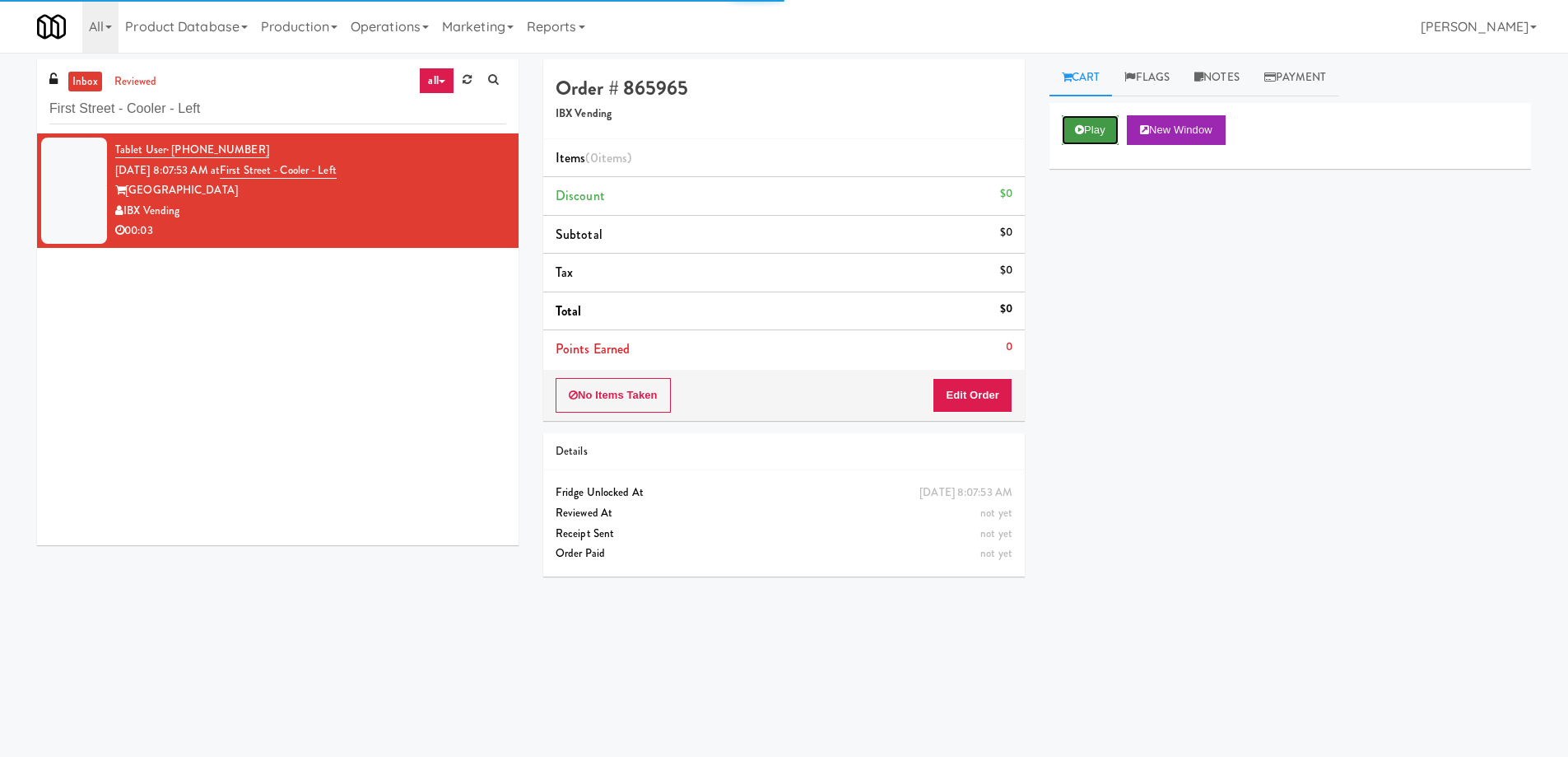
click at [1112, 130] on button "Play" at bounding box center [1090, 130] width 57 height 30
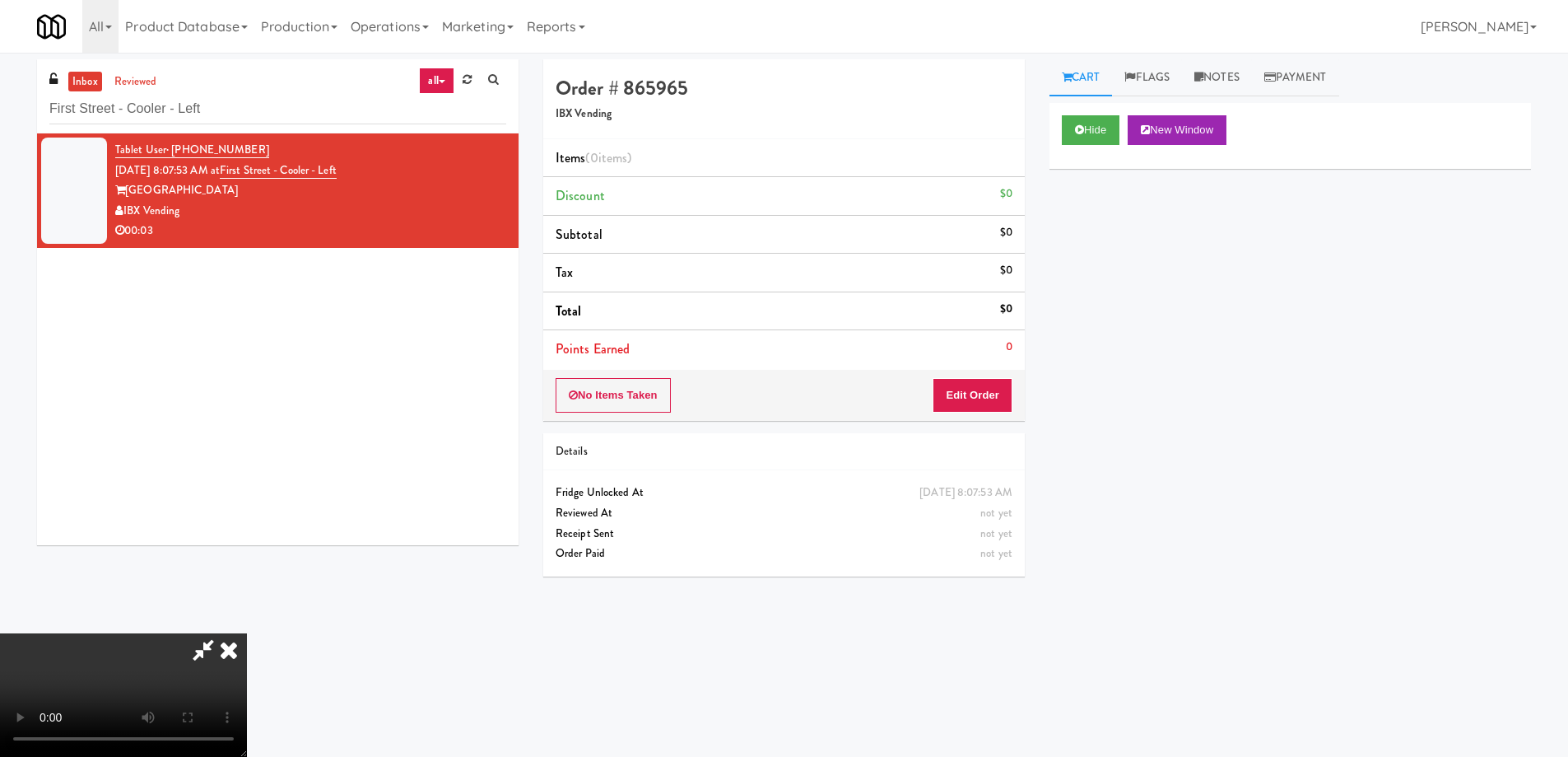
click at [247, 634] on video at bounding box center [123, 695] width 247 height 123
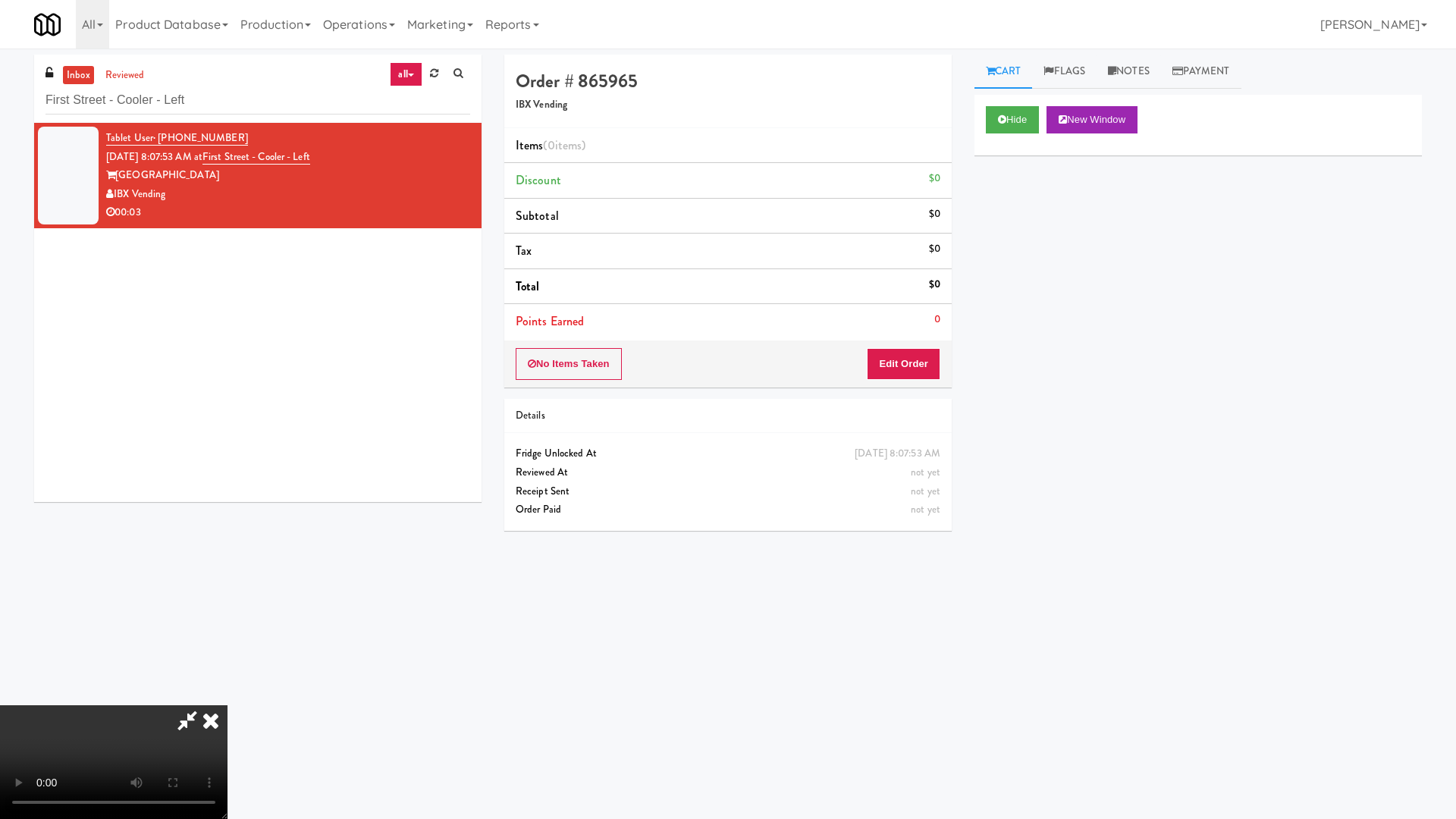
click at [228, 696] on video at bounding box center [113, 762] width 228 height 113
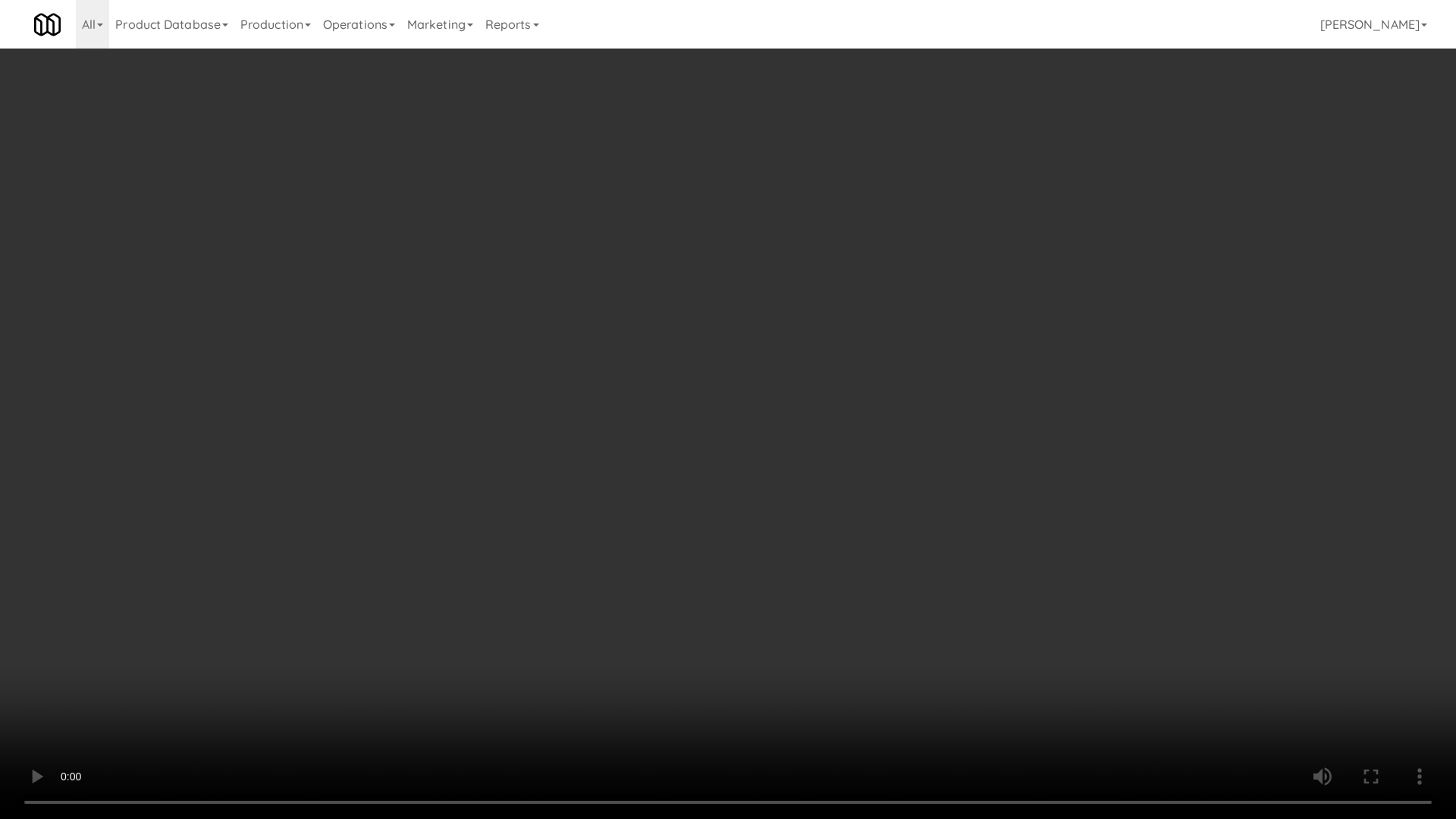
click at [581, 330] on video at bounding box center [728, 409] width 1456 height 819
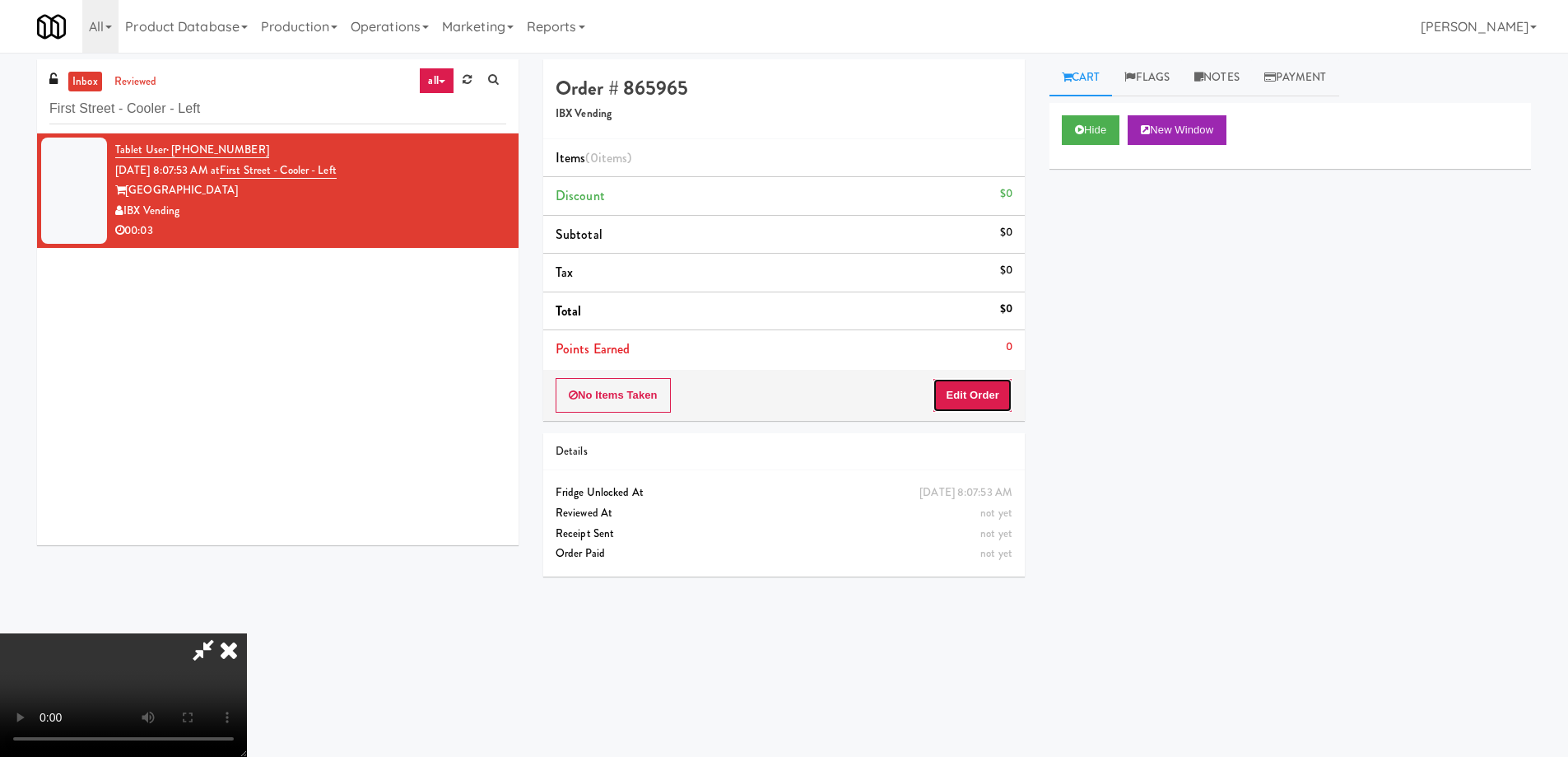
click at [947, 386] on button "Edit Order" at bounding box center [972, 395] width 79 height 35
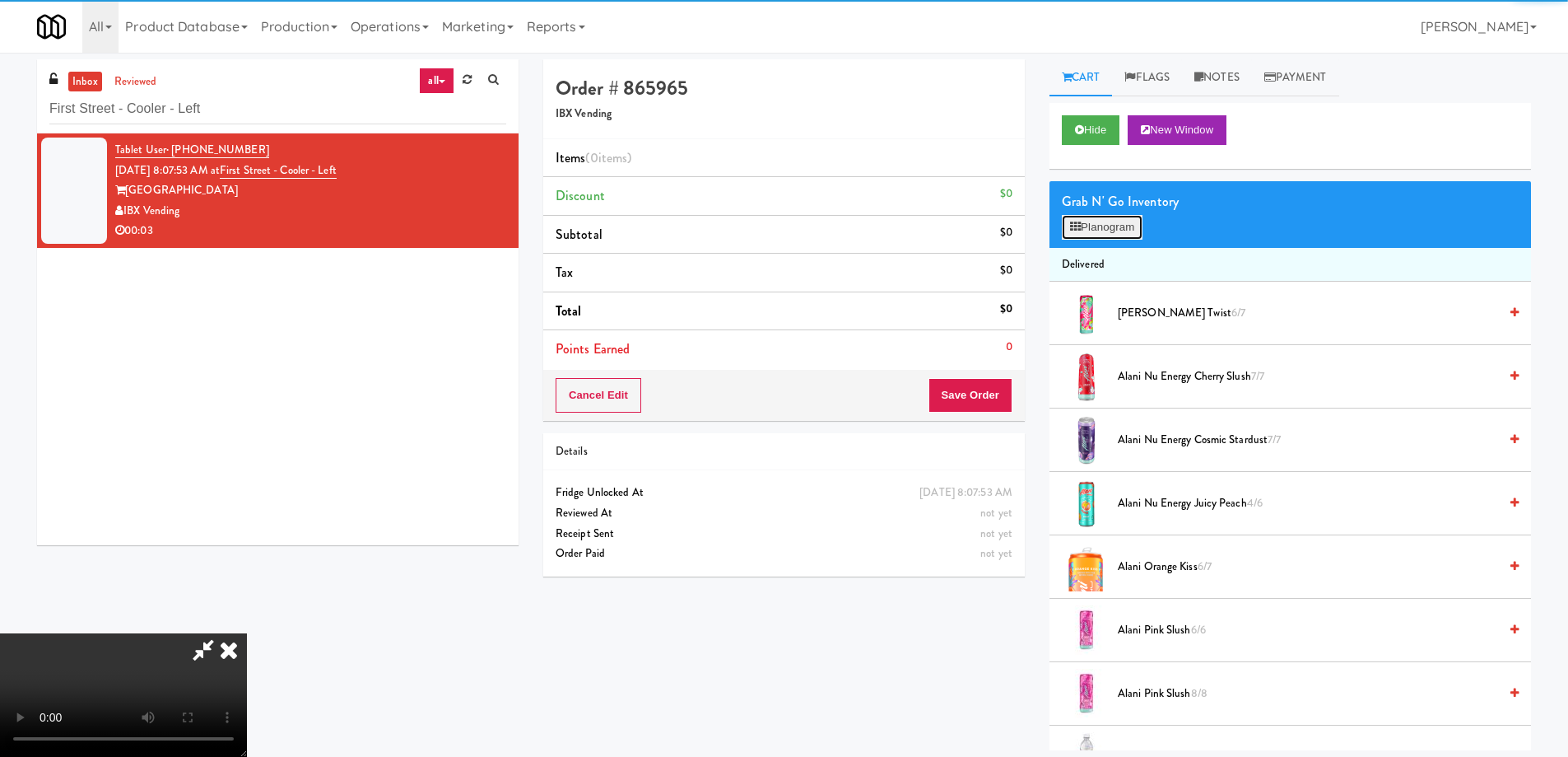
click at [1100, 231] on button "Planogram" at bounding box center [1102, 227] width 80 height 25
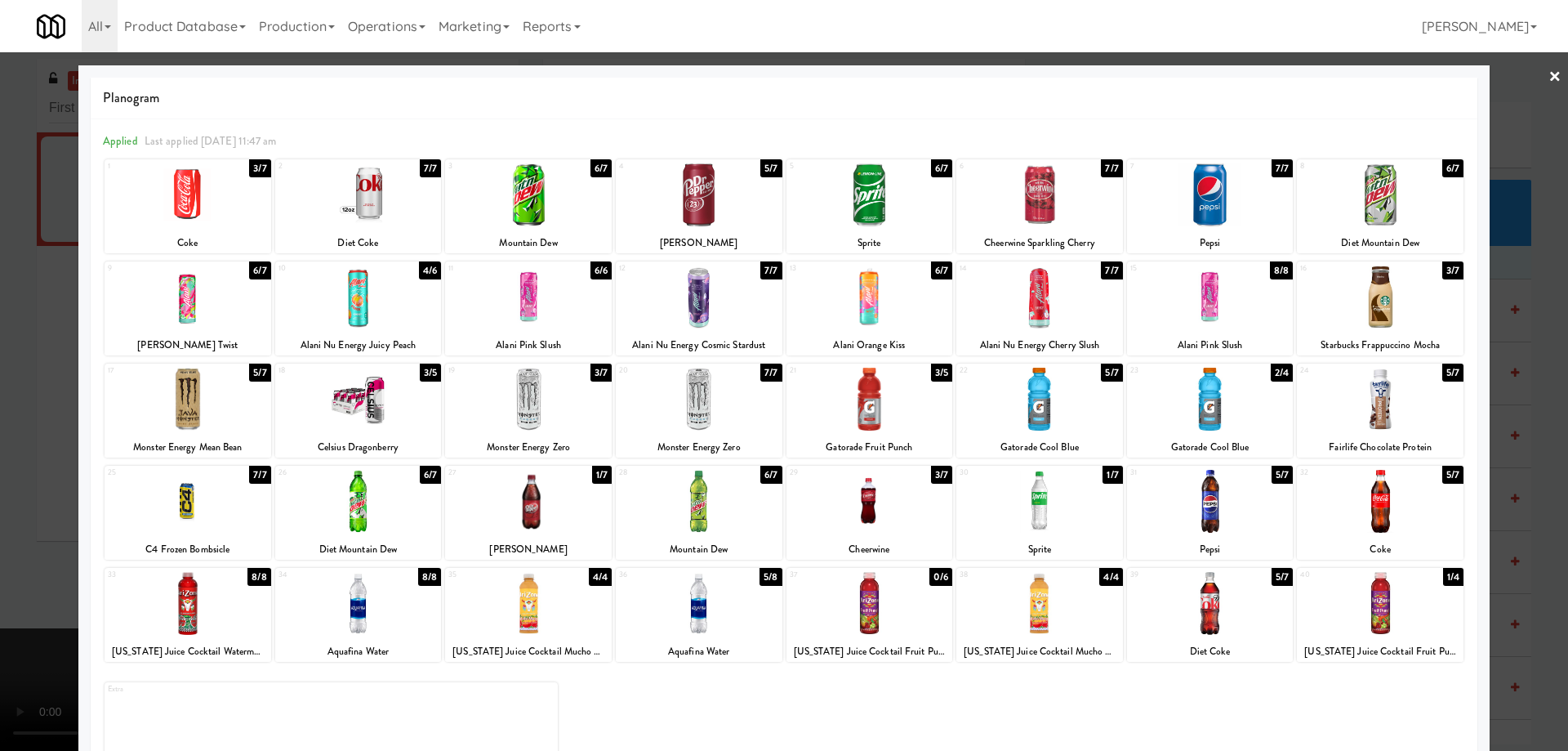
click at [748, 404] on div at bounding box center [698, 399] width 166 height 63
click at [1548, 81] on link "×" at bounding box center [1554, 77] width 13 height 50
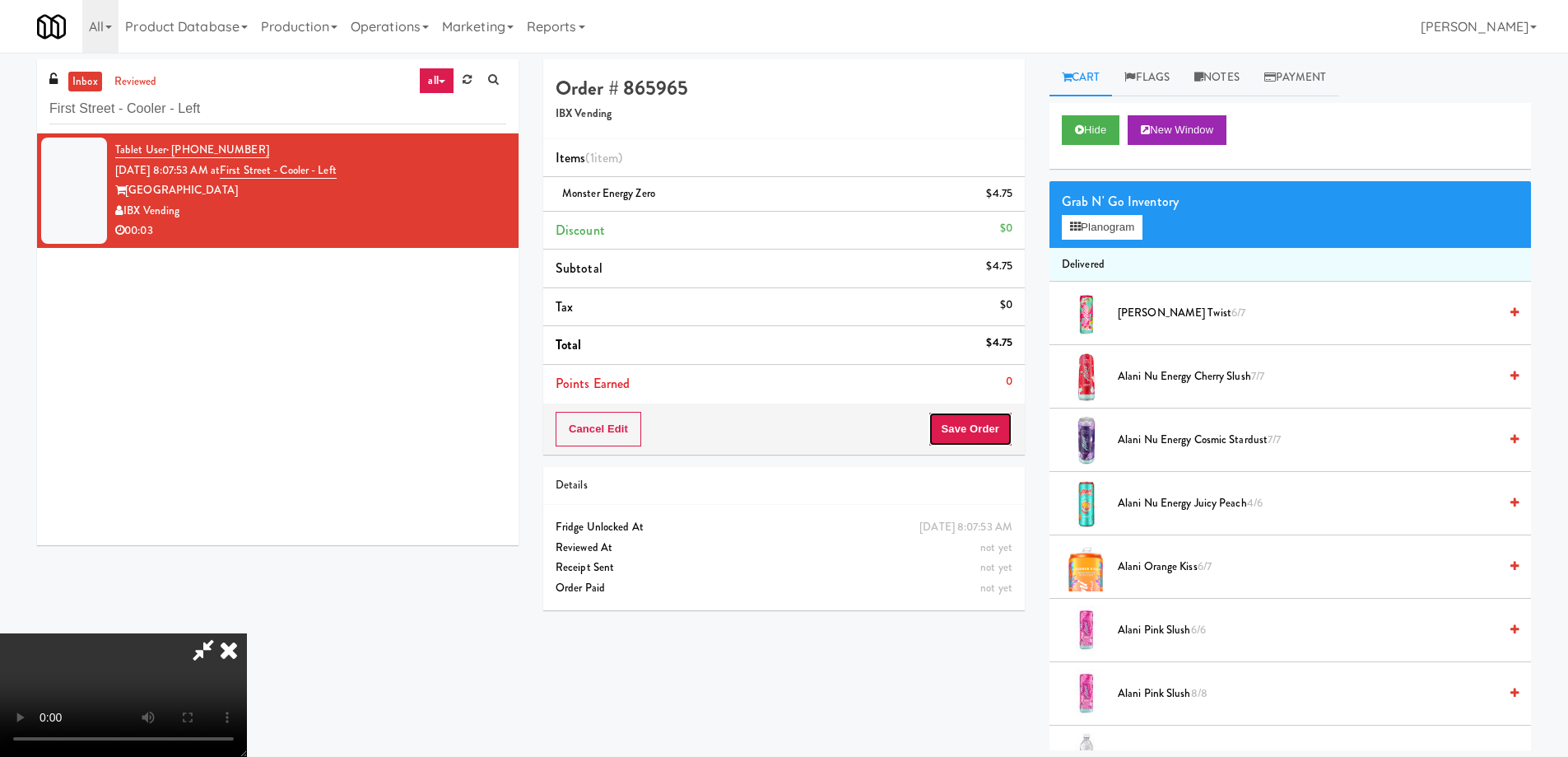
click at [974, 426] on button "Save Order" at bounding box center [970, 429] width 84 height 35
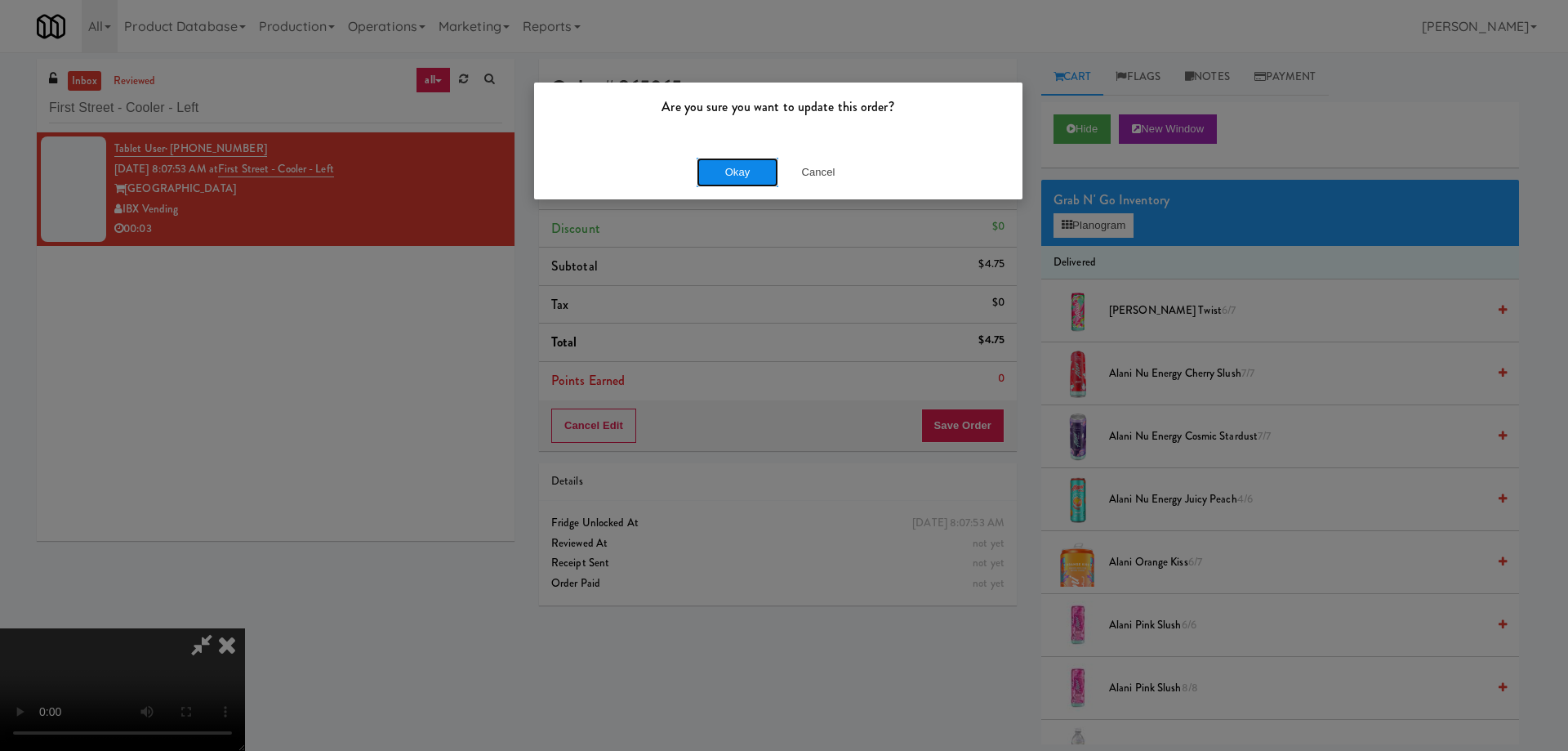
click at [750, 179] on button "Okay" at bounding box center [737, 172] width 82 height 30
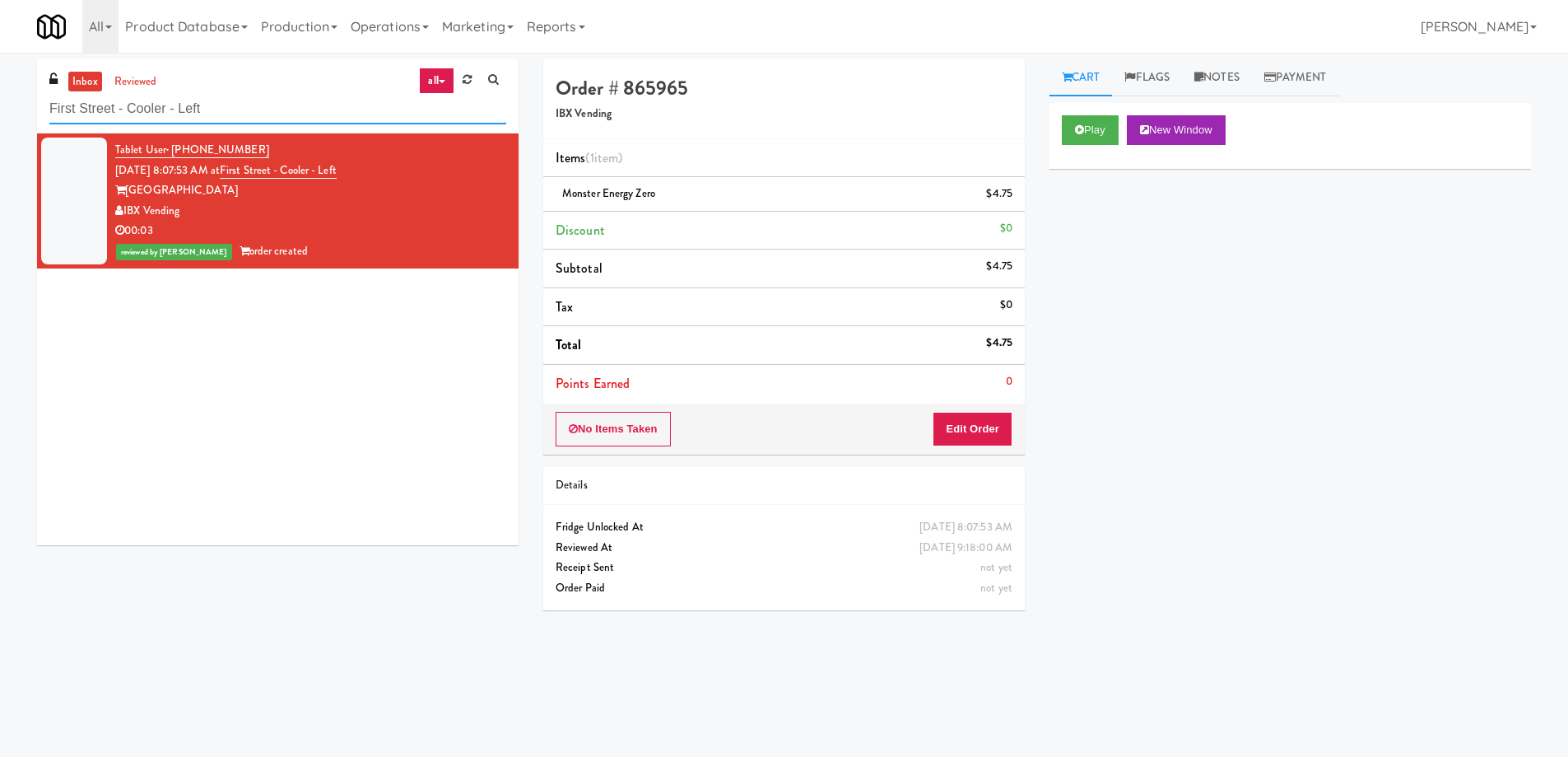
click at [256, 118] on input "First Street - Cooler - Left" at bounding box center [278, 109] width 457 height 31
paste input "Sachs-Cooler-Righ"
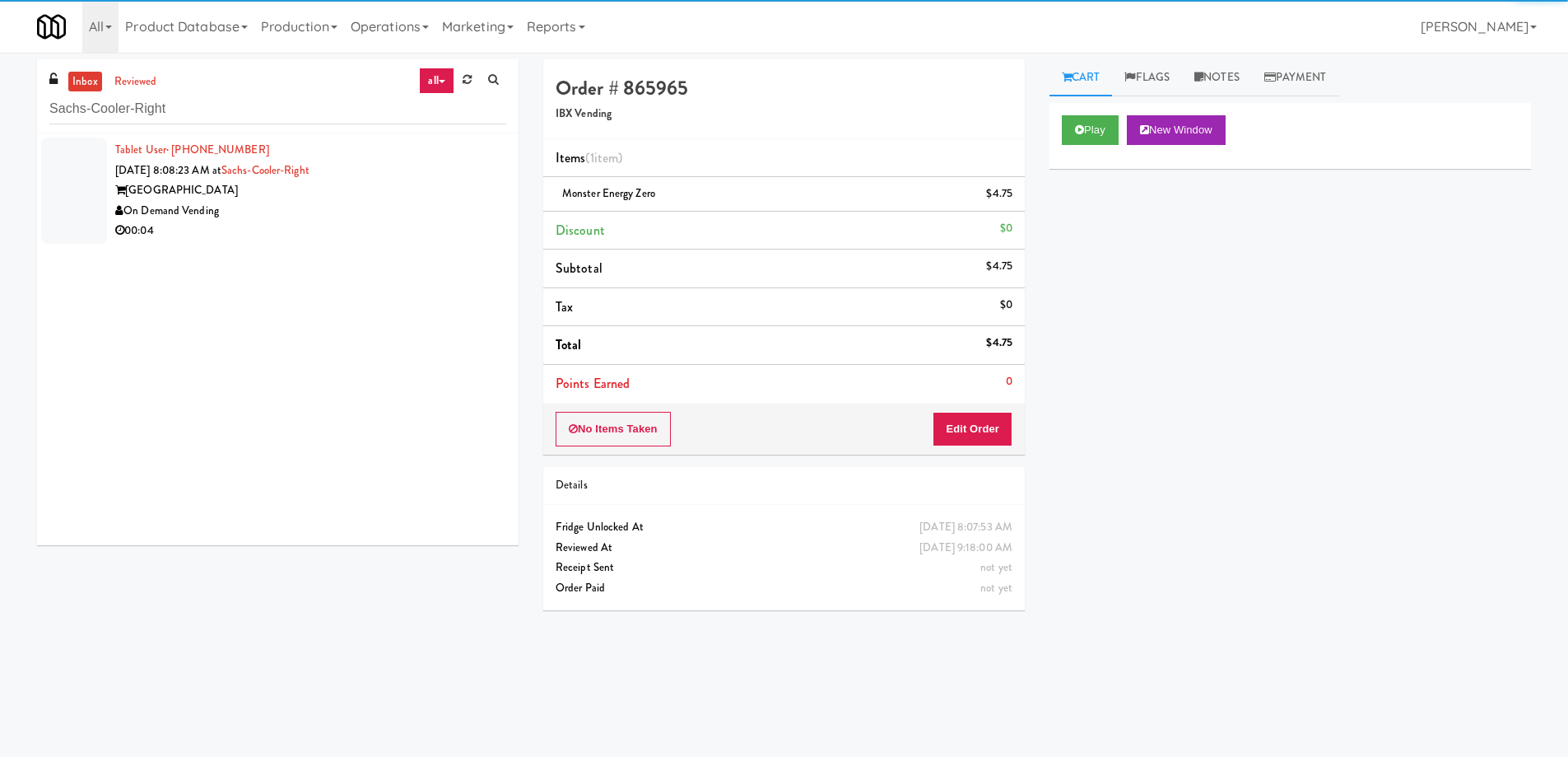
click at [406, 194] on div "[GEOGRAPHIC_DATA]" at bounding box center [311, 191] width 391 height 21
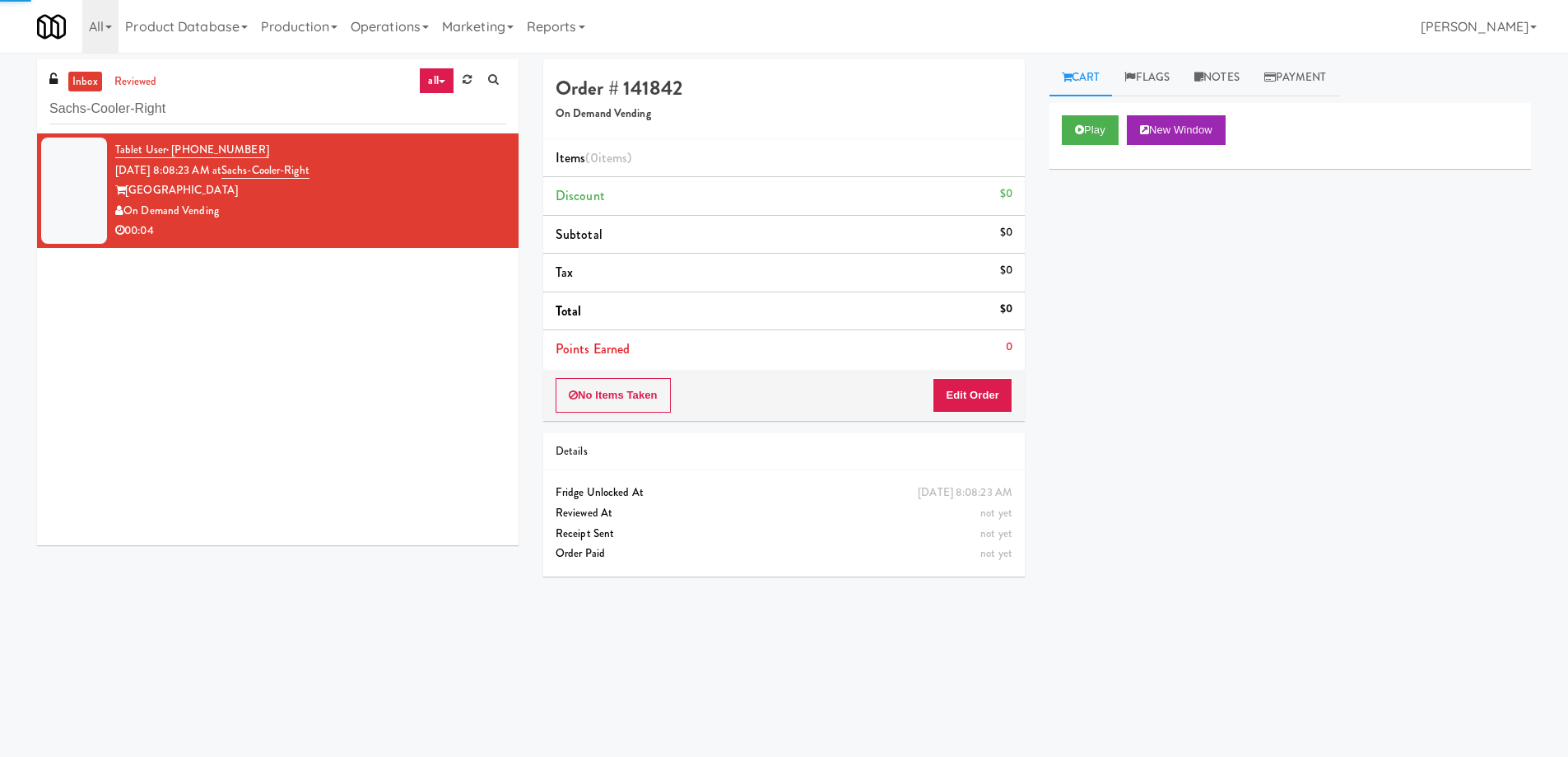
click at [1123, 123] on div "Play New Window" at bounding box center [1291, 130] width 457 height 30
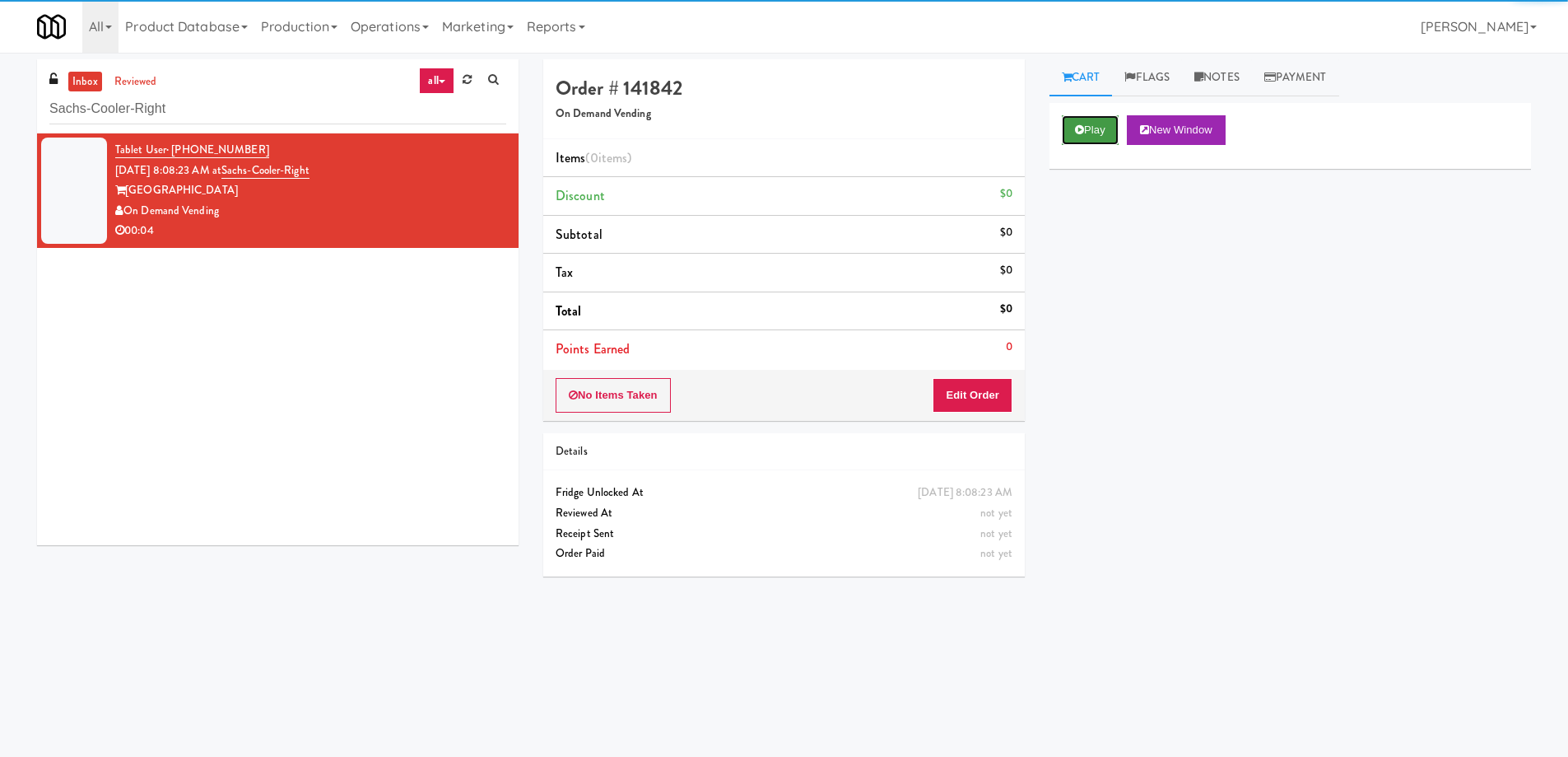
click at [1093, 136] on button "Play" at bounding box center [1090, 130] width 57 height 30
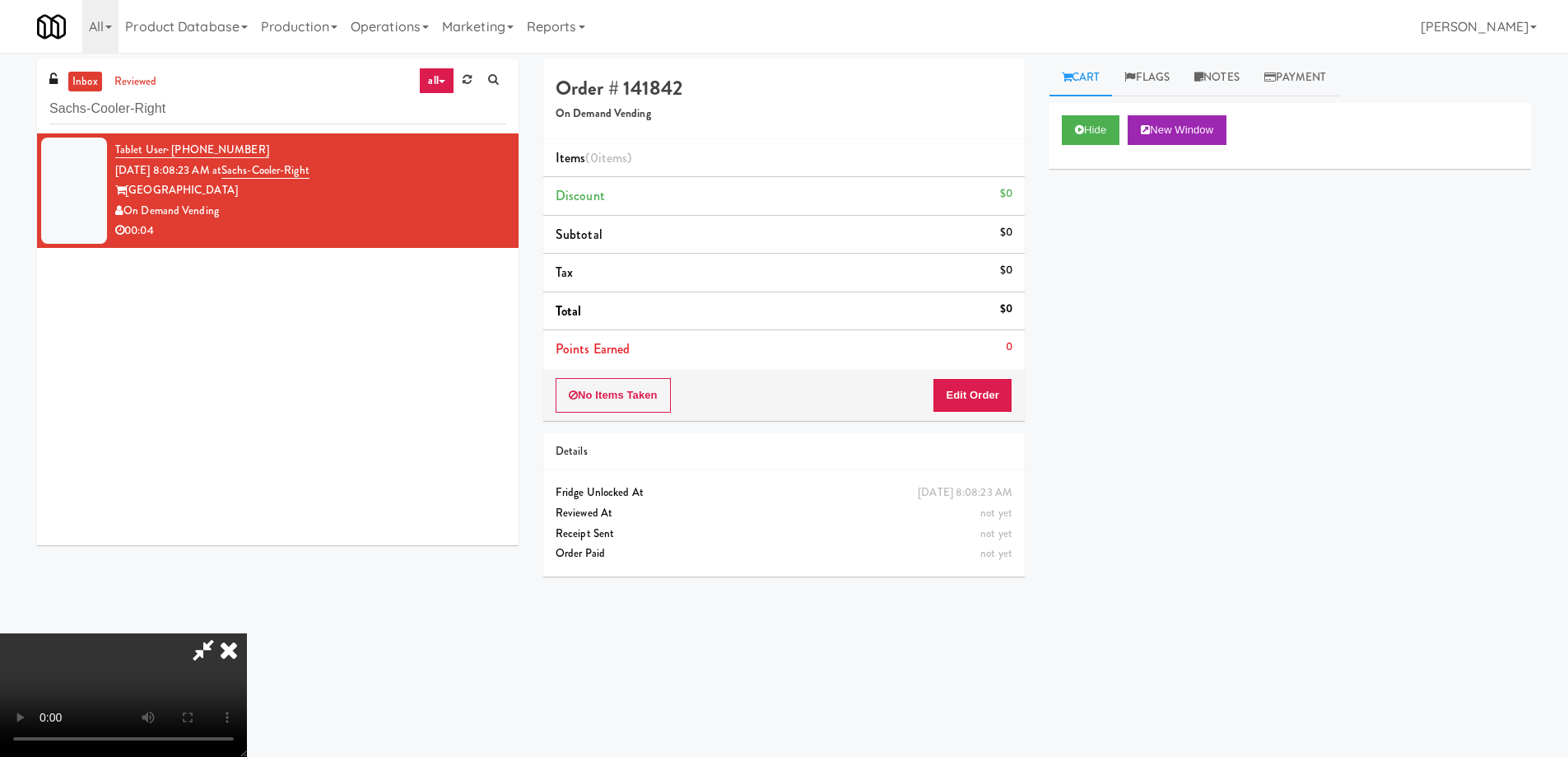
click at [247, 634] on video at bounding box center [123, 695] width 247 height 123
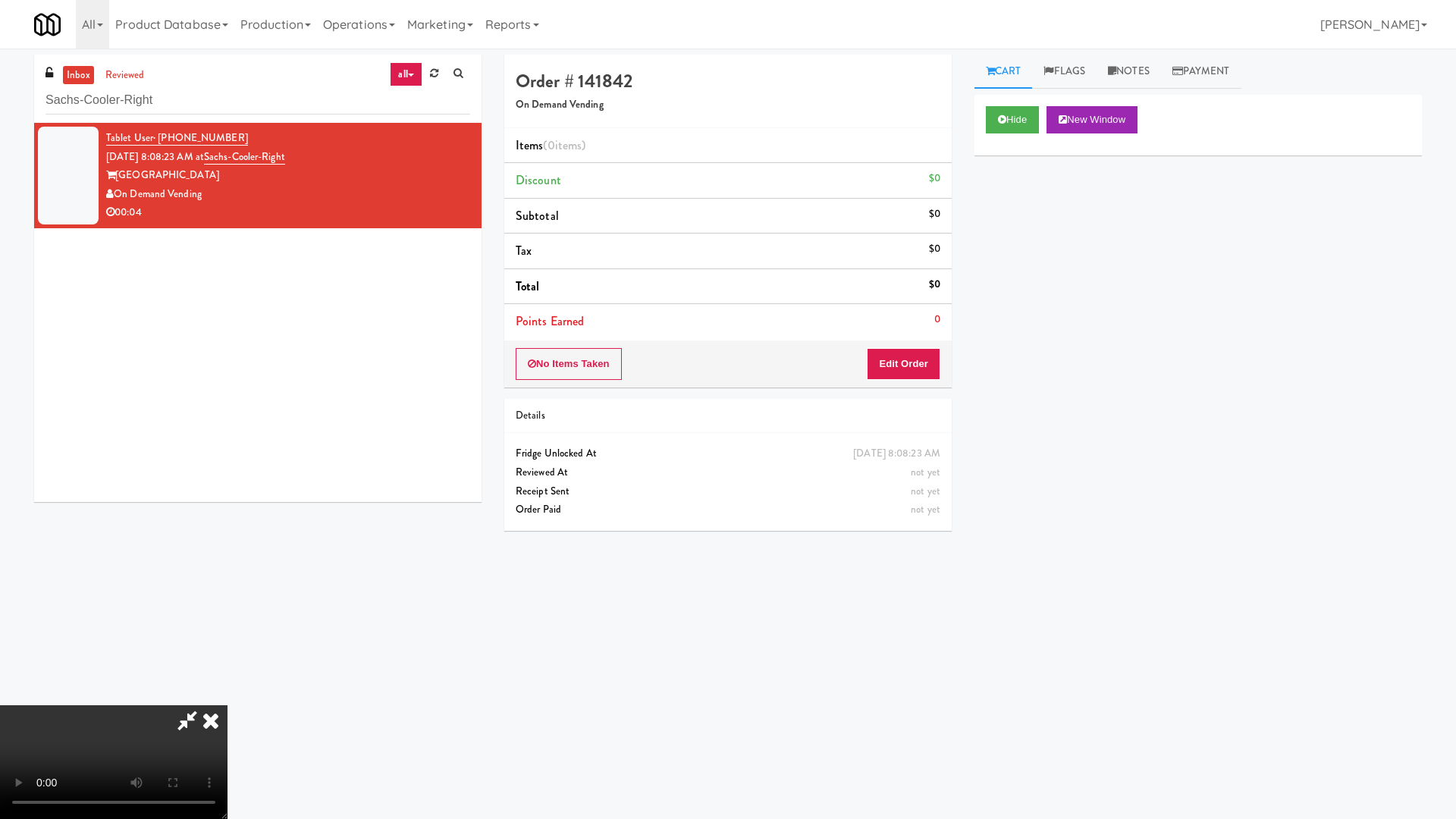
click at [228, 696] on video at bounding box center [113, 762] width 228 height 113
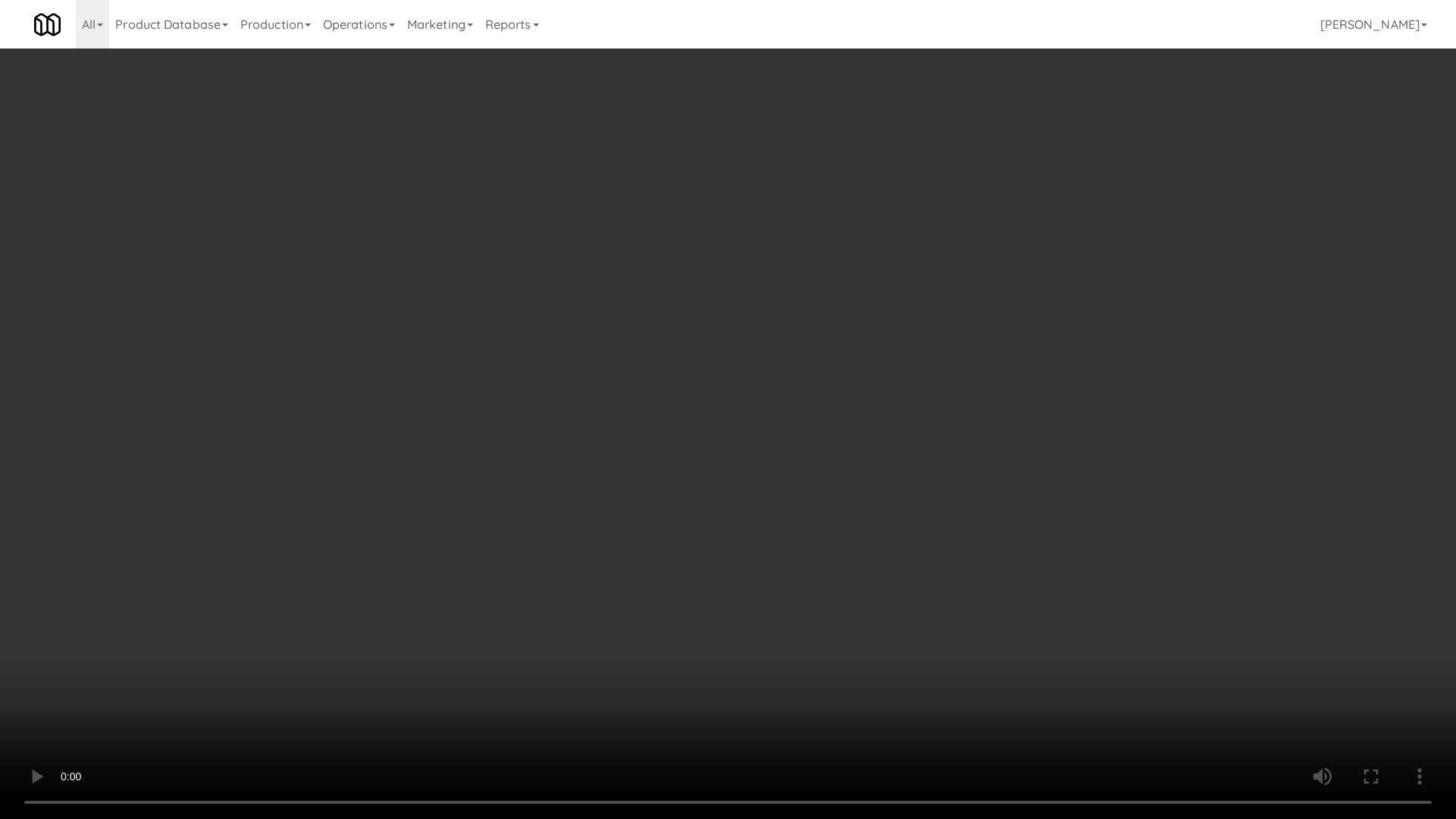
click at [601, 336] on video at bounding box center [728, 409] width 1456 height 819
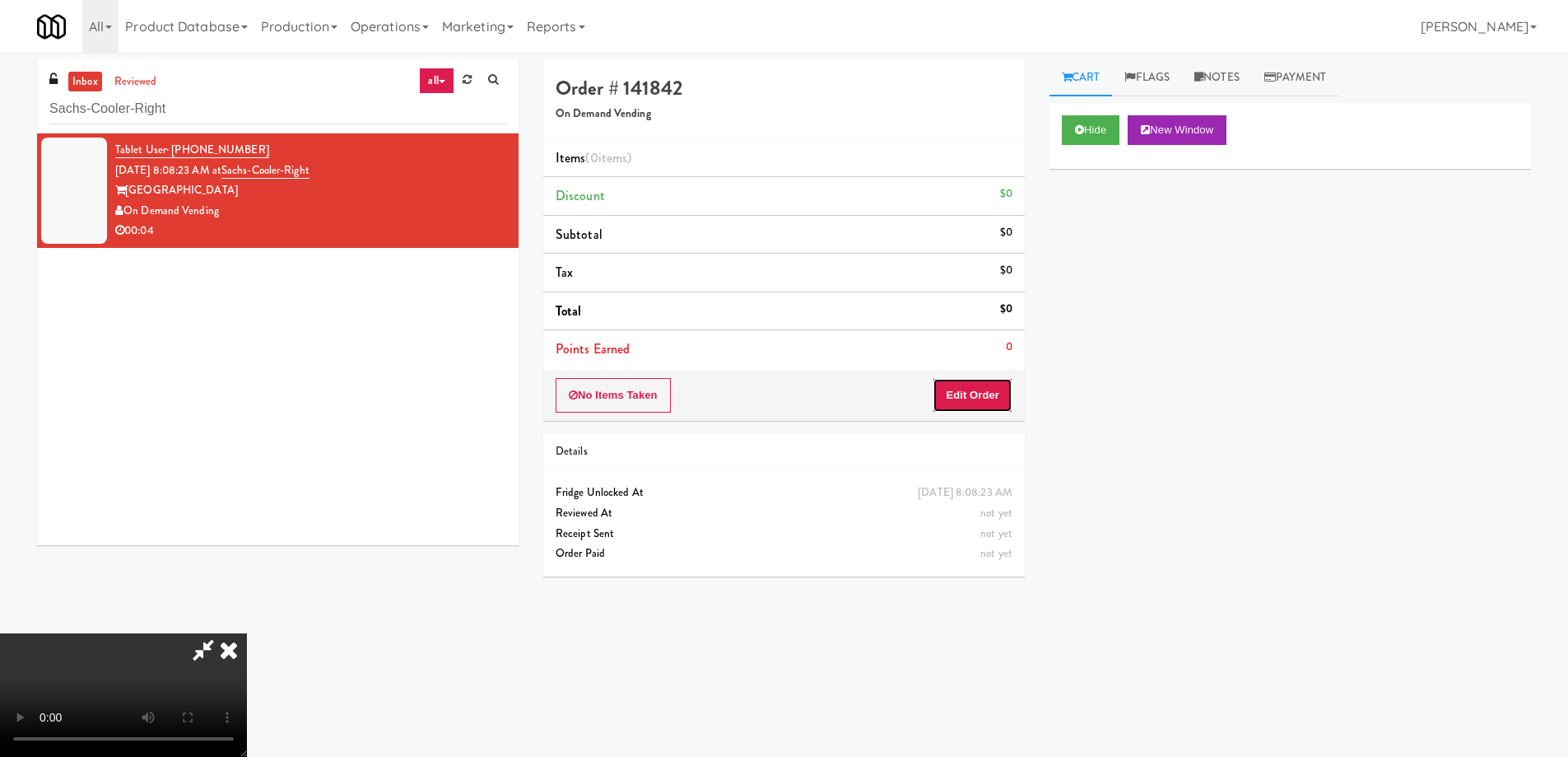
click at [992, 394] on button "Edit Order" at bounding box center [972, 395] width 79 height 35
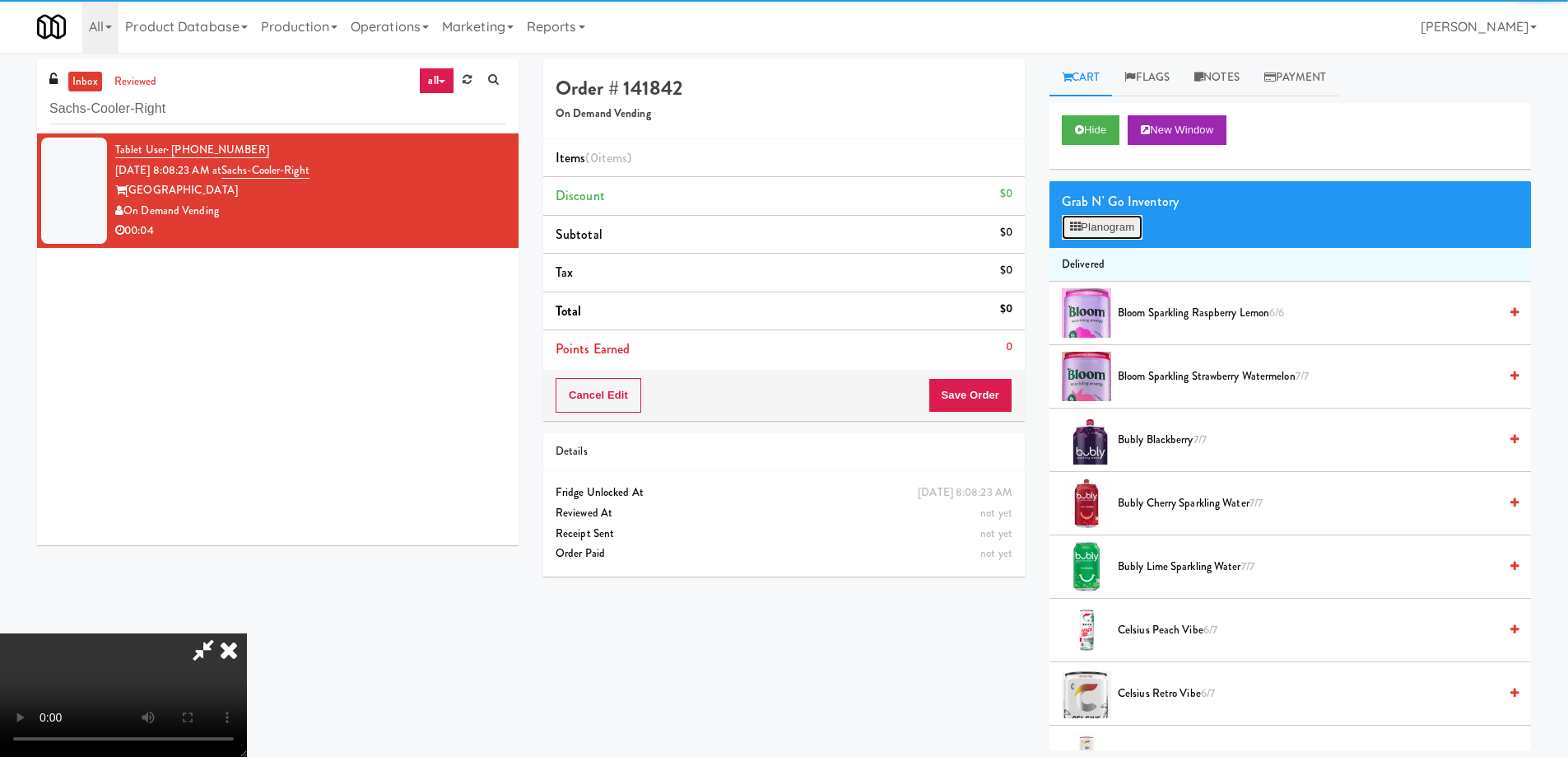
click at [1097, 231] on button "Planogram" at bounding box center [1102, 227] width 80 height 25
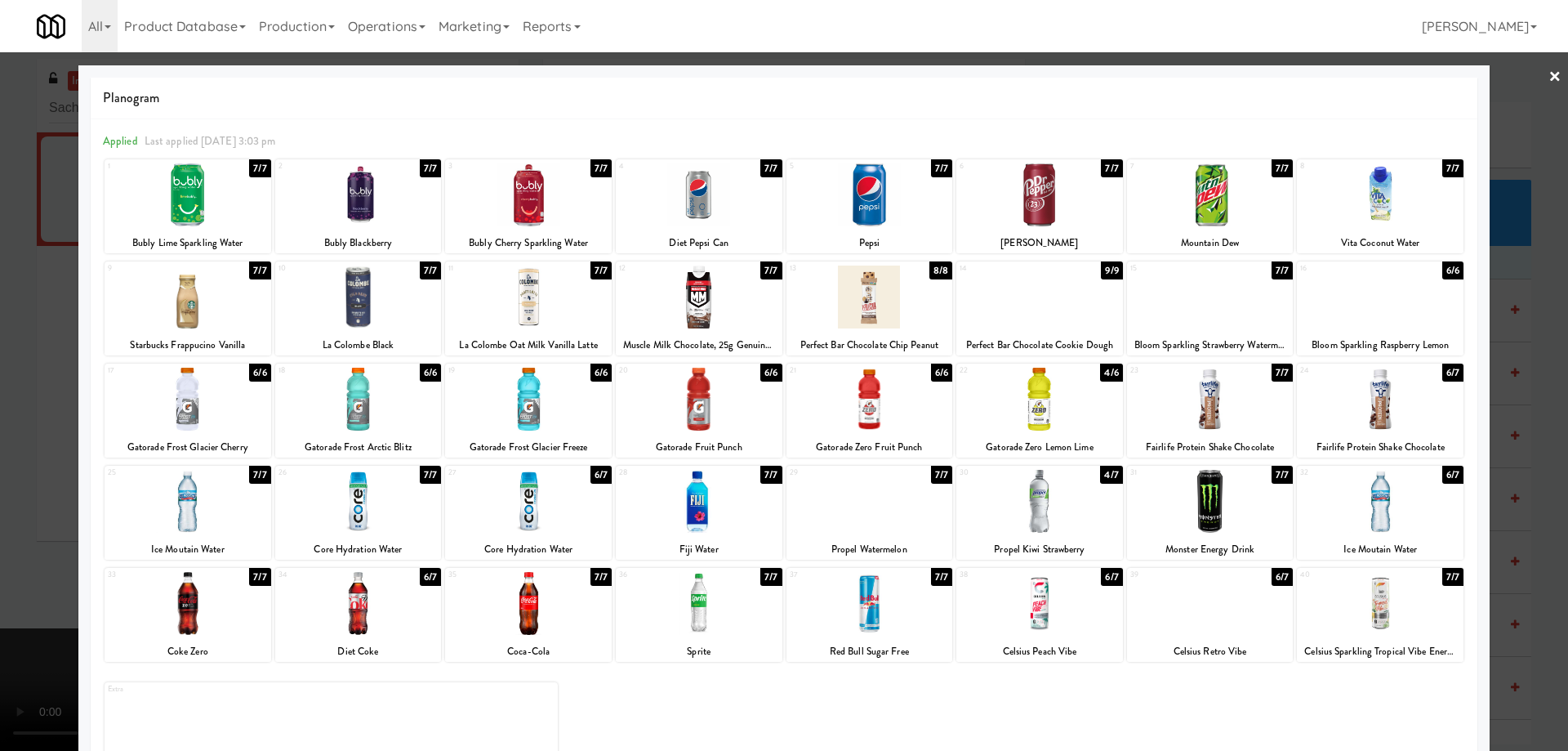
click at [1242, 612] on div at bounding box center [1209, 603] width 166 height 63
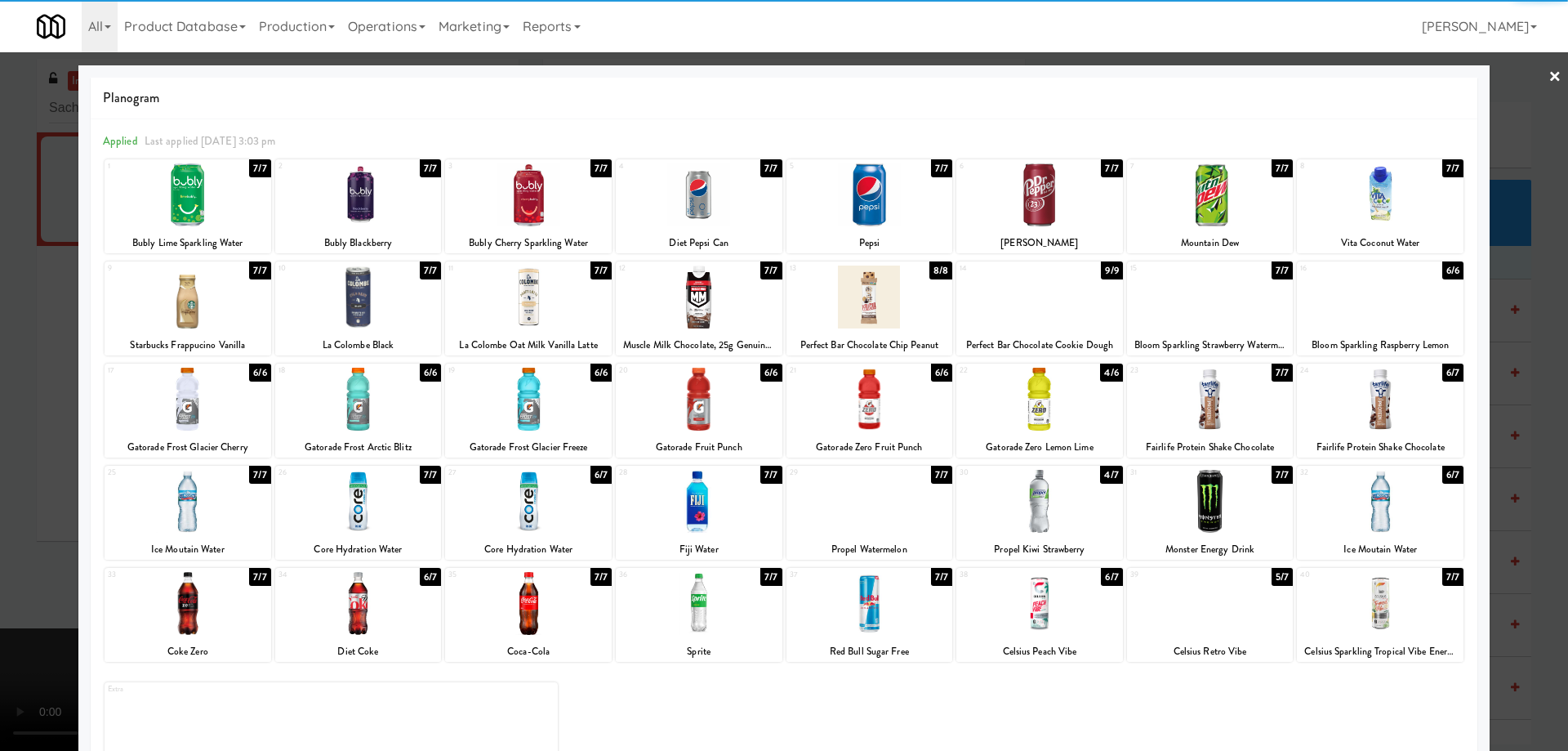
click at [1548, 76] on link "×" at bounding box center [1554, 77] width 13 height 50
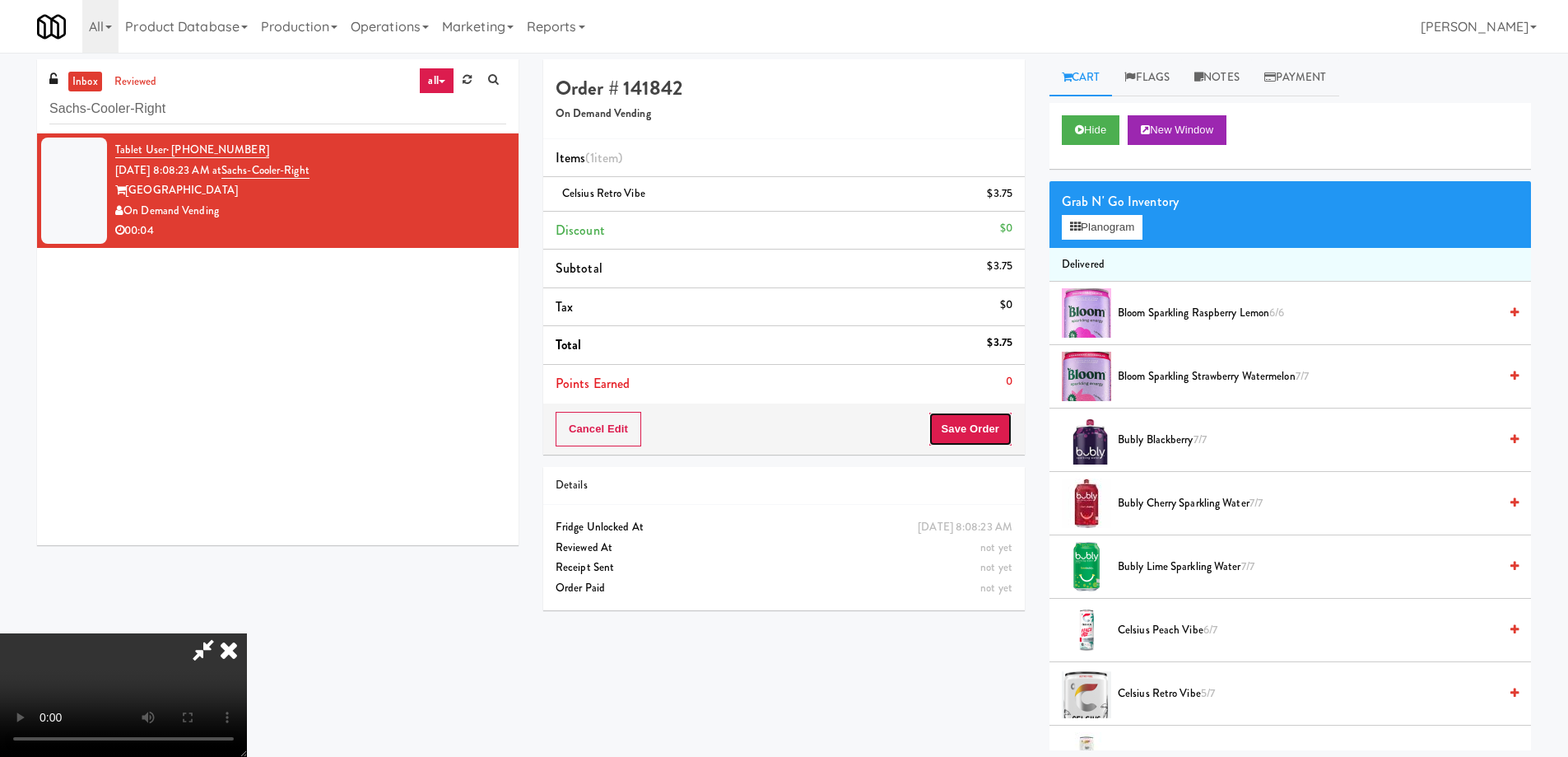
click at [986, 424] on button "Save Order" at bounding box center [970, 429] width 84 height 35
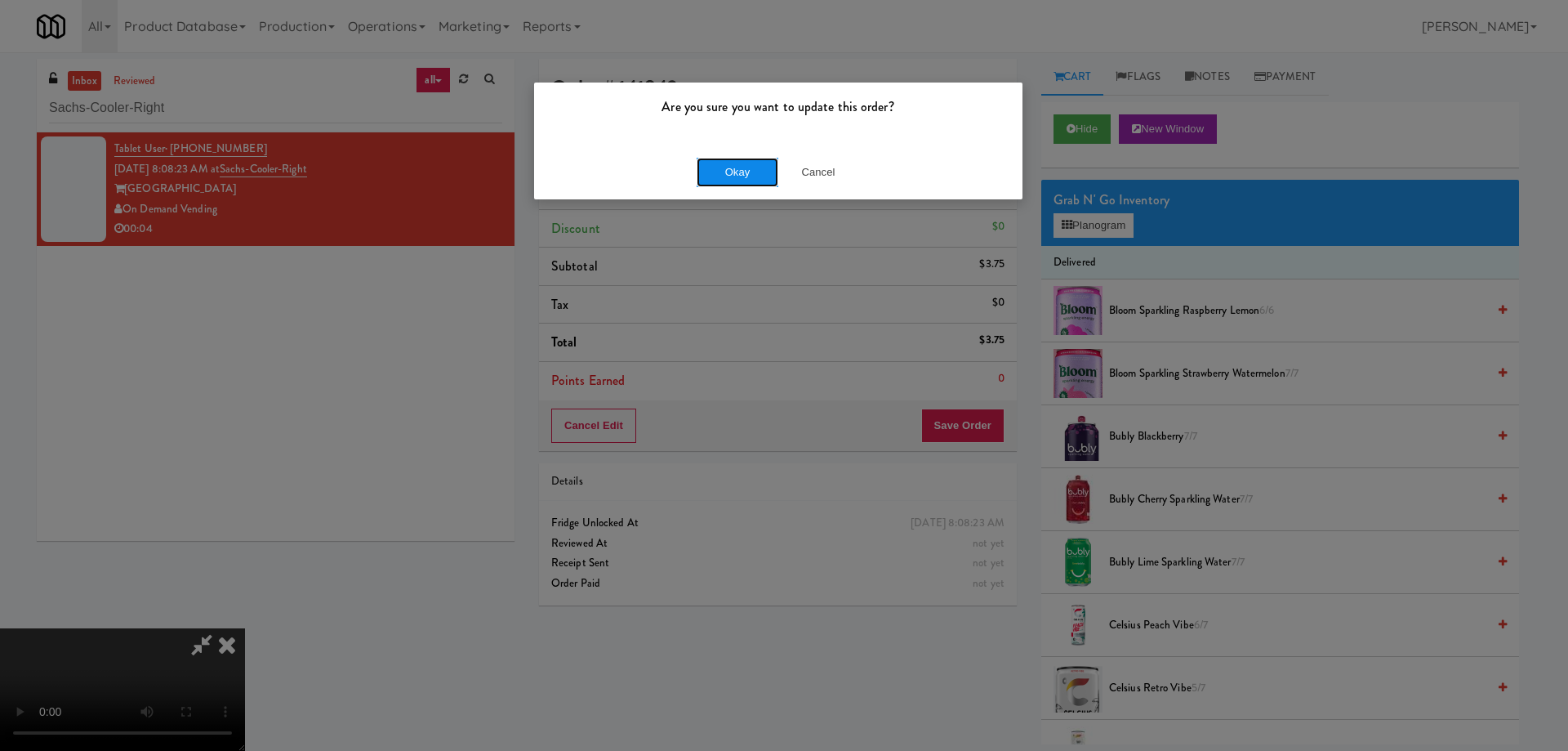
click at [738, 170] on button "Okay" at bounding box center [737, 172] width 82 height 30
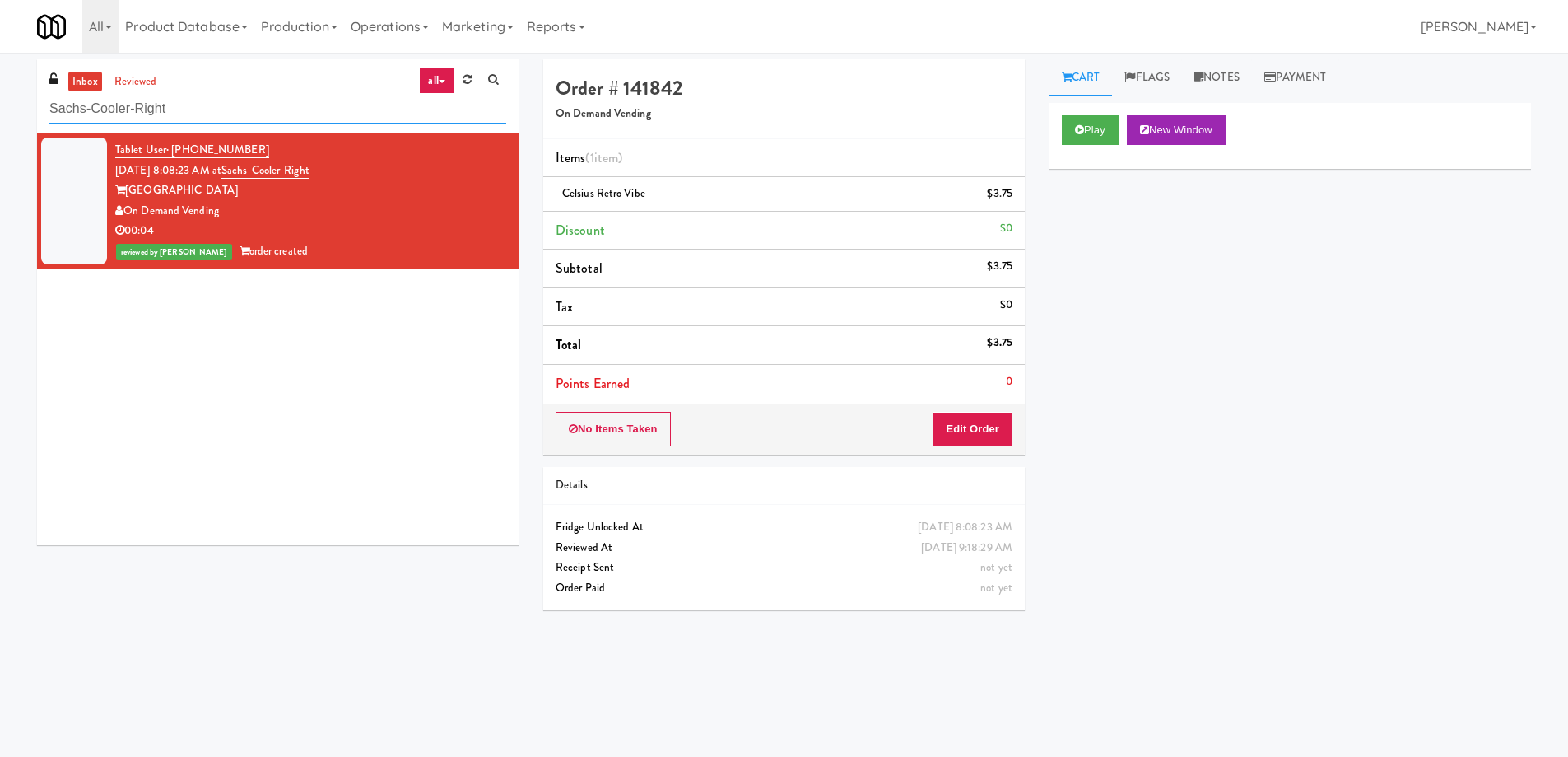
click at [285, 113] on input "Sachs-Cooler-Right" at bounding box center [278, 109] width 457 height 31
paste input "Fridge - Vantage - Pre Opening"
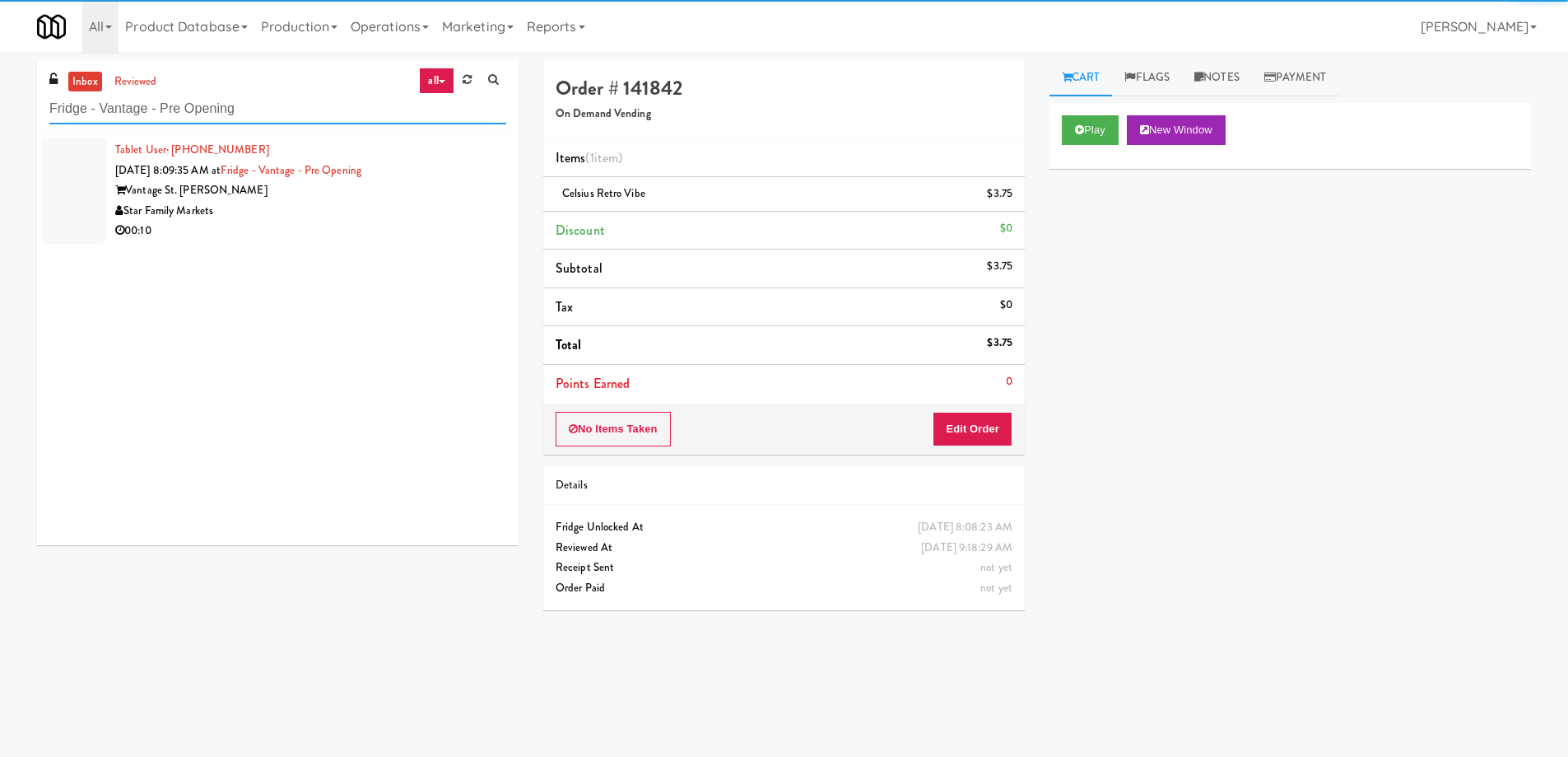
type input "Fridge - Vantage - Pre Opening"
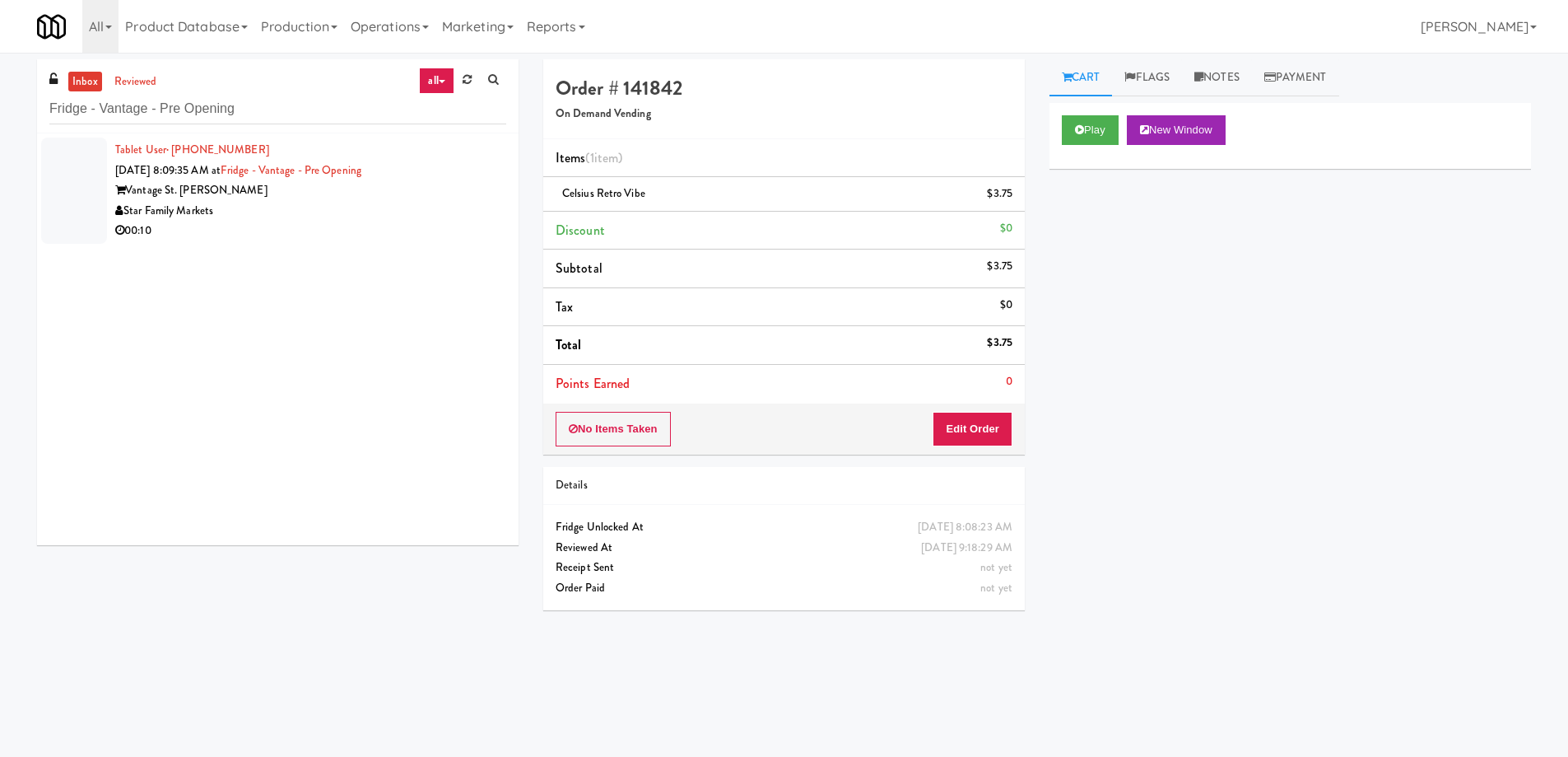
click at [392, 201] on div "Star Family Markets" at bounding box center [311, 211] width 391 height 21
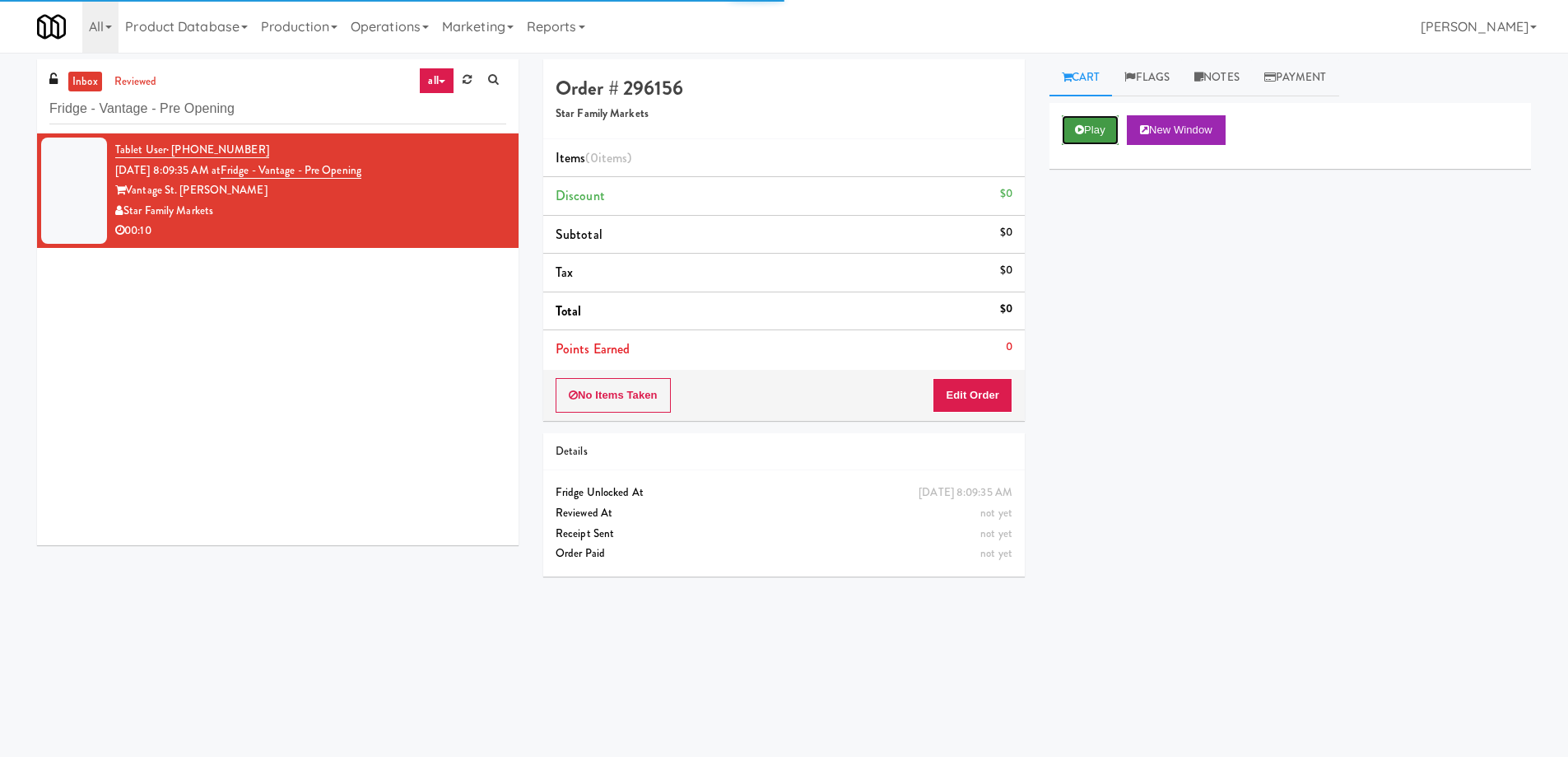
click at [1073, 128] on button "Play" at bounding box center [1090, 130] width 57 height 30
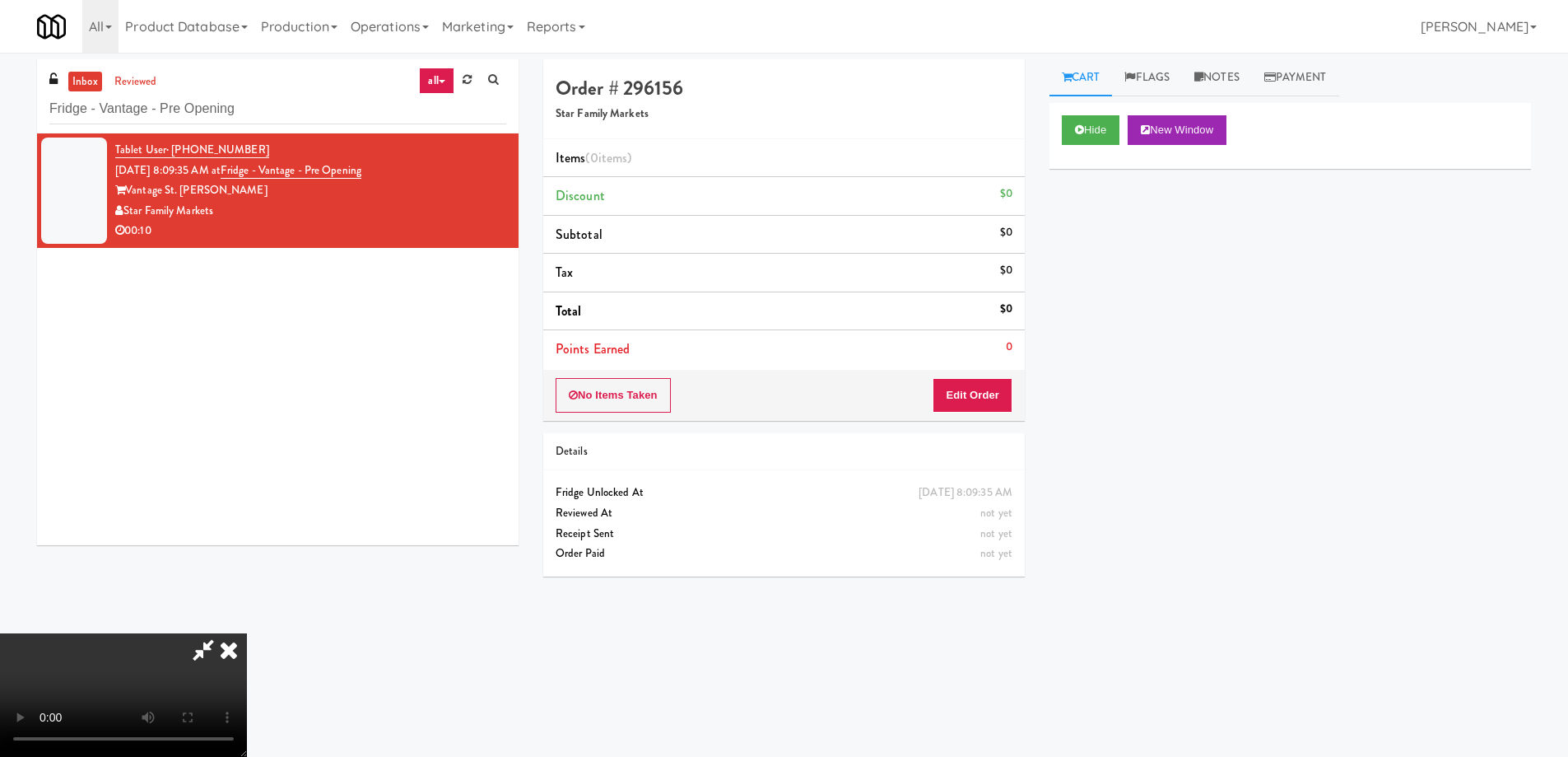
click at [247, 634] on video at bounding box center [123, 695] width 247 height 123
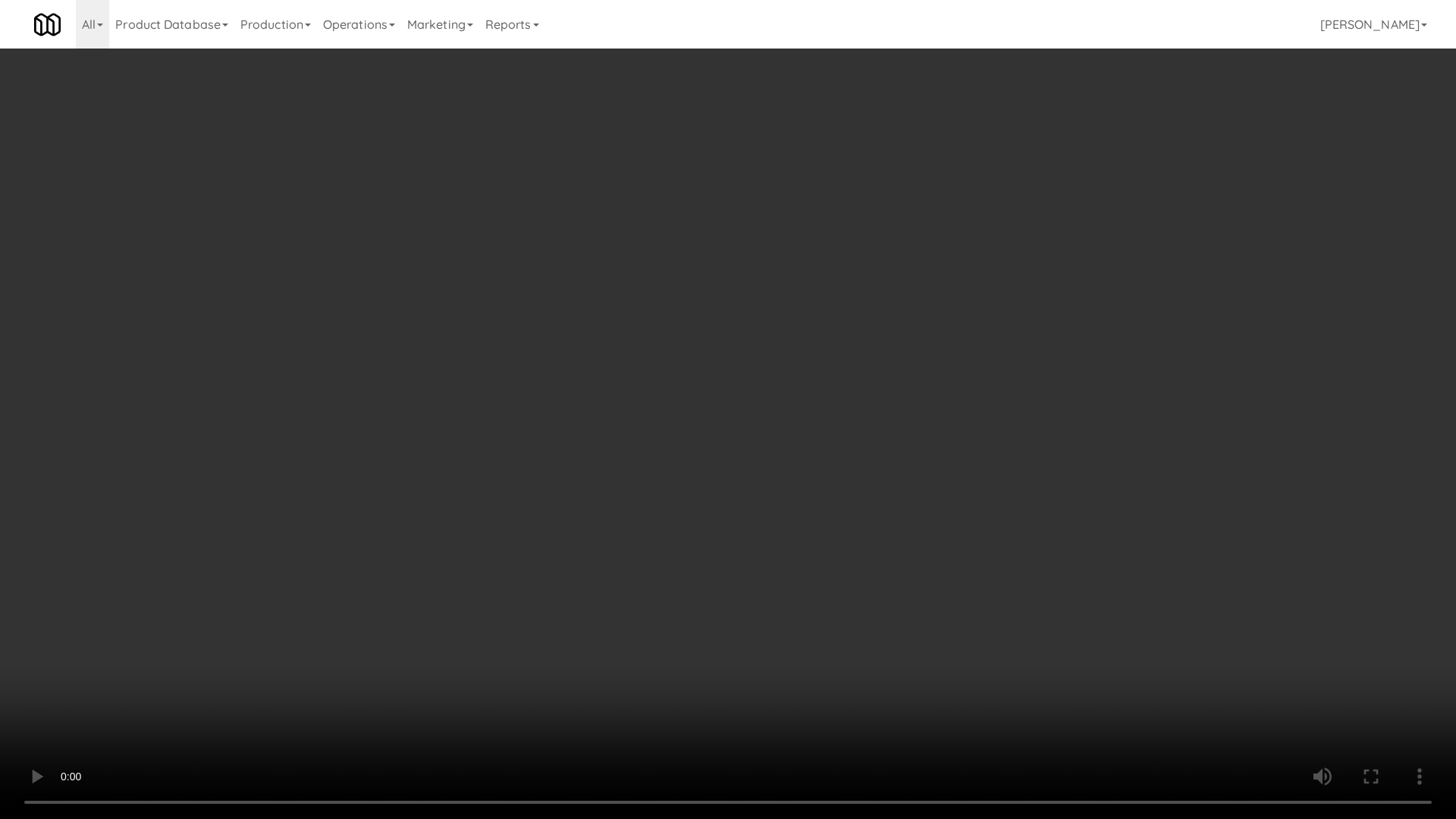
click at [671, 440] on video at bounding box center [728, 409] width 1456 height 819
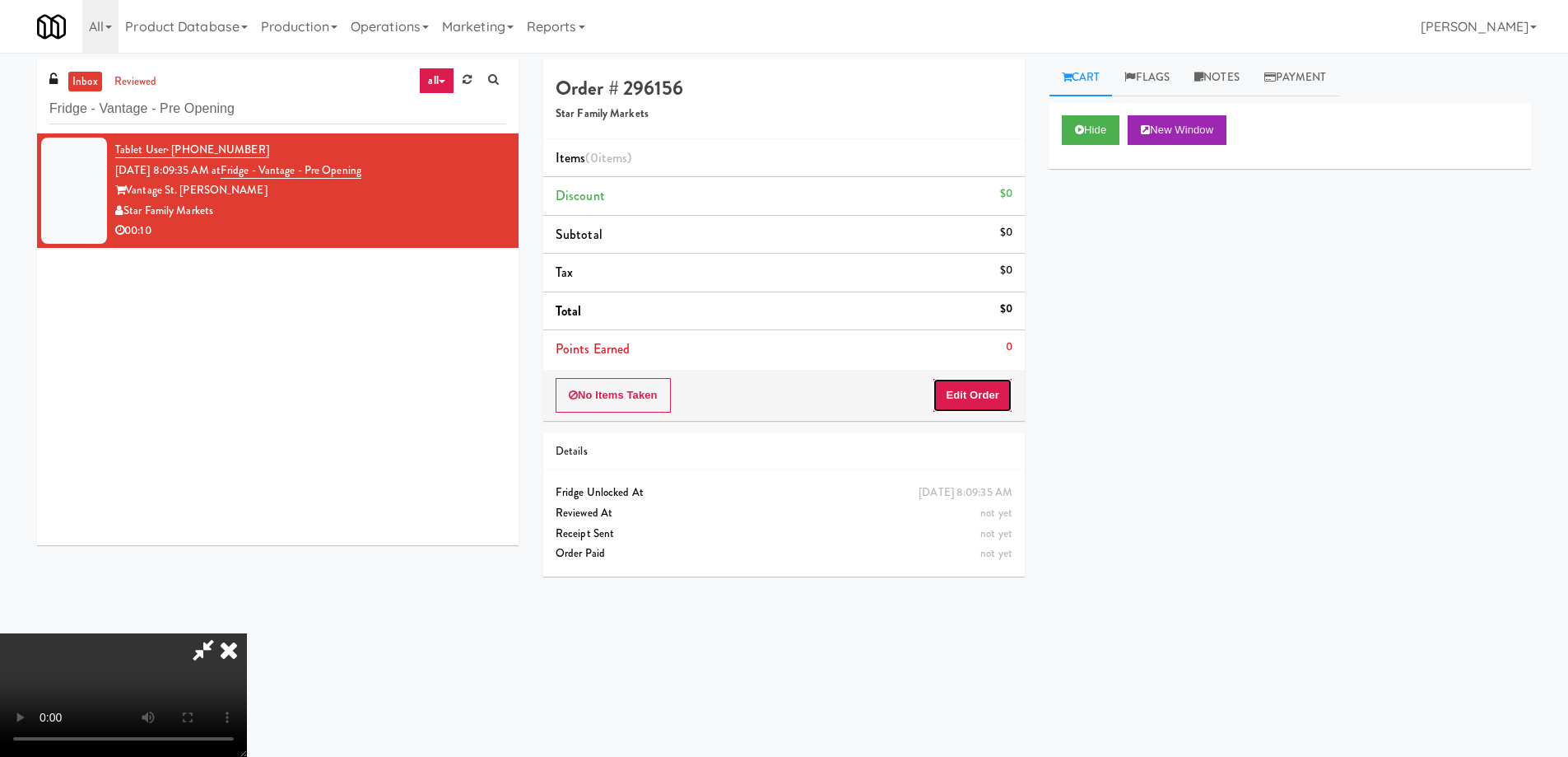
click at [972, 398] on button "Edit Order" at bounding box center [972, 395] width 79 height 35
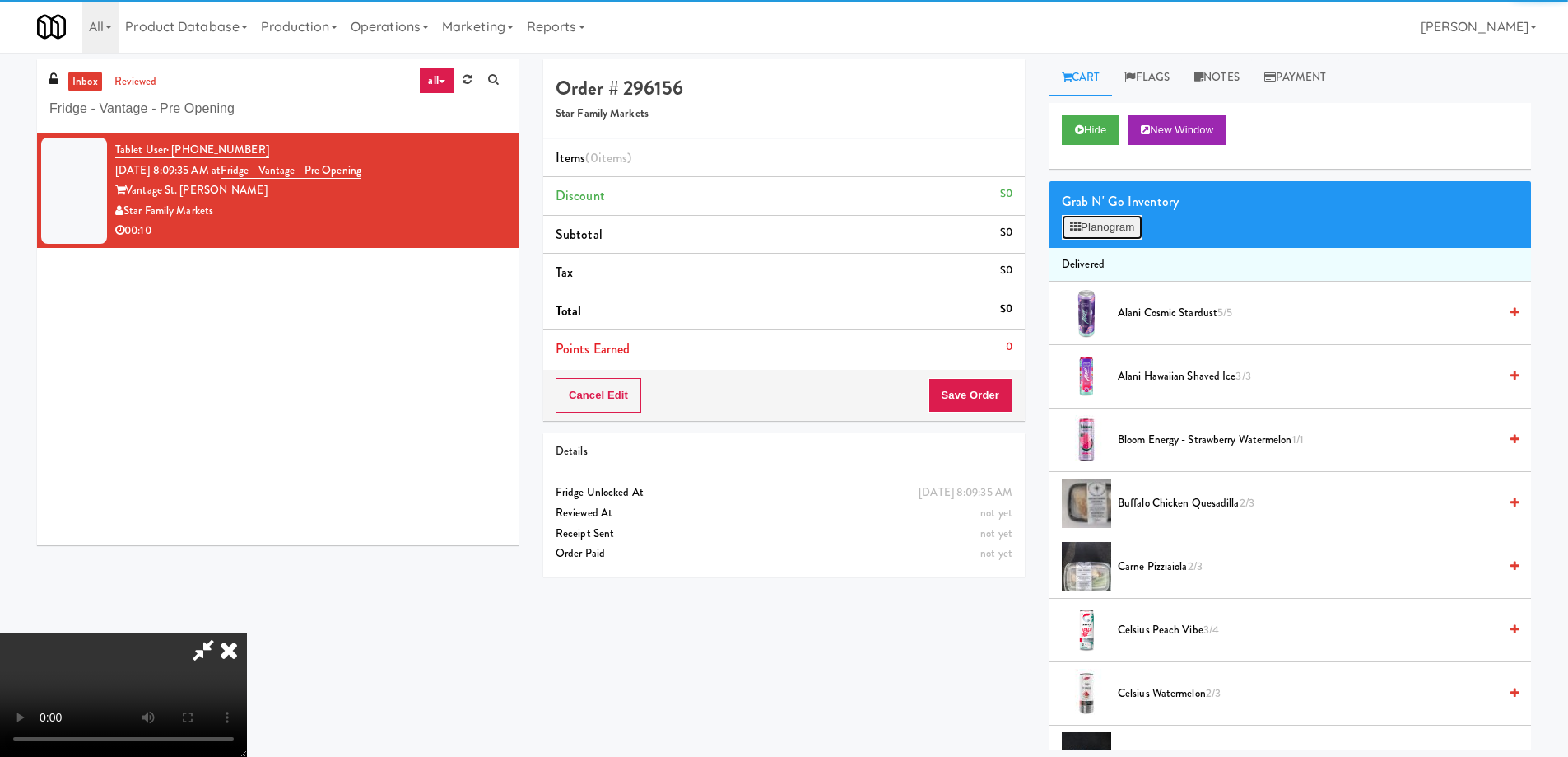
click at [1088, 227] on button "Planogram" at bounding box center [1102, 227] width 80 height 25
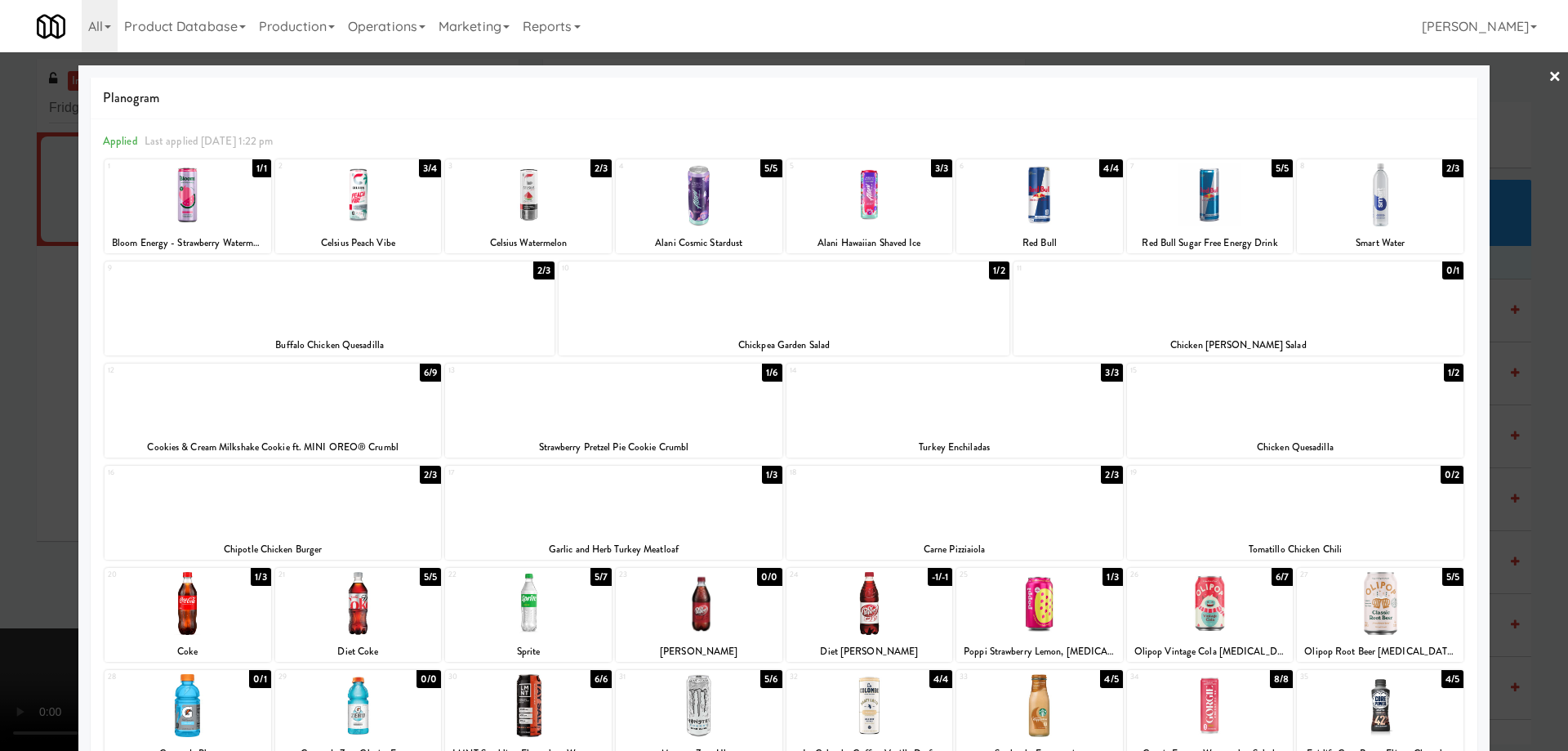
click at [690, 394] on div at bounding box center [614, 399] width 337 height 63
click at [1534, 83] on div at bounding box center [784, 376] width 1568 height 751
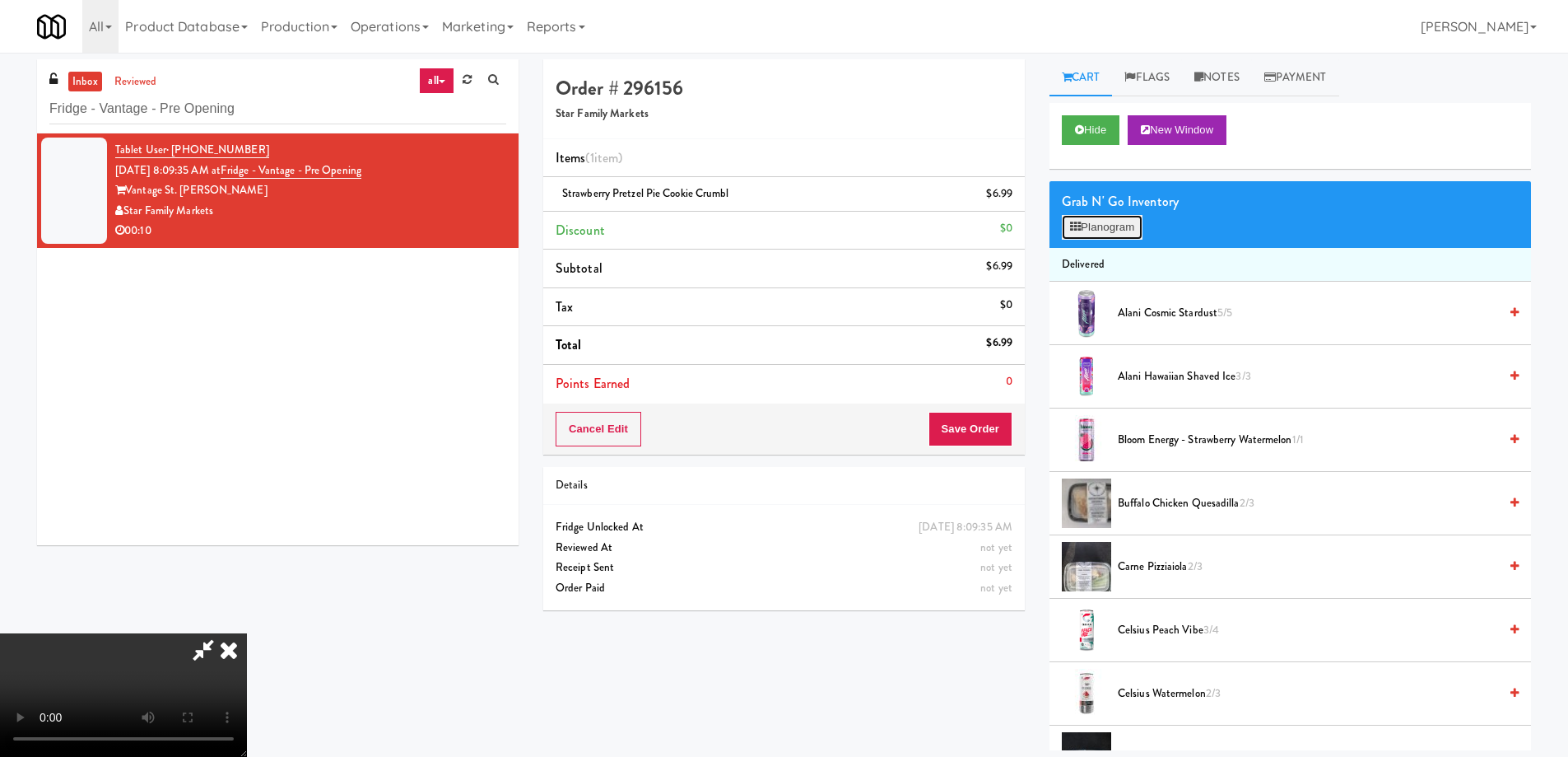
click at [1128, 224] on button "Planogram" at bounding box center [1102, 227] width 80 height 25
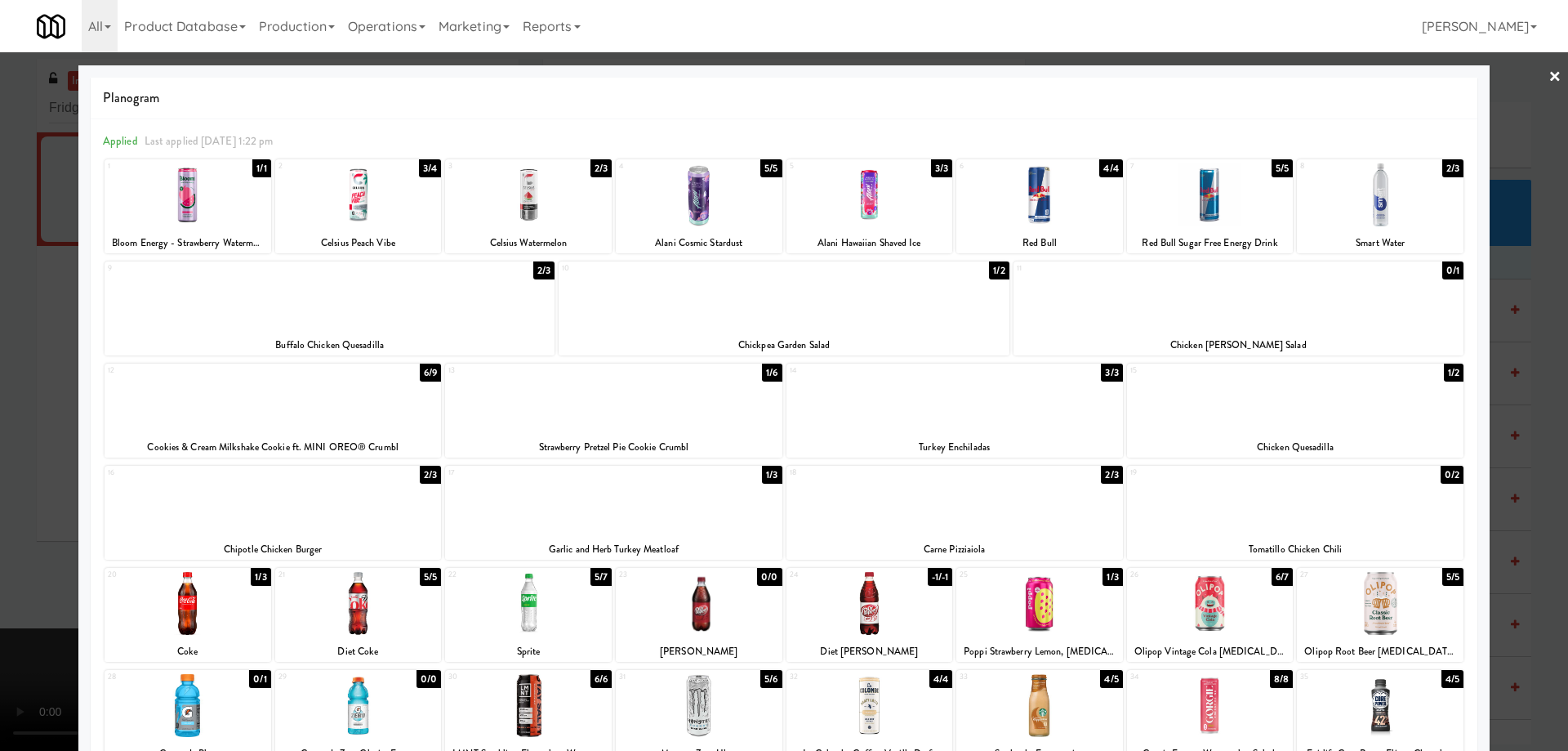
click at [1548, 77] on link "×" at bounding box center [1554, 77] width 13 height 50
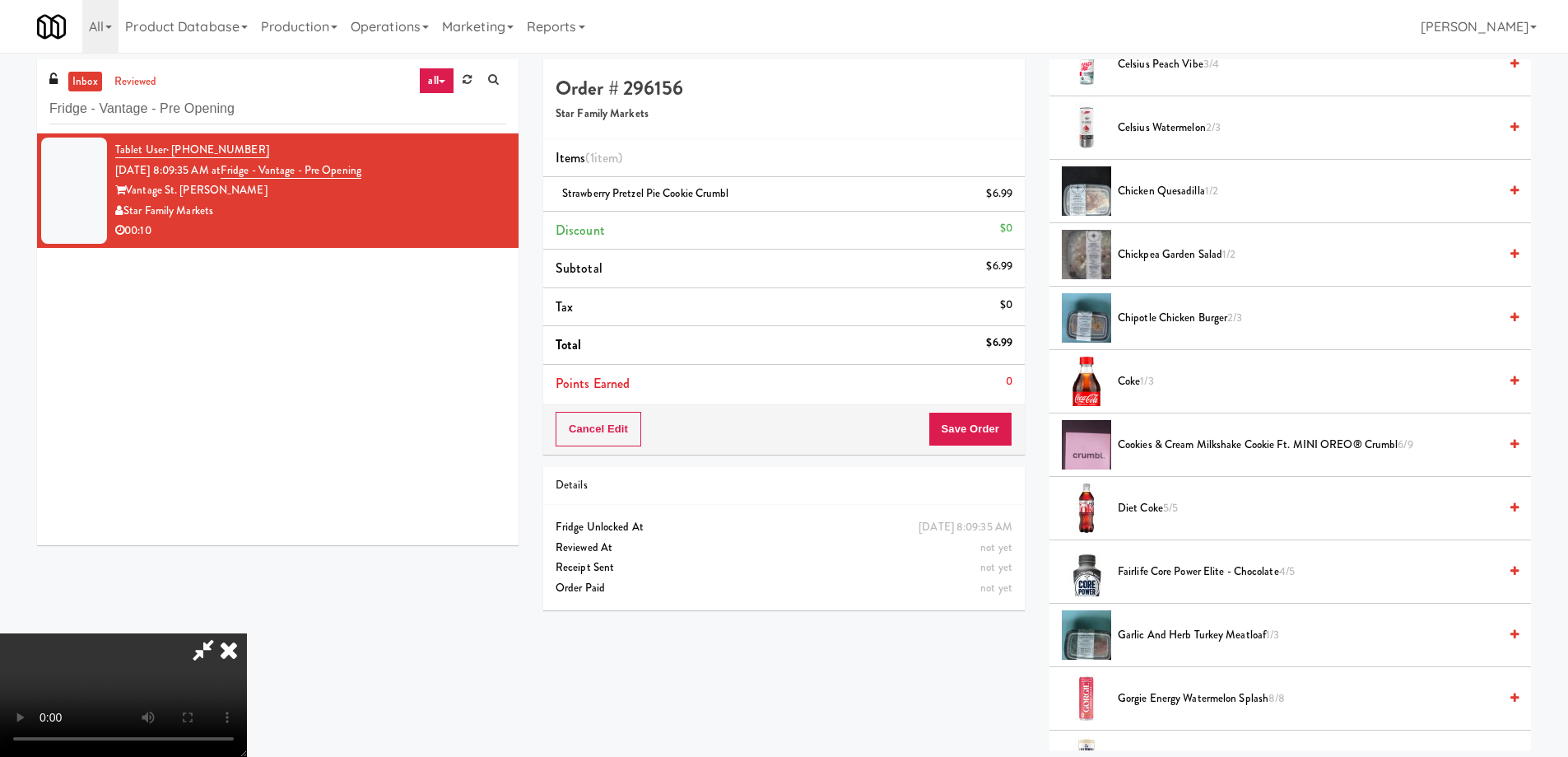
scroll to position [576, 0]
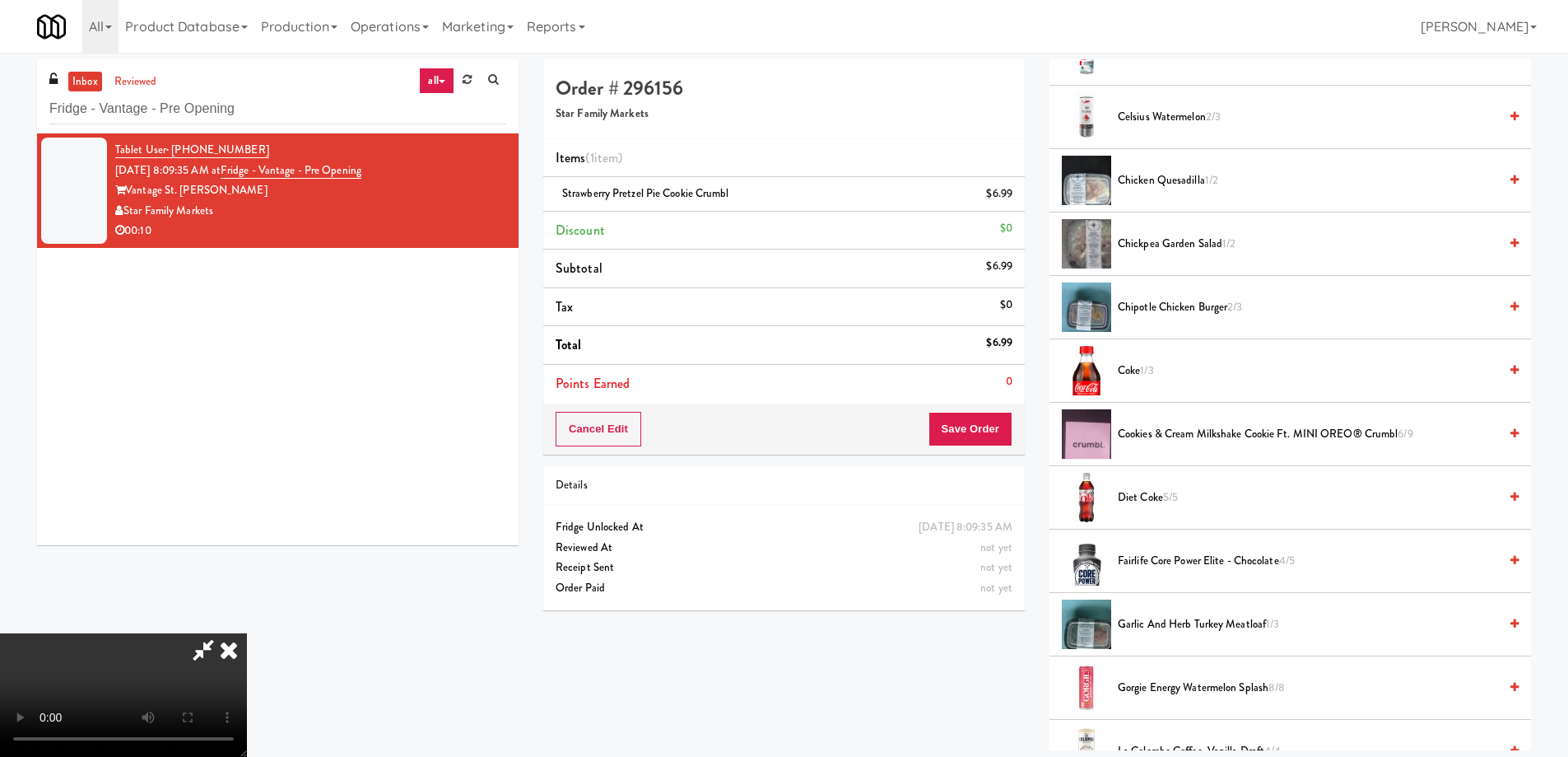
click at [247, 634] on video at bounding box center [123, 695] width 247 height 123
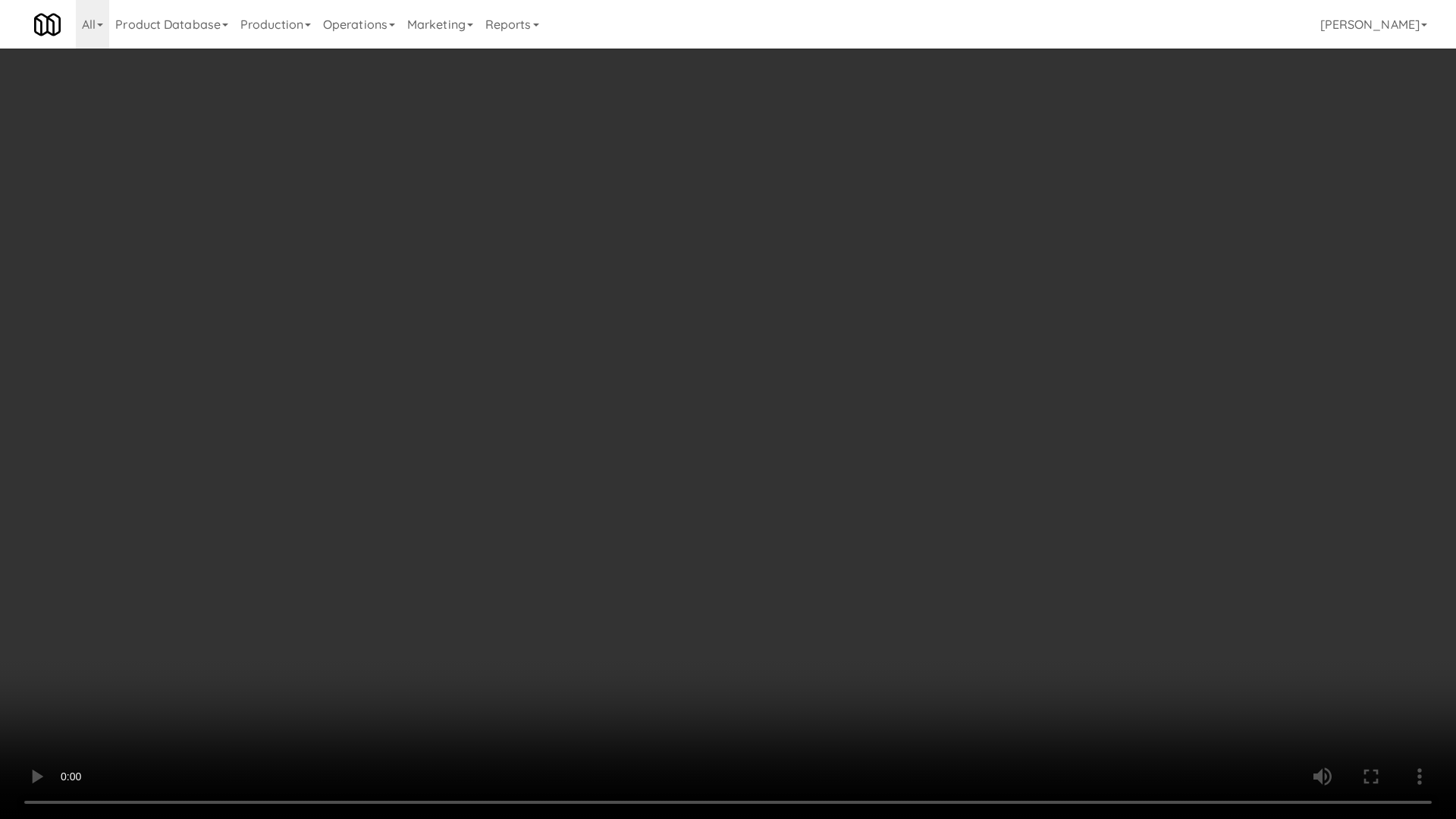
click at [859, 374] on video at bounding box center [728, 409] width 1456 height 819
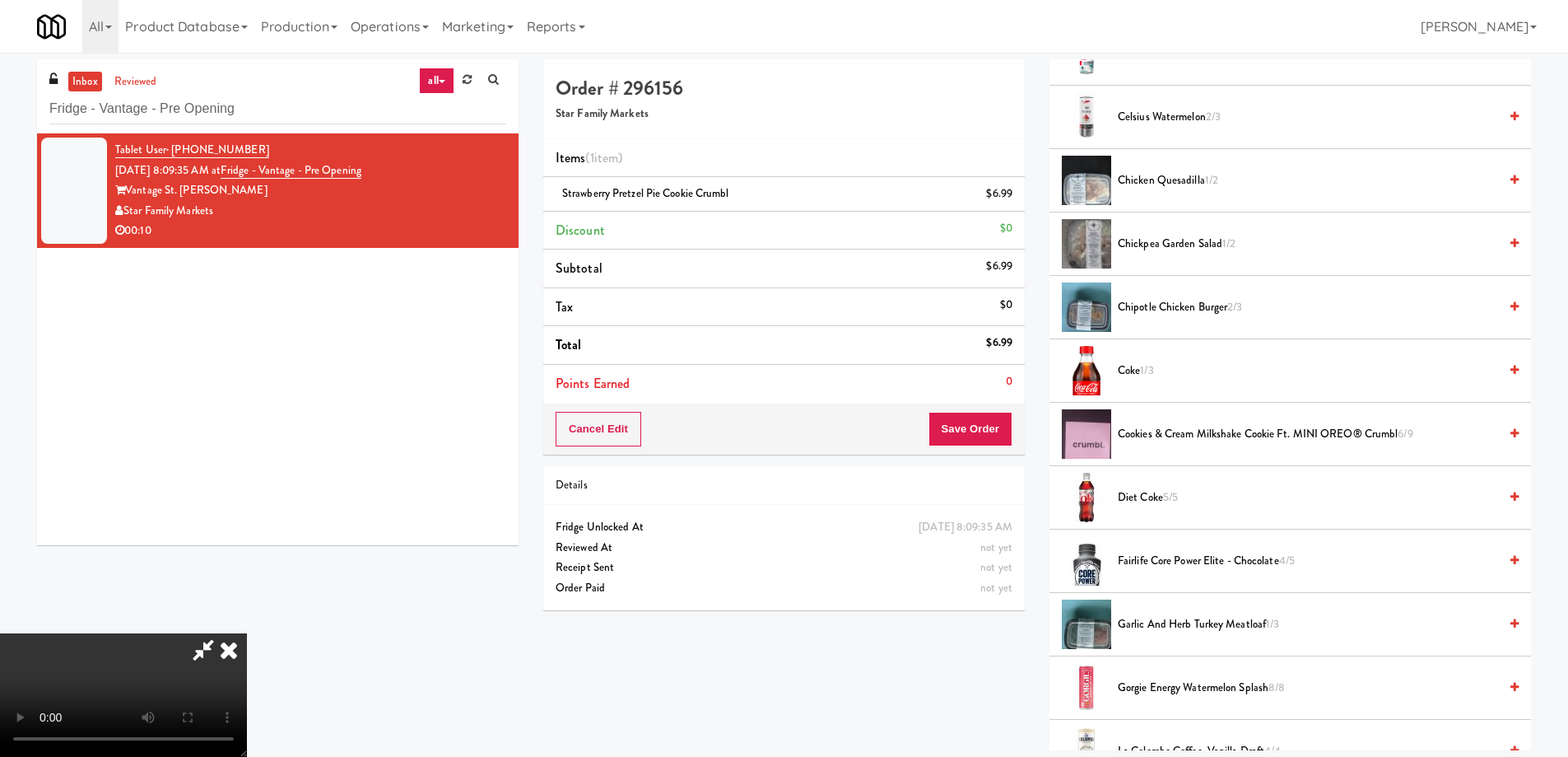
click at [247, 634] on icon at bounding box center [228, 650] width 36 height 33
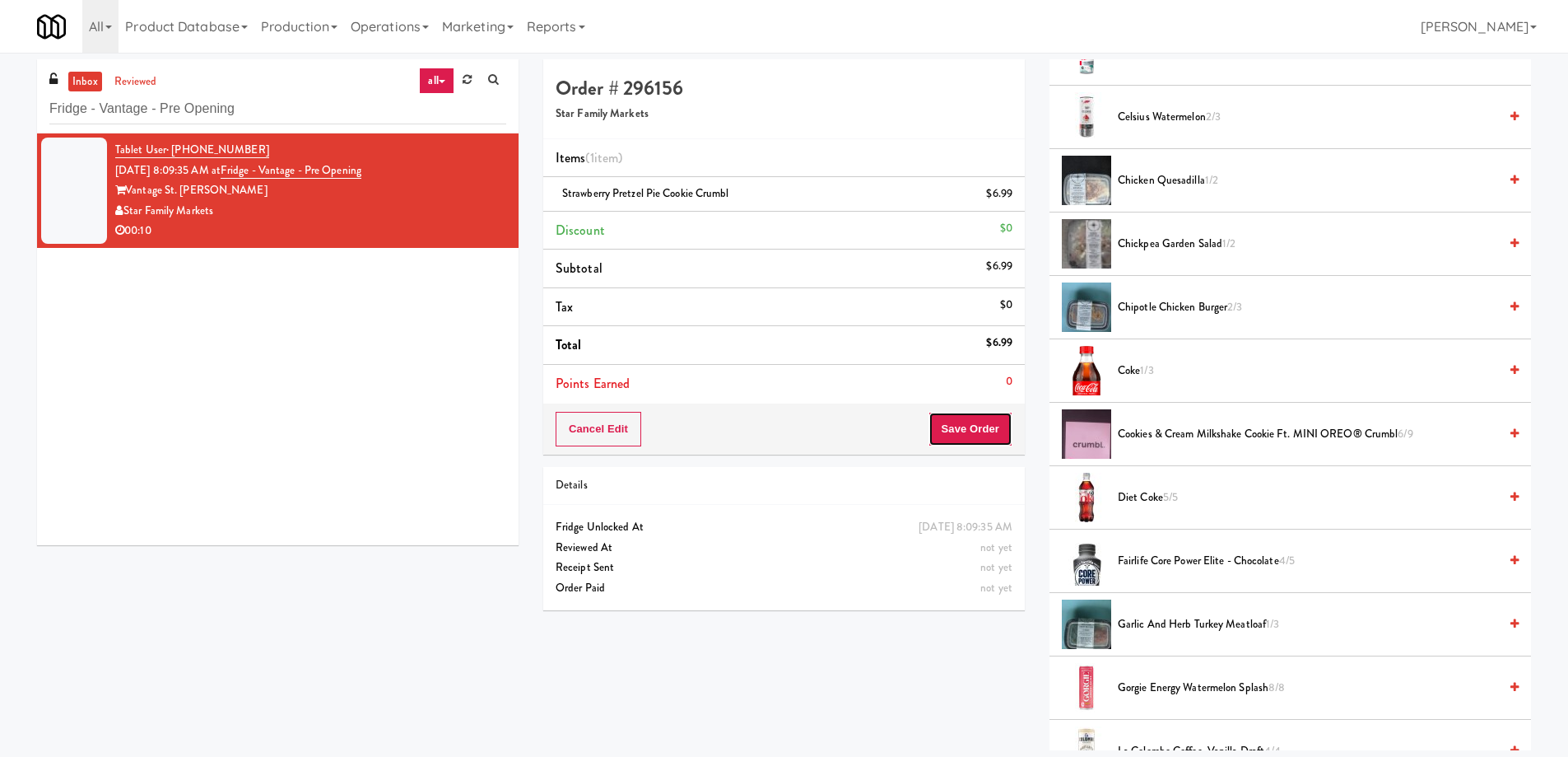
click at [961, 412] on button "Save Order" at bounding box center [970, 429] width 84 height 35
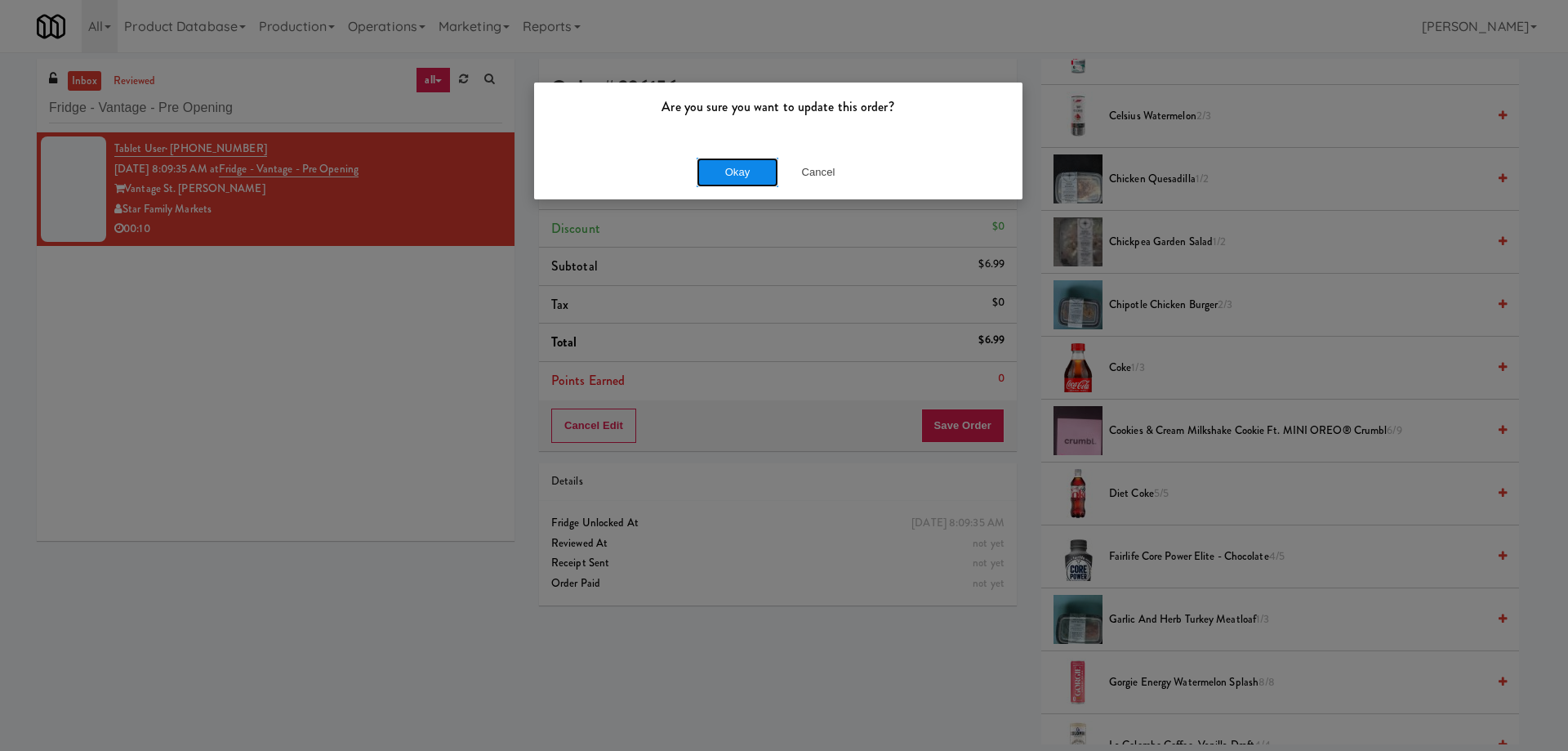
click at [731, 175] on button "Okay" at bounding box center [737, 172] width 82 height 30
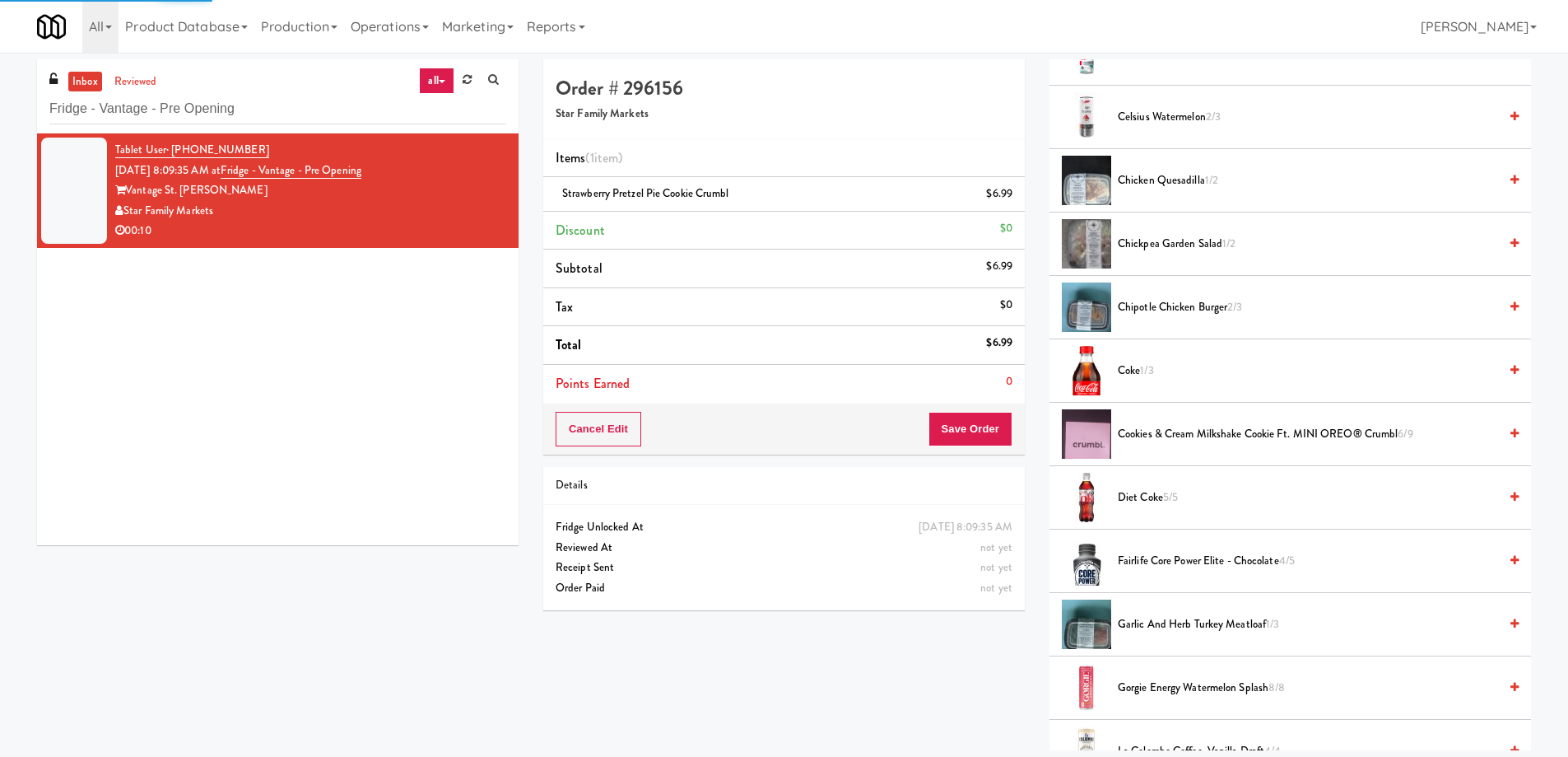
scroll to position [0, 0]
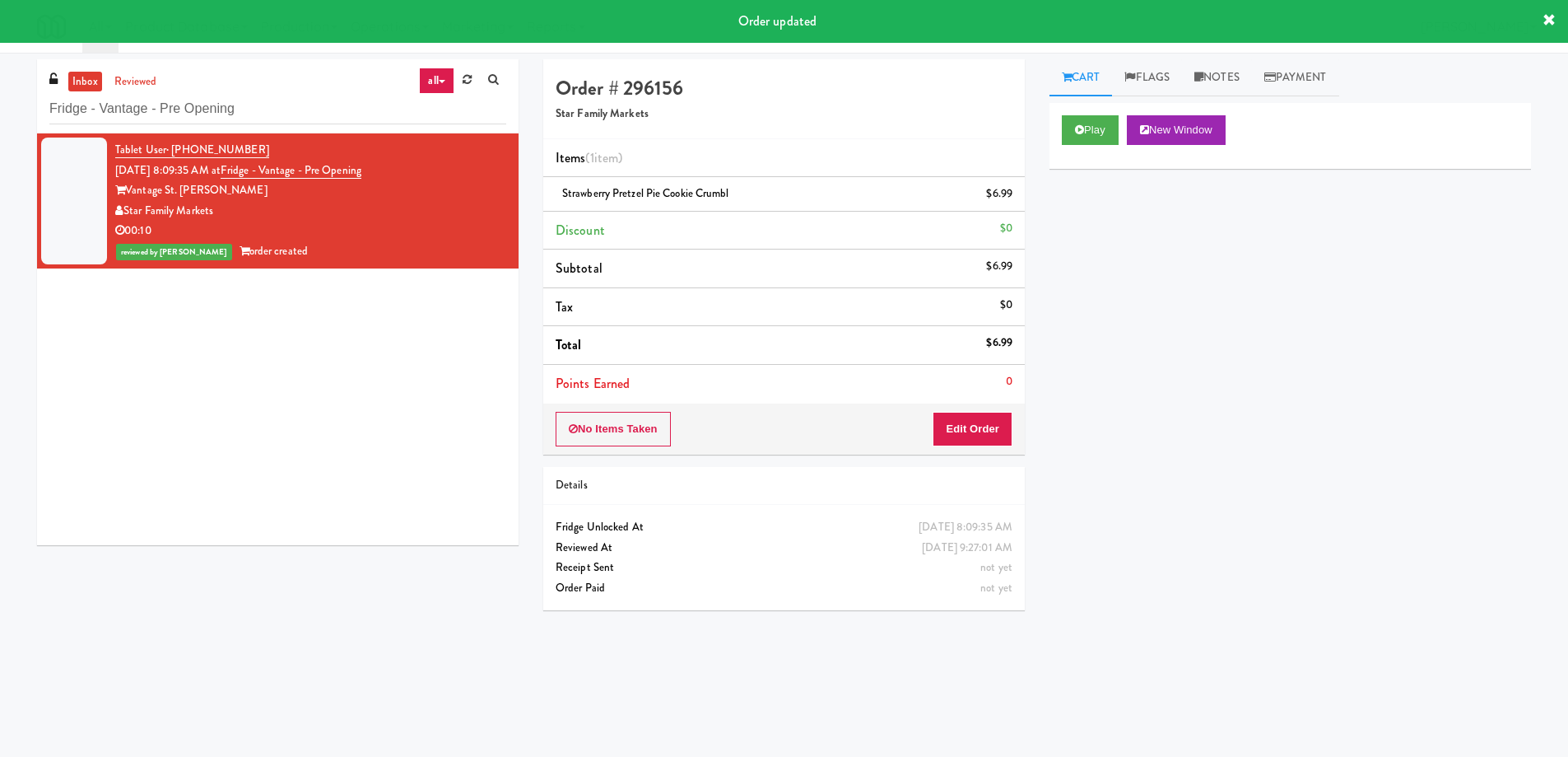
click at [650, 189] on span "Strawberry Pretzel Pie Cookie Crumbl" at bounding box center [645, 194] width 167 height 16
copy span "Strawberry Pretzel Pie Cookie Crumbl"
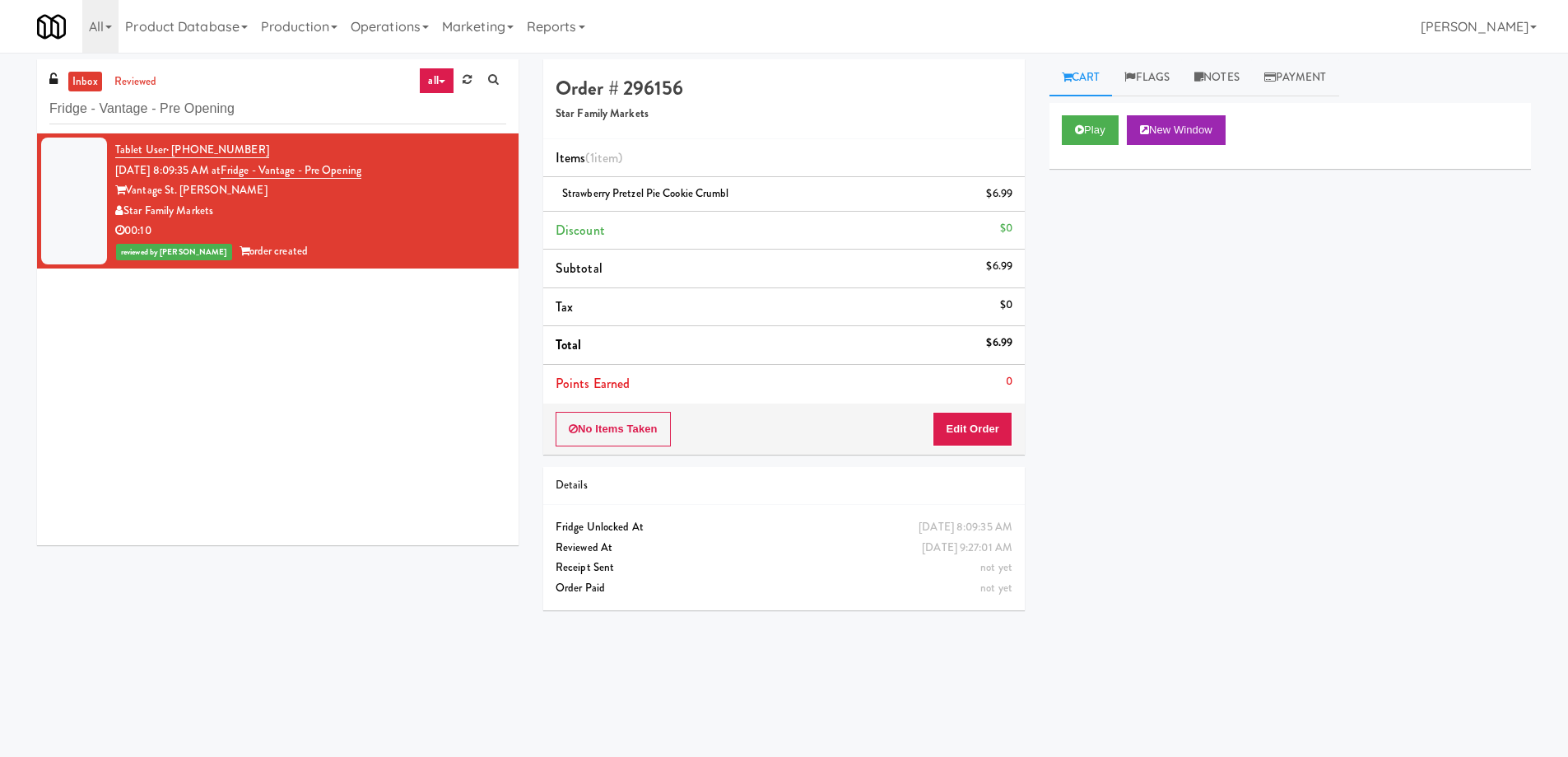
click at [1166, 385] on div "Play New Window Primary Flag Clear Flag if unable to determine what was taken o…" at bounding box center [1290, 412] width 482 height 618
drag, startPoint x: 405, startPoint y: 171, endPoint x: 248, endPoint y: 176, distance: 157.1
click at [248, 176] on div "Tablet User · (727) 288-5359 [DATE] 8:09:35 AM at Fridge - Vantage - Pre Openin…" at bounding box center [311, 201] width 391 height 122
copy link "Fridge - Vantage - Pre Opening"
click at [399, 289] on div "Tablet User · (727) 288-5359 [DATE] 8:09:35 AM at Fridge - Vantage - Pre Openin…" at bounding box center [277, 339] width 482 height 412
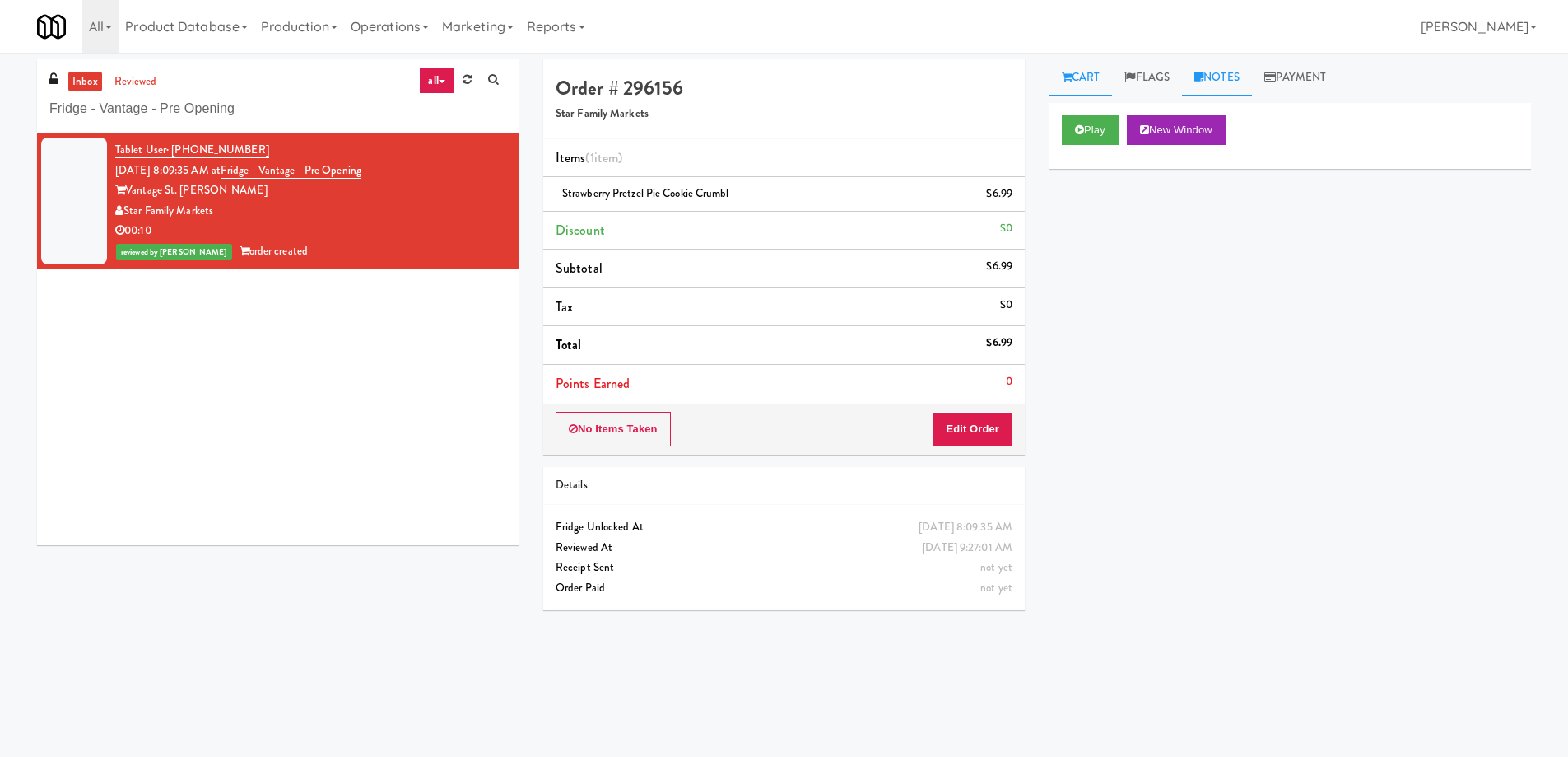
click at [1218, 81] on link "Notes" at bounding box center [1217, 77] width 70 height 37
click at [1155, 222] on div at bounding box center [1290, 203] width 480 height 38
click at [1225, 212] on p at bounding box center [1290, 203] width 455 height 18
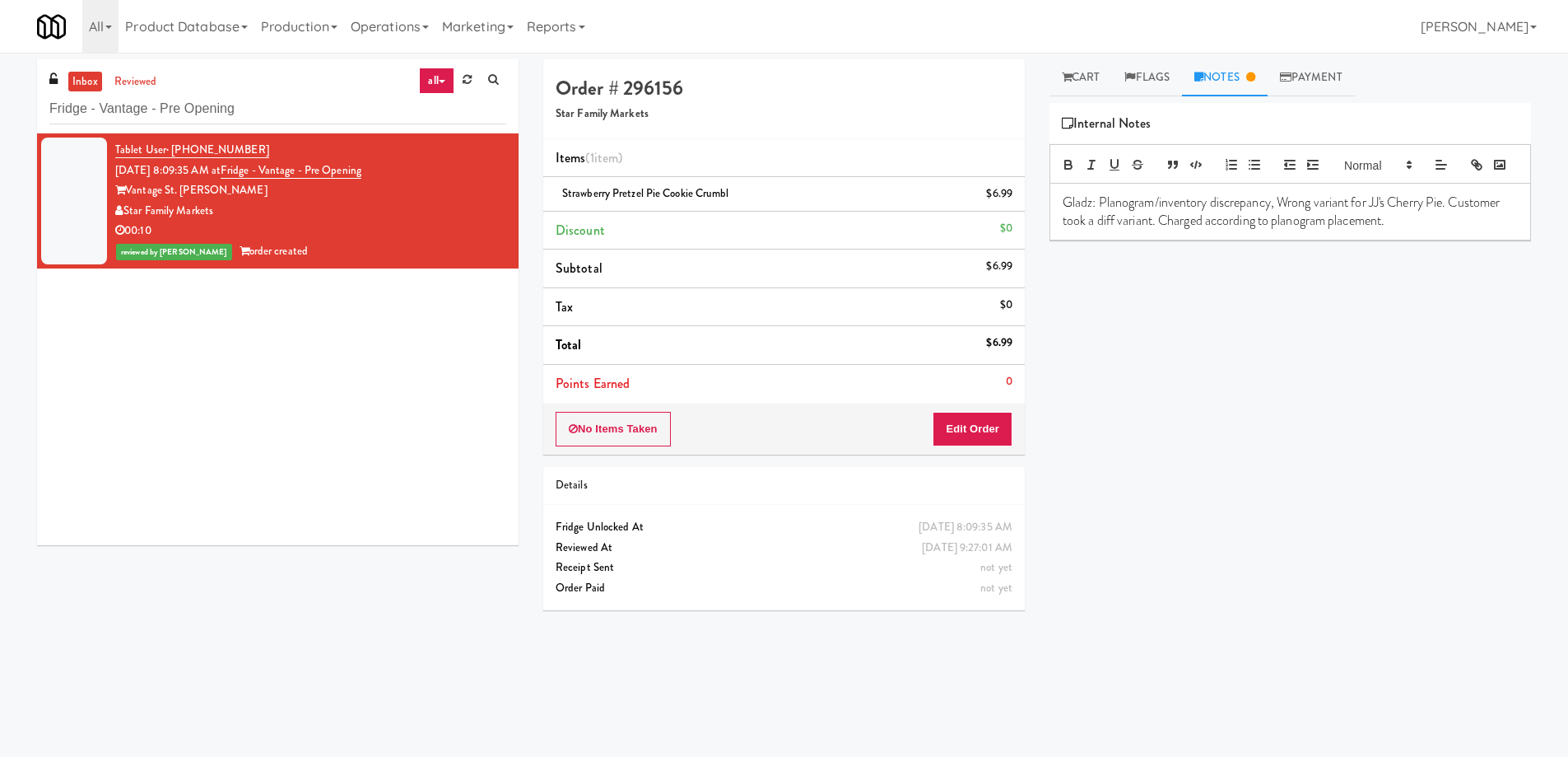
click at [670, 195] on span "Strawberry Pretzel Pie Cookie Crumbl" at bounding box center [645, 194] width 167 height 16
copy span "Strawberry Pretzel Pie Cookie Crumbl"
click at [1279, 225] on p "Gladz: Planogram/inventory discrepancy, Wrong variant for JJ's Cherry Pie. Cust…" at bounding box center [1290, 212] width 455 height 37
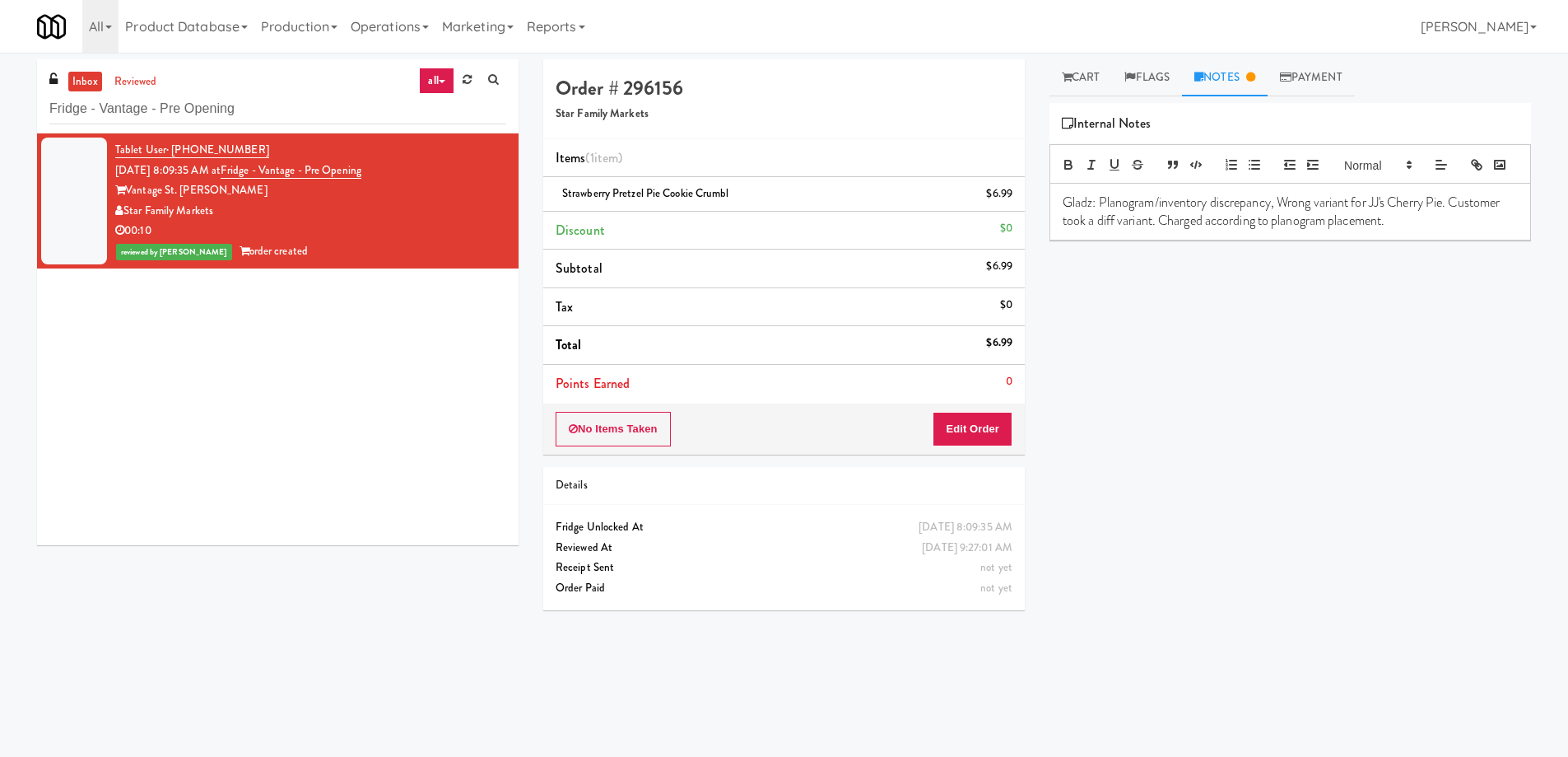
click at [1370, 228] on p "Gladz: Planogram/inventory discrepancy, Wrong variant for JJ's Cherry Pie. Cust…" at bounding box center [1290, 212] width 455 height 37
click at [1373, 227] on p "Gladz: Planogram/inventory discrepancy, Wrong variant for JJ's Cherry Pie. Cust…" at bounding box center [1290, 212] width 455 height 37
click at [1208, 230] on p "Gladz: Planogram/inventory discrepancy, Wrong variant for JJ's Cherry Pie. Cust…" at bounding box center [1290, 212] width 455 height 37
drag, startPoint x: 1318, startPoint y: 228, endPoint x: 1373, endPoint y: 227, distance: 55.0
click at [1373, 227] on p "Gladz: Planogram/inventory discrepancy, Wrong variant for . Charged according t…" at bounding box center [1290, 212] width 455 height 37
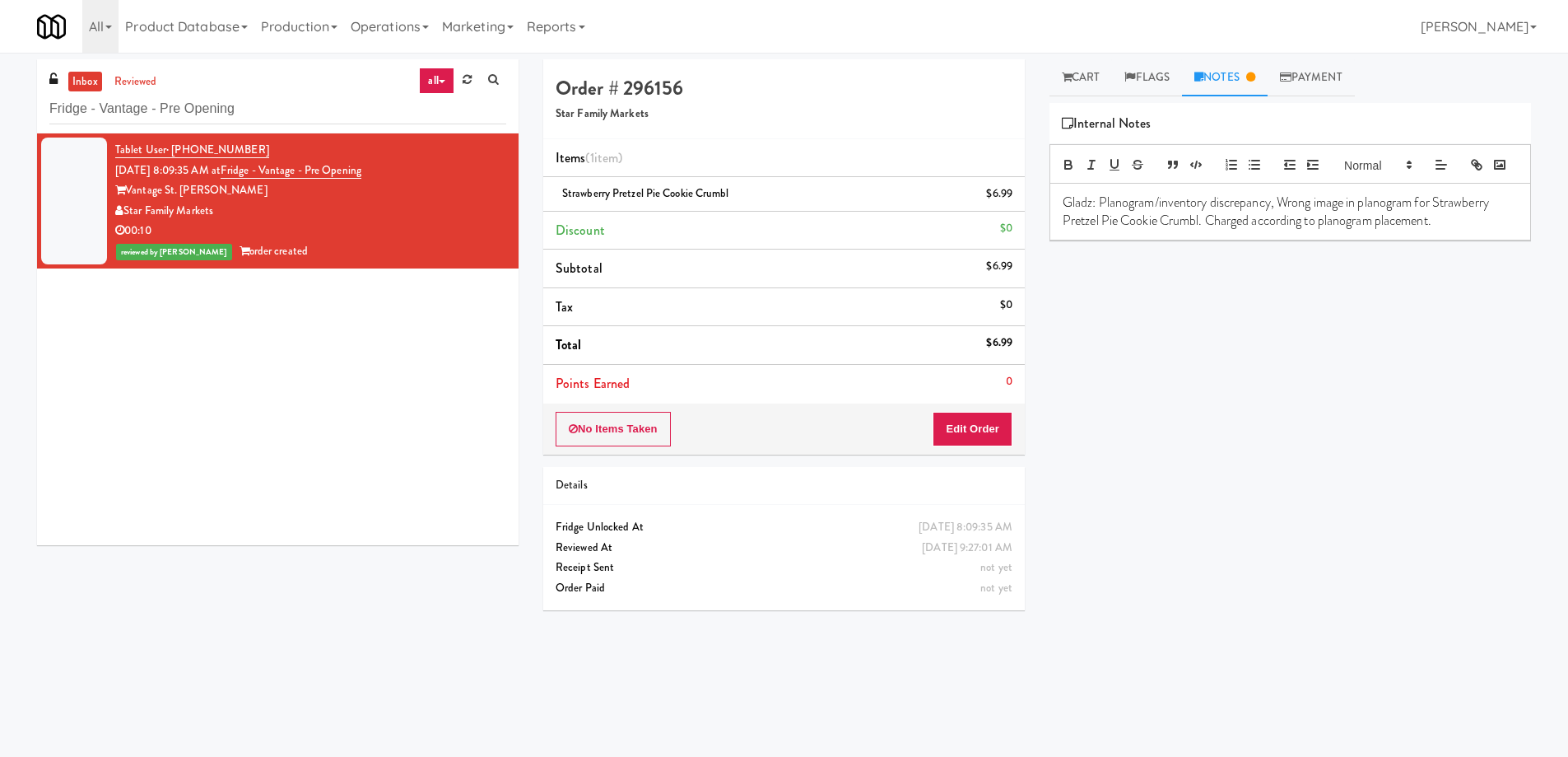
click at [1465, 230] on p "Gladz: Planogram/inventory discrepancy, Wrong image in planogram for Strawberry…" at bounding box center [1290, 212] width 455 height 37
click at [1467, 354] on div "Play New Window Primary Flag Clear Flag if unable to determine what was taken o…" at bounding box center [1290, 412] width 482 height 618
drag, startPoint x: 1461, startPoint y: 243, endPoint x: 1477, endPoint y: 377, distance: 135.0
click at [1462, 230] on p "Gladz: Planogram/inventory discrepancy, Wrong image in planogram for Strawberry…" at bounding box center [1290, 212] width 455 height 37
click at [1477, 377] on div "Play New Window Primary Flag Clear Flag if unable to determine what was taken o…" at bounding box center [1290, 412] width 482 height 618
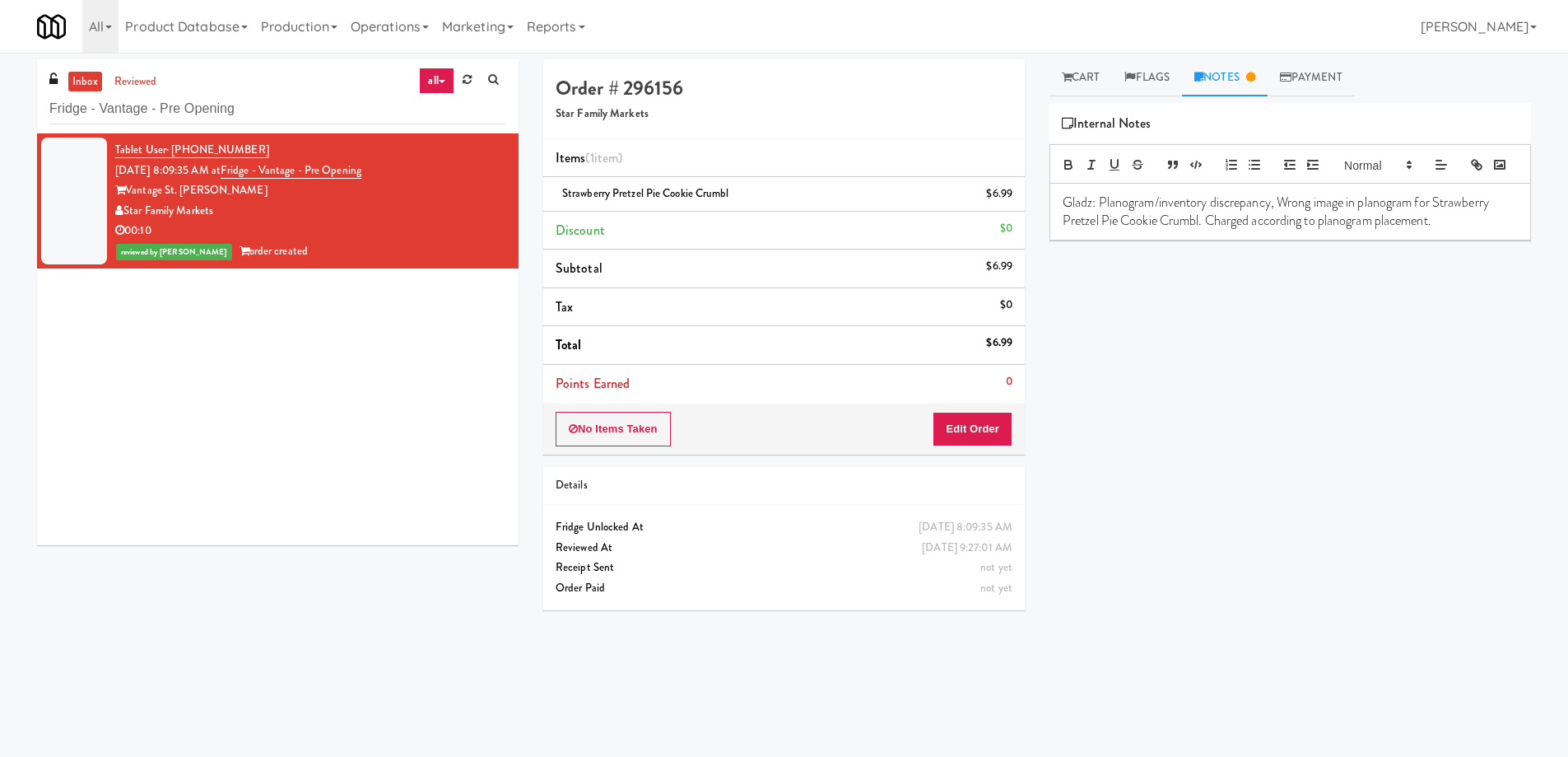
click at [1341, 391] on div "Play New Window Primary Flag Clear Flag if unable to determine what was taken o…" at bounding box center [1290, 412] width 482 height 618
click at [961, 433] on button "Edit Order" at bounding box center [972, 429] width 79 height 35
click at [1098, 80] on link "Cart" at bounding box center [1081, 77] width 64 height 37
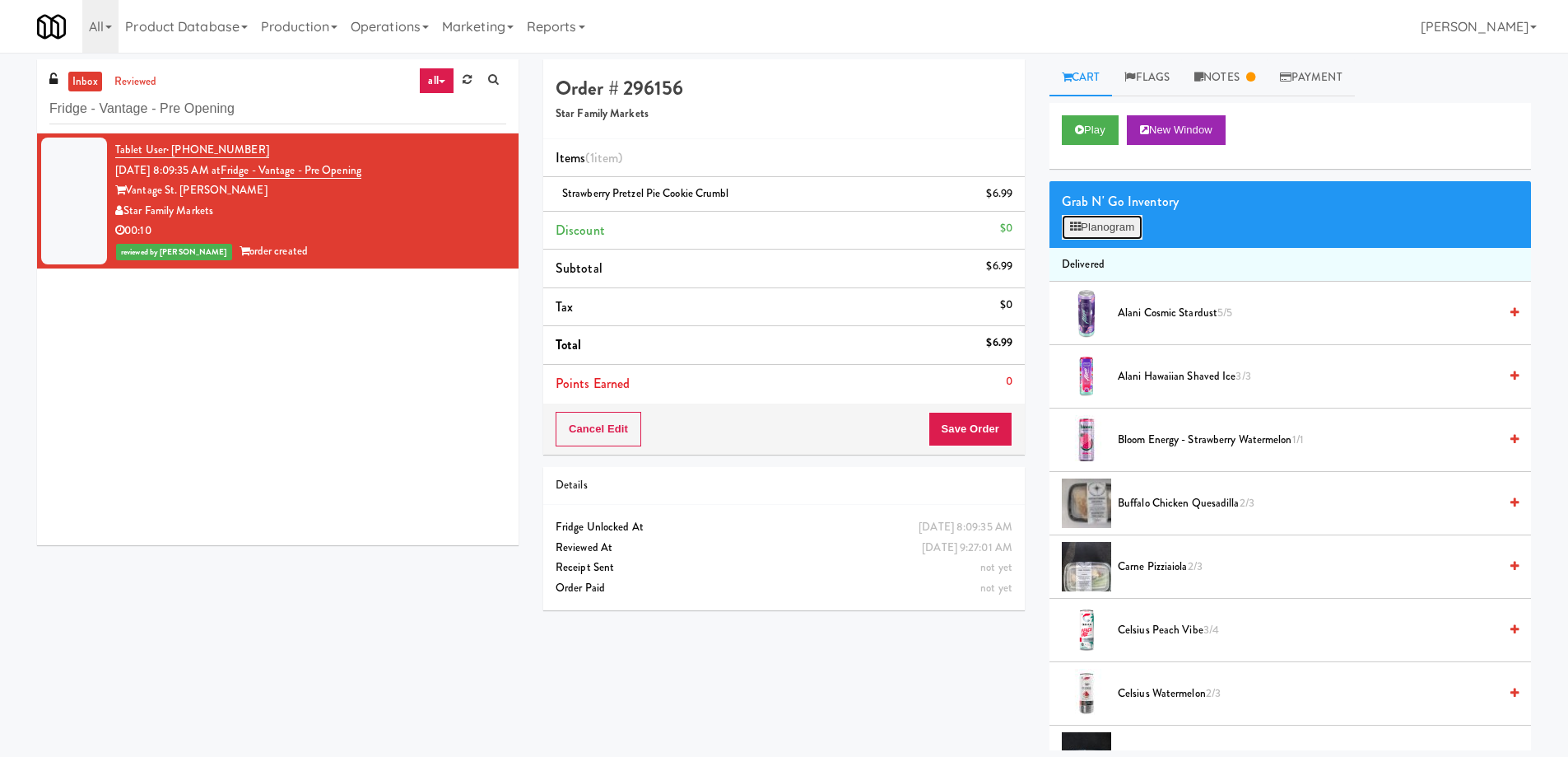
click at [1130, 221] on button "Planogram" at bounding box center [1102, 227] width 80 height 25
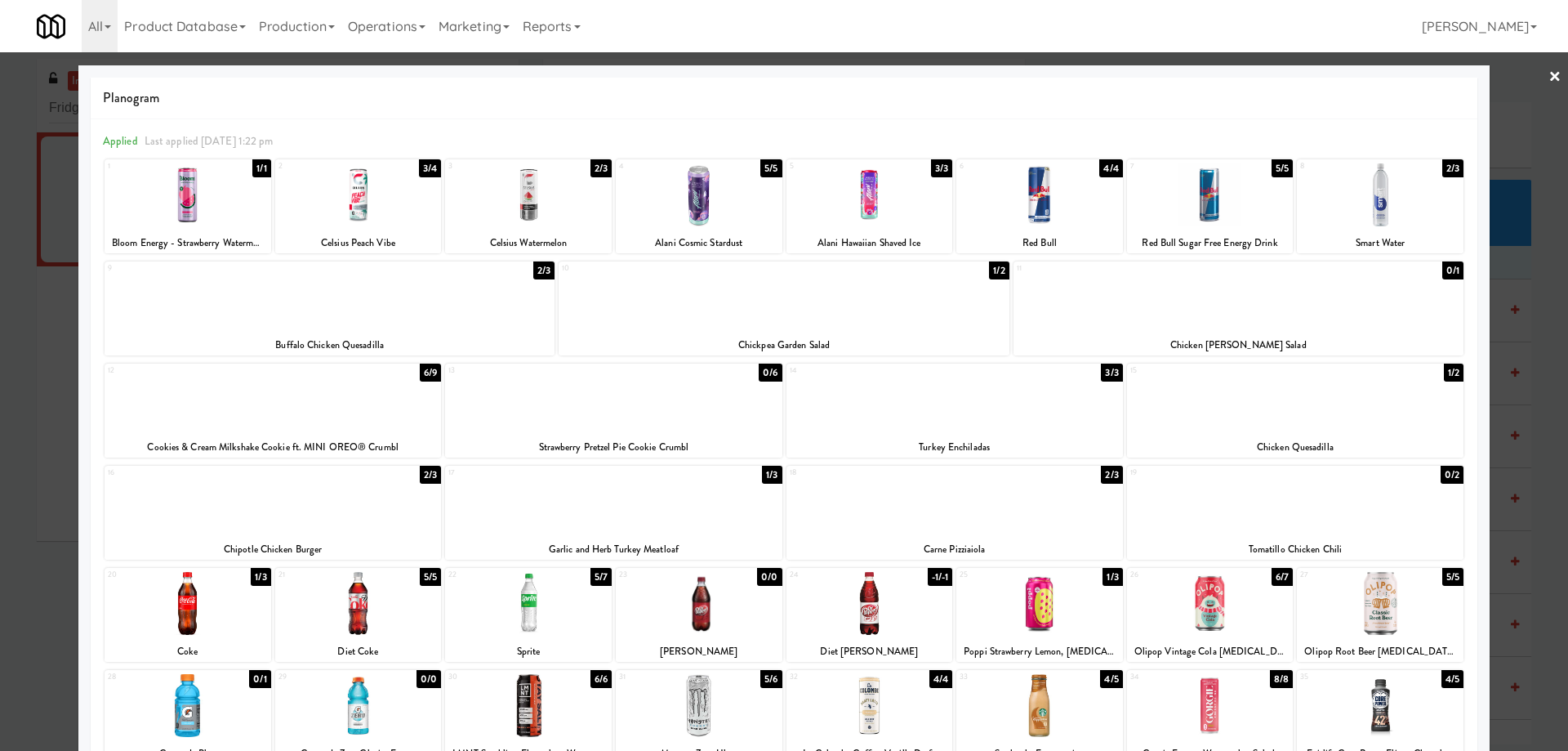
click at [1548, 80] on link "×" at bounding box center [1554, 77] width 13 height 50
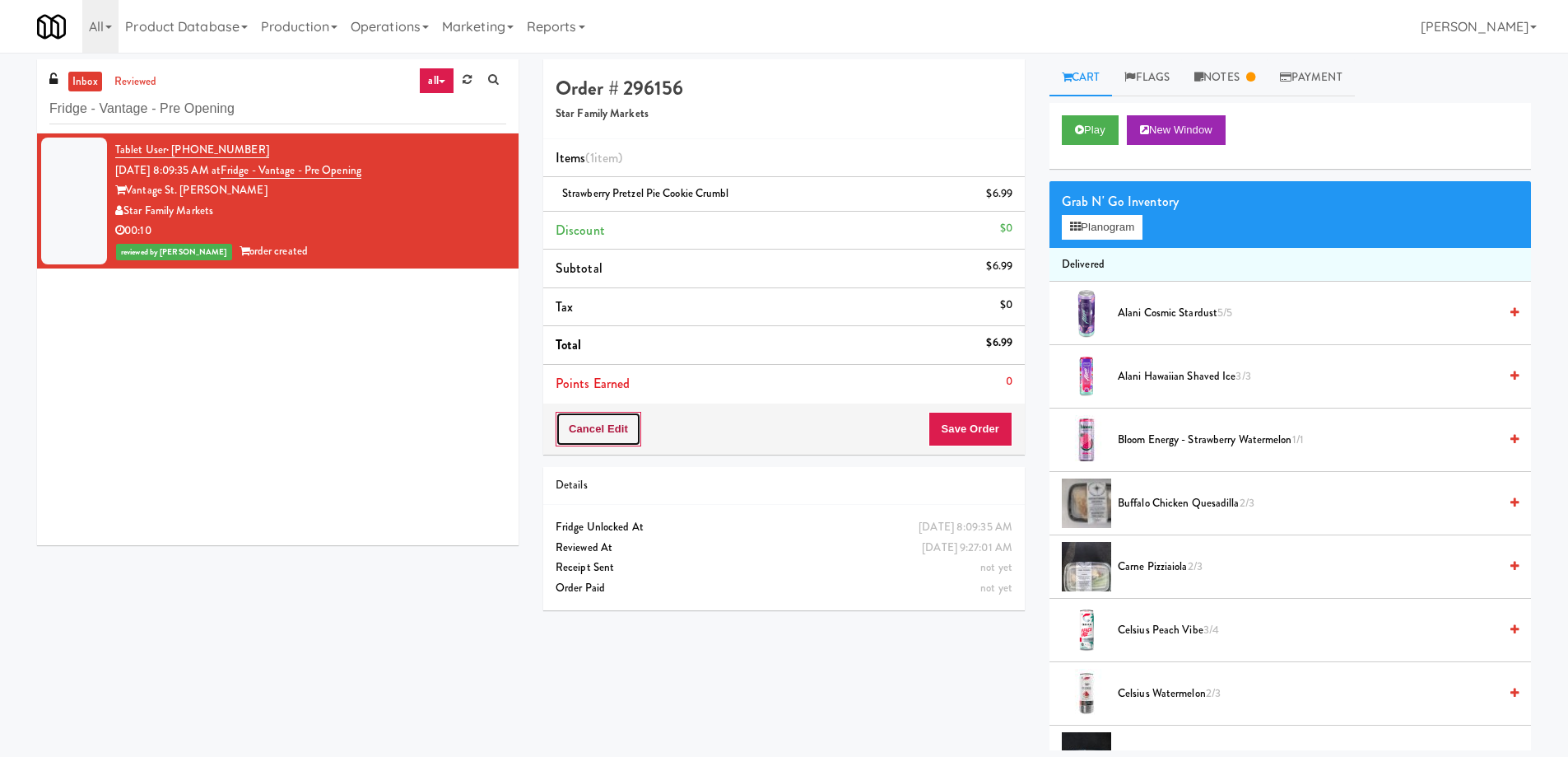
click at [615, 442] on button "Cancel Edit" at bounding box center [599, 429] width 85 height 35
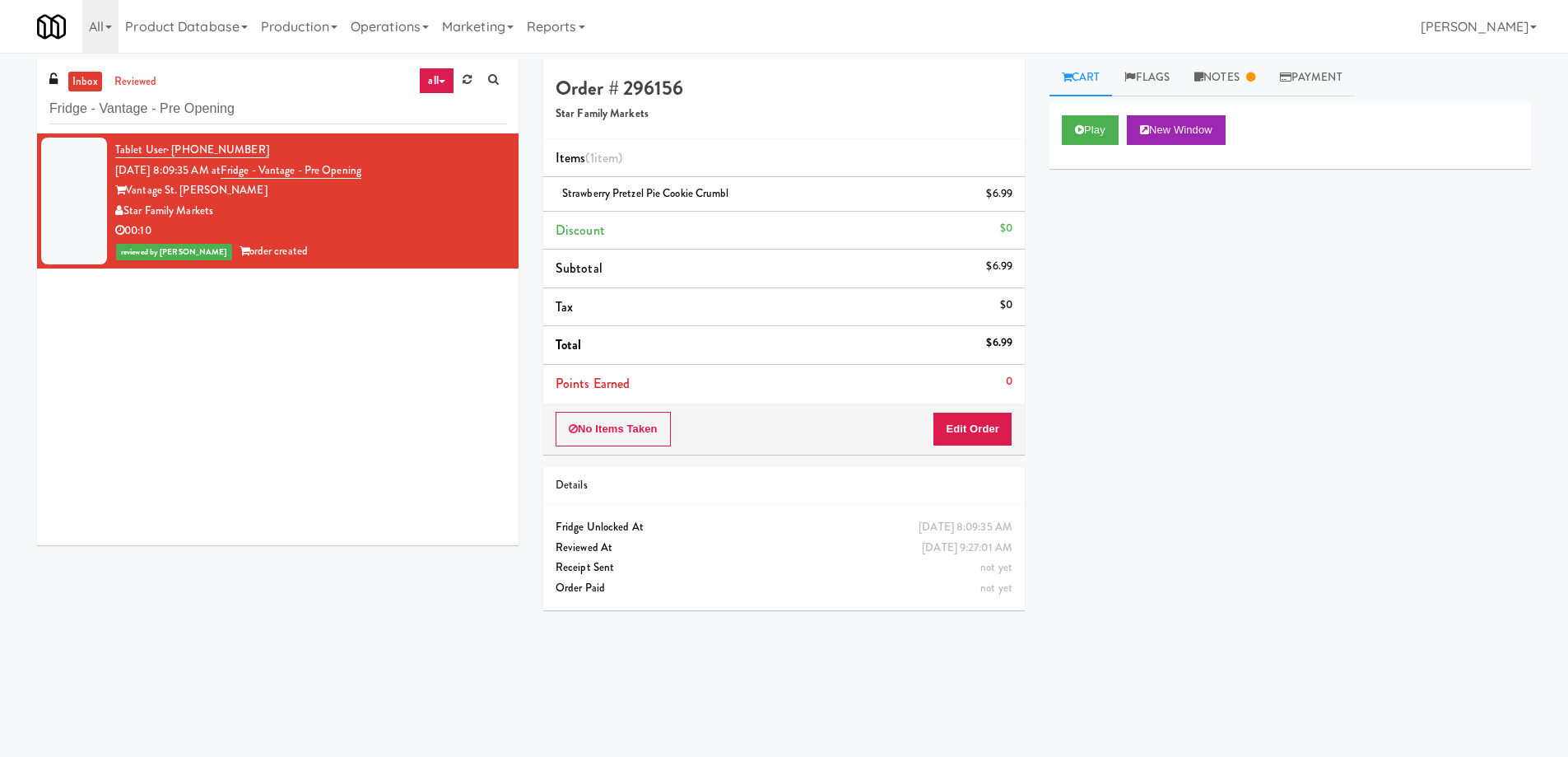
click at [823, 406] on div "No Items Taken Edit Order" at bounding box center [784, 428] width 482 height 51
